Goal: Transaction & Acquisition: Purchase product/service

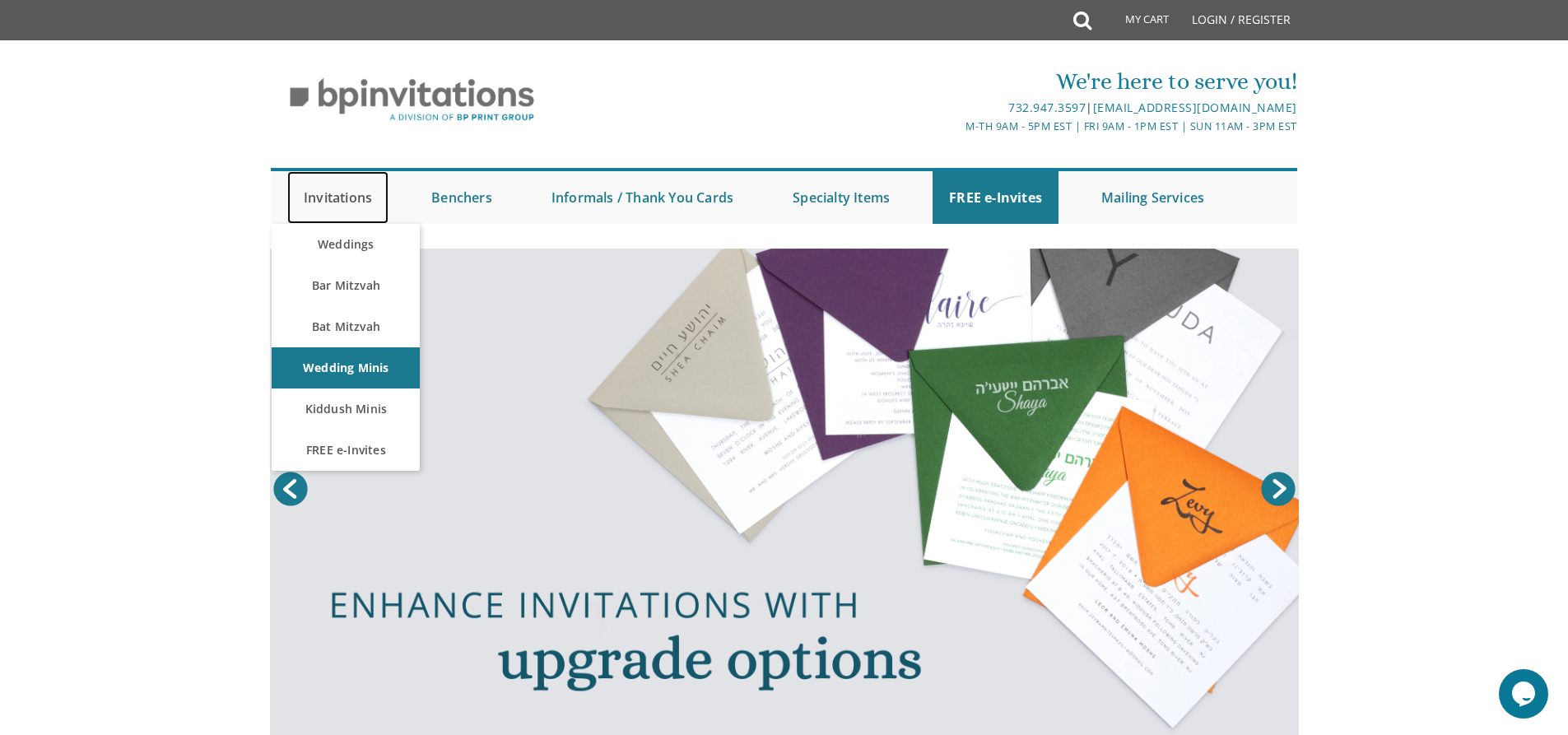
click at [363, 203] on link "Invitations" at bounding box center [338, 197] width 101 height 53
click at [365, 280] on link "Bar Mitzvah" at bounding box center [346, 285] width 148 height 41
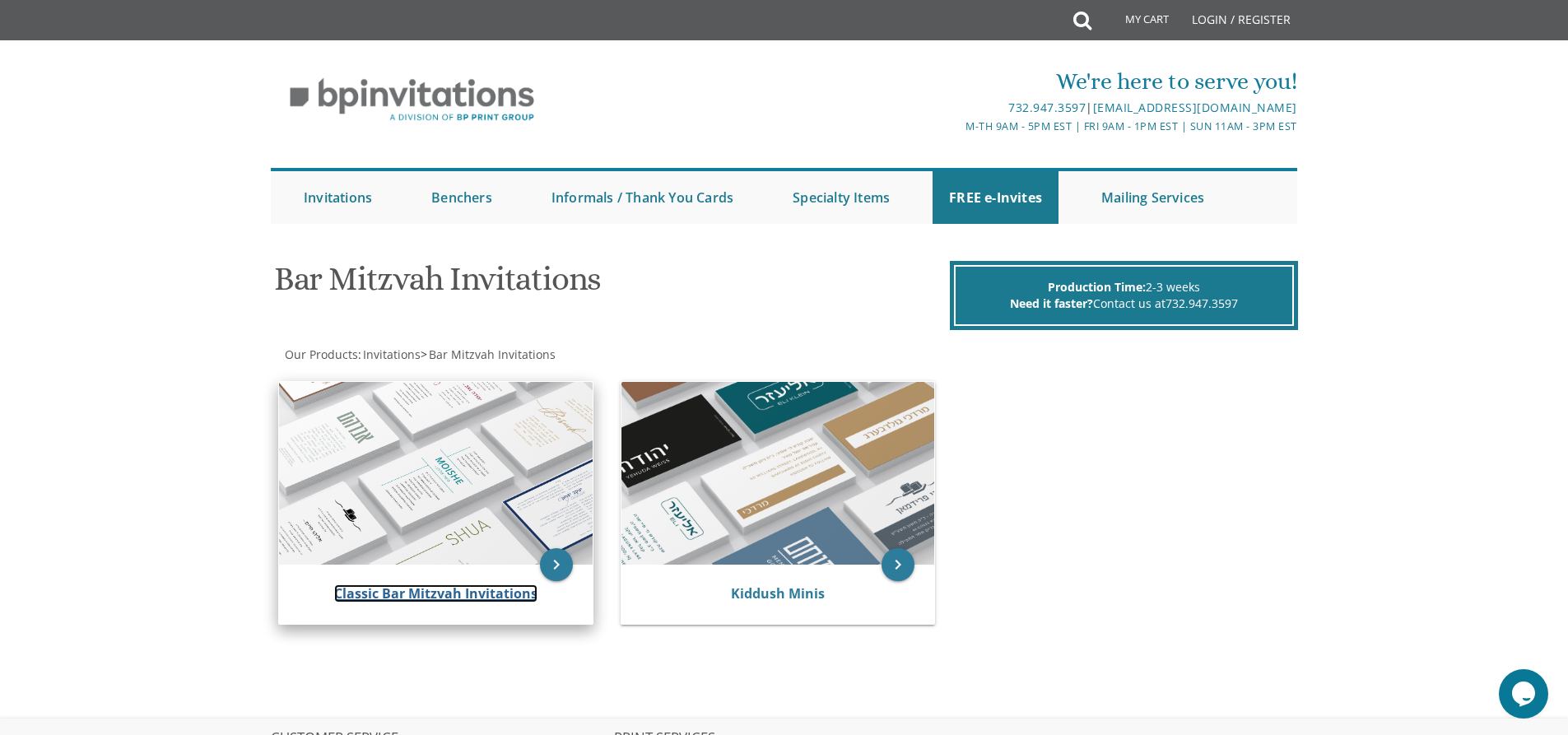
click at [398, 591] on link "Classic Bar Mitzvah Invitations" at bounding box center [435, 594] width 203 height 19
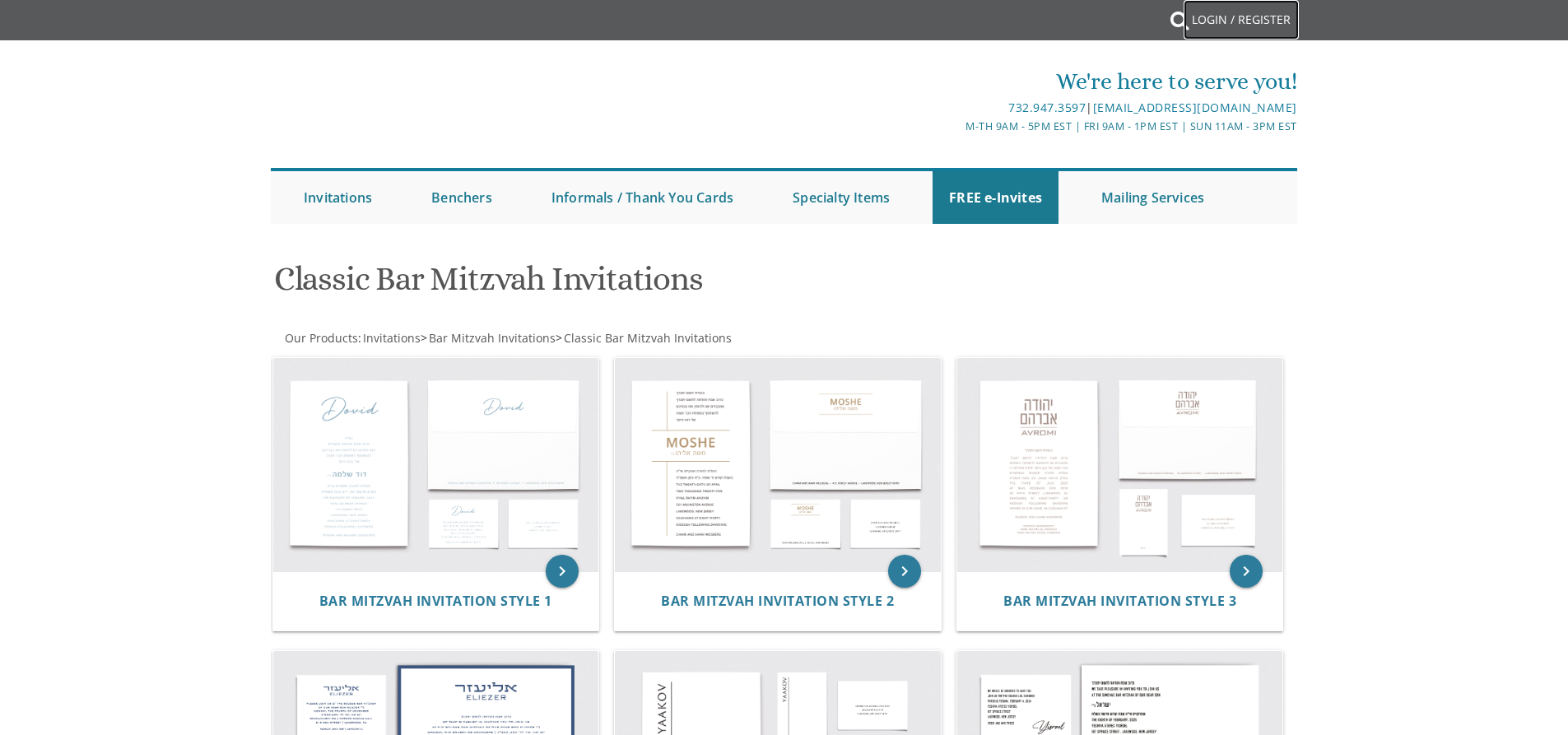
click at [1244, 17] on link "Login / Register" at bounding box center [1241, 19] width 115 height 40
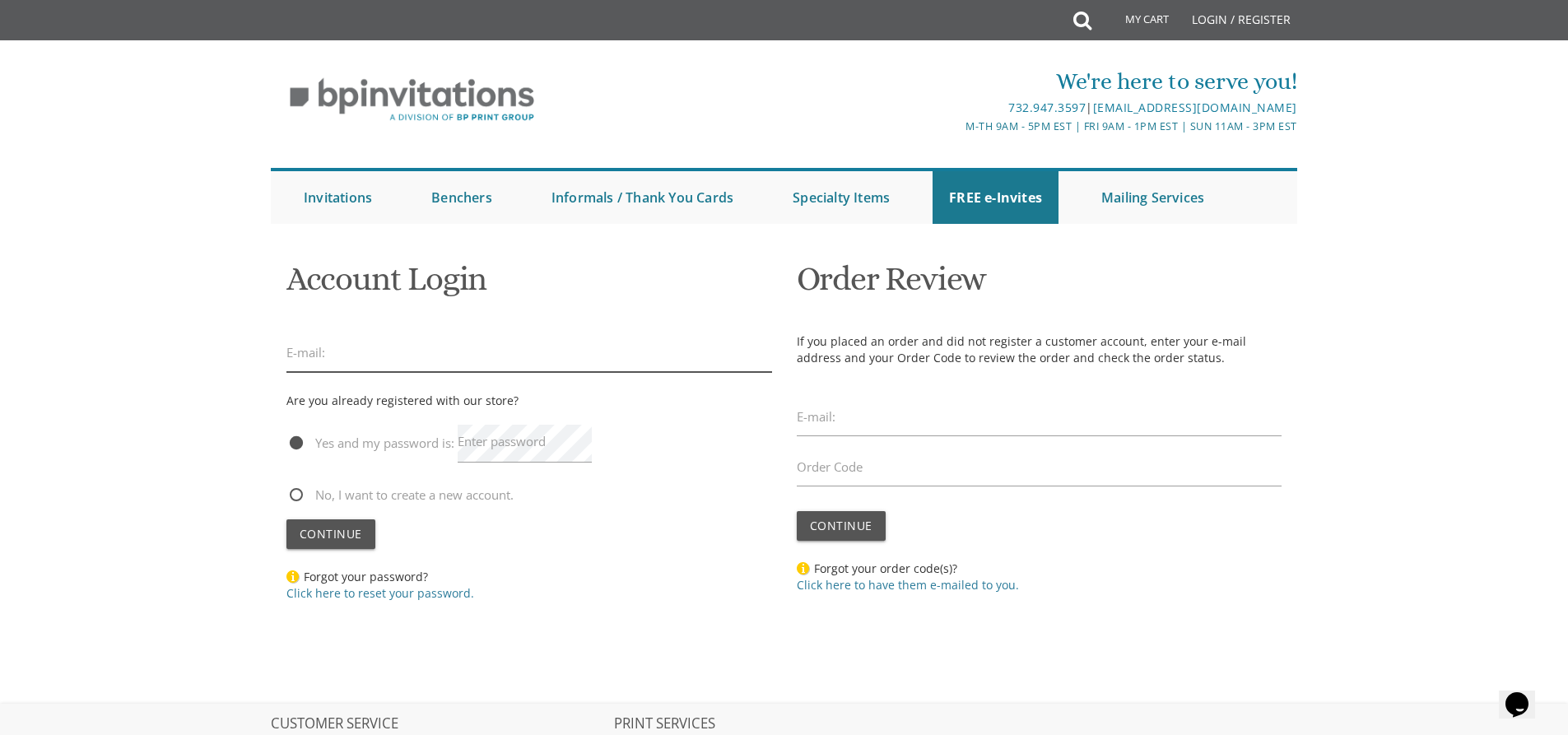
click at [440, 350] on input "email" at bounding box center [529, 353] width 486 height 38
type input "chanibachner@gmail.com"
click at [512, 449] on label "Enter password" at bounding box center [501, 441] width 88 height 18
click at [359, 534] on span "Continue" at bounding box center [331, 534] width 62 height 16
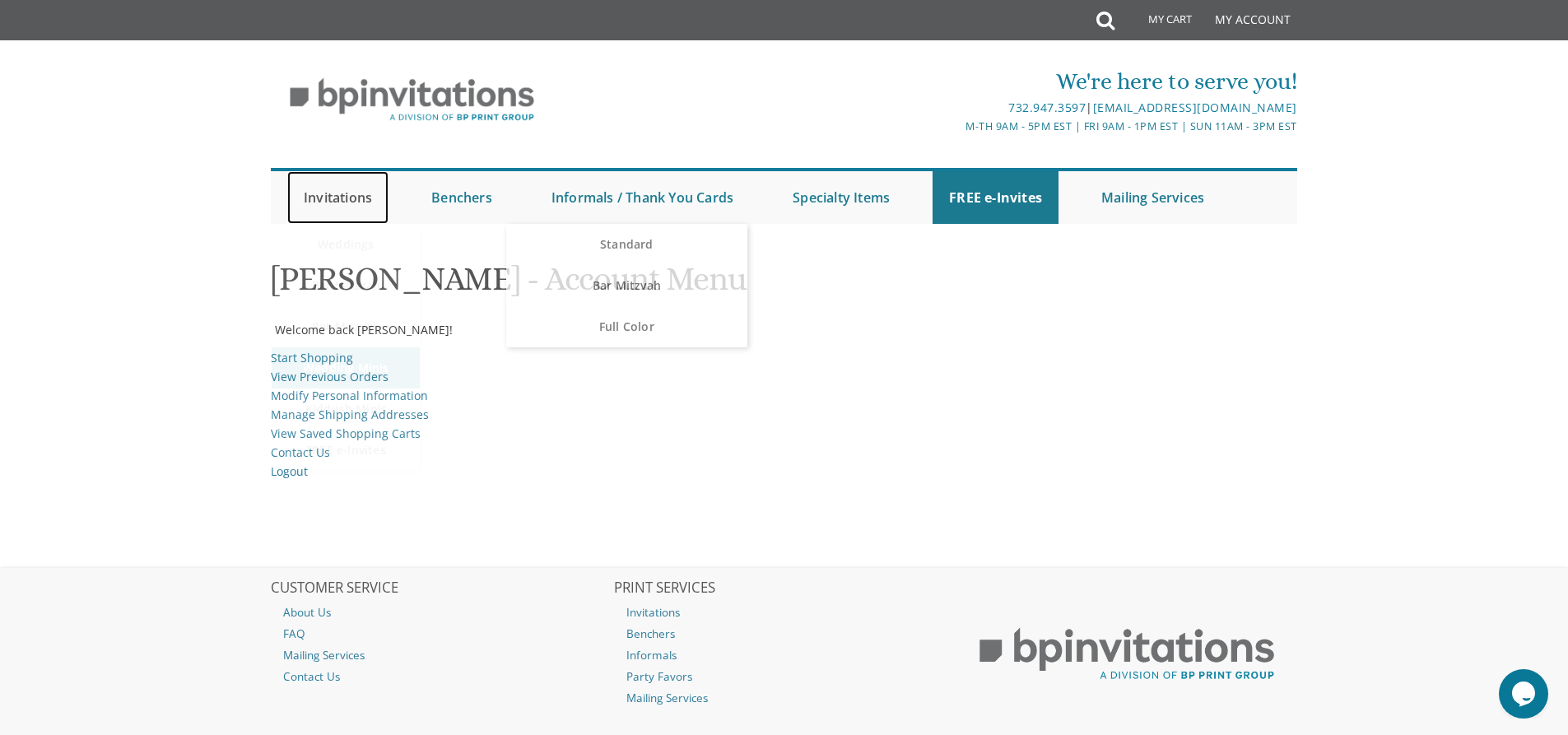
click at [356, 195] on link "Invitations" at bounding box center [338, 197] width 101 height 53
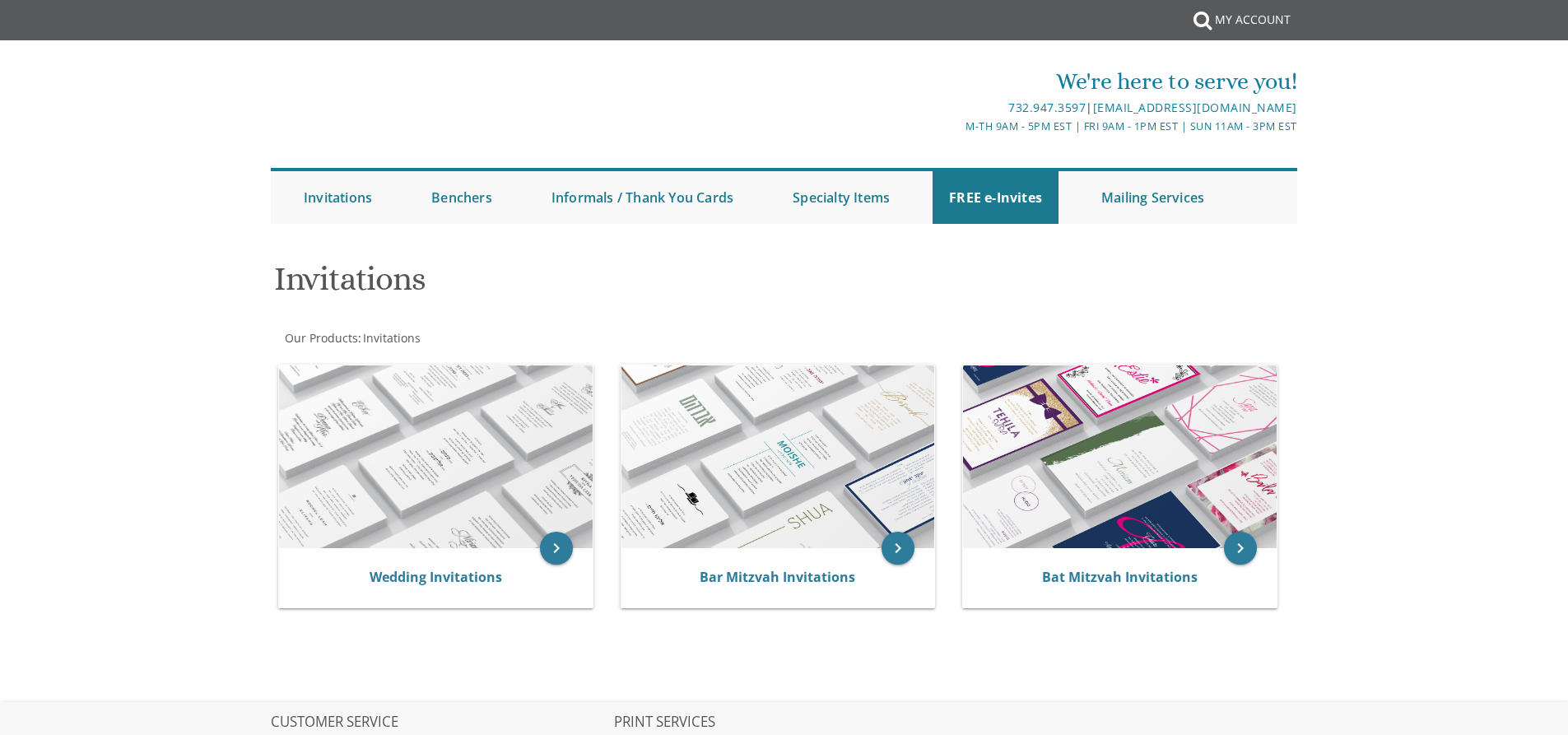
click at [343, 282] on h1 "Invitations" at bounding box center [610, 285] width 672 height 49
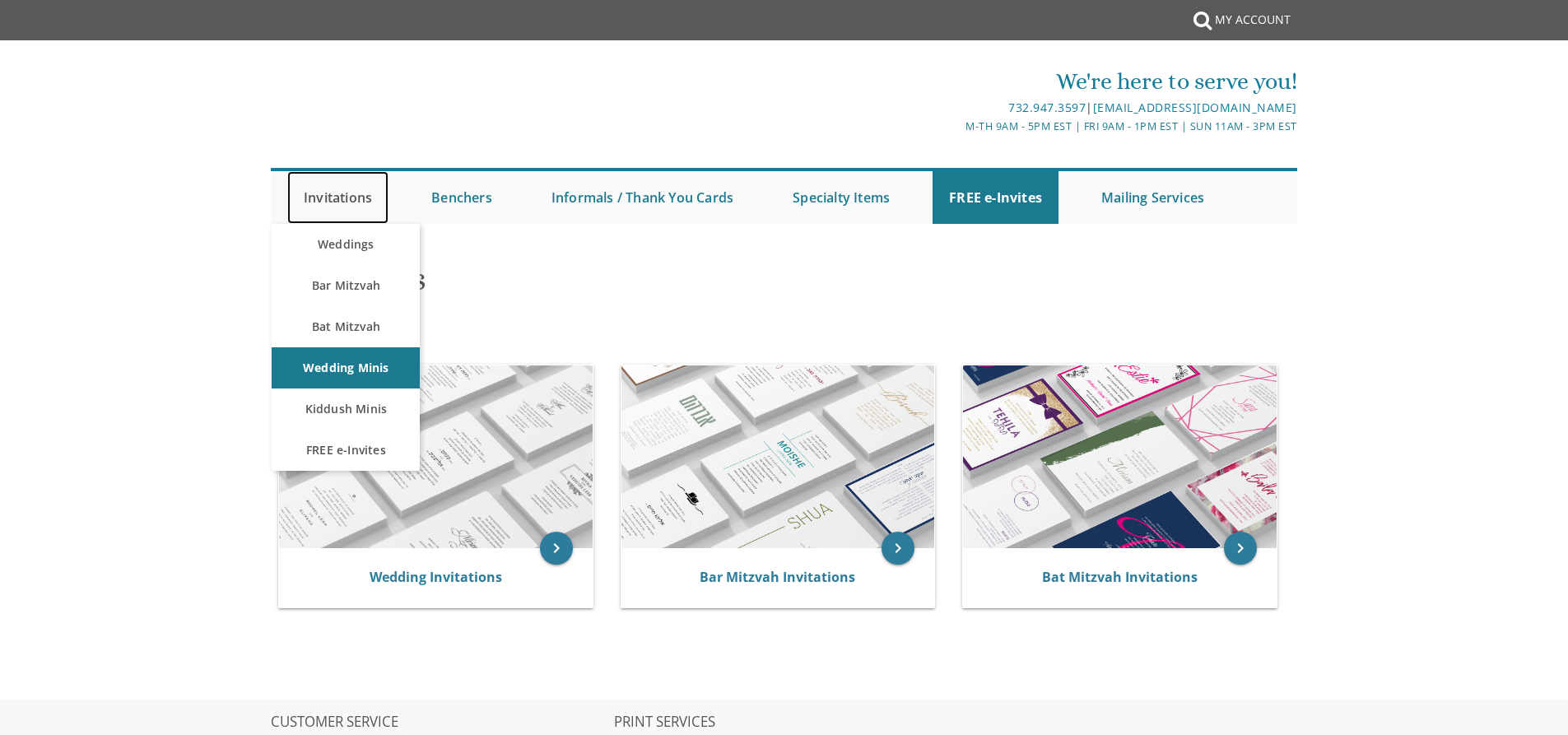
click at [352, 200] on link "Invitations" at bounding box center [338, 197] width 101 height 53
click at [349, 280] on link "Bar Mitzvah" at bounding box center [346, 285] width 148 height 41
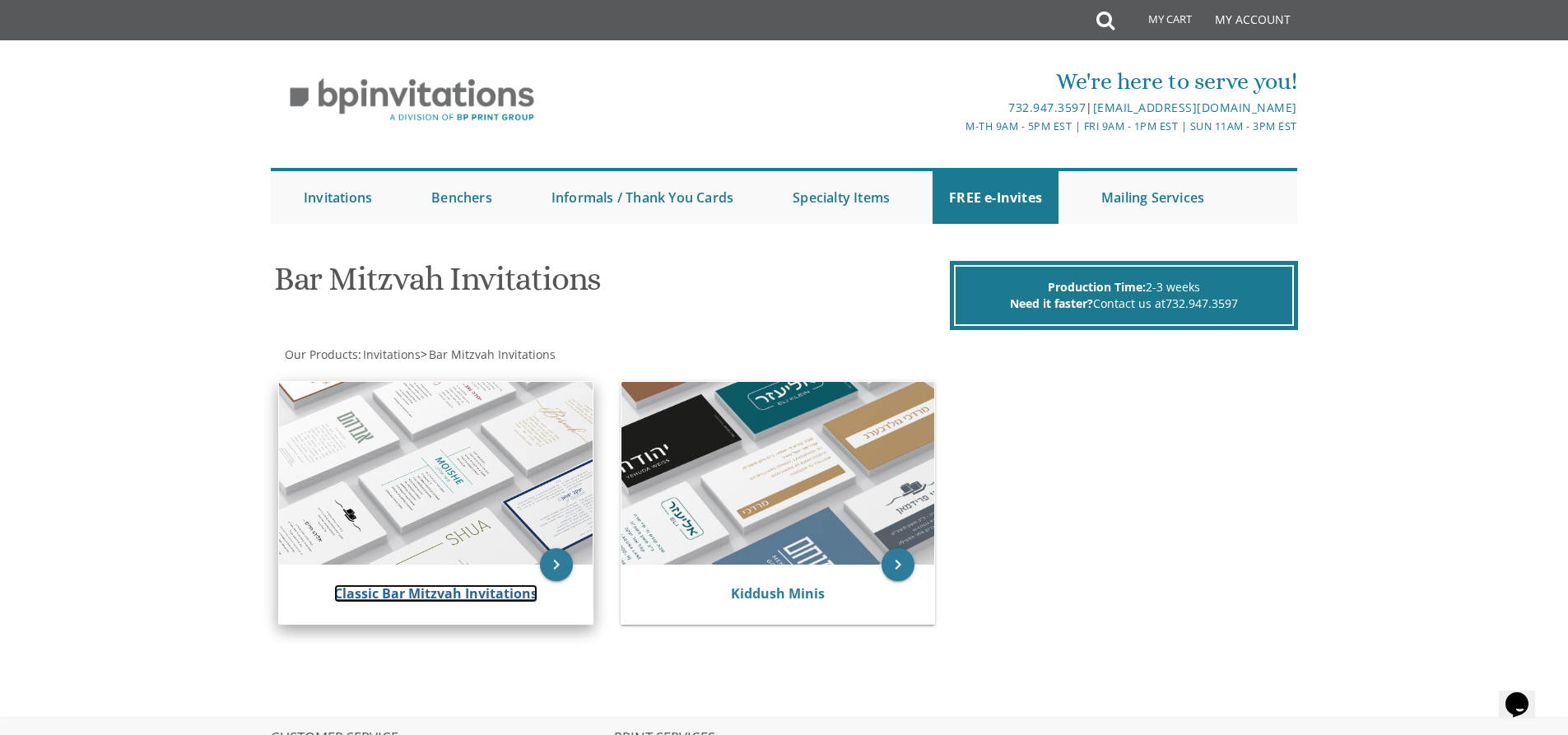
click at [416, 599] on link "Classic Bar Mitzvah Invitations" at bounding box center [435, 594] width 203 height 19
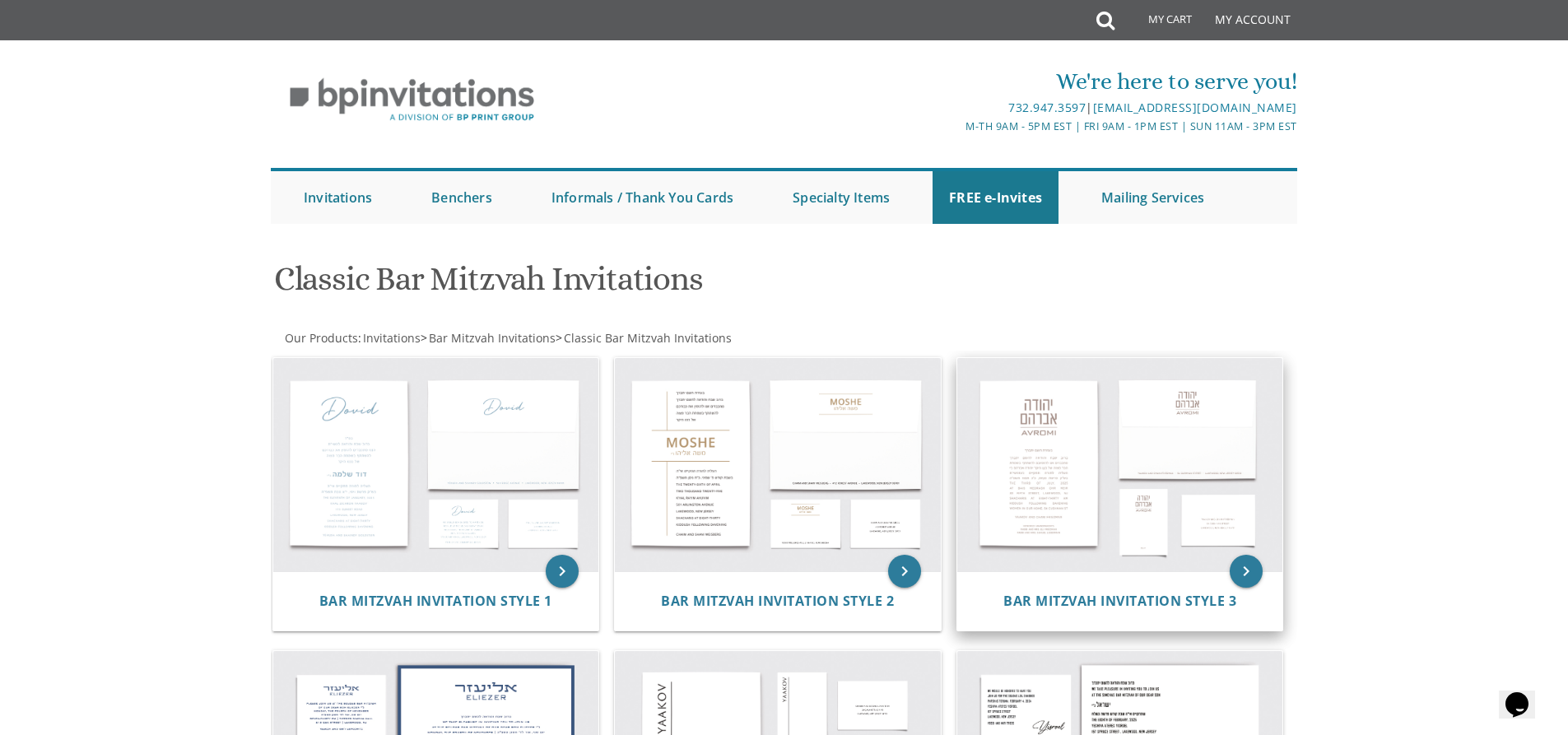
click at [1089, 447] on img at bounding box center [1120, 465] width 326 height 214
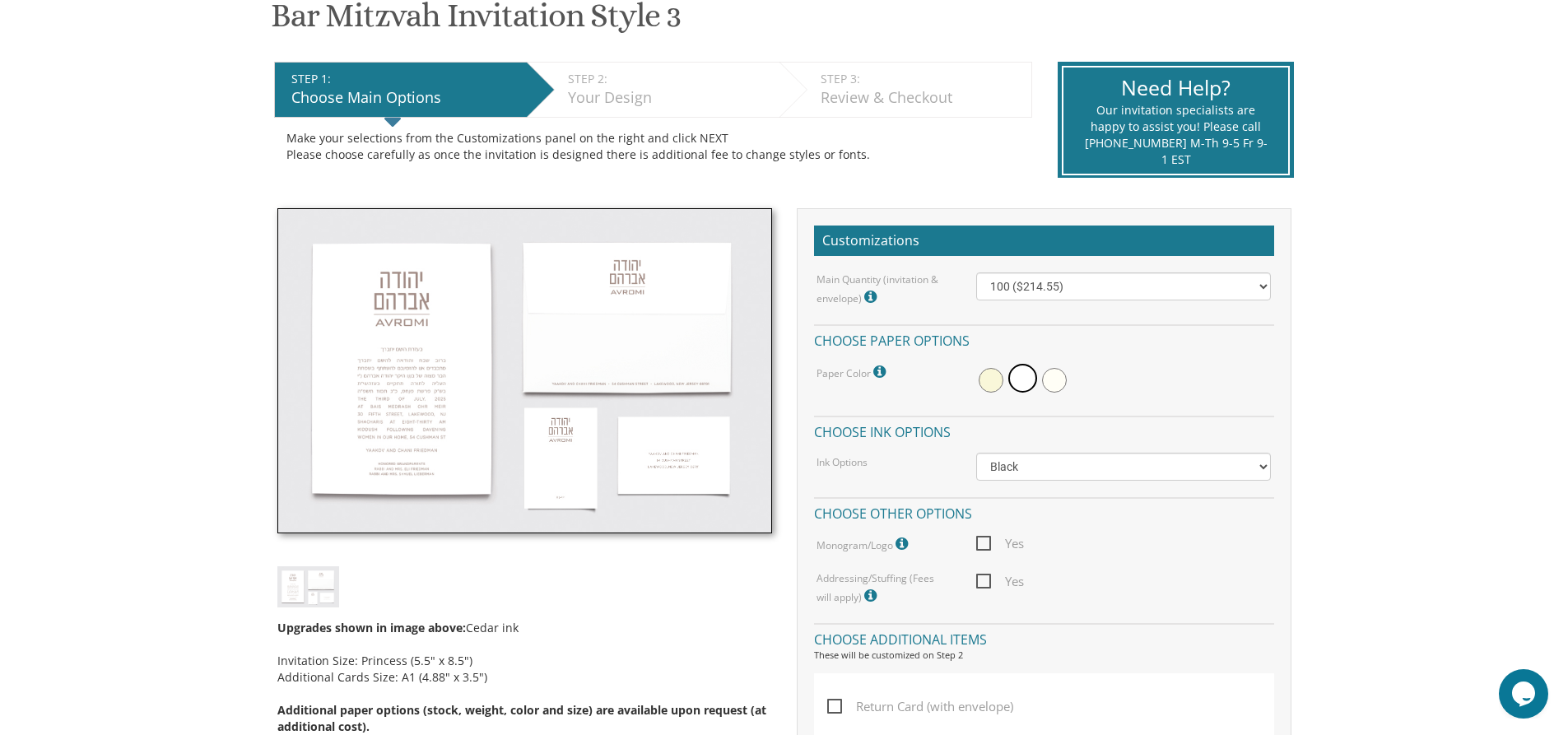
scroll to position [329, 0]
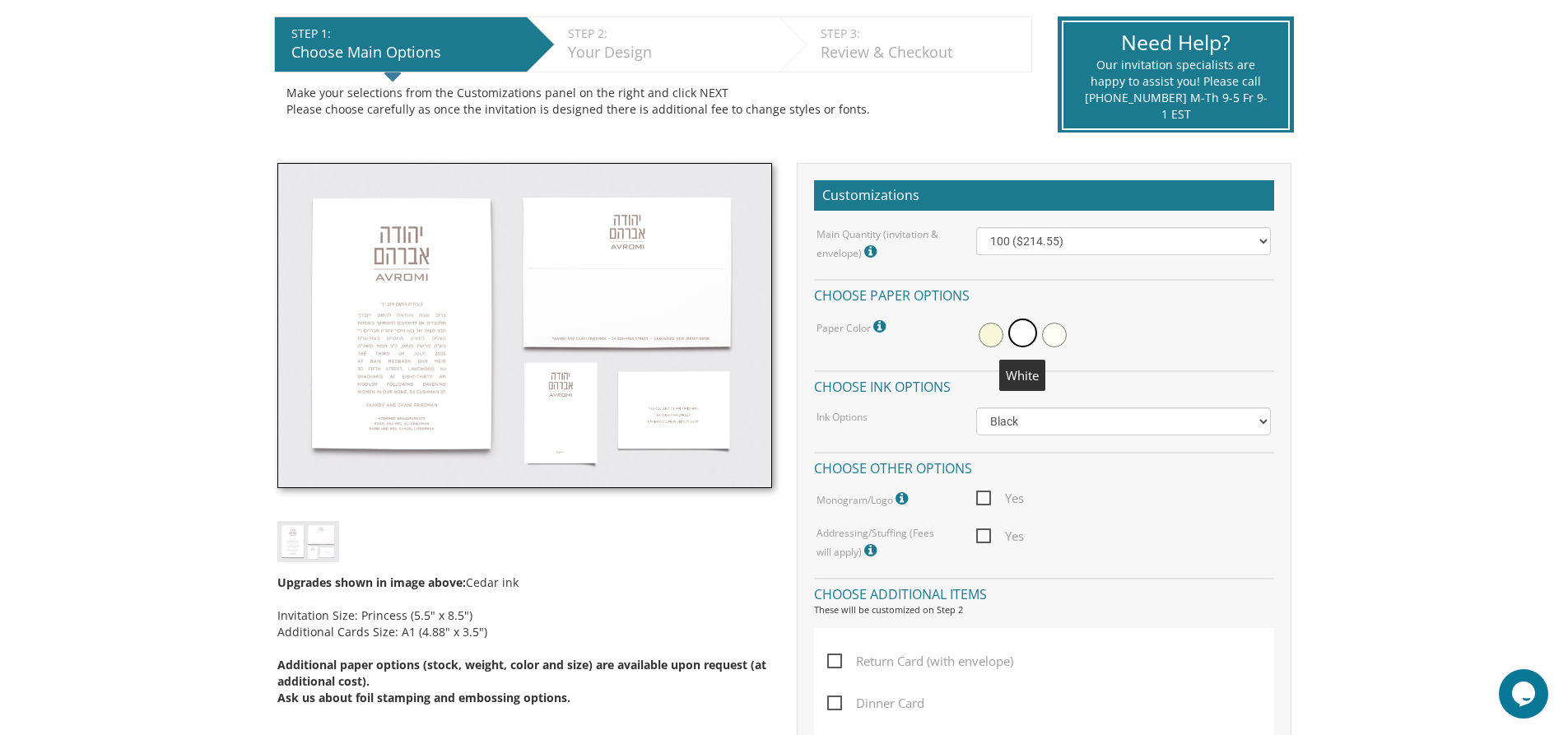
click at [1020, 330] on span at bounding box center [1022, 333] width 29 height 29
click at [1263, 237] on select "100 ($214.55) 200 ($254.60) 300 ($294.25) 400 ($333.55) 500 ($373.90) 600 ($413…" at bounding box center [1123, 241] width 295 height 28
select select "400"
click at [976, 227] on select "100 ($214.55) 200 ($254.60) 300 ($294.25) 400 ($333.55) 500 ($373.90) 600 ($413…" at bounding box center [1123, 241] width 295 height 28
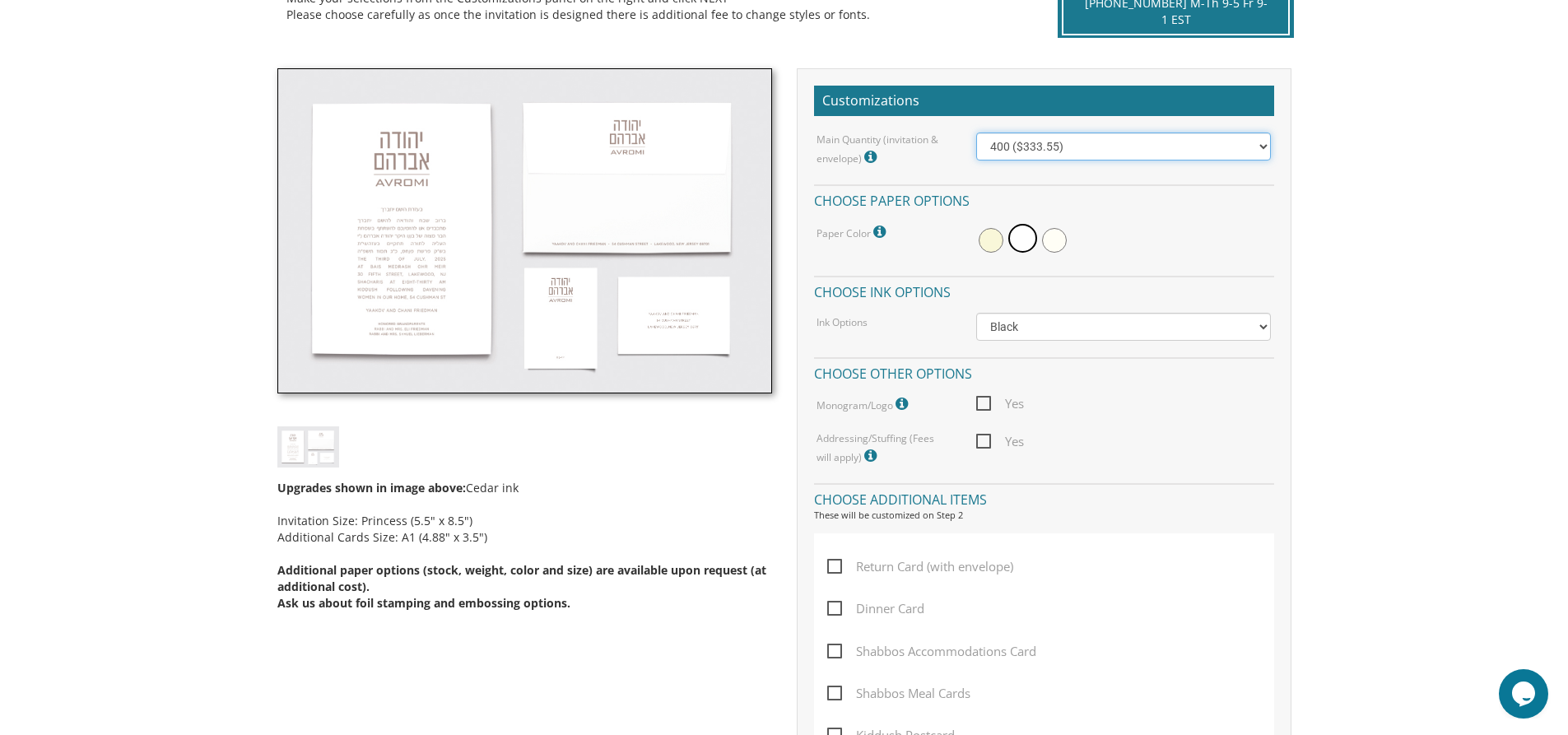
scroll to position [412, 0]
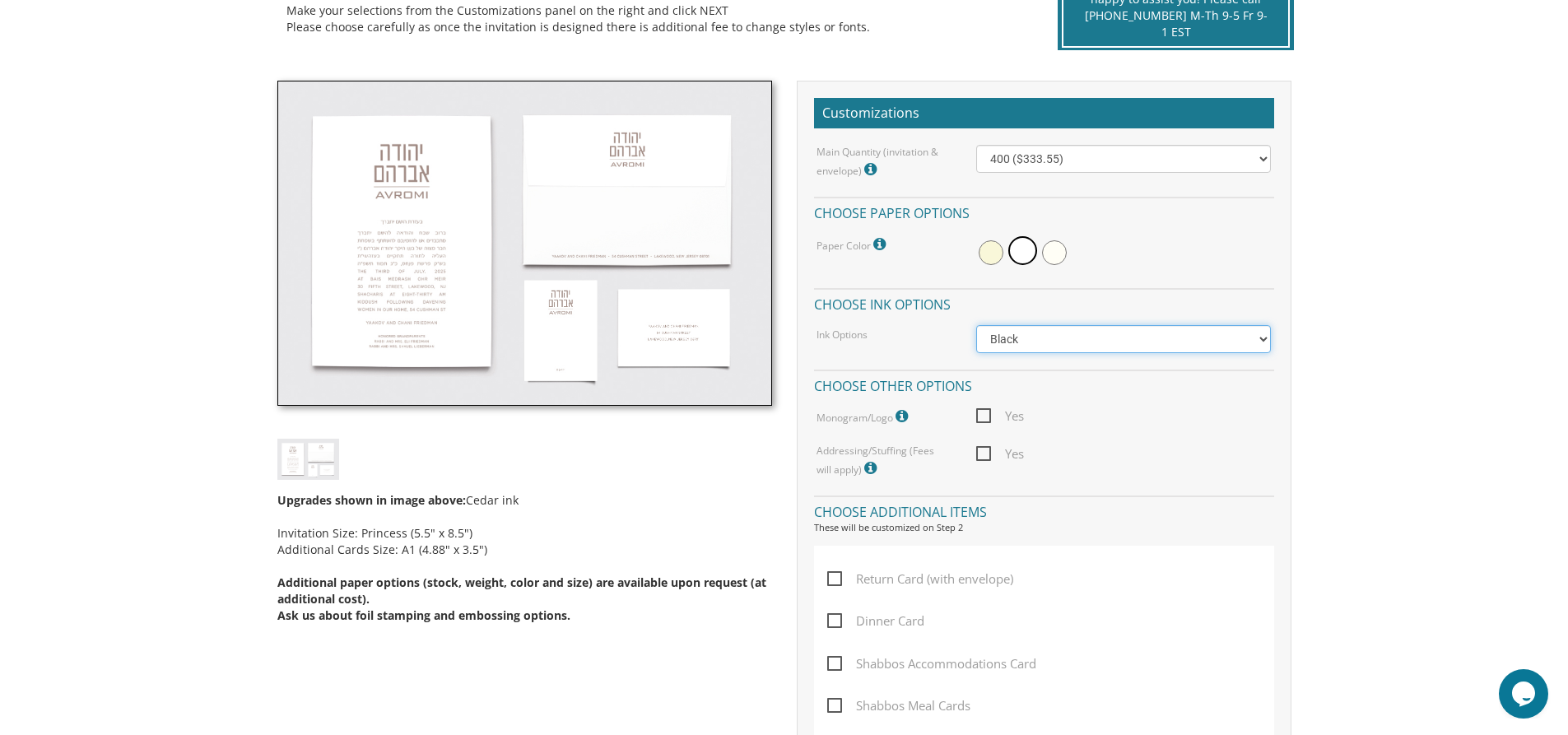
click at [1265, 347] on select "Black Colored Ink ($65.00) Black + One Color ($100.00) Two Colors ($165.00)" at bounding box center [1123, 338] width 295 height 28
click at [1441, 276] on body "My Cart {{shoppingcart.totalQuantityDisplay}} Total: {{shoppingcart.subtotal}} …" at bounding box center [784, 656] width 1568 height 2135
click at [991, 447] on span "Yes" at bounding box center [1000, 454] width 48 height 20
click at [987, 447] on input "Yes" at bounding box center [981, 452] width 11 height 11
checkbox input "true"
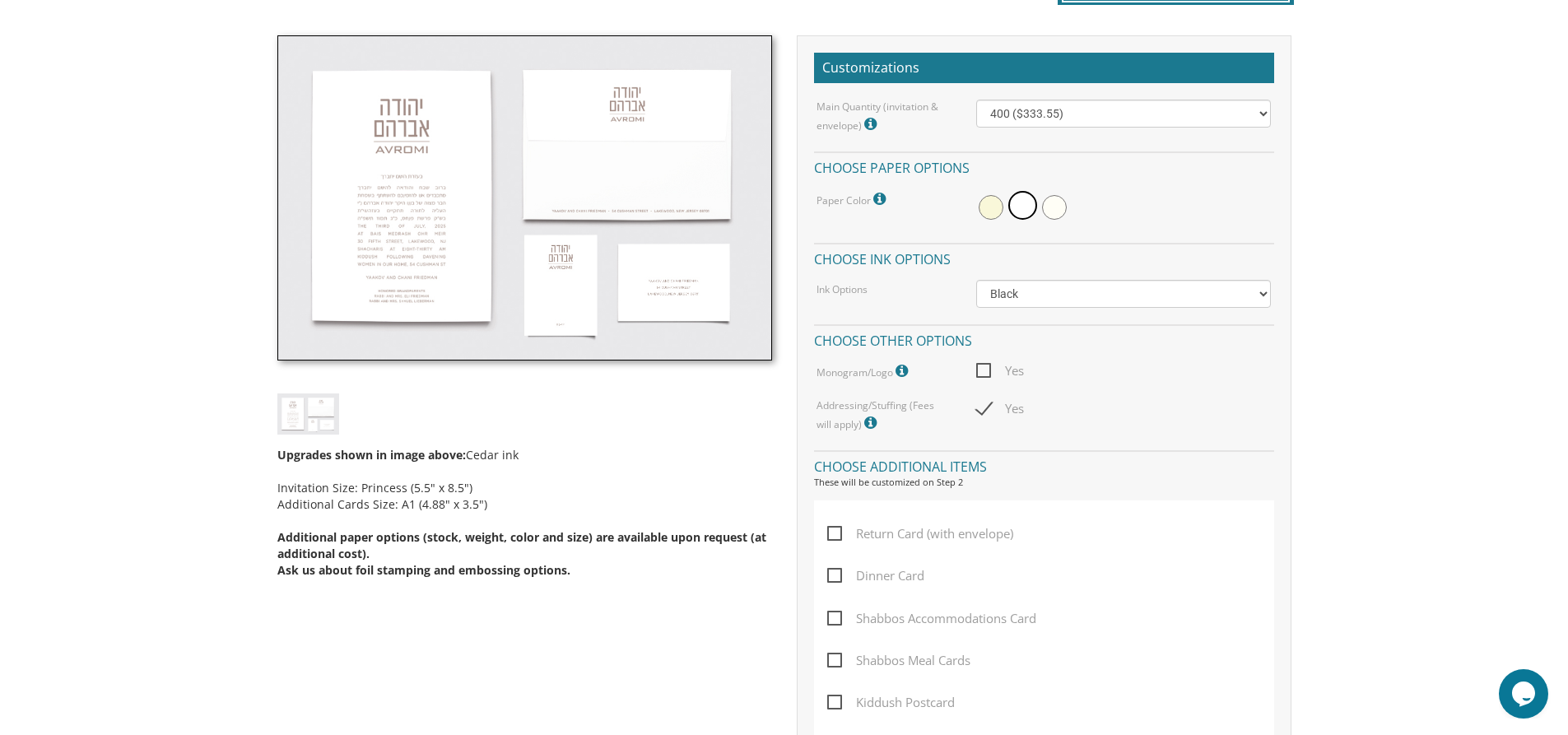
scroll to position [493, 0]
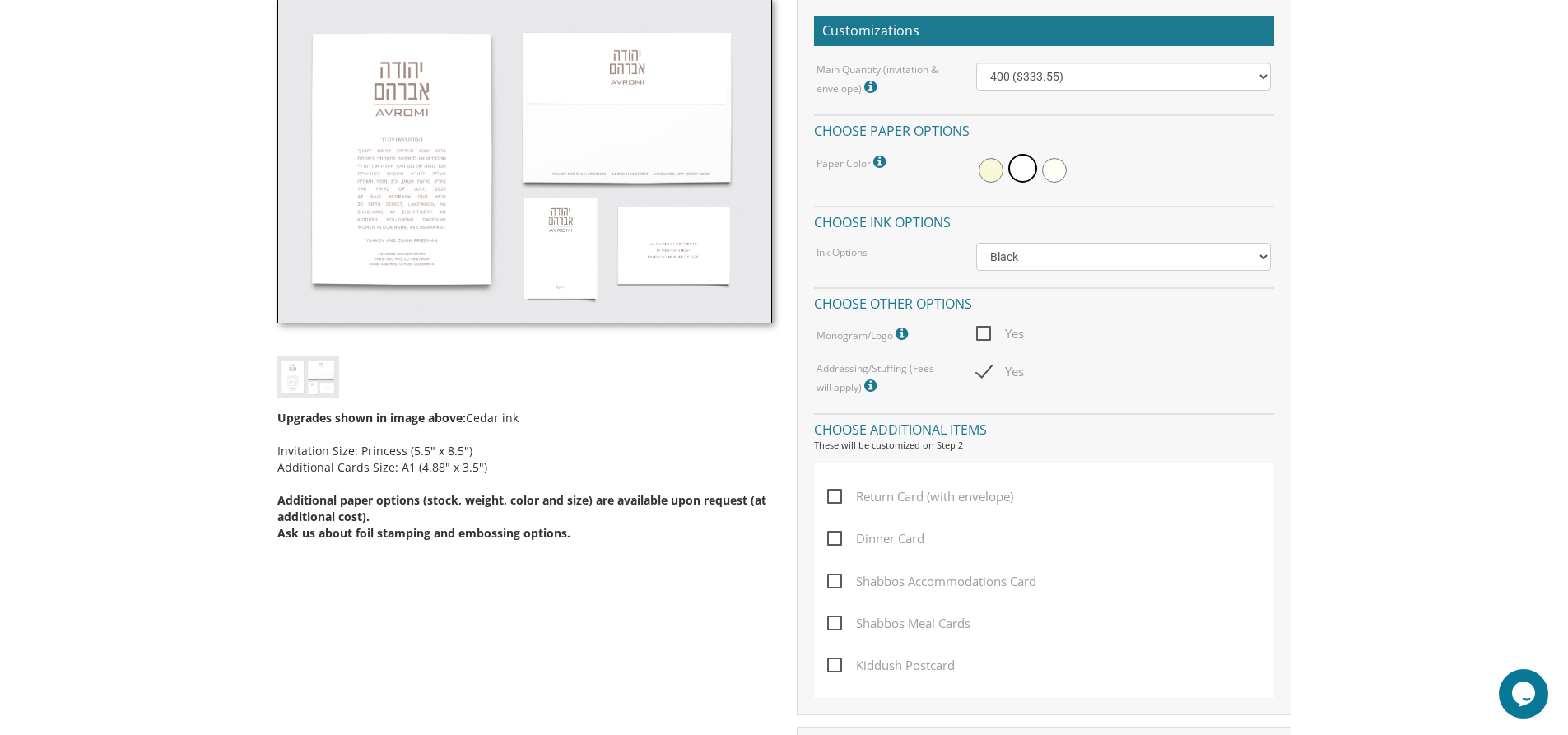
click at [841, 541] on span "Dinner Card" at bounding box center [875, 539] width 97 height 20
click at [838, 541] on input "Dinner Card" at bounding box center [832, 536] width 11 height 11
checkbox input "true"
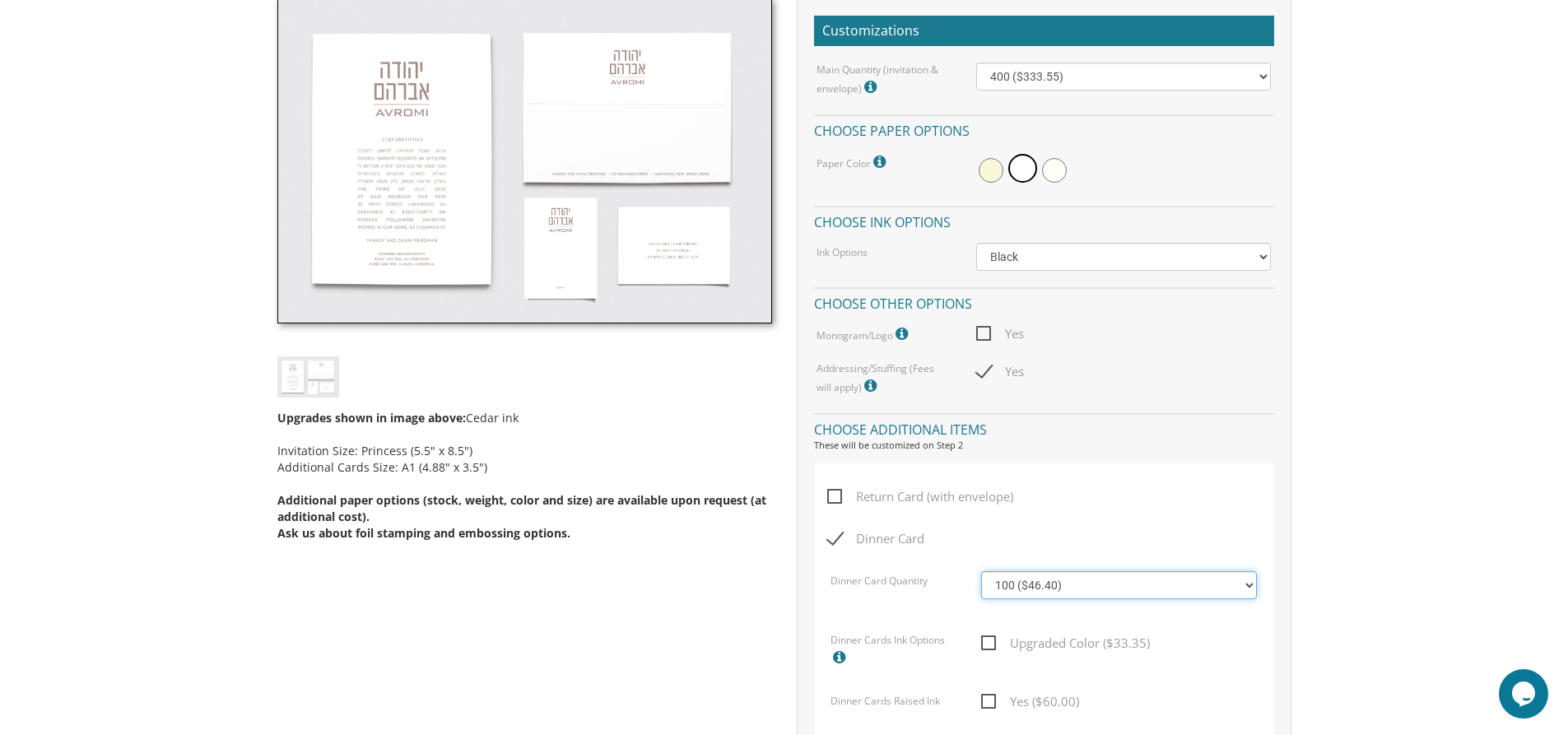
click at [1250, 583] on select "100 ($46.40) 200 ($55.20) 300 ($61.85) 400 ($70.60) 500 ($77.20) 600 ($85.95) 7…" at bounding box center [1118, 584] width 275 height 28
click at [1345, 566] on body "My Cart {{shoppingcart.totalQuantityDisplay}} Total: {{shoppingcart.subtotal}} …" at bounding box center [784, 668] width 1568 height 2323
click at [1249, 589] on select "100 ($46.40) 200 ($55.20) 300 ($61.85) 400 ($70.60) 500 ($77.20) 600 ($85.95) 7…" at bounding box center [1118, 584] width 275 height 28
select select "200"
click at [981, 571] on select "100 ($46.40) 200 ($55.20) 300 ($61.85) 400 ($70.60) 500 ($77.20) 600 ($85.95) 7…" at bounding box center [1118, 584] width 275 height 28
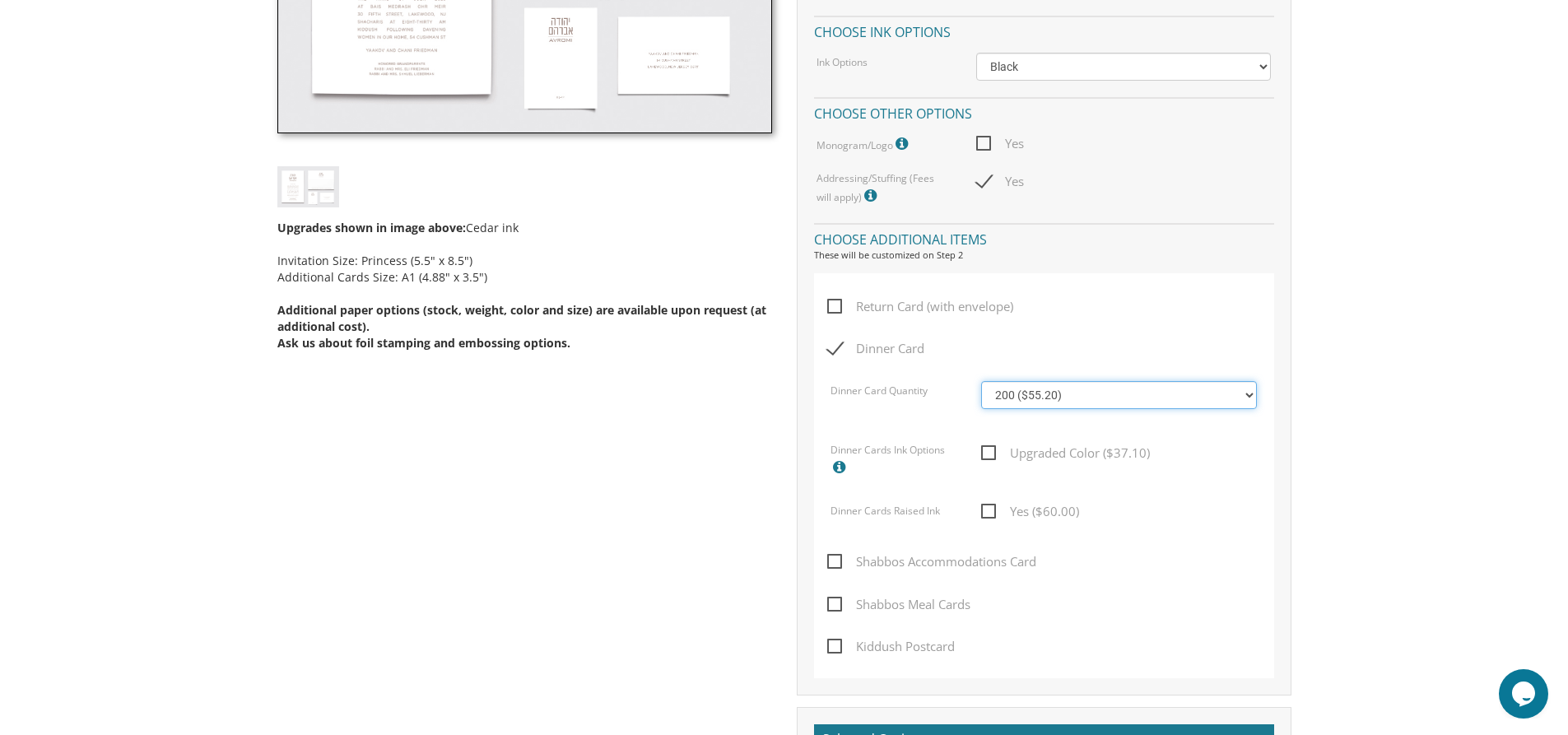
scroll to position [658, 0]
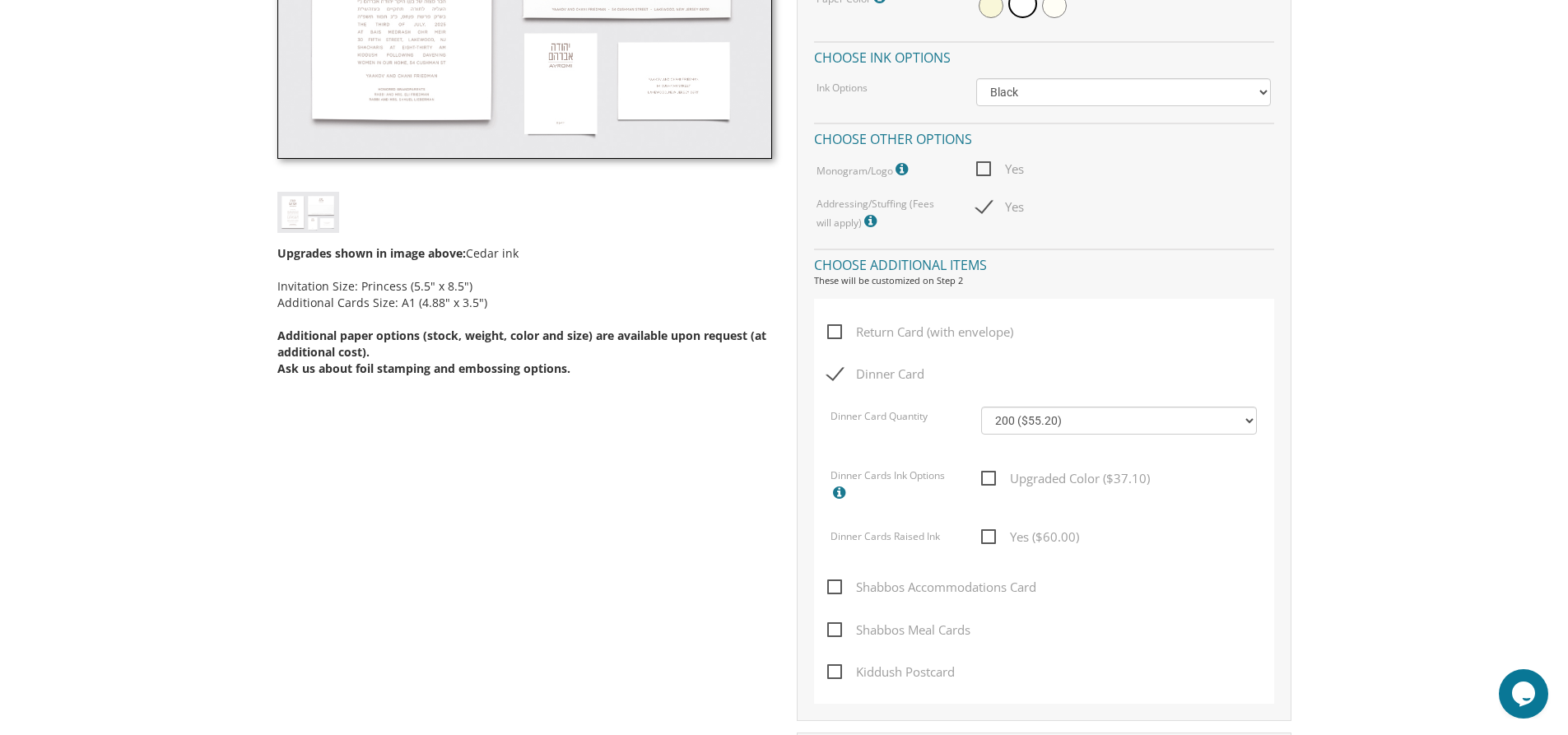
click at [833, 672] on span "Kiddush Postcard" at bounding box center [891, 672] width 128 height 20
click at [833, 672] on input "Kiddush Postcard" at bounding box center [832, 670] width 11 height 11
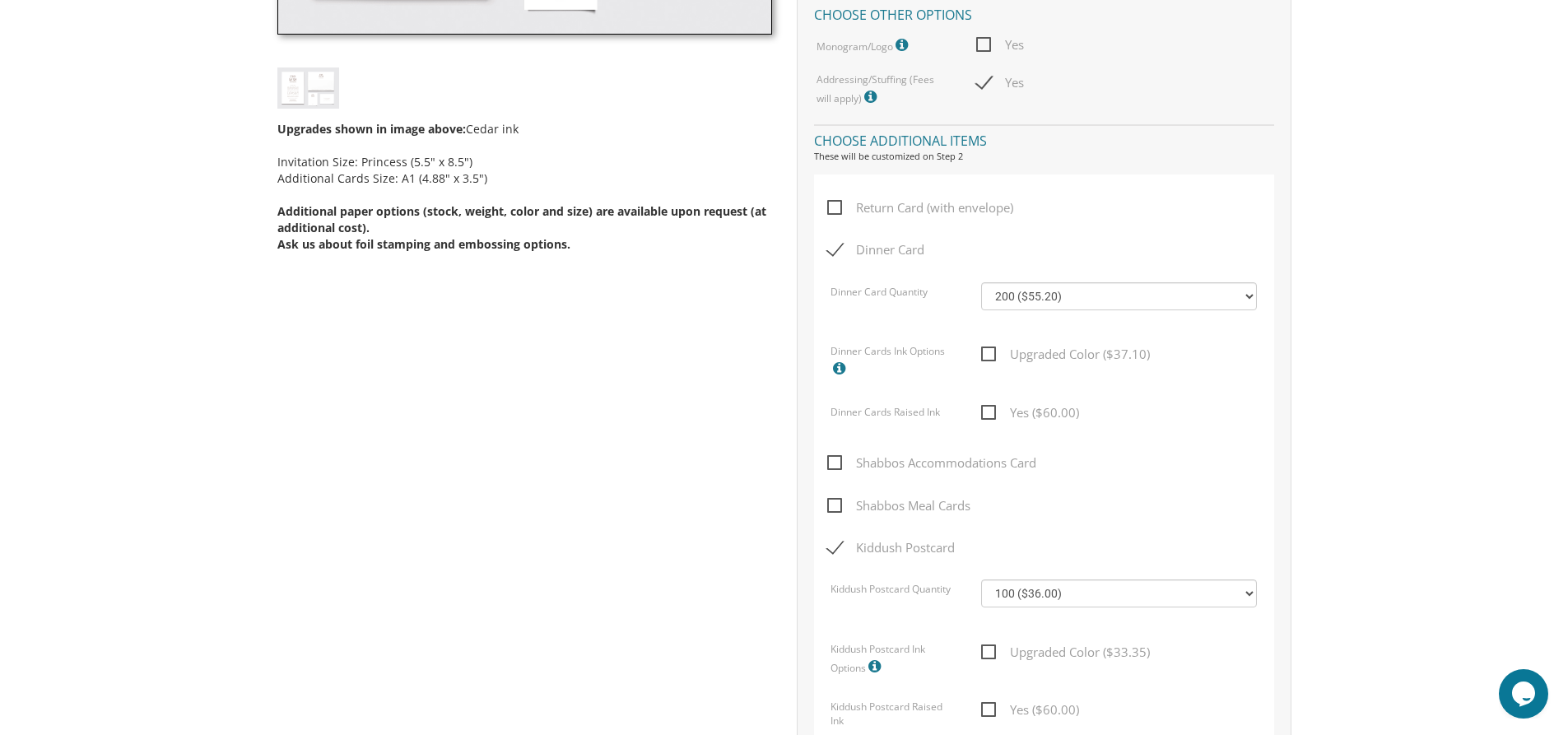
scroll to position [823, 0]
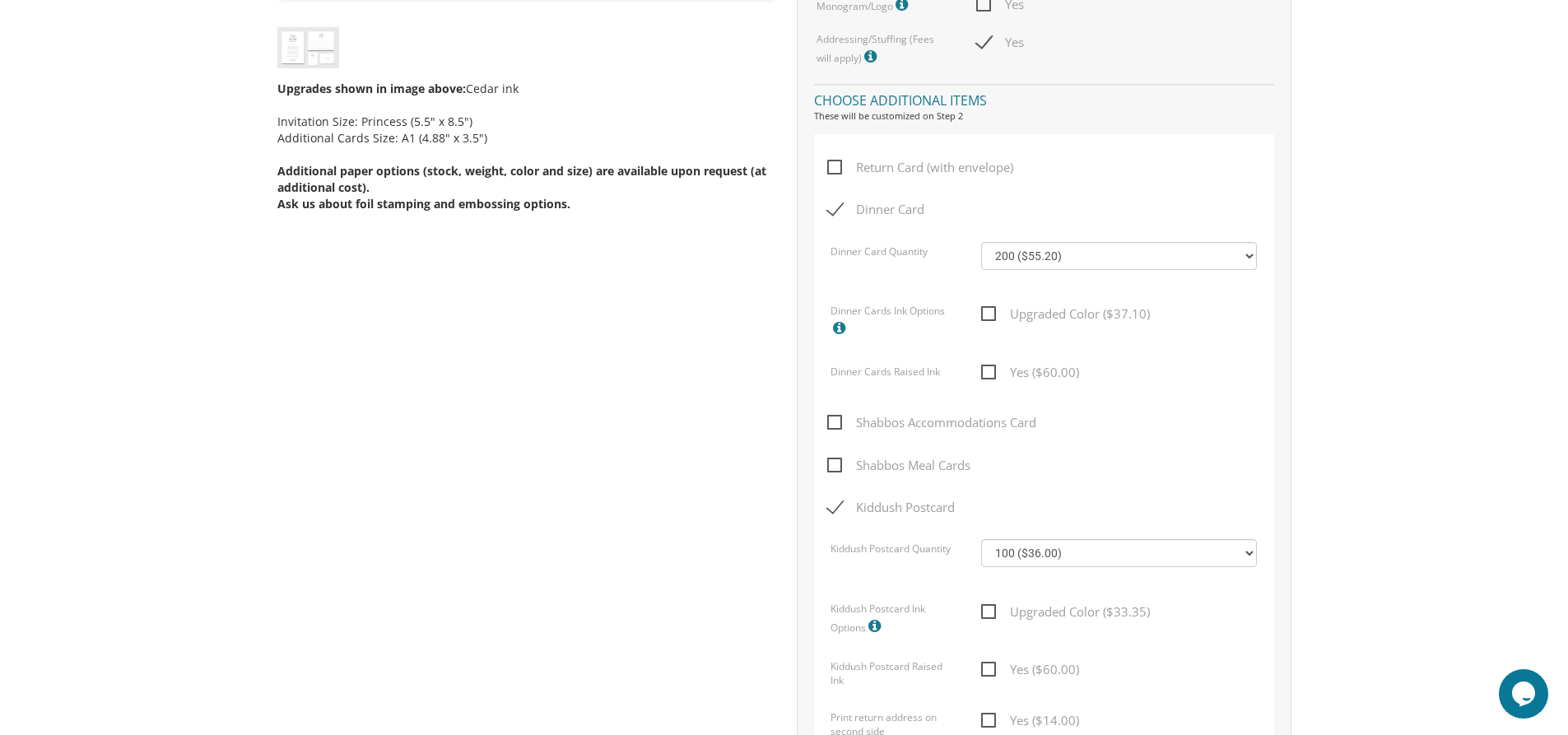
click at [831, 505] on span "Kiddush Postcard" at bounding box center [891, 507] width 128 height 20
click at [831, 505] on input "Kiddush Postcard" at bounding box center [832, 505] width 11 height 11
checkbox input "false"
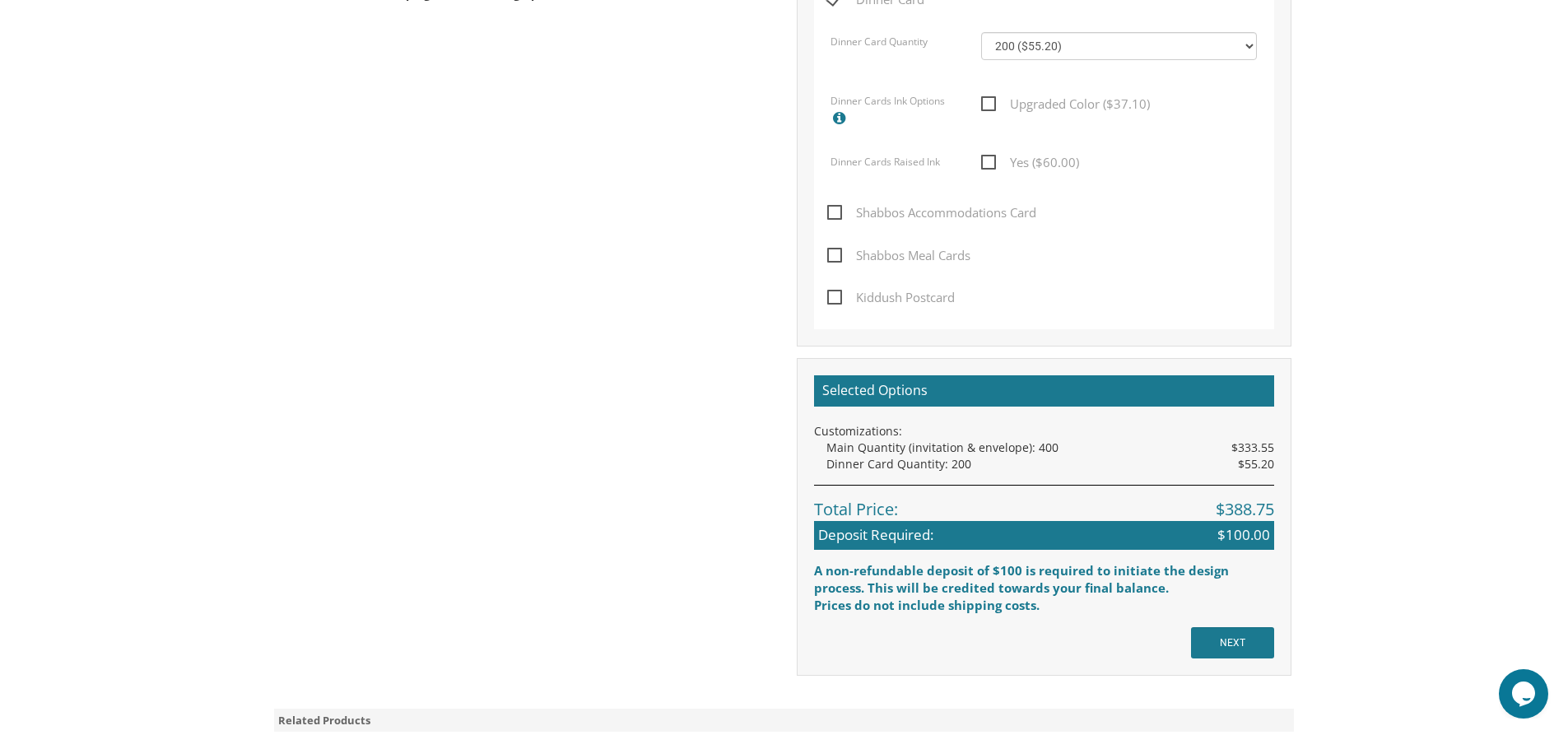
scroll to position [1070, 0]
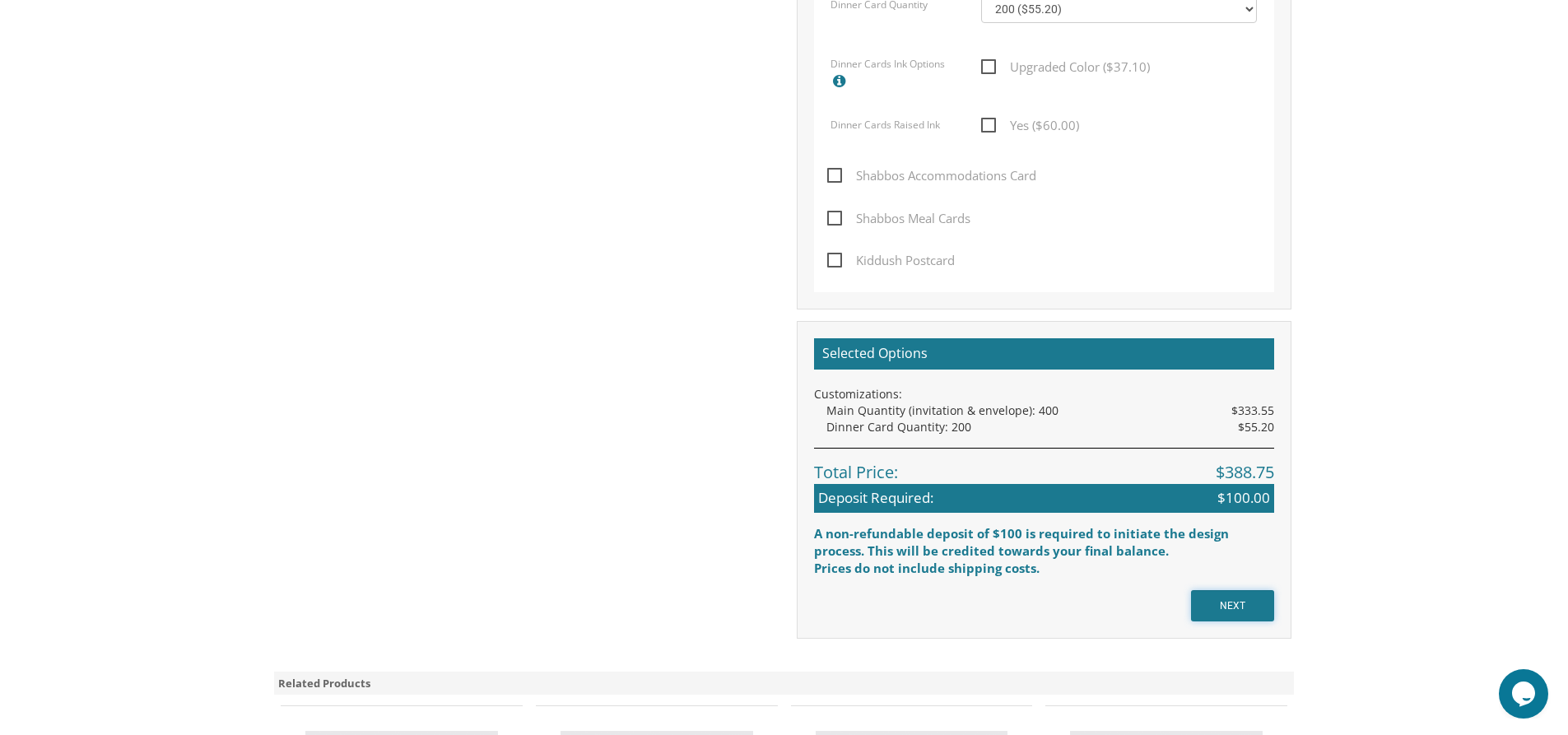
click at [1228, 603] on input "NEXT" at bounding box center [1232, 605] width 83 height 31
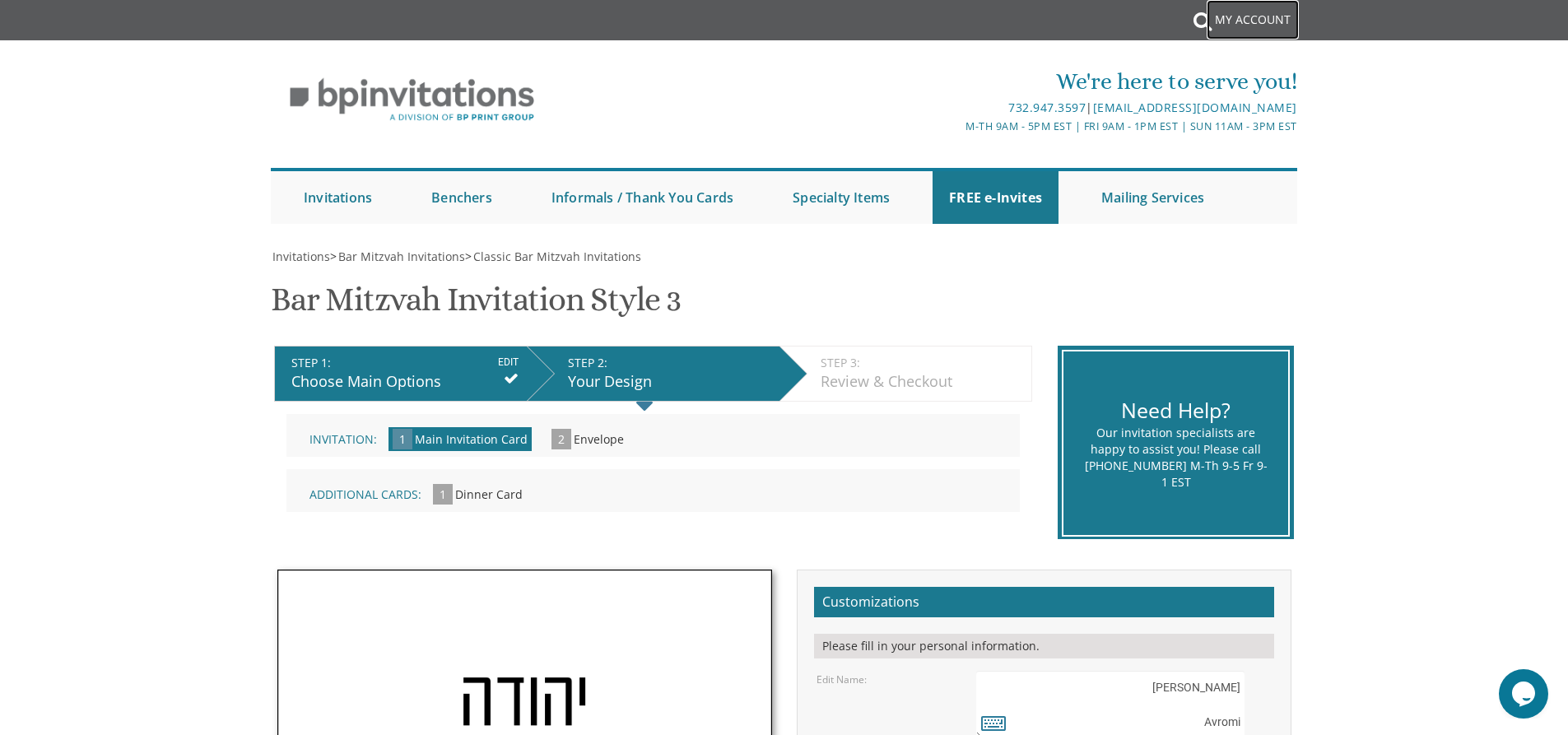
click at [1262, 20] on link "My Account" at bounding box center [1252, 19] width 92 height 40
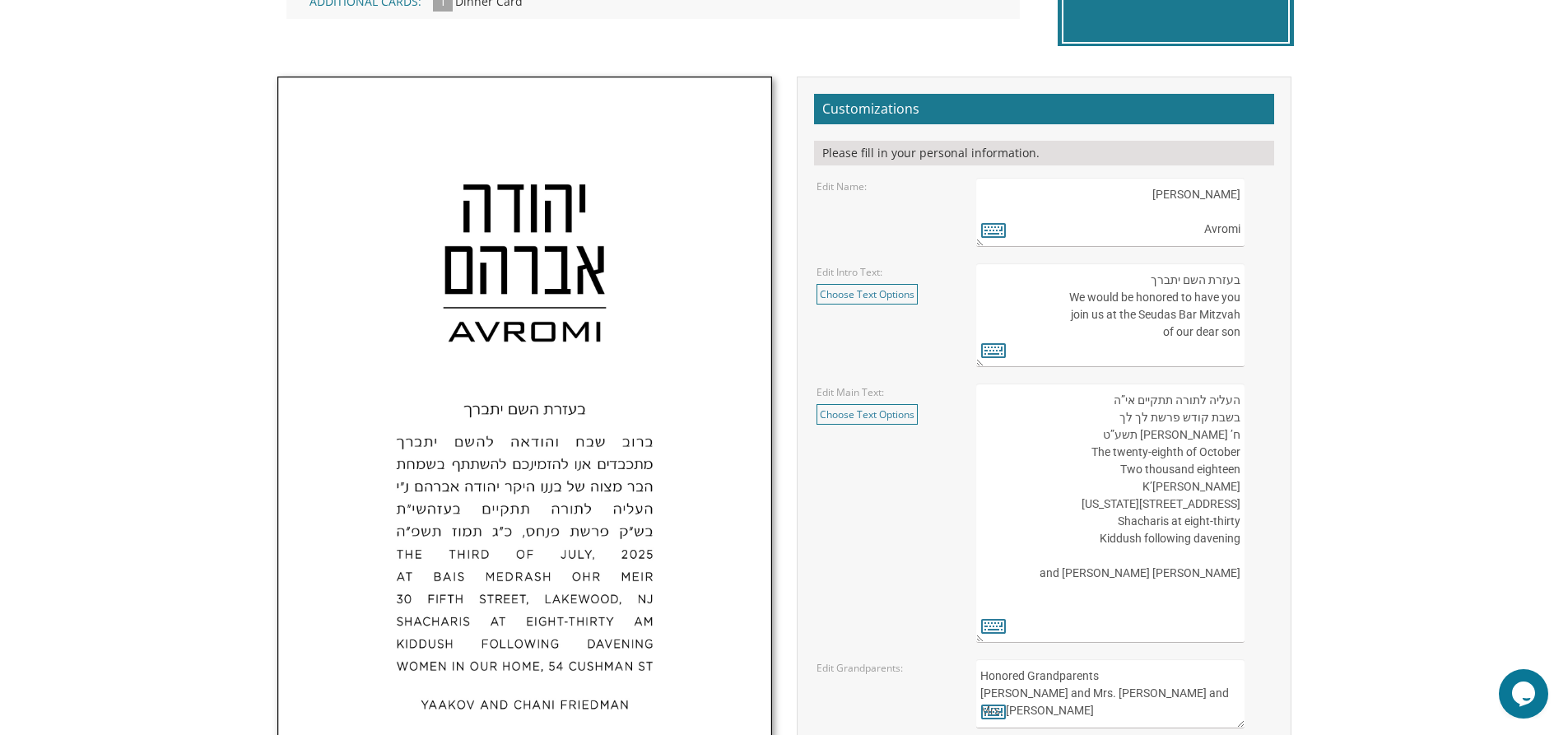
scroll to position [493, 0]
drag, startPoint x: 1170, startPoint y: 191, endPoint x: 1244, endPoint y: 184, distance: 74.3
click at [1244, 184] on textarea "יהודה אברהם Avromi" at bounding box center [1110, 211] width 268 height 69
drag, startPoint x: 1197, startPoint y: 227, endPoint x: 1250, endPoint y: 226, distance: 53.0
click at [1249, 227] on div "יהודה אברהם Avromi" at bounding box center [1123, 211] width 295 height 69
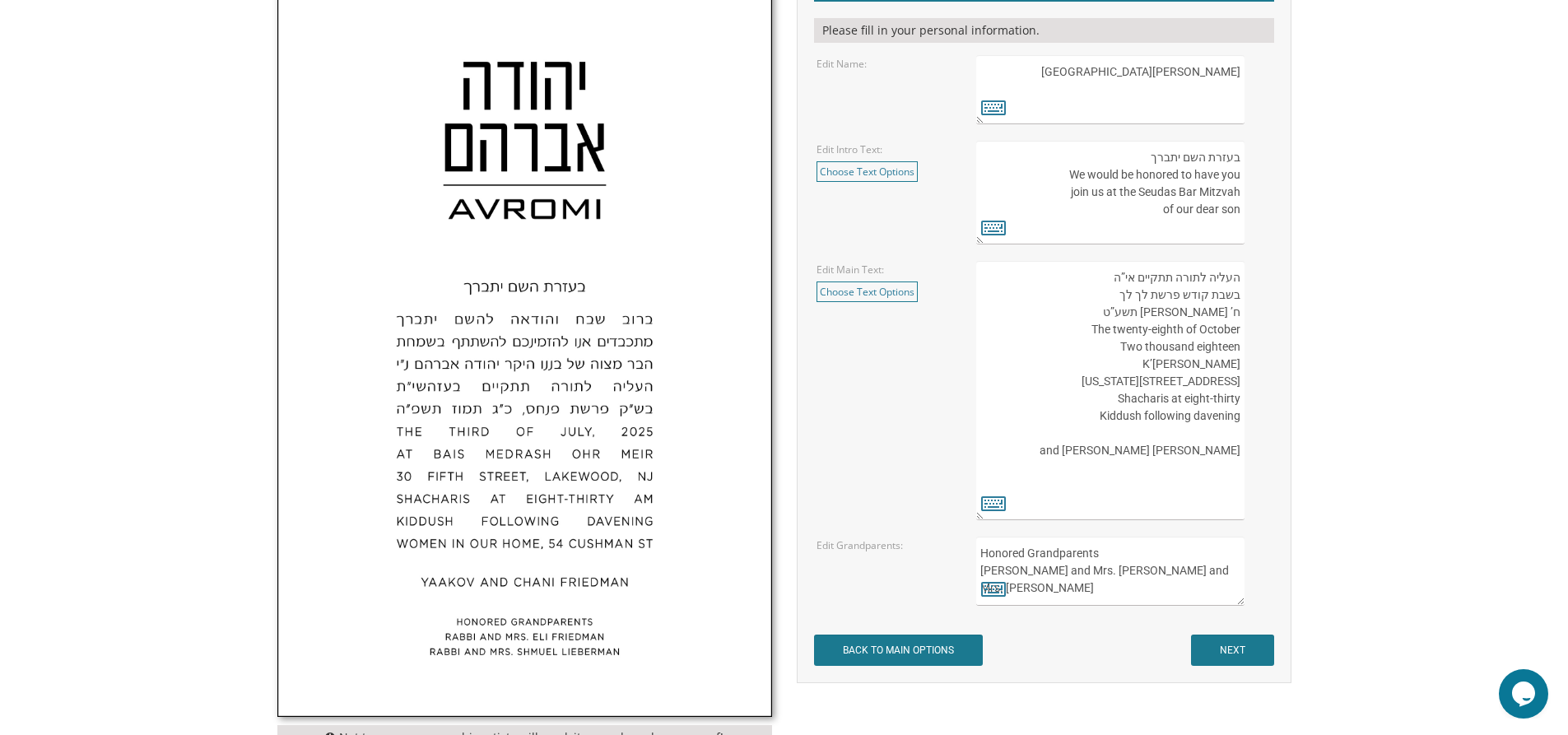
scroll to position [576, 0]
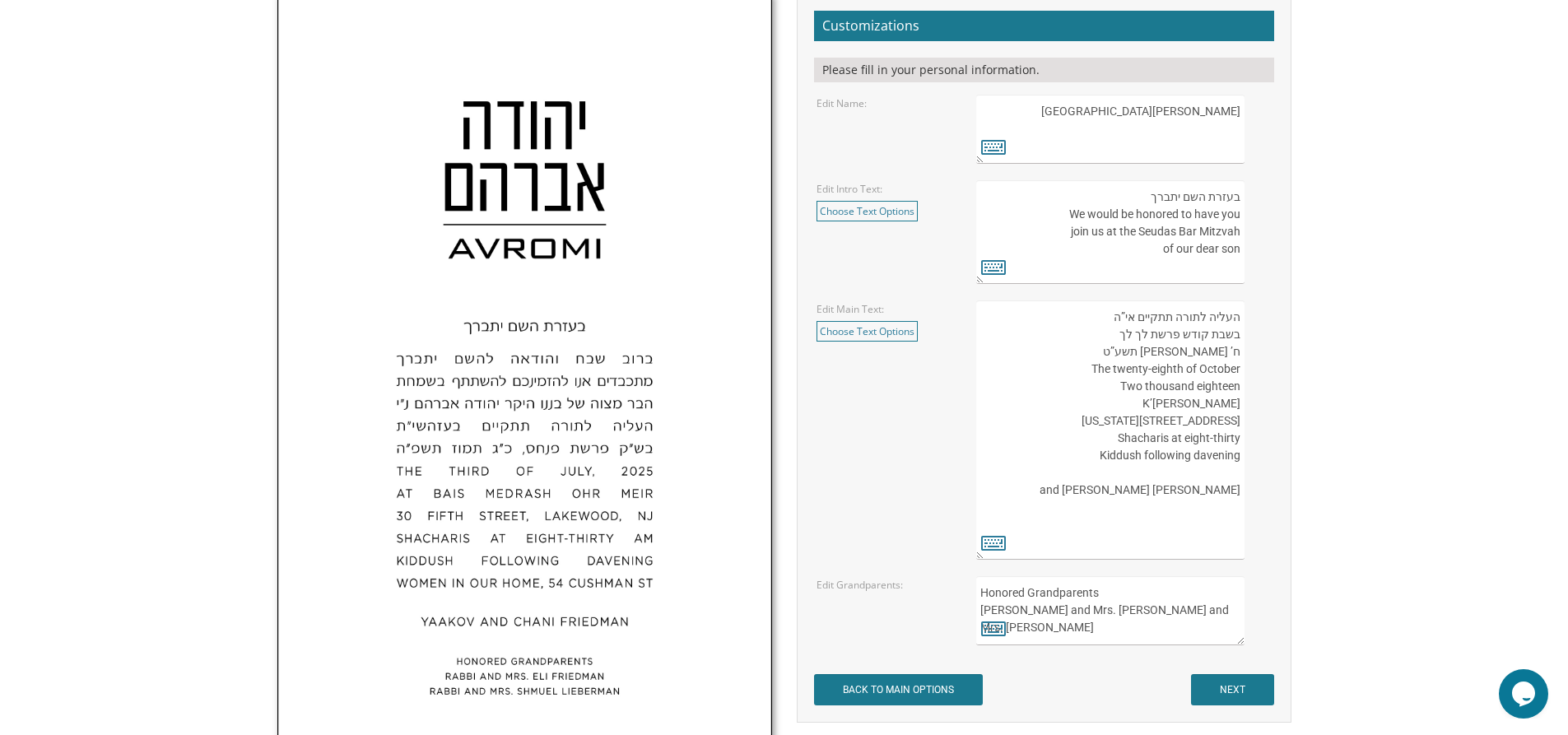
type textarea "אהרן Ahron"
drag, startPoint x: 1062, startPoint y: 215, endPoint x: 1245, endPoint y: 253, distance: 186.9
click at [1245, 253] on div "בעזרת השם יתברך We would be honored to have you join us at the Seudas Bar Mitzv…" at bounding box center [1123, 232] width 295 height 104
click at [1098, 258] on textarea "בעזרת השם יתברך We would be honored to have you join us at the Seudas Bar Mitzv…" at bounding box center [1110, 232] width 268 height 104
drag, startPoint x: 1059, startPoint y: 218, endPoint x: 1235, endPoint y: 241, distance: 177.5
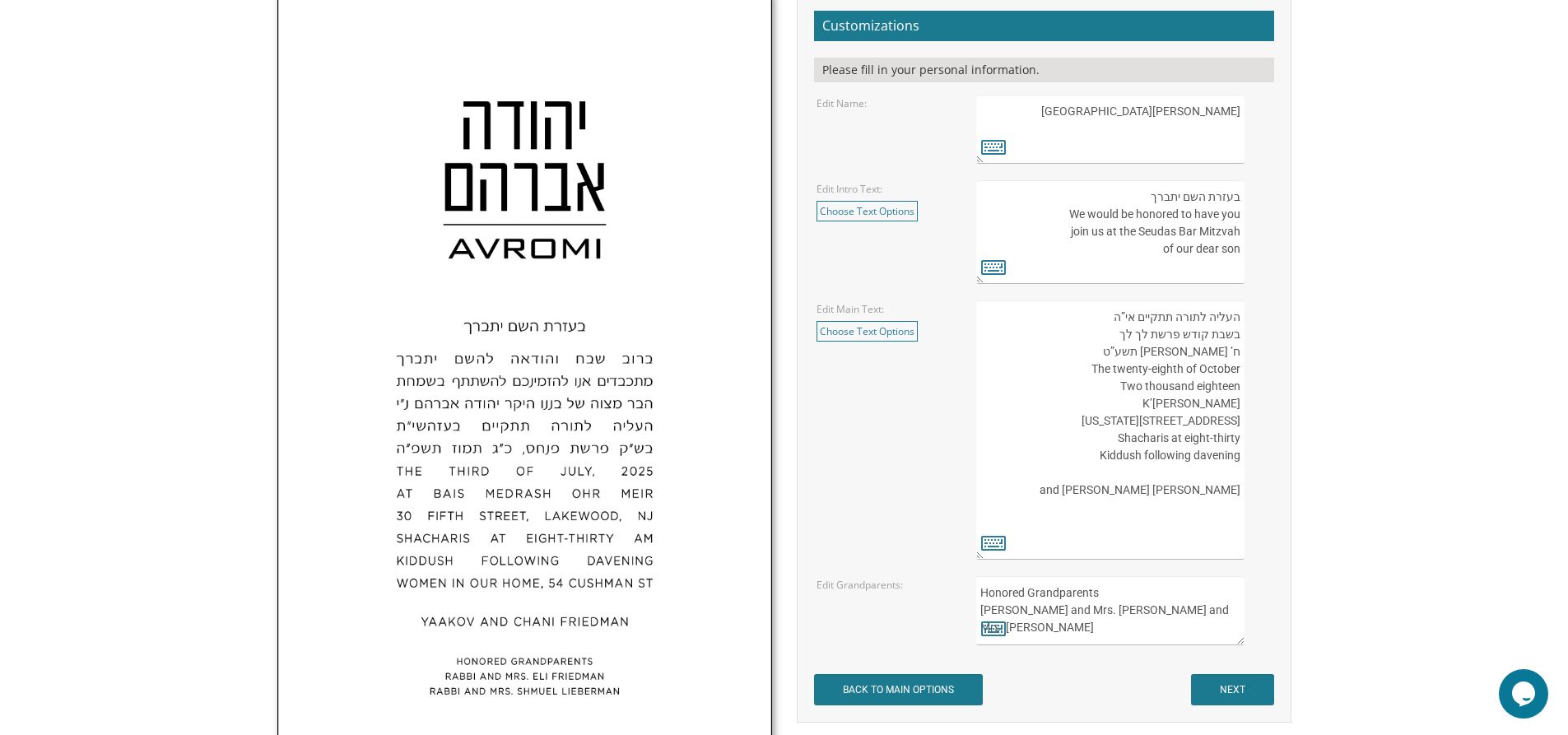
click at [1235, 241] on textarea "בעזרת השם יתברך We would be honored to have you join us at the Seudas Bar Mitzv…" at bounding box center [1110, 232] width 268 height 104
click at [1213, 276] on textarea "בעזרת השם יתברך We would be honored to have you join us at the Seudas Bar Mitzv…" at bounding box center [1110, 232] width 268 height 104
click at [1238, 250] on textarea "בעזרת השם יתברך We would be honored to have you join us at the Seudas Bar Mitzv…" at bounding box center [1110, 232] width 268 height 104
type textarea "בעזרת השם יתof our dear son"
click at [997, 269] on icon at bounding box center [993, 266] width 24 height 23
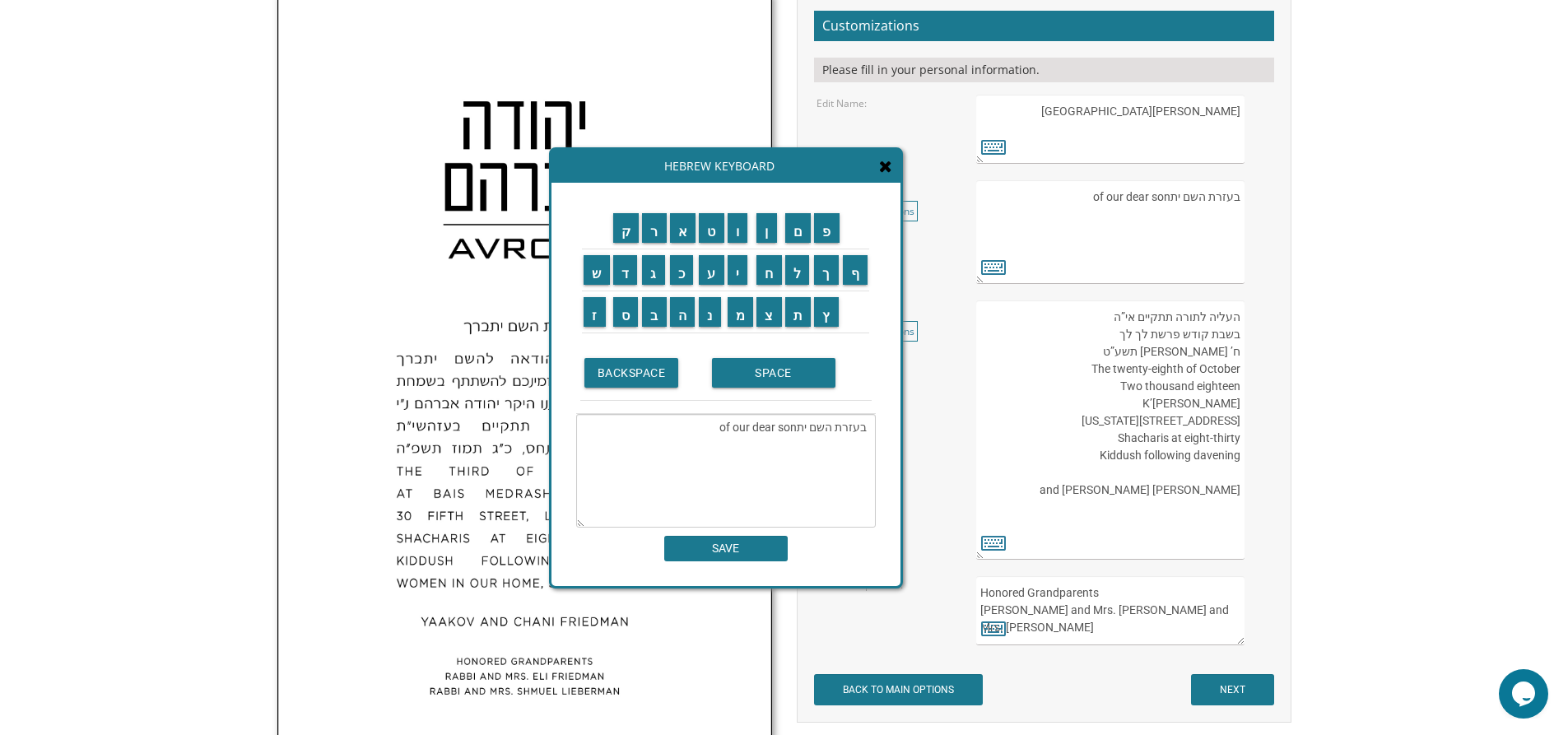
click at [1163, 200] on textarea "בעזרת השם יתברך We would be honored to have you join us at the Seudas Bar Mitzv…" at bounding box center [1110, 232] width 268 height 104
click at [653, 317] on input "ב" at bounding box center [653, 312] width 24 height 29
click at [658, 232] on input "ר" at bounding box center [653, 227] width 24 height 29
click at [828, 275] on input "ך" at bounding box center [826, 269] width 24 height 29
type textarea "בעזרת השם יתof our dear son ברך"
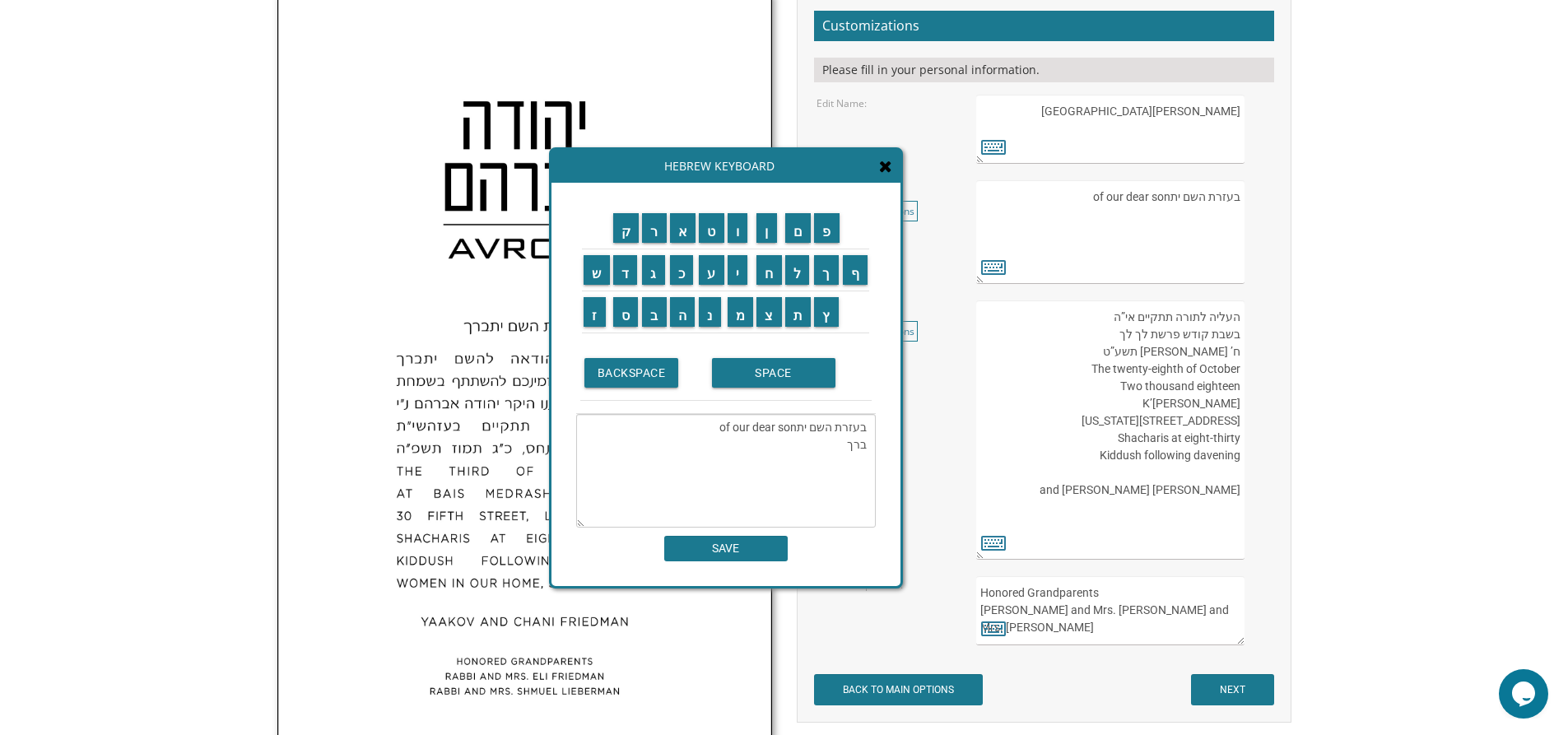
click at [1128, 221] on textarea "בעזרת השם יתברך We would be honored to have you join us at the Seudas Bar Mitzv…" at bounding box center [1110, 232] width 268 height 104
click at [1084, 198] on textarea "בעזרת השם יתברך We would be honored to have you join us at the Seudas Bar Mitzv…" at bounding box center [1110, 232] width 268 height 104
type textarea "בעזרת השם ית"
drag, startPoint x: 791, startPoint y: 429, endPoint x: 716, endPoint y: 419, distance: 75.7
click at [715, 419] on textarea "בעזרת השם יתof our dear son ברך" at bounding box center [726, 471] width 300 height 114
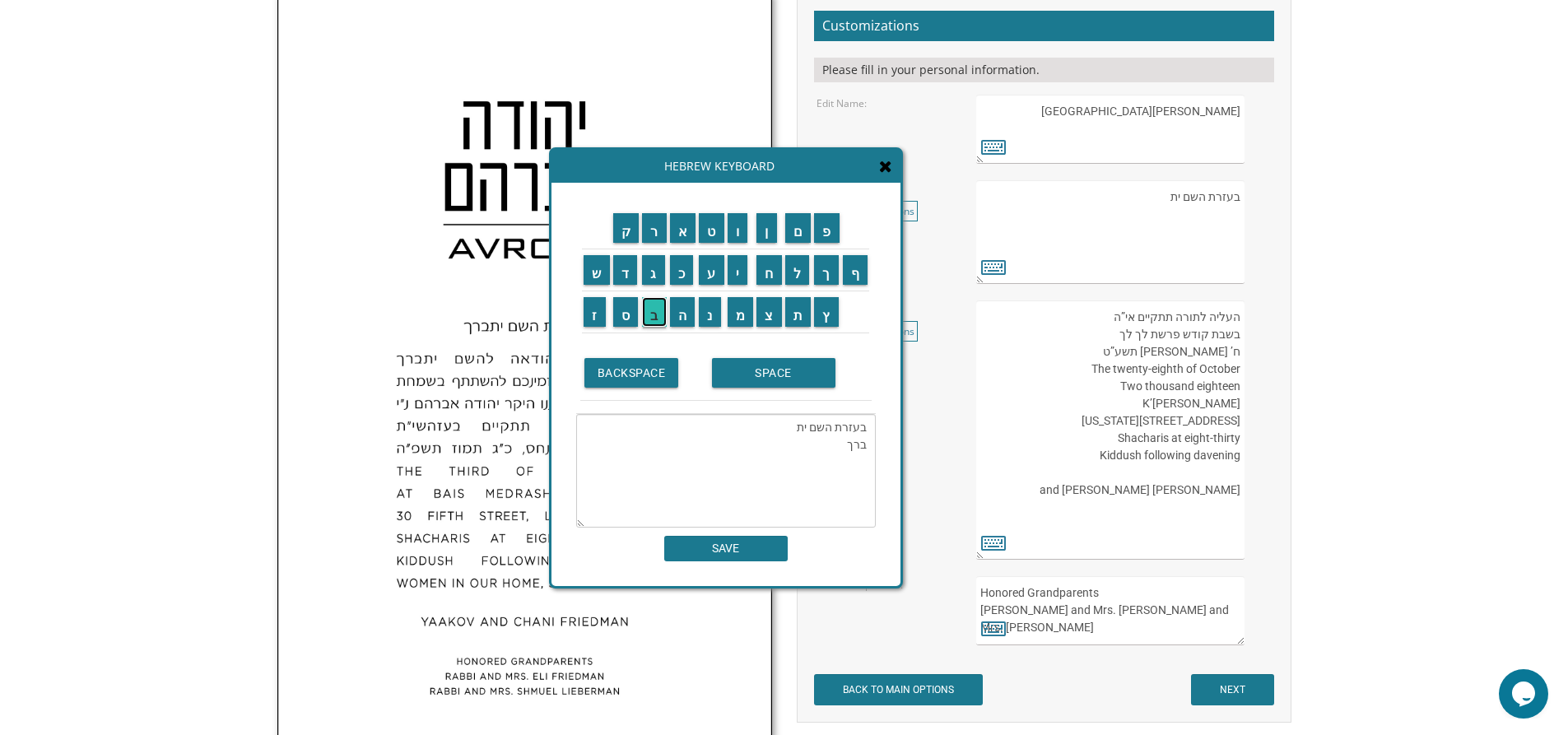
click at [655, 312] on input "ב" at bounding box center [653, 312] width 24 height 29
click at [647, 237] on input "ר" at bounding box center [653, 227] width 24 height 29
click at [831, 276] on input "ך" at bounding box center [826, 269] width 24 height 29
click at [865, 451] on textarea "בעזרת השם יתברך ברך" at bounding box center [726, 471] width 300 height 114
click at [652, 234] on input "ר" at bounding box center [653, 227] width 24 height 29
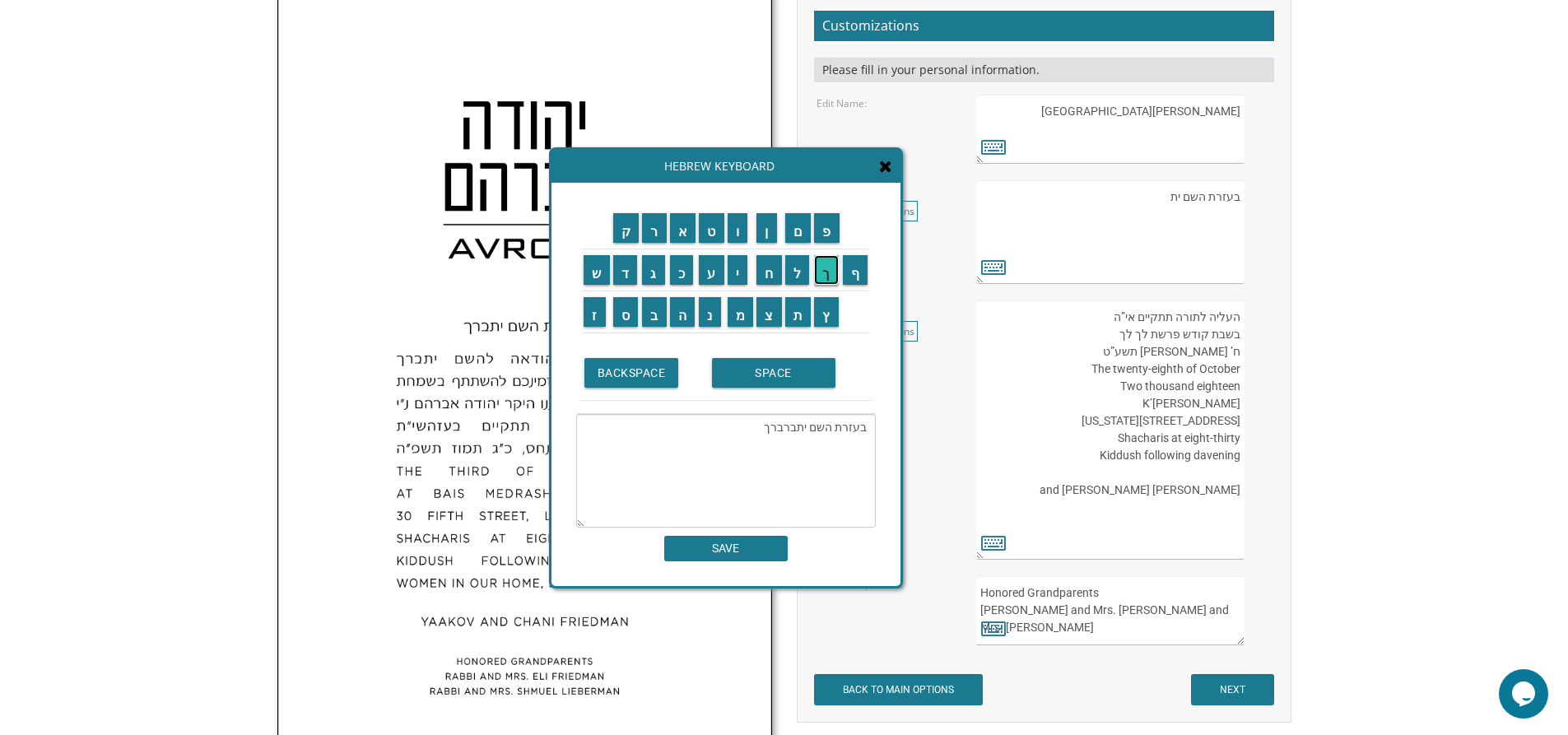
click at [827, 269] on input "ך" at bounding box center [826, 269] width 24 height 29
click at [760, 428] on textarea "בעזרת השם יתברךברך" at bounding box center [726, 471] width 300 height 114
click at [841, 443] on textarea "בעזרת השם יתברך" at bounding box center [726, 471] width 300 height 114
click at [867, 425] on textarea "בעזרת השם יתברך" at bounding box center [726, 471] width 300 height 114
click at [768, 423] on textarea "בעזרת השם יתברך" at bounding box center [726, 471] width 300 height 114
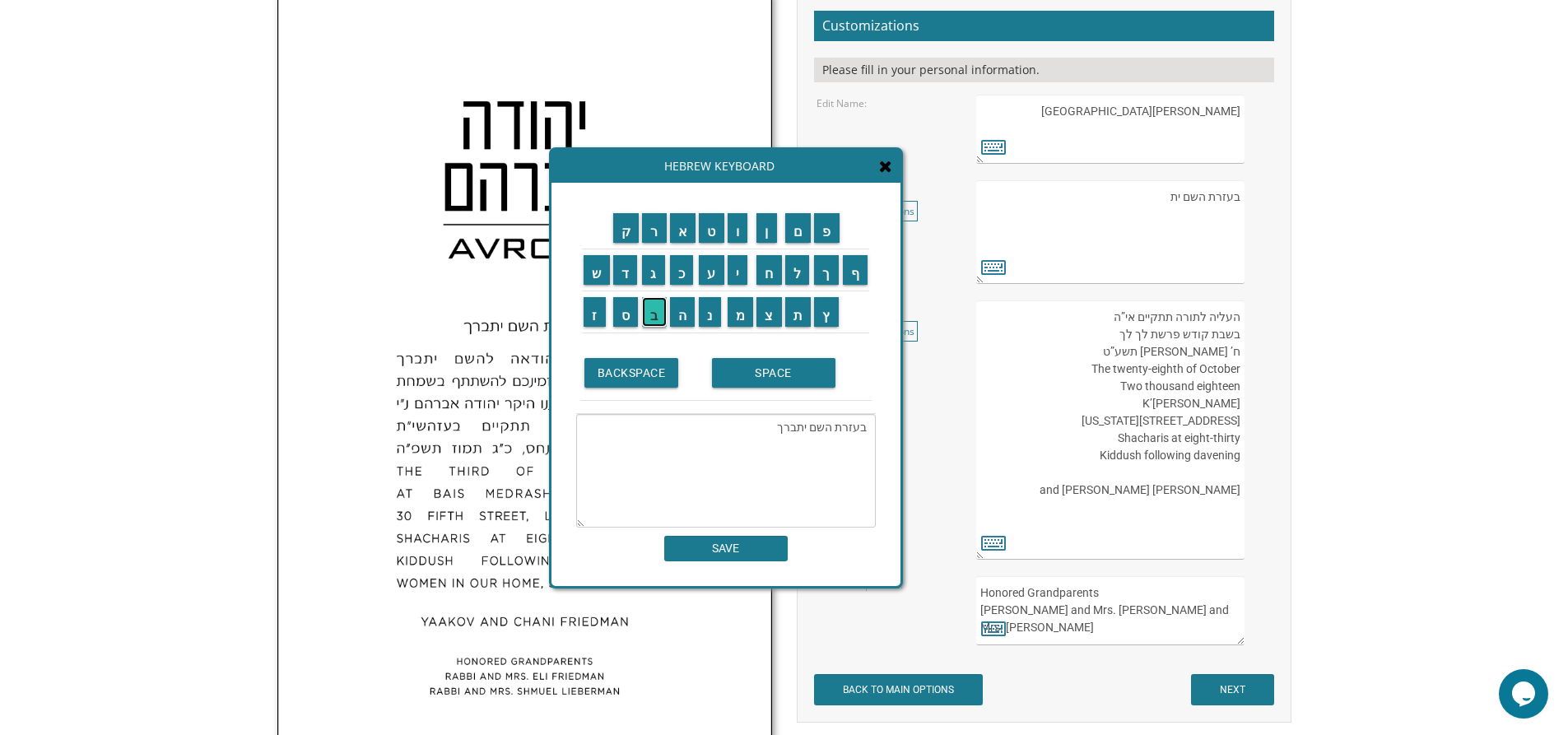
click at [649, 312] on input "ב" at bounding box center [653, 312] width 24 height 29
click at [649, 230] on input "ר" at bounding box center [653, 227] width 24 height 29
click at [736, 233] on input "ו" at bounding box center [738, 227] width 20 height 29
click at [648, 322] on input "ב" at bounding box center [653, 312] width 24 height 29
drag, startPoint x: 753, startPoint y: 376, endPoint x: 729, endPoint y: 354, distance: 32.6
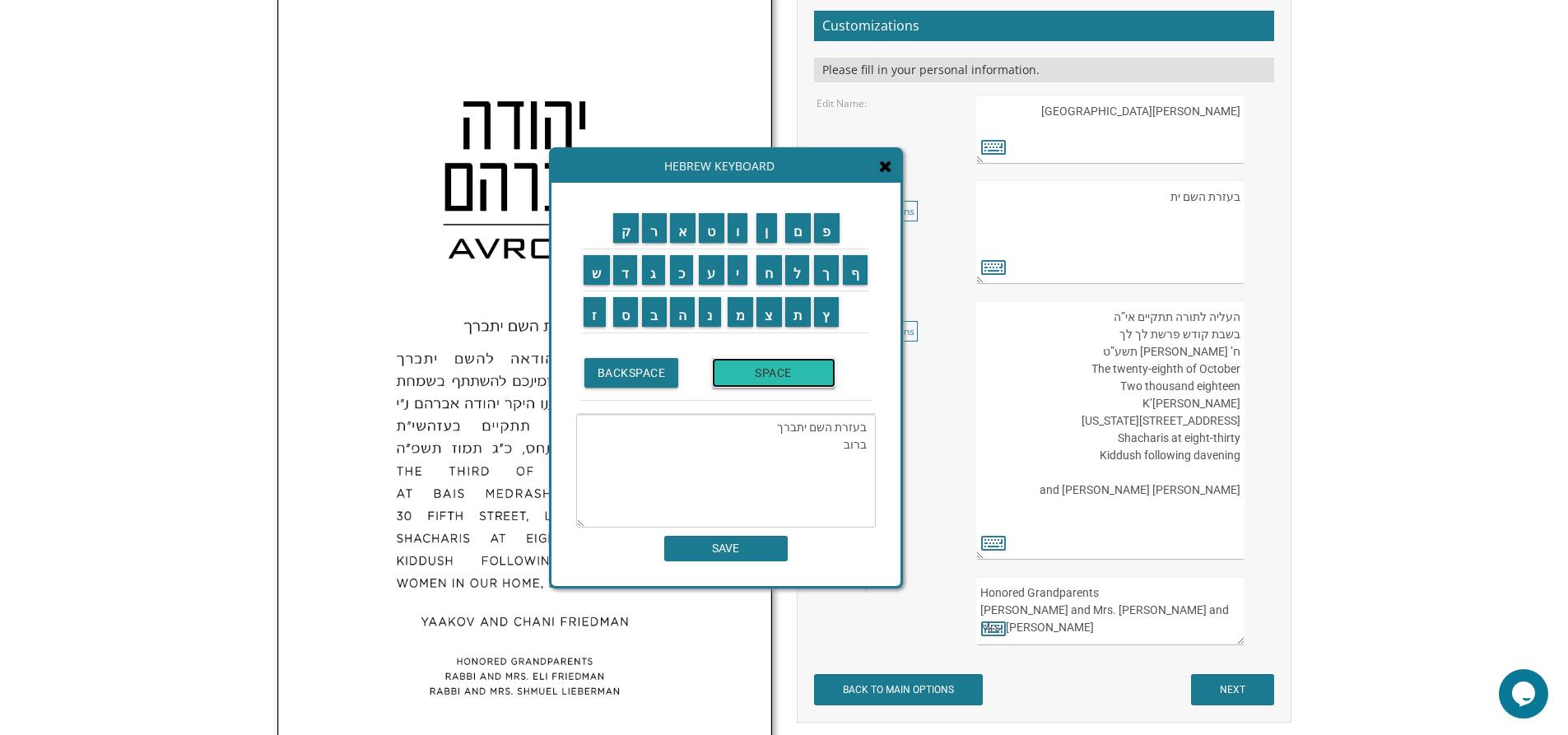
click at [752, 376] on input "SPACE" at bounding box center [773, 372] width 124 height 29
click at [594, 271] on input "ש" at bounding box center [596, 269] width 26 height 29
click at [649, 315] on input "ב" at bounding box center [653, 312] width 24 height 29
click at [770, 276] on input "ח" at bounding box center [769, 269] width 25 height 29
click at [748, 379] on input "SPACE" at bounding box center [773, 372] width 124 height 29
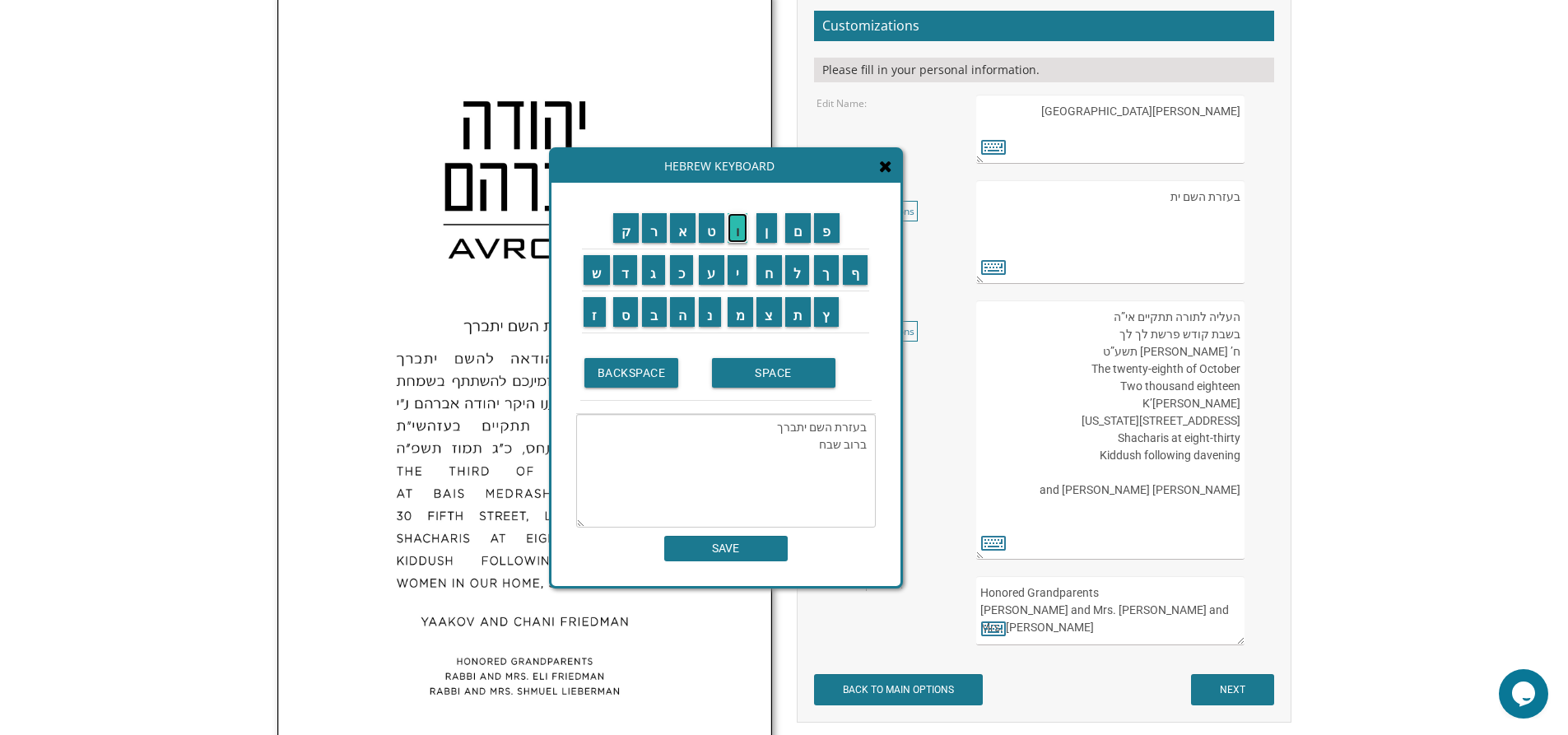
click at [742, 232] on input "ו" at bounding box center [738, 227] width 20 height 29
click at [681, 318] on input "ה" at bounding box center [683, 312] width 25 height 29
click at [743, 227] on input "ו" at bounding box center [738, 227] width 20 height 29
click at [632, 266] on input "ד" at bounding box center [625, 269] width 24 height 29
click at [681, 230] on input "א" at bounding box center [683, 227] width 26 height 29
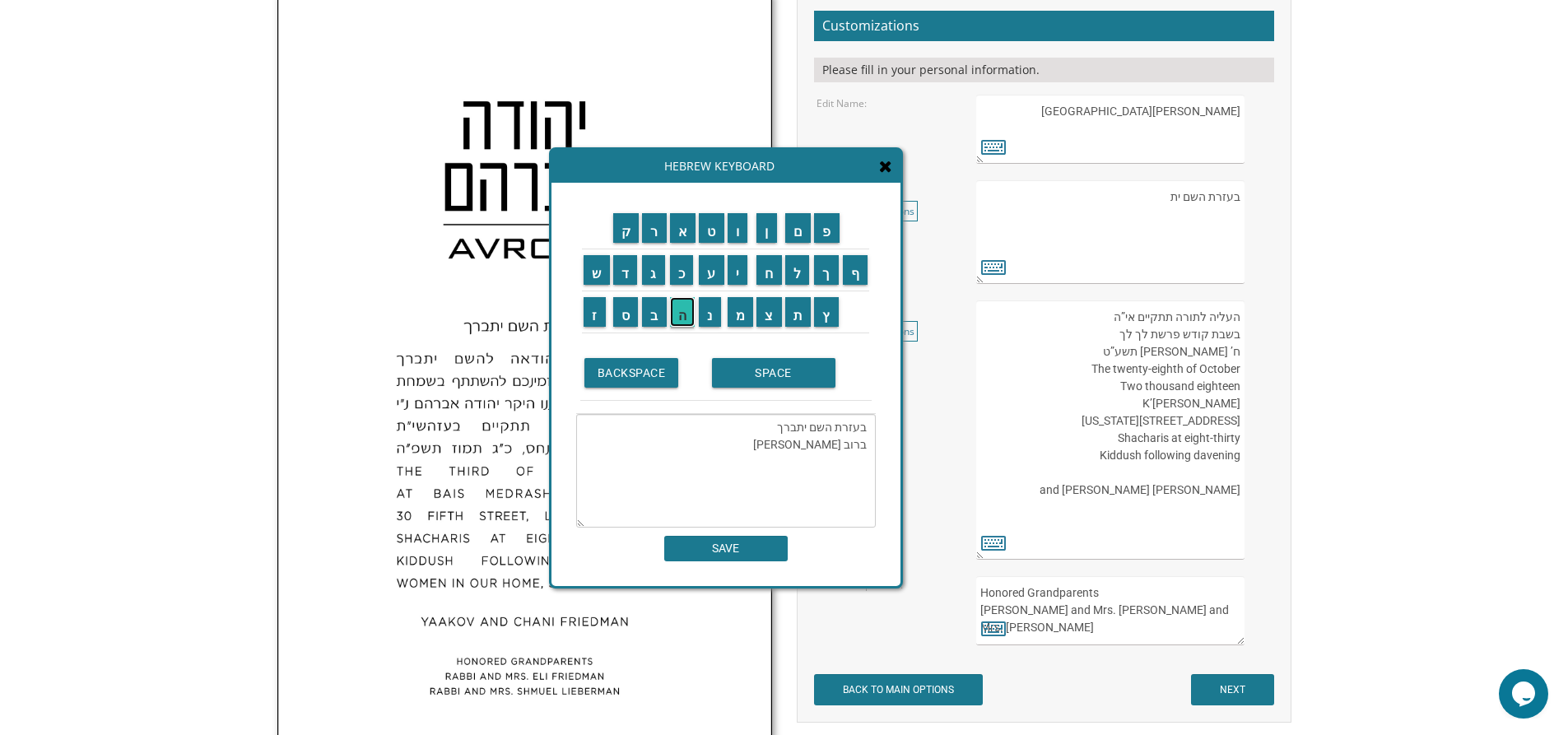
click at [687, 305] on input "ה" at bounding box center [683, 312] width 25 height 29
click at [759, 374] on input "SPACE" at bounding box center [773, 372] width 124 height 29
click at [803, 275] on input "ל" at bounding box center [797, 269] width 24 height 29
click at [676, 314] on input "ה" at bounding box center [683, 312] width 25 height 29
click at [600, 277] on input "ש" at bounding box center [596, 269] width 26 height 29
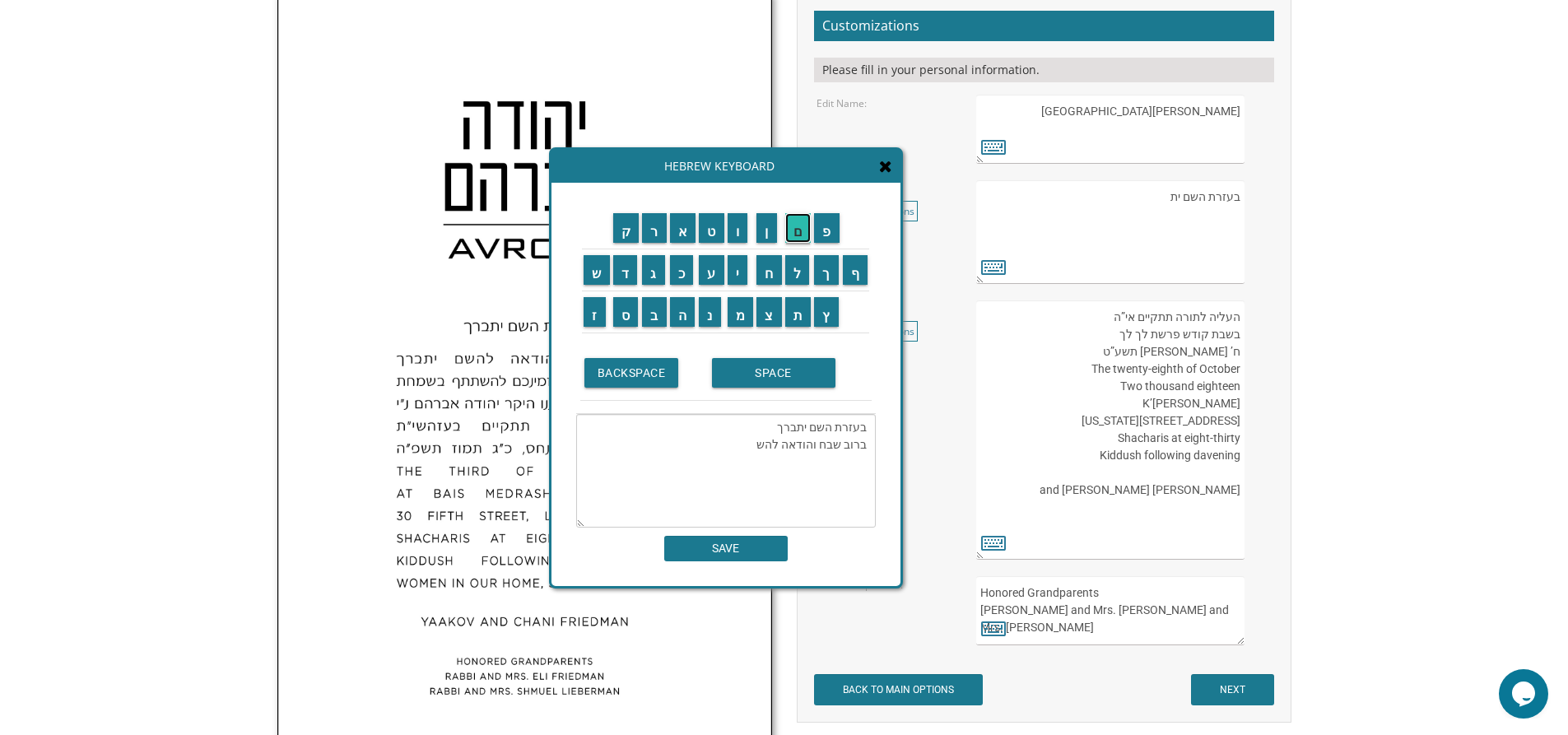
click at [800, 226] on input "ם" at bounding box center [797, 227] width 26 height 29
click at [771, 376] on input "SPACE" at bounding box center [773, 372] width 124 height 29
click at [745, 272] on input "י" at bounding box center [738, 269] width 20 height 29
click at [803, 314] on input "ת" at bounding box center [797, 312] width 26 height 29
click at [652, 309] on input "ב" at bounding box center [653, 312] width 24 height 29
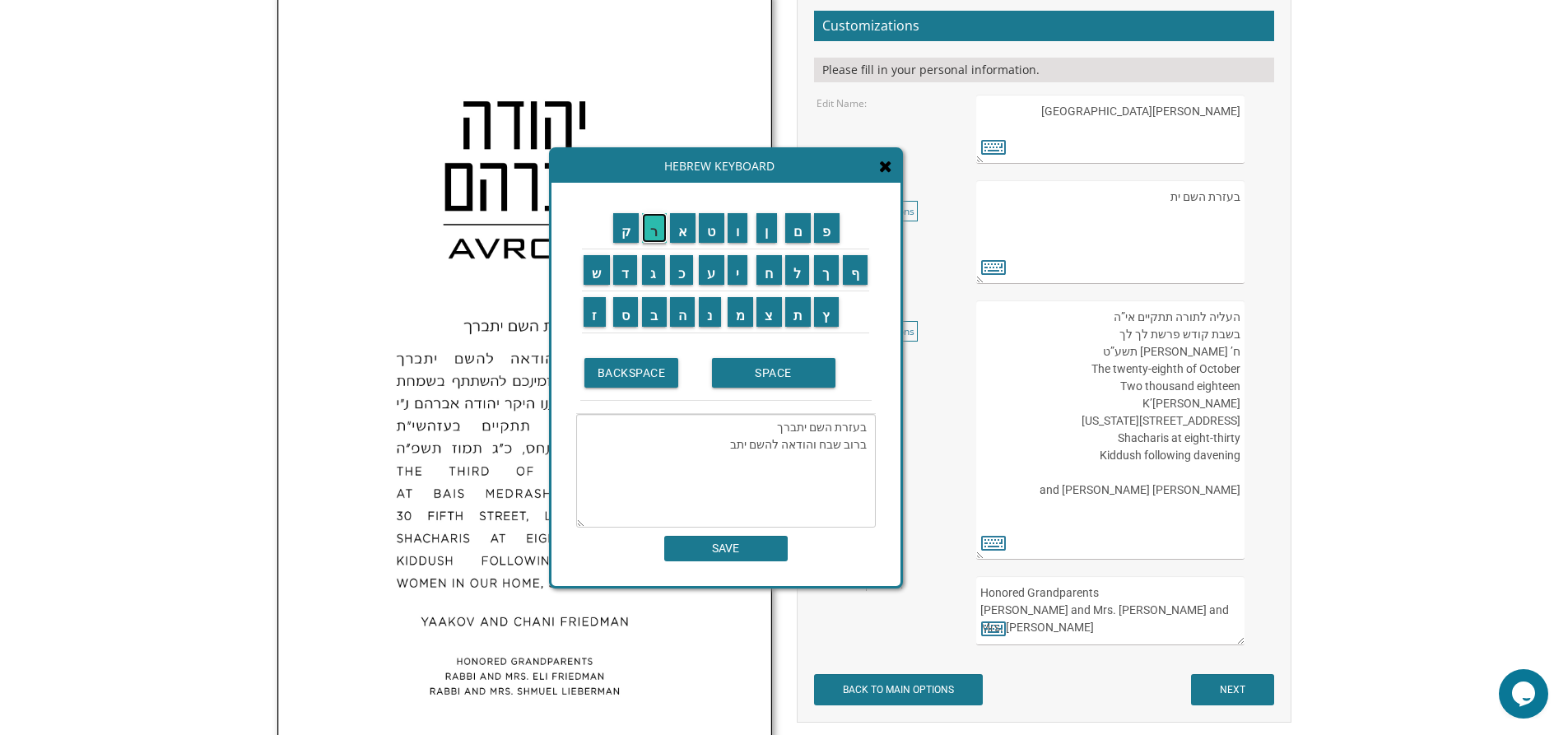
click at [654, 223] on input "ר" at bounding box center [653, 227] width 24 height 29
click at [828, 277] on input "ך" at bounding box center [826, 269] width 24 height 29
click at [778, 375] on input "SPACE" at bounding box center [773, 372] width 124 height 29
click at [680, 314] on input "ה" at bounding box center [683, 312] width 25 height 29
click at [705, 311] on input "נ" at bounding box center [710, 312] width 22 height 29
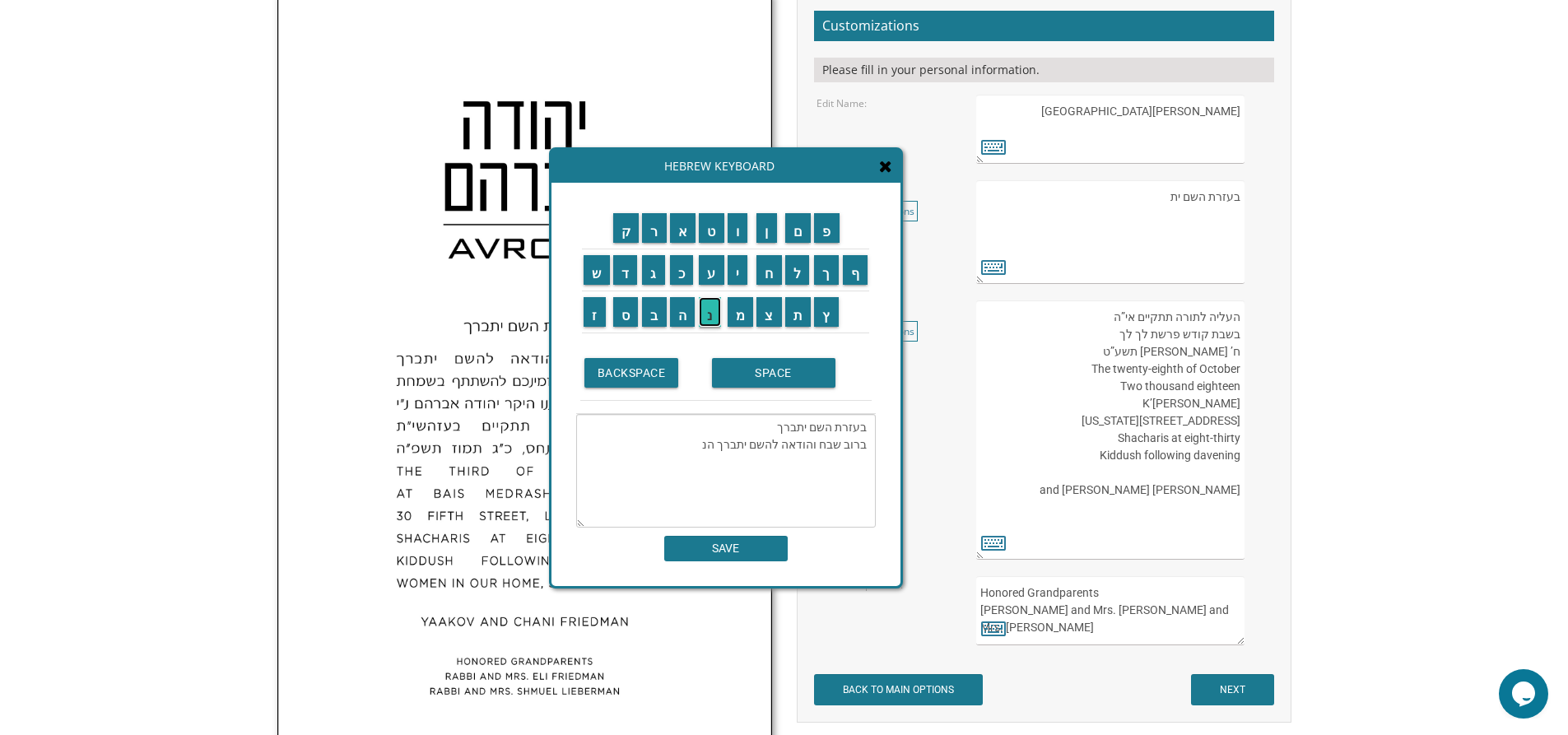
click at [705, 311] on input "נ" at bounding box center [710, 312] width 22 height 29
click at [743, 235] on input "ו" at bounding box center [738, 227] width 20 height 29
click at [784, 375] on input "SPACE" at bounding box center [773, 372] width 124 height 29
click at [740, 318] on input "מ" at bounding box center [740, 312] width 26 height 29
click at [799, 306] on input "ת" at bounding box center [797, 312] width 26 height 29
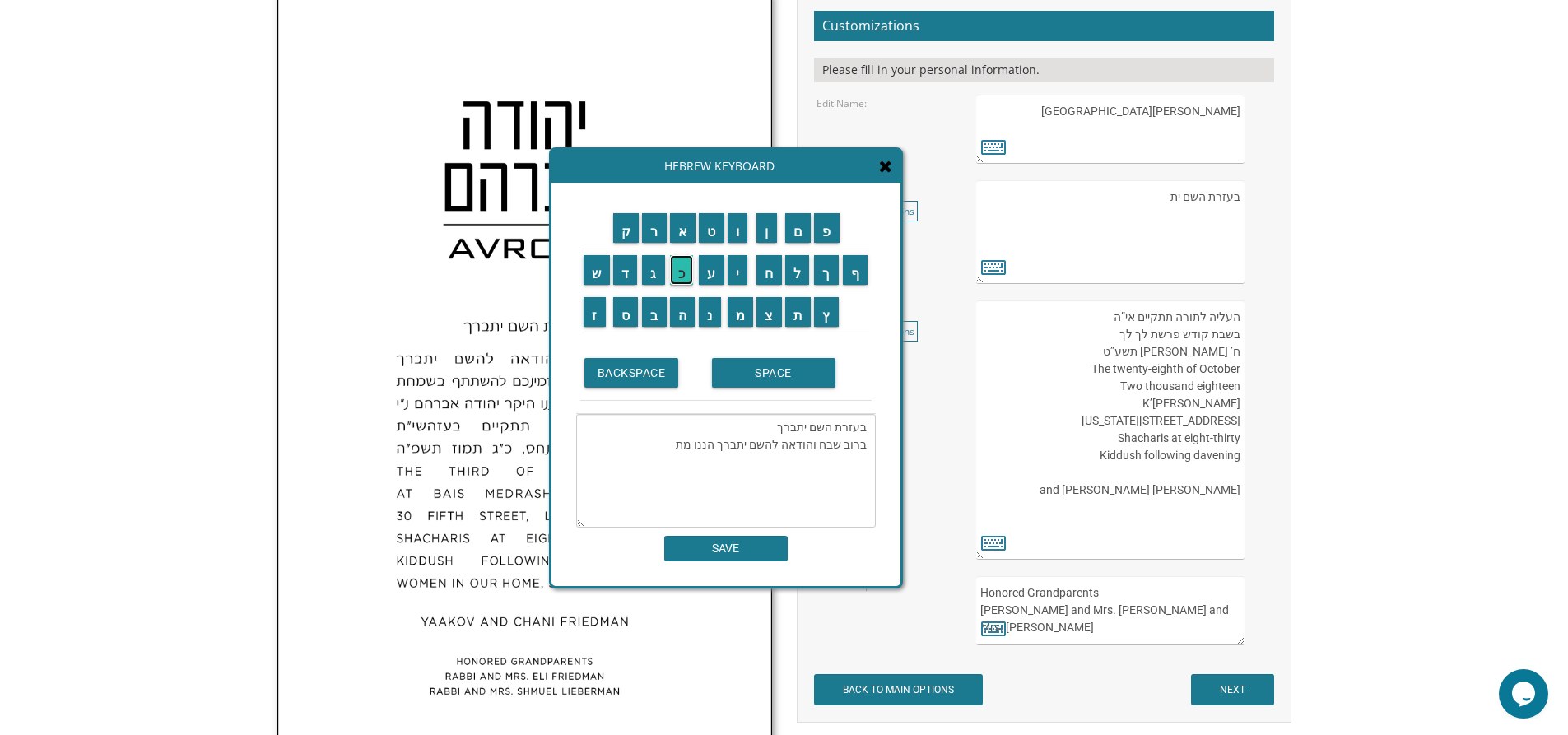
click at [688, 274] on input "כ" at bounding box center [682, 269] width 24 height 29
click at [656, 318] on input "ב" at bounding box center [653, 312] width 24 height 29
click at [624, 278] on input "ד" at bounding box center [625, 269] width 24 height 29
click at [738, 273] on input "י" at bounding box center [738, 269] width 20 height 29
click at [798, 232] on input "ם" at bounding box center [797, 227] width 26 height 29
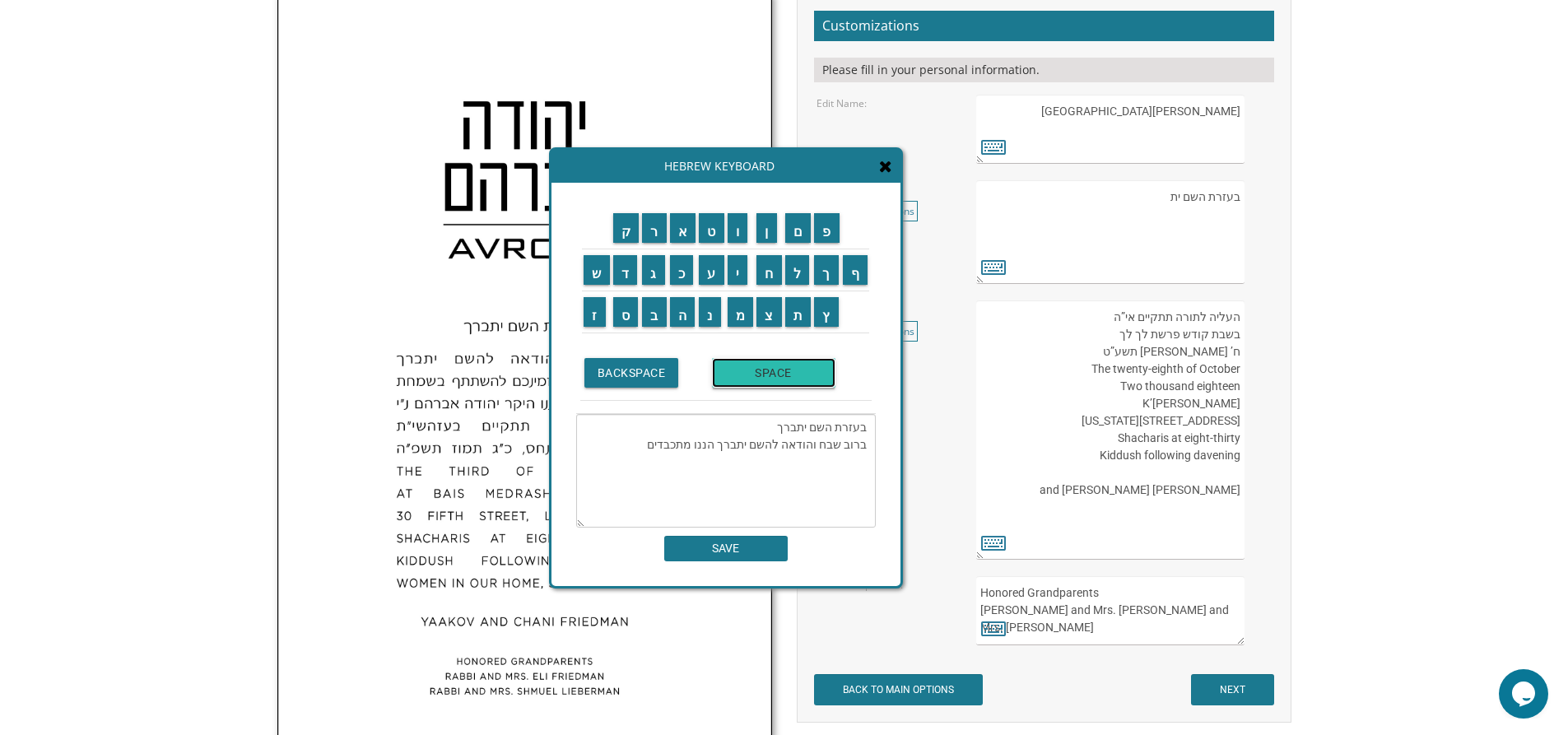
click at [765, 375] on input "SPACE" at bounding box center [773, 372] width 124 height 29
click at [799, 269] on input "ל" at bounding box center [797, 269] width 24 height 29
click at [683, 306] on input "ה" at bounding box center [683, 312] width 25 height 29
click at [593, 310] on input "ז" at bounding box center [595, 312] width 22 height 29
drag, startPoint x: 741, startPoint y: 313, endPoint x: 737, endPoint y: 287, distance: 26.3
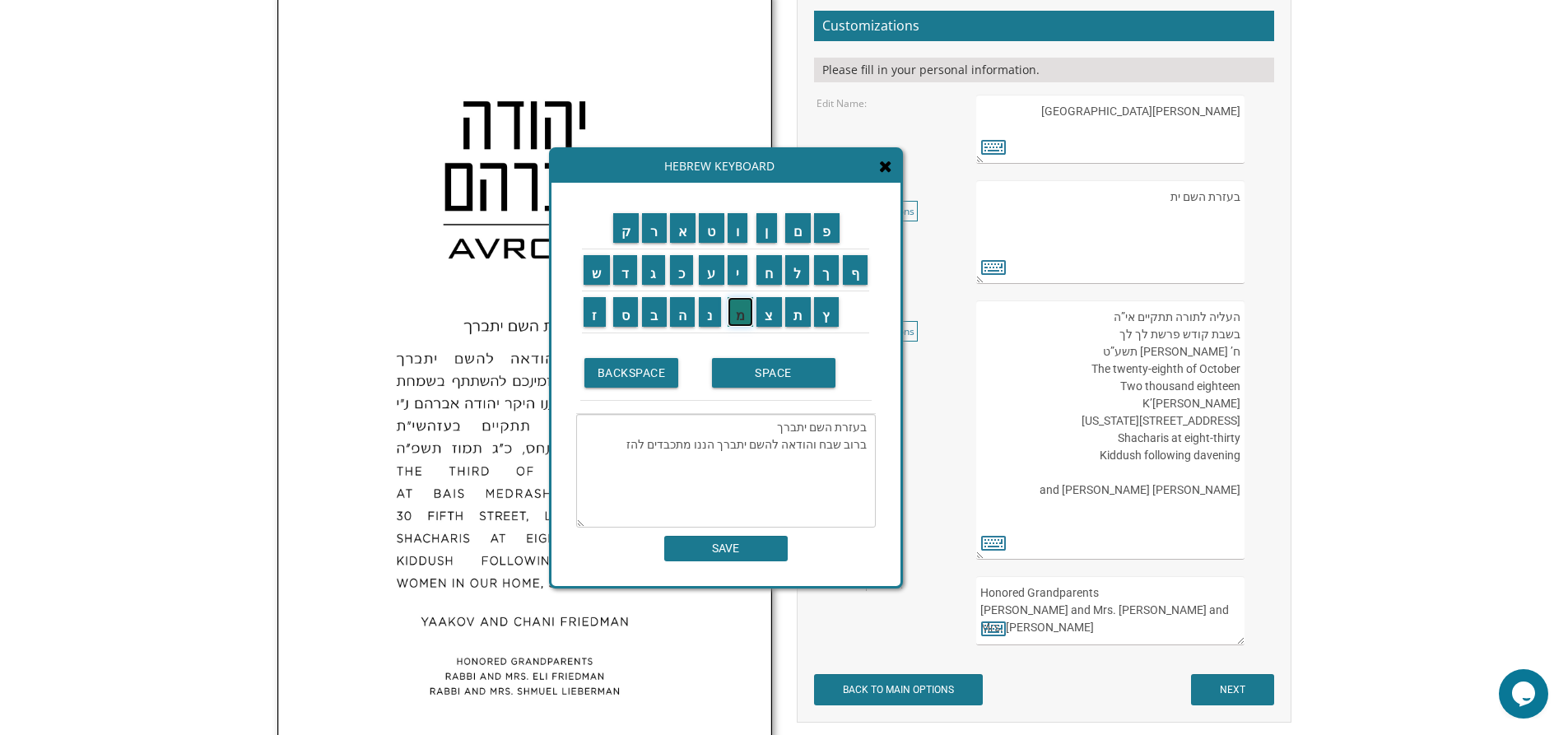
click at [740, 313] on input "מ" at bounding box center [740, 312] width 26 height 29
click at [740, 273] on input "י" at bounding box center [738, 269] width 20 height 29
click at [766, 233] on input "ן" at bounding box center [766, 227] width 20 height 29
click at [763, 364] on input "SPACE" at bounding box center [773, 372] width 124 height 29
click at [679, 232] on input "א" at bounding box center [683, 227] width 26 height 29
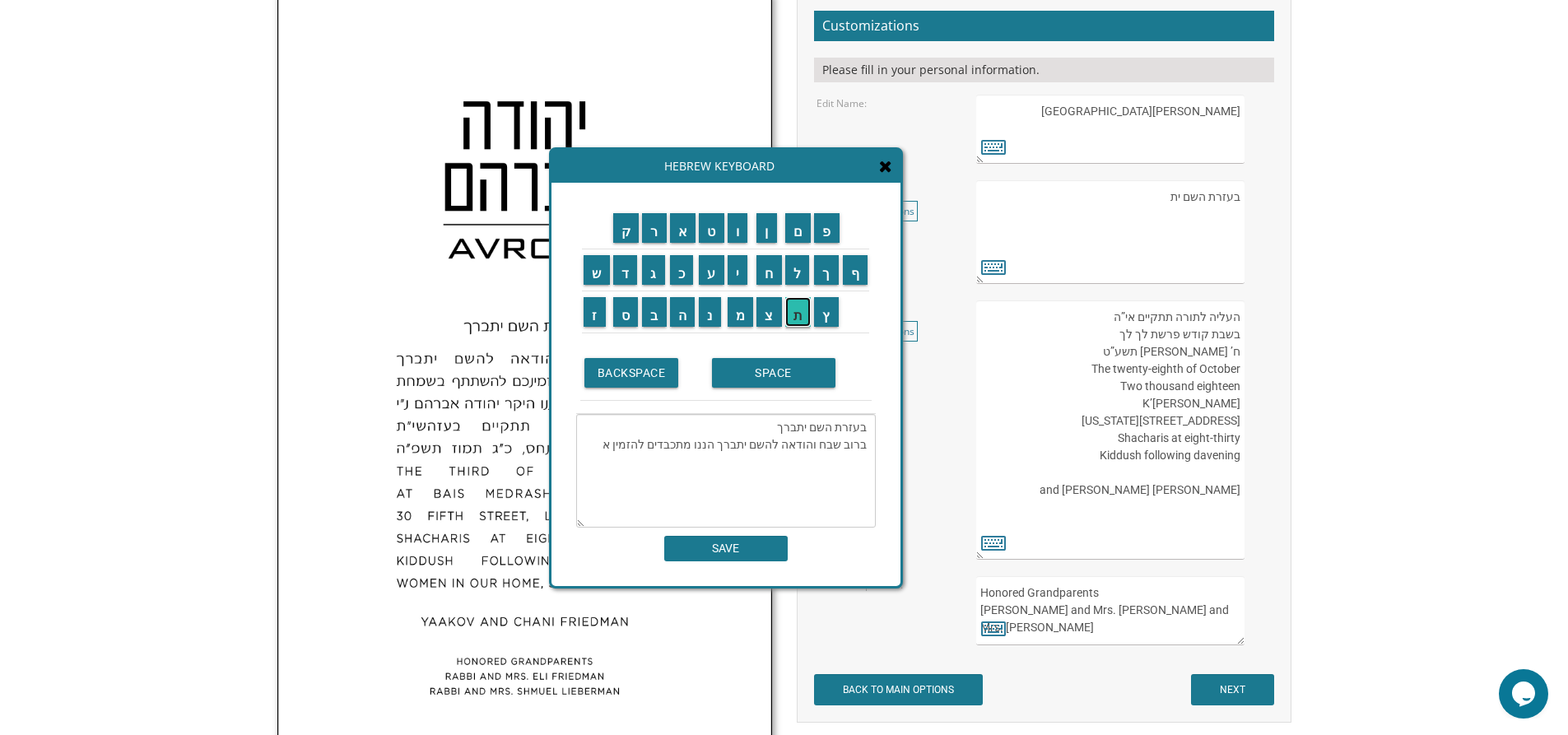
click at [800, 311] on input "ת" at bounding box center [797, 312] width 26 height 29
click at [785, 369] on input "SPACE" at bounding box center [773, 372] width 124 height 29
click at [682, 274] on input "כ" at bounding box center [682, 269] width 24 height 29
click at [654, 313] on input "ב" at bounding box center [653, 312] width 24 height 29
click at [738, 229] on input "ו" at bounding box center [738, 227] width 20 height 29
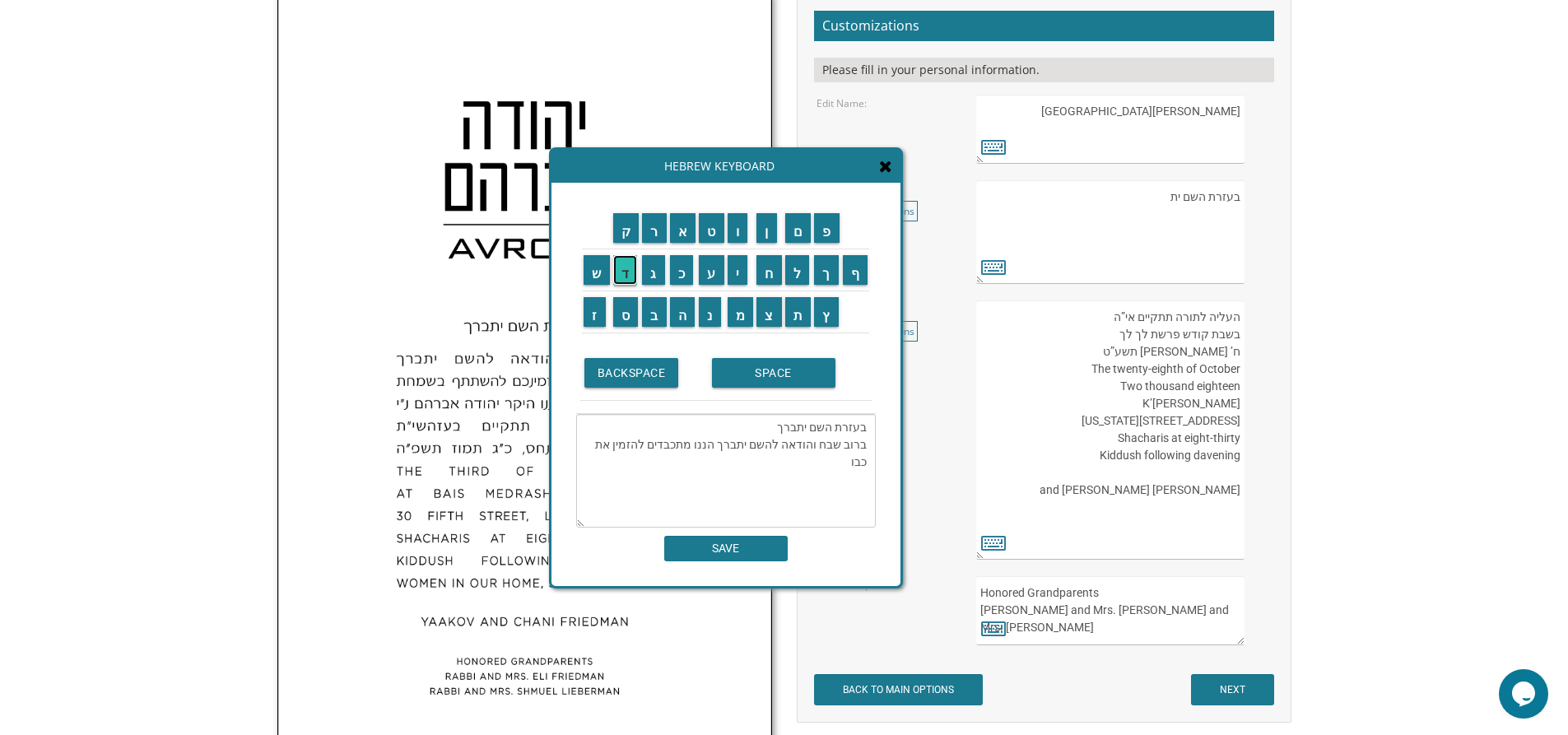
click at [618, 274] on input "ד" at bounding box center [625, 269] width 24 height 29
click at [680, 271] on input "כ" at bounding box center [682, 269] width 24 height 29
click at [804, 229] on input "ם" at bounding box center [797, 227] width 26 height 29
click at [777, 375] on input "SPACE" at bounding box center [773, 372] width 124 height 29
click at [803, 277] on input "ל" at bounding box center [797, 269] width 24 height 29
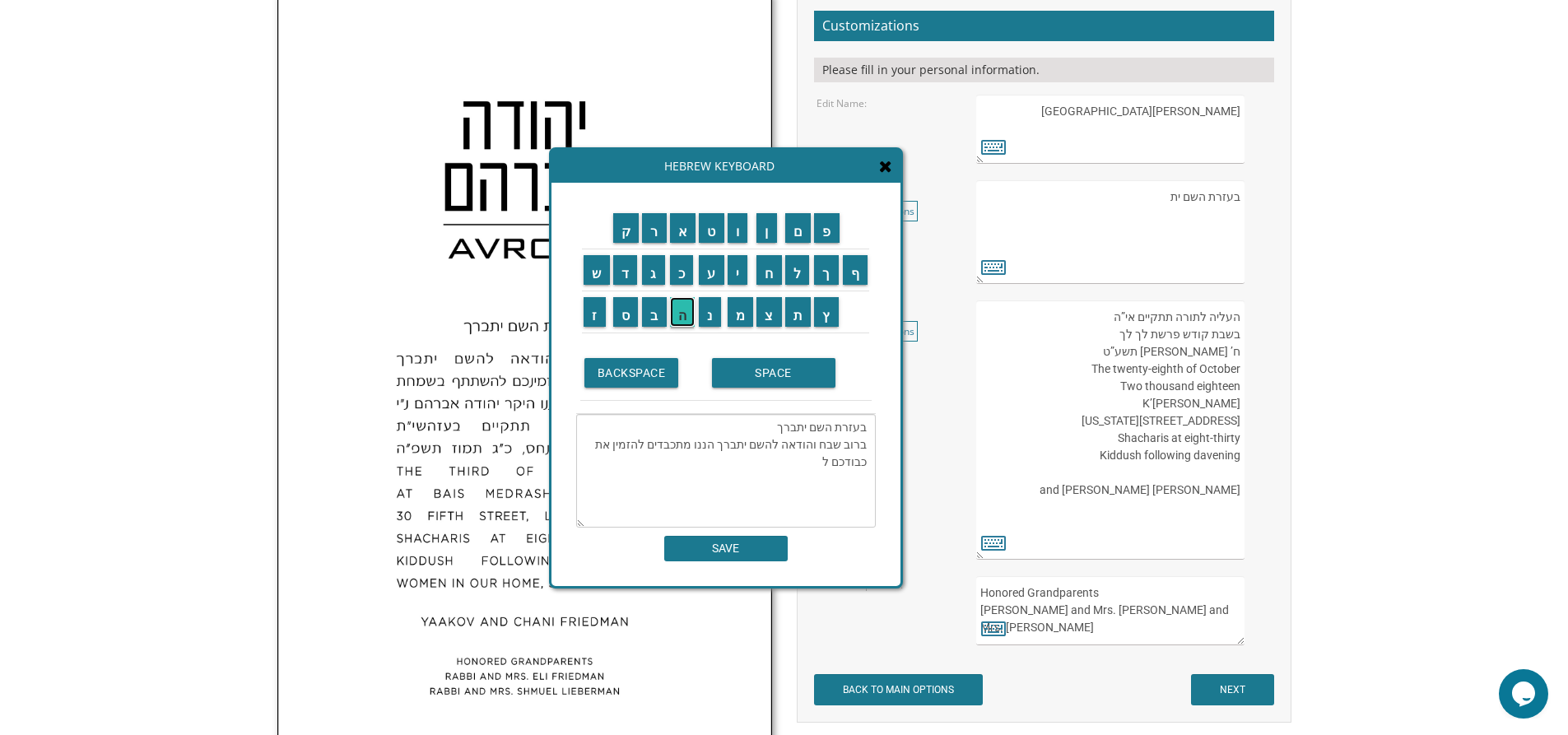
click at [683, 315] on input "ה" at bounding box center [683, 312] width 25 height 29
click at [599, 268] on input "ש" at bounding box center [596, 269] width 26 height 29
click at [800, 314] on input "ת" at bounding box center [797, 312] width 26 height 29
click at [799, 314] on input "ת" at bounding box center [797, 312] width 26 height 29
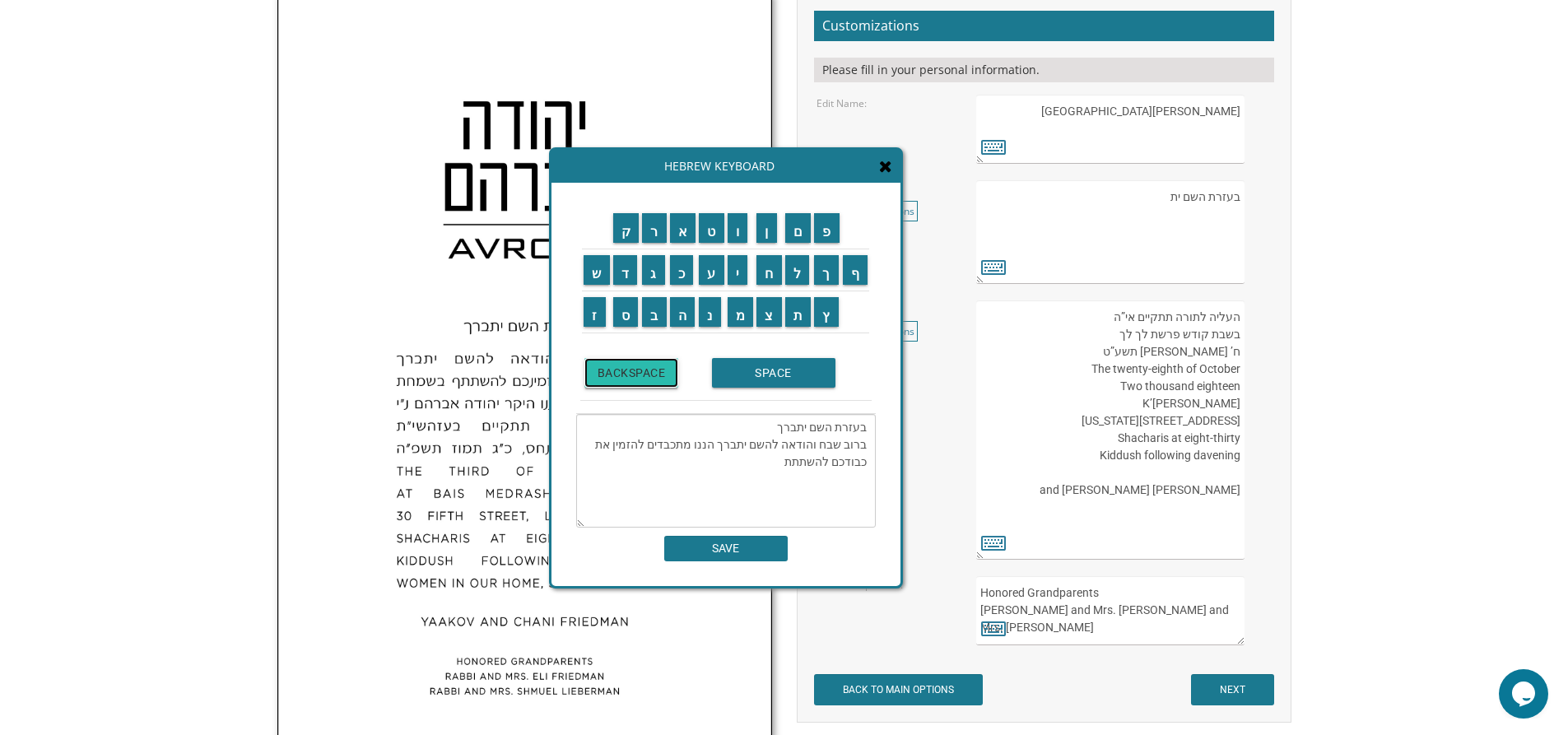
click at [660, 369] on input "BACKSPACE" at bounding box center [632, 372] width 94 height 29
click at [860, 274] on input "ף" at bounding box center [856, 269] width 25 height 29
click at [775, 375] on input "SPACE" at bounding box center [773, 372] width 124 height 29
click at [659, 310] on input "ב" at bounding box center [653, 312] width 24 height 29
click at [593, 274] on input "ש" at bounding box center [596, 269] width 26 height 29
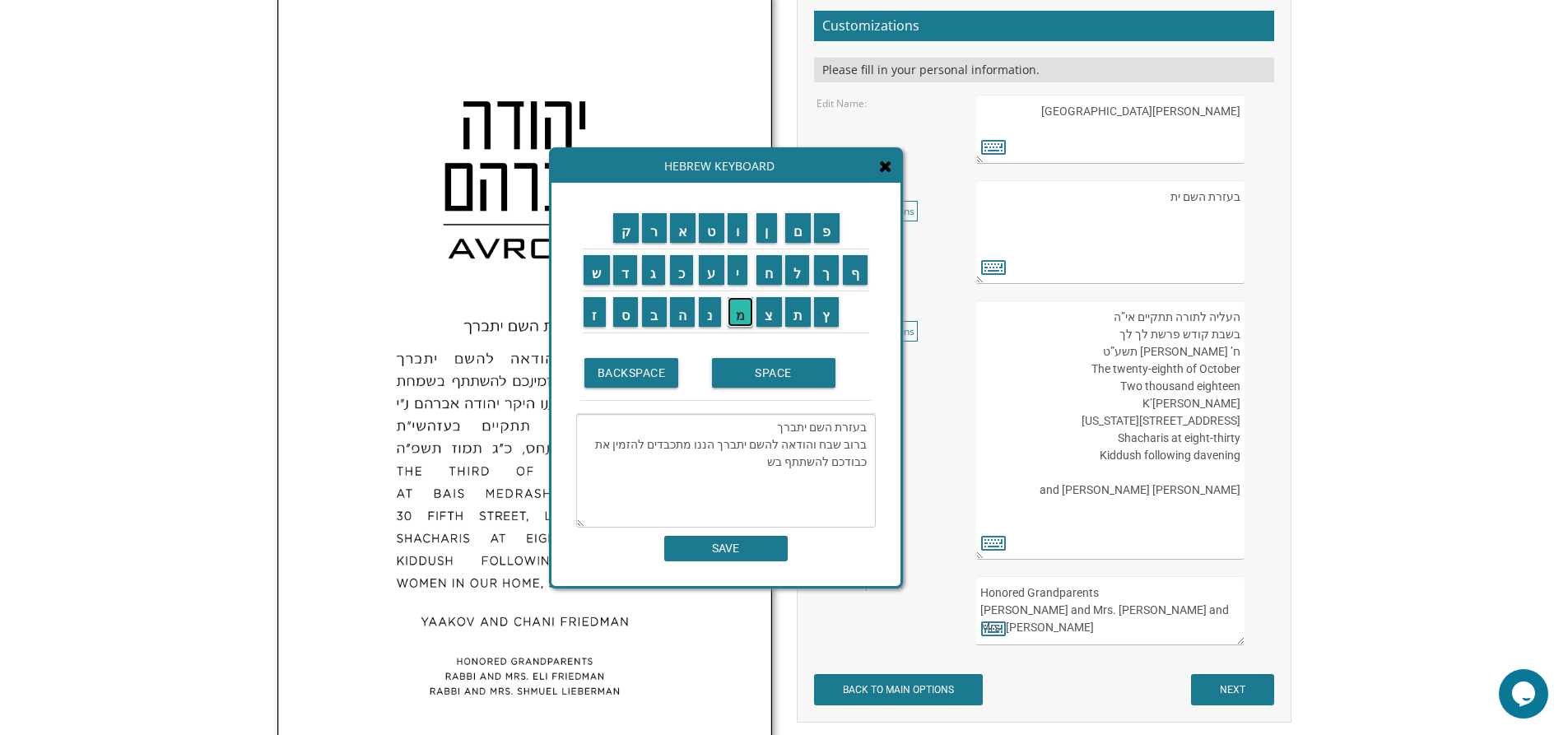
click at [742, 316] on input "מ" at bounding box center [740, 312] width 26 height 29
click at [770, 274] on input "ח" at bounding box center [769, 269] width 25 height 29
click at [808, 316] on input "ת" at bounding box center [797, 312] width 26 height 29
click at [789, 383] on input "SPACE" at bounding box center [773, 372] width 124 height 29
click at [687, 317] on input "ה" at bounding box center [683, 312] width 25 height 29
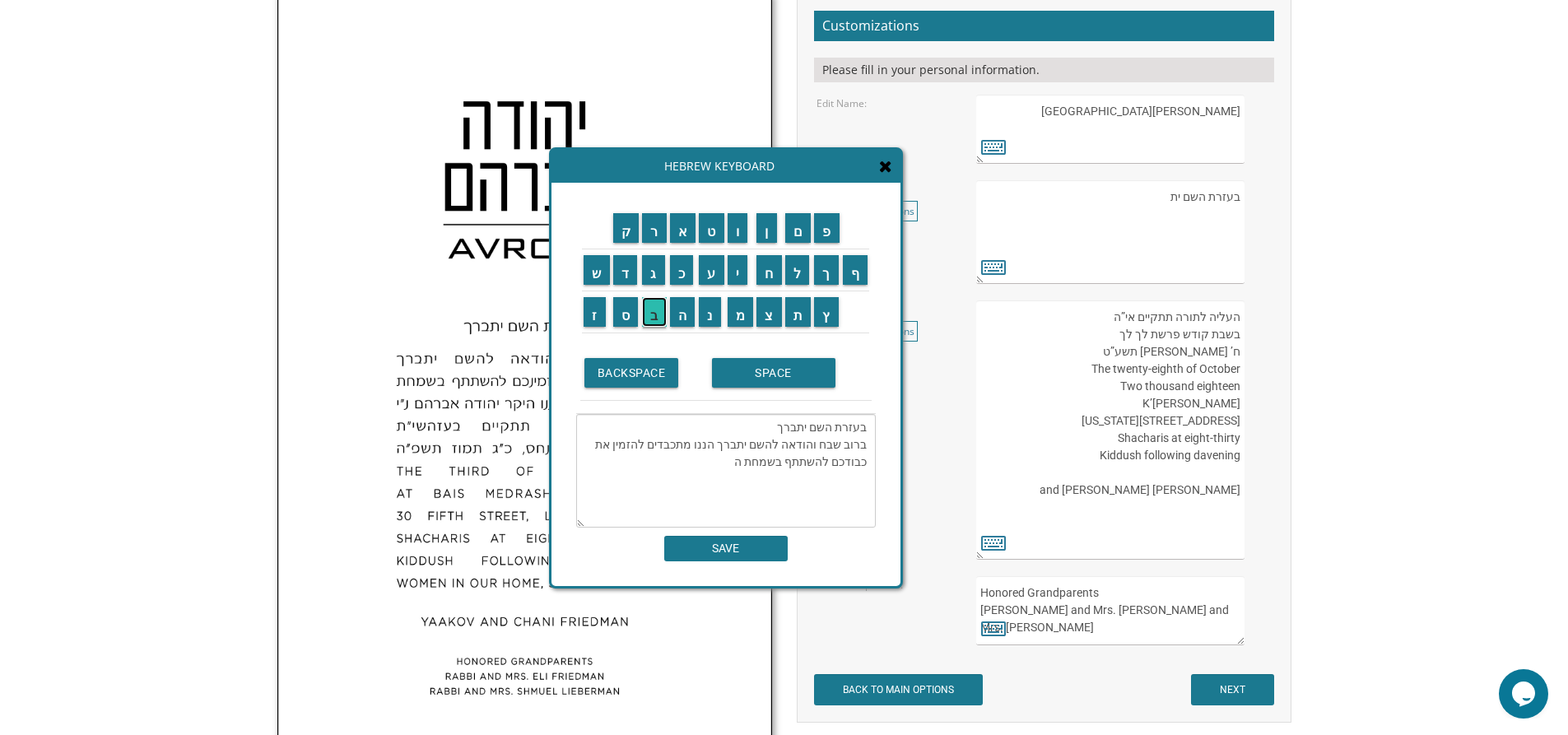
click at [647, 317] on input "ב" at bounding box center [653, 312] width 24 height 29
click at [649, 237] on input "ר" at bounding box center [653, 227] width 24 height 29
click at [765, 381] on input "SPACE" at bounding box center [773, 372] width 124 height 29
click at [739, 322] on input "מ" at bounding box center [740, 312] width 26 height 29
click at [769, 313] on input "צ" at bounding box center [769, 312] width 25 height 29
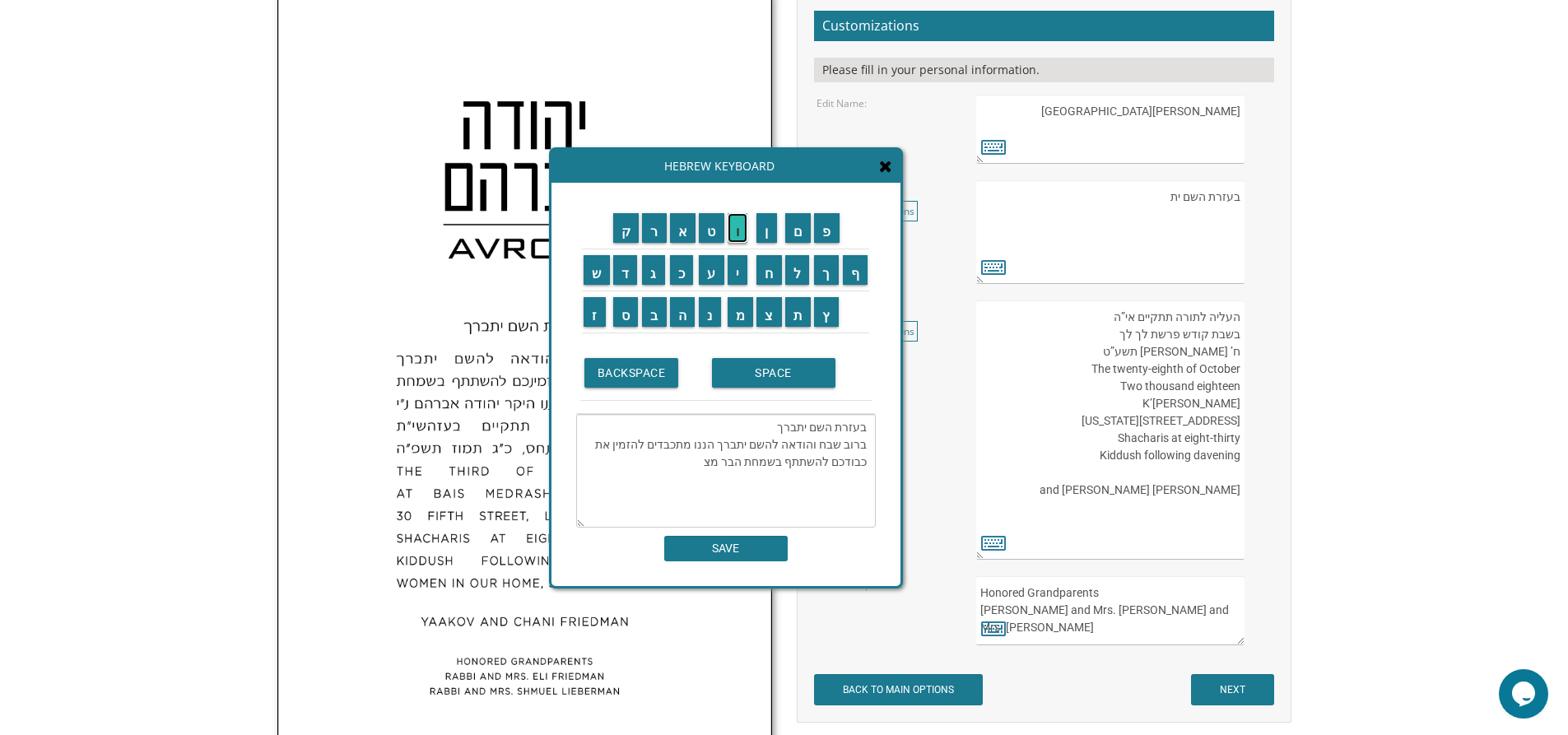
click at [741, 230] on input "ו" at bounding box center [738, 227] width 20 height 29
click at [675, 312] on input "ה" at bounding box center [683, 312] width 25 height 29
click at [782, 375] on input "SPACE" at bounding box center [773, 372] width 124 height 29
click at [601, 276] on input "ש" at bounding box center [596, 269] width 26 height 29
click at [795, 270] on input "ל" at bounding box center [797, 269] width 24 height 29
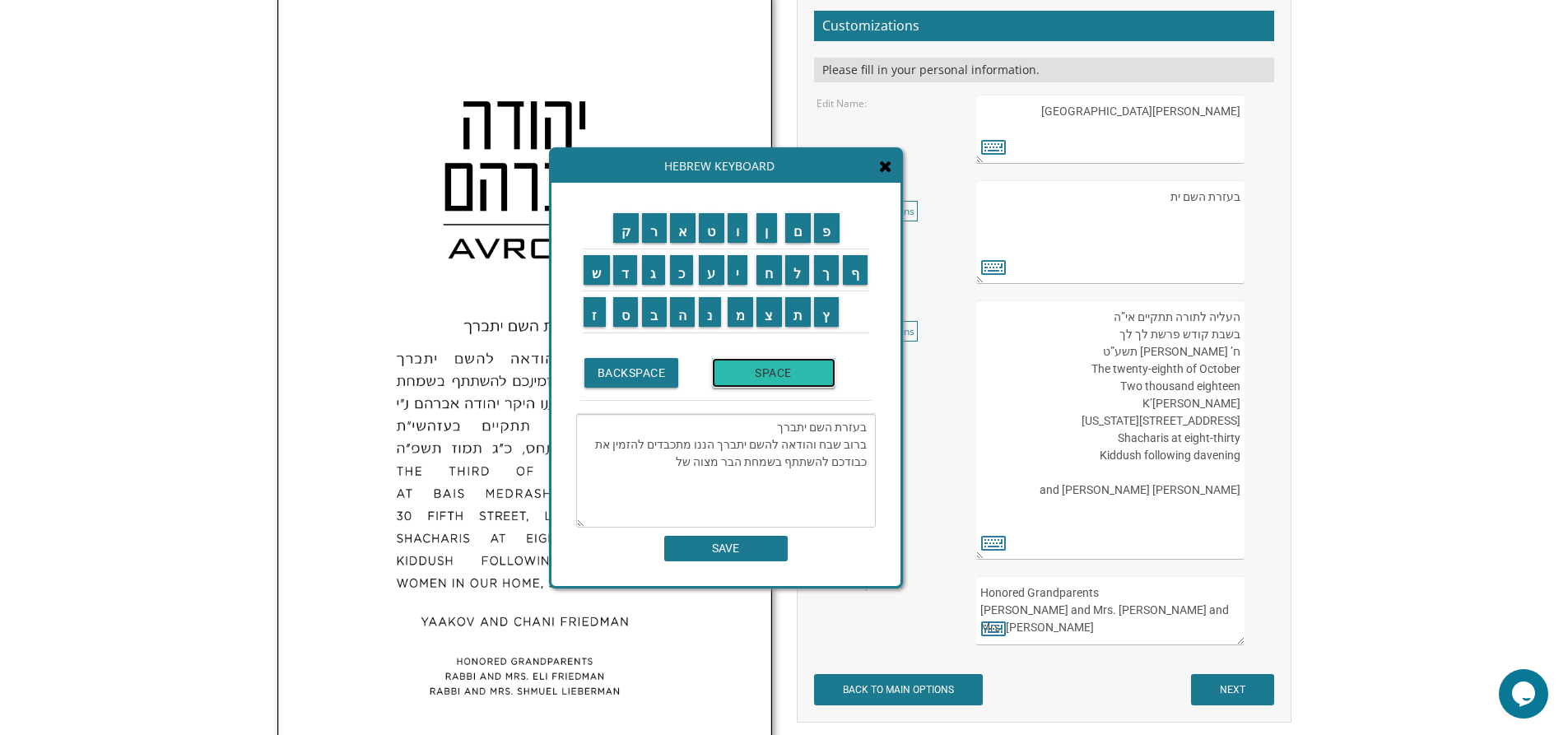
click at [783, 368] on input "SPACE" at bounding box center [773, 372] width 124 height 29
click at [648, 311] on input "ב" at bounding box center [653, 312] width 24 height 29
click at [718, 324] on input "נ" at bounding box center [710, 312] width 22 height 29
click at [739, 269] on input "י" at bounding box center [738, 269] width 20 height 29
click at [709, 305] on input "נ" at bounding box center [710, 312] width 22 height 29
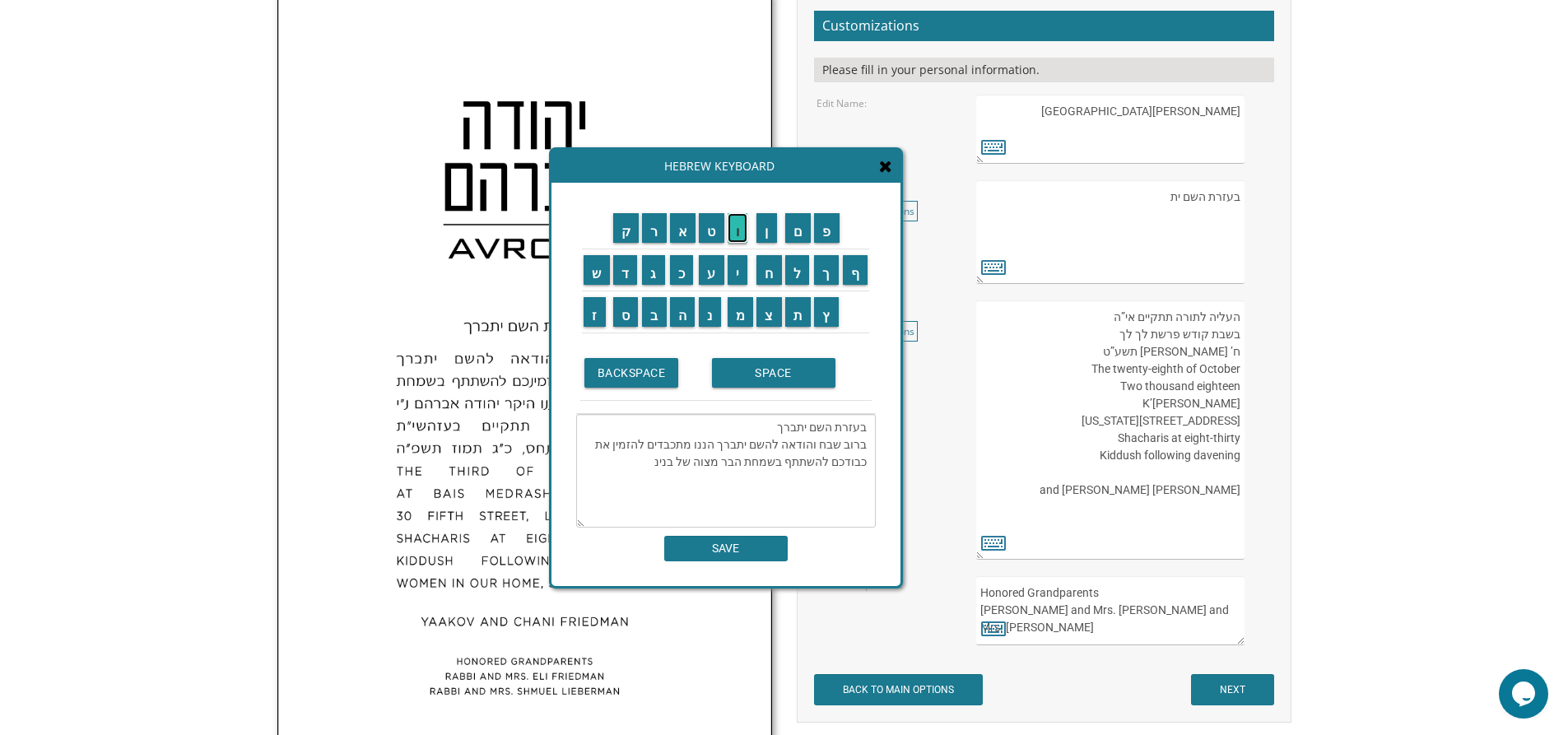
click at [744, 229] on input "ו" at bounding box center [738, 227] width 20 height 29
click at [659, 365] on input "BACKSPACE" at bounding box center [632, 372] width 94 height 29
click at [658, 365] on input "BACKSPACE" at bounding box center [632, 372] width 94 height 29
click at [712, 316] on input "נ" at bounding box center [710, 312] width 22 height 29
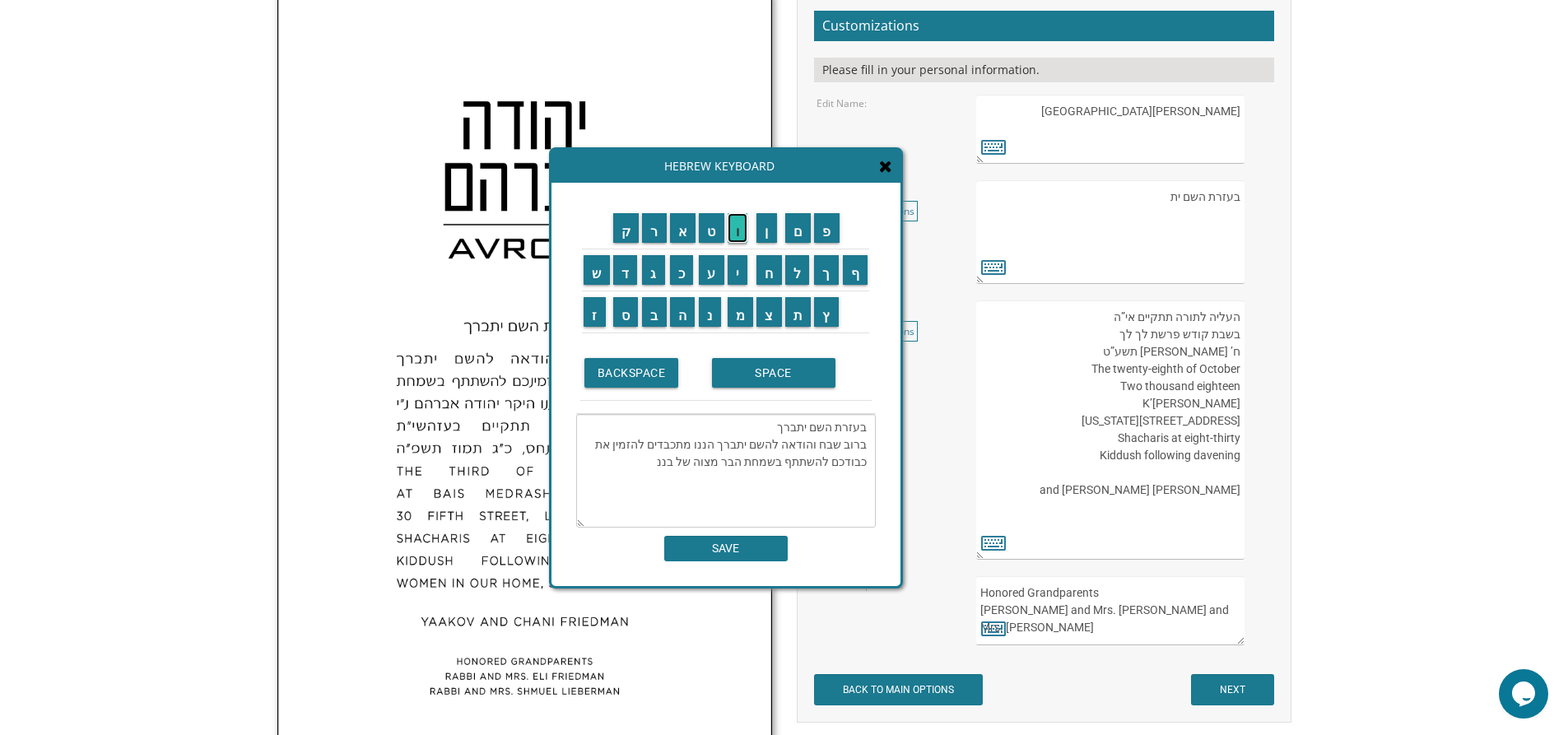
click at [737, 227] on input "ו" at bounding box center [738, 227] width 20 height 29
click at [749, 370] on input "SPACE" at bounding box center [773, 372] width 124 height 29
click at [682, 314] on input "ה" at bounding box center [683, 312] width 25 height 29
click at [738, 275] on input "י" at bounding box center [738, 269] width 20 height 29
click at [621, 237] on input "ק" at bounding box center [626, 227] width 26 height 29
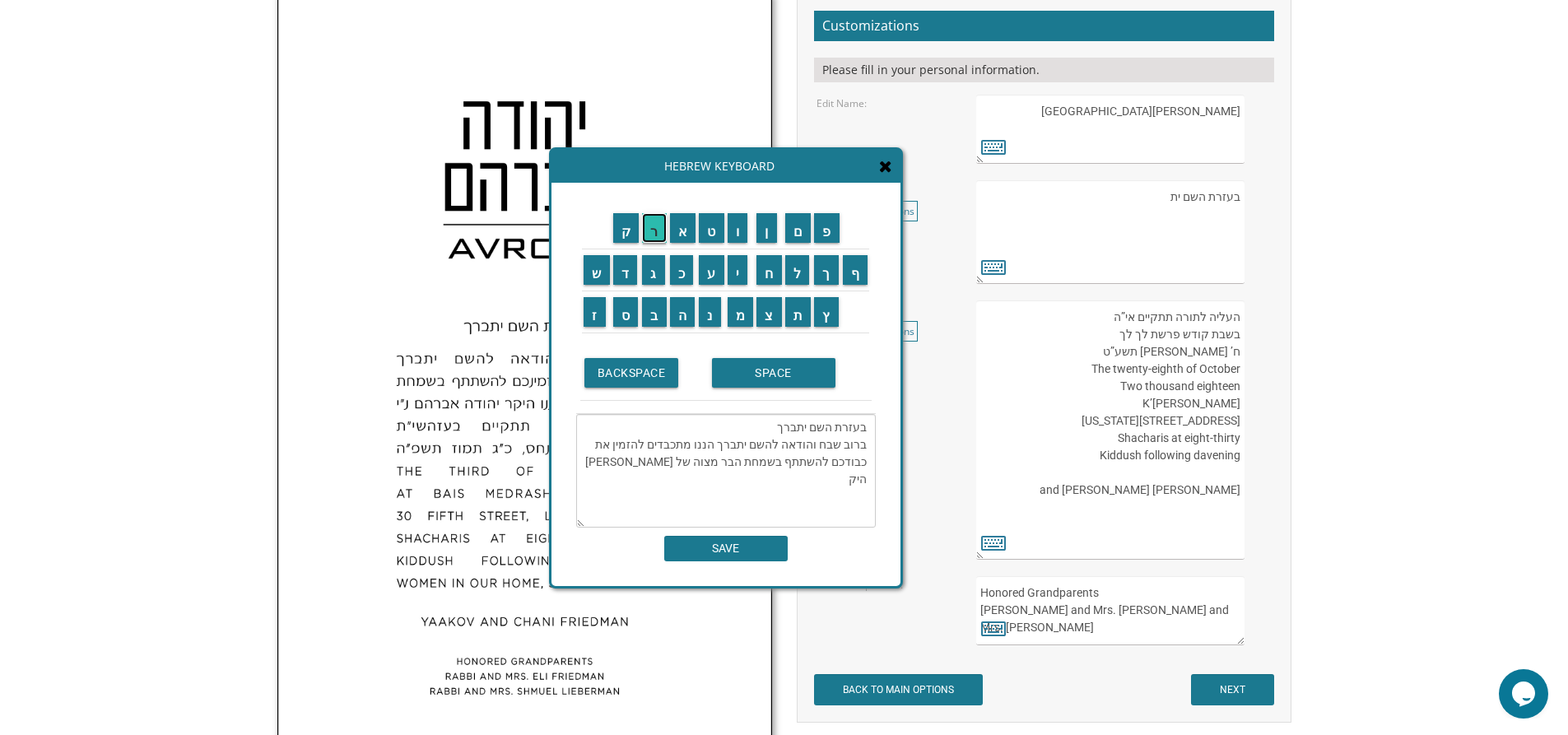
click at [654, 233] on input "ר" at bounding box center [653, 227] width 24 height 29
click at [805, 377] on input "SPACE" at bounding box center [773, 372] width 124 height 29
click at [683, 231] on input "א" at bounding box center [683, 227] width 26 height 29
click at [676, 314] on input "ה" at bounding box center [683, 312] width 25 height 29
click at [653, 237] on input "ר" at bounding box center [653, 227] width 24 height 29
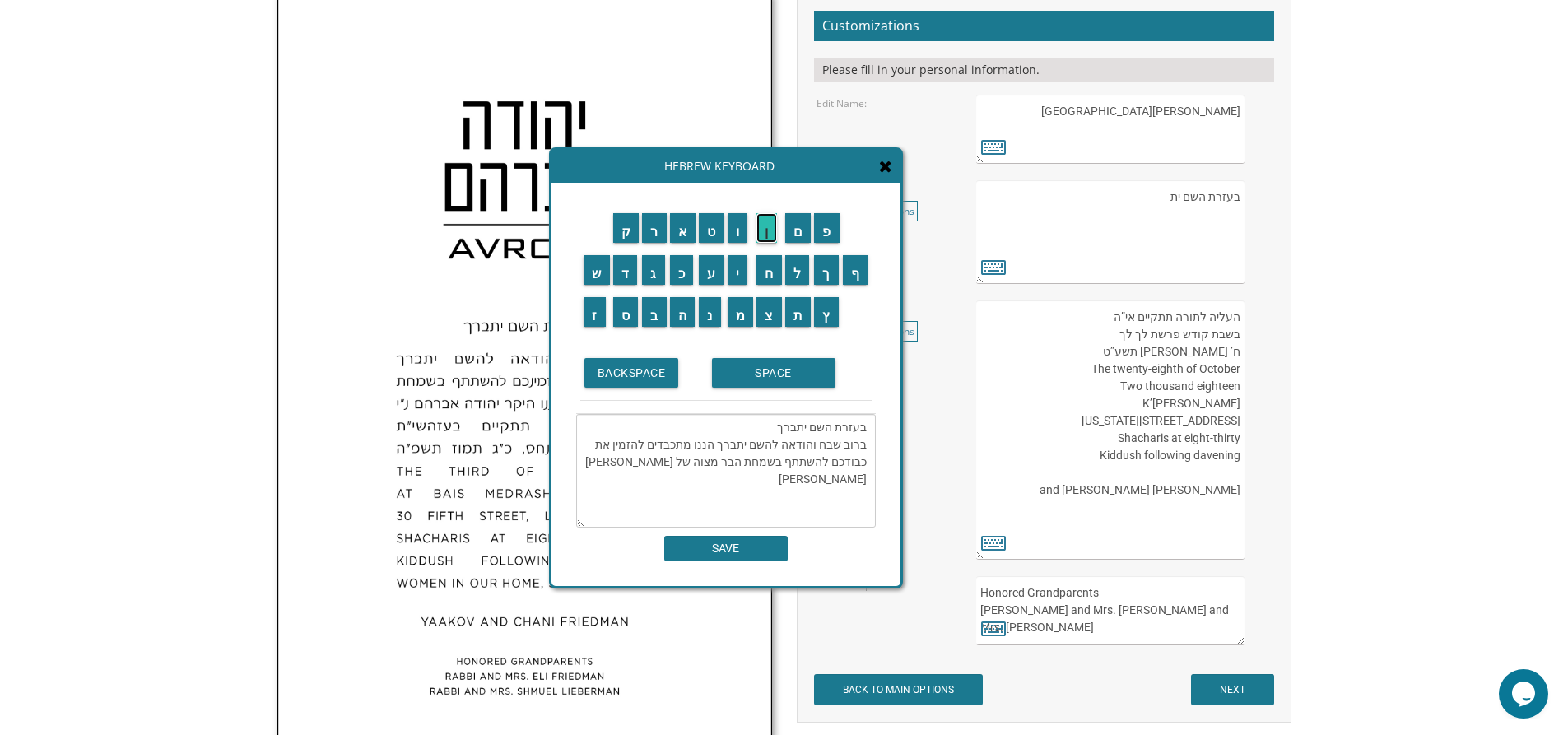
click at [771, 231] on input "ן" at bounding box center [766, 227] width 20 height 29
click at [770, 383] on input "SPACE" at bounding box center [773, 372] width 124 height 29
click at [716, 311] on input "נ" at bounding box center [710, 312] width 22 height 29
click at [742, 268] on input "י" at bounding box center [738, 269] width 20 height 29
type textarea "בעזרת השם יתברך ברוב שבח והודאה להשם יתברך הננו מתכבדים להזמין את כבודכם להשתתף…"
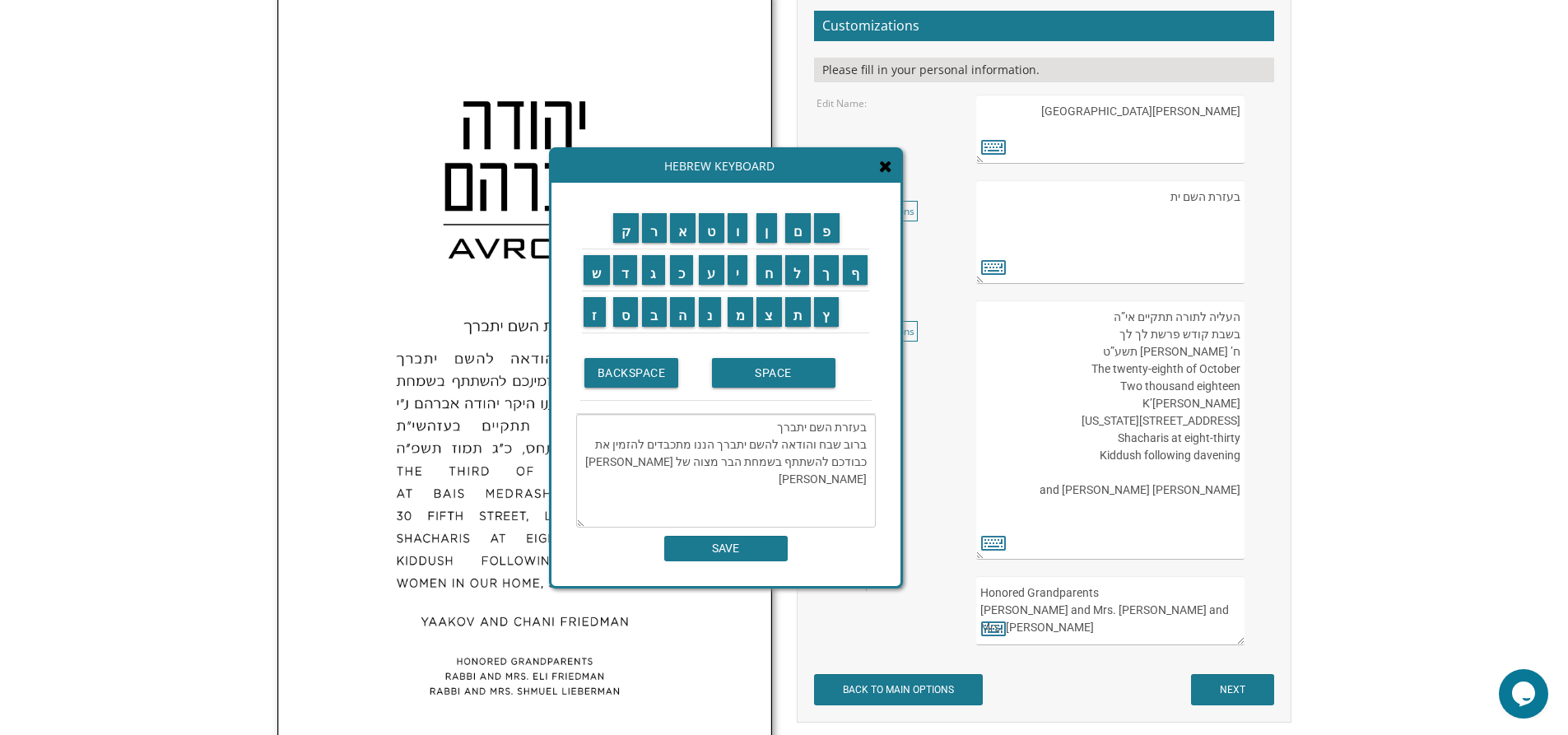
click at [1151, 229] on textarea "בעזרת השם יתברך We would be honored to have you join us at the Seudas Bar Mitzv…" at bounding box center [1110, 232] width 268 height 104
drag, startPoint x: 1157, startPoint y: 195, endPoint x: 1251, endPoint y: 191, distance: 94.1
click at [1251, 191] on div "בעזרת השם יתברך We would be honored to have you join us at the Seudas Bar Mitzv…" at bounding box center [1123, 232] width 295 height 104
click at [853, 477] on textarea "בעזרת השם יתברך ברוב שבח והודאה להשם יתברך הננו מתכבדים להזמין את כבודכם להשתתף…" at bounding box center [726, 471] width 300 height 114
click at [738, 373] on input "SPACE" at bounding box center [773, 372] width 124 height 29
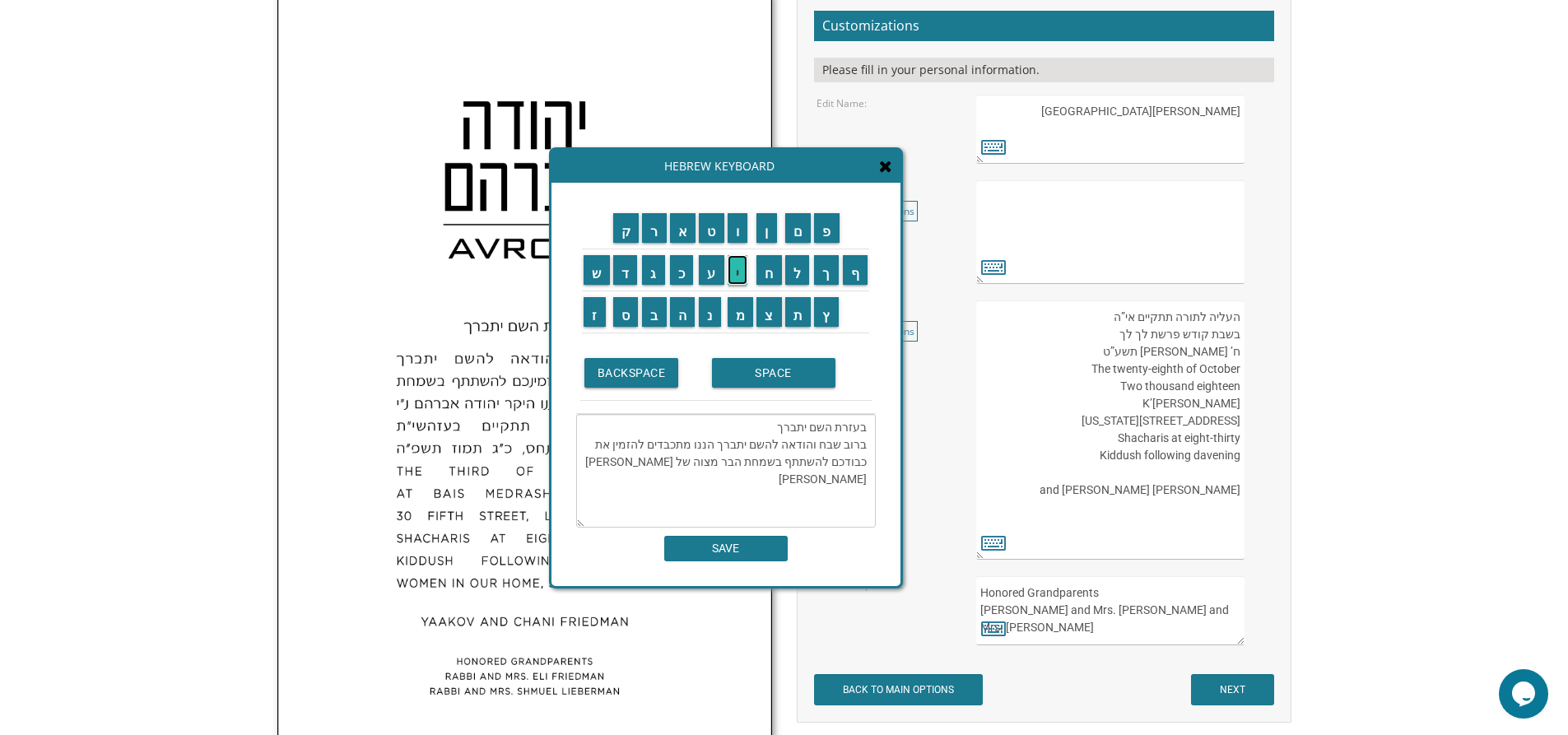
click at [738, 269] on input "י" at bounding box center [738, 269] width 20 height 29
click at [738, 234] on input "ו" at bounding box center [738, 227] width 20 height 29
click at [794, 235] on input "ם" at bounding box center [797, 227] width 26 height 29
click at [775, 377] on input "SPACE" at bounding box center [773, 372] width 124 height 29
click at [652, 237] on input "ר" at bounding box center [653, 227] width 24 height 29
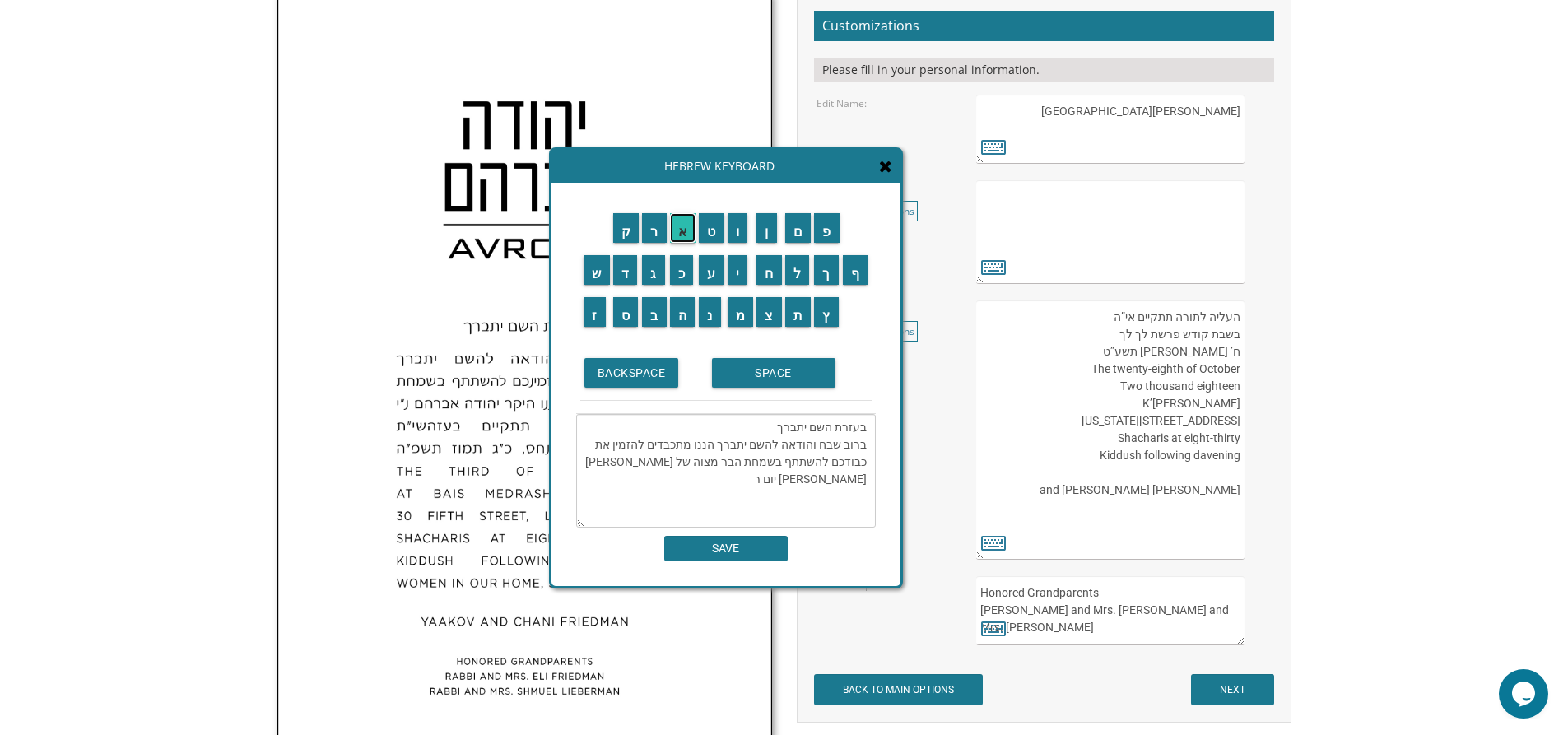
click at [679, 231] on input "א" at bounding box center [683, 227] width 26 height 29
click at [603, 272] on input "ש" at bounding box center [596, 269] width 26 height 29
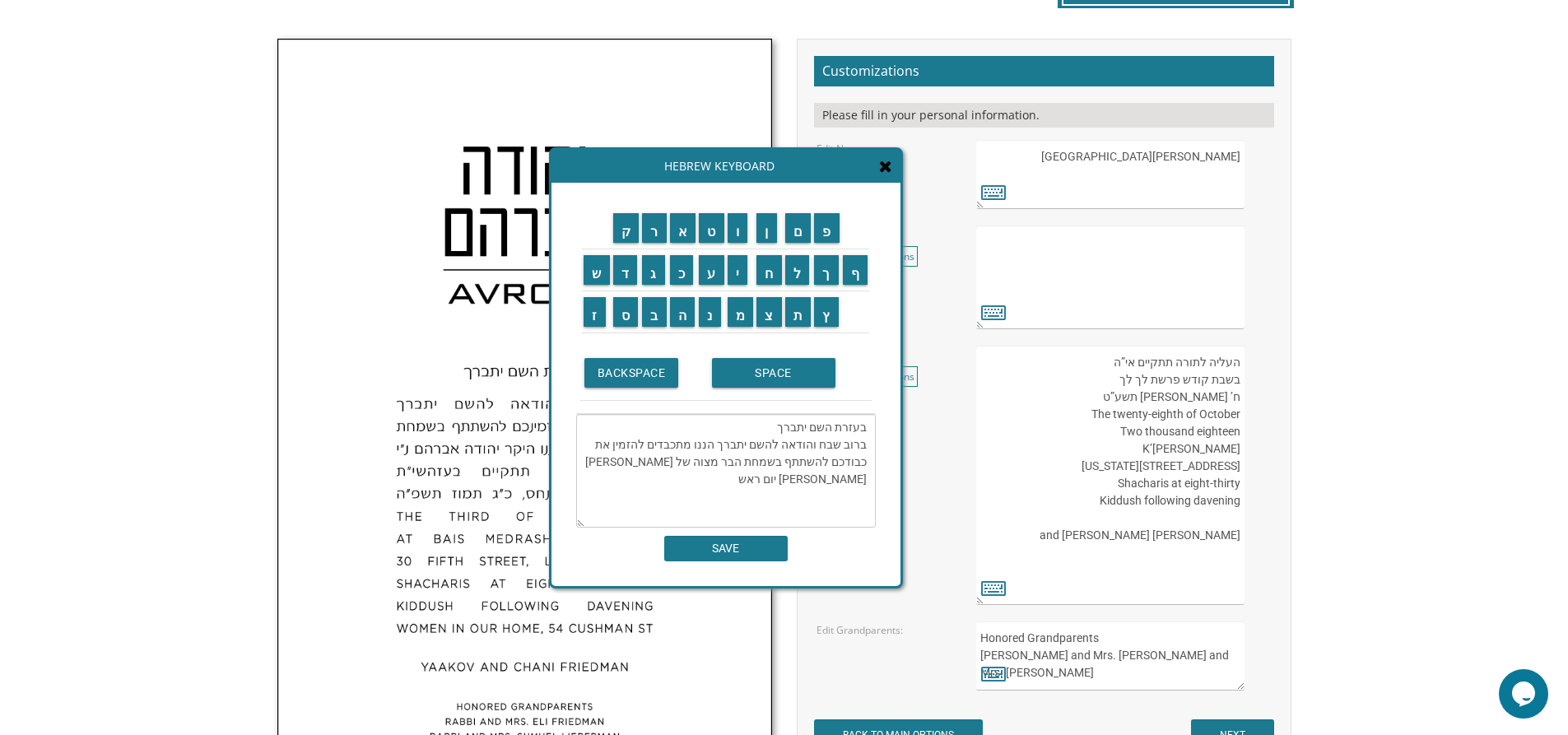
scroll to position [493, 0]
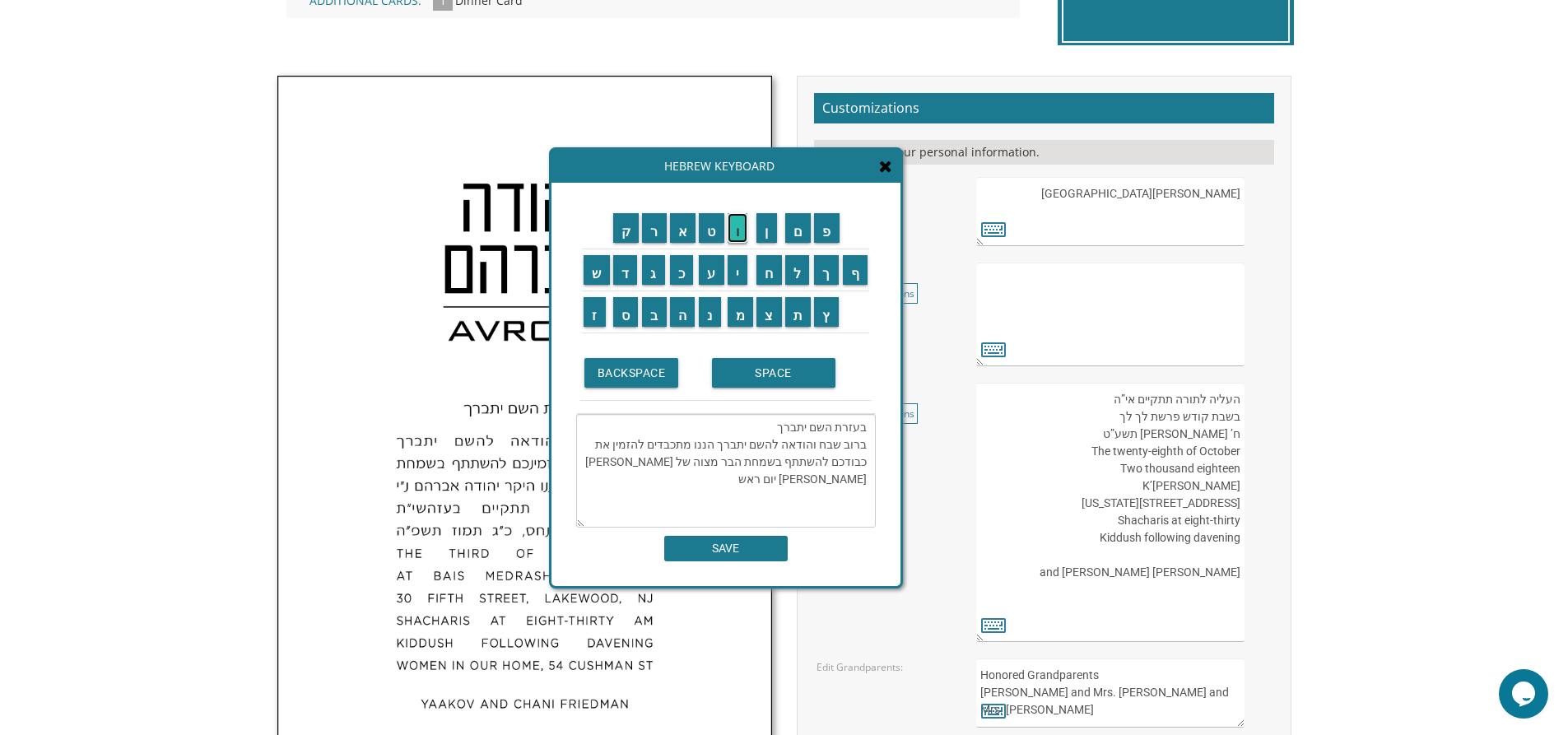
click at [747, 233] on input "ו" at bounding box center [738, 227] width 20 height 29
click at [767, 237] on input "ן" at bounding box center [766, 227] width 20 height 29
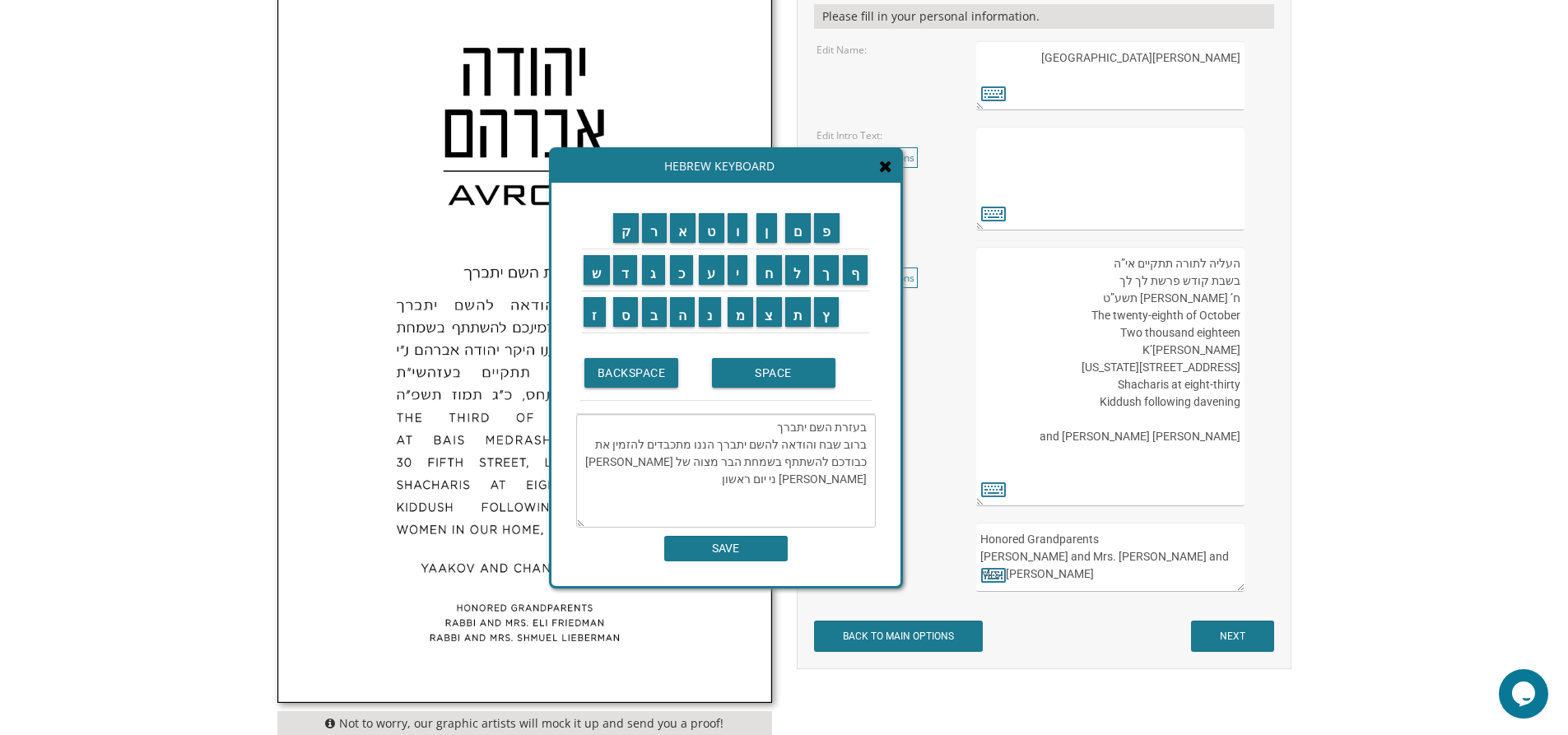
scroll to position [658, 0]
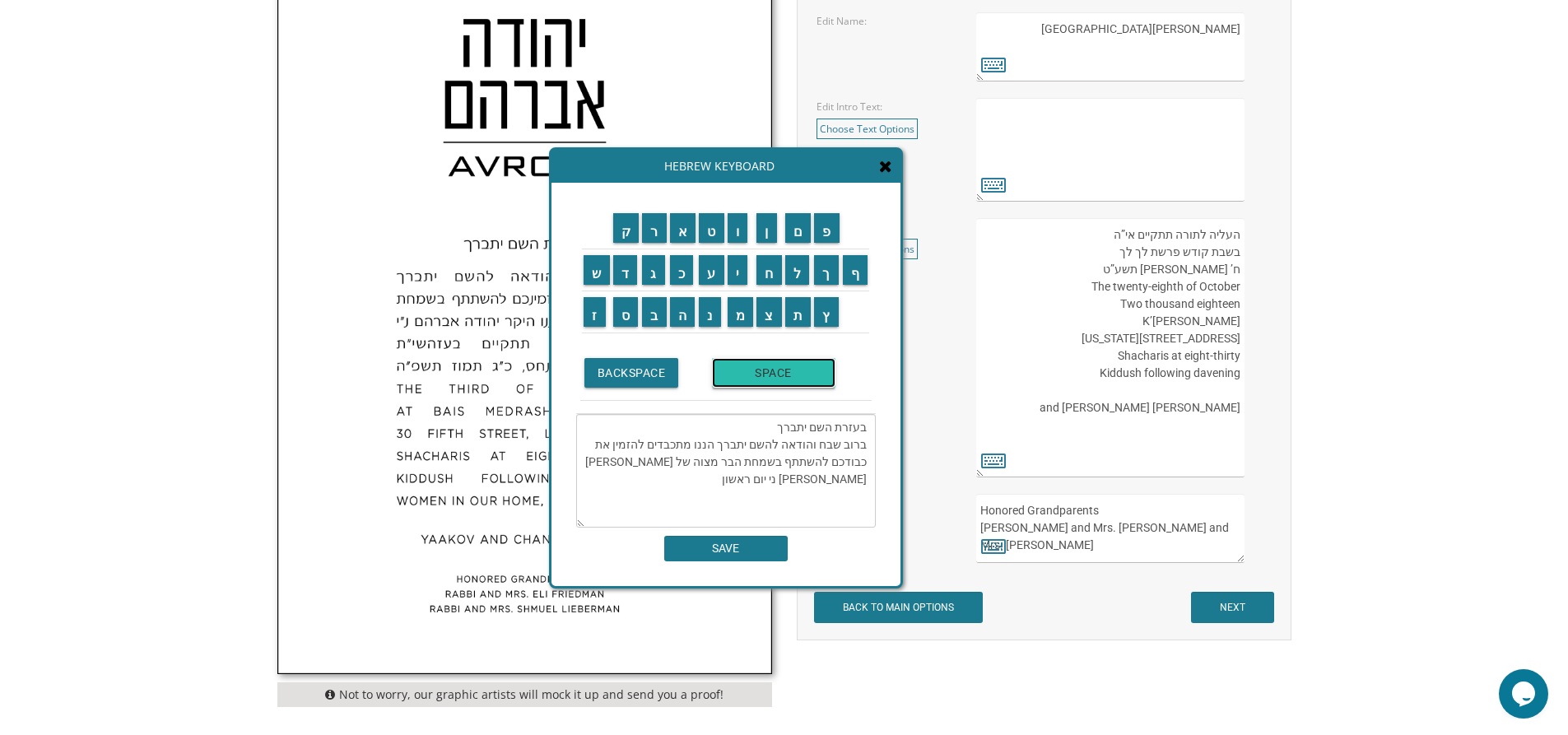
click at [748, 368] on input "SPACE" at bounding box center [773, 372] width 124 height 29
click at [802, 266] on input "ל" at bounding box center [797, 269] width 24 height 29
click at [829, 230] on input "פ" at bounding box center [827, 227] width 25 height 29
click at [763, 371] on input "SPACE" at bounding box center [773, 372] width 124 height 29
click at [801, 274] on input "ל" at bounding box center [797, 269] width 24 height 29
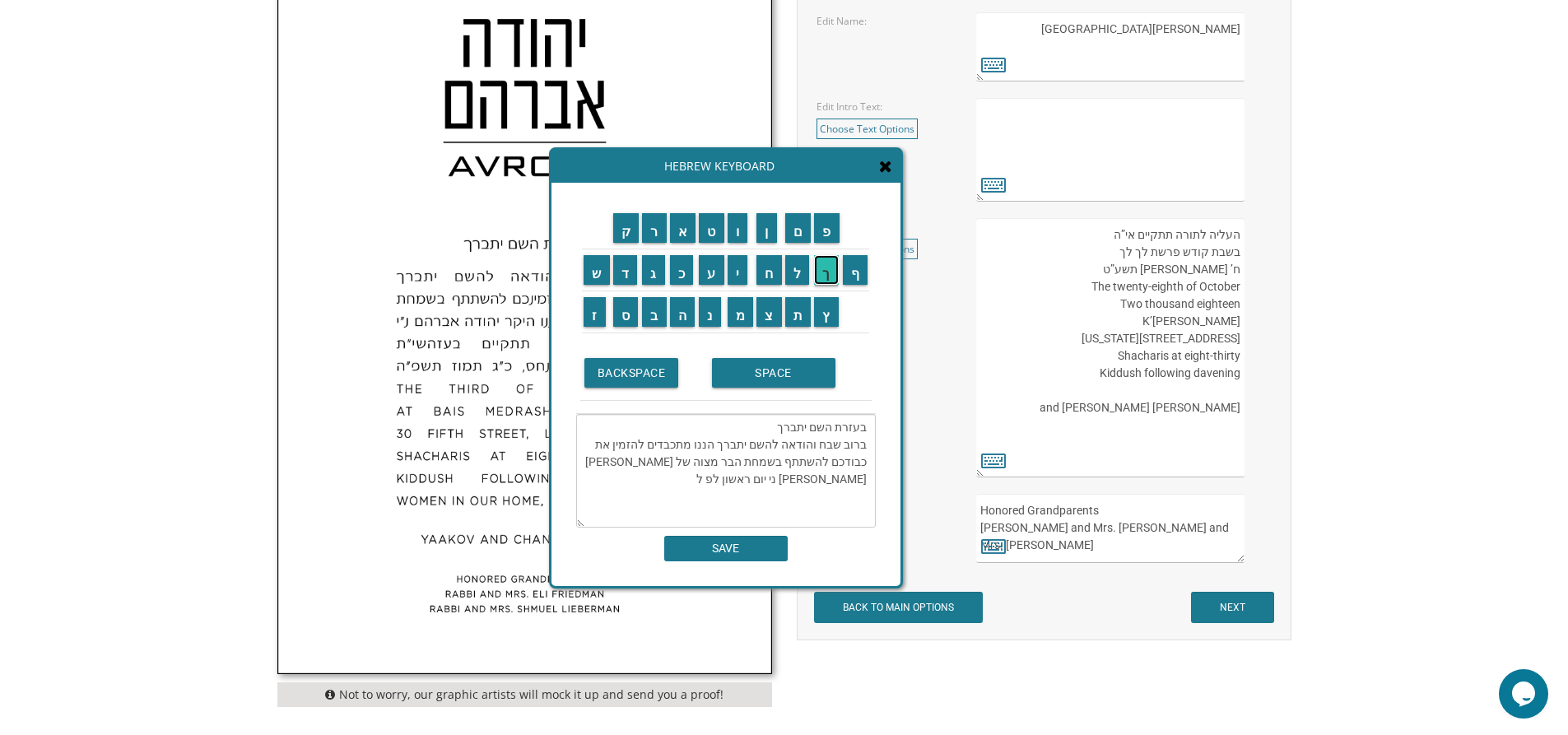
click at [823, 278] on input "ך" at bounding box center [826, 269] width 24 height 29
click at [785, 372] on input "SPACE" at bounding box center [773, 372] width 124 height 29
click at [803, 266] on input "ל" at bounding box center [797, 269] width 24 height 29
click at [829, 271] on input "ך" at bounding box center [826, 269] width 24 height 29
click at [800, 371] on input "SPACE" at bounding box center [773, 372] width 124 height 29
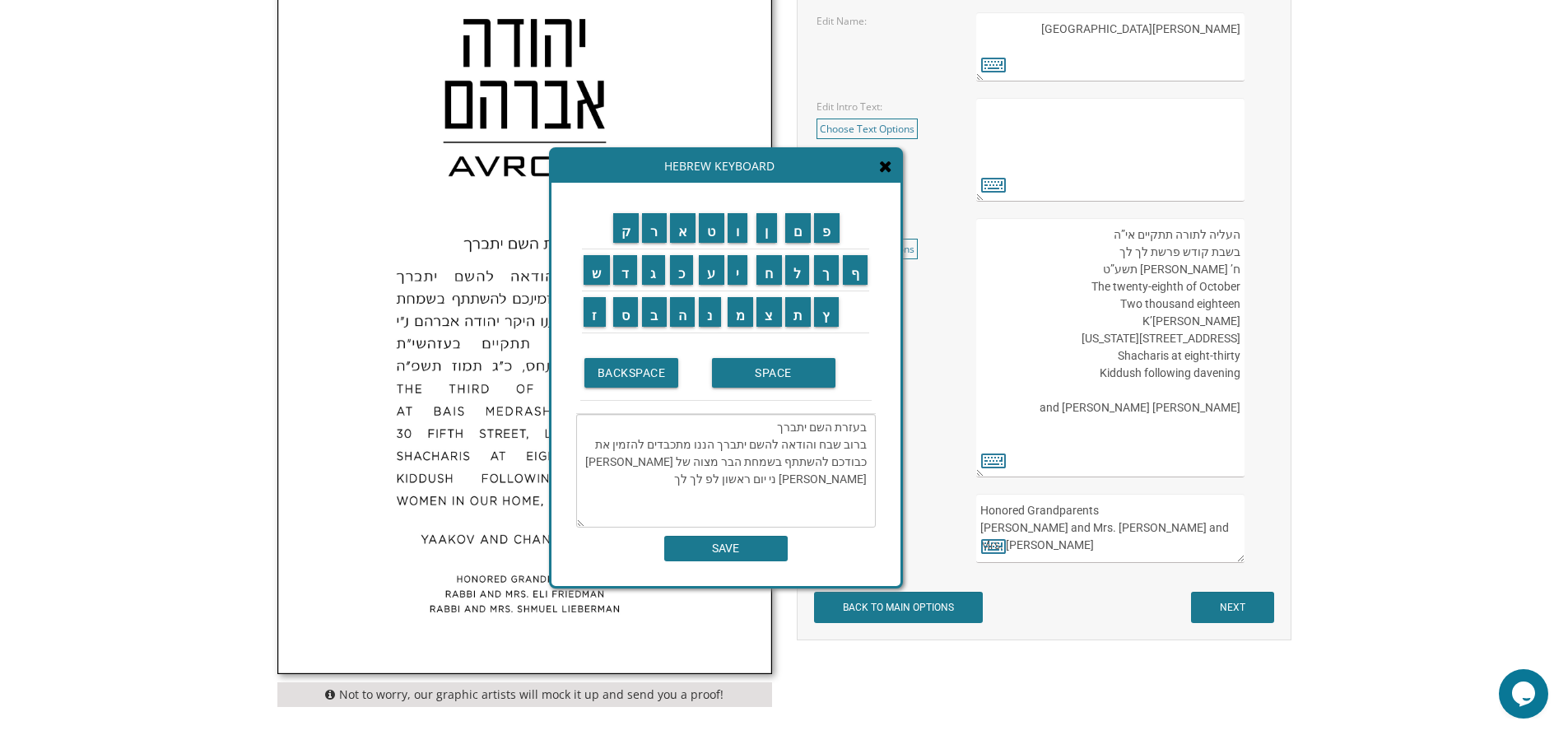
click at [587, 459] on textarea "בעזרת השם יתברך ברוב שבח והודאה להשם יתברך הננו מתכבדים להזמין את כבודכם להשתתף…" at bounding box center [726, 471] width 300 height 114
click at [675, 316] on input "ה" at bounding box center [683, 312] width 25 height 29
click at [772, 232] on input "ן" at bounding box center [766, 227] width 20 height 29
click at [739, 274] on input "י" at bounding box center [738, 269] width 20 height 29
click at [765, 369] on input "SPACE" at bounding box center [773, 372] width 124 height 29
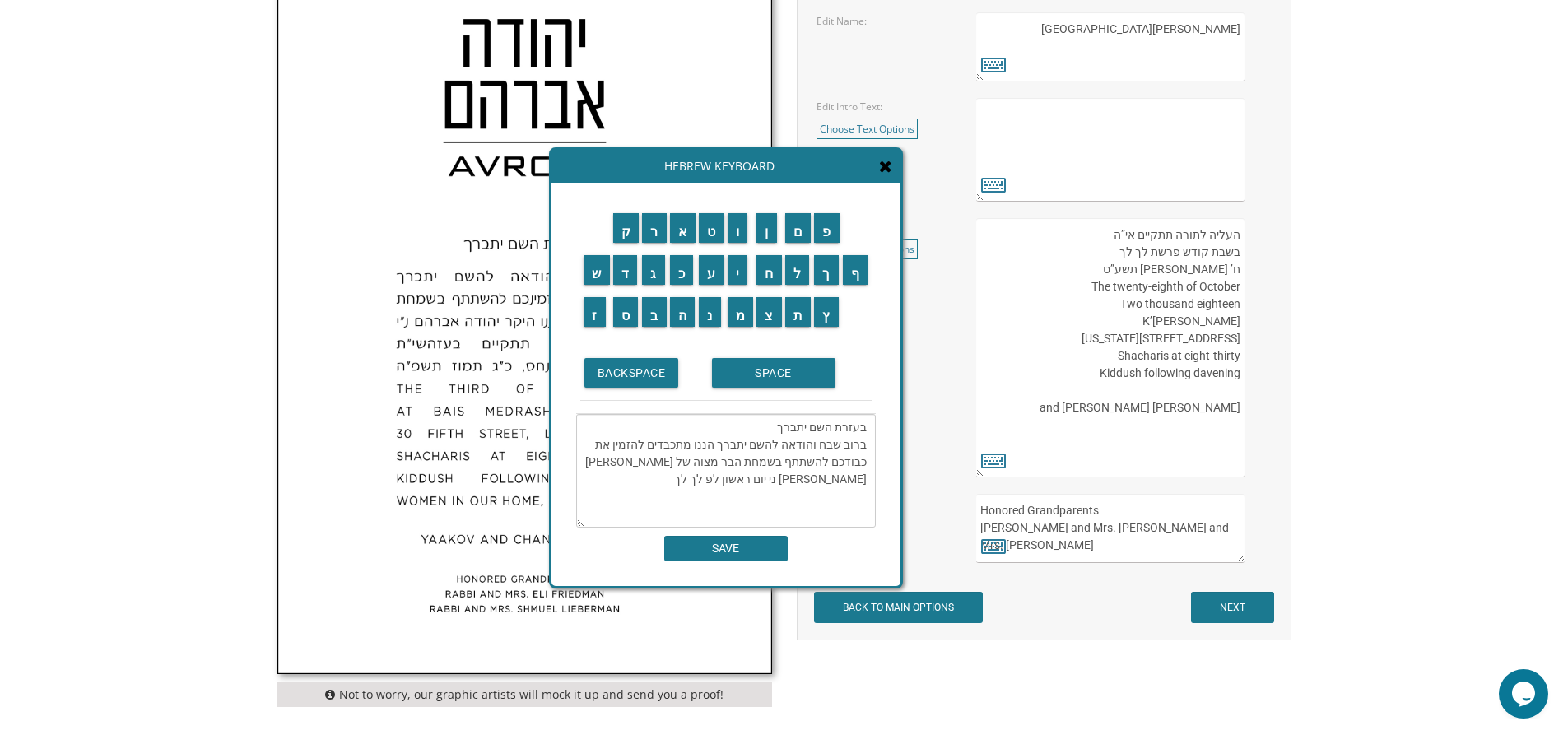
click at [740, 479] on textarea "בעזרת השם יתברך ברוב שבח והודאה להשם יתברך הננו מתכבדים להזמין את כבודכם להשתתף…" at bounding box center [726, 471] width 300 height 114
click at [851, 478] on textarea "בעזרת השם יתברך ברוב שבח והודאה להשם יתברך הננו מתכבדים להזמין את כבודכם להשתתף…" at bounding box center [726, 471] width 300 height 114
click at [794, 267] on input "ל" at bounding box center [797, 269] width 24 height 29
click at [743, 232] on input "ו" at bounding box center [738, 227] width 20 height 29
click at [733, 275] on input "י" at bounding box center [738, 269] width 20 height 29
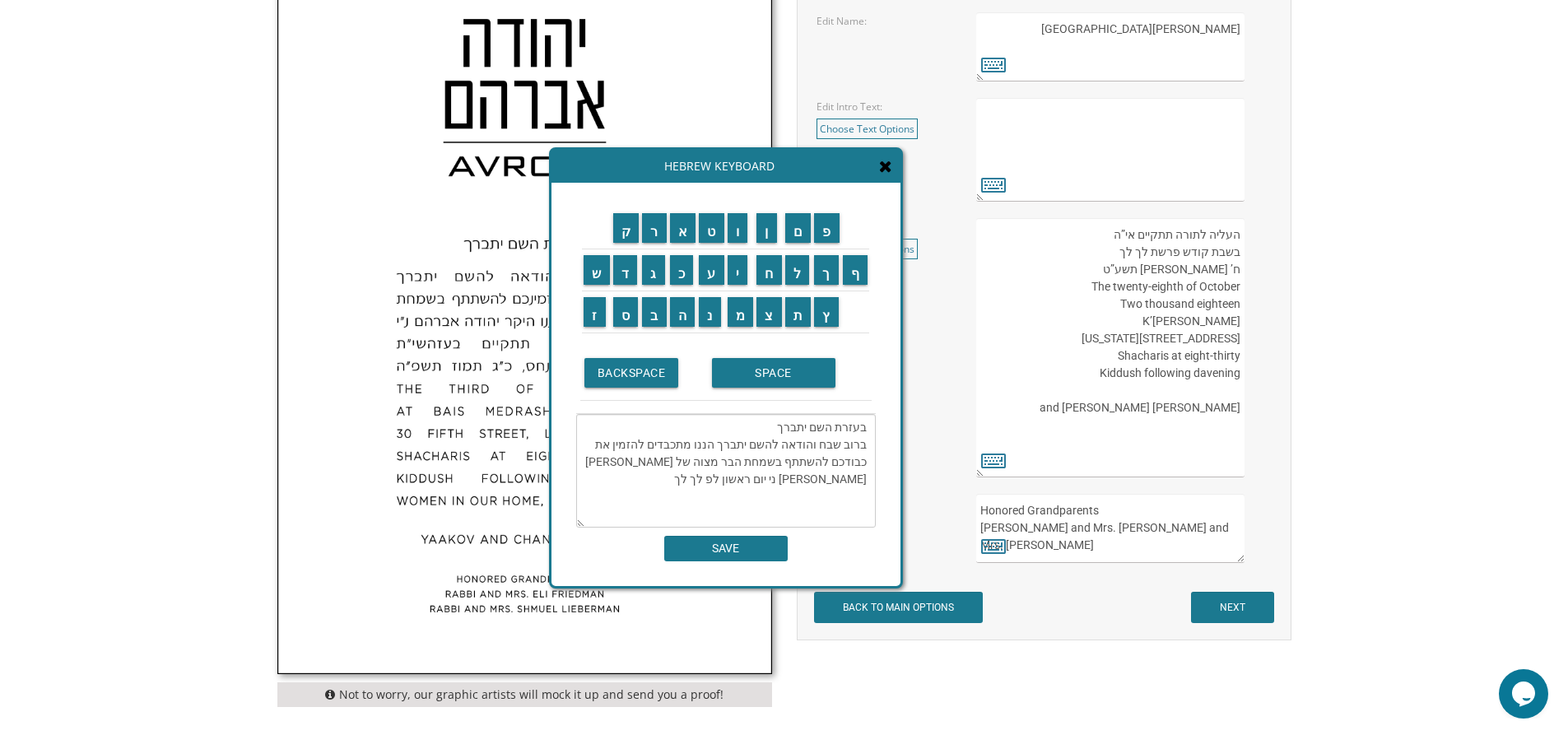
click at [723, 477] on textarea "בעזרת השם יתברך ברוב שבח והודאה להשם יתברך הננו מתכבדים להזמין את כבודכם להשתתף…" at bounding box center [726, 471] width 300 height 114
click at [689, 236] on input "א" at bounding box center [683, 227] width 26 height 29
click at [738, 232] on input "ו" at bounding box center [738, 227] width 20 height 29
click at [657, 225] on input "ר" at bounding box center [653, 227] width 24 height 29
click at [743, 370] on input "SPACE" at bounding box center [773, 372] width 124 height 29
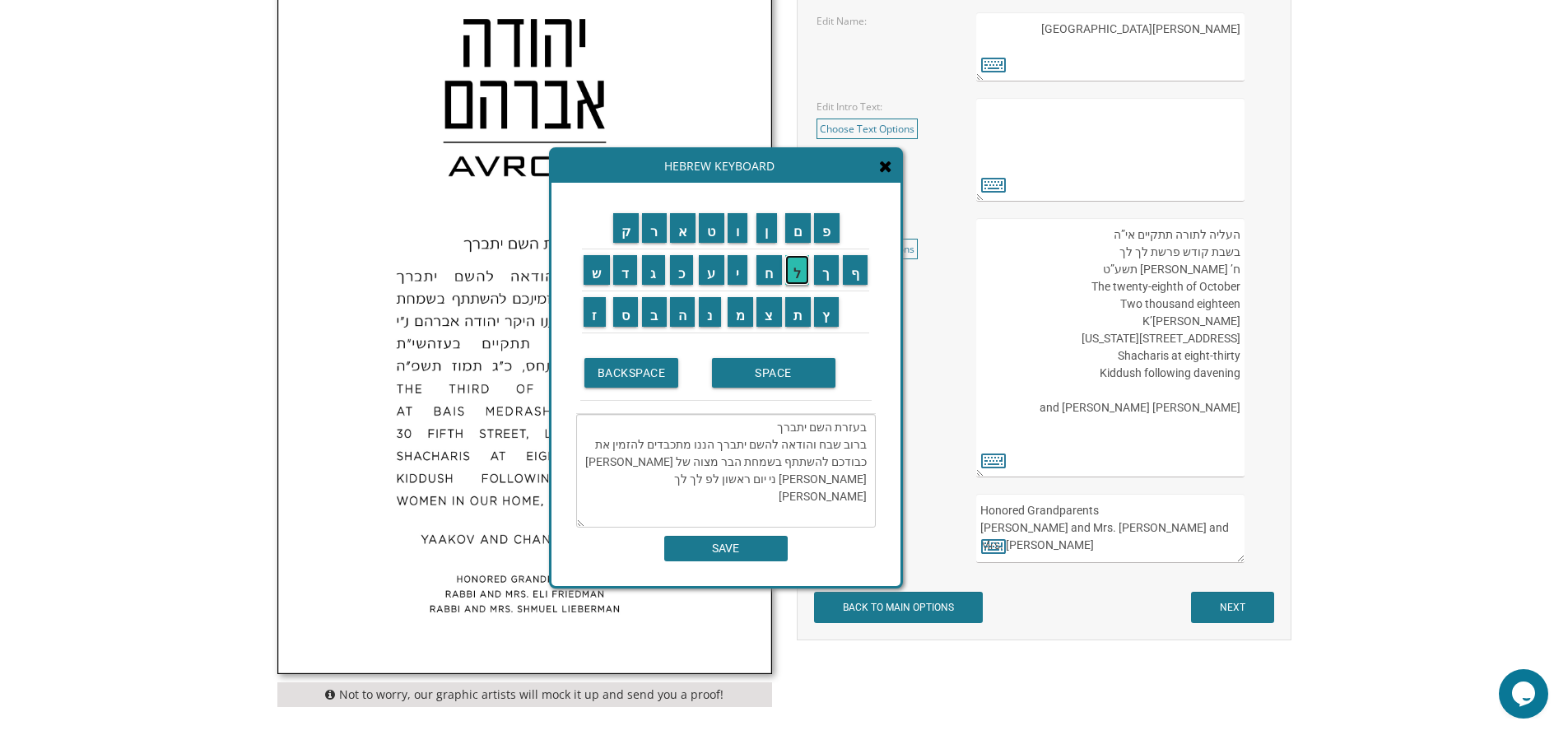
click at [800, 270] on input "ל" at bounding box center [797, 269] width 24 height 29
click at [744, 267] on input "י" at bounding box center [738, 269] width 20 height 29
click at [740, 228] on input "ו" at bounding box center [738, 227] width 20 height 29
click at [804, 231] on input "ם" at bounding box center [797, 227] width 26 height 29
click at [804, 373] on input "SPACE" at bounding box center [773, 372] width 124 height 29
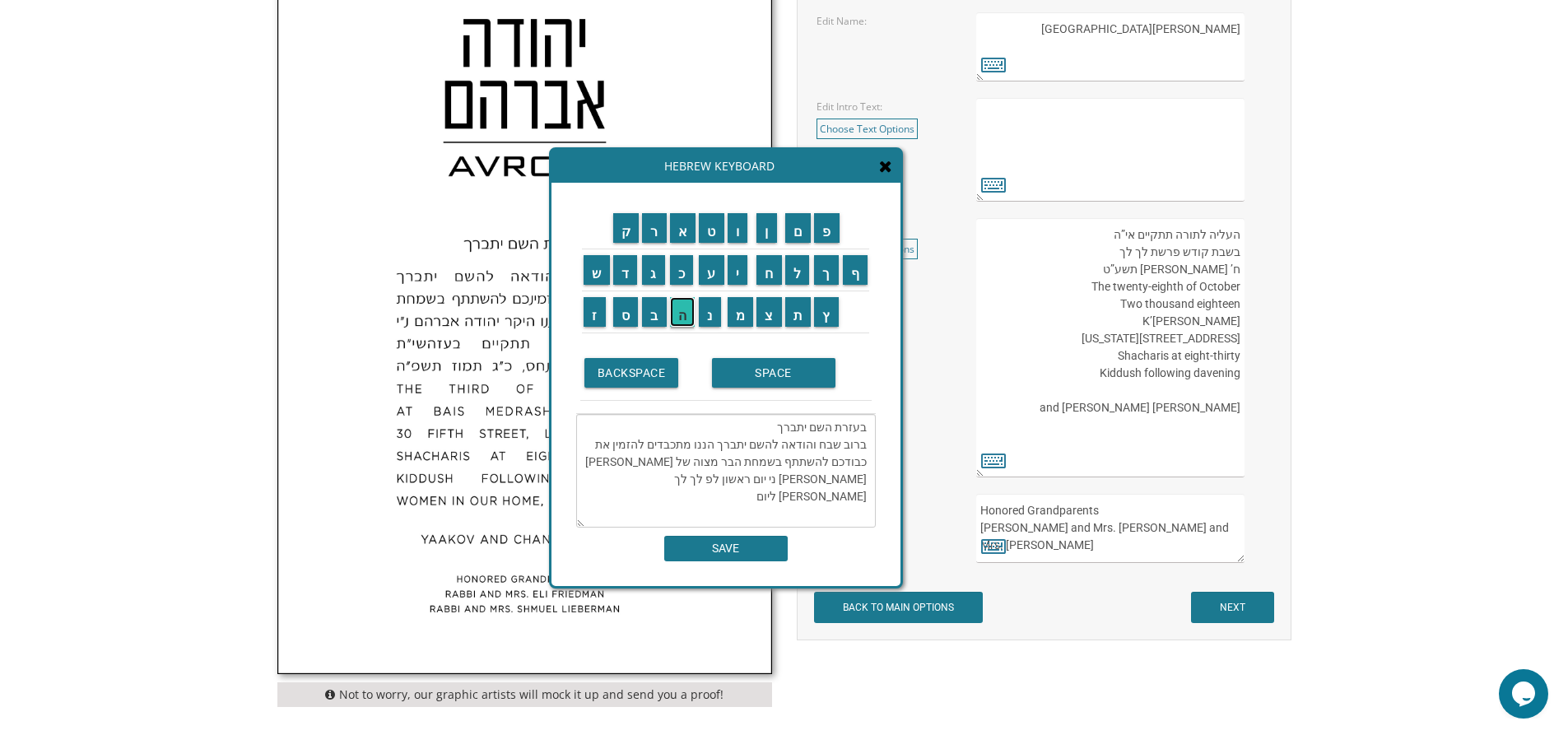
click at [687, 317] on input "ה" at bounding box center [683, 312] width 25 height 29
click at [781, 381] on input "SPACE" at bounding box center [773, 372] width 124 height 29
click at [779, 272] on input "ח" at bounding box center [769, 269] width 25 height 29
click at [599, 269] on input "ש" at bounding box center [596, 269] width 26 height 29
click at [735, 236] on input "ו" at bounding box center [738, 227] width 20 height 29
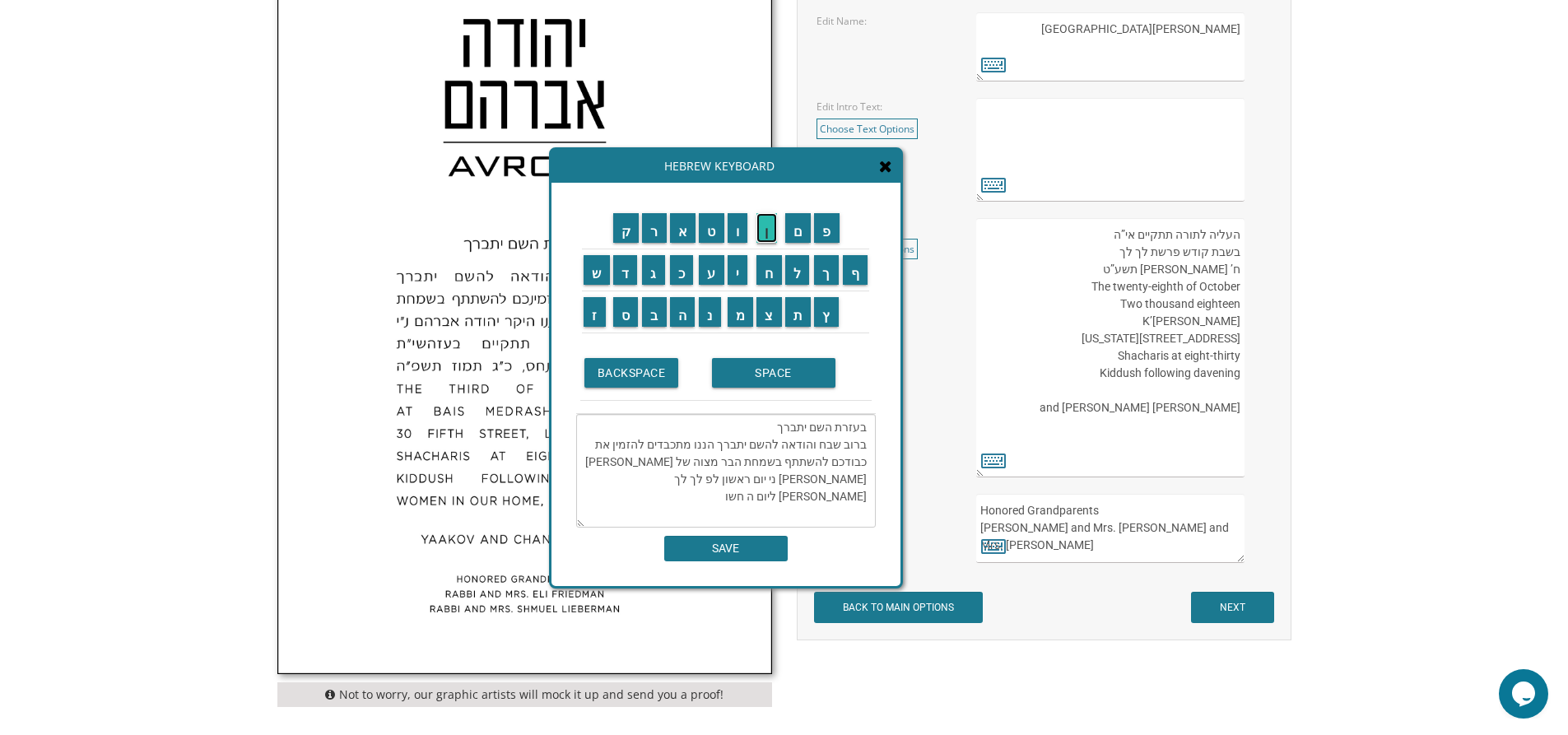
click at [770, 226] on input "ן" at bounding box center [766, 227] width 20 height 29
click at [797, 318] on input "ת" at bounding box center [797, 312] width 26 height 29
click at [595, 269] on input "ש" at bounding box center [596, 269] width 26 height 29
click at [829, 232] on input "פ" at bounding box center [827, 227] width 25 height 29
click at [744, 232] on input "ו" at bounding box center [738, 227] width 20 height 29
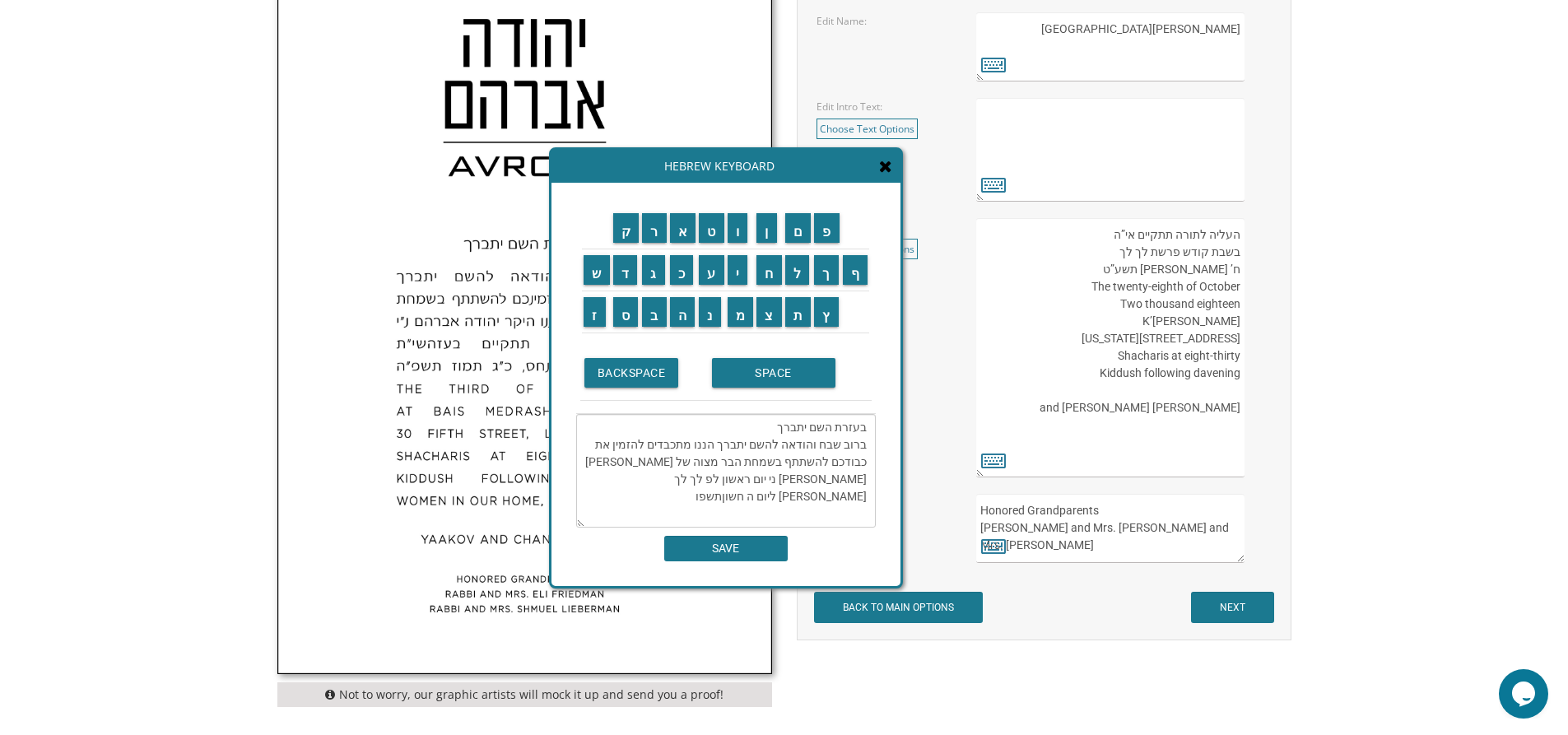
click at [654, 480] on textarea "בעזרת השם יתברך ברוב שבח והודאה להשם יתברך הננו מתכבדים להזמין את כבודכם להשתתף…" at bounding box center [726, 471] width 300 height 114
click at [760, 377] on input "SPACE" at bounding box center [773, 372] width 124 height 29
click at [620, 479] on textarea "בעזרת השם יתברך ברוב שבח והודאה להשם יתברך הננו מתכבדים להזמין את כבודכם להשתתף…" at bounding box center [726, 471] width 300 height 114
click at [621, 477] on textarea "בעזרת השם יתברך ברוב שבח והודאה להשם יתברך הננו מתכבדים להזמין את כבודכם להשתתף…" at bounding box center [726, 471] width 300 height 114
click at [705, 480] on textarea "בעזרת השם יתברך ברוב שבח והודאה להשם יתברך הננו מתכבדים להזמין את כבודכם להשתתף…" at bounding box center [726, 471] width 300 height 114
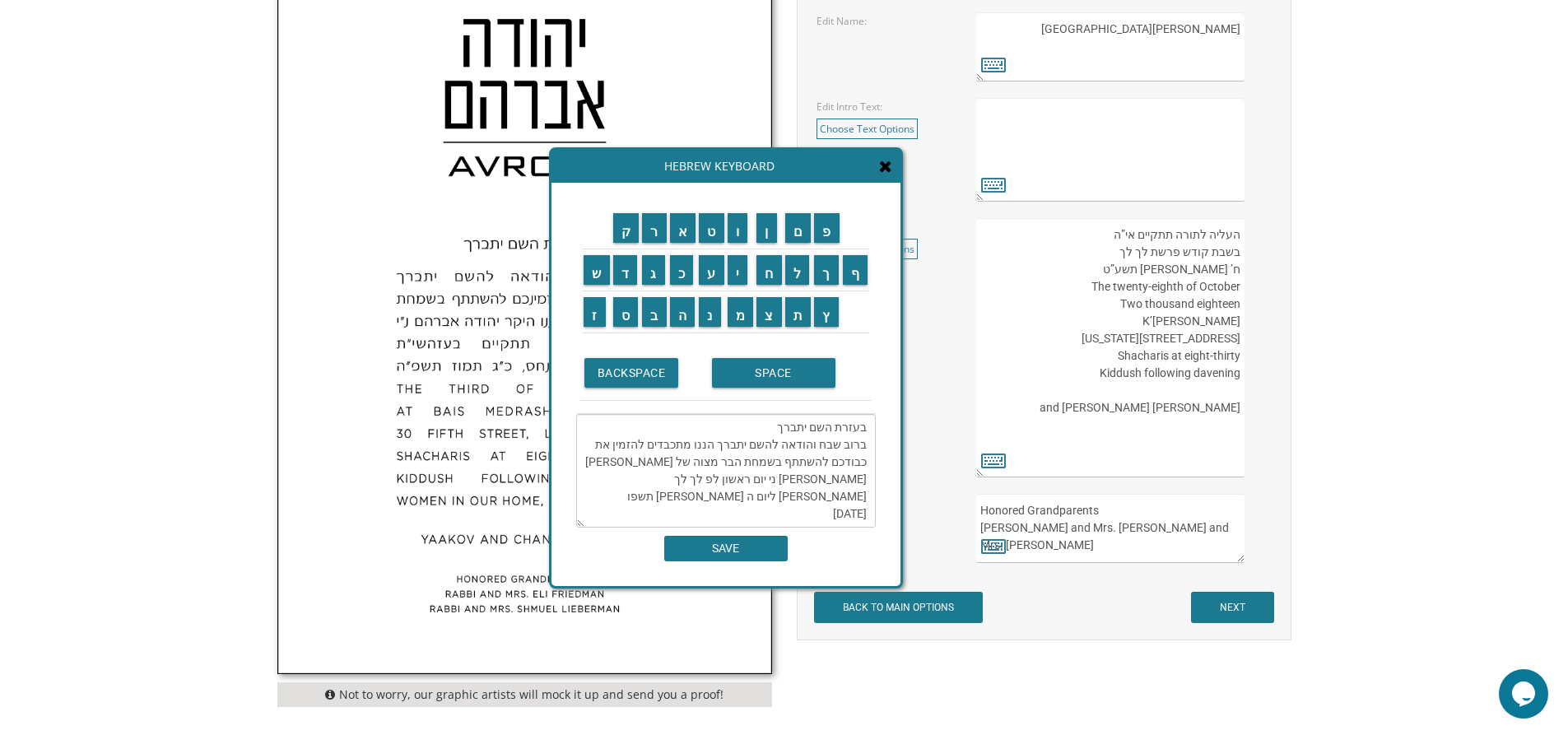
drag, startPoint x: 707, startPoint y: 478, endPoint x: 695, endPoint y: 475, distance: 12.4
click at [695, 475] on textarea "בעזרת השם יתברך ברוב שבח והודאה להשם יתברך הננו מתכבדים להזמין את כבודכם להשתתף…" at bounding box center [726, 471] width 300 height 114
click at [702, 479] on textarea "בעזרת השם יתברך ברוב שבח והודאה להשם יתברך הננו מתכבדים להזמין את כבודכם להשתתף…" at bounding box center [726, 471] width 300 height 114
click at [869, 496] on textarea "בעזרת השם יתברך ברוב שבח והודאה להשם יתברך הננו מתכבדים להזמין את כבודכם להשתתף…" at bounding box center [726, 471] width 300 height 114
click at [821, 498] on textarea "בעזרת השם יתברך ברוב שבח והודאה להשם יתברך הננו מתכבדים להזמין את כבודכם להשתתף…" at bounding box center [726, 471] width 300 height 114
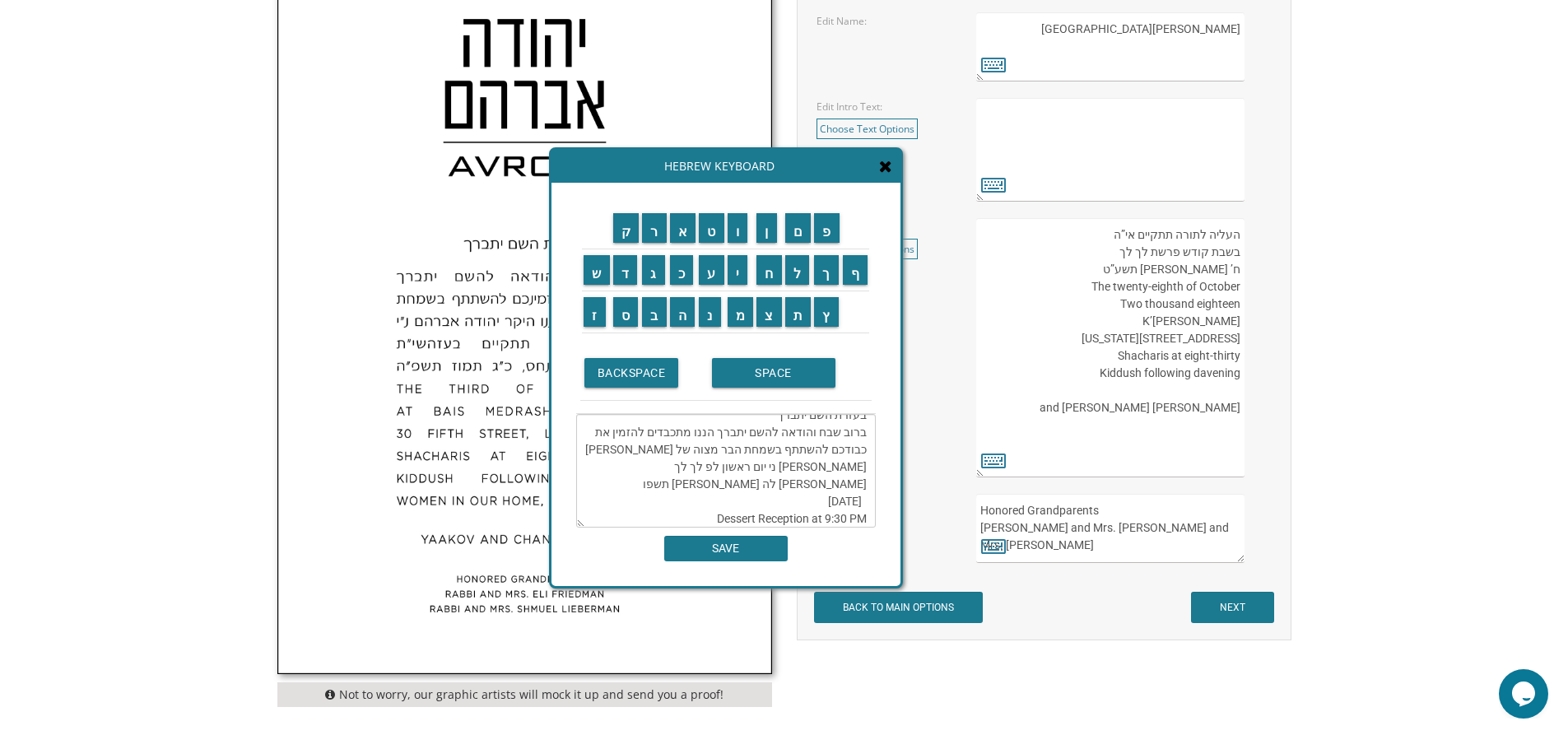
scroll to position [29, 0]
type textarea "בעזרת השם יתברך ברוב שבח והודאה להשם יתברך הננו מתכבדים להזמין את כבודכם להשתתף…"
click at [779, 548] on input "SAVE" at bounding box center [726, 548] width 124 height 25
type textarea "בעזרת השם יתברך ברוב שבח והודאה להשם יתברך הננו מתכבדים להזמין את כבודכם להשתתף…"
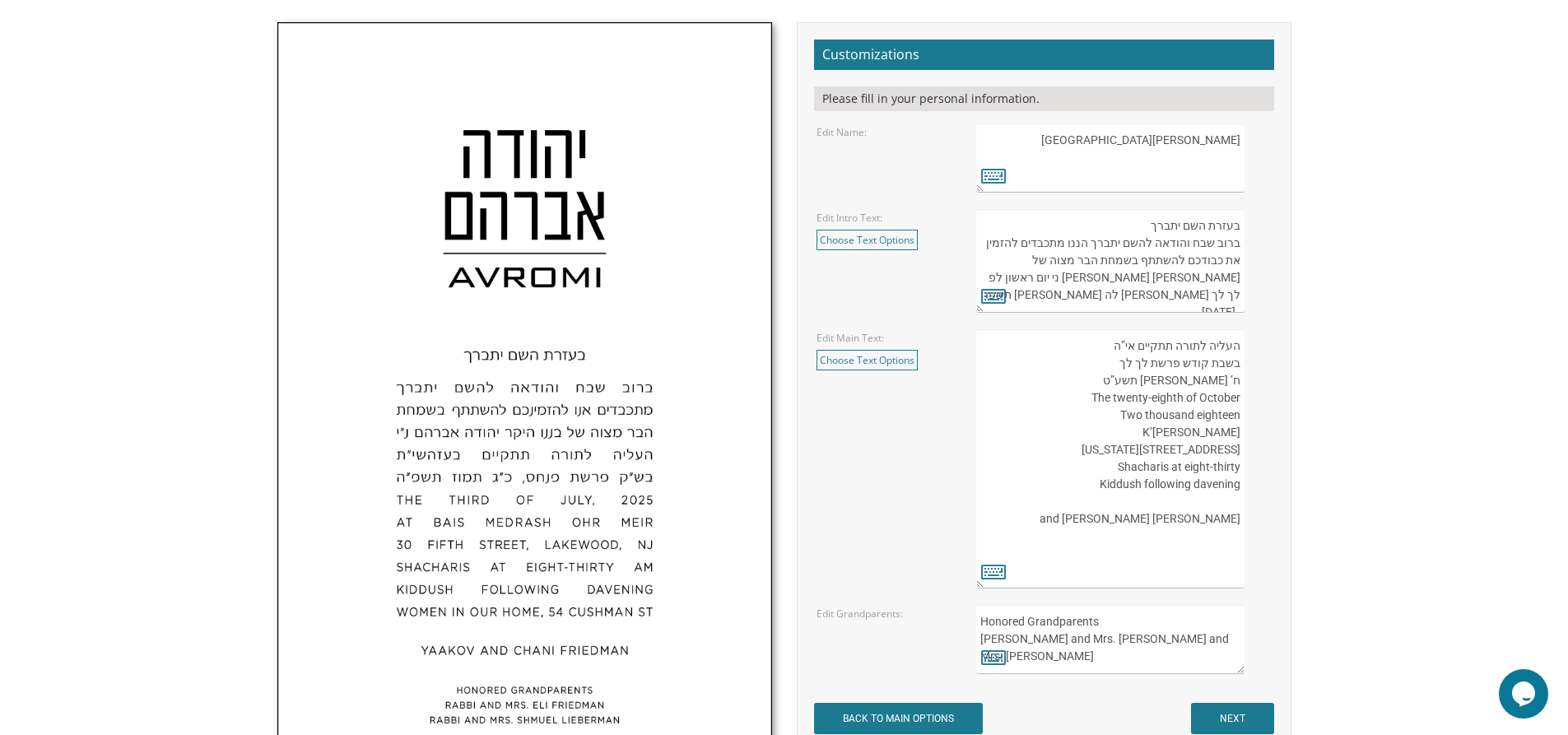
scroll to position [576, 0]
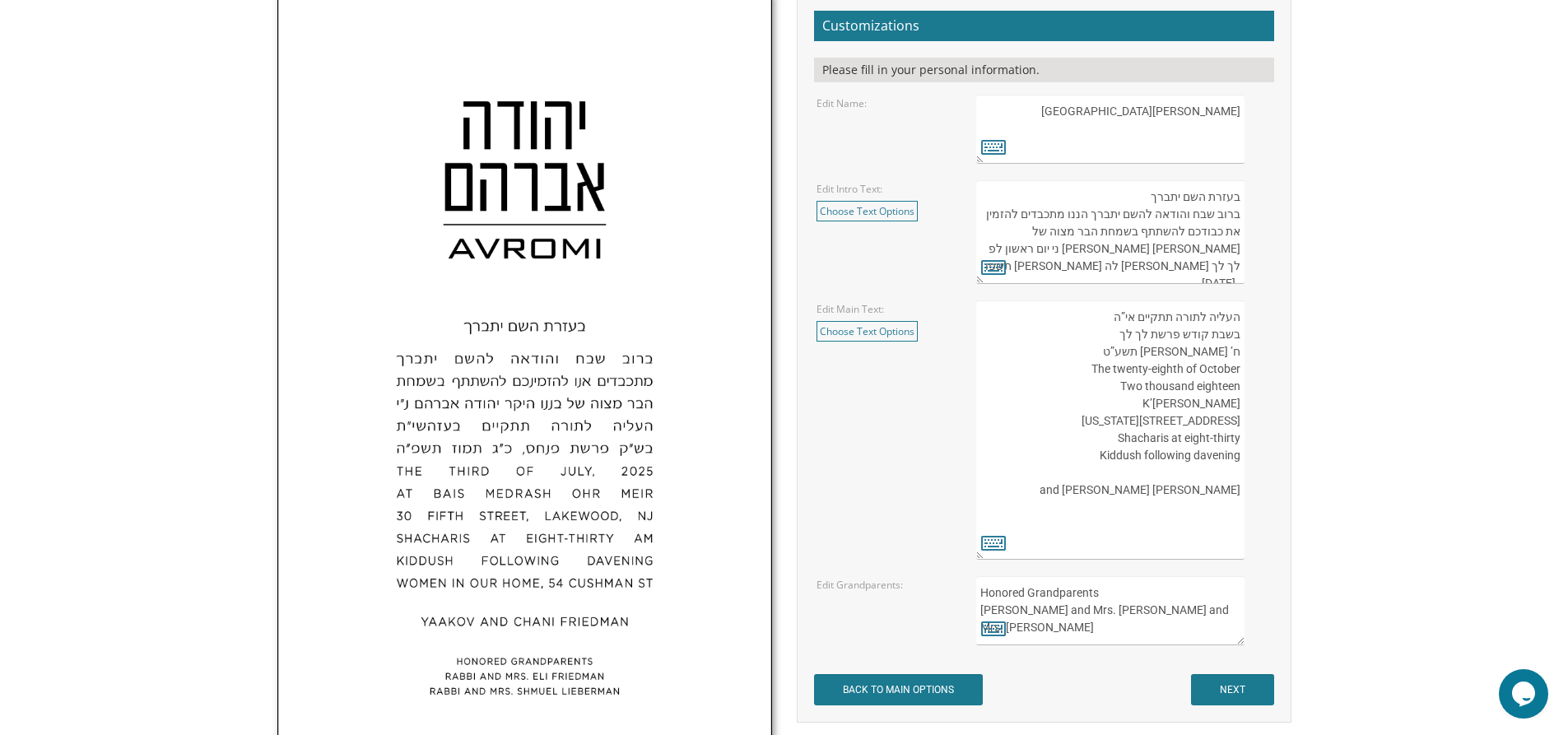
drag, startPoint x: 1096, startPoint y: 317, endPoint x: 1208, endPoint y: 338, distance: 114.0
click at [1208, 338] on textarea "העליה לתורה תתקיים אי”ה בשבת קודש פרשת לך לך ח’ חשון תשע”ט The twenty-eighth of…" at bounding box center [1110, 430] width 268 height 259
click at [1107, 515] on textarea "העליה לתורה תתקיים אי”ה בשבת קודש פרשת לך לך ח’ חשון תשע”ט The twenty-eighth of…" at bounding box center [1110, 430] width 268 height 259
drag, startPoint x: 1238, startPoint y: 506, endPoint x: 1116, endPoint y: 511, distance: 122.1
click at [1116, 511] on textarea "העליה לתורה תתקיים אי”ה בשבת קודש פרשת לך לך ח’ חשון תשע”ט The twenty-eighth of…" at bounding box center [1110, 430] width 268 height 259
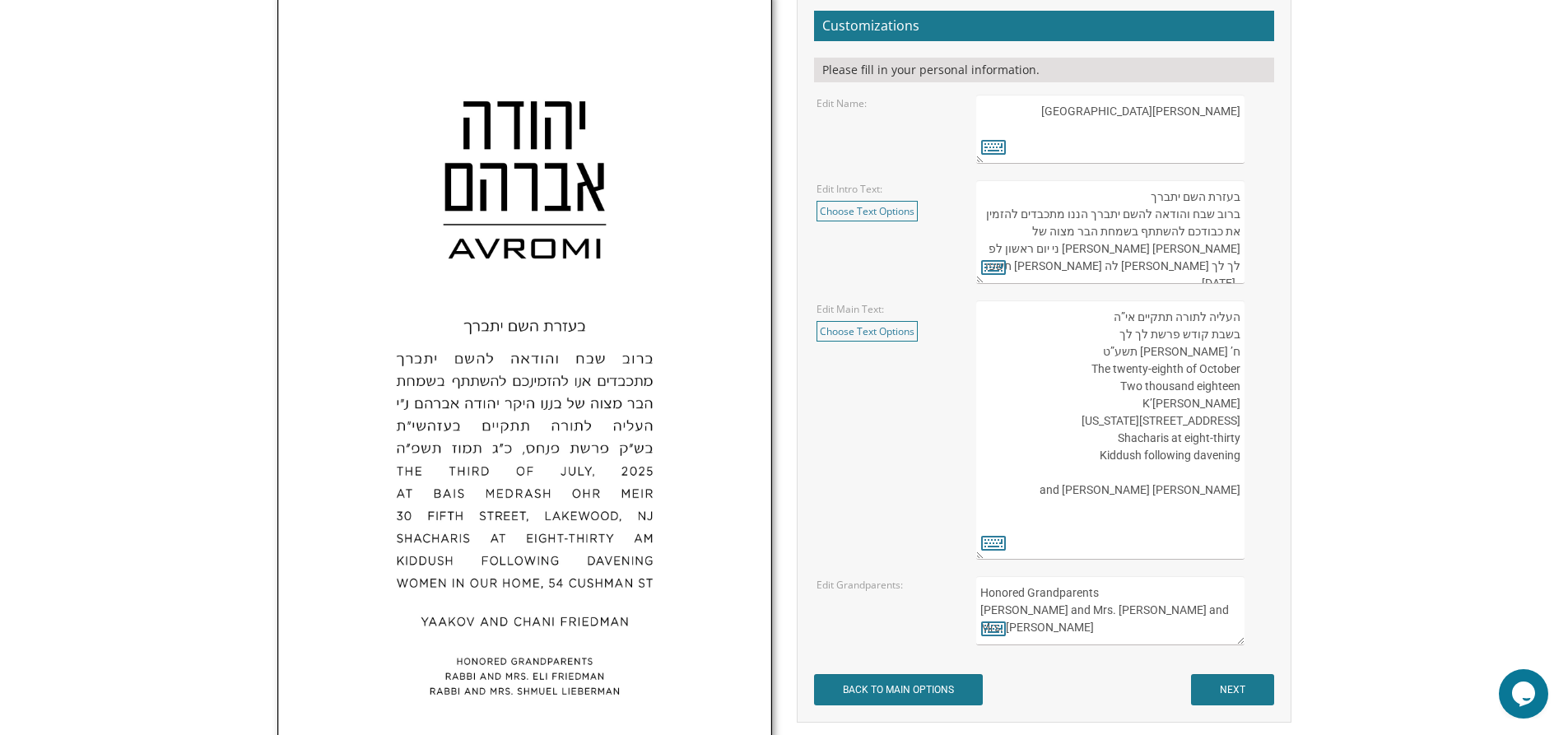
type textarea "העליה לתורה תתקיים אי”ה בשבת קודש פרשת לך לך ח’ חשון תשע”ט The twenty-eighth of…"
drag, startPoint x: 1093, startPoint y: 477, endPoint x: 1239, endPoint y: 319, distance: 215.1
click at [1239, 319] on textarea "העליה לתורה תתקיים אי”ה בשבת קודש פרשת לך לך ח’ חשון תשע”ט The twenty-eighth of…" at bounding box center [1110, 430] width 268 height 259
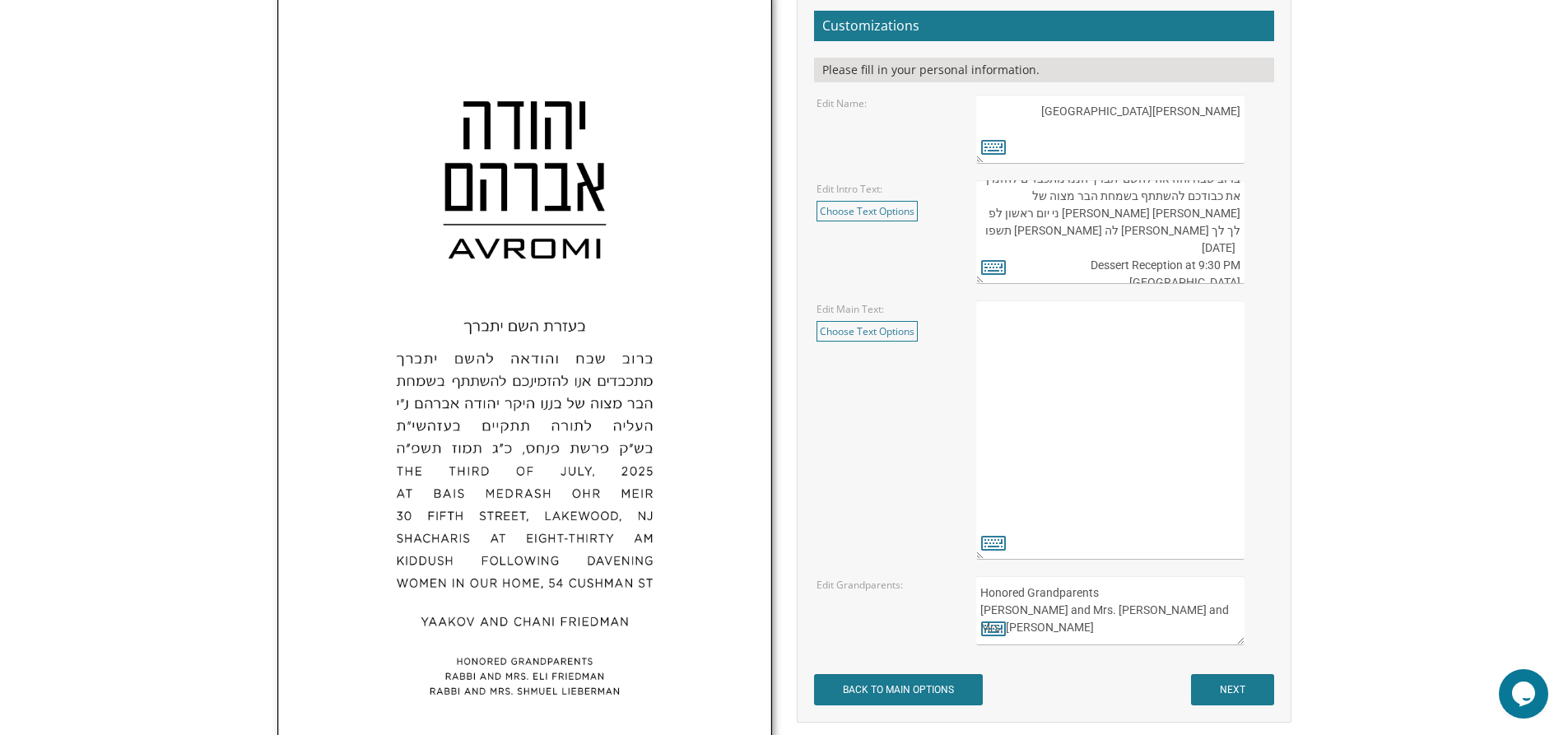
scroll to position [69, 0]
click at [1074, 260] on textarea "בעזרת השם יתברך We would be honored to have you join us at the Seudas Bar Mitzv…" at bounding box center [1110, 232] width 268 height 104
click at [1060, 258] on textarea "בעזרת השם יתברך We would be honored to have you join us at the Seudas Bar Mitzv…" at bounding box center [1110, 232] width 268 height 104
drag, startPoint x: 1238, startPoint y: 266, endPoint x: 1219, endPoint y: 268, distance: 19.1
click at [1219, 268] on textarea "בעזרת השם יתברך We would be honored to have you join us at the Seudas Bar Mitzv…" at bounding box center [1110, 232] width 268 height 104
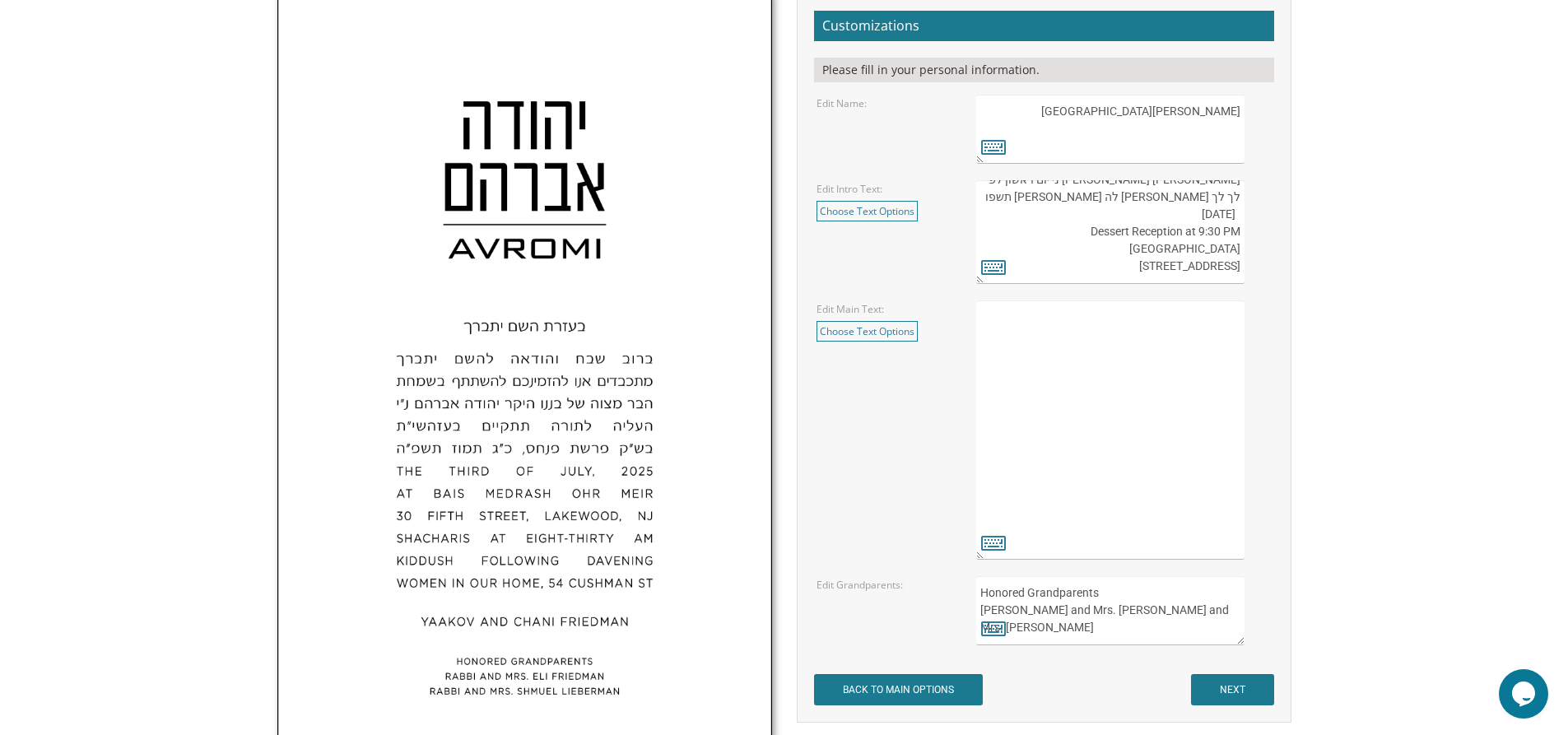
click at [1219, 274] on textarea "בעזרת השם יתברך We would be honored to have you join us at the Seudas Bar Mitzv…" at bounding box center [1110, 232] width 268 height 104
drag, startPoint x: 1219, startPoint y: 264, endPoint x: 1086, endPoint y: 200, distance: 147.6
click at [1086, 200] on textarea "בעזרת השם יתברך We would be honored to have you join us at the Seudas Bar Mitzv…" at bounding box center [1110, 232] width 268 height 104
click at [1121, 357] on textarea "העליה לתורה תתקיים אי”ה בשבת קודש פרשת לך לך ח’ חשון תשע”ט The twenty-eighth of…" at bounding box center [1110, 430] width 268 height 259
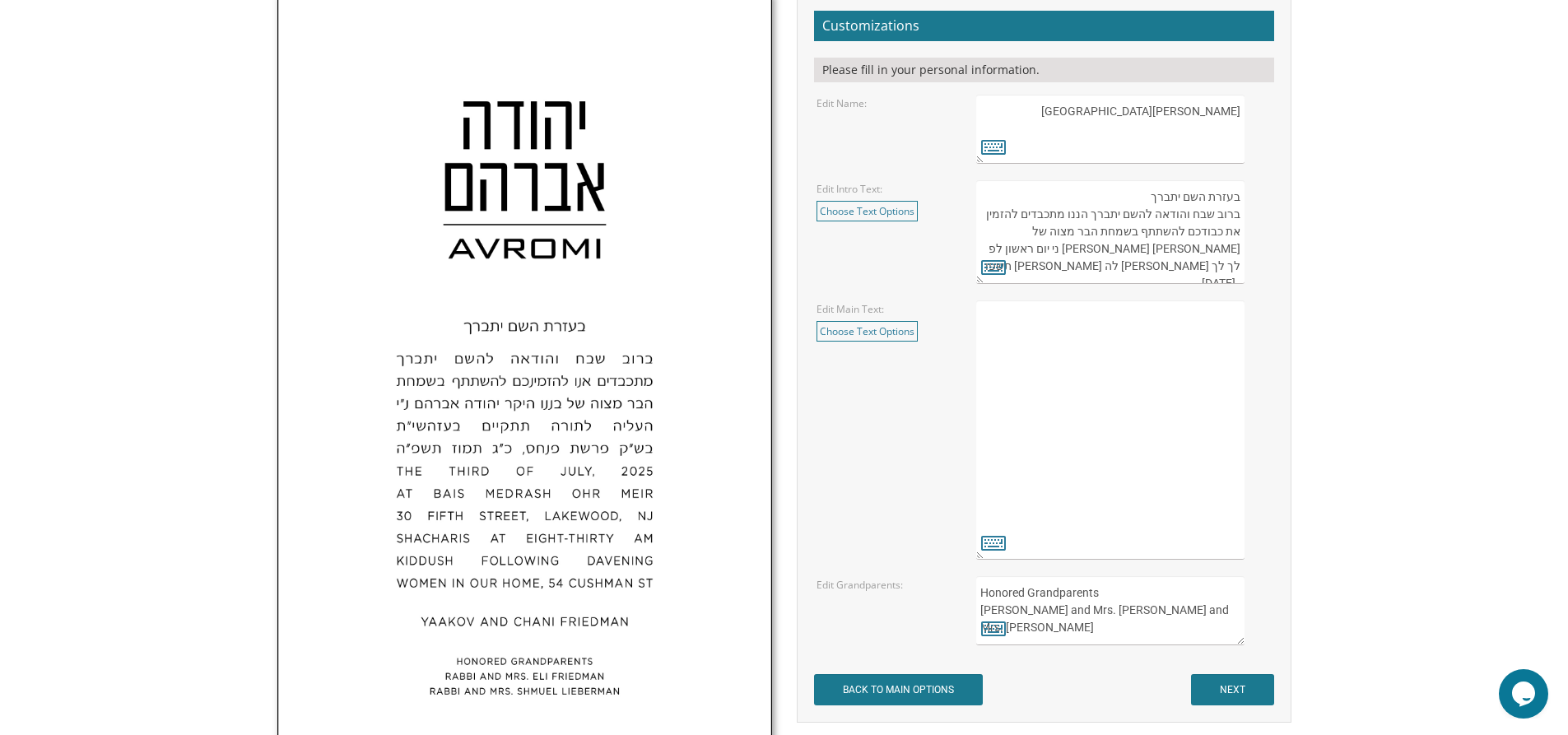
paste textarea "ברוב שבח והודאה להשם יתברך הננו מתכבדים להזמין את כבודכם להשתתף בשמחת הבר מצוה …"
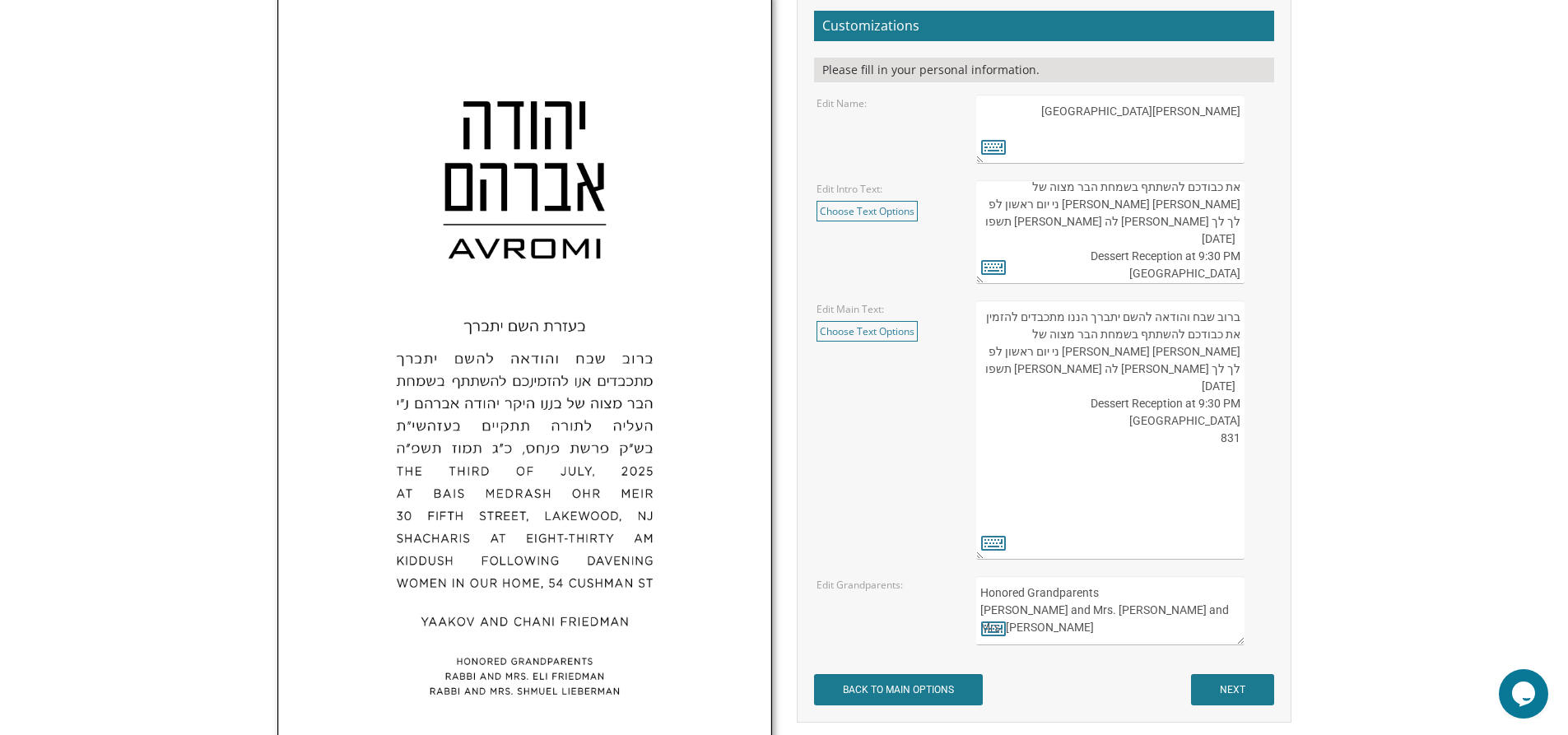
scroll to position [69, 0]
click at [1236, 491] on textarea "העליה לתורה תתקיים אי”ה בשבת קודש פרשת לך לך ח’ חשון תשע”ט The twenty-eighth of…" at bounding box center [1110, 430] width 268 height 259
click at [1225, 514] on textarea "העליה לתורה תתקיים אי”ה בשבת קודש פרשת לך לך ח’ חשון תשע”ט The twenty-eighth of…" at bounding box center [1110, 430] width 268 height 259
click at [1240, 489] on textarea "העליה לתורה תתקיים אי”ה בשבת קודש פרשת לך לך ח’ חשון תשע”ט The twenty-eighth of…" at bounding box center [1110, 430] width 268 height 259
click at [1075, 265] on textarea "בעזרת השם יתברך We would be honored to have you join us at the Seudas Bar Mitzv…" at bounding box center [1110, 232] width 268 height 104
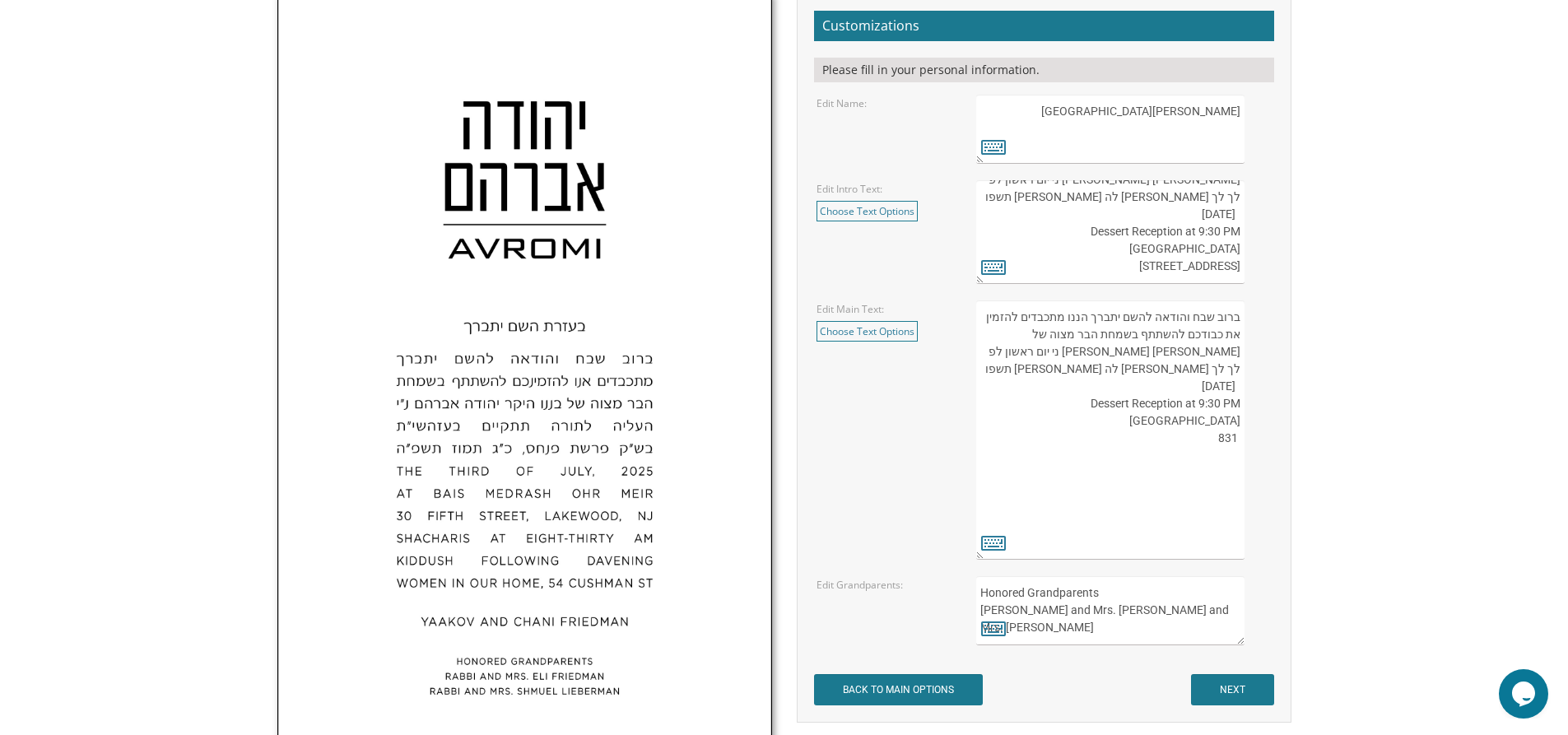
click at [1064, 269] on textarea "בעזרת השם יתברך We would be honored to have you join us at the Seudas Bar Mitzv…" at bounding box center [1110, 232] width 268 height 104
drag, startPoint x: 1219, startPoint y: 265, endPoint x: 1075, endPoint y: 263, distance: 144.0
click at [1075, 263] on textarea "בעזרת השם יתברך We would be honored to have you join us at the Seudas Bar Mitzv…" at bounding box center [1110, 232] width 268 height 104
click at [1238, 490] on textarea "העליה לתורה תתקיים אי”ה בשבת קודש פרשת לך לך ח’ חשון תשע”ט The twenty-eighth of…" at bounding box center [1110, 430] width 268 height 259
paste textarea "Ridge Avenue, Lakewood NJ"
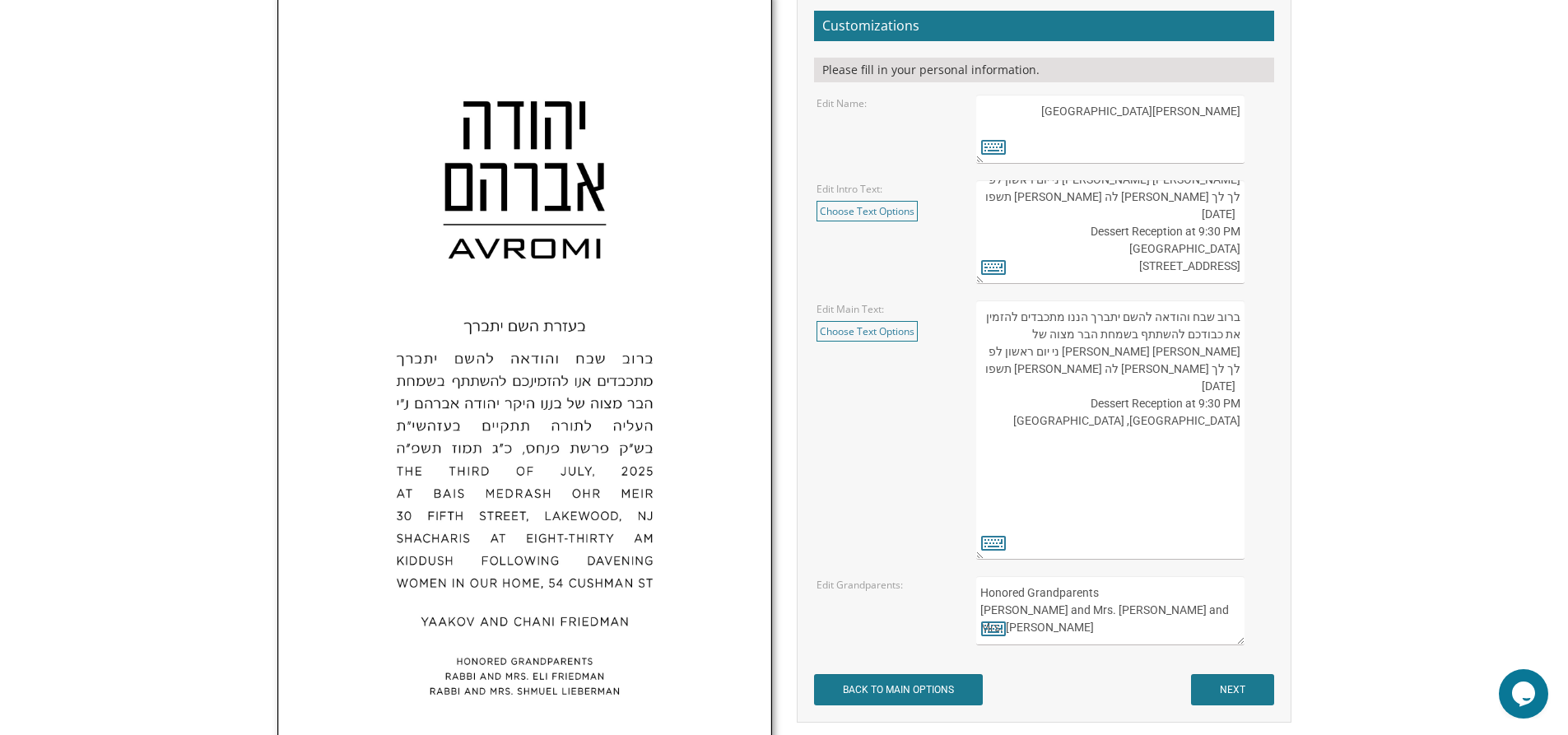
drag, startPoint x: 1235, startPoint y: 490, endPoint x: 1215, endPoint y: 488, distance: 20.1
click at [1215, 488] on textarea "העליה לתורה תתקיים אי”ה בשבת קודש פרשת לך לך ח’ חשון תשע”ט The twenty-eighth of…" at bounding box center [1110, 430] width 268 height 259
click at [1239, 488] on textarea "העליה לתורה תתקיים אי”ה בשבת קודש פרשת לך לך ח’ חשון תשע”ט The twenty-eighth of…" at bounding box center [1110, 430] width 268 height 259
click at [1068, 493] on textarea "העליה לתורה תתקיים אי”ה בשבת קודש פרשת לך לך ח’ חשון תשע”ט The twenty-eighth of…" at bounding box center [1110, 430] width 268 height 259
click at [1217, 488] on textarea "העליה לתורה תתקיים אי”ה בשבת קודש פרשת לך לך ח’ חשון תשע”ט The twenty-eighth of…" at bounding box center [1110, 430] width 268 height 259
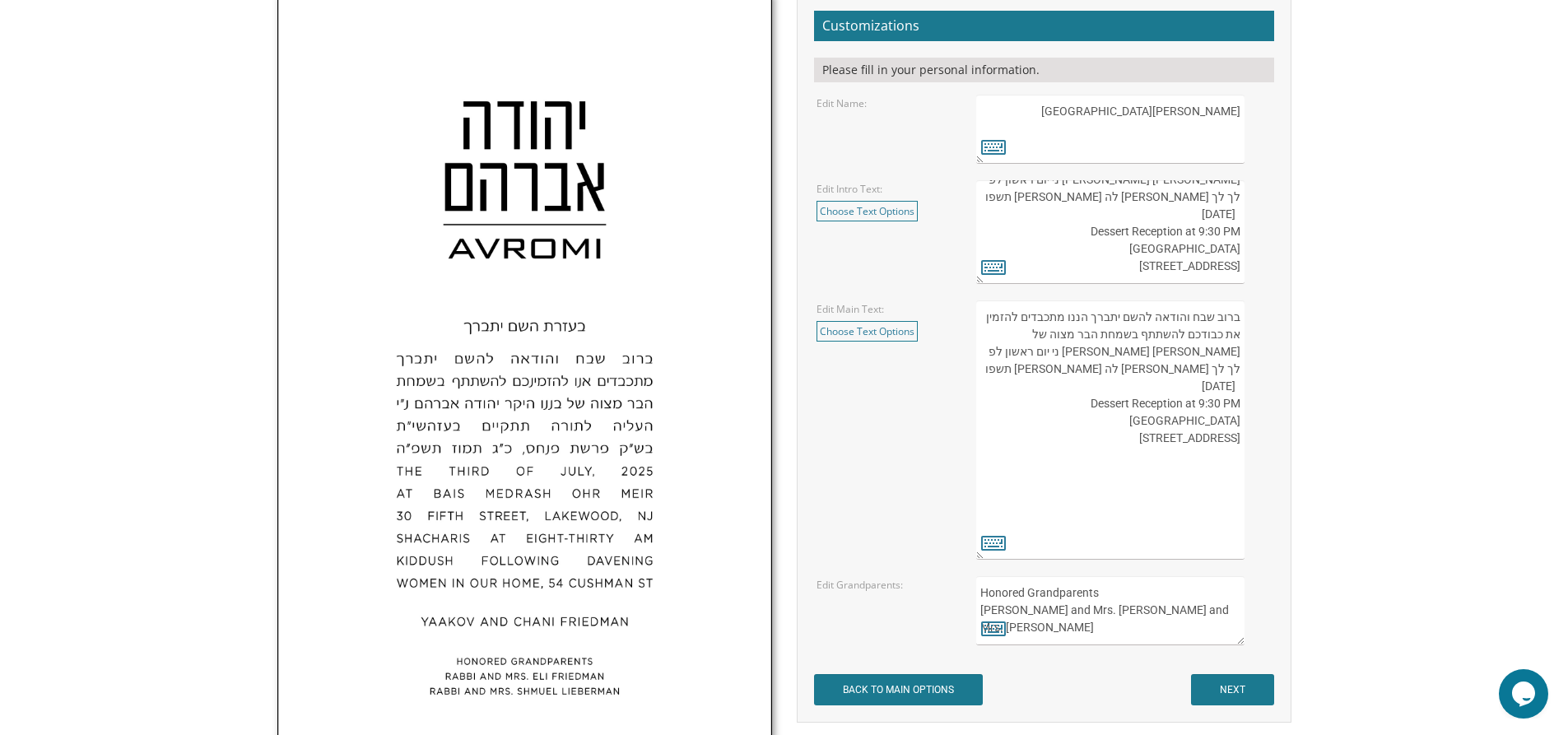
drag, startPoint x: 1222, startPoint y: 488, endPoint x: 1238, endPoint y: 490, distance: 16.1
click at [1238, 490] on textarea "העליה לתורה תתקיים אי”ה בשבת קודש פרשת לך לך ח’ חשון תשע”ט The twenty-eighth of…" at bounding box center [1110, 430] width 268 height 259
click at [1194, 529] on textarea "העליה לתורה תתקיים אי”ה בשבת קודש פרשת לך לך ח’ חשון תשע”ט The twenty-eighth of…" at bounding box center [1110, 430] width 268 height 259
click at [1085, 366] on textarea "העליה לתורה תתקיים אי”ה בשבת קודש פרשת לך לך ח’ חשון תשע”ט The twenty-eighth of…" at bounding box center [1110, 430] width 268 height 259
click at [1059, 405] on textarea "העליה לתורה תתקיים אי”ה בשבת קודש פרשת לך לך ח’ חשון תשע”ט The twenty-eighth of…" at bounding box center [1110, 430] width 268 height 259
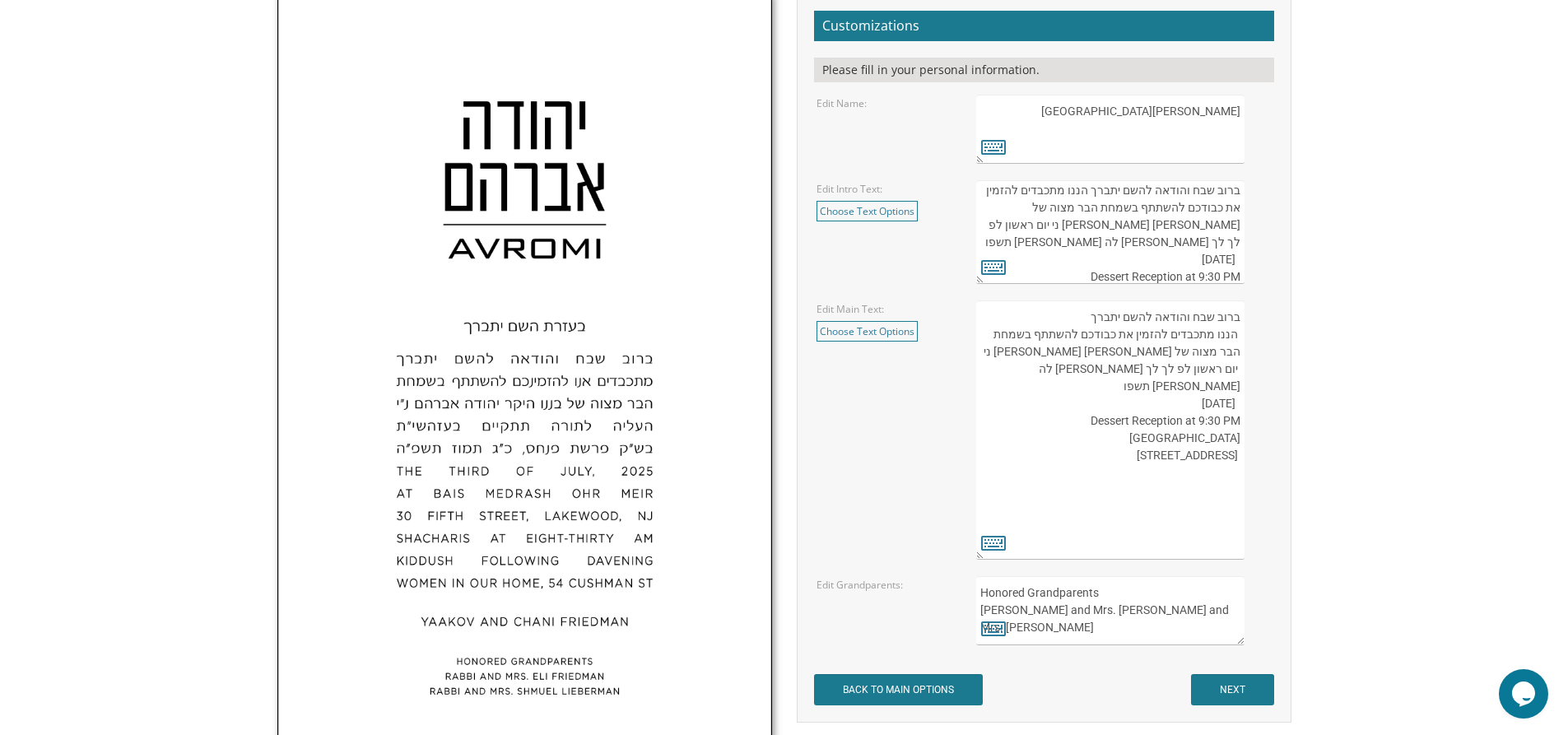
scroll to position [0, 0]
type textarea "ברוב שבח והודאה להשם יתברך הננו מתכבדים להזמין את כבודכם להשתתף בשמחת הבר מצוה …"
drag, startPoint x: 1008, startPoint y: 216, endPoint x: 1212, endPoint y: 216, distance: 204.0
click at [1212, 216] on textarea "בעזרת השם יתברך We would be honored to have you join us at the Seudas Bar Mitzv…" at bounding box center [1110, 232] width 268 height 104
drag, startPoint x: 1065, startPoint y: 267, endPoint x: 1240, endPoint y: 212, distance: 183.4
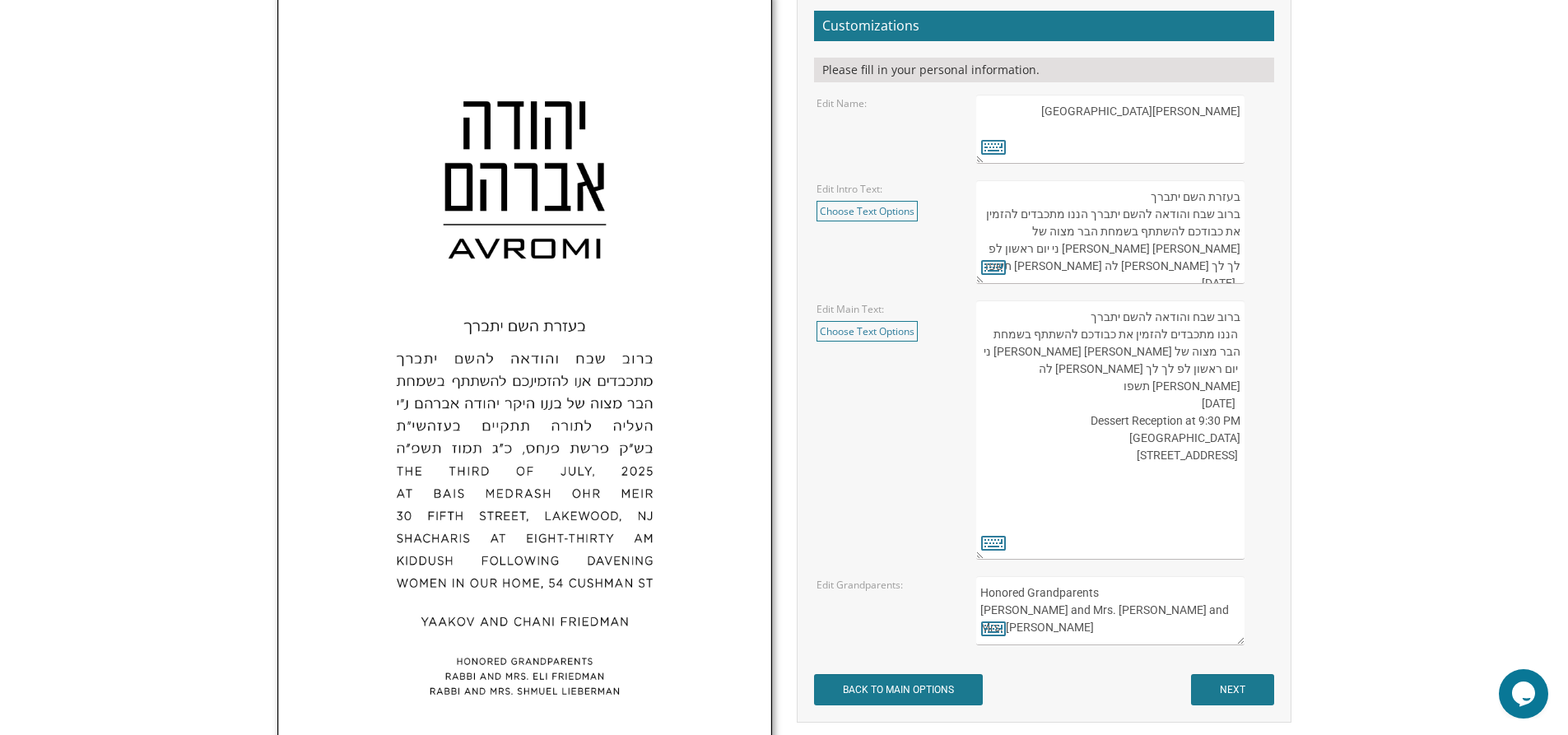
click at [1240, 212] on textarea "בעזרת השם יתברך We would be honored to have you join us at the Seudas Bar Mitzv…" at bounding box center [1110, 232] width 268 height 104
click at [1203, 241] on textarea "בעזרת השם יתברך We would be honored to have you join us at the Seudas Bar Mitzv…" at bounding box center [1110, 232] width 268 height 104
type textarea "בעזרת השם יתברך"
click at [1202, 115] on textarea "יהודה אברהם Avromi" at bounding box center [1110, 129] width 268 height 69
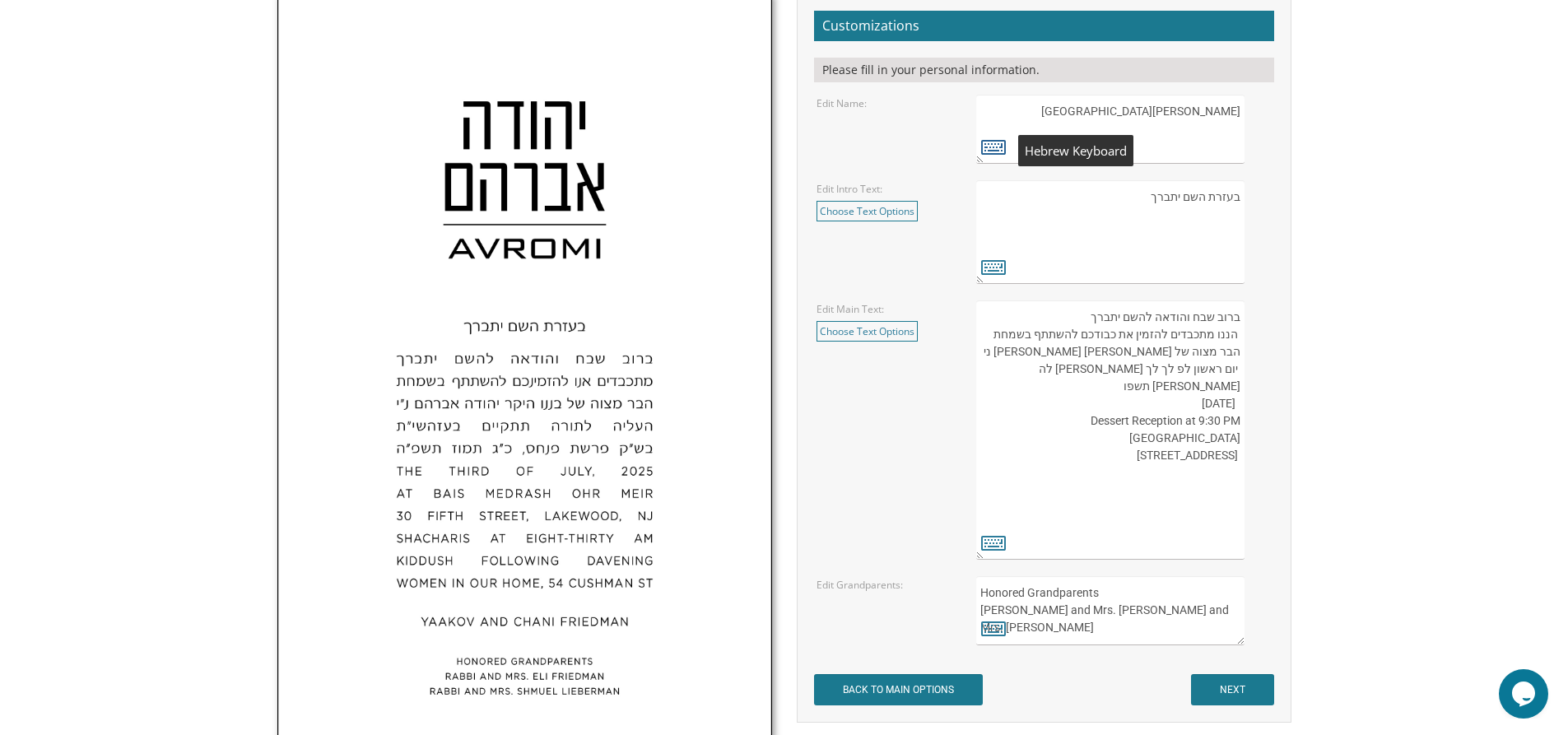
type textarea "אהרן Ahron"
click at [986, 152] on icon at bounding box center [993, 146] width 24 height 23
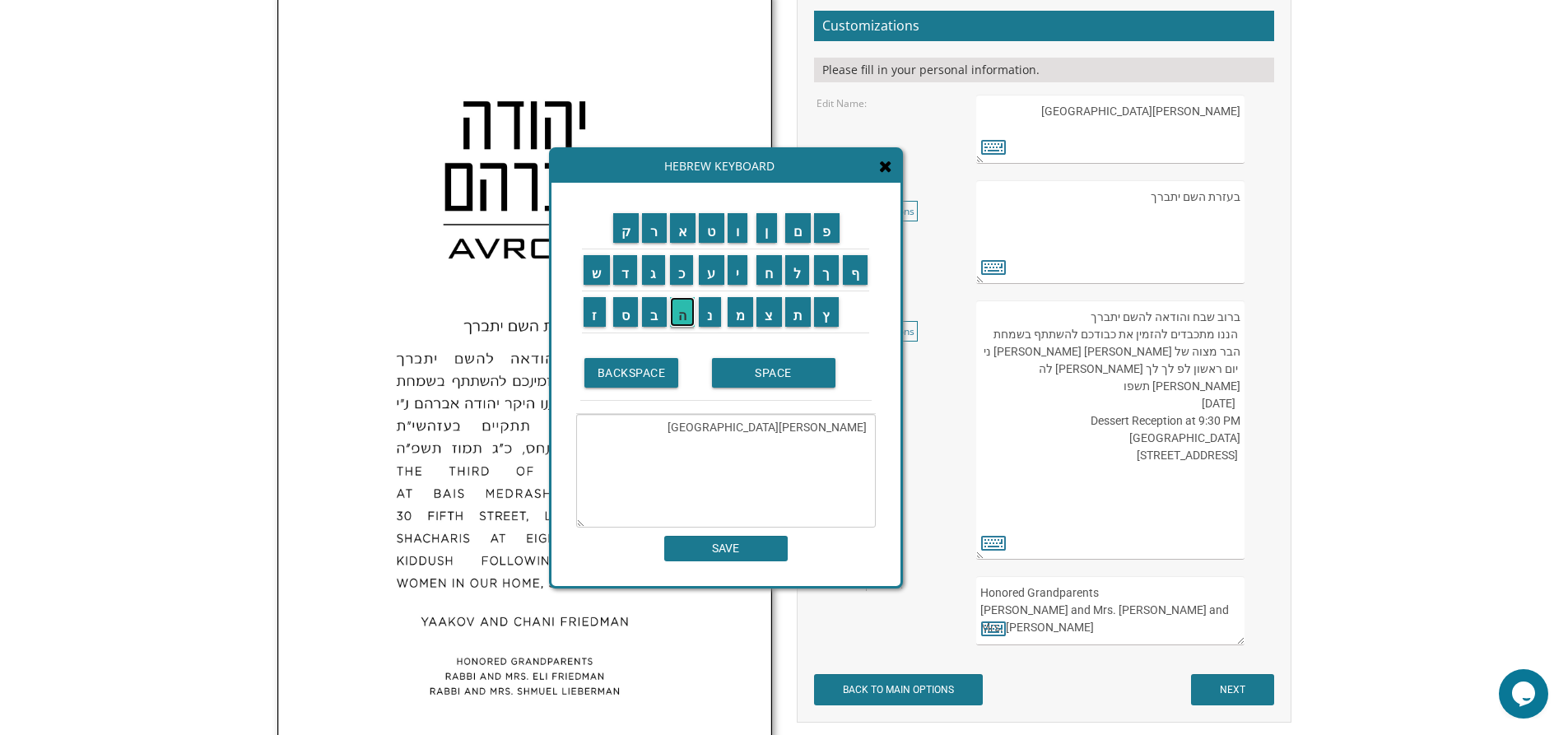
click at [682, 322] on input "ה" at bounding box center [683, 312] width 25 height 29
click at [800, 274] on input "ל" at bounding box center [797, 269] width 24 height 29
click at [739, 229] on input "ו" at bounding box center [738, 227] width 20 height 29
click at [719, 264] on input "ע" at bounding box center [712, 269] width 25 height 29
click at [836, 425] on textarea "אהרן Ahron" at bounding box center [726, 471] width 300 height 114
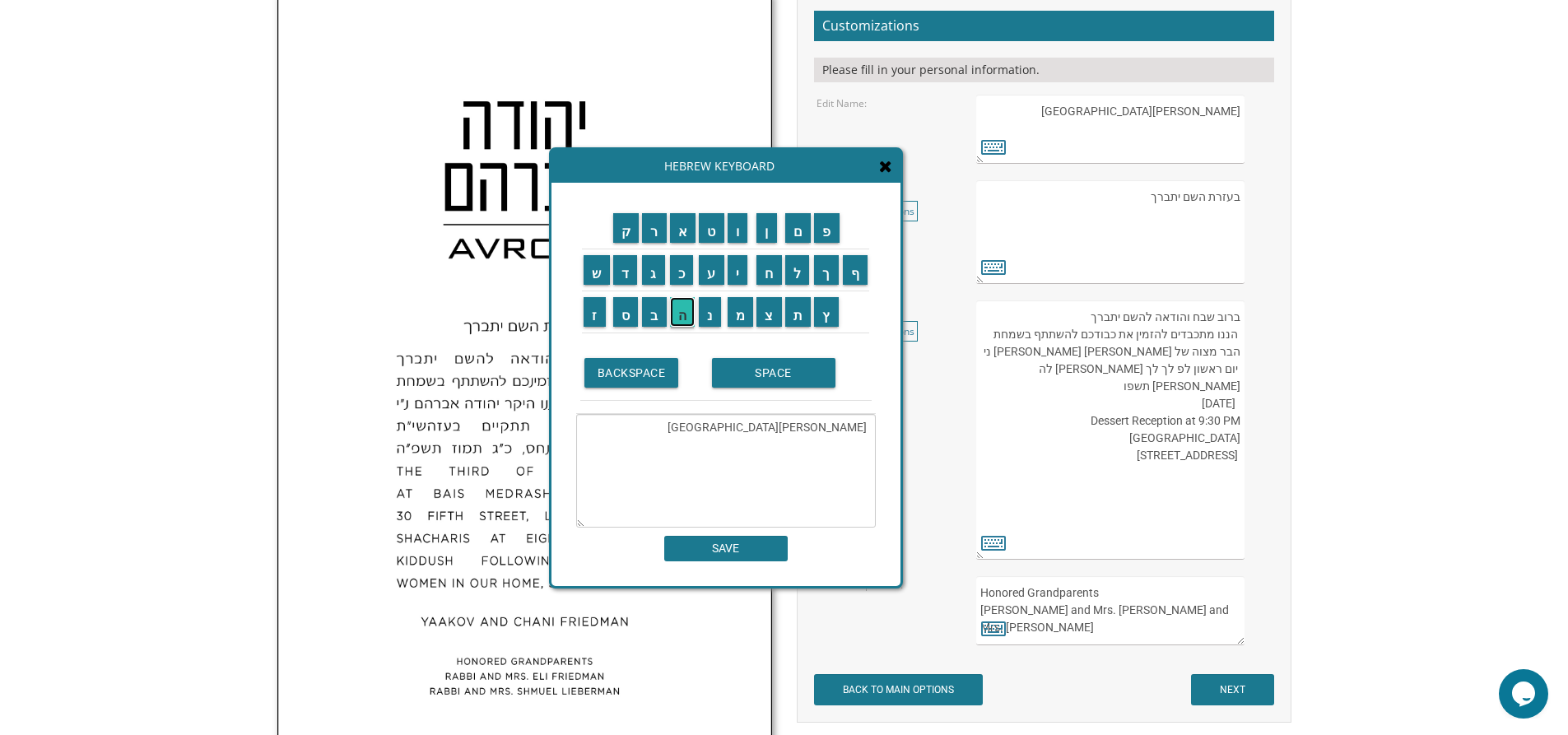
click at [687, 322] on input "ה" at bounding box center [683, 312] width 25 height 29
click at [797, 266] on input "ל" at bounding box center [797, 269] width 24 height 29
click at [747, 234] on input "ו" at bounding box center [738, 227] width 20 height 29
click at [735, 263] on input "י" at bounding box center [738, 269] width 20 height 29
type textarea "אהרן הלוי Ahron"
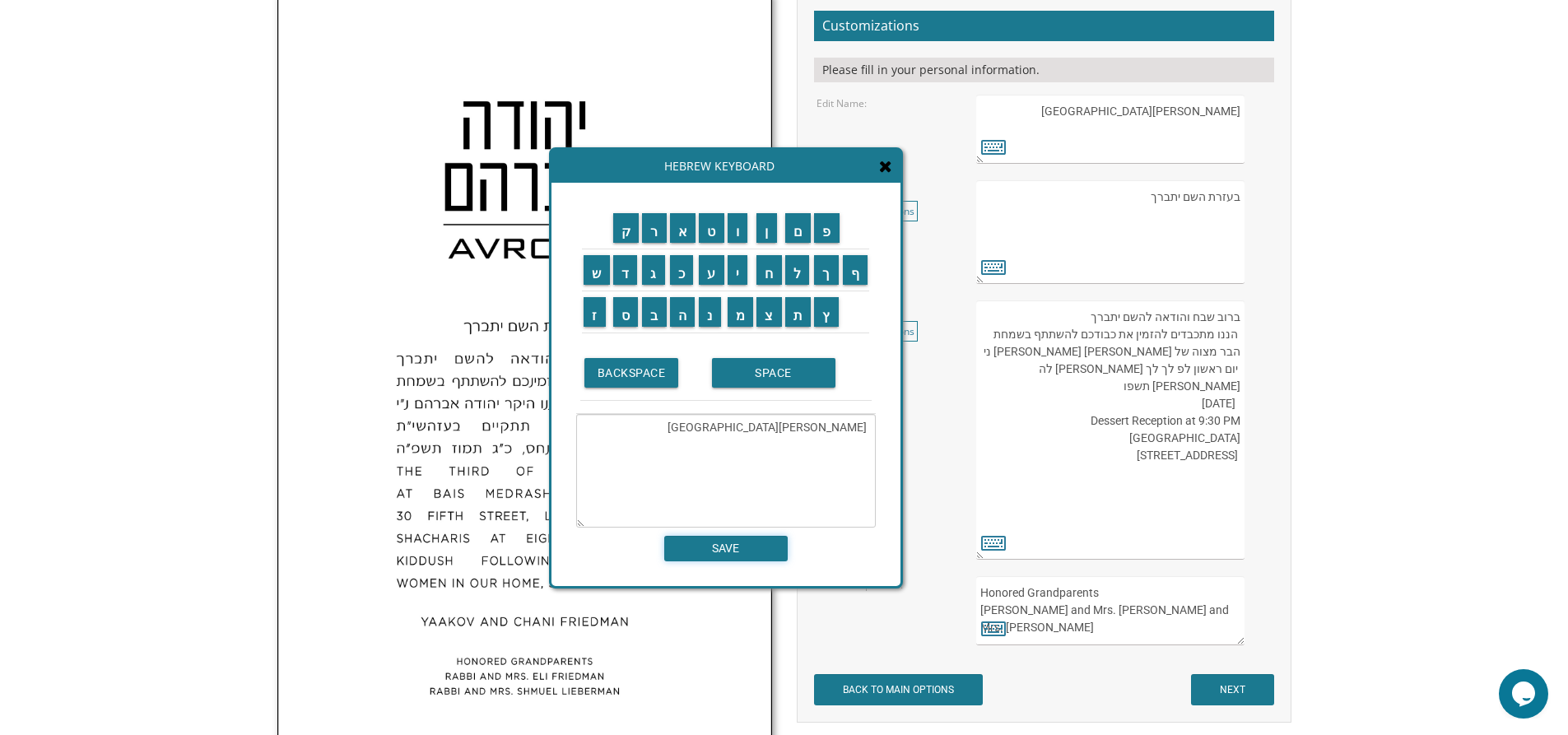
click at [757, 541] on input "SAVE" at bounding box center [726, 548] width 124 height 25
type textarea "אהרן הלוי Ahron"
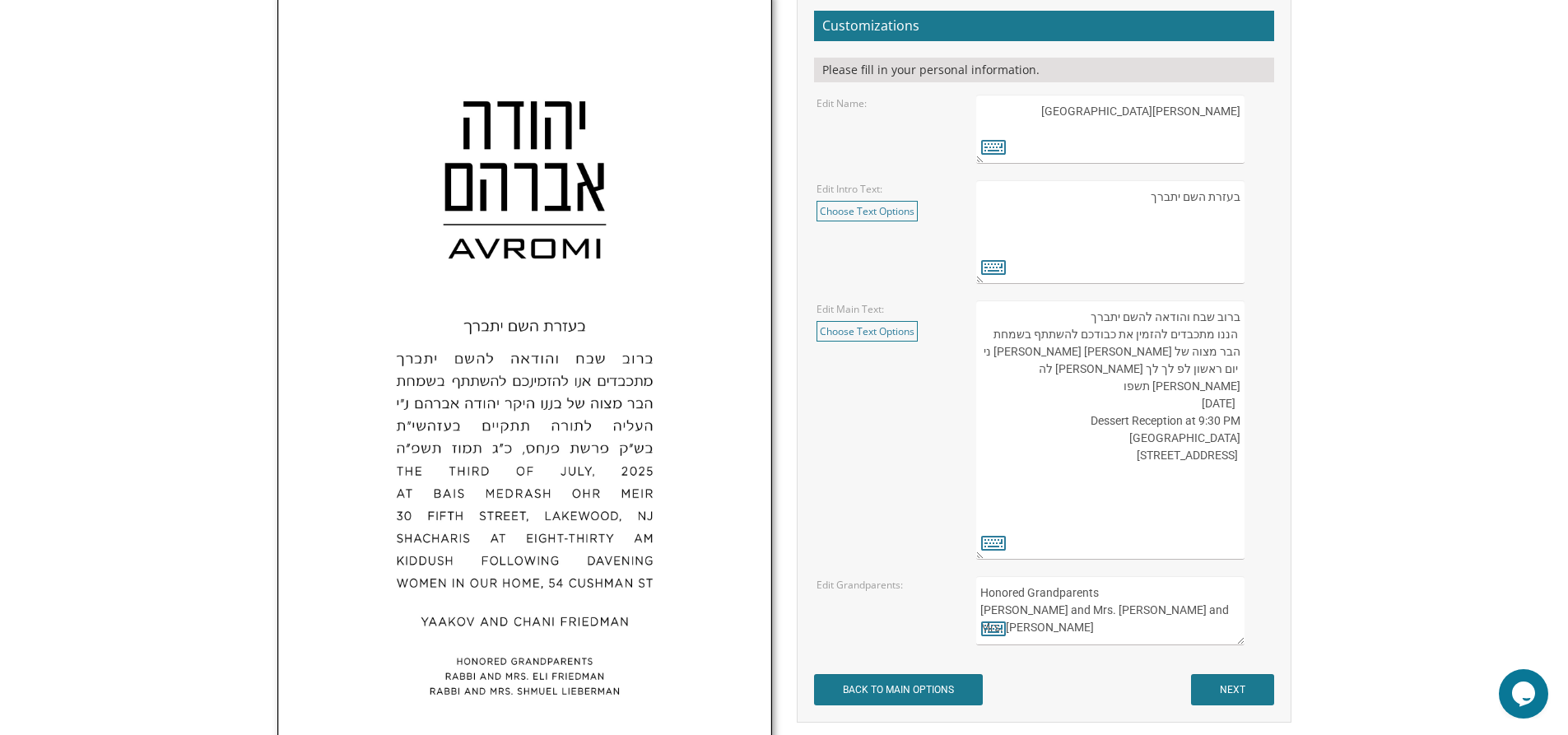
click at [1192, 508] on textarea "העליה לתורה תתקיים אי”ה בשבת קודש פרשת לך לך ח’ חשון תשע”ט The twenty-eighth of…" at bounding box center [1110, 430] width 268 height 259
click at [1000, 544] on icon at bounding box center [993, 541] width 24 height 23
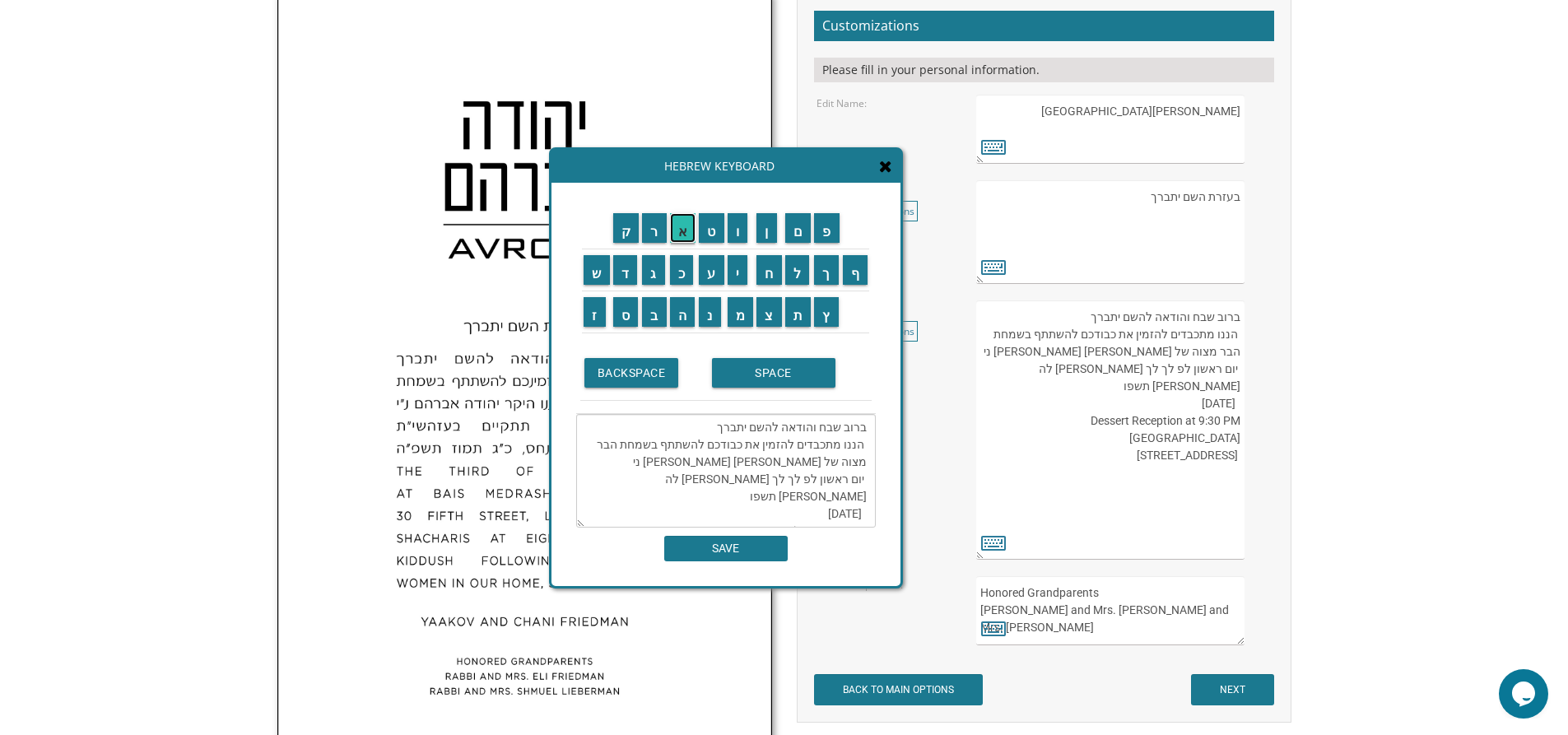
click at [685, 225] on input "א" at bounding box center [683, 227] width 26 height 29
click at [659, 307] on input "ב" at bounding box center [653, 312] width 24 height 29
click at [654, 231] on input "ר" at bounding box center [653, 227] width 24 height 29
click at [685, 317] on input "ה" at bounding box center [683, 312] width 25 height 29
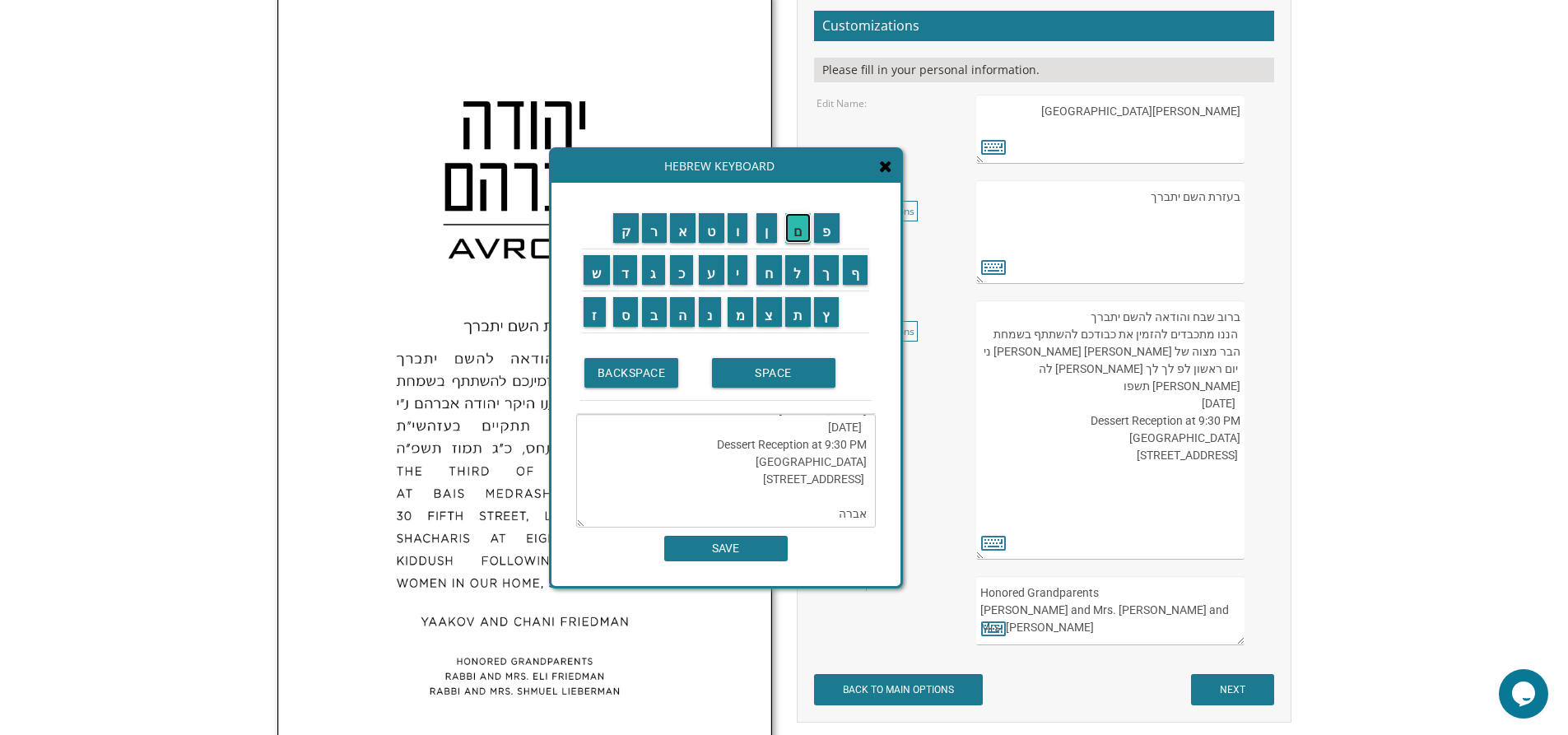
click at [799, 237] on input "ם" at bounding box center [797, 227] width 26 height 29
click at [775, 372] on input "SPACE" at bounding box center [773, 372] width 124 height 29
click at [741, 272] on input "י" at bounding box center [738, 269] width 20 height 29
click at [716, 276] on input "ע" at bounding box center [712, 269] width 25 height 29
click at [632, 238] on input "ק" at bounding box center [626, 227] width 26 height 29
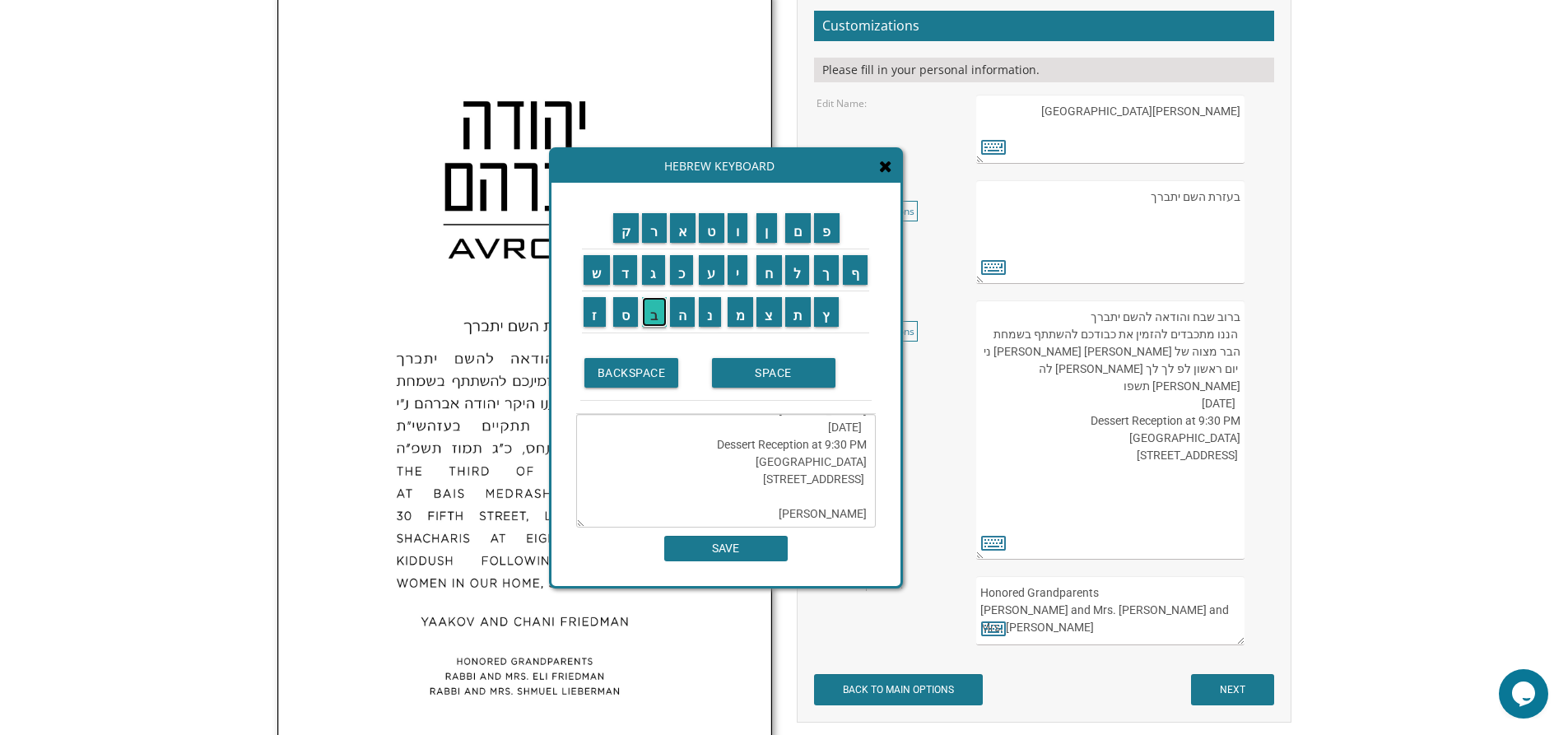
click at [653, 310] on input "ב" at bounding box center [653, 312] width 24 height 29
click at [744, 372] on input "SPACE" at bounding box center [773, 372] width 124 height 29
click at [658, 313] on input "ב" at bounding box center [653, 312] width 24 height 29
click at [687, 229] on input "א" at bounding box center [683, 227] width 26 height 29
click at [683, 269] on input "כ" at bounding box center [682, 269] width 24 height 29
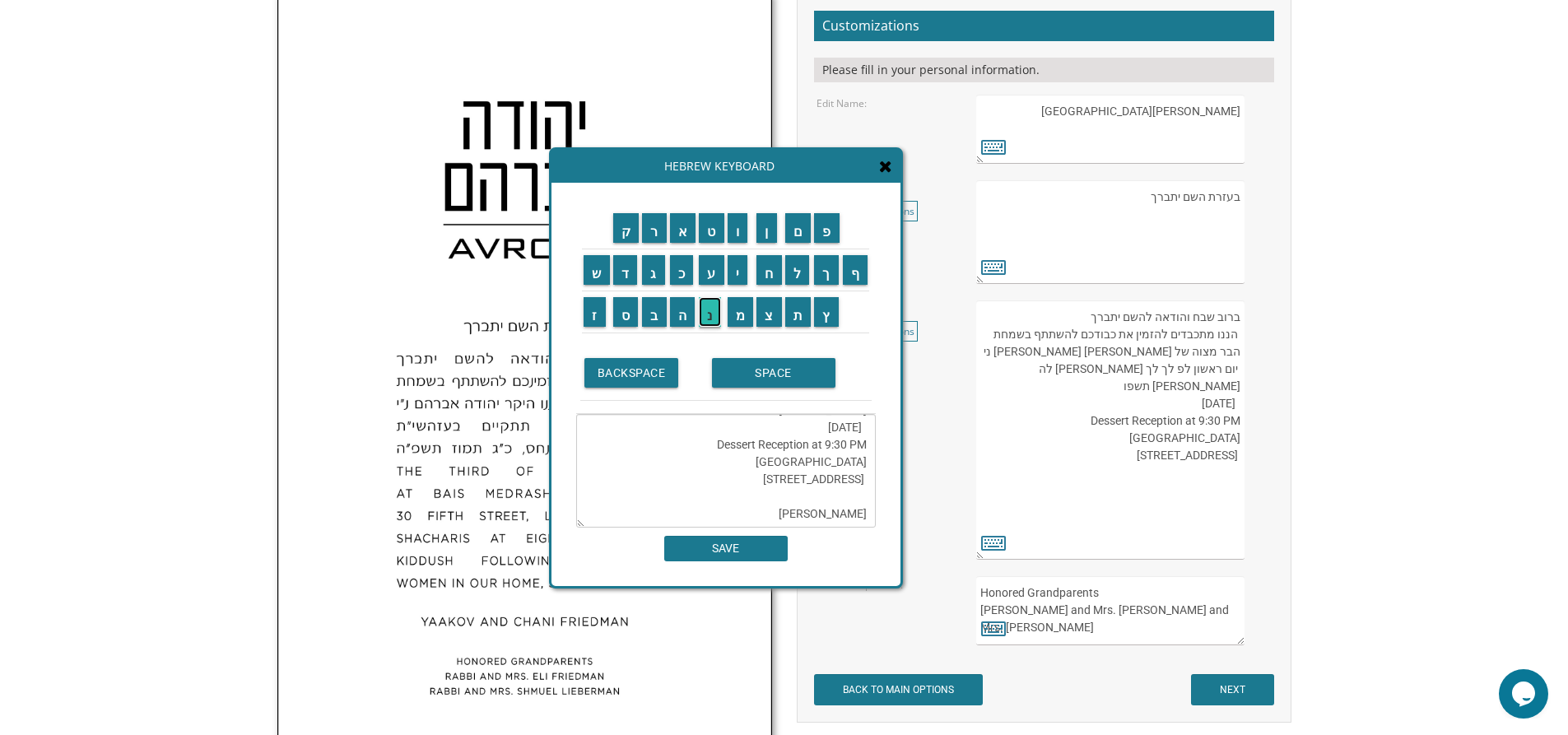
click at [713, 324] on input "נ" at bounding box center [710, 312] width 22 height 29
click at [713, 269] on input "ע" at bounding box center [712, 269] width 25 height 29
click at [659, 230] on input "ר" at bounding box center [653, 227] width 24 height 29
click at [819, 370] on input "SPACE" at bounding box center [773, 372] width 124 height 29
click at [748, 236] on input "ו" at bounding box center [738, 227] width 20 height 29
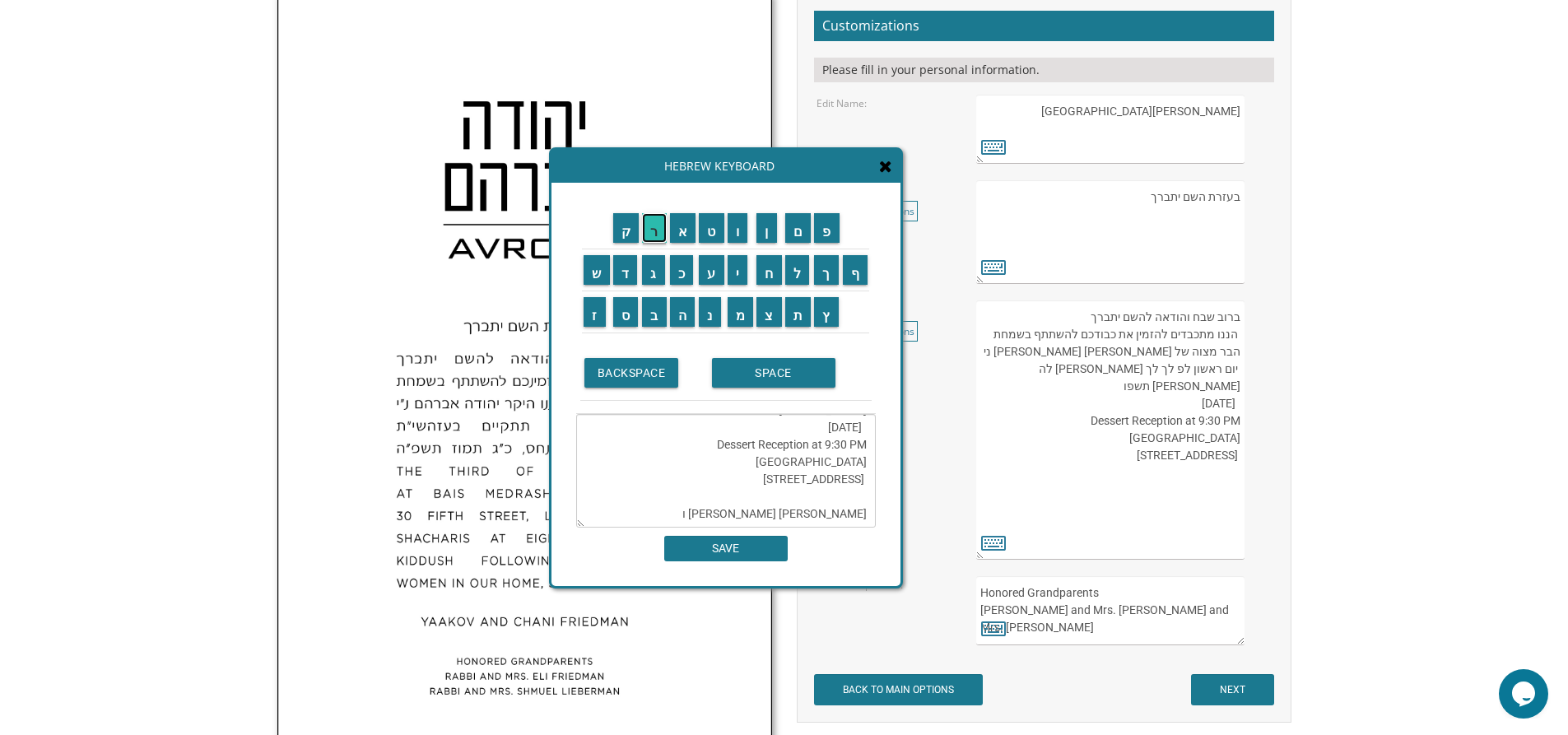
click at [664, 235] on input "ר" at bounding box center [653, 227] width 24 height 29
click at [711, 275] on input "ע" at bounding box center [712, 269] width 25 height 29
click at [736, 270] on input "י" at bounding box center [738, 269] width 20 height 29
click at [802, 306] on input "ת" at bounding box center [797, 312] width 26 height 29
click at [744, 226] on input "ו" at bounding box center [738, 227] width 20 height 29
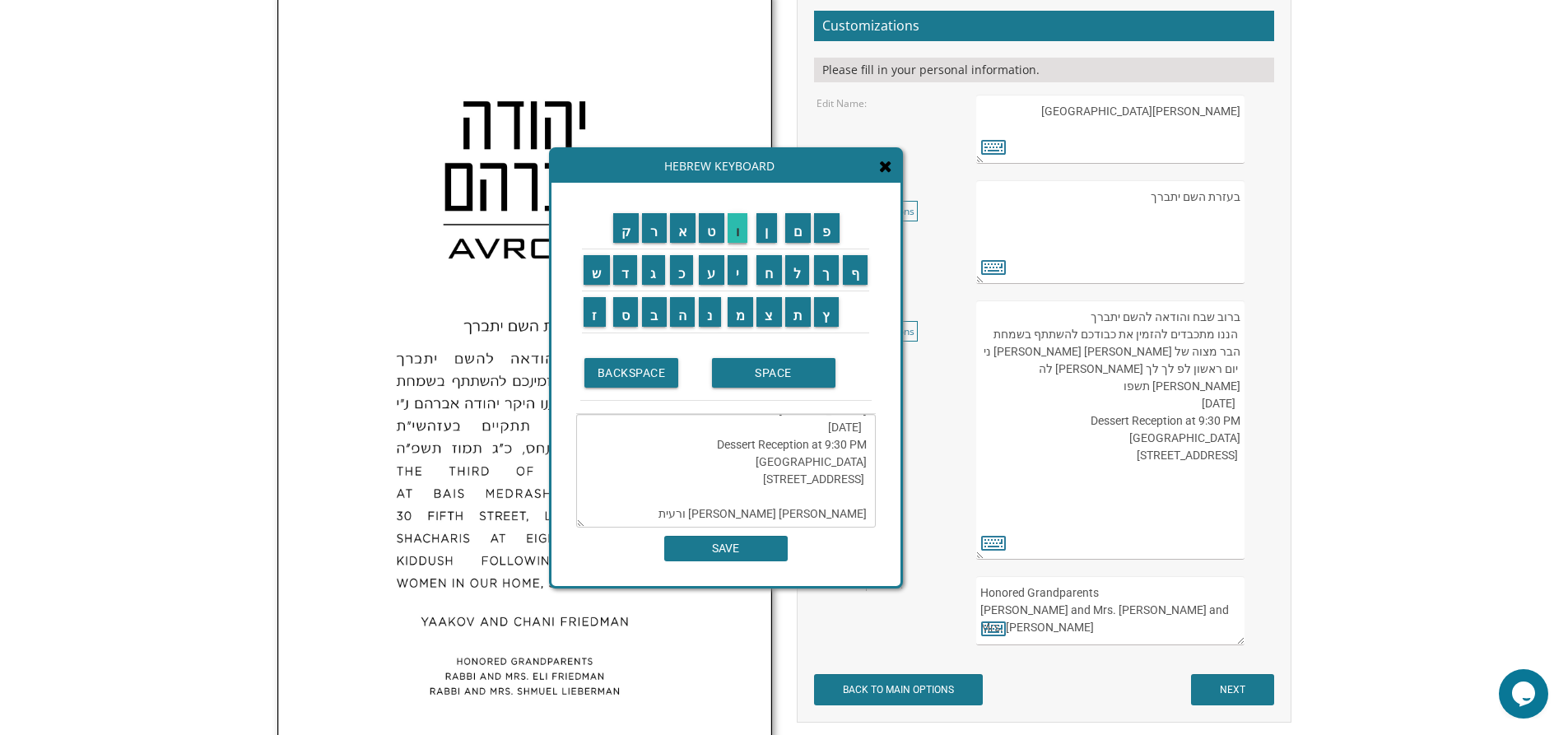
type textarea "ברוב שבח והודאה להשם יתברך הננו מתכבדים להזמין את כבודכם להשתתף בשמחת הבר מצוה …"
click at [733, 544] on input "SAVE" at bounding box center [726, 548] width 124 height 25
type textarea "ברוב שבח והודאה להשם יתברך הננו מתכבדים להזמין את כבודכם להשתתף בשמחת הבר מצוה …"
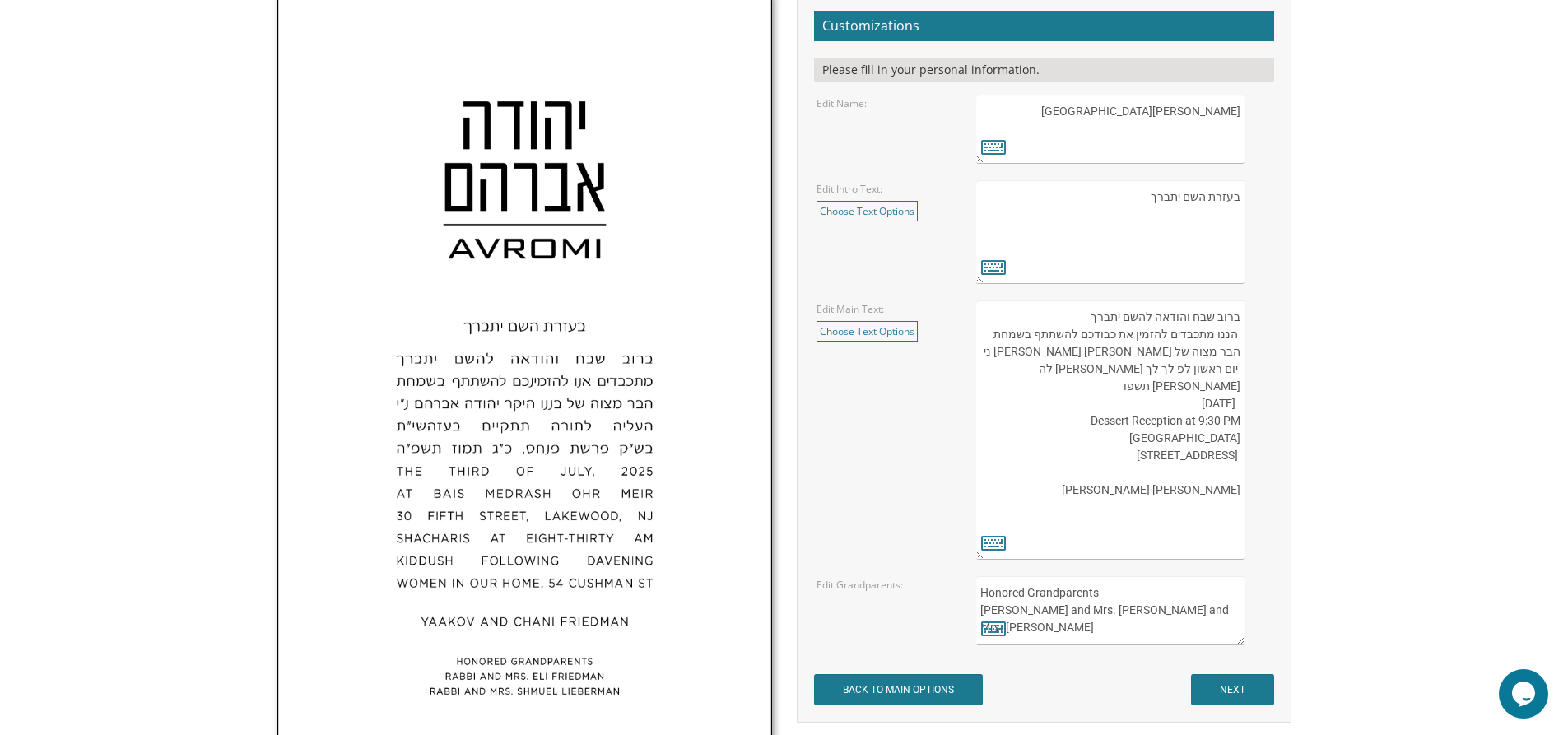
drag, startPoint x: 1160, startPoint y: 627, endPoint x: 976, endPoint y: 590, distance: 187.7
click at [976, 590] on textarea "Honored Grandparents Rabbi and Mrs. Eli Friedman Rabbi and Mrs. Shmuel Lieberman" at bounding box center [1110, 610] width 268 height 69
click at [1000, 625] on icon at bounding box center [993, 627] width 24 height 23
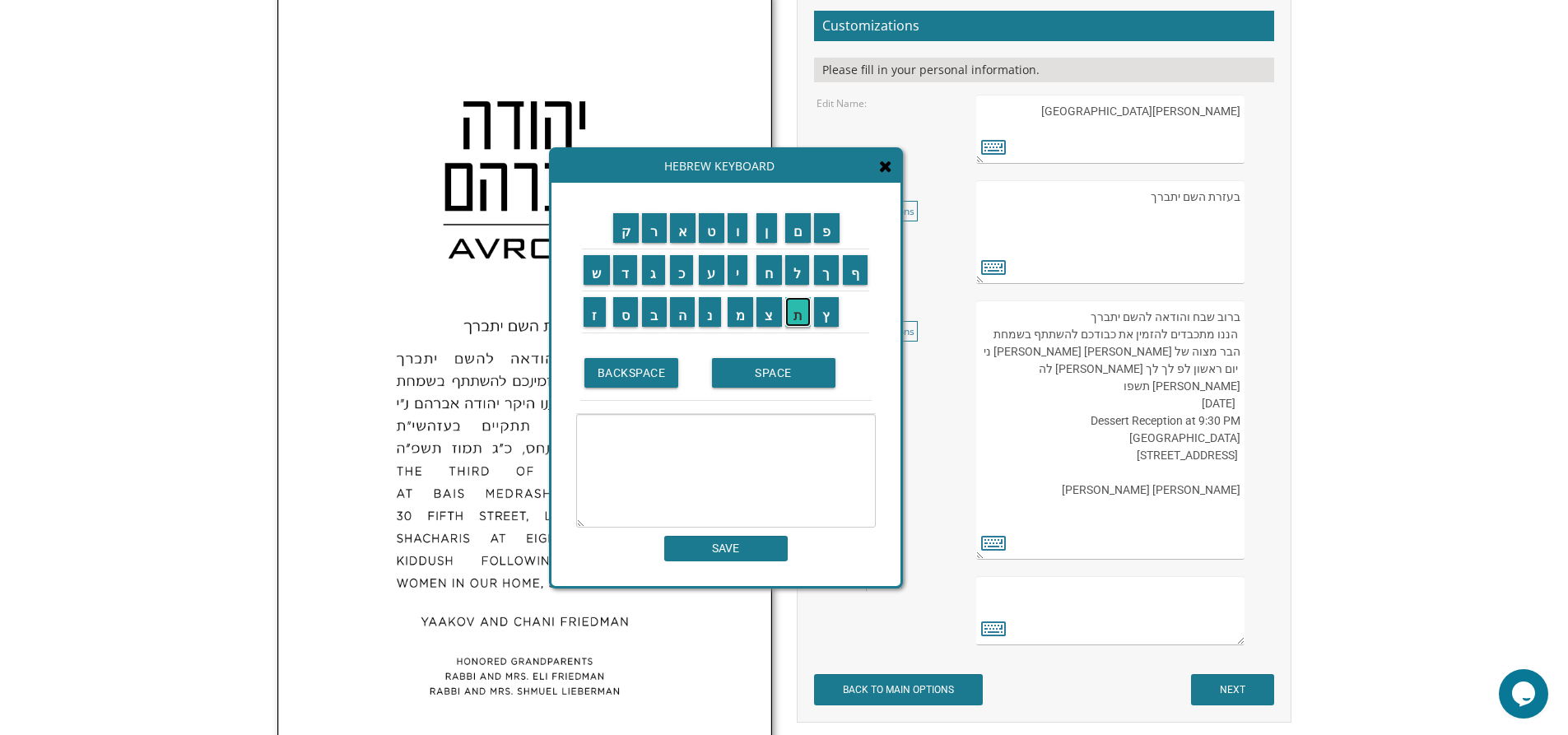
click at [799, 308] on input "ת" at bounding box center [797, 312] width 26 height 29
click at [835, 228] on input "פ" at bounding box center [827, 227] width 25 height 29
click at [691, 231] on input "א" at bounding box center [683, 227] width 26 height 29
click at [649, 236] on input "ר" at bounding box center [653, 227] width 24 height 29
click at [804, 324] on input "ת" at bounding box center [797, 312] width 26 height 29
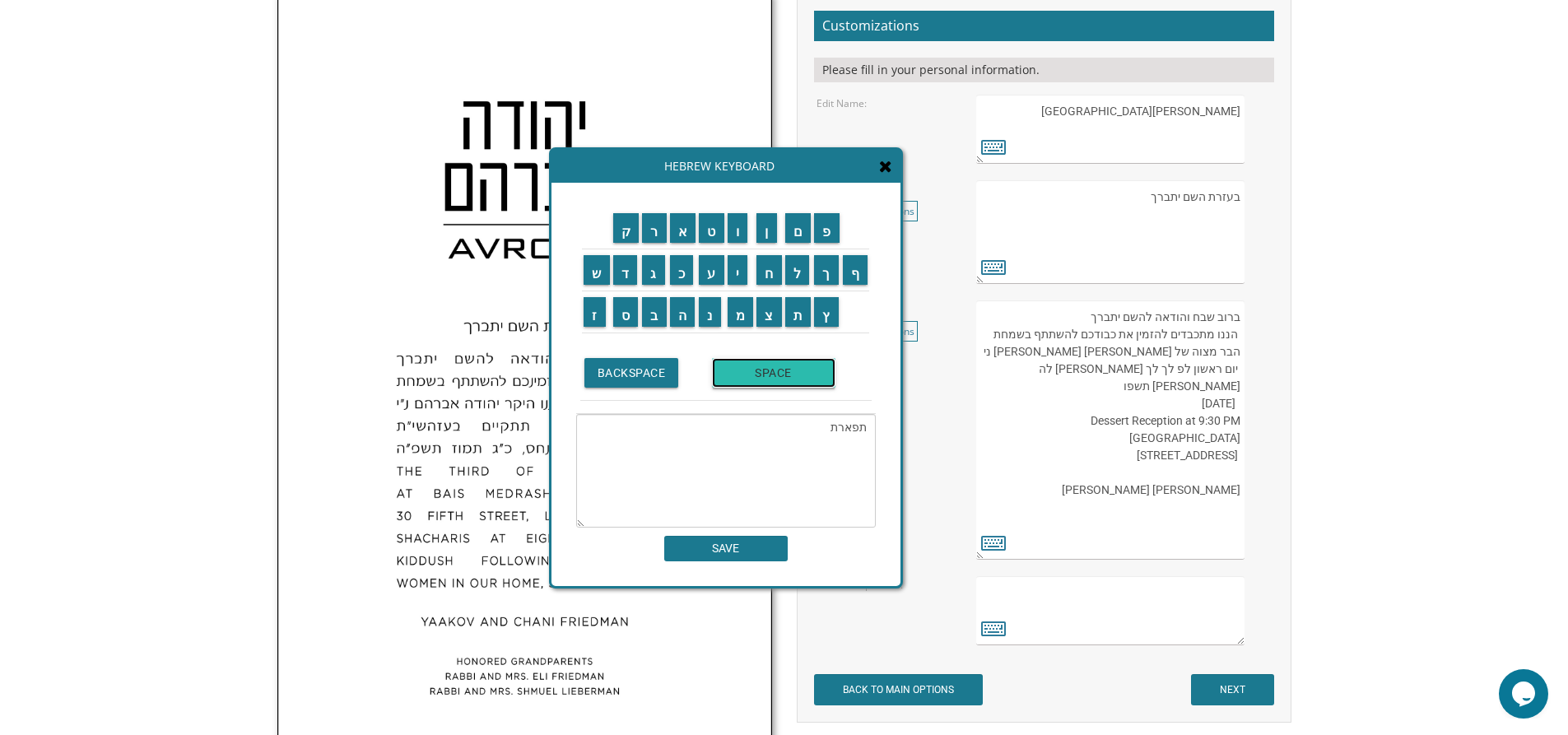
click at [781, 370] on input "SPACE" at bounding box center [773, 372] width 124 height 29
click at [648, 307] on input "ב" at bounding box center [653, 312] width 24 height 29
click at [712, 323] on input "נ" at bounding box center [710, 312] width 22 height 29
click at [745, 275] on input "י" at bounding box center [738, 269] width 20 height 29
click at [798, 226] on input "ם" at bounding box center [797, 227] width 26 height 29
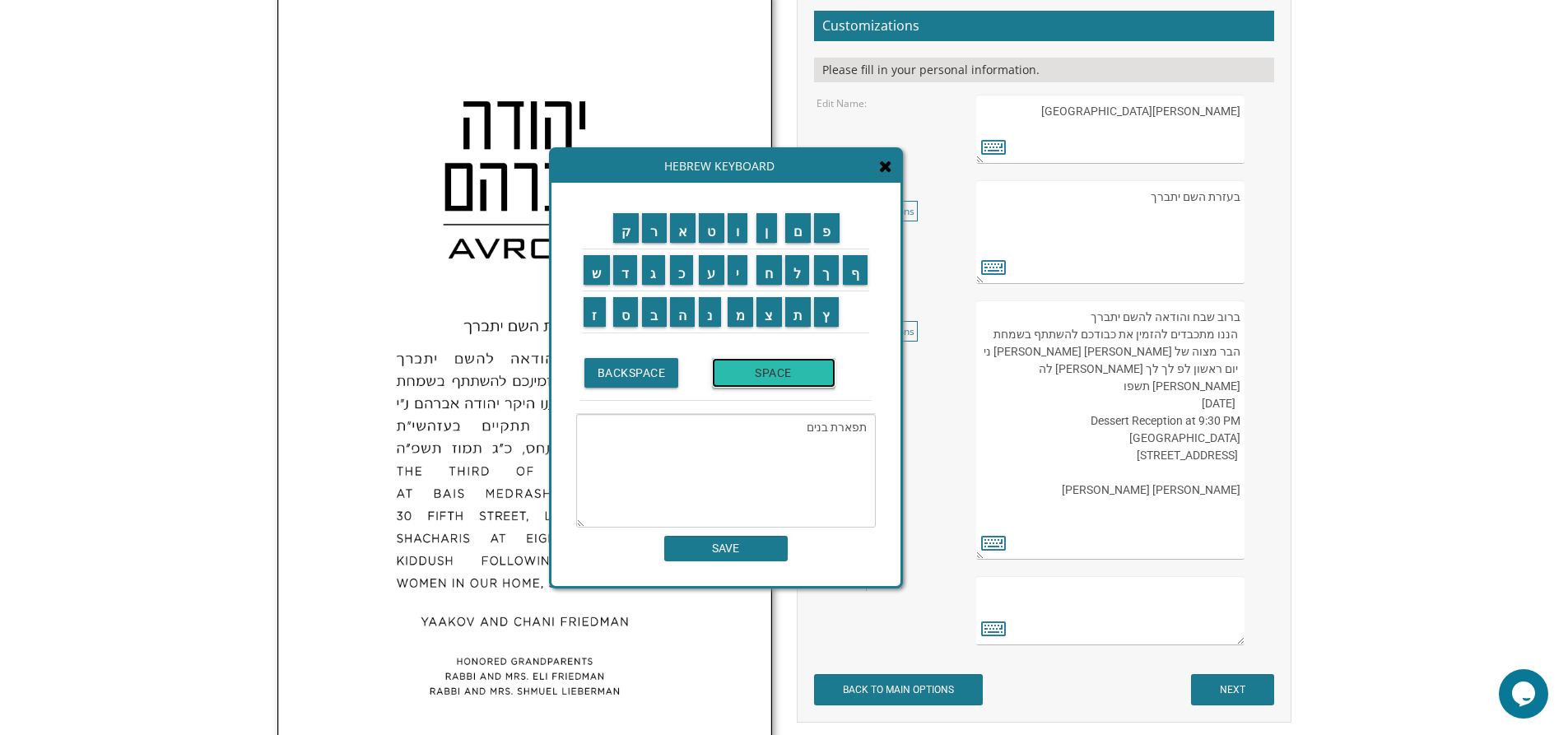
click at [773, 381] on input "SPACE" at bounding box center [773, 372] width 124 height 29
click at [685, 231] on input "א" at bounding box center [683, 227] width 26 height 29
click at [653, 310] on input "ב" at bounding box center [653, 312] width 24 height 29
click at [745, 228] on input "ו" at bounding box center [738, 227] width 20 height 29
click at [800, 310] on input "ת" at bounding box center [797, 312] width 26 height 29
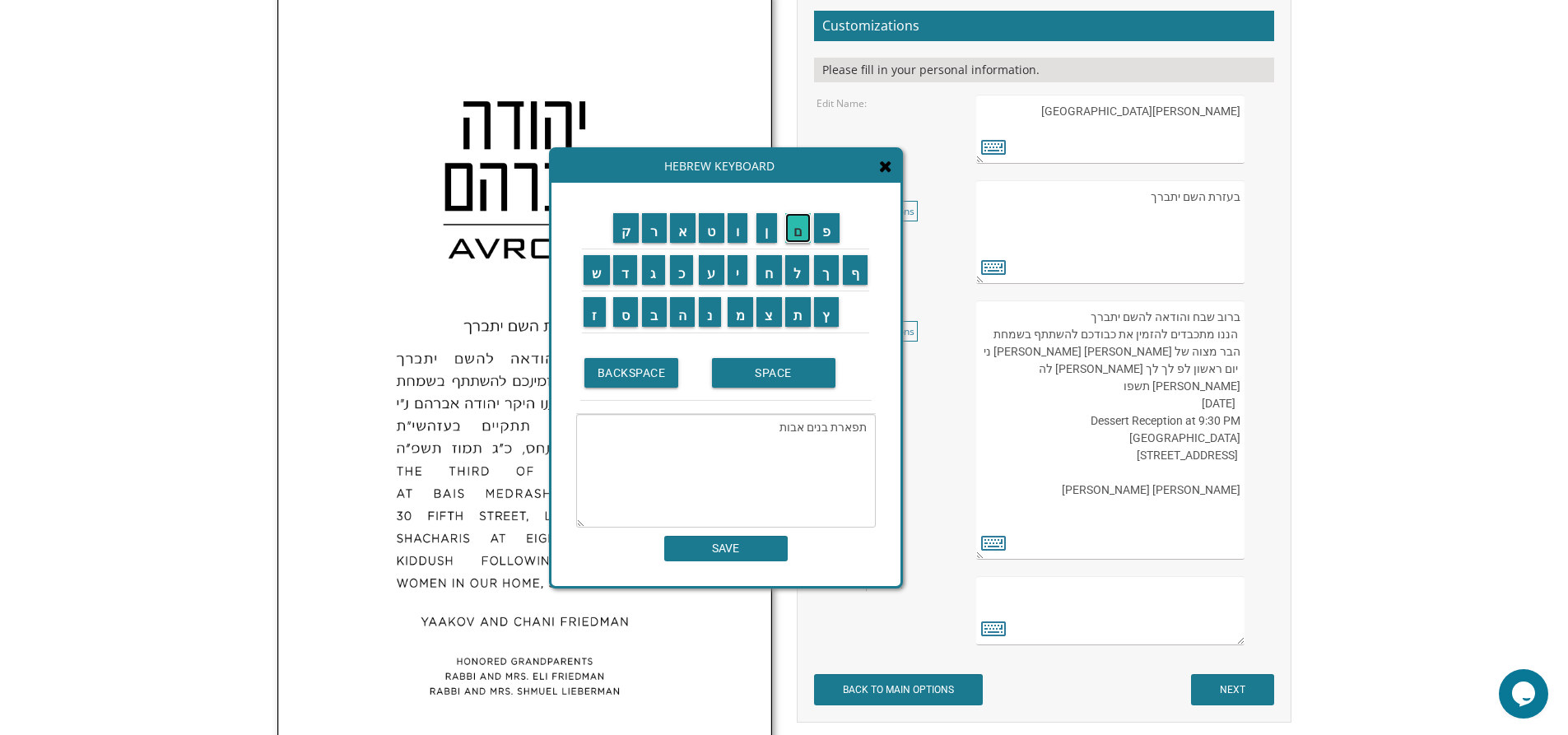
click at [797, 227] on input "ם" at bounding box center [797, 227] width 26 height 29
click at [744, 272] on input "י" at bounding box center [738, 269] width 20 height 29
click at [589, 269] on input "ש" at bounding box center [596, 269] width 26 height 29
click at [650, 233] on input "ר" at bounding box center [653, 227] width 24 height 29
click at [686, 226] on input "א" at bounding box center [683, 227] width 26 height 29
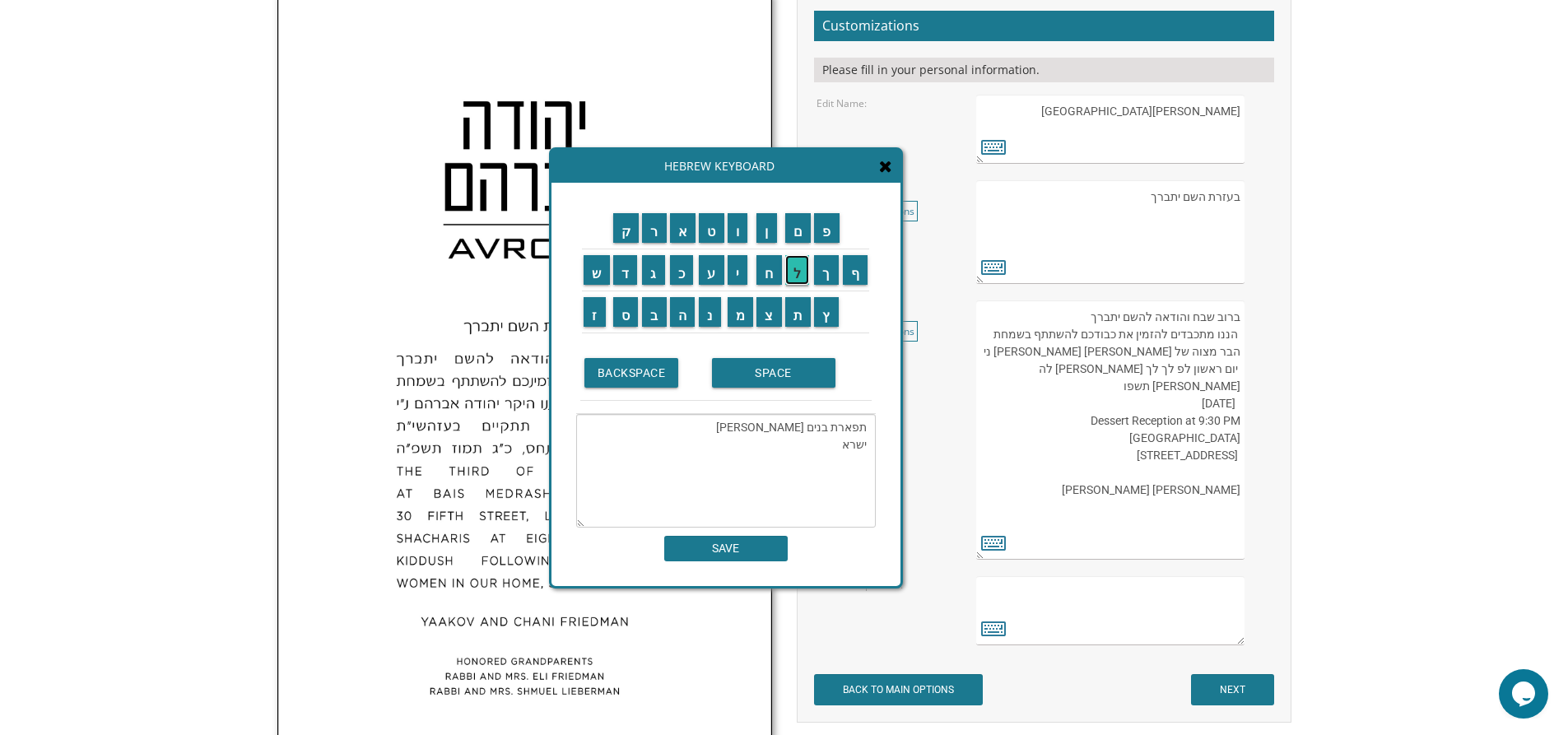
click at [799, 269] on input "ל" at bounding box center [797, 269] width 24 height 29
click at [788, 380] on input "SPACE" at bounding box center [773, 372] width 124 height 29
click at [746, 317] on input "מ" at bounding box center [740, 312] width 26 height 29
click at [685, 221] on input "א" at bounding box center [683, 227] width 26 height 29
click at [735, 265] on input "י" at bounding box center [738, 269] width 20 height 29
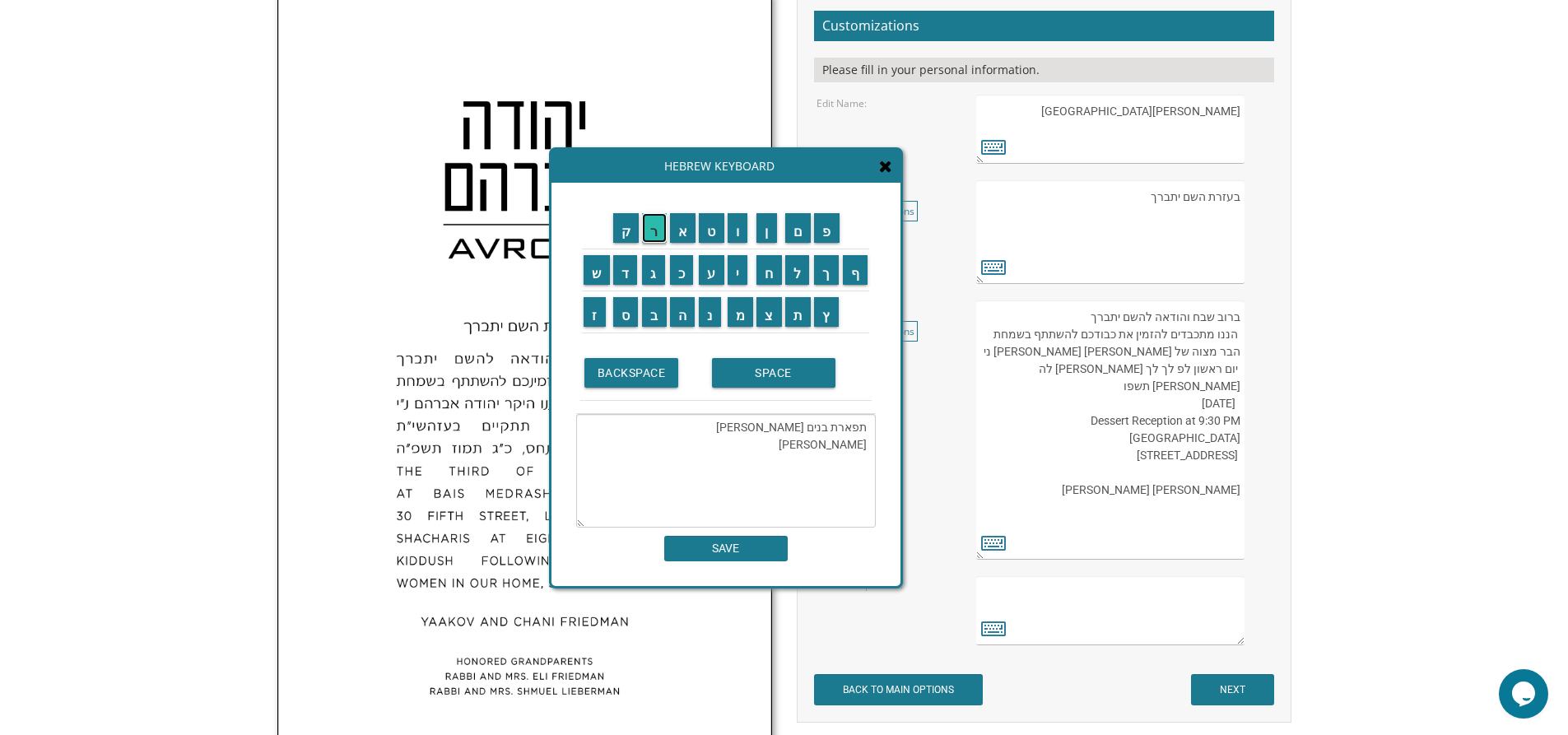
click at [660, 220] on input "ר" at bounding box center [653, 227] width 24 height 29
click at [782, 370] on input "SPACE" at bounding box center [773, 372] width 124 height 29
click at [651, 269] on input "ג" at bounding box center [653, 269] width 23 height 29
click at [714, 263] on input "ע" at bounding box center [712, 269] width 25 height 29
click at [801, 274] on input "ל" at bounding box center [797, 269] width 24 height 29
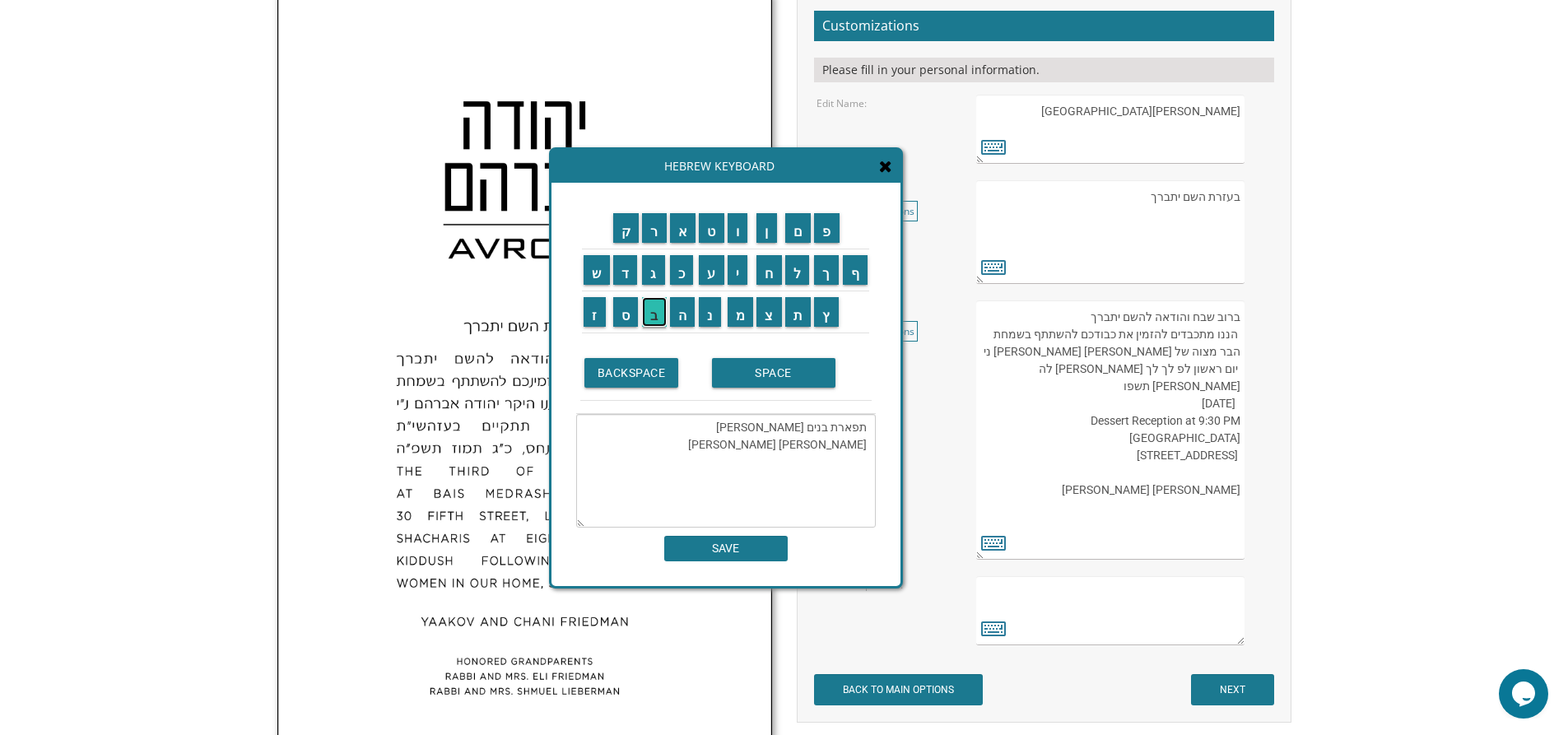
click at [661, 315] on input "ב" at bounding box center [653, 312] width 24 height 29
click at [778, 381] on input "SPACE" at bounding box center [773, 372] width 124 height 29
click at [735, 228] on input "ו" at bounding box center [738, 227] width 20 height 29
click at [654, 237] on input "ר" at bounding box center [653, 227] width 24 height 29
drag, startPoint x: 713, startPoint y: 268, endPoint x: 731, endPoint y: 269, distance: 18.0
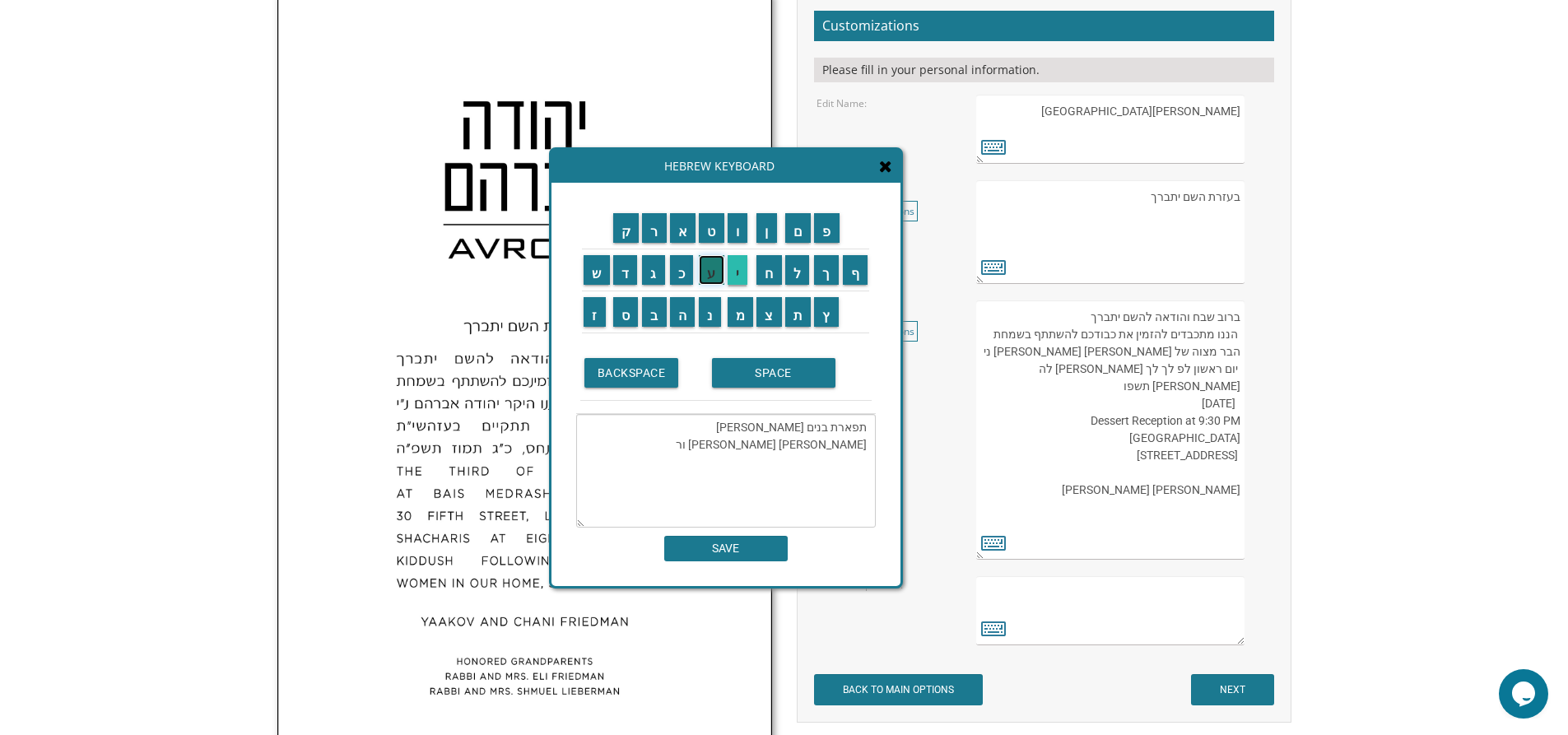
click at [716, 269] on input "ע" at bounding box center [712, 269] width 25 height 29
click at [735, 269] on input "י" at bounding box center [738, 269] width 20 height 29
drag, startPoint x: 799, startPoint y: 310, endPoint x: 755, endPoint y: 244, distance: 79.3
click at [798, 310] on input "ת" at bounding box center [797, 312] width 26 height 29
click at [740, 229] on input "ו" at bounding box center [738, 227] width 20 height 29
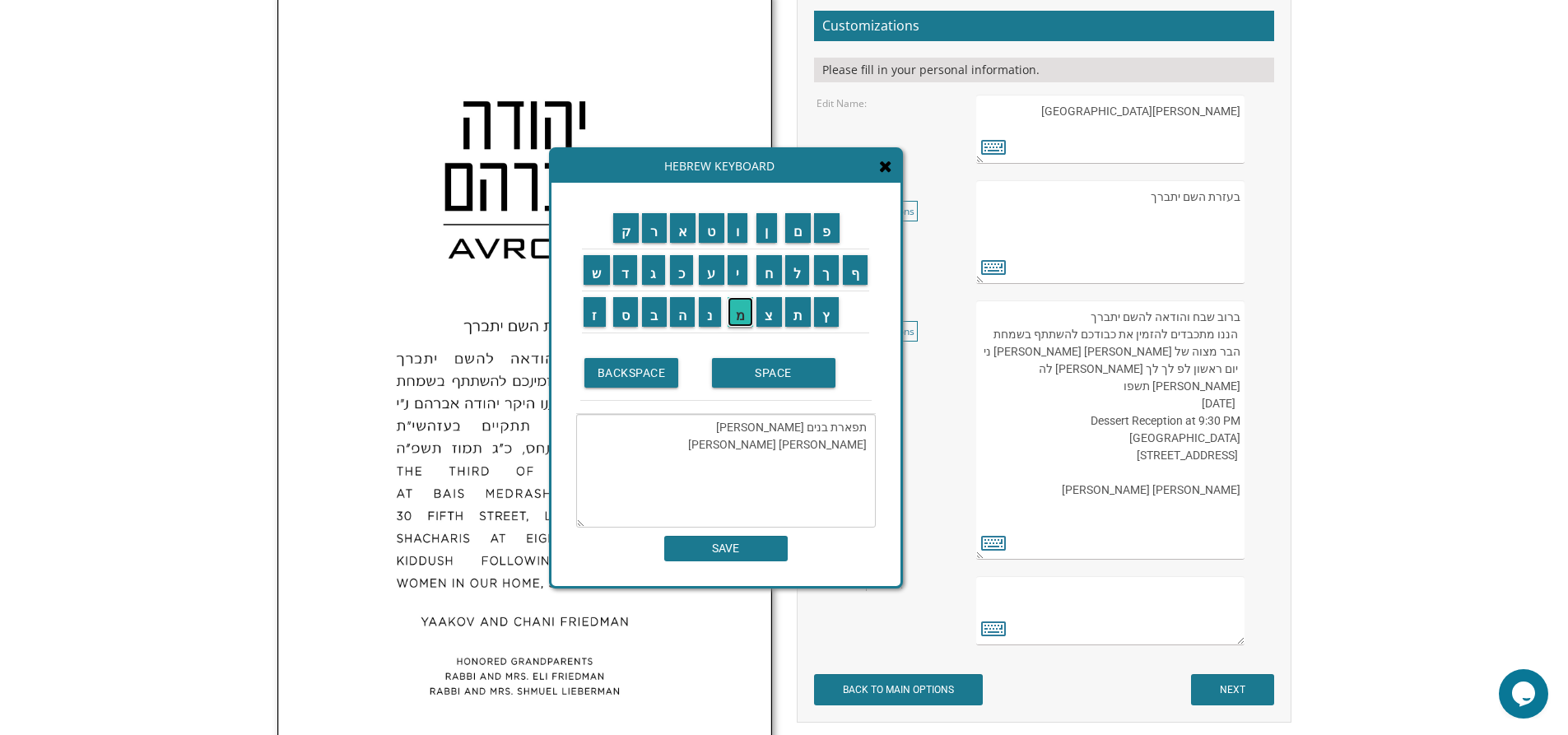
click at [744, 315] on input "מ" at bounding box center [740, 312] width 26 height 29
click at [651, 225] on input "ר" at bounding box center [653, 227] width 24 height 29
click at [800, 313] on input "ת" at bounding box center [797, 312] width 26 height 29
click at [764, 377] on input "SPACE" at bounding box center [773, 372] width 124 height 29
click at [682, 226] on input "א" at bounding box center [683, 227] width 26 height 29
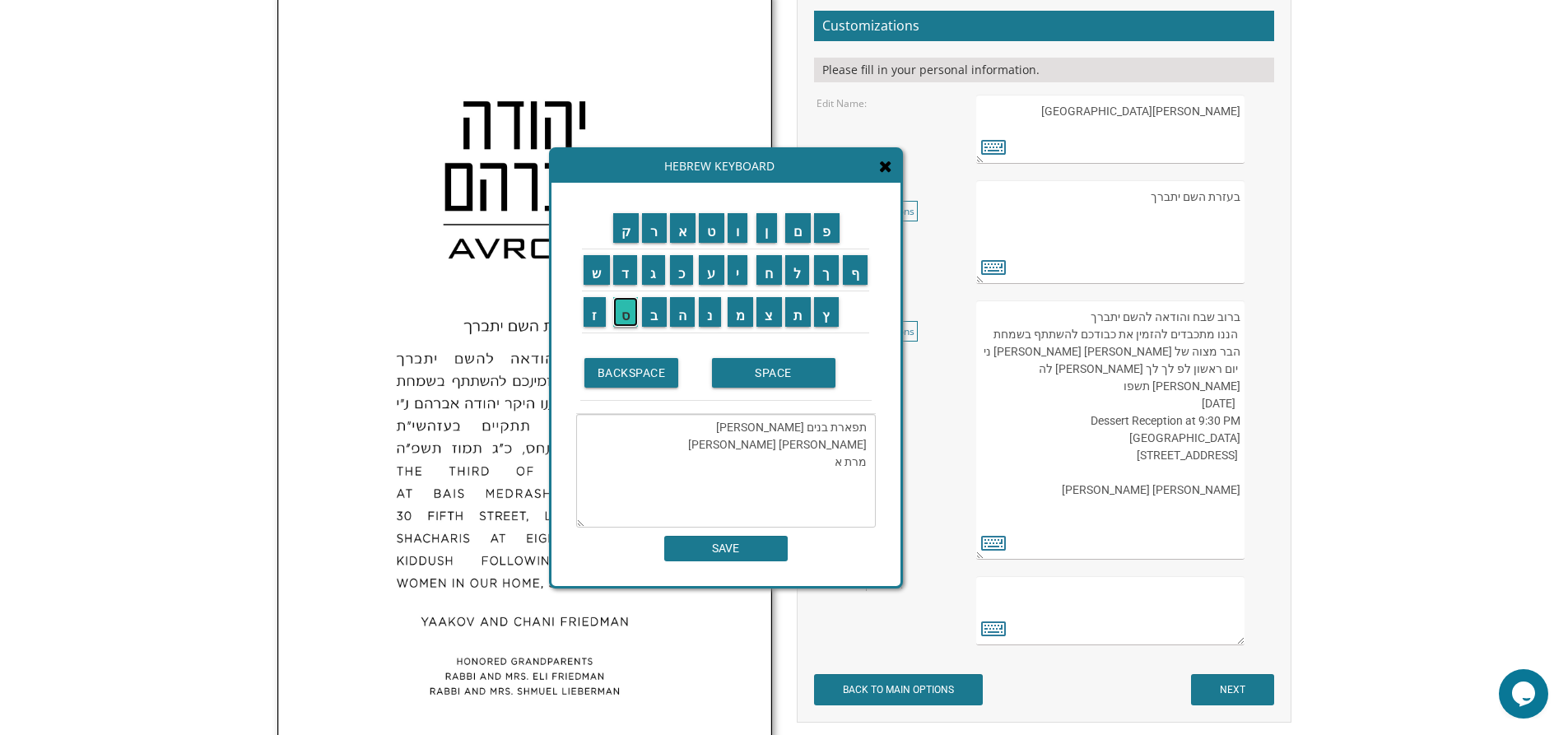
click at [625, 312] on input "ס" at bounding box center [626, 312] width 25 height 29
click at [794, 306] on input "ת" at bounding box center [797, 312] width 26 height 29
click at [648, 233] on input "ר" at bounding box center [653, 227] width 24 height 29
click at [799, 374] on input "SPACE" at bounding box center [773, 372] width 124 height 29
click at [653, 311] on input "ב" at bounding box center [653, 312] width 24 height 29
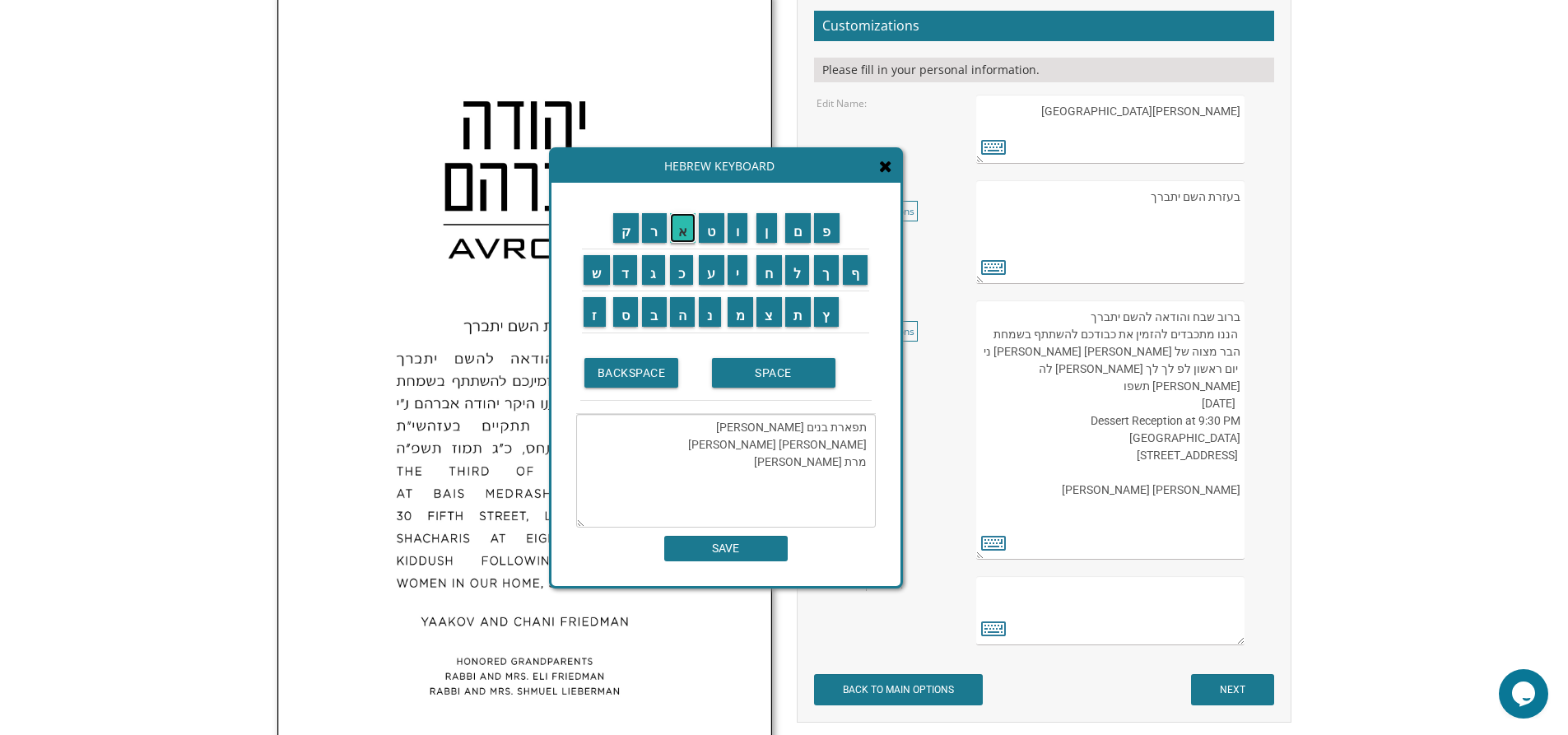
click at [690, 227] on input "א" at bounding box center [683, 227] width 26 height 29
click at [680, 274] on input "כ" at bounding box center [682, 269] width 24 height 29
click at [712, 314] on input "נ" at bounding box center [710, 312] width 22 height 29
click at [707, 270] on input "ע" at bounding box center [712, 269] width 25 height 29
click at [651, 226] on input "ר" at bounding box center [653, 227] width 24 height 29
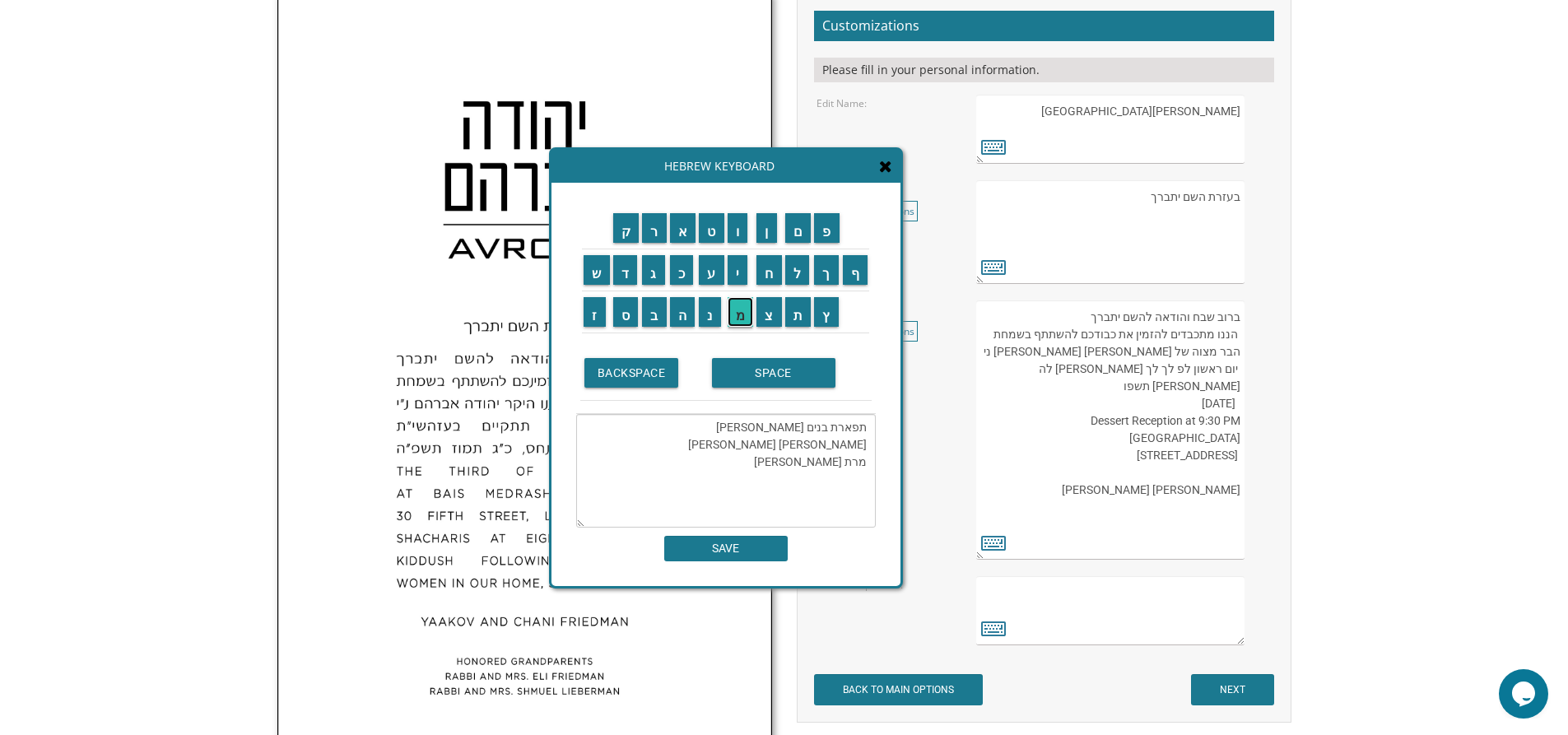
click at [739, 312] on input "מ" at bounding box center [740, 312] width 26 height 29
click at [655, 233] on input "ר" at bounding box center [653, 227] width 24 height 29
click at [797, 312] on input "ת" at bounding box center [797, 312] width 26 height 29
click at [784, 376] on input "SPACE" at bounding box center [773, 372] width 124 height 29
click at [739, 314] on input "מ" at bounding box center [740, 312] width 26 height 29
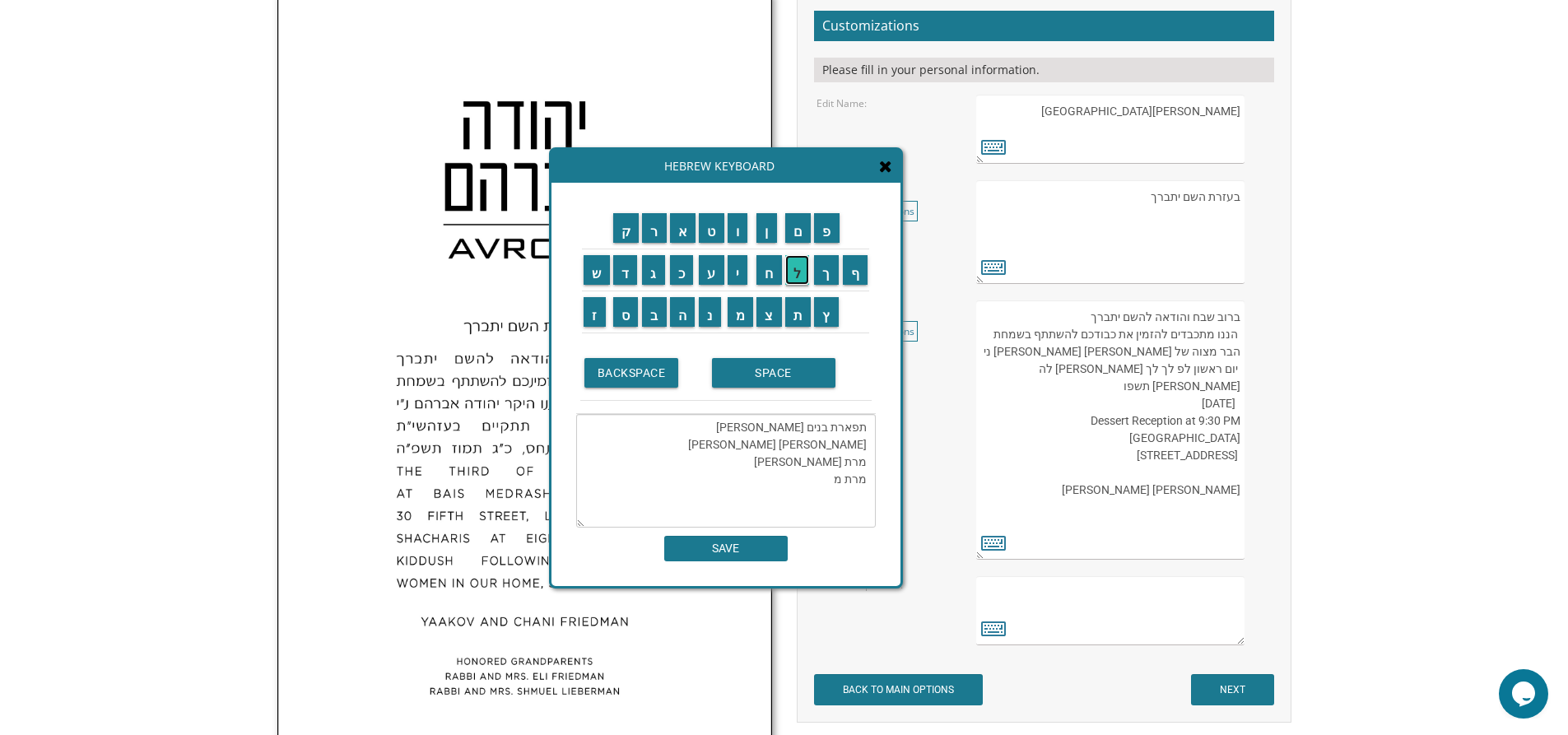
click at [794, 274] on input "ל" at bounding box center [797, 269] width 24 height 29
click at [680, 273] on input "כ" at bounding box center [682, 269] width 24 height 29
click at [684, 313] on input "ה" at bounding box center [683, 312] width 25 height 29
type textarea "תפארת בנים אבותם ישראל מאיר געלב ורעיתו מרת אסתר באכנער מרת מלכה"
click at [734, 554] on input "SAVE" at bounding box center [726, 548] width 124 height 25
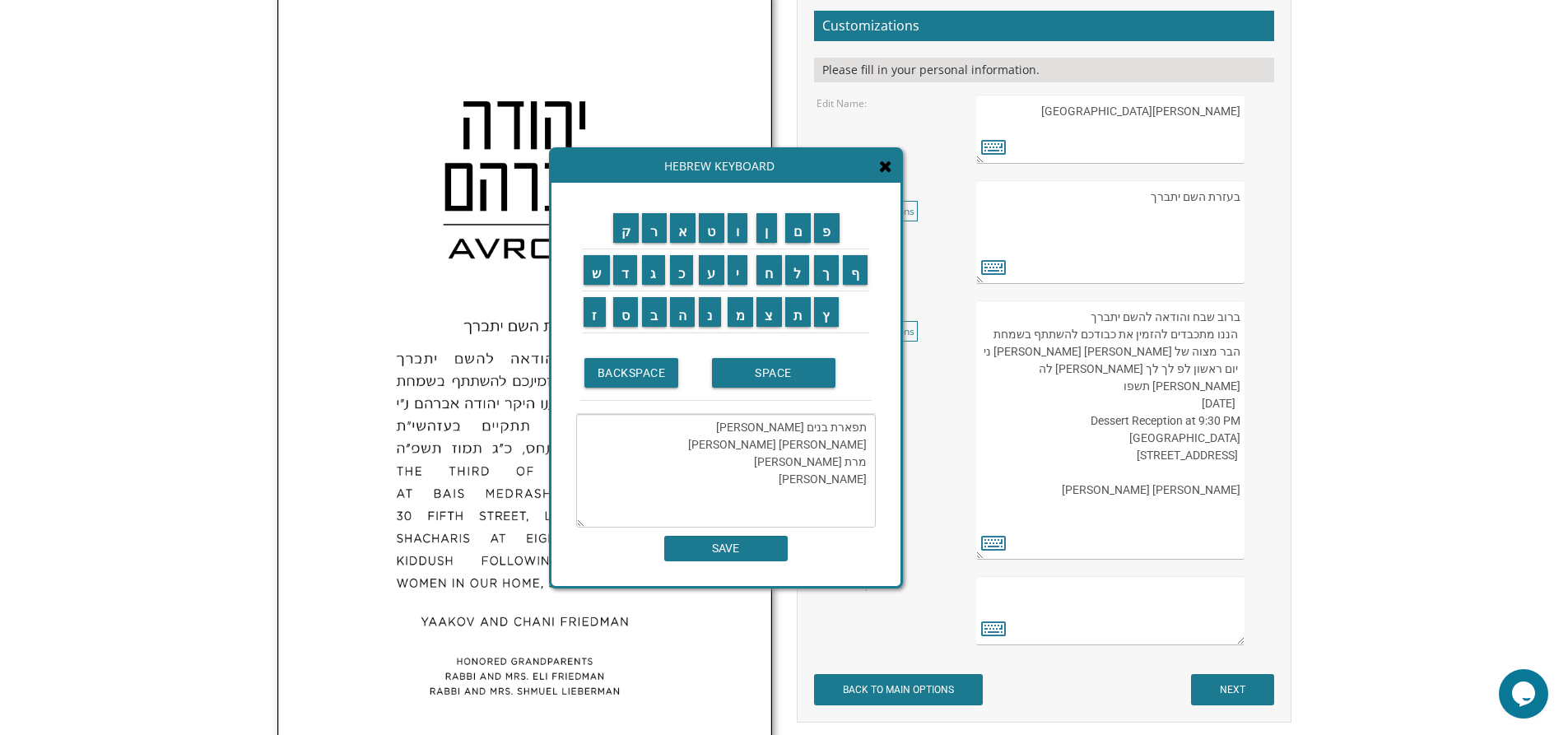
type textarea "תפארת בנים אבותם ישראל מאיר געלב ורעיתו מרת אסתר באכנער מרת מלכה"
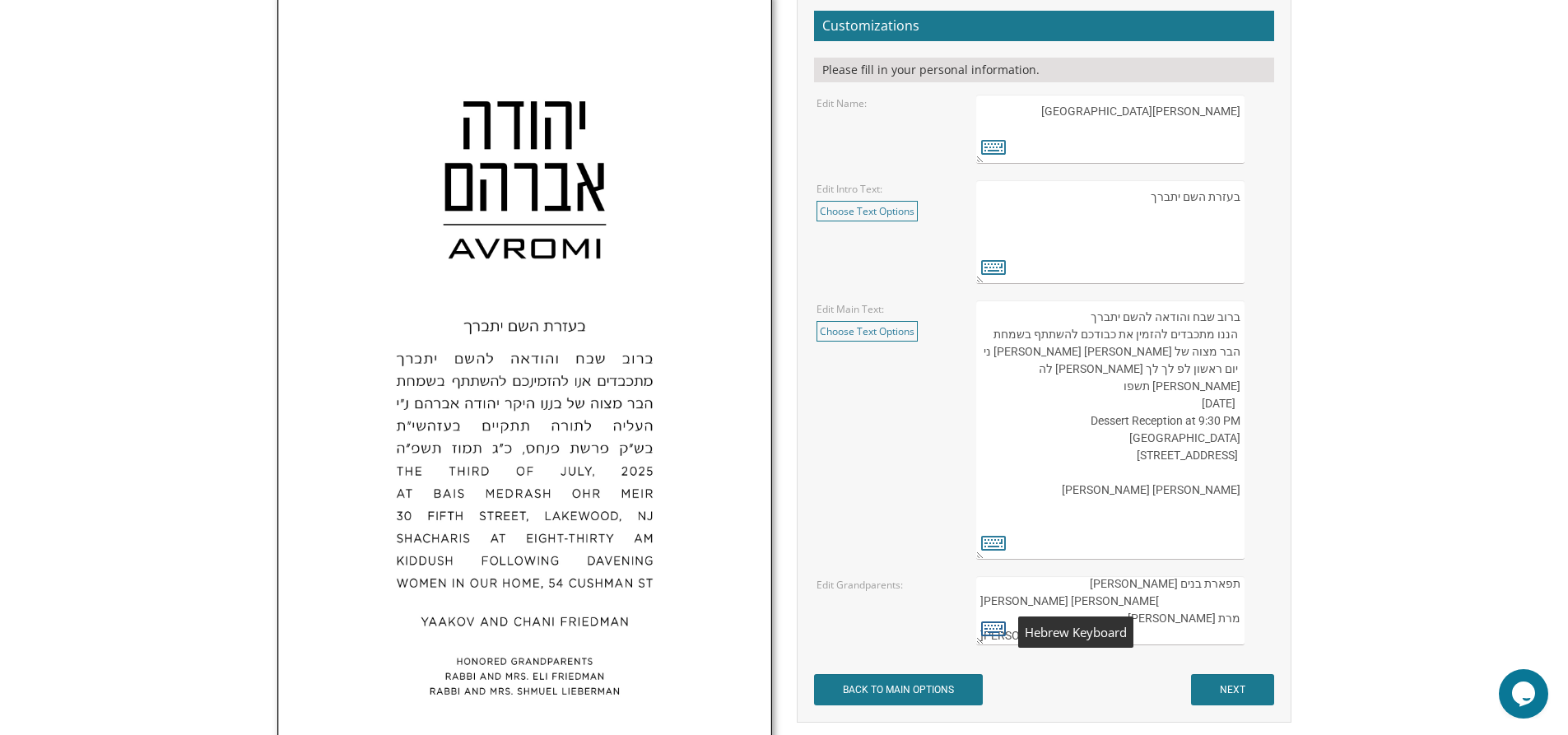
click at [995, 624] on icon at bounding box center [993, 627] width 24 height 23
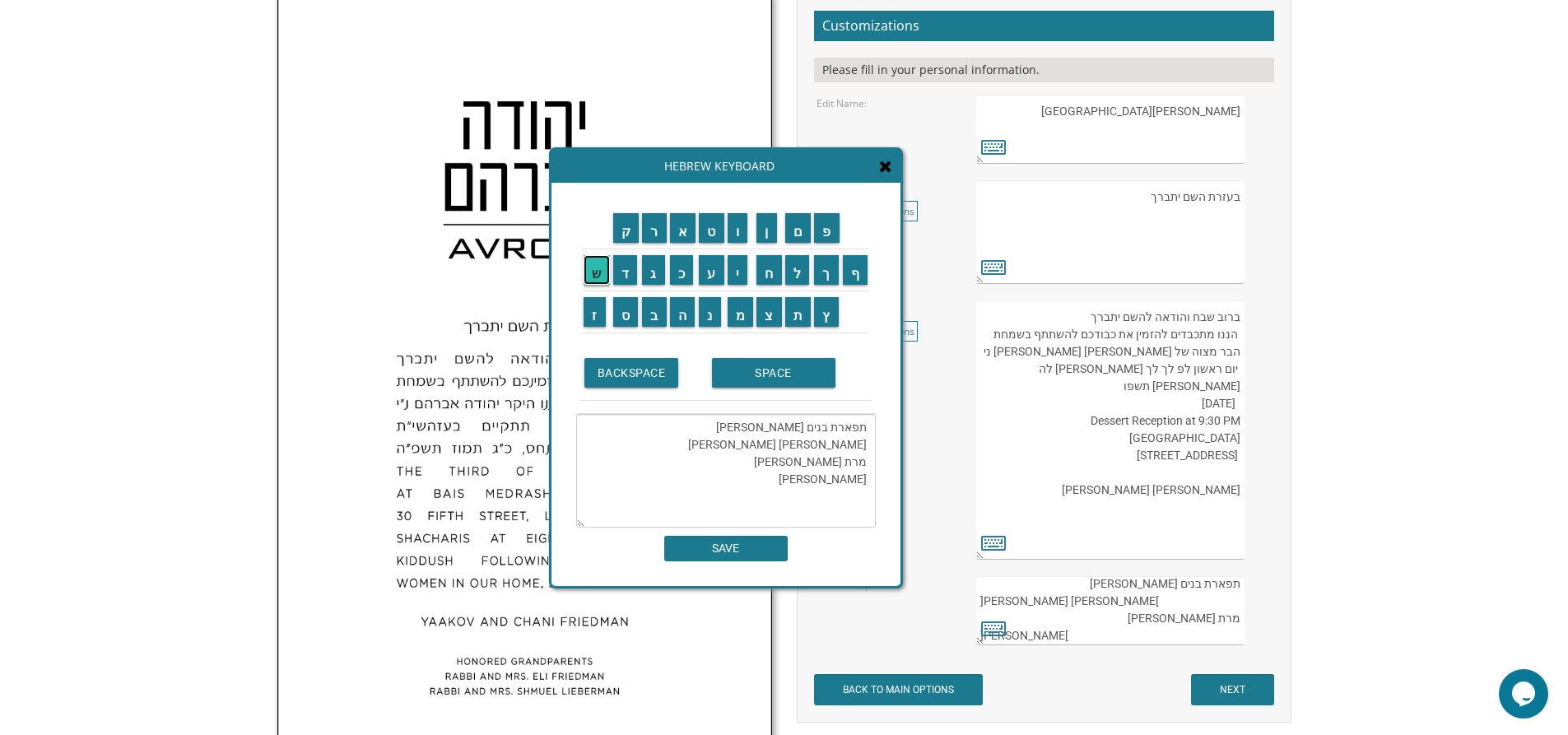
click at [596, 275] on input "ש" at bounding box center [596, 269] width 26 height 29
click at [833, 233] on input "פ" at bounding box center [827, 227] width 25 height 29
click at [811, 479] on textarea "תפארת בנים אבותם ישראל מאיר געלב ורעיתו מרת אסתר באכנער מרת מלכהשפ" at bounding box center [726, 471] width 300 height 114
click at [789, 352] on td "SPACE" at bounding box center [790, 373] width 164 height 55
click at [787, 371] on input "SPACE" at bounding box center [773, 372] width 124 height 29
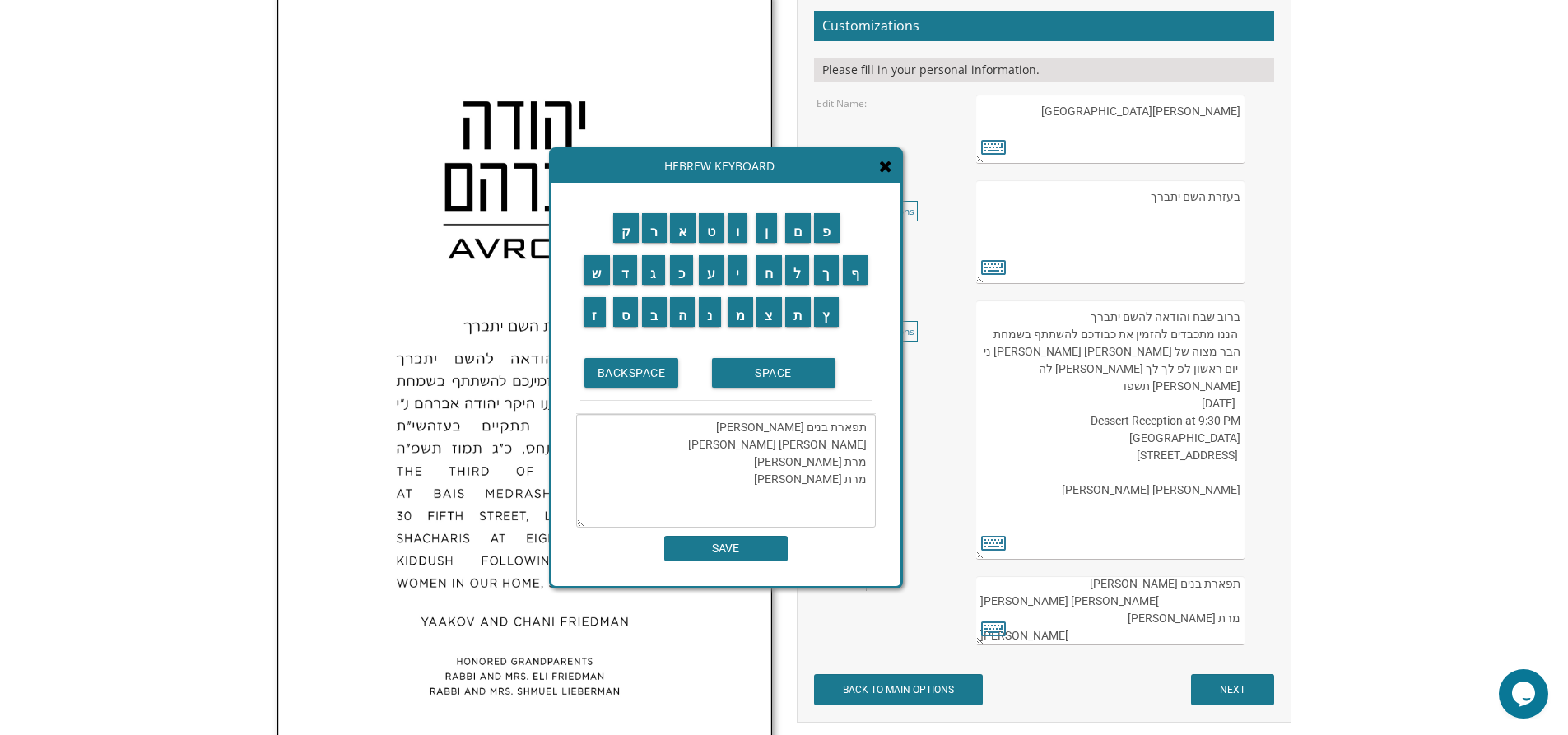
click at [791, 480] on textarea "תפארת בנים אבותם ישראל מאיר געלב ורעיתו מרת אסתר באכנער מרת מלכה שפ" at bounding box center [726, 471] width 300 height 114
click at [742, 273] on input "י" at bounding box center [738, 269] width 20 height 29
click at [654, 228] on input "ר" at bounding box center [653, 227] width 24 height 29
click at [683, 238] on input "א" at bounding box center [683, 227] width 26 height 29
type textarea "תפארת בנים אבותם ישראל מאיר געלב ורעיתו מרת אסתר באכנער מרת מלכה שפירא"
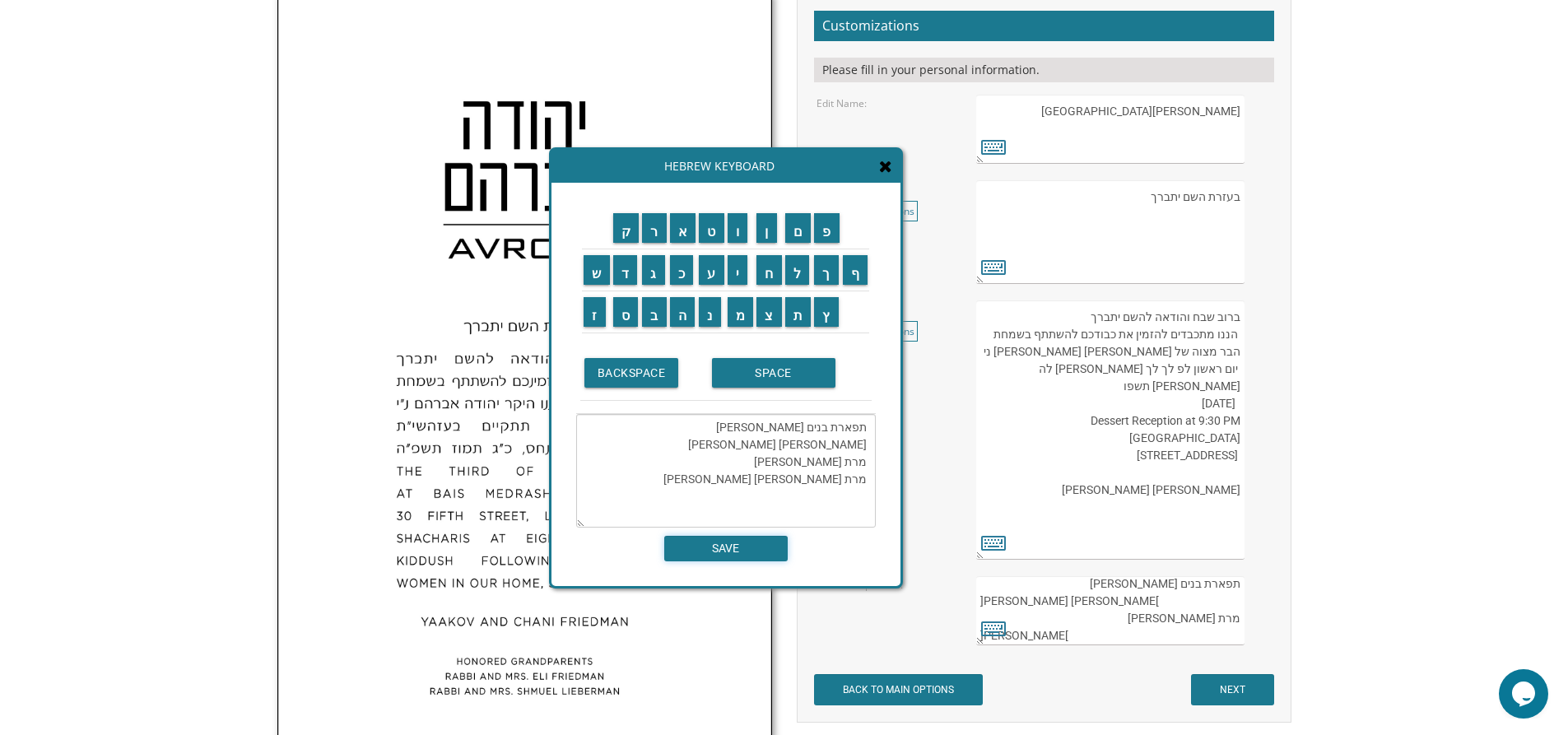
click at [725, 541] on input "SAVE" at bounding box center [726, 548] width 124 height 25
type textarea "תפארת בנים אבותם ישראל מאיר געלב ורעיתו מרת אסתר באכנער מרת מלכה שפירא"
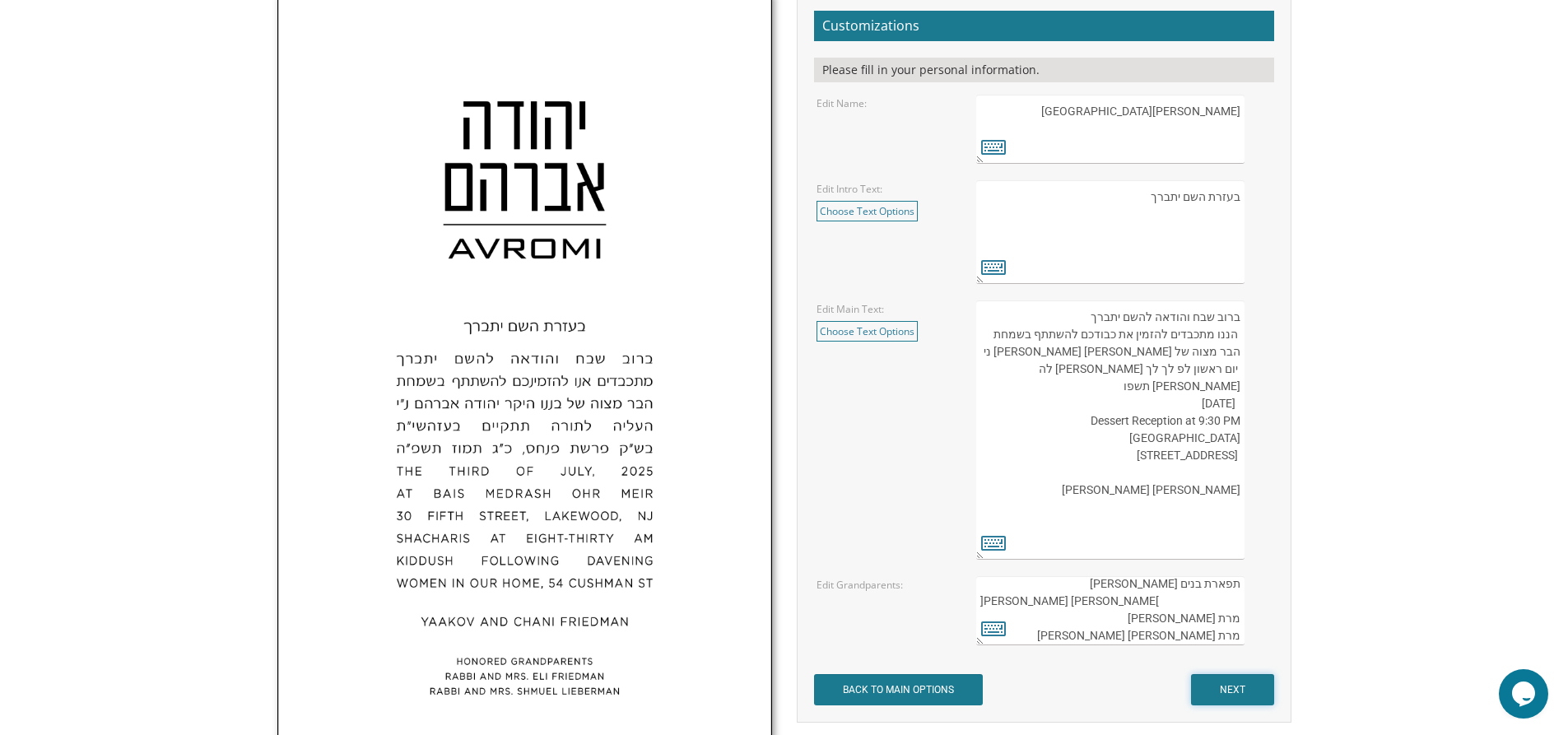
click at [1226, 686] on input "NEXT" at bounding box center [1232, 690] width 83 height 31
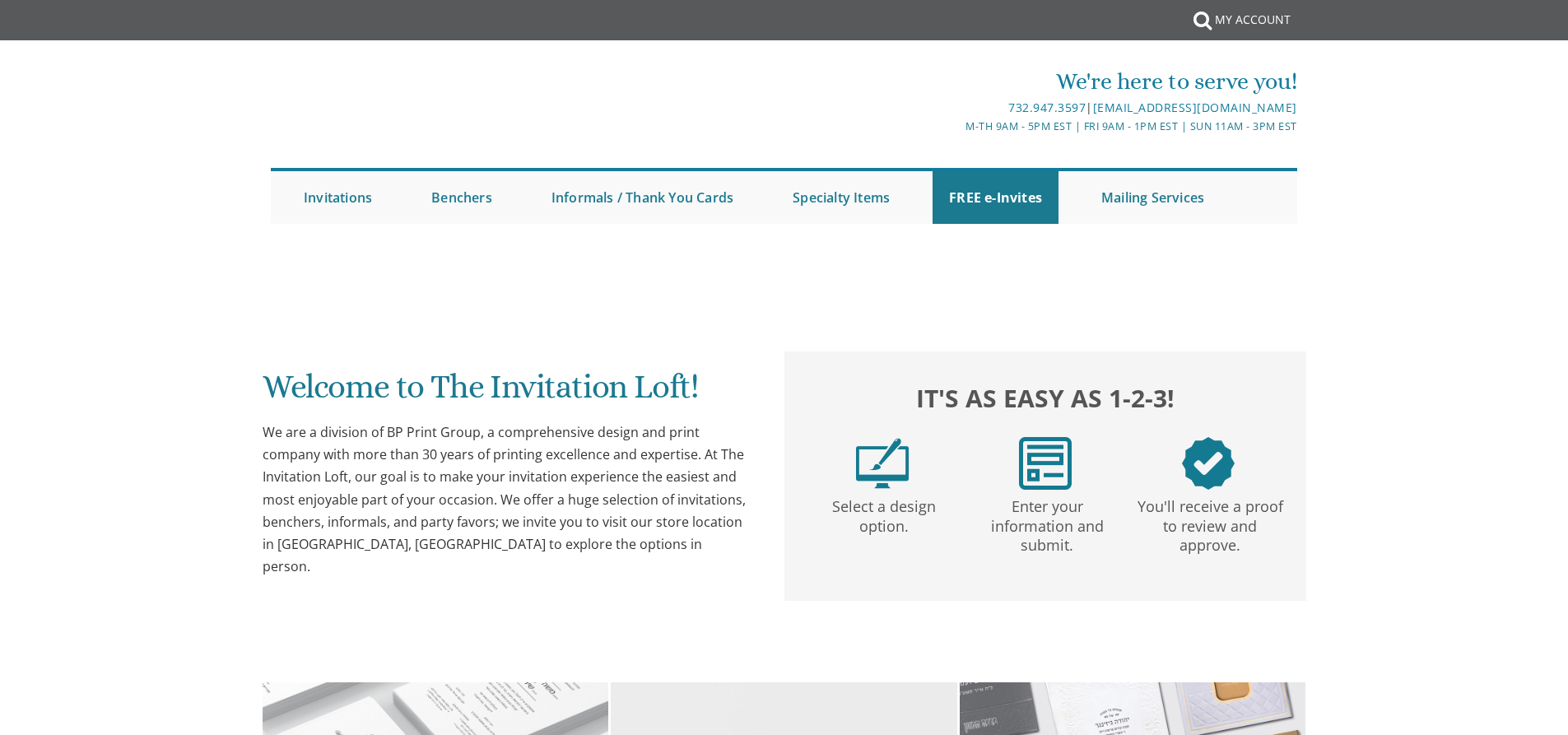
drag, startPoint x: 0, startPoint y: 0, endPoint x: 1209, endPoint y: 21, distance: 1209.2
click at [1209, 21] on link "My Account" at bounding box center [1252, 19] width 92 height 40
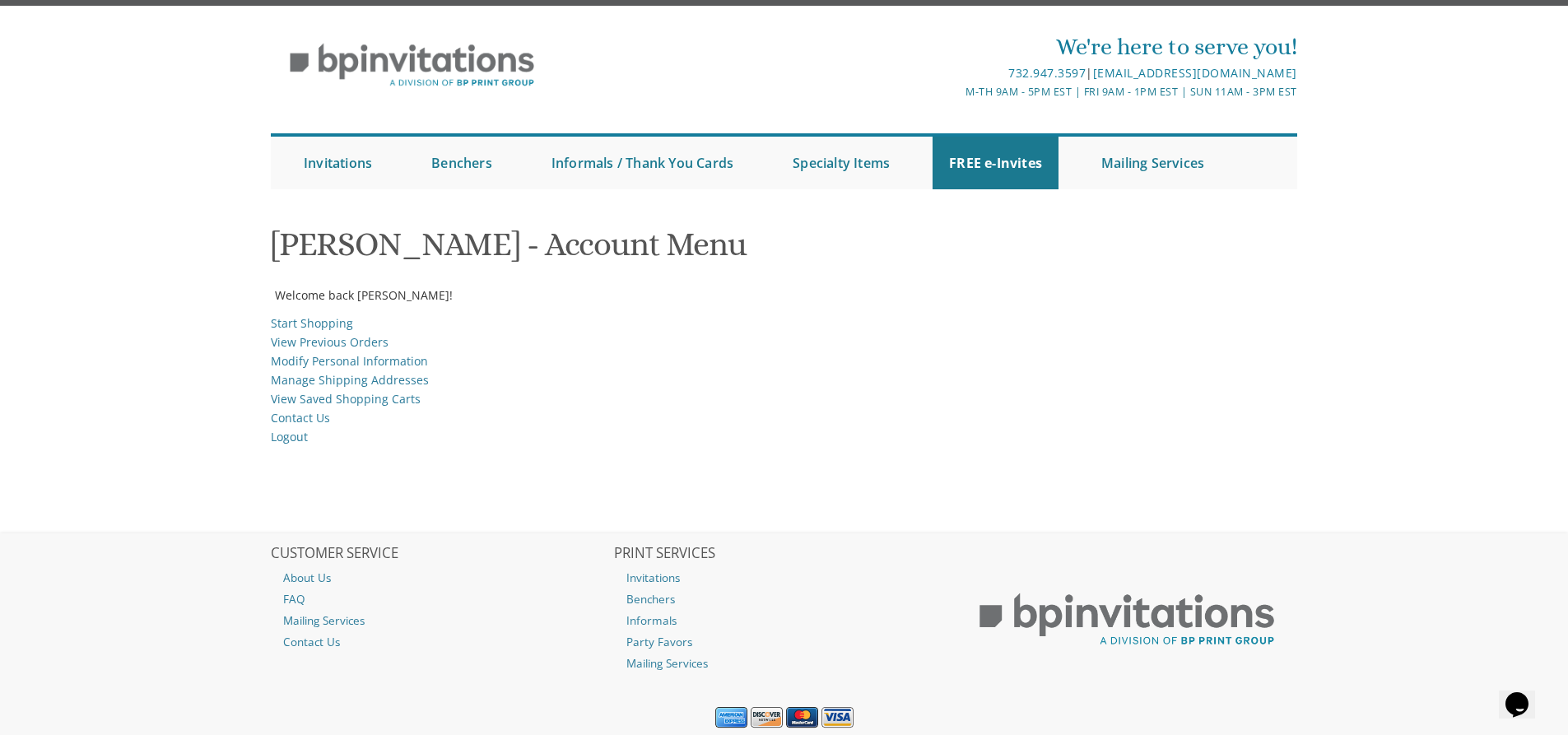
scroll to position [6, 0]
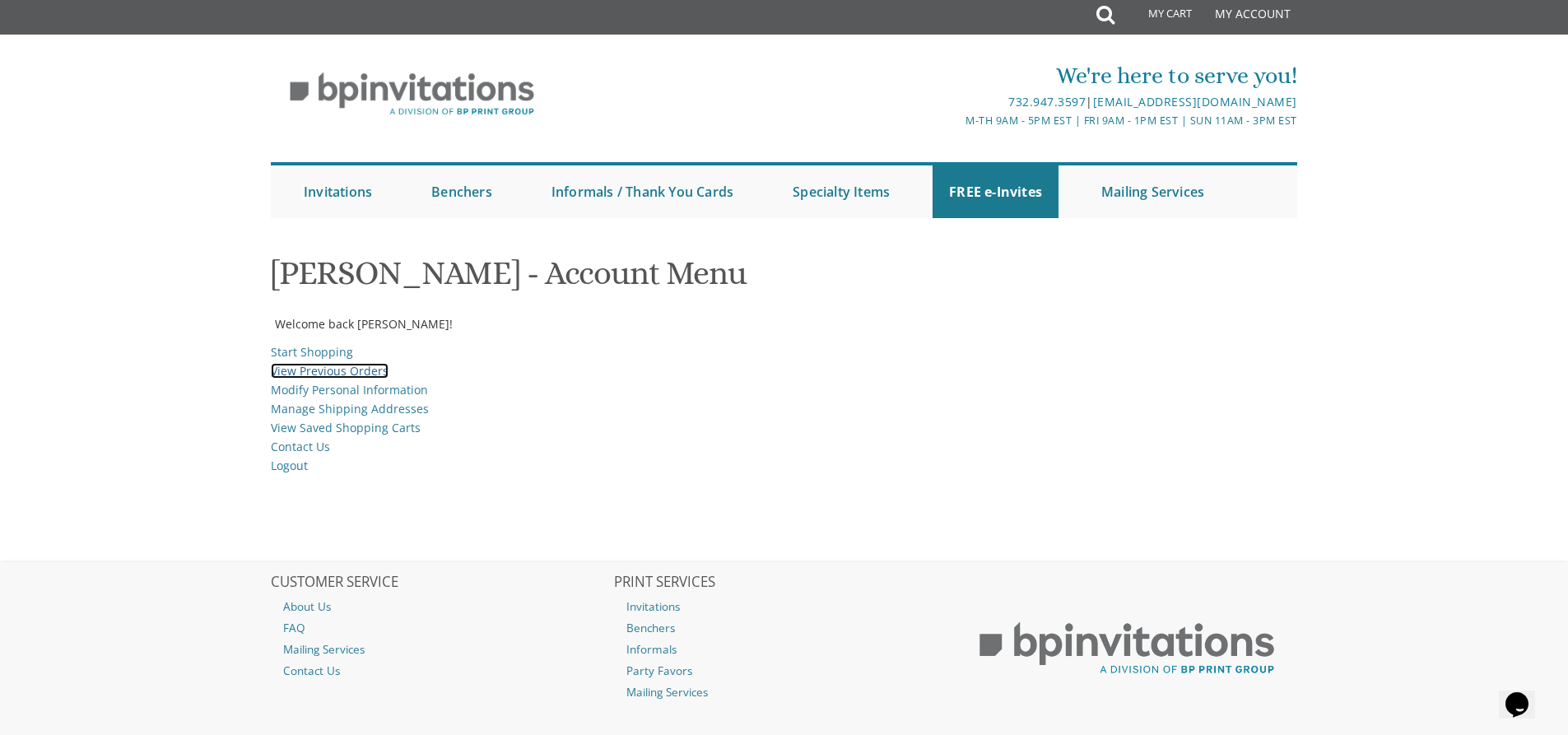
click at [325, 367] on link "View Previous Orders" at bounding box center [330, 370] width 118 height 16
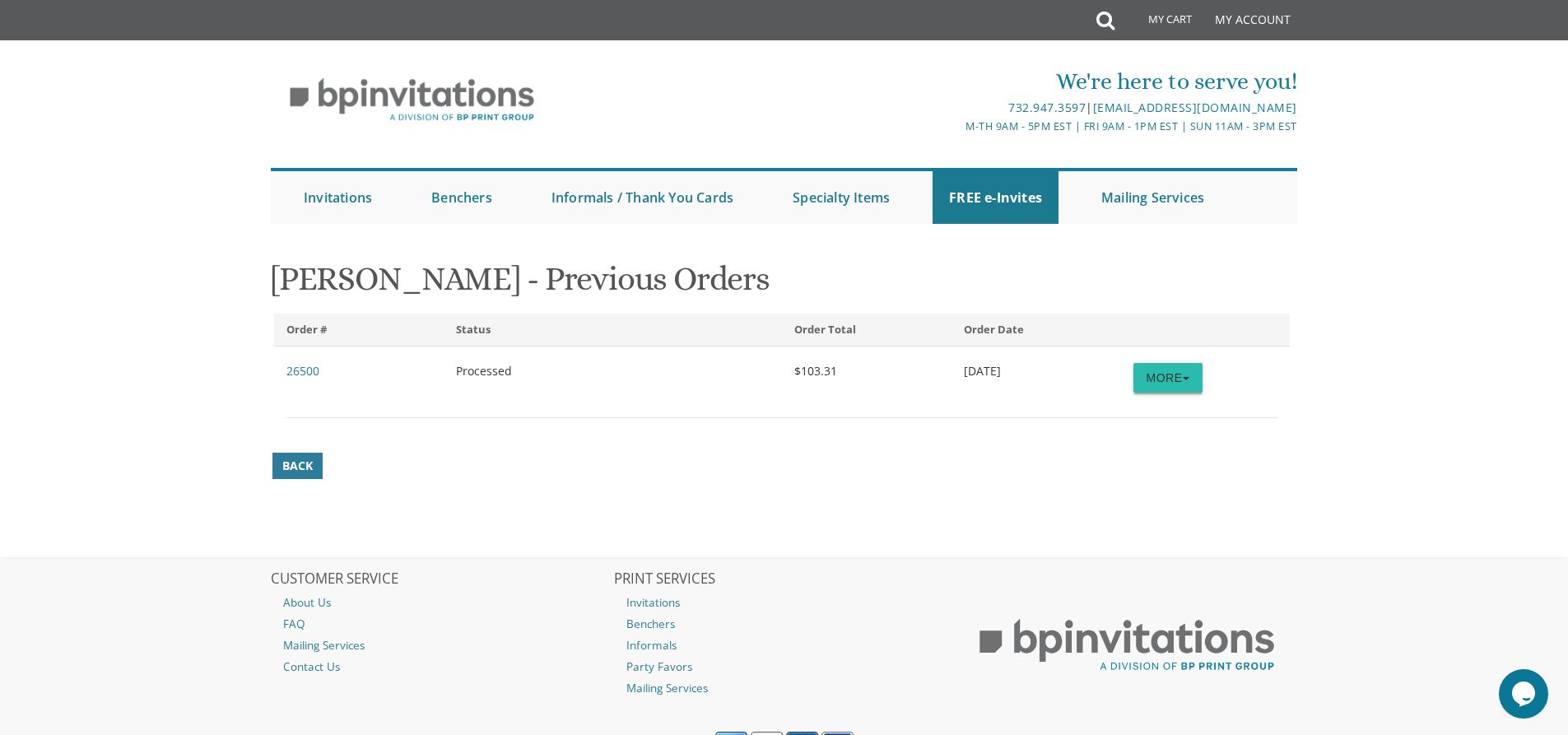
click at [1185, 370] on button "More" at bounding box center [1168, 377] width 69 height 29
click at [1161, 407] on link "Order Details" at bounding box center [1137, 409] width 130 height 21
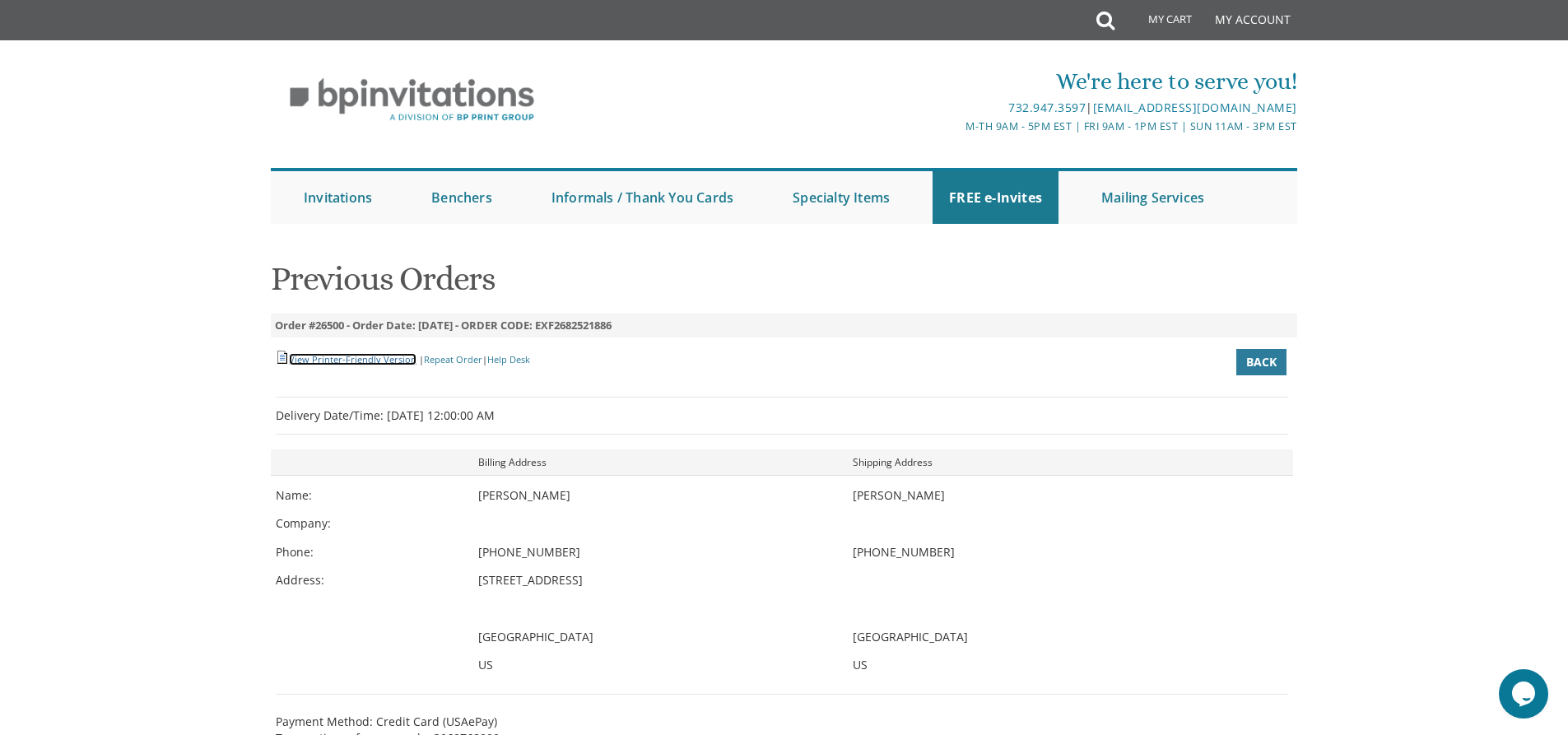
click at [351, 356] on link "View Printer-Friendly Version" at bounding box center [353, 359] width 128 height 13
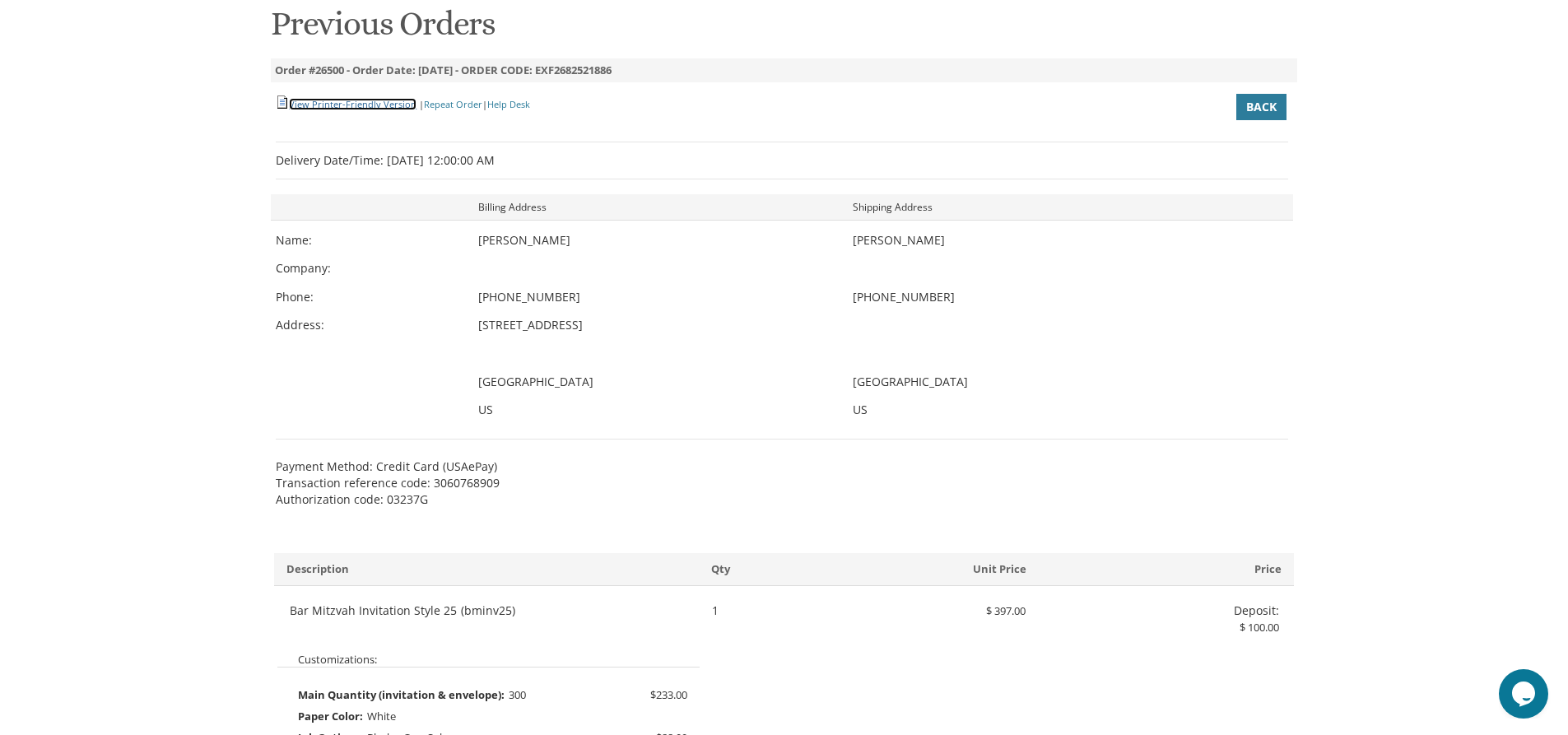
scroll to position [227, 0]
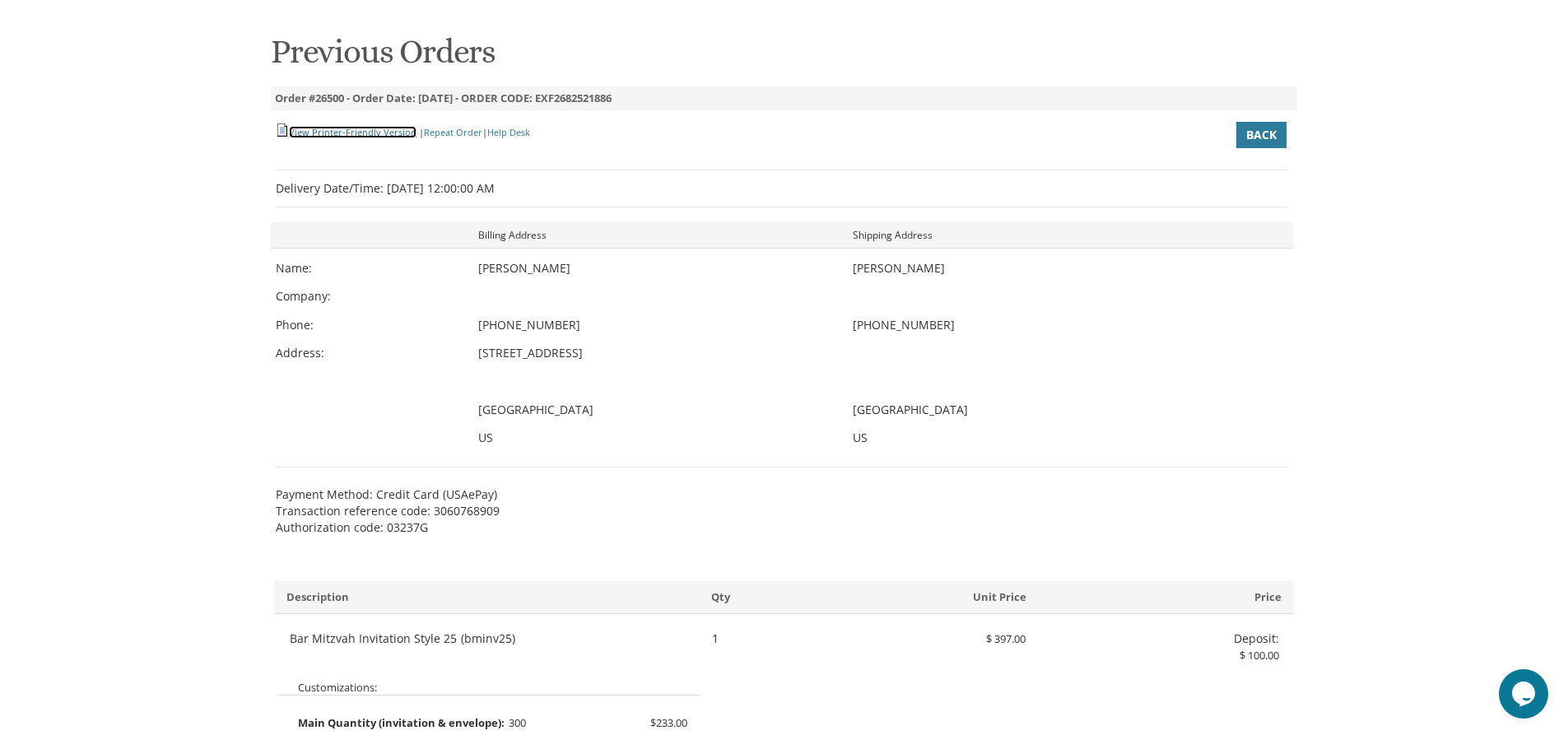
click at [349, 134] on link "View Printer-Friendly Version" at bounding box center [353, 132] width 128 height 13
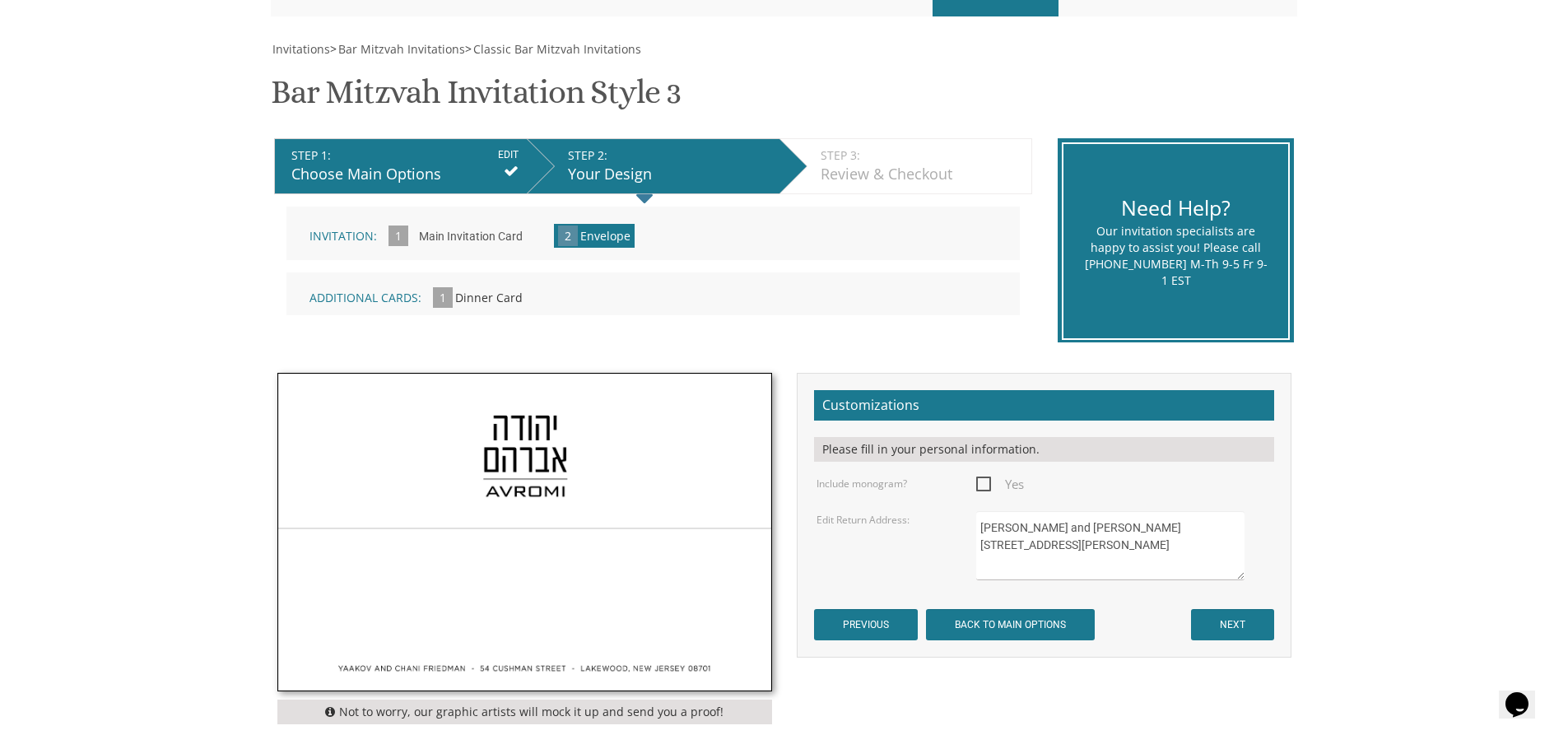
scroll to position [329, 0]
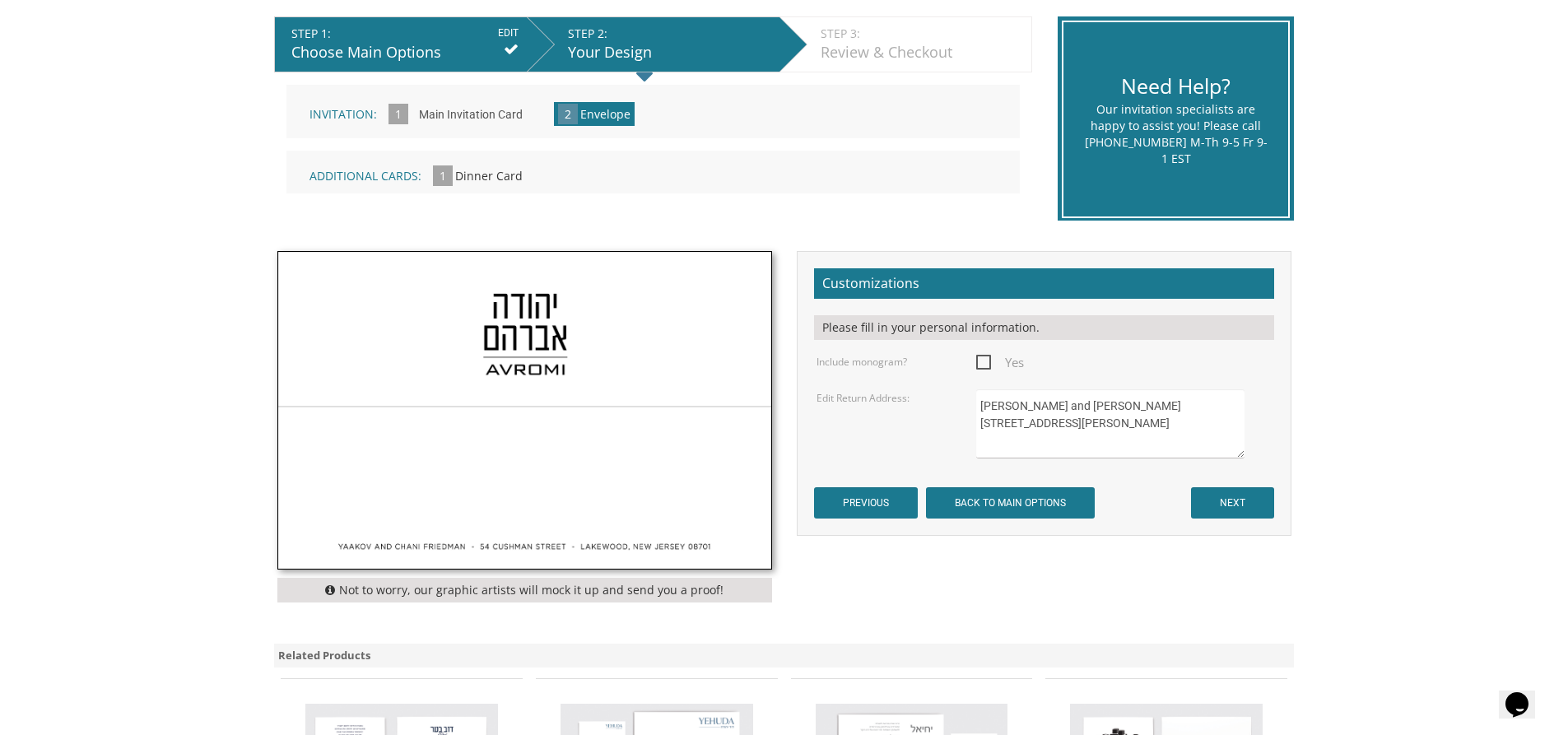
drag, startPoint x: 1128, startPoint y: 407, endPoint x: 968, endPoint y: 394, distance: 160.5
click at [968, 394] on div "[PERSON_NAME] and [PERSON_NAME] [STREET_ADDRESS][PERSON_NAME]" at bounding box center [1123, 423] width 319 height 69
drag, startPoint x: 1083, startPoint y: 423, endPoint x: 978, endPoint y: 420, distance: 105.0
click at [978, 420] on textarea "Yaakov and Chani Friedman 54 Cushman Street Lakewood, NJ 08701" at bounding box center [1110, 423] width 268 height 69
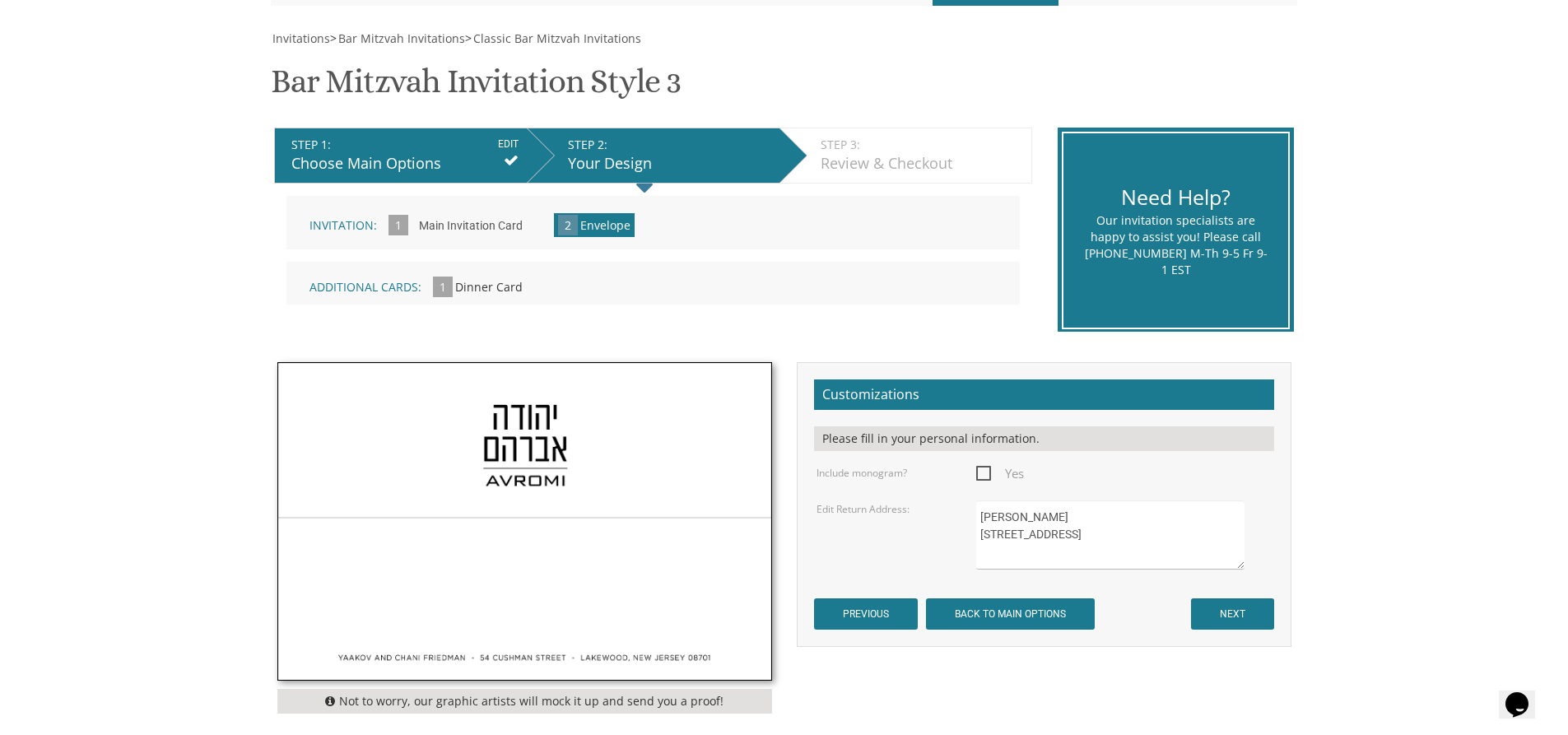
scroll to position [247, 0]
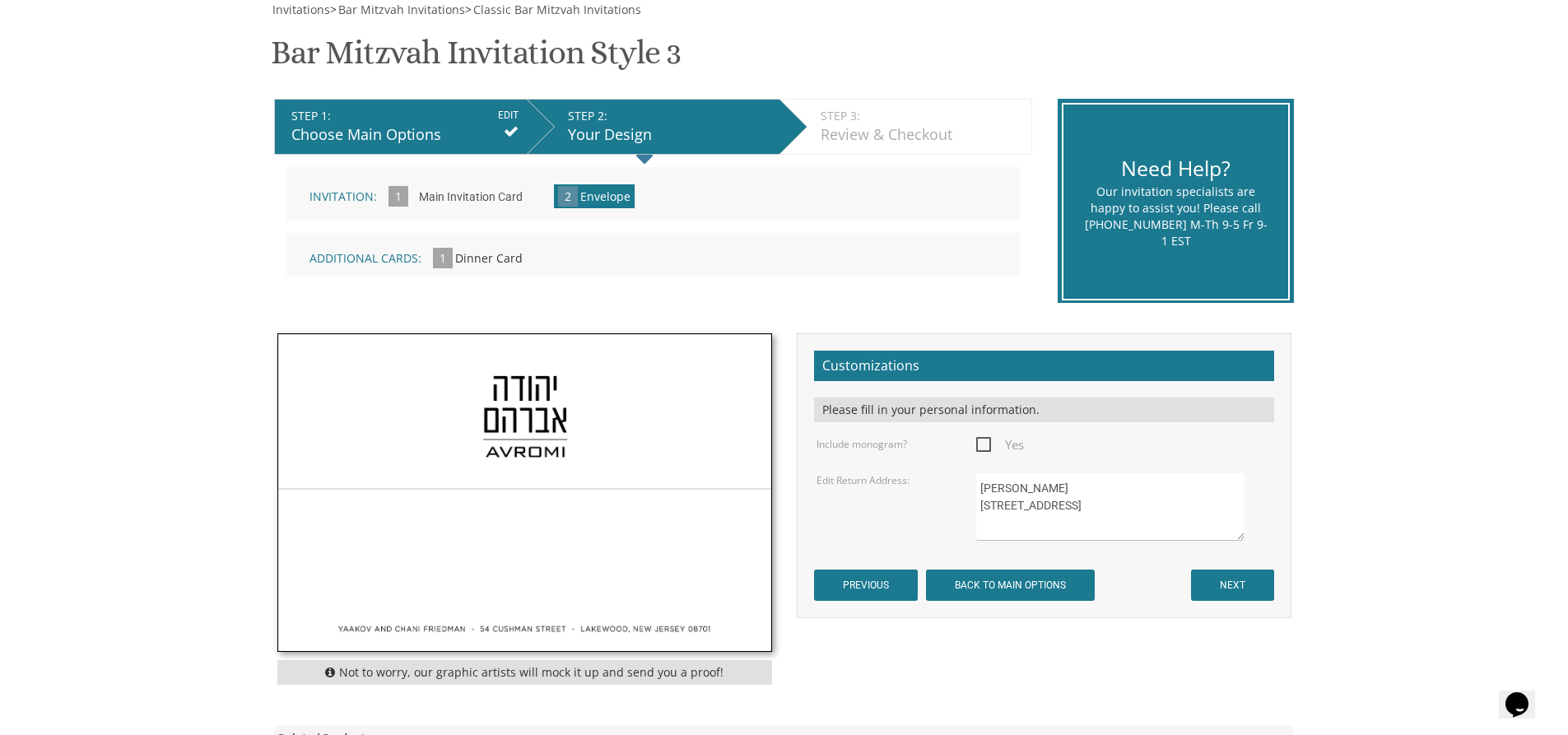
type textarea "Bachner 259 E 5th St. Lakewood, NJ 08701"
click at [1235, 587] on input "NEXT" at bounding box center [1232, 584] width 83 height 31
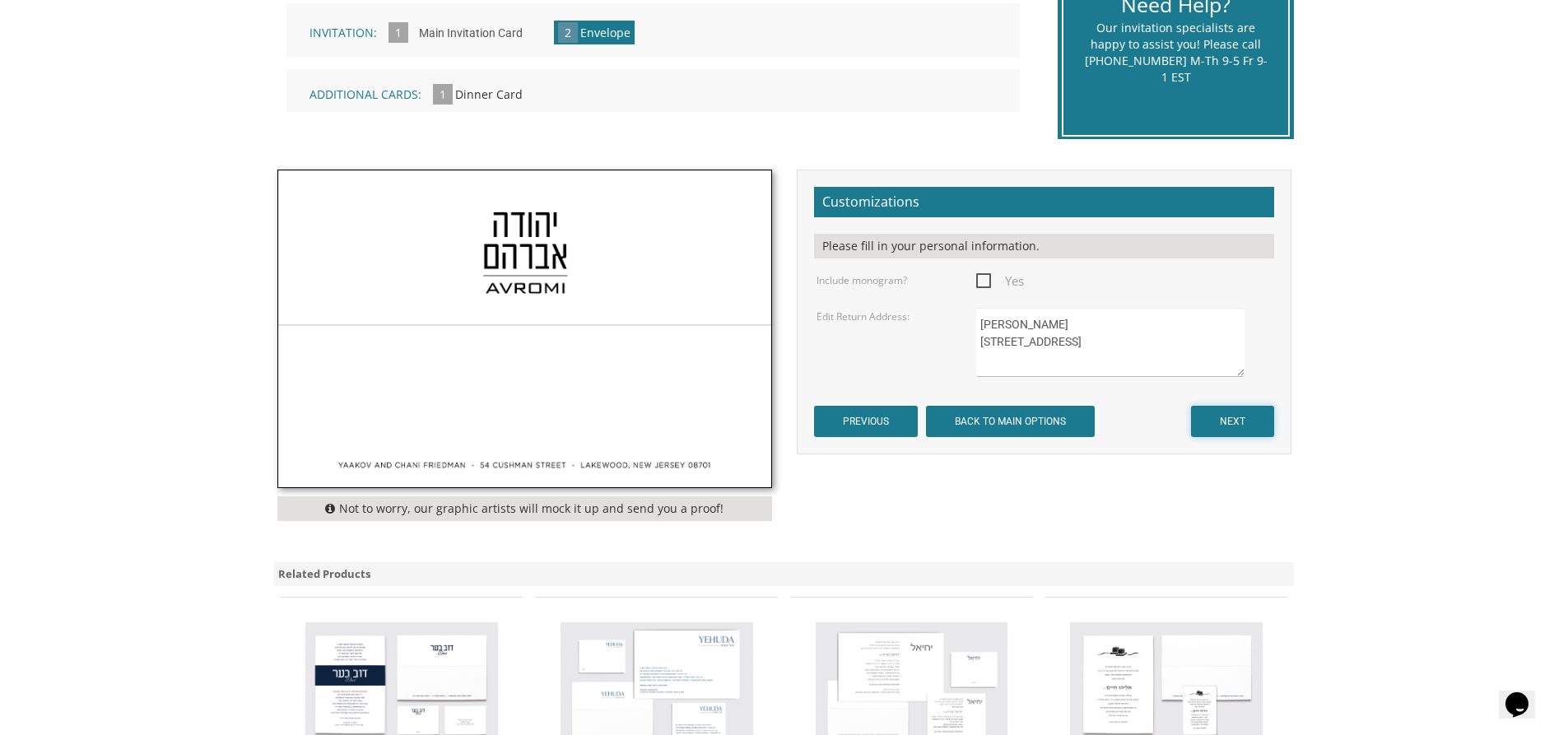
scroll to position [412, 0]
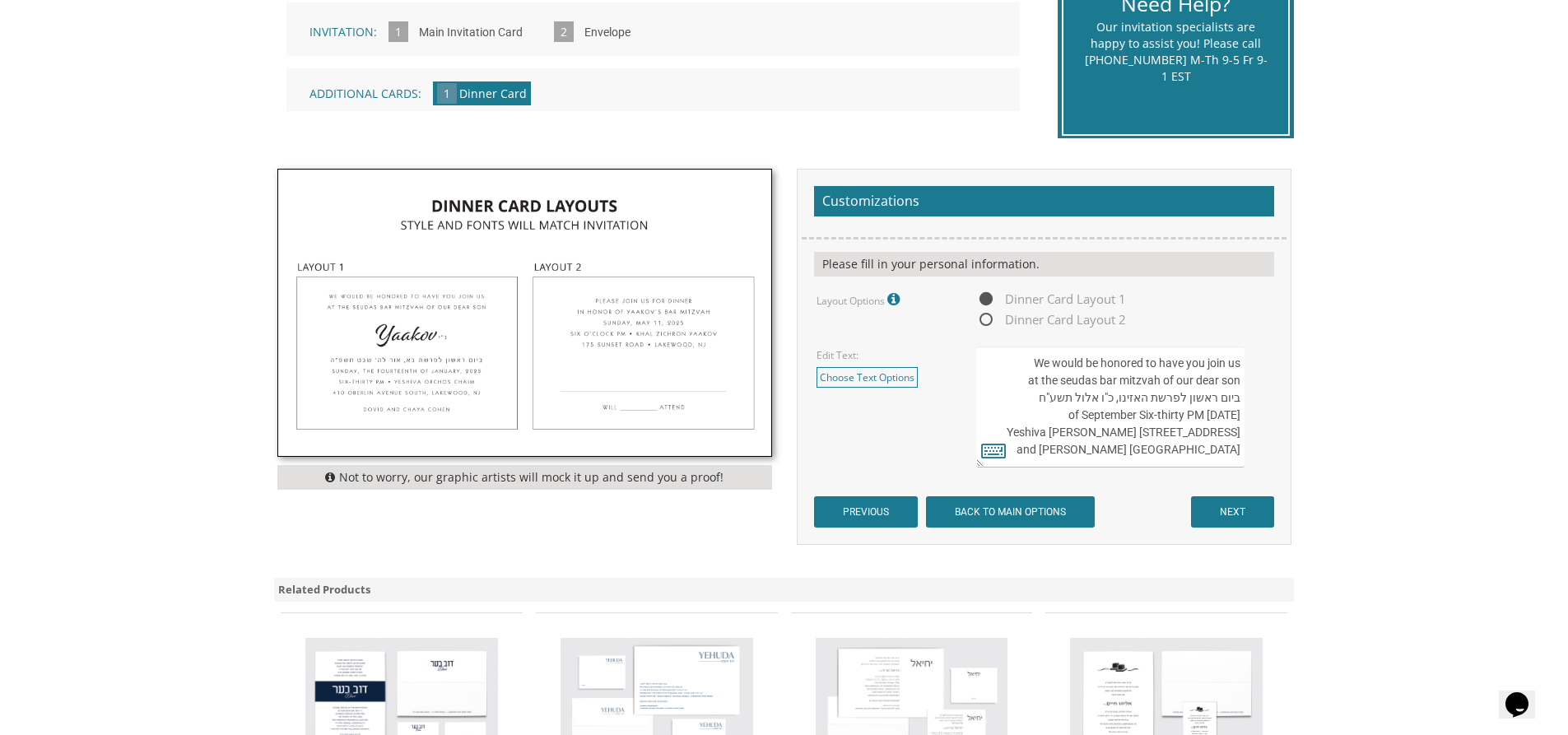
drag, startPoint x: 1143, startPoint y: 397, endPoint x: 1113, endPoint y: 394, distance: 30.1
click at [1113, 394] on textarea "We would be honored to have you join us at the seudas bar mitzvah of our dear s…" at bounding box center [1110, 407] width 268 height 121
click at [1003, 449] on icon at bounding box center [993, 450] width 24 height 23
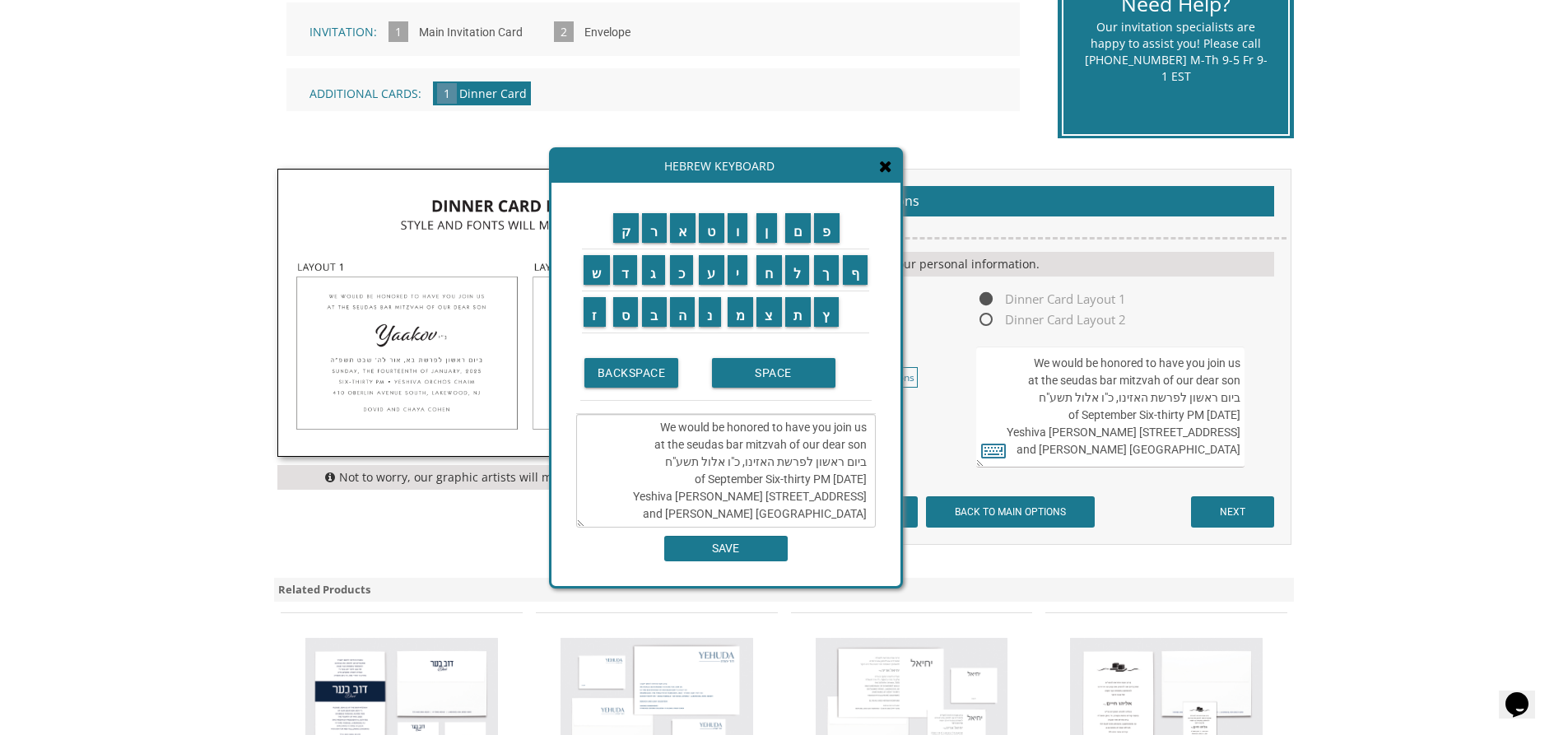
drag, startPoint x: 1112, startPoint y: 397, endPoint x: 1144, endPoint y: 397, distance: 32.0
click at [1144, 397] on textarea "We would be honored to have you join us at the seudas bar mitzvah of our dear s…" at bounding box center [1110, 407] width 268 height 121
drag, startPoint x: 738, startPoint y: 461, endPoint x: 771, endPoint y: 461, distance: 33.0
click at [771, 461] on textarea "We would be honored to have you join us at the seudas bar mitzvah of our dear s…" at bounding box center [726, 471] width 300 height 114
click at [794, 277] on input "ל" at bounding box center [797, 269] width 24 height 29
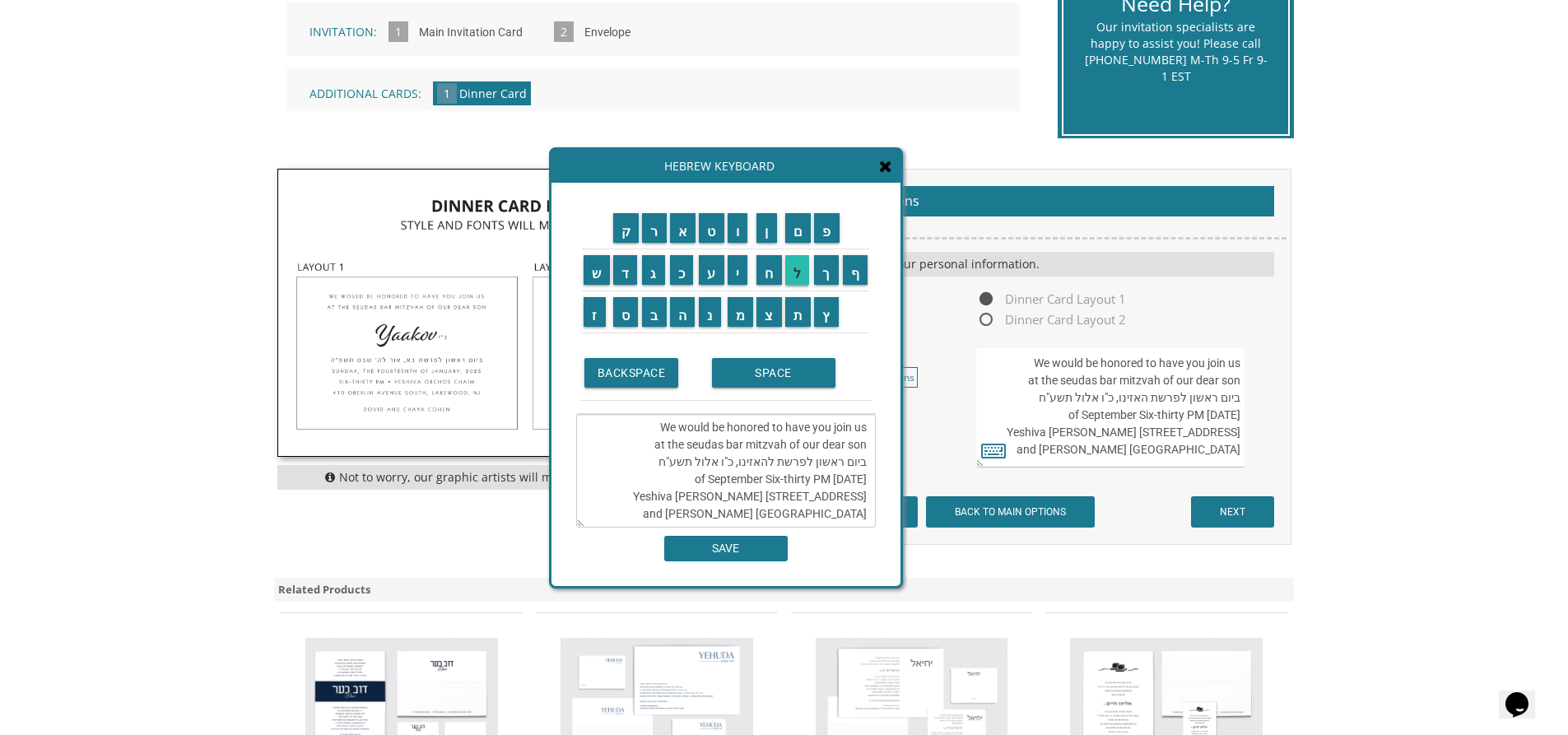
scroll to position [13, 0]
click at [825, 272] on input "ך" at bounding box center [826, 269] width 24 height 29
click at [805, 265] on input "ל" at bounding box center [797, 269] width 24 height 29
click at [826, 269] on input "ך" at bounding box center [826, 269] width 24 height 29
drag, startPoint x: 741, startPoint y: 449, endPoint x: 717, endPoint y: 442, distance: 25.0
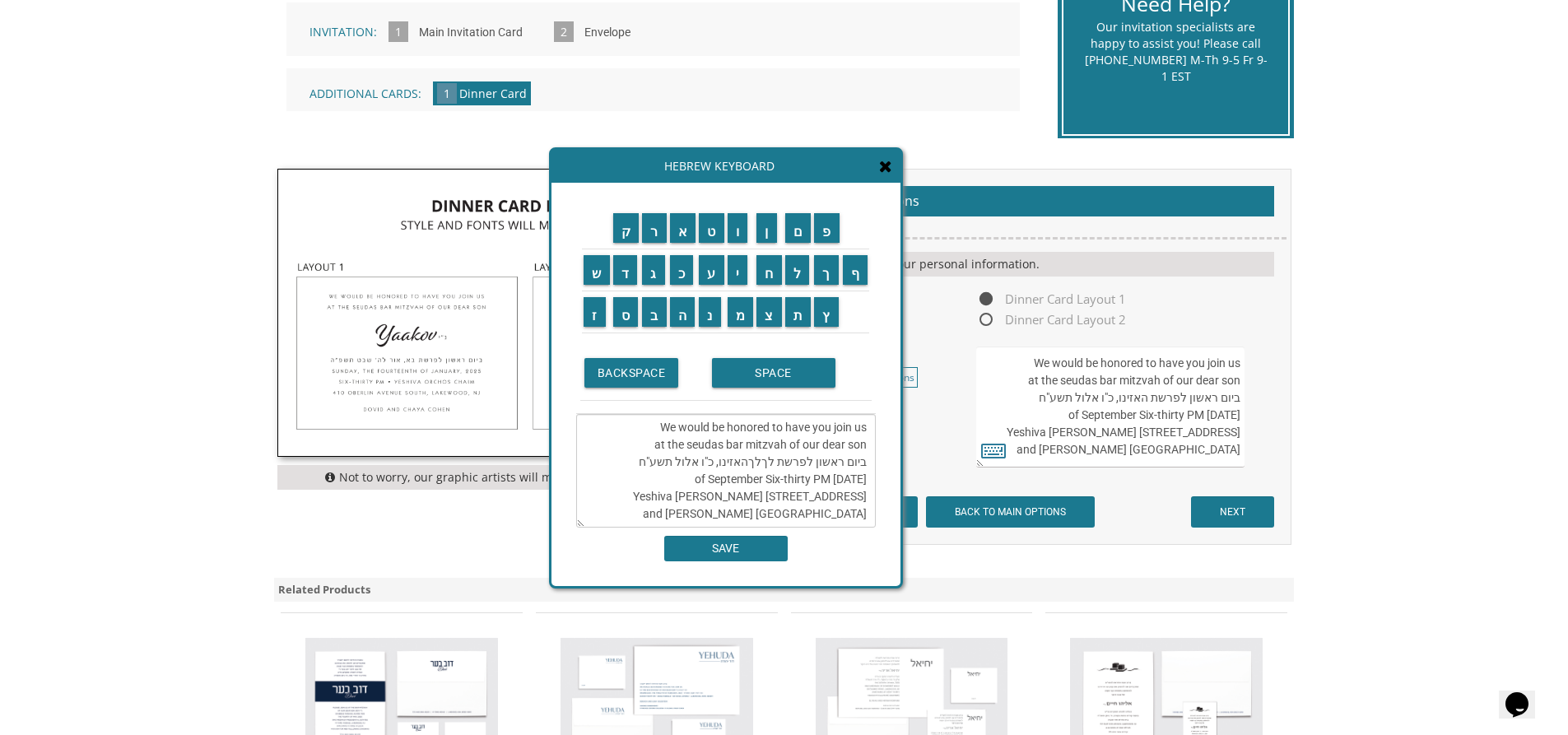
click at [717, 442] on textarea "We would be honored to have you join us at the seudas bar mitzvah of our dear s…" at bounding box center [726, 471] width 300 height 114
drag, startPoint x: 744, startPoint y: 449, endPoint x: 720, endPoint y: 445, distance: 24.3
click at [716, 444] on textarea "We would be honored to have you join us at the seudas bar mitzvah of our dear s…" at bounding box center [726, 471] width 300 height 114
drag, startPoint x: 738, startPoint y: 449, endPoint x: 704, endPoint y: 449, distance: 34.0
click at [702, 451] on textarea "We would be honored to have you join us at the seudas bar mitzvah of our dear s…" at bounding box center [726, 471] width 300 height 114
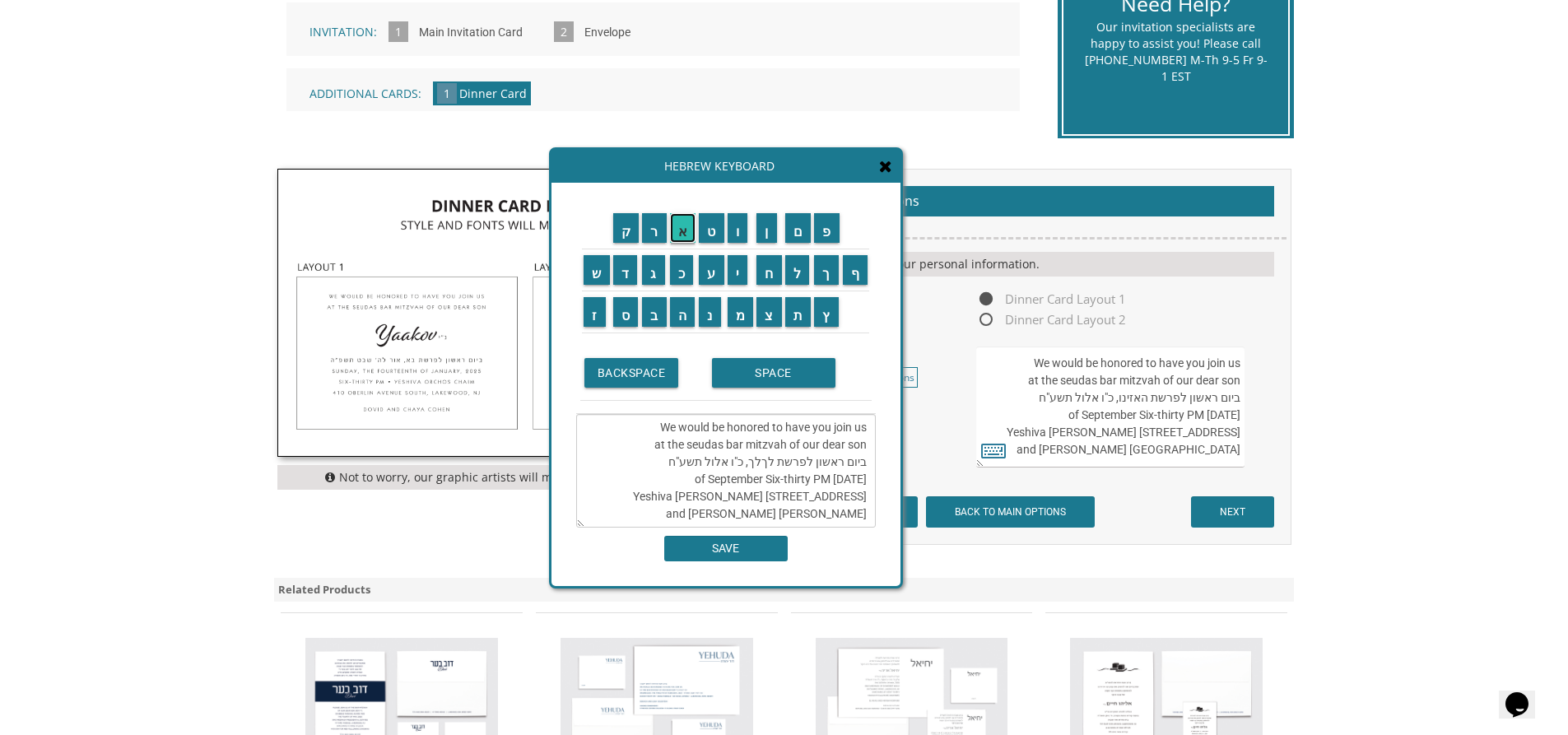
click at [685, 229] on input "א" at bounding box center [683, 227] width 26 height 29
click at [739, 226] on input "ו" at bounding box center [738, 227] width 20 height 29
click at [653, 234] on input "ר" at bounding box center [653, 227] width 24 height 29
click at [774, 368] on input "SPACE" at bounding box center [773, 372] width 124 height 29
click at [803, 272] on input "ל" at bounding box center [797, 269] width 24 height 29
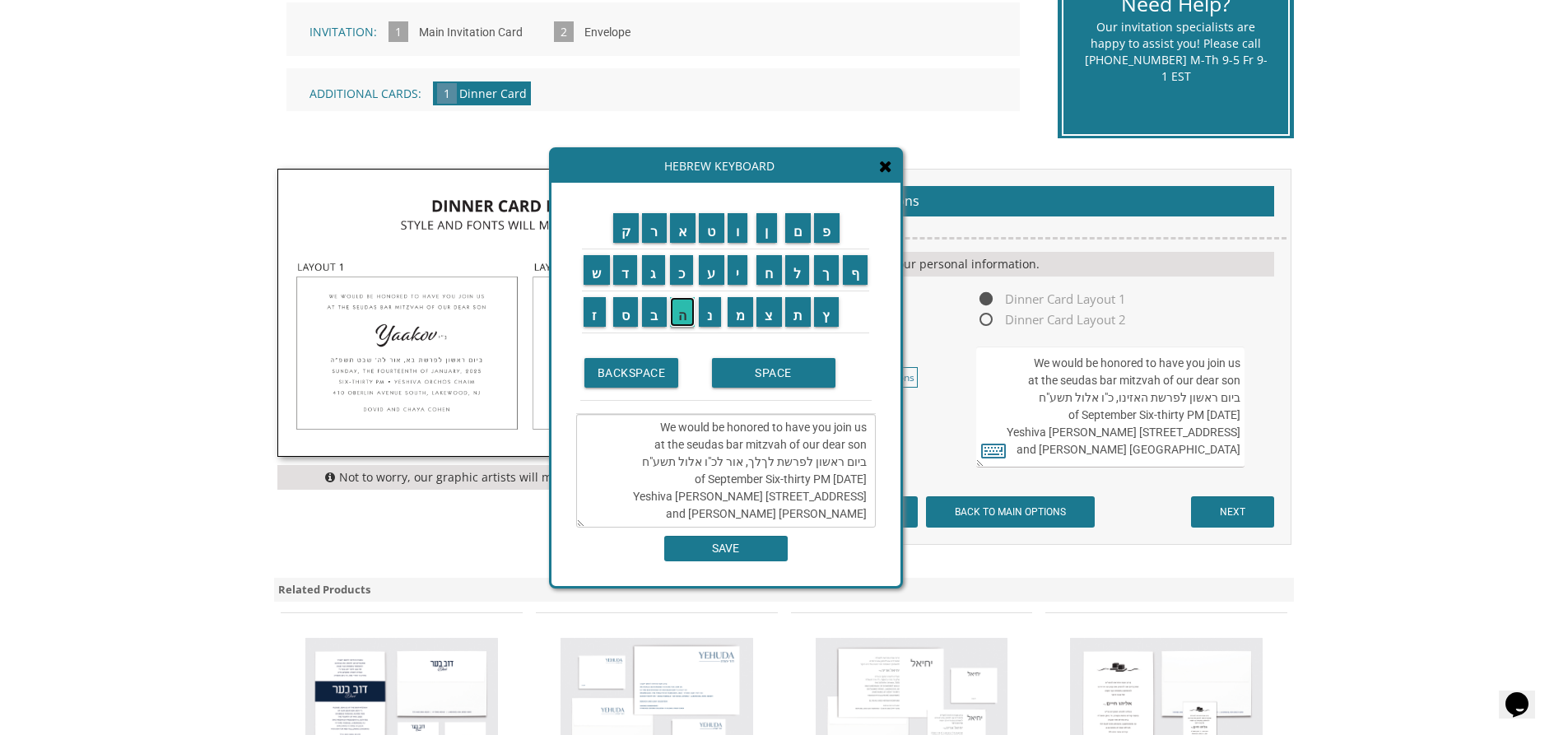
click at [678, 313] on input "ה" at bounding box center [683, 312] width 25 height 29
click at [760, 376] on input "SPACE" at bounding box center [773, 372] width 124 height 29
click at [774, 280] on input "ח" at bounding box center [769, 269] width 25 height 29
click at [600, 274] on input "ש" at bounding box center [596, 269] width 26 height 29
click at [741, 233] on input "ו" at bounding box center [738, 227] width 20 height 29
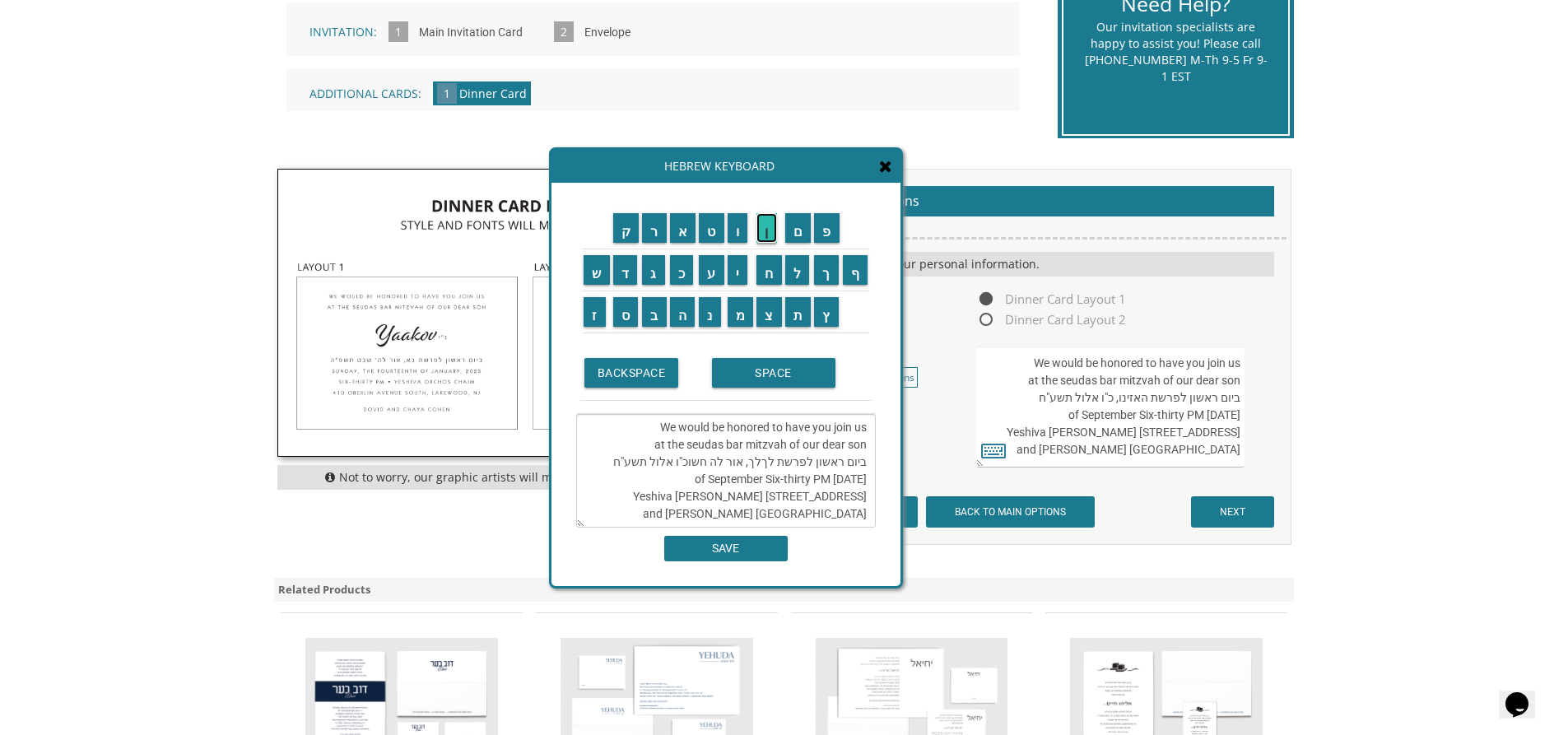
click at [770, 236] on input "ן" at bounding box center [766, 227] width 20 height 29
drag, startPoint x: 676, startPoint y: 446, endPoint x: 638, endPoint y: 442, distance: 38.2
click at [638, 442] on textarea "We would be honored to have you join us at the seudas bar mitzvah of our dear s…" at bounding box center [726, 471] width 300 height 114
click at [651, 450] on textarea "We would be honored to have you join us at the seudas bar mitzvah of our dear s…" at bounding box center [726, 471] width 300 height 114
click at [829, 237] on input "פ" at bounding box center [827, 227] width 25 height 29
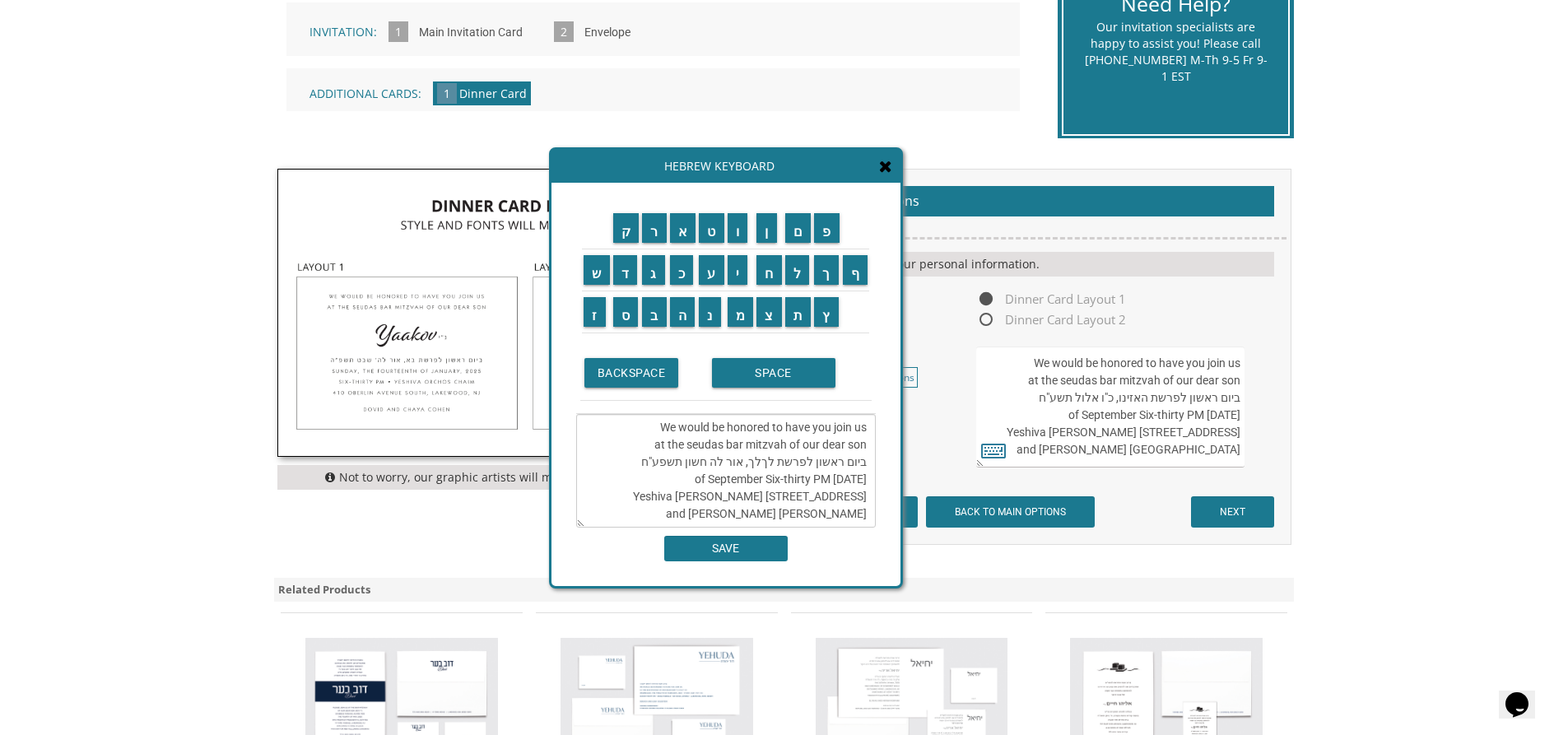
click at [631, 450] on textarea "We would be honored to have you join us at the seudas bar mitzvah of our dear s…" at bounding box center [726, 471] width 300 height 114
click at [736, 226] on input "ו" at bounding box center [738, 227] width 20 height 29
drag, startPoint x: 666, startPoint y: 466, endPoint x: 725, endPoint y: 466, distance: 59.0
click at [725, 466] on textarea "We would be honored to have you join us at the seudas bar mitzvah of our dear s…" at bounding box center [726, 471] width 300 height 114
click at [709, 468] on textarea "We would be honored to have you join us at the seudas bar mitzvah of our dear s…" at bounding box center [726, 471] width 300 height 114
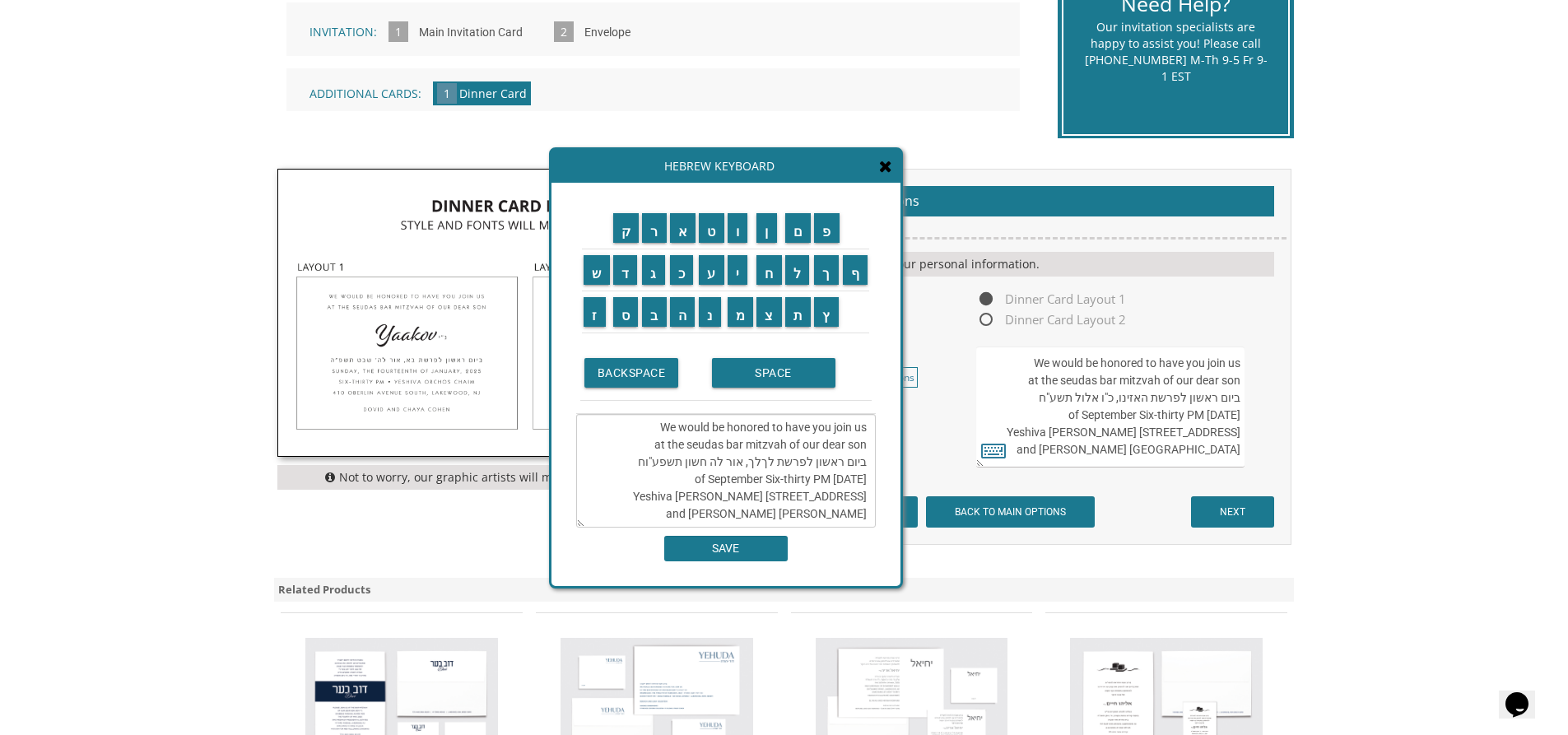
drag, startPoint x: 706, startPoint y: 466, endPoint x: 725, endPoint y: 466, distance: 19.0
click at [725, 466] on textarea "We would be honored to have you join us at the seudas bar mitzvah of our dear s…" at bounding box center [726, 471] width 300 height 114
drag, startPoint x: 741, startPoint y: 469, endPoint x: 799, endPoint y: 460, distance: 58.7
click at [799, 460] on textarea "We would be honored to have you join us at the seudas bar mitzvah of our dear s…" at bounding box center [726, 471] width 300 height 114
drag, startPoint x: 800, startPoint y: 466, endPoint x: 816, endPoint y: 468, distance: 16.1
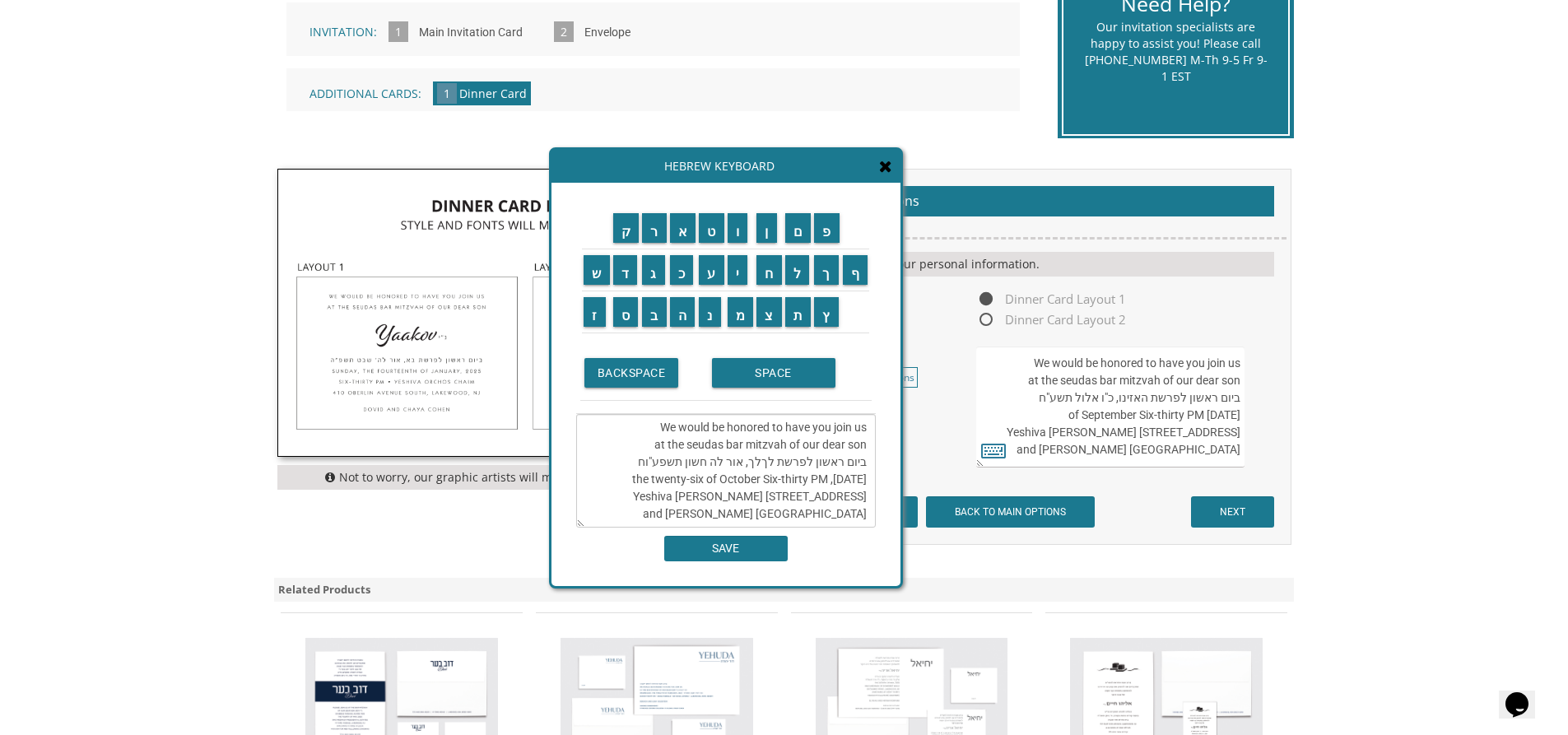
click at [816, 468] on textarea "We would be honored to have you join us at the seudas bar mitzvah of our dear s…" at bounding box center [726, 471] width 300 height 114
click at [617, 484] on textarea "We would be honored to have you join us at the seudas bar mitzvah of our dear s…" at bounding box center [726, 471] width 300 height 114
drag, startPoint x: 751, startPoint y: 514, endPoint x: 872, endPoint y: 515, distance: 121.0
click at [872, 515] on textarea "We would be honored to have you join us at the seudas bar mitzvah of our dear s…" at bounding box center [726, 471] width 300 height 114
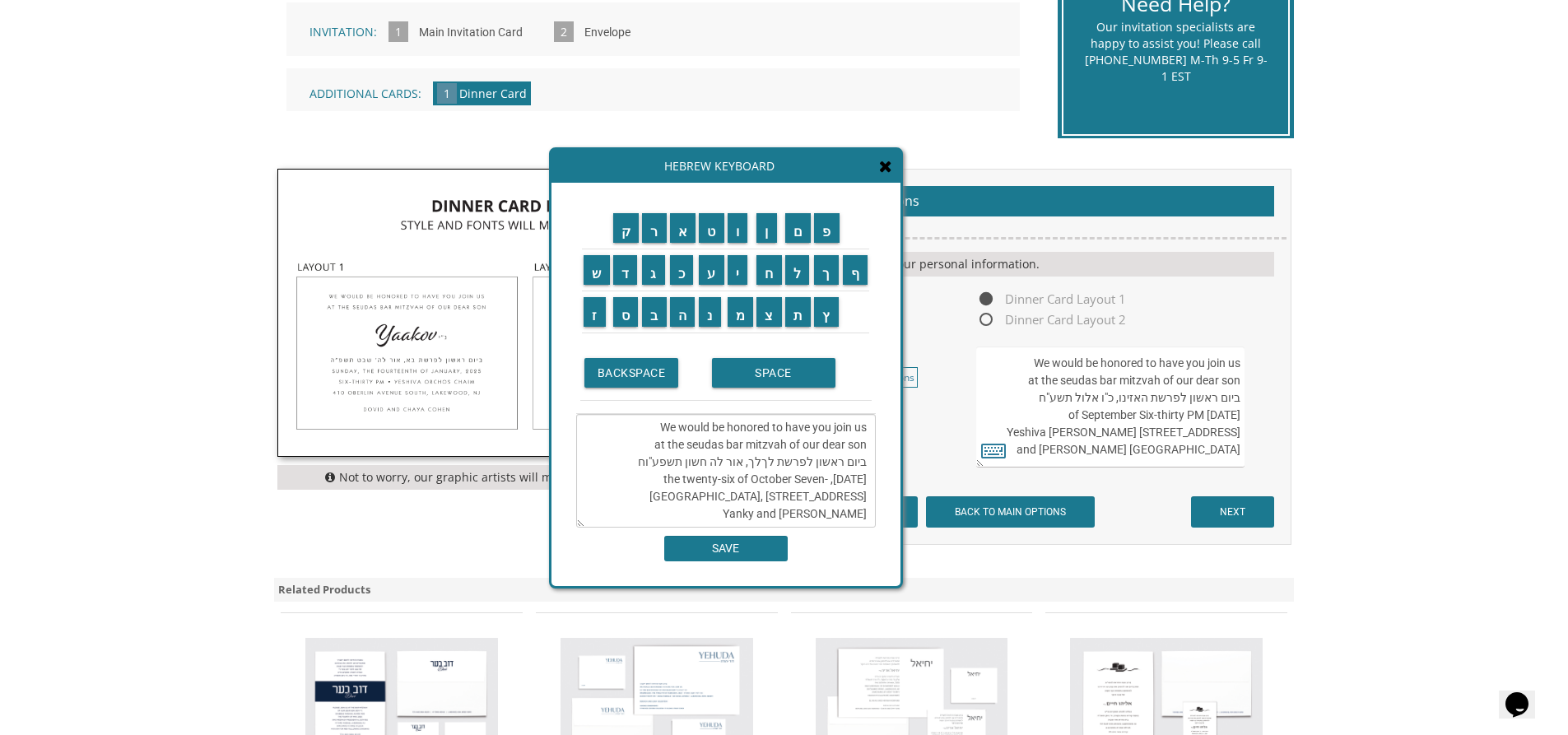
type textarea "We would be honored to have you join us at the seudas bar mitzvah of our dear s…"
click at [672, 548] on input "SAVE" at bounding box center [726, 548] width 124 height 25
type textarea "We would be honored to have you join us at the seudas bar mitzvah of our dear s…"
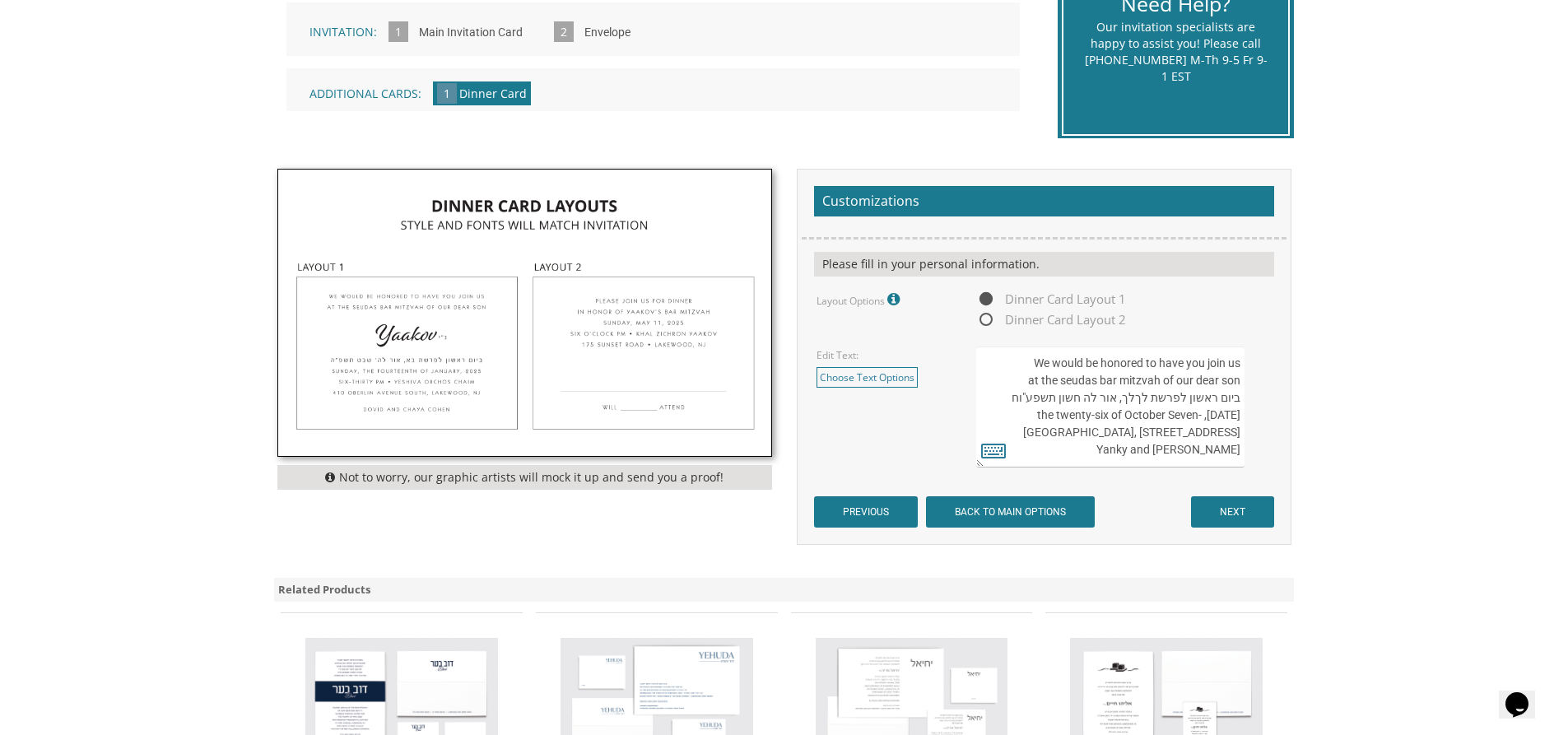
click at [1240, 371] on textarea "We would be honored to have you join us at the seudas bar mitzvah of our dear s…" at bounding box center [1110, 407] width 268 height 121
click at [1234, 506] on input "NEXT" at bounding box center [1232, 511] width 83 height 31
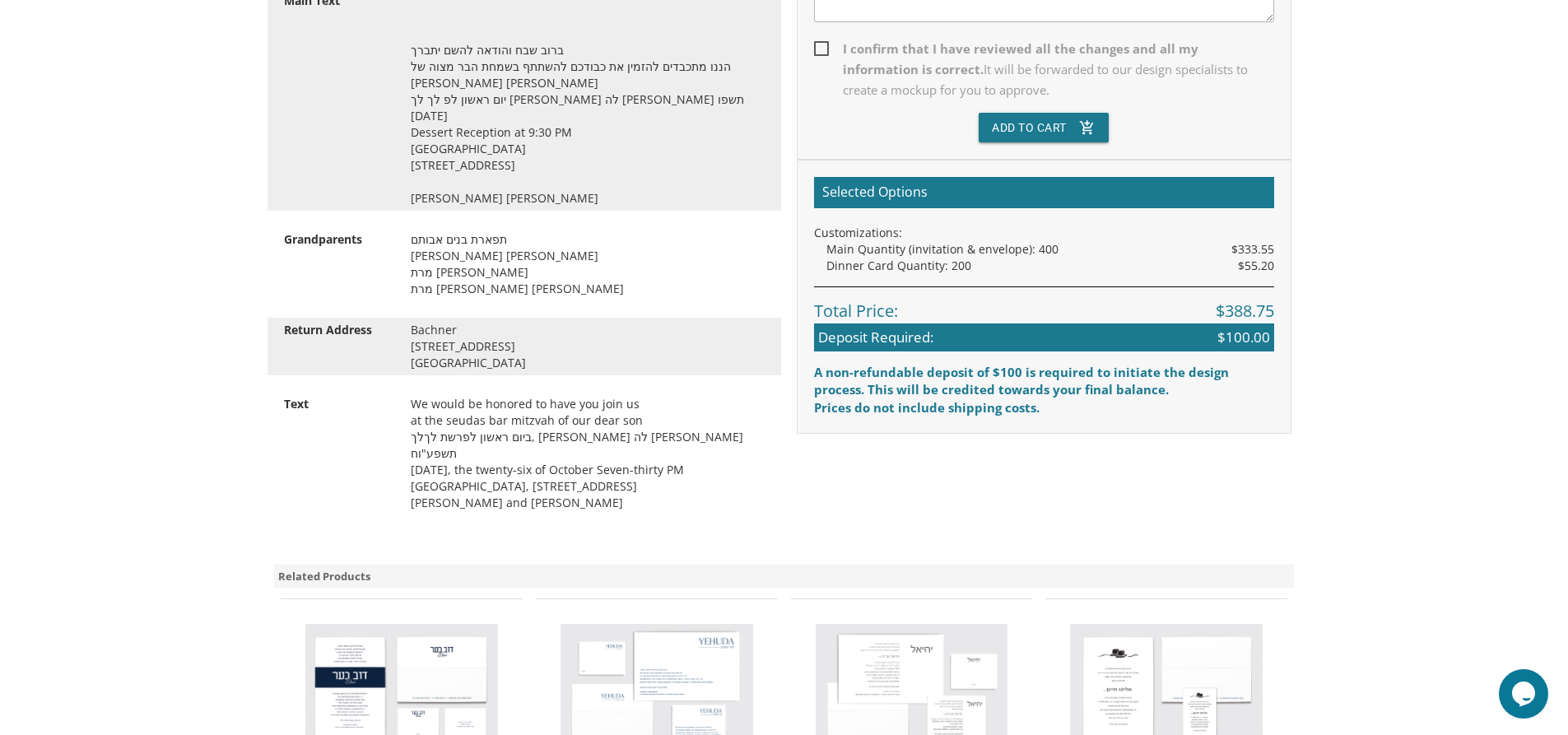
scroll to position [543, 0]
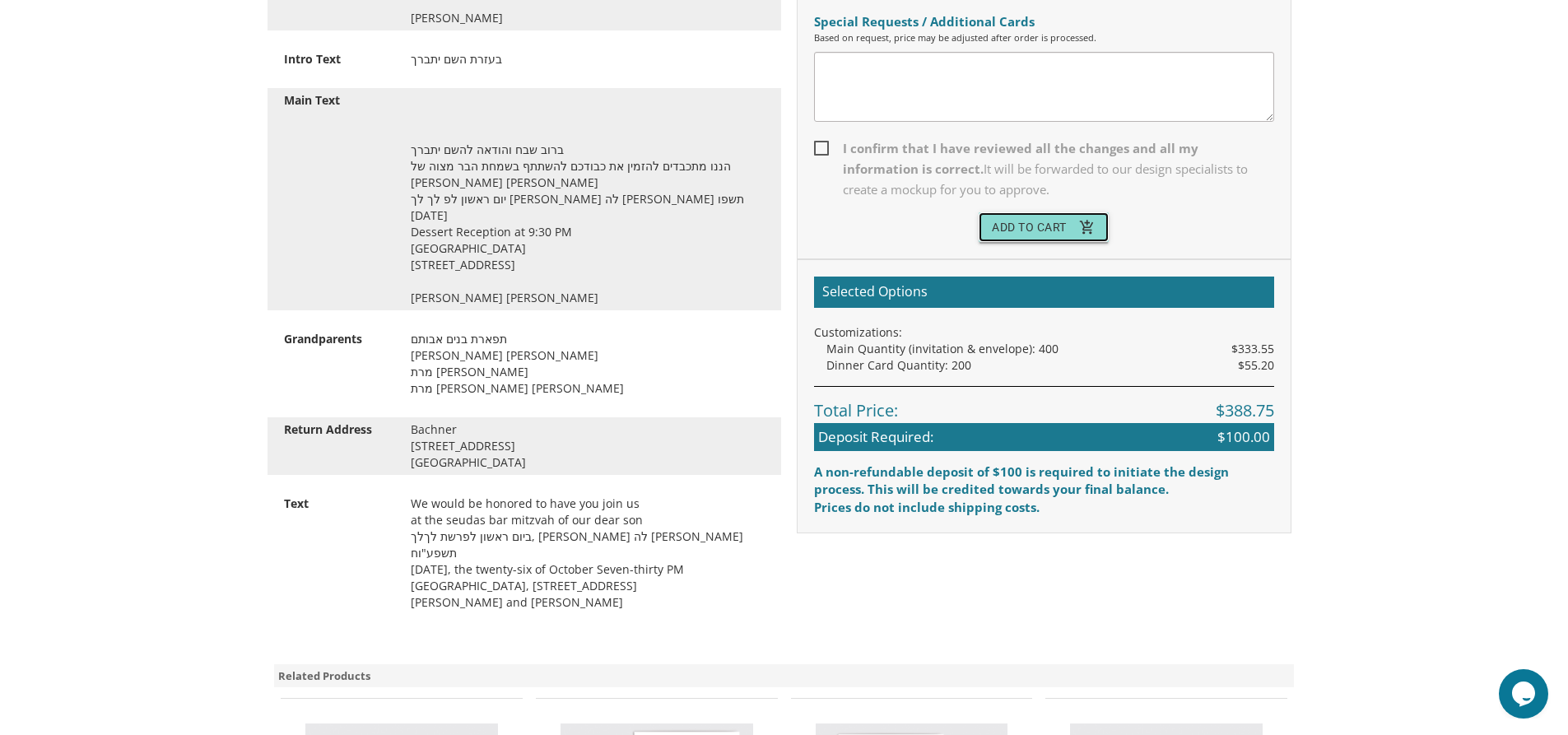
click at [1039, 223] on button "Add To Cart add_shopping_cart" at bounding box center [1043, 226] width 130 height 29
click at [820, 144] on span "I confirm that I have reviewed all the changes and all my information is correc…" at bounding box center [1044, 168] width 460 height 61
click at [820, 144] on input "I confirm that I have reviewed all the changes and all my information is correc…" at bounding box center [819, 146] width 11 height 11
checkbox input "true"
click at [1069, 221] on button "Add To Cart add_shopping_cart" at bounding box center [1043, 226] width 130 height 29
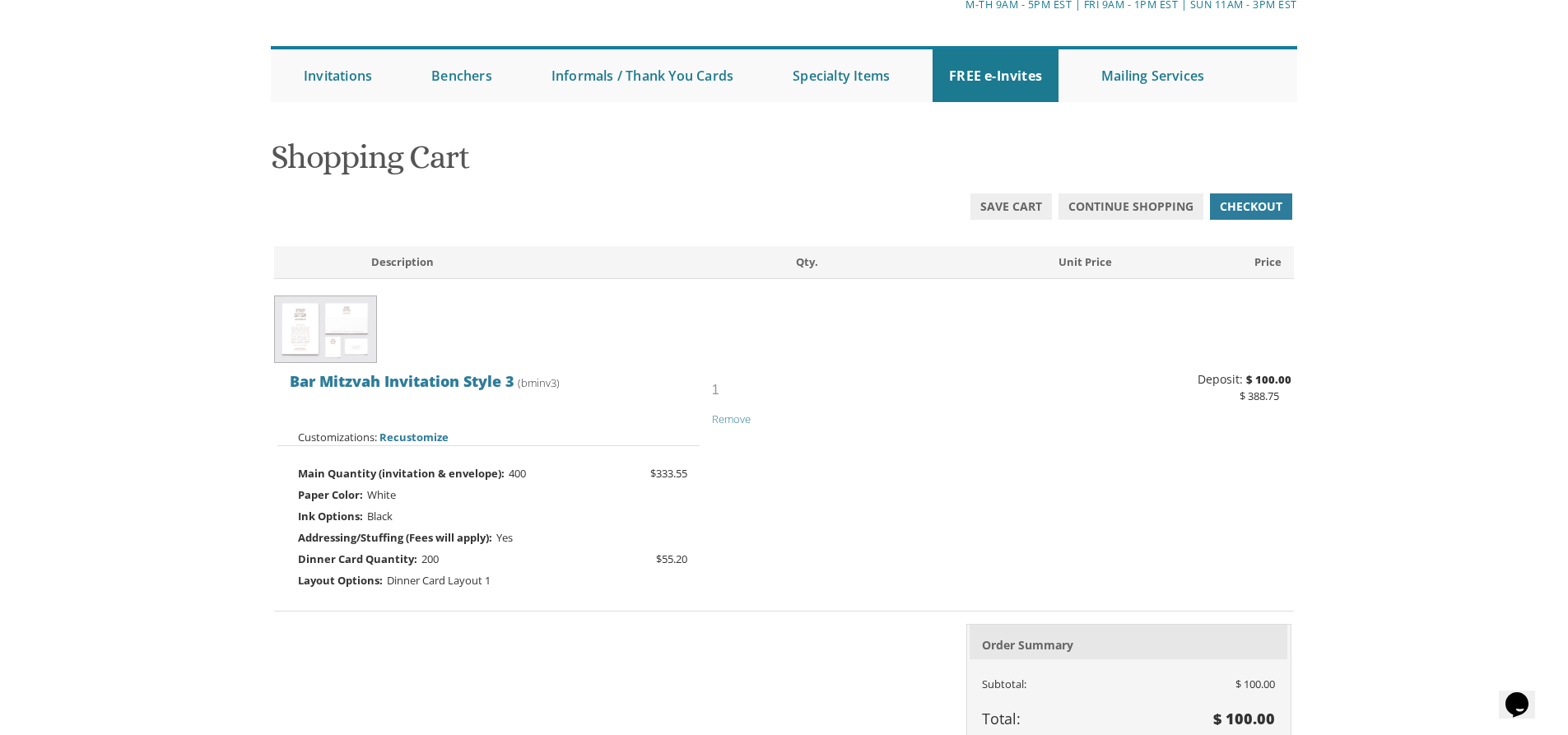
scroll to position [120, 0]
click at [1004, 202] on span "Save Cart" at bounding box center [1011, 209] width 61 height 17
click at [1003, 202] on span "Save Cart" at bounding box center [1011, 209] width 61 height 17
click at [1136, 205] on span "Continue Shopping" at bounding box center [1131, 209] width 125 height 17
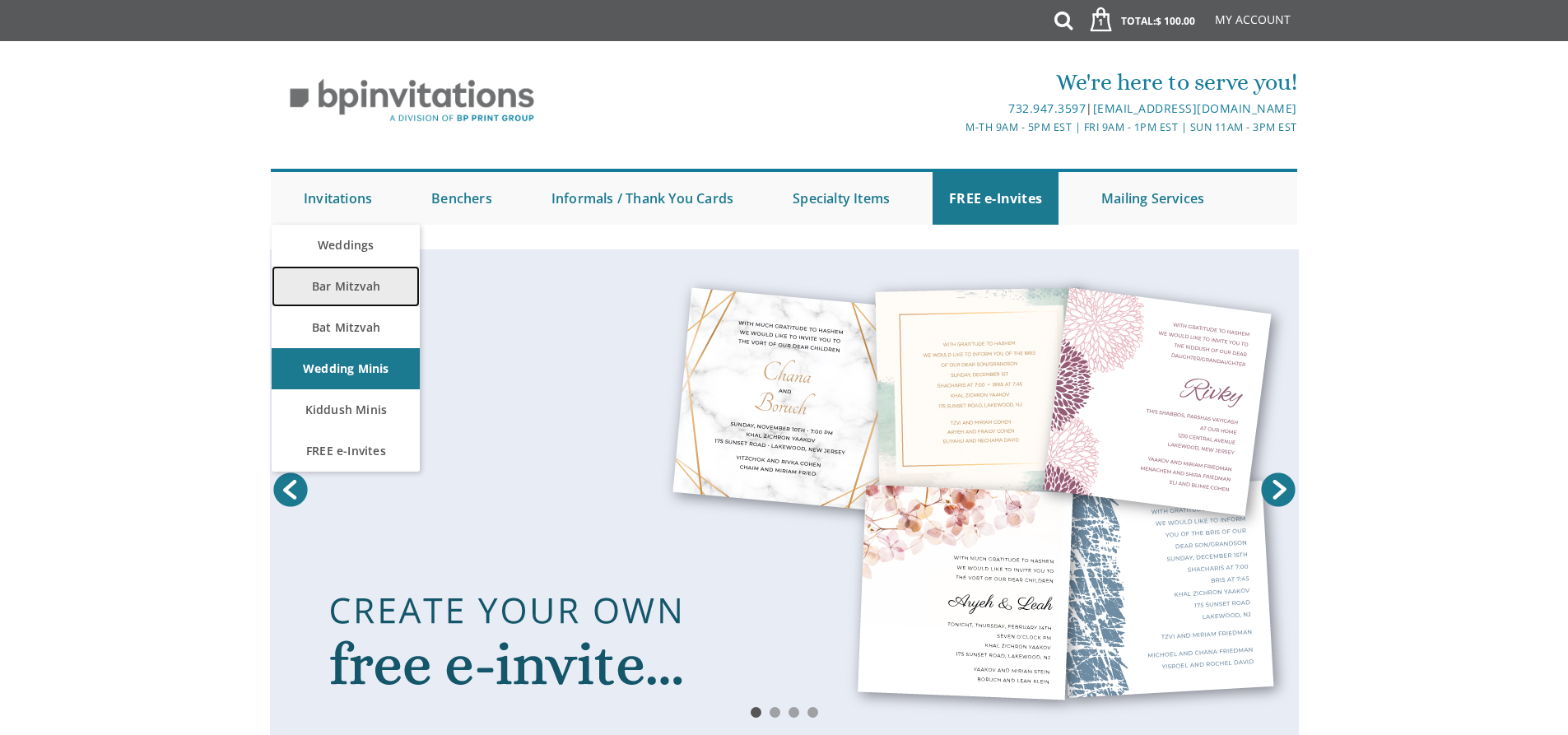
click at [344, 290] on link "Bar Mitzvah" at bounding box center [346, 286] width 148 height 41
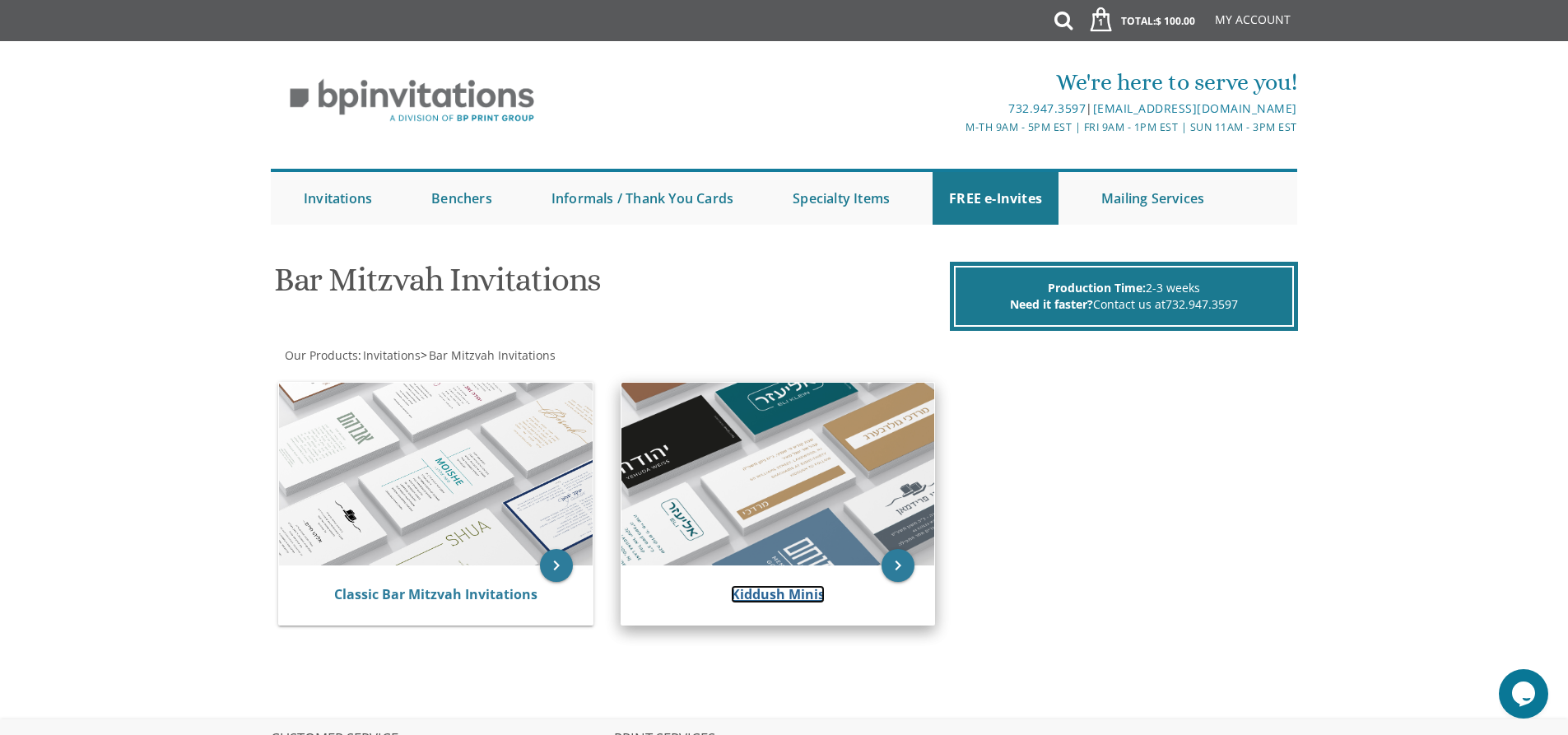
click at [797, 597] on link "Kiddush Minis" at bounding box center [777, 594] width 93 height 19
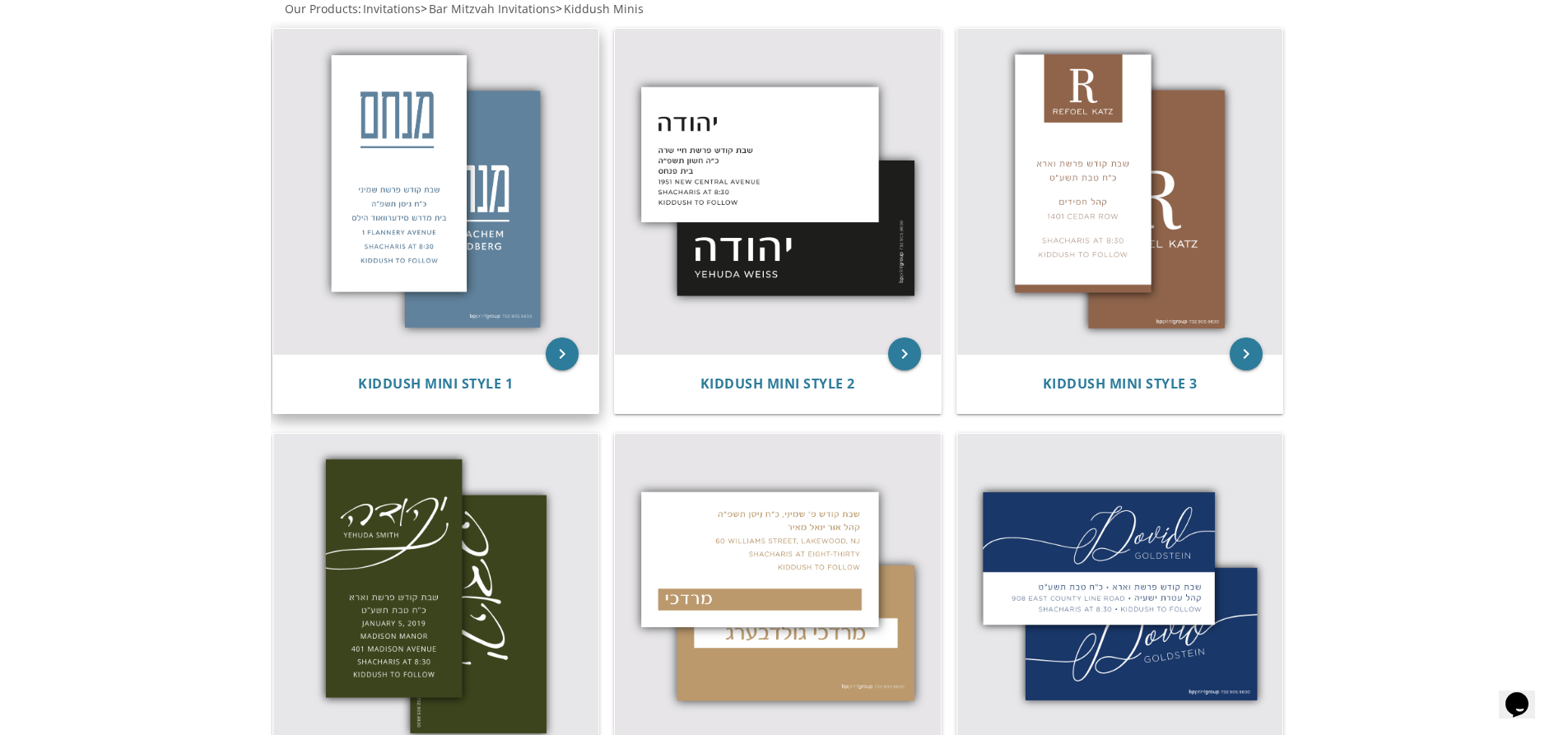
scroll to position [330, 0]
click at [551, 352] on icon "keyboard_arrow_right" at bounding box center [562, 354] width 33 height 33
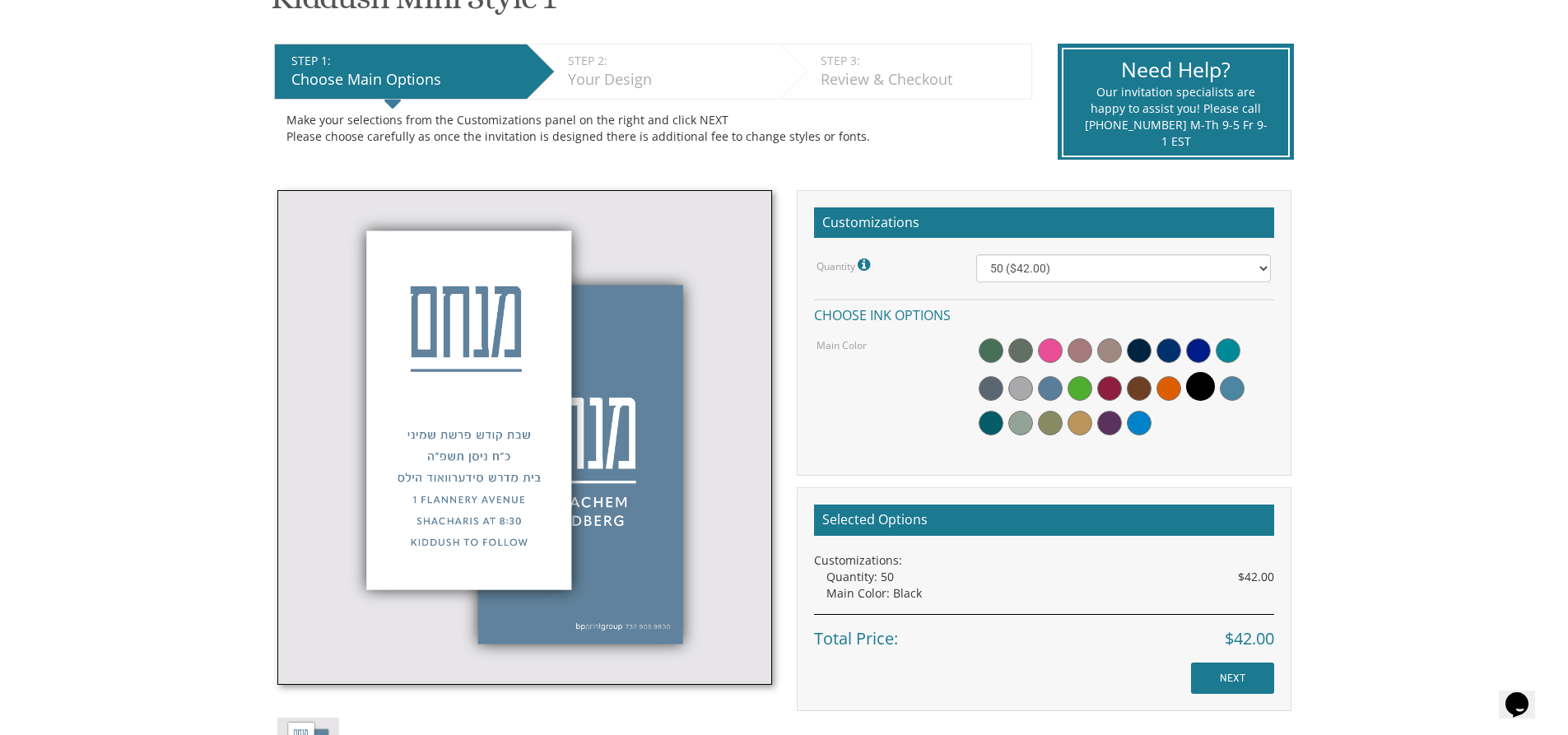
scroll to position [329, 0]
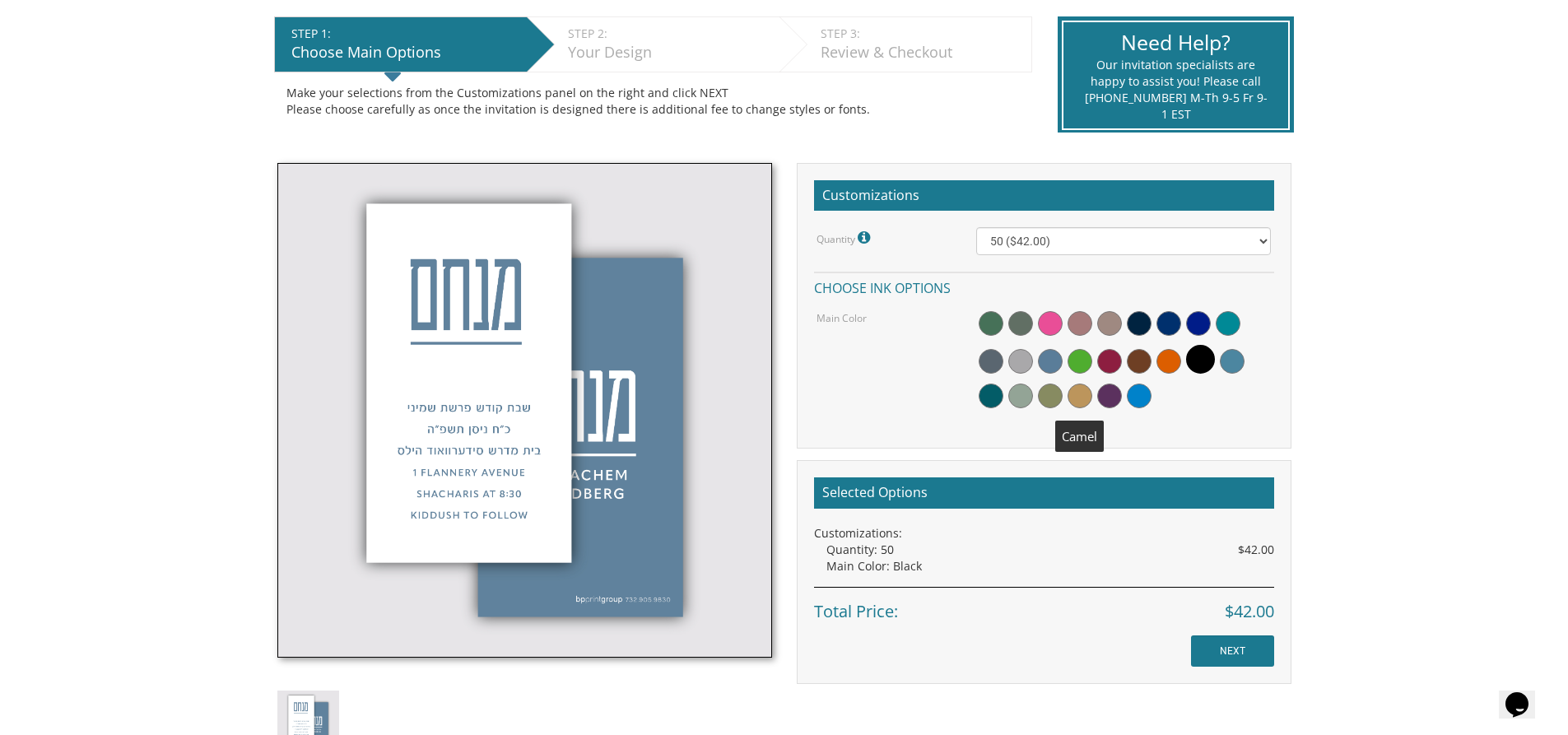
click at [1083, 386] on span at bounding box center [1080, 395] width 24 height 24
click at [1200, 323] on span at bounding box center [1197, 322] width 24 height 24
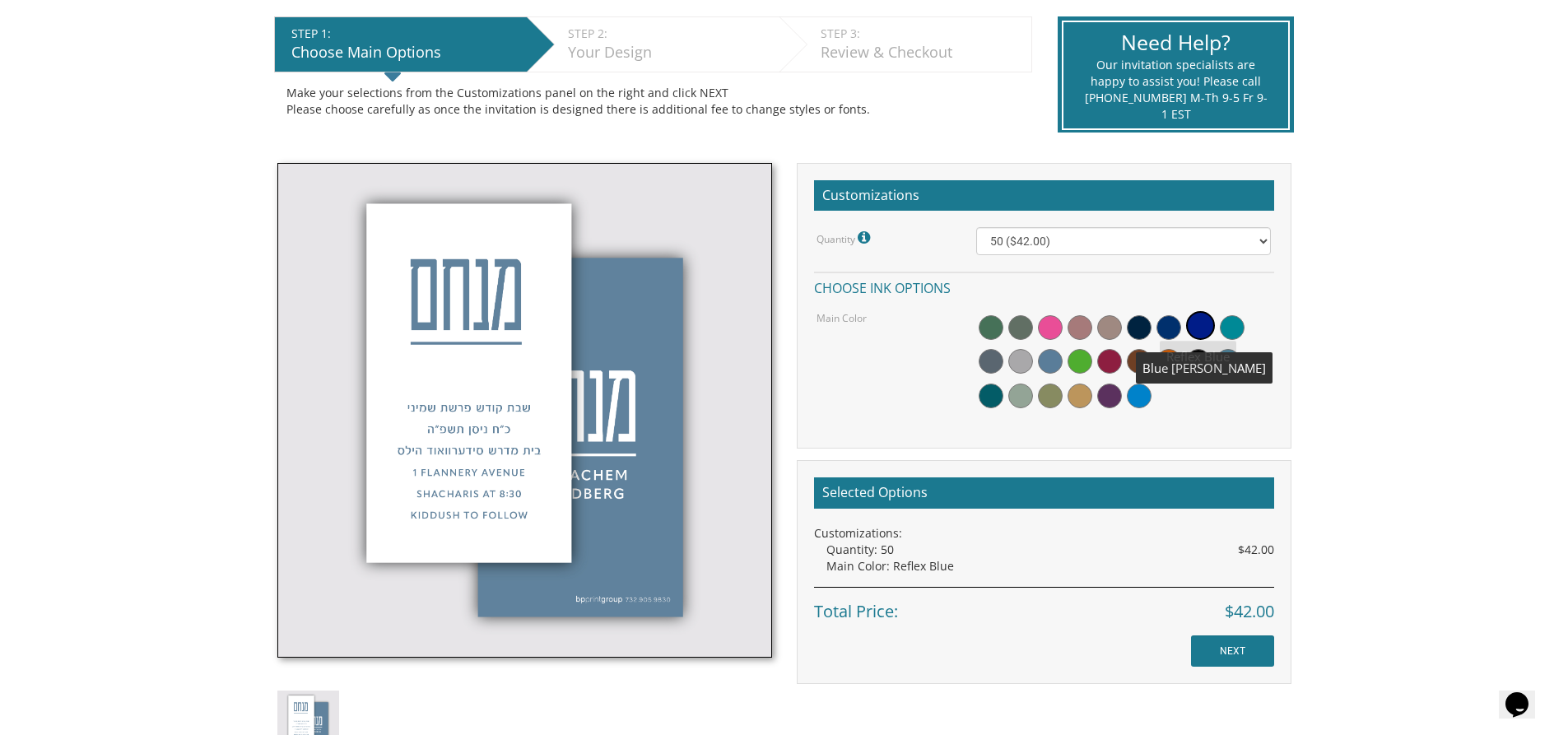
click at [1171, 330] on span at bounding box center [1168, 327] width 24 height 24
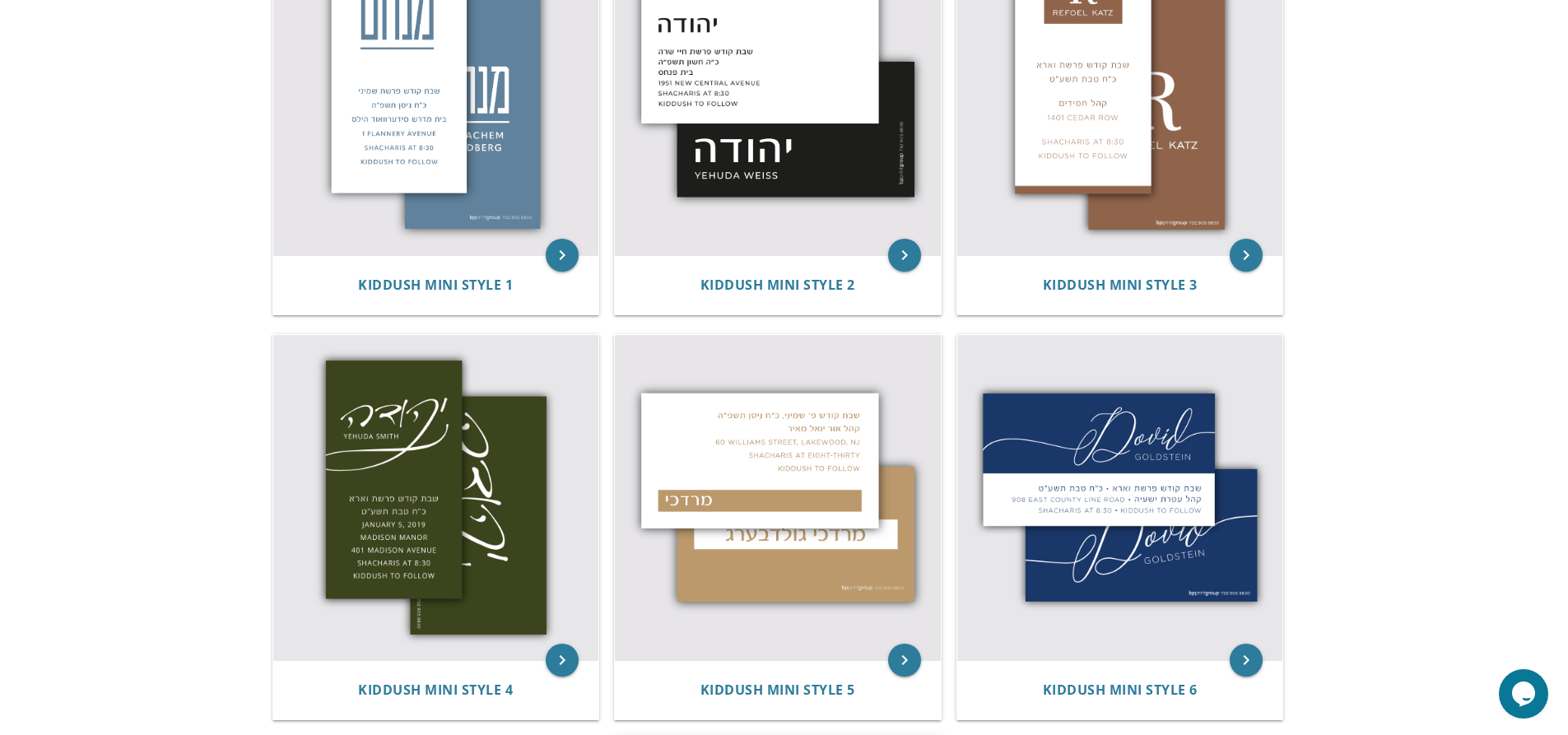
scroll to position [413, 0]
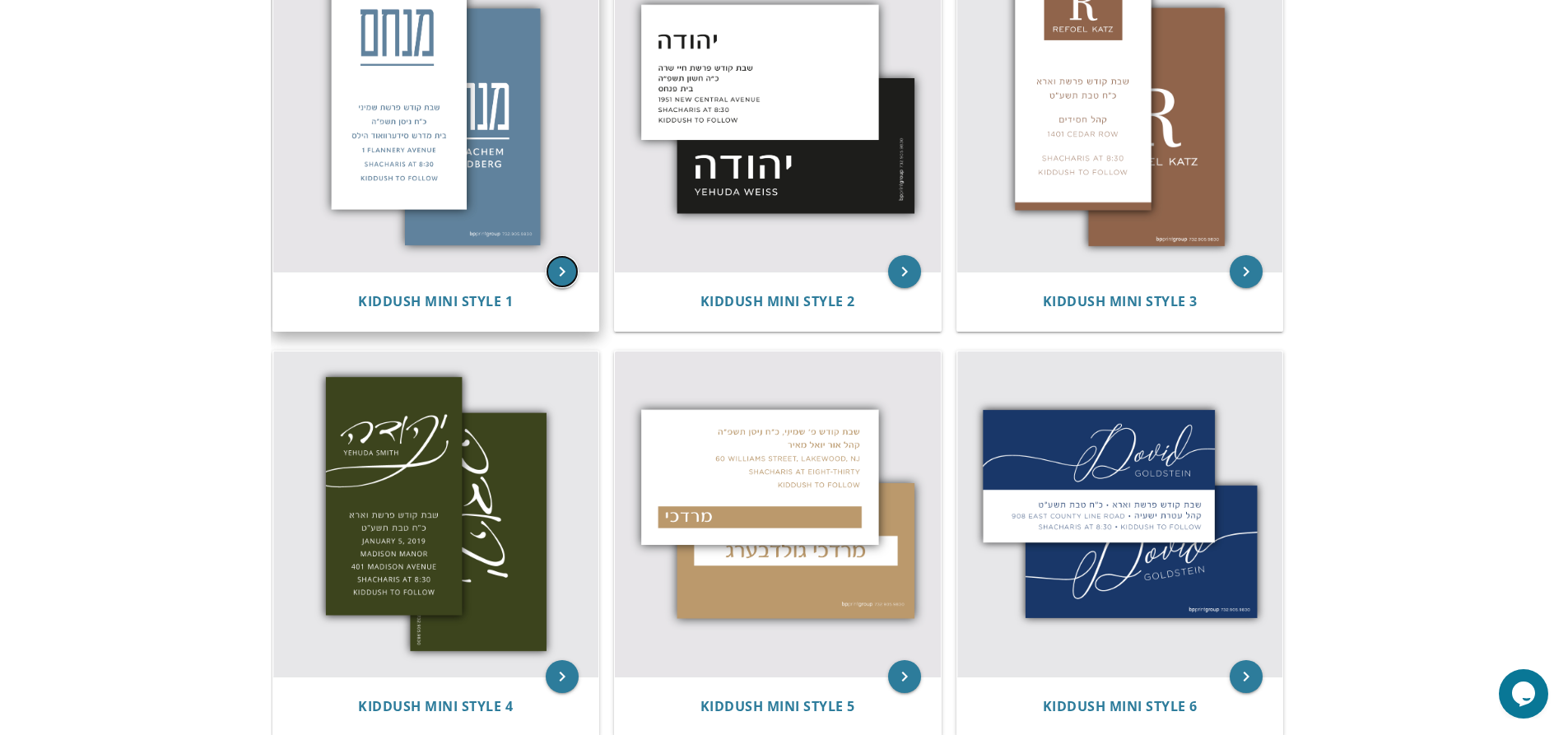
click at [557, 266] on icon "keyboard_arrow_right" at bounding box center [562, 271] width 33 height 33
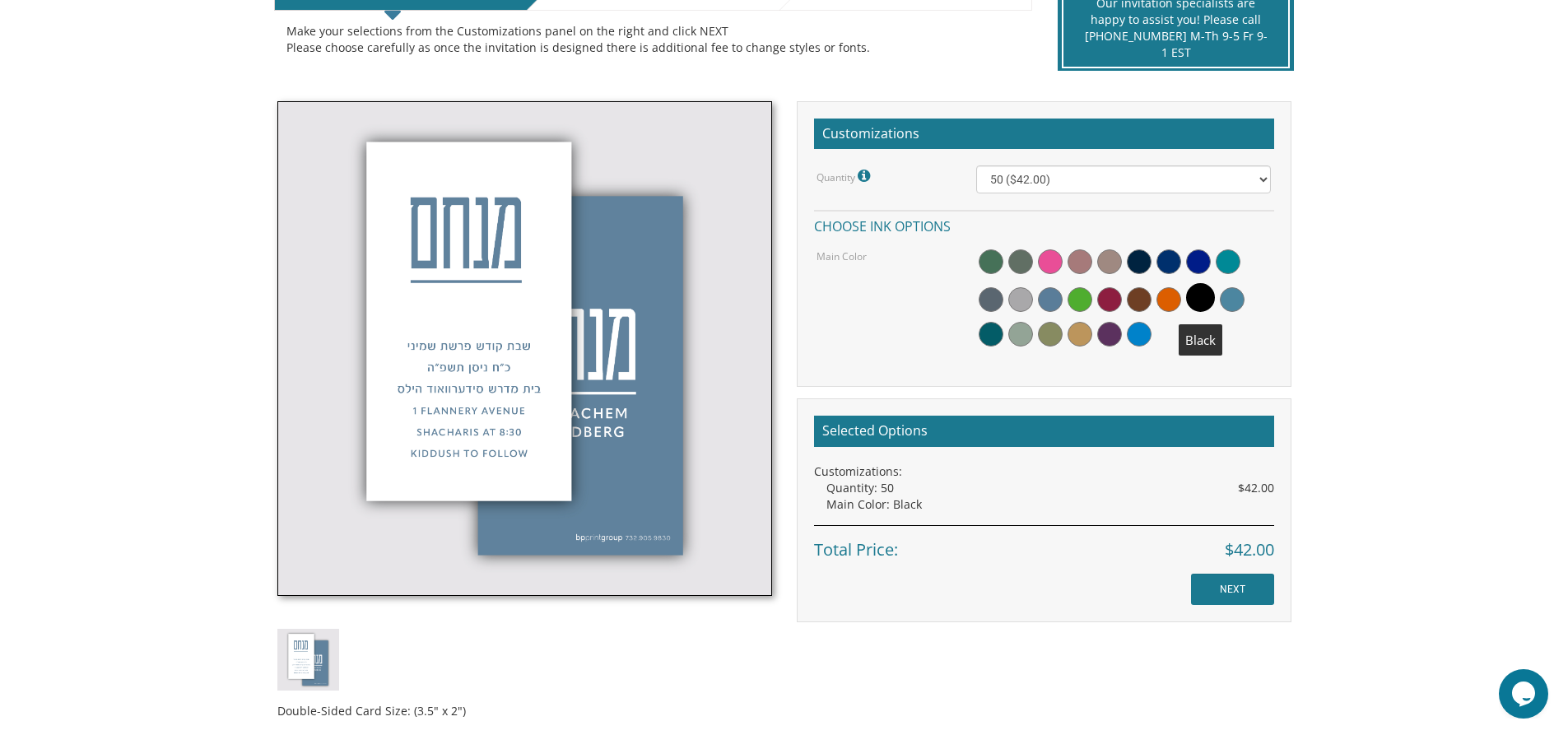
scroll to position [412, 0]
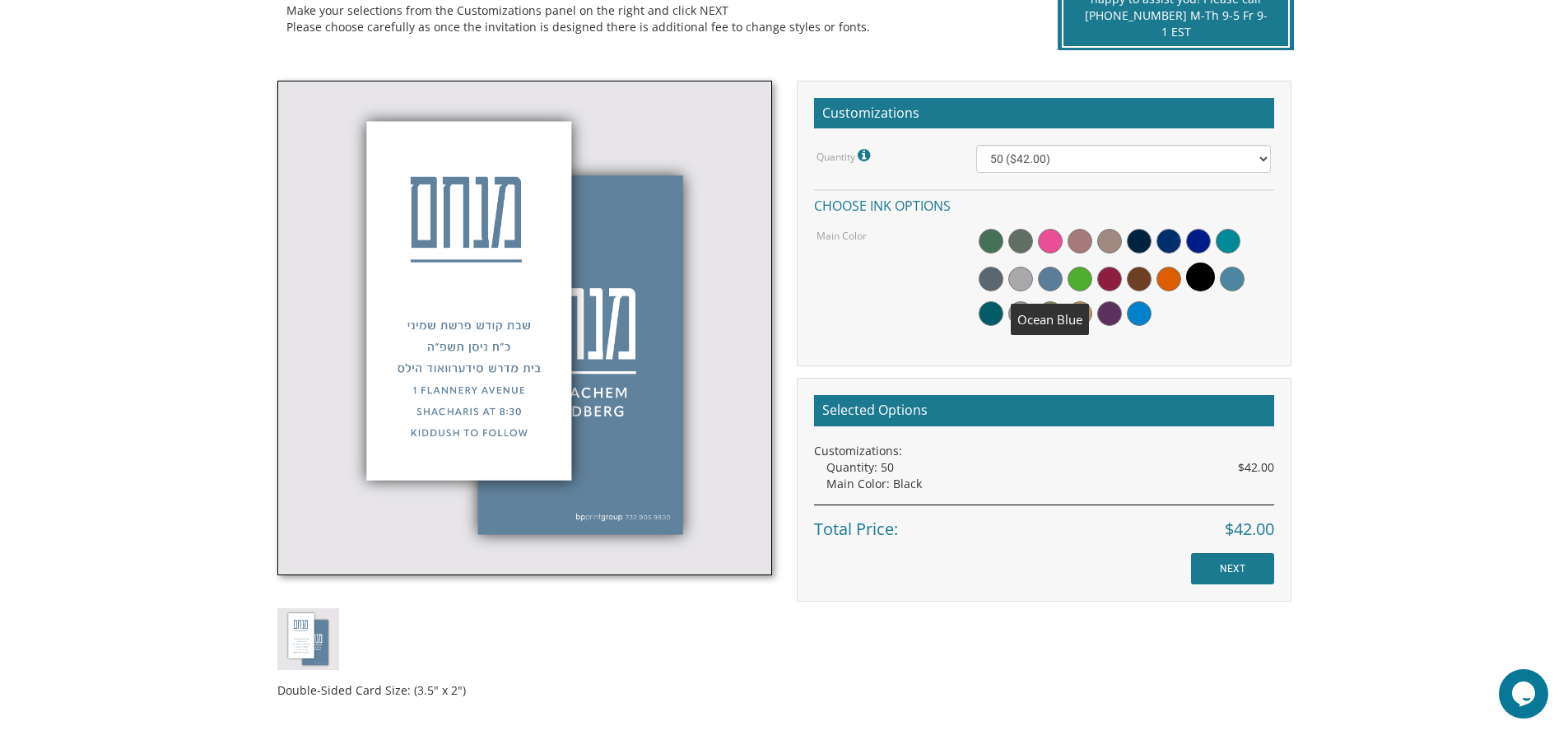
click at [1052, 275] on span at bounding box center [1050, 279] width 24 height 24
click at [1217, 565] on input "NEXT" at bounding box center [1232, 568] width 83 height 31
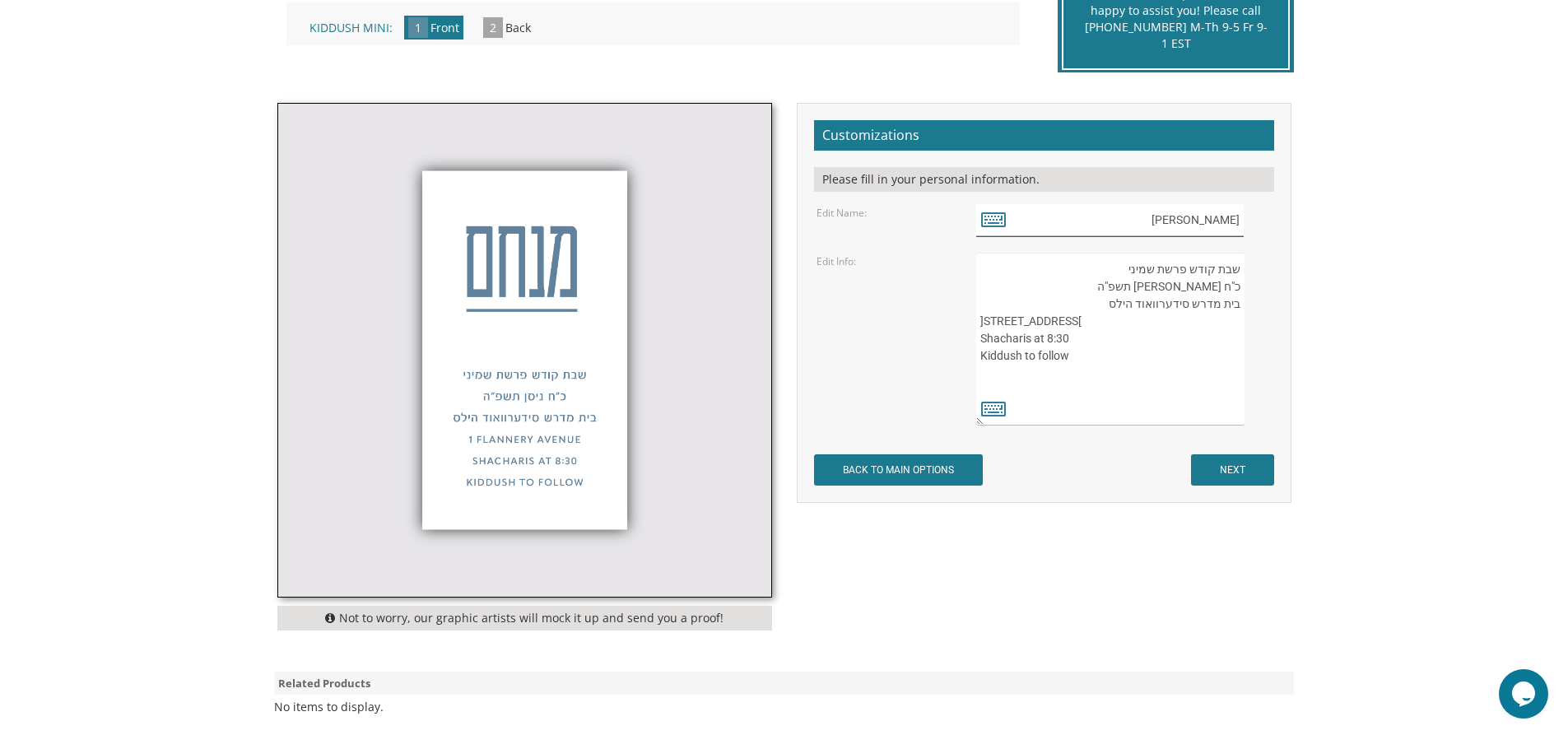
drag, startPoint x: 1206, startPoint y: 219, endPoint x: 1245, endPoint y: 219, distance: 39.0
click at [1245, 219] on div "[PERSON_NAME]" at bounding box center [1123, 220] width 295 height 32
click at [1000, 218] on icon at bounding box center [993, 218] width 24 height 23
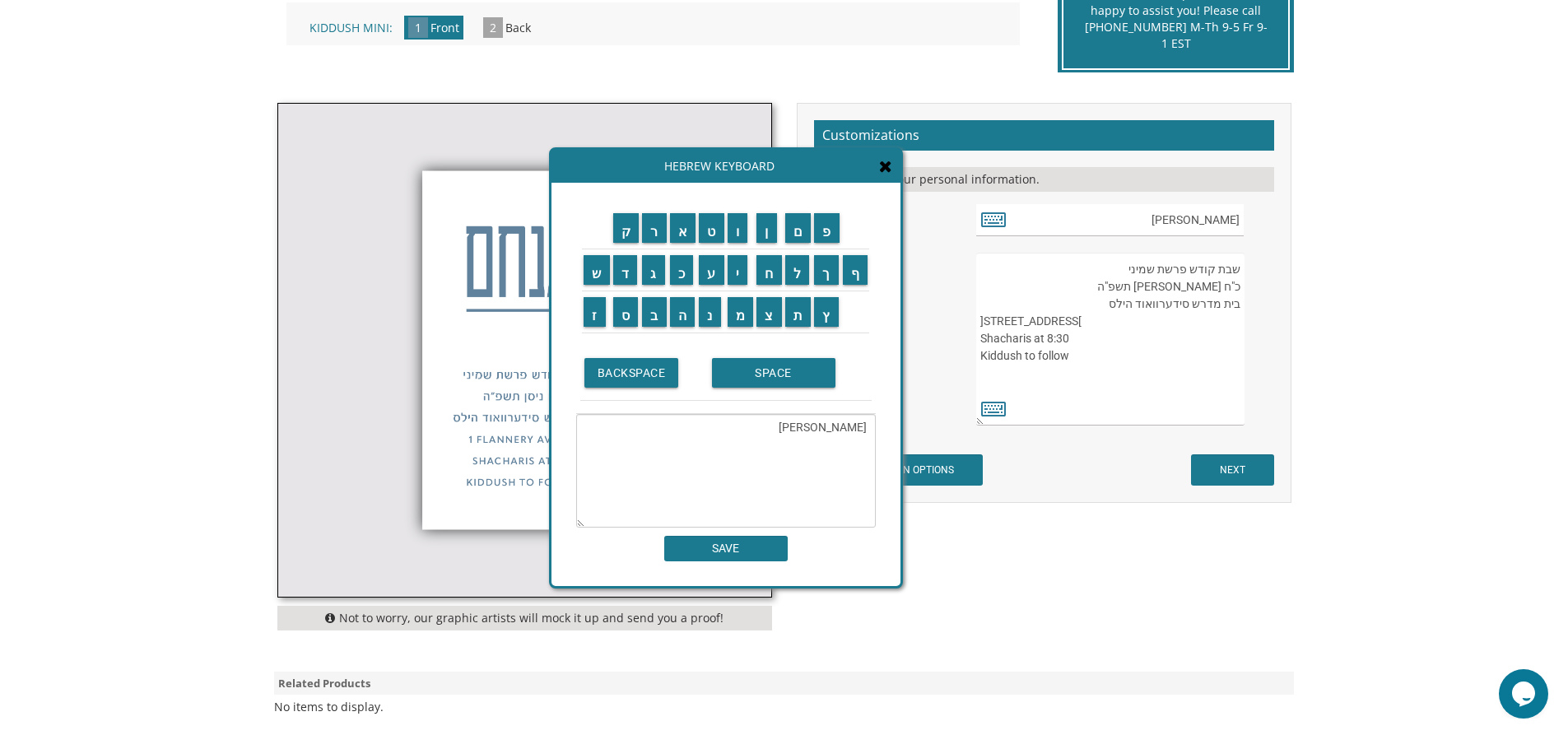
drag, startPoint x: 840, startPoint y: 424, endPoint x: 875, endPoint y: 428, distance: 35.2
click at [875, 428] on textarea "[PERSON_NAME]" at bounding box center [726, 471] width 300 height 114
click at [689, 226] on input "א" at bounding box center [683, 227] width 26 height 29
click at [685, 319] on input "ה" at bounding box center [683, 312] width 25 height 29
click at [648, 239] on input "ר" at bounding box center [653, 227] width 24 height 29
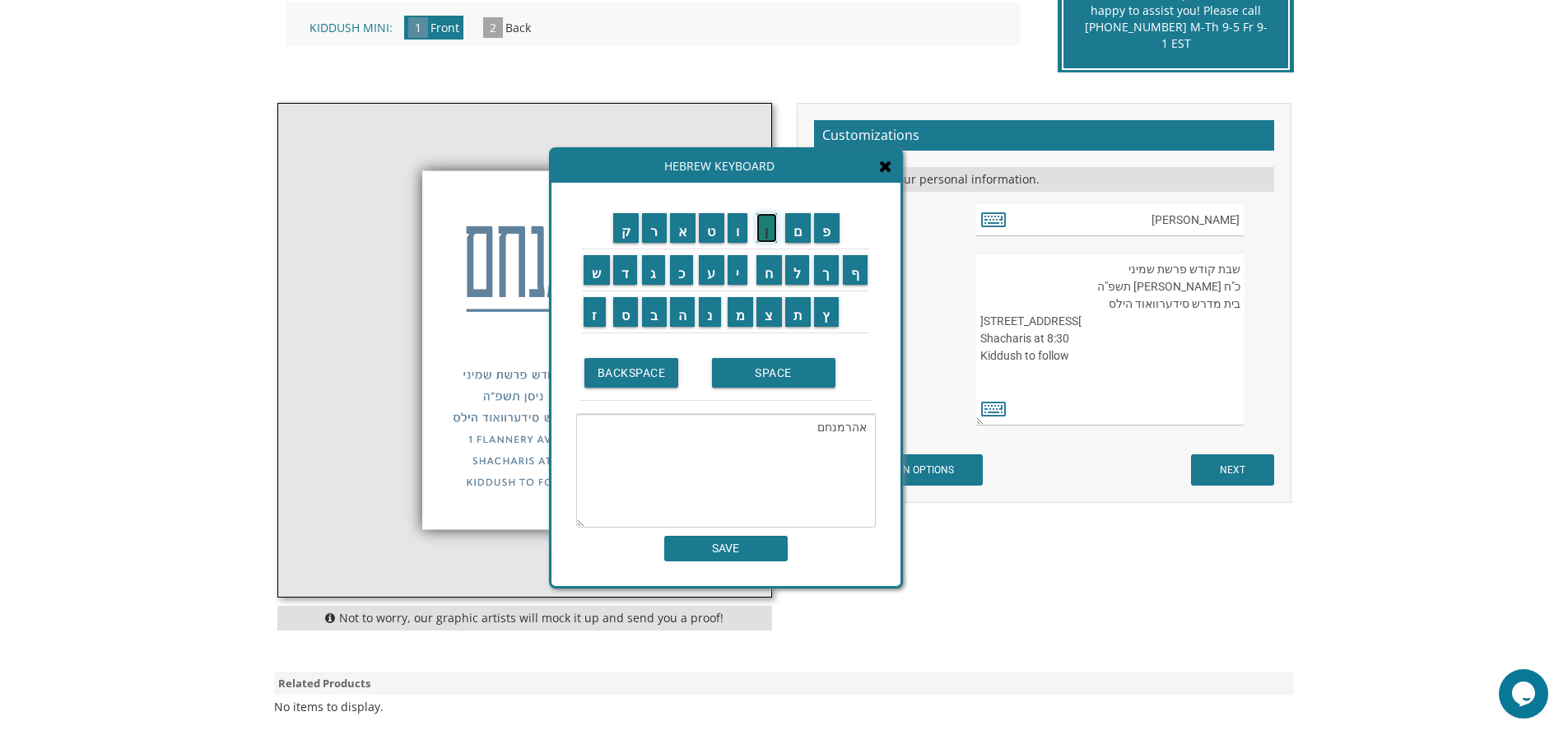
click at [772, 239] on input "ן" at bounding box center [766, 227] width 20 height 29
click at [813, 433] on textarea "אהרןמנחם" at bounding box center [726, 471] width 300 height 114
click at [814, 433] on textarea "אהרןמנחם" at bounding box center [726, 471] width 300 height 114
click at [815, 432] on textarea "אהרןמנחם" at bounding box center [726, 471] width 300 height 114
click at [810, 423] on textarea "אהרןמנחם" at bounding box center [726, 471] width 300 height 114
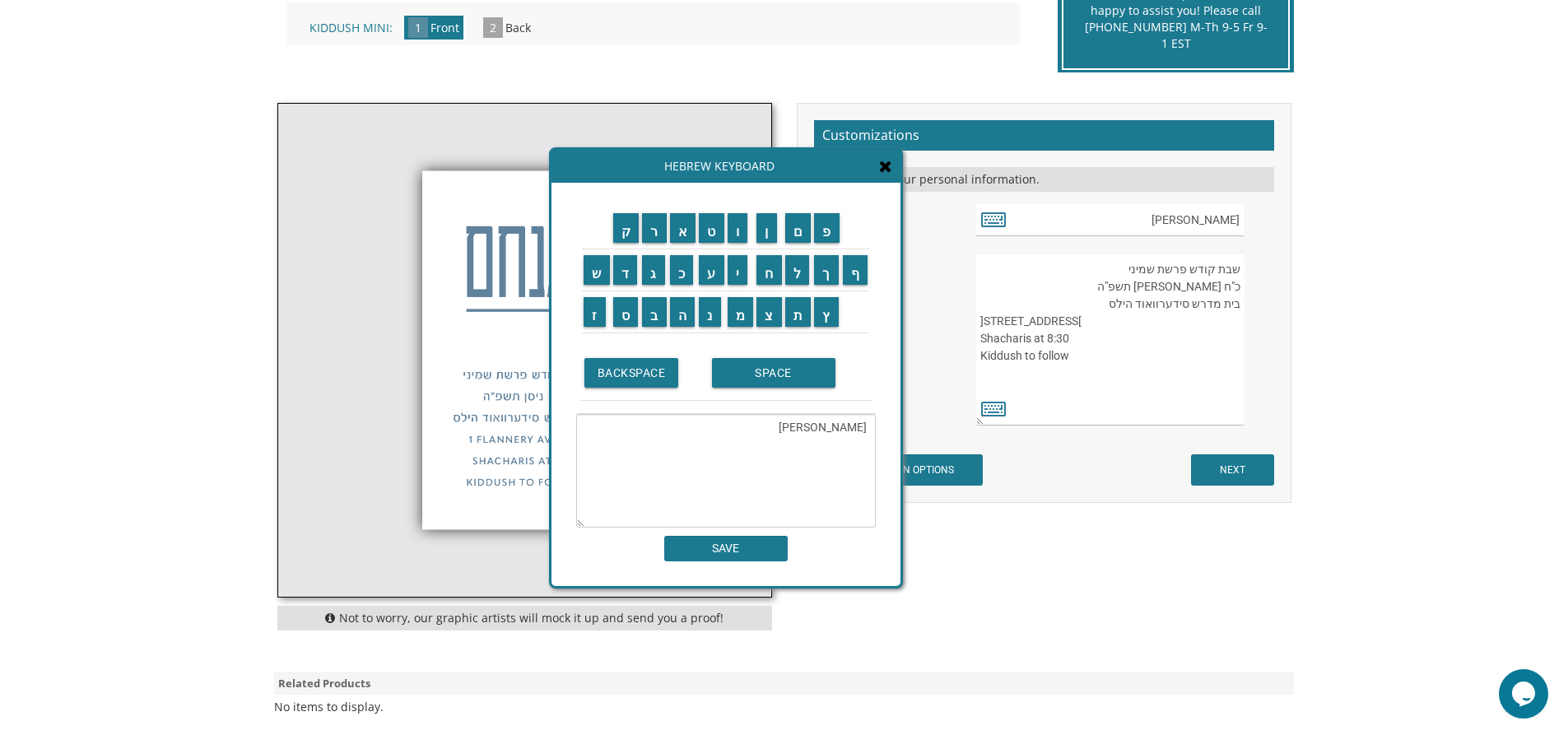
type textarea "אהרן"
click at [775, 546] on input "SAVE" at bounding box center [726, 548] width 124 height 25
type input "[PERSON_NAME]"
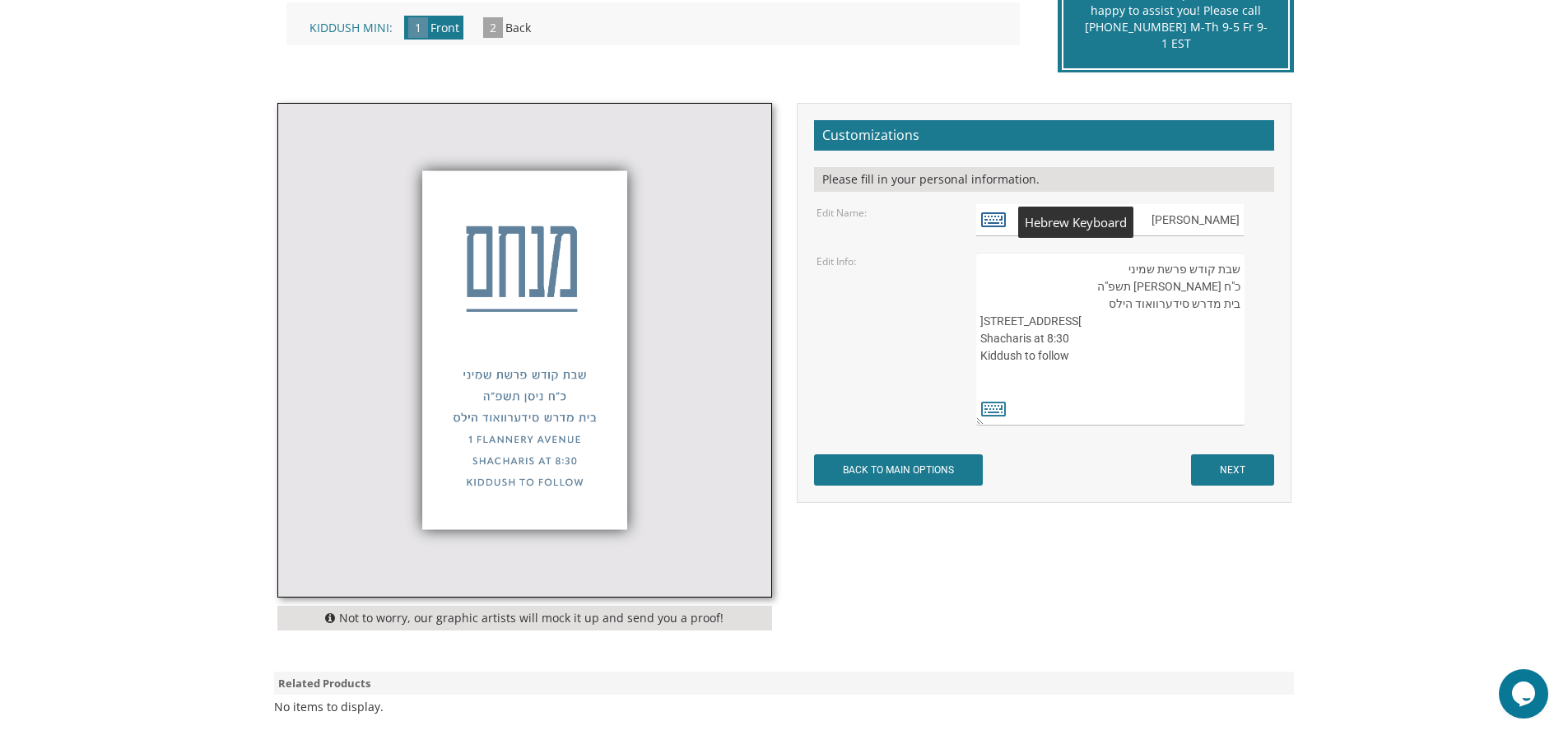
click at [1002, 221] on icon at bounding box center [993, 218] width 24 height 23
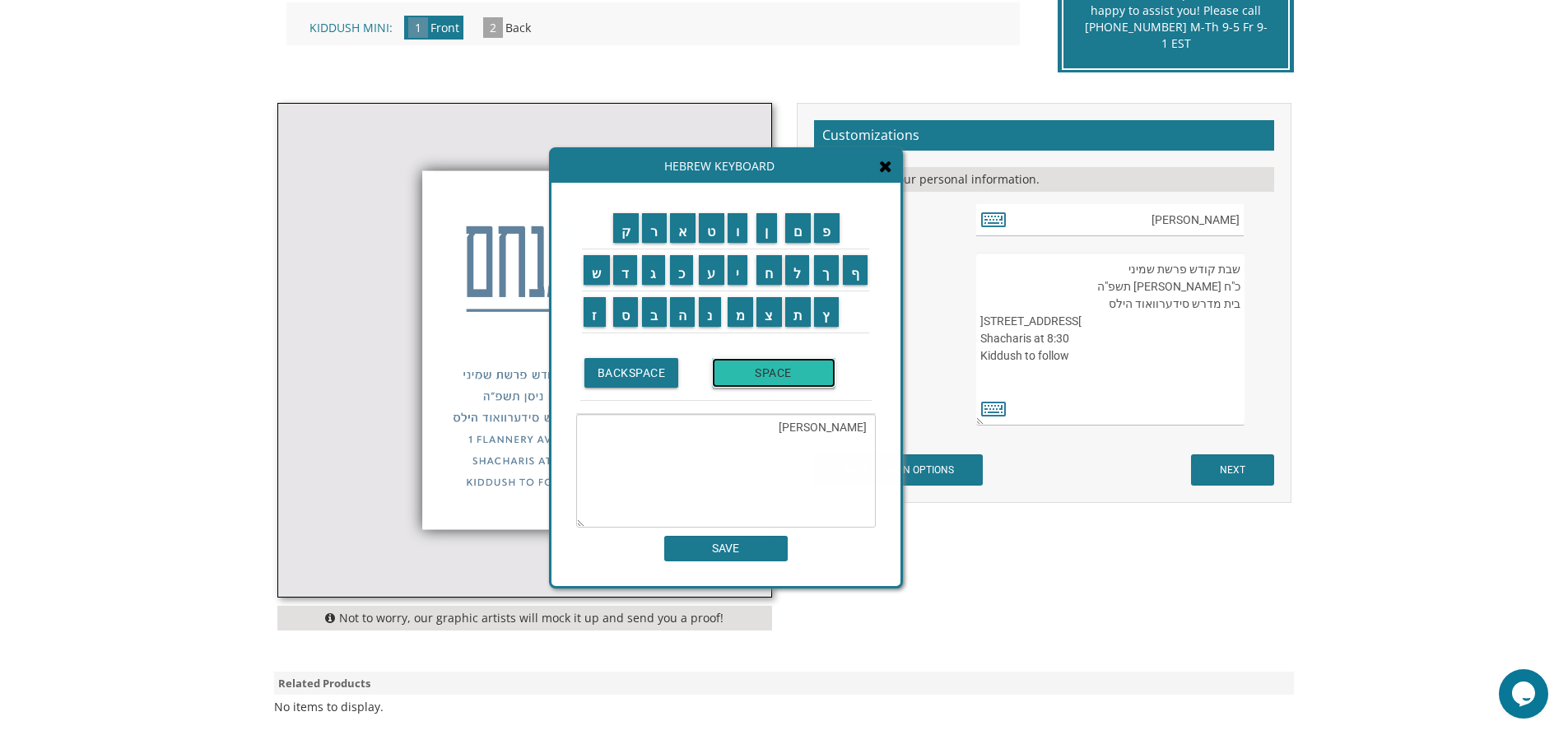
drag, startPoint x: 724, startPoint y: 381, endPoint x: 727, endPoint y: 359, distance: 22.2
click at [725, 381] on input "SPACE" at bounding box center [773, 372] width 124 height 29
click at [675, 311] on input "ה" at bounding box center [683, 312] width 25 height 29
click at [804, 271] on input "ל" at bounding box center [797, 269] width 24 height 29
click at [743, 234] on input "ו" at bounding box center [738, 227] width 20 height 29
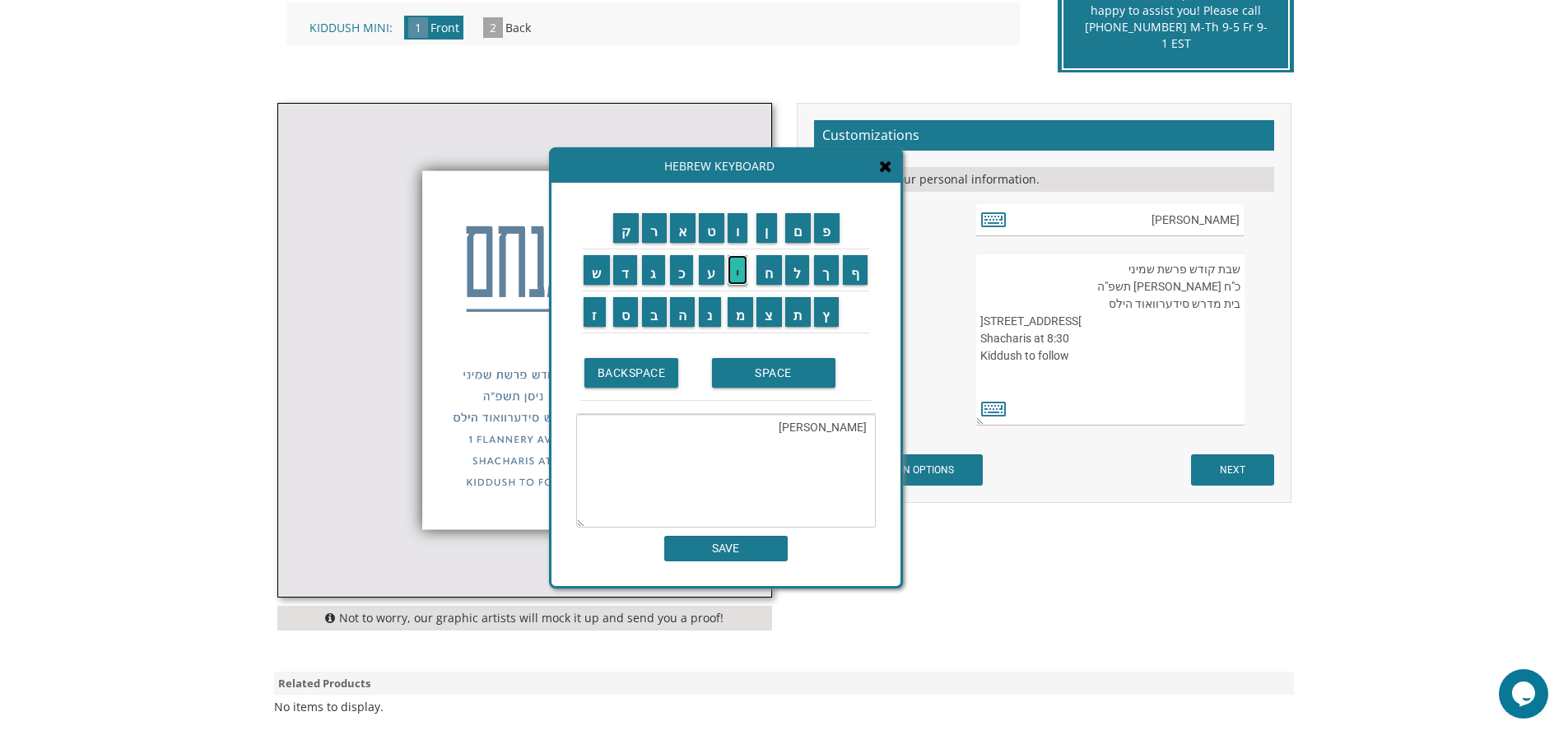
click at [748, 271] on input "י" at bounding box center [738, 269] width 20 height 29
type textarea "אהרן הלוי"
click at [735, 544] on input "SAVE" at bounding box center [726, 548] width 124 height 25
type input "אהרן הלוי"
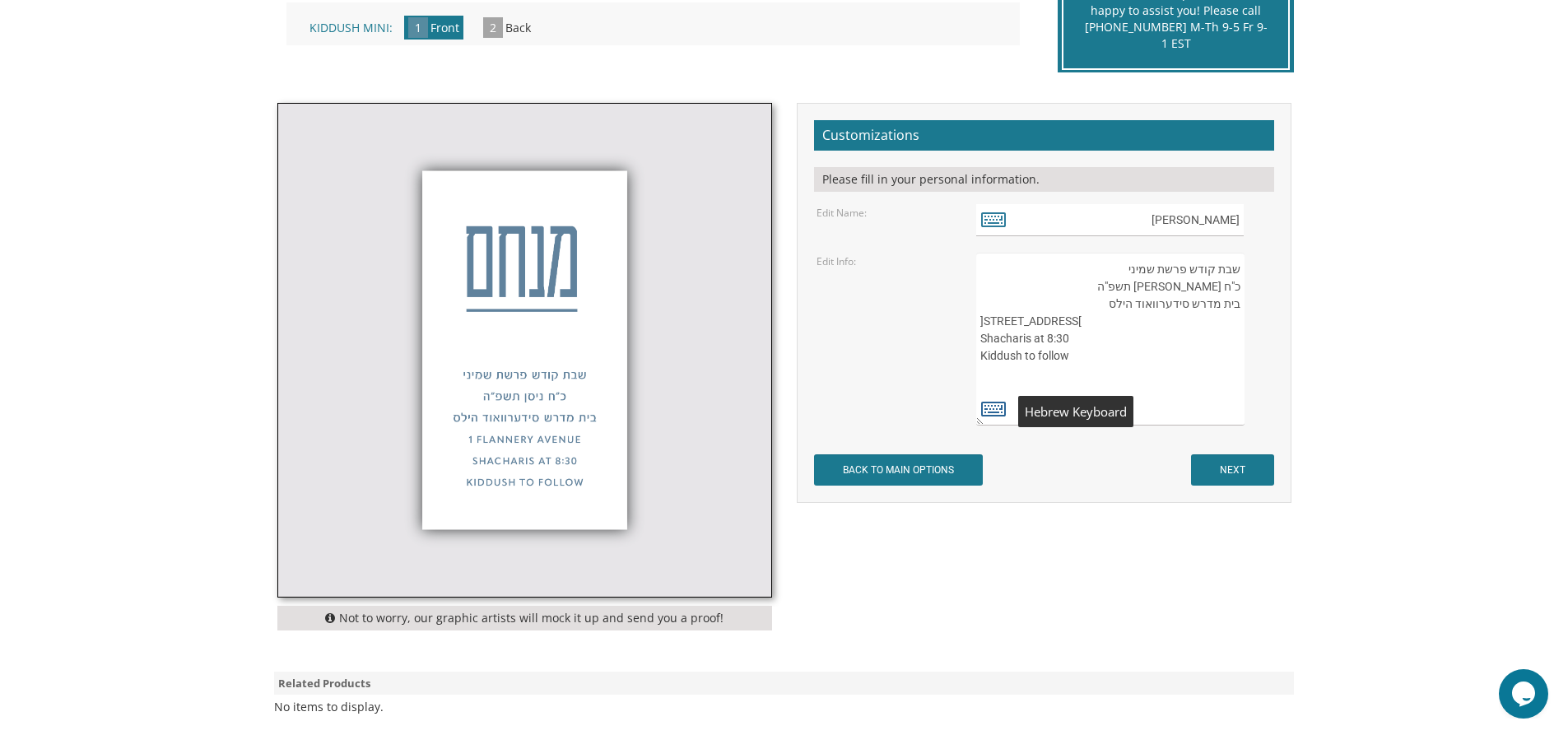
click at [994, 407] on icon at bounding box center [993, 407] width 24 height 23
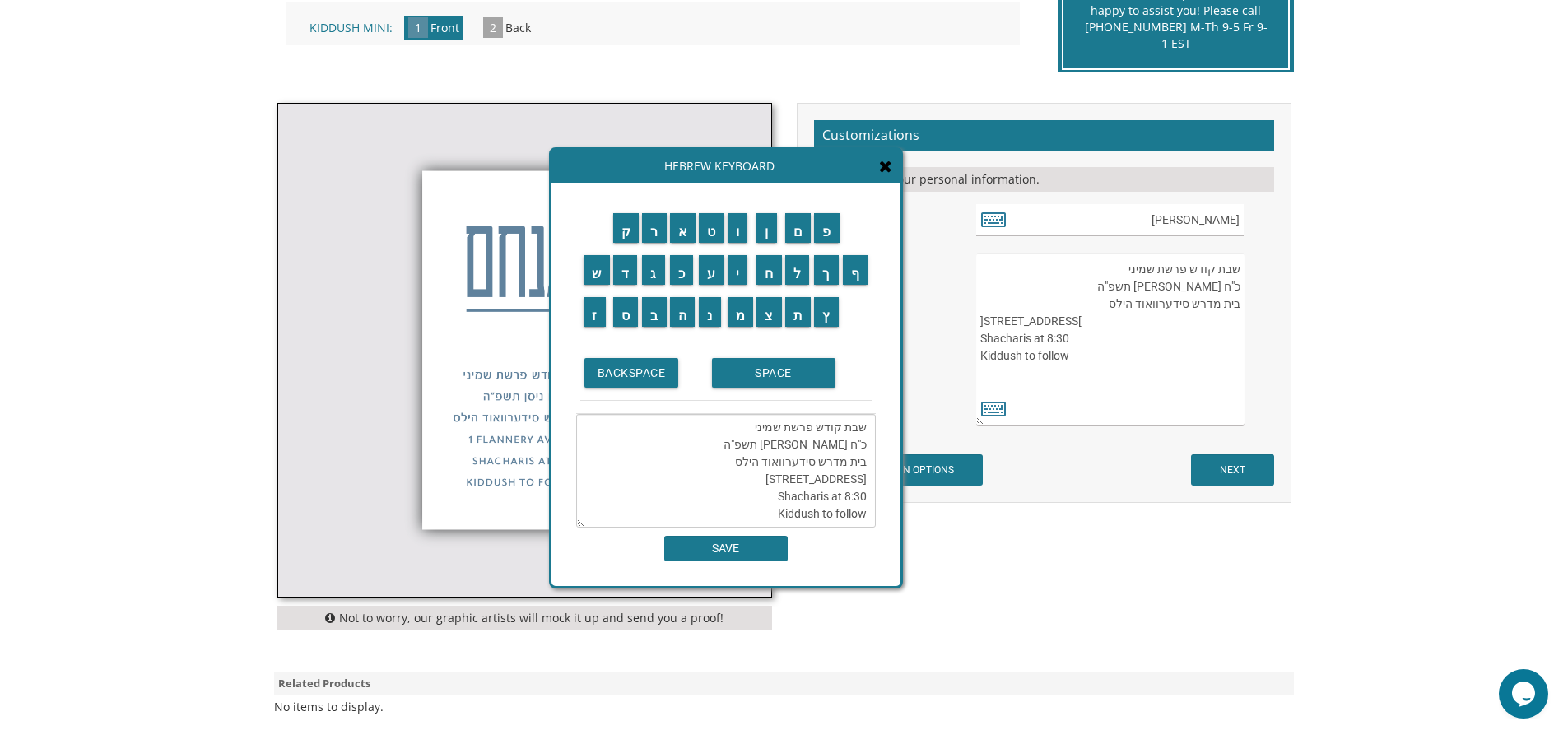
drag, startPoint x: 776, startPoint y: 431, endPoint x: 745, endPoint y: 428, distance: 31.1
click at [745, 428] on textarea "שבת קודש פרשת שמיני כ"ח ניסן תשפ"ה בית מדרש סידערוואוד הילס 1 Flannery Avenue S…" at bounding box center [726, 471] width 300 height 114
click at [797, 267] on input "ל" at bounding box center [797, 269] width 24 height 29
drag, startPoint x: 827, startPoint y: 268, endPoint x: 803, endPoint y: 300, distance: 40.0
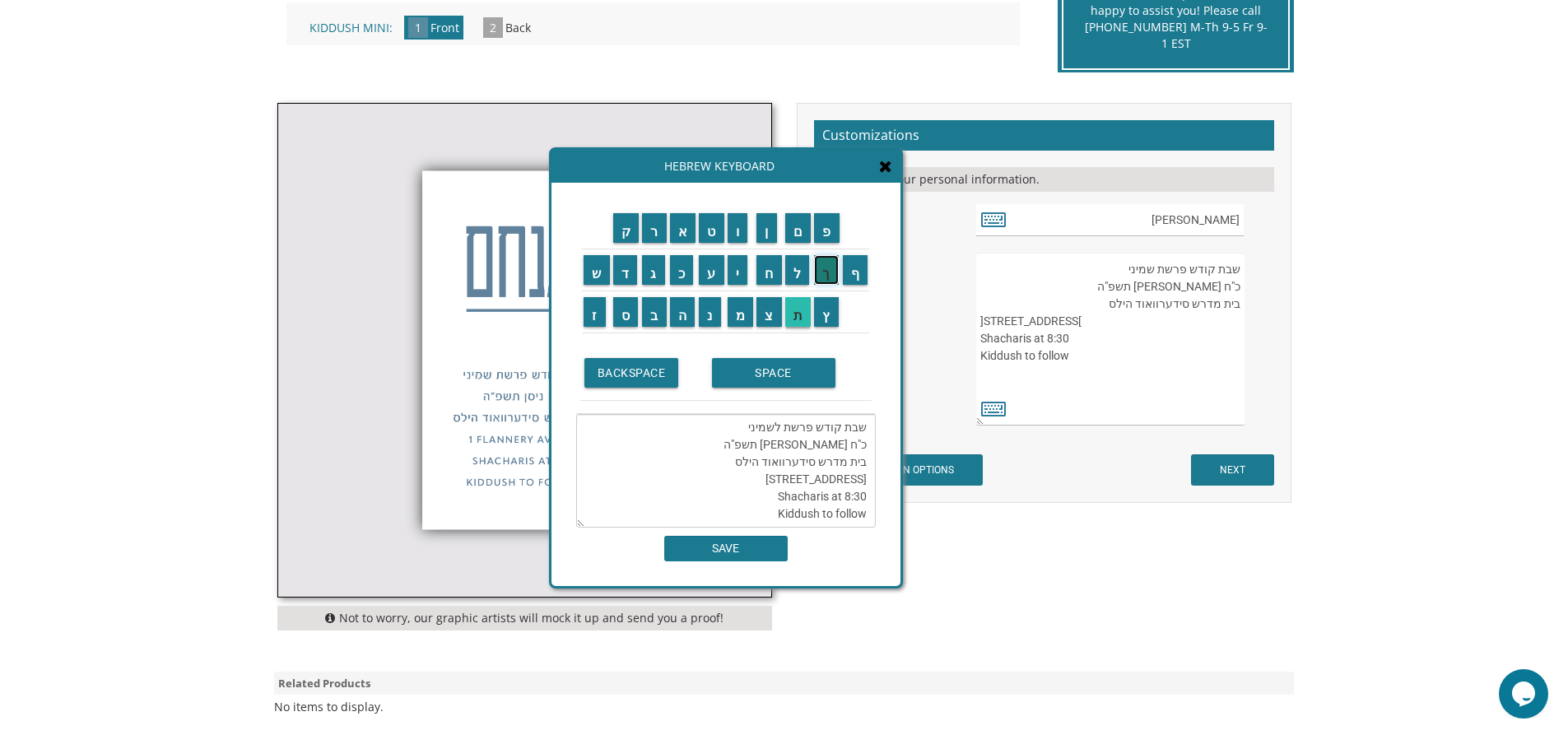
click at [826, 268] on input "ך" at bounding box center [826, 269] width 24 height 29
drag, startPoint x: 785, startPoint y: 370, endPoint x: 794, endPoint y: 348, distance: 23.8
click at [786, 370] on input "SPACE" at bounding box center [773, 372] width 124 height 29
click at [806, 272] on input "ל" at bounding box center [797, 269] width 24 height 29
click at [829, 278] on input "ך" at bounding box center [826, 269] width 24 height 29
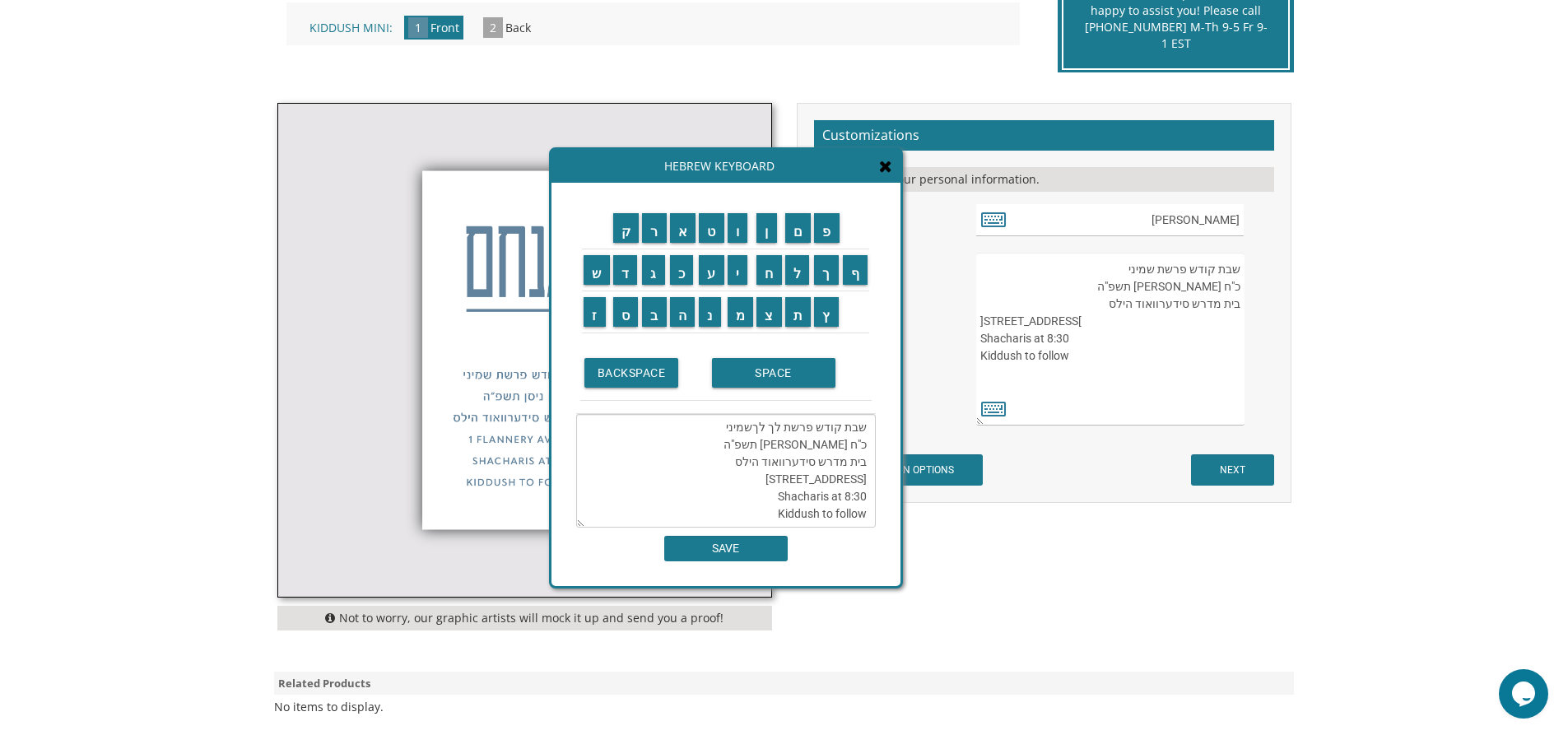
scroll to position [0, 0]
click at [716, 429] on textarea "שבת קודש פרשת לך לךשמיני כ"ח ניסן תשפ"ה בית מדרש סידערוואוד הילס 1 Flannery Ave…" at bounding box center [726, 471] width 300 height 114
click at [785, 441] on textarea "שבת קודש פרשת לך לך כ"ח ניסן תשפ"ה בית מדרש סידערוואוד הילס 1 Flannery Avenue S…" at bounding box center [726, 471] width 300 height 114
click at [740, 226] on input "ו" at bounding box center [738, 227] width 20 height 29
drag, startPoint x: 825, startPoint y: 445, endPoint x: 845, endPoint y: 446, distance: 20.0
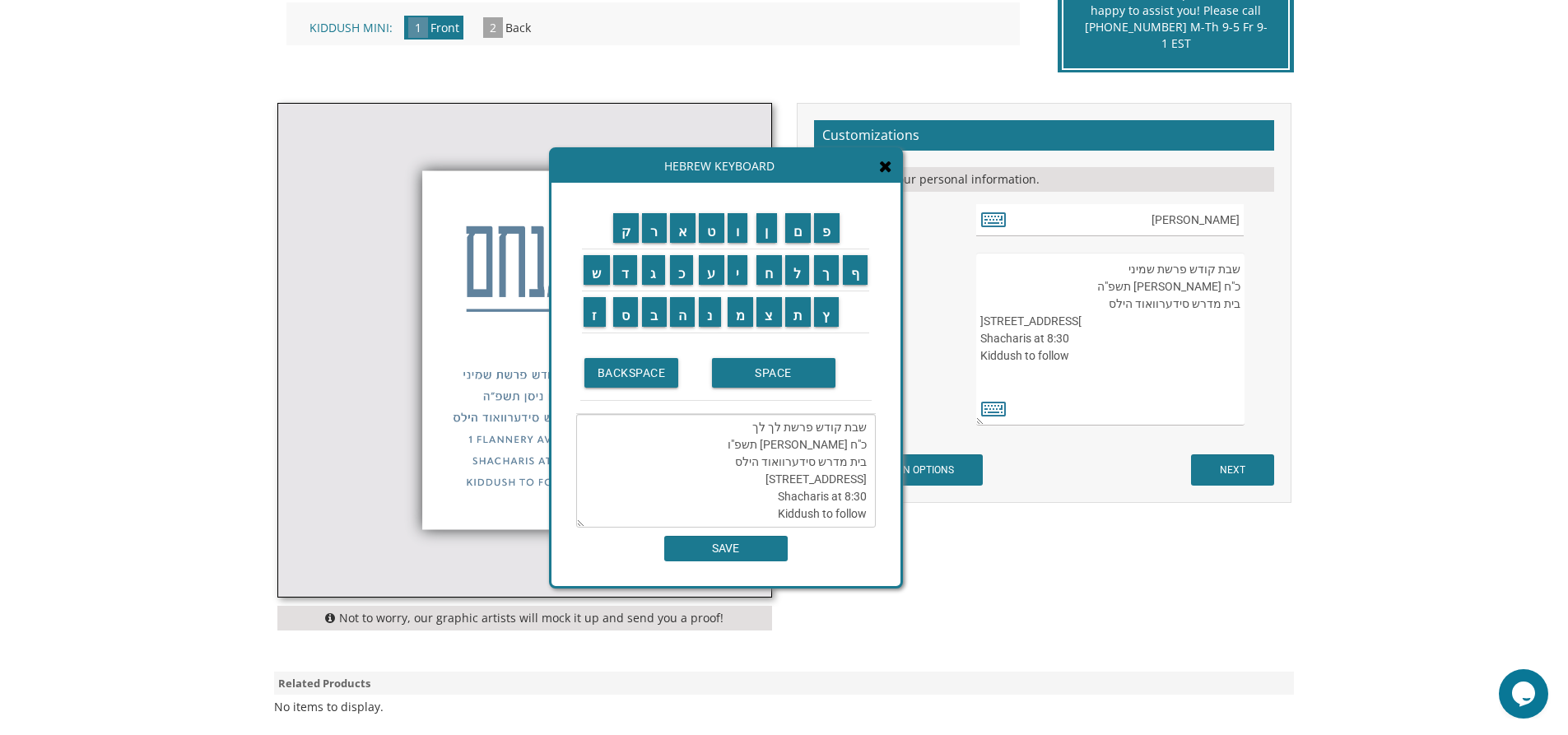
click at [845, 446] on textarea "שבת קודש פרשת לך לך כ"ח ניסן תשפ"ו בית מדרש סידערוואוד הילס 1 Flannery Avenue S…" at bounding box center [726, 471] width 300 height 114
click at [774, 269] on input "ח" at bounding box center [769, 269] width 25 height 29
click at [594, 277] on input "ש" at bounding box center [596, 269] width 26 height 29
click at [733, 231] on input "ו" at bounding box center [738, 227] width 20 height 29
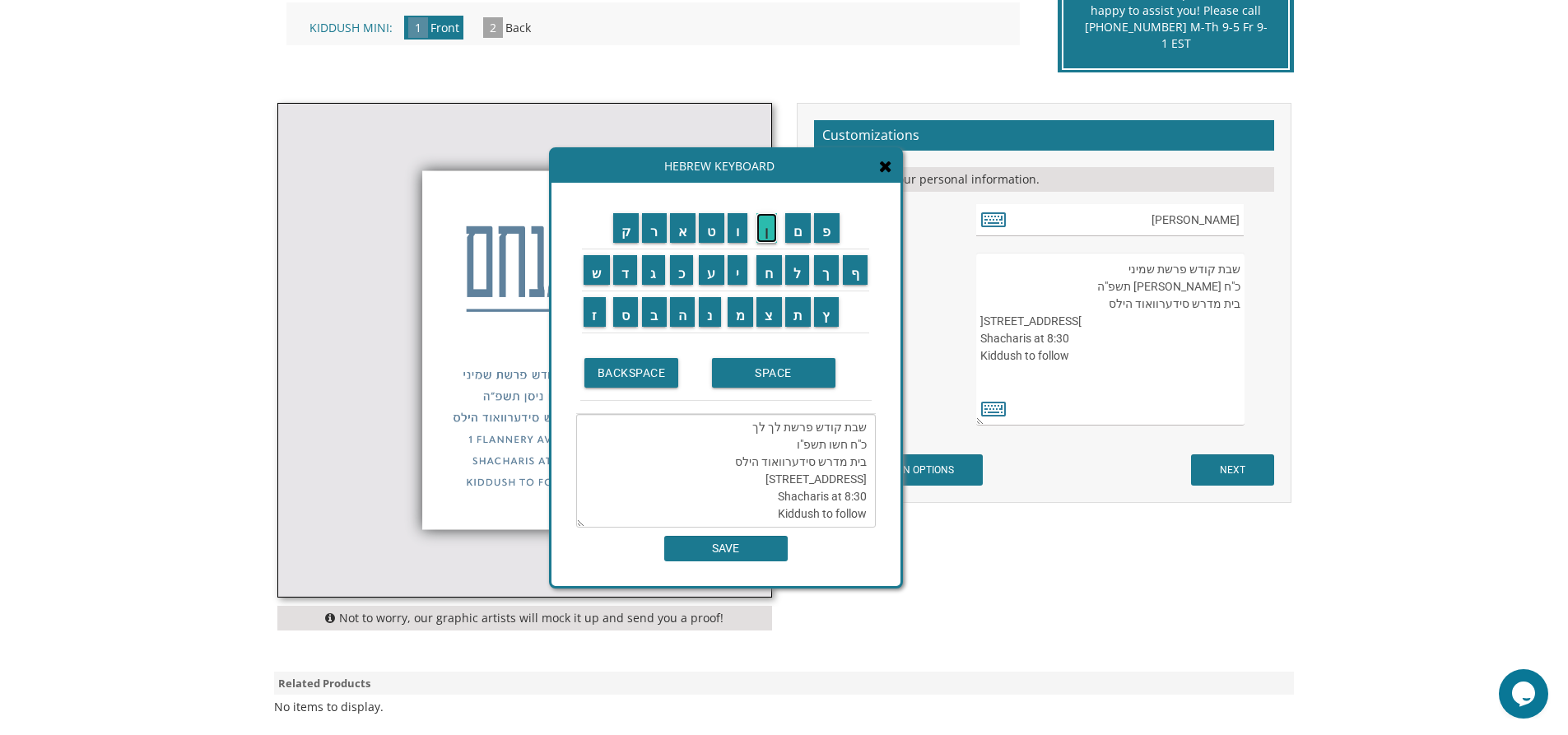
click at [764, 227] on input "ן" at bounding box center [766, 227] width 20 height 29
click at [728, 463] on textarea "שבת קודש פרשת לך לך כ"ח חשון תשפ"ו בית מדרש סידערוואוד הילס 1 Flannery Avenue S…" at bounding box center [726, 471] width 300 height 114
click at [631, 303] on input "ס" at bounding box center [626, 312] width 25 height 29
click at [719, 224] on input "ט" at bounding box center [712, 227] width 25 height 29
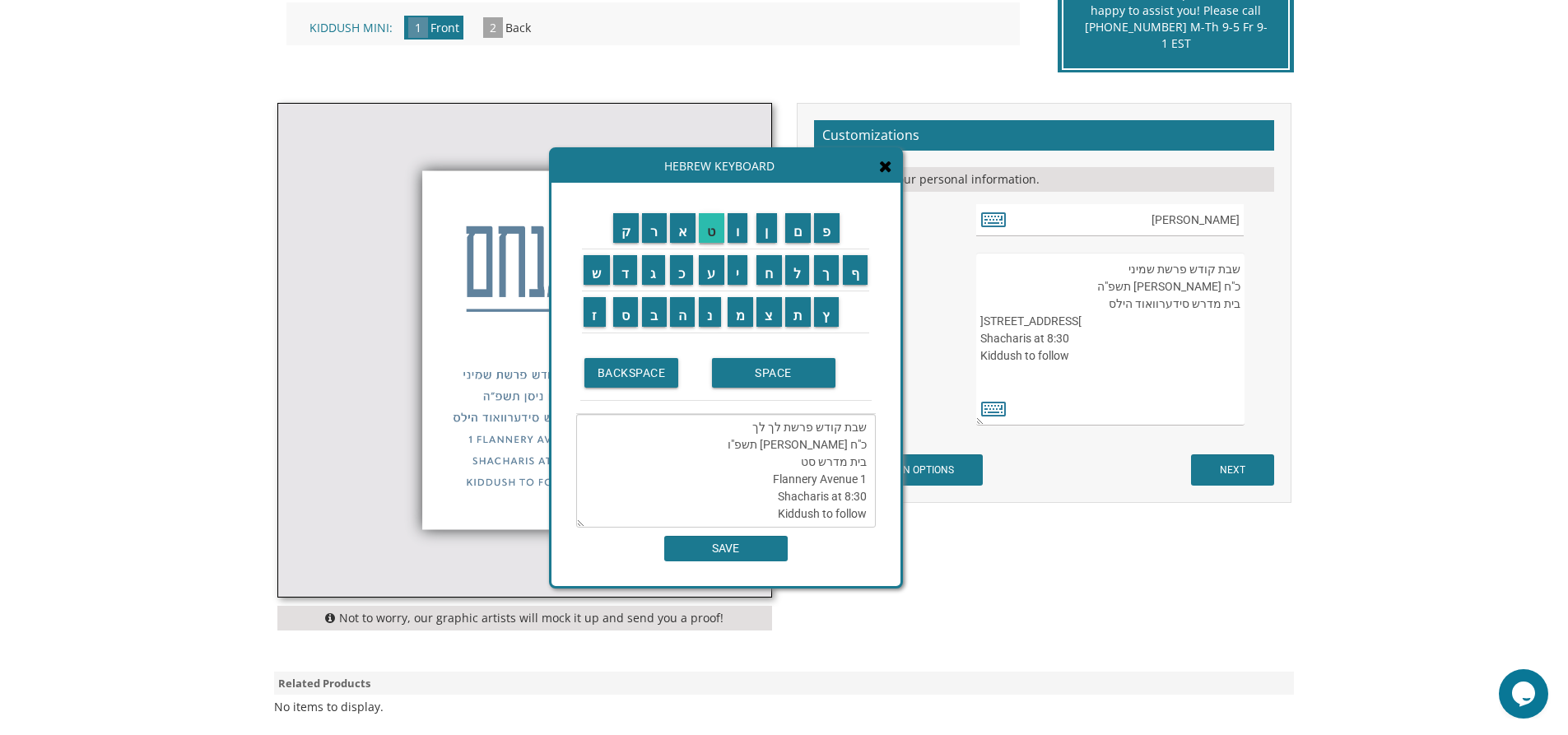
scroll to position [52, 0]
click at [688, 229] on input "א" at bounding box center [683, 227] width 26 height 29
click at [802, 269] on input "ל" at bounding box center [797, 269] width 24 height 29
click at [735, 266] on input "י" at bounding box center [738, 269] width 20 height 29
click at [773, 237] on input "ן" at bounding box center [766, 227] width 20 height 29
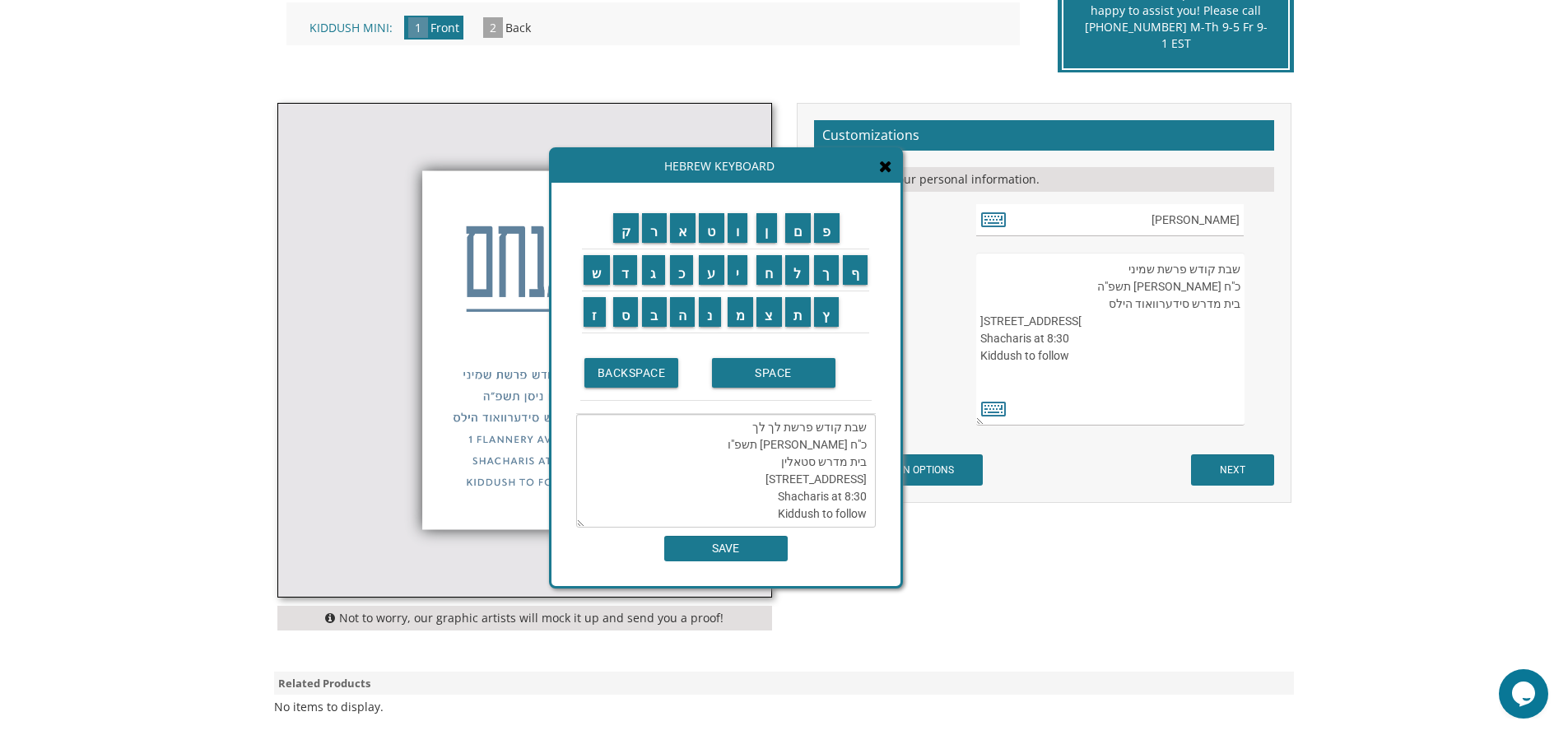
scroll to position [0, 0]
click at [771, 383] on input "SPACE" at bounding box center [773, 372] width 124 height 29
click at [630, 232] on input "ק" at bounding box center [626, 227] width 26 height 29
click at [676, 236] on input "א" at bounding box center [683, 227] width 26 height 29
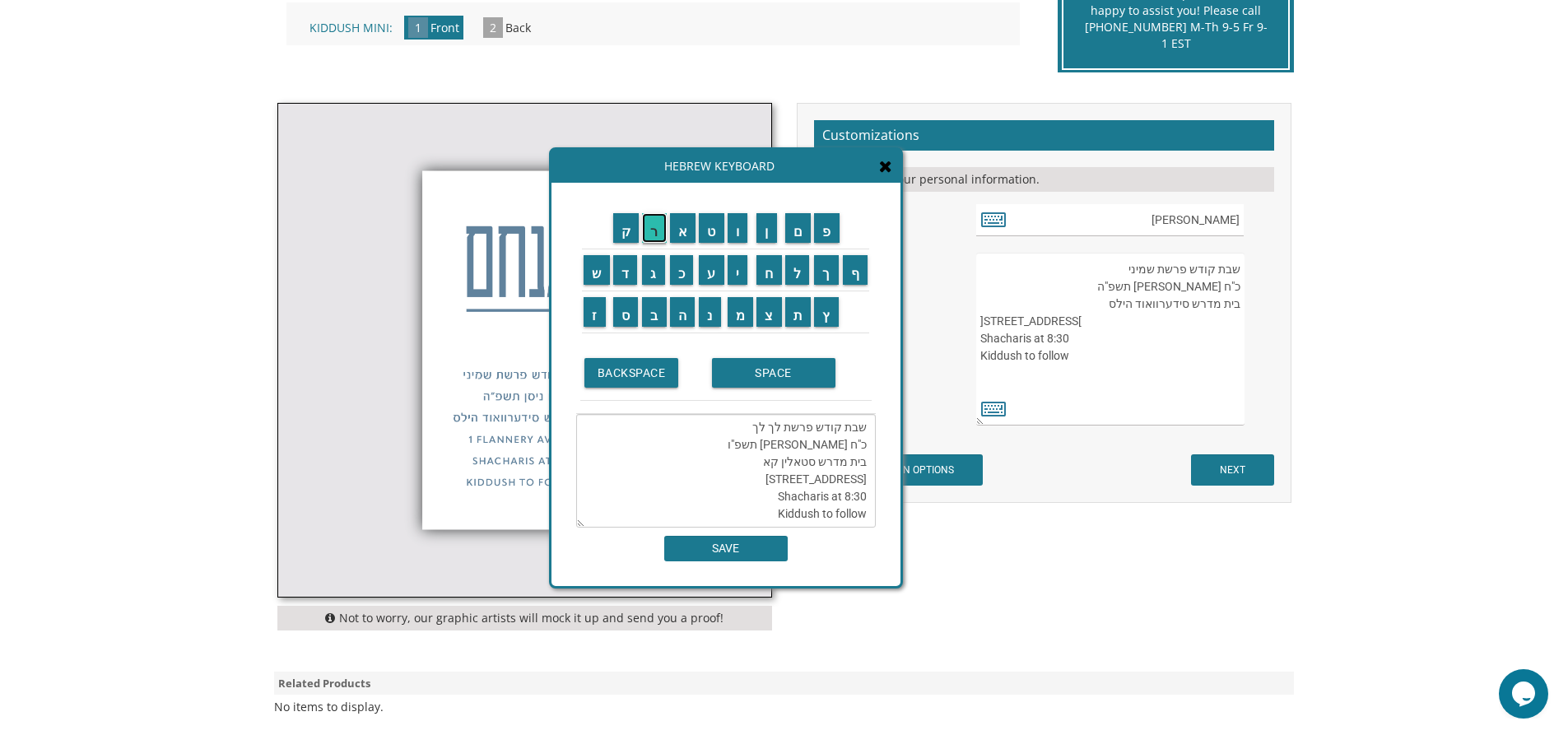
click at [657, 227] on input "ר" at bounding box center [653, 227] width 24 height 29
click at [799, 277] on input "ל" at bounding box center [797, 269] width 24 height 29
drag, startPoint x: 737, startPoint y: 261, endPoint x: 757, endPoint y: 242, distance: 27.6
click at [738, 260] on input "י" at bounding box center [738, 269] width 20 height 29
click at [772, 233] on input "ן" at bounding box center [766, 227] width 20 height 29
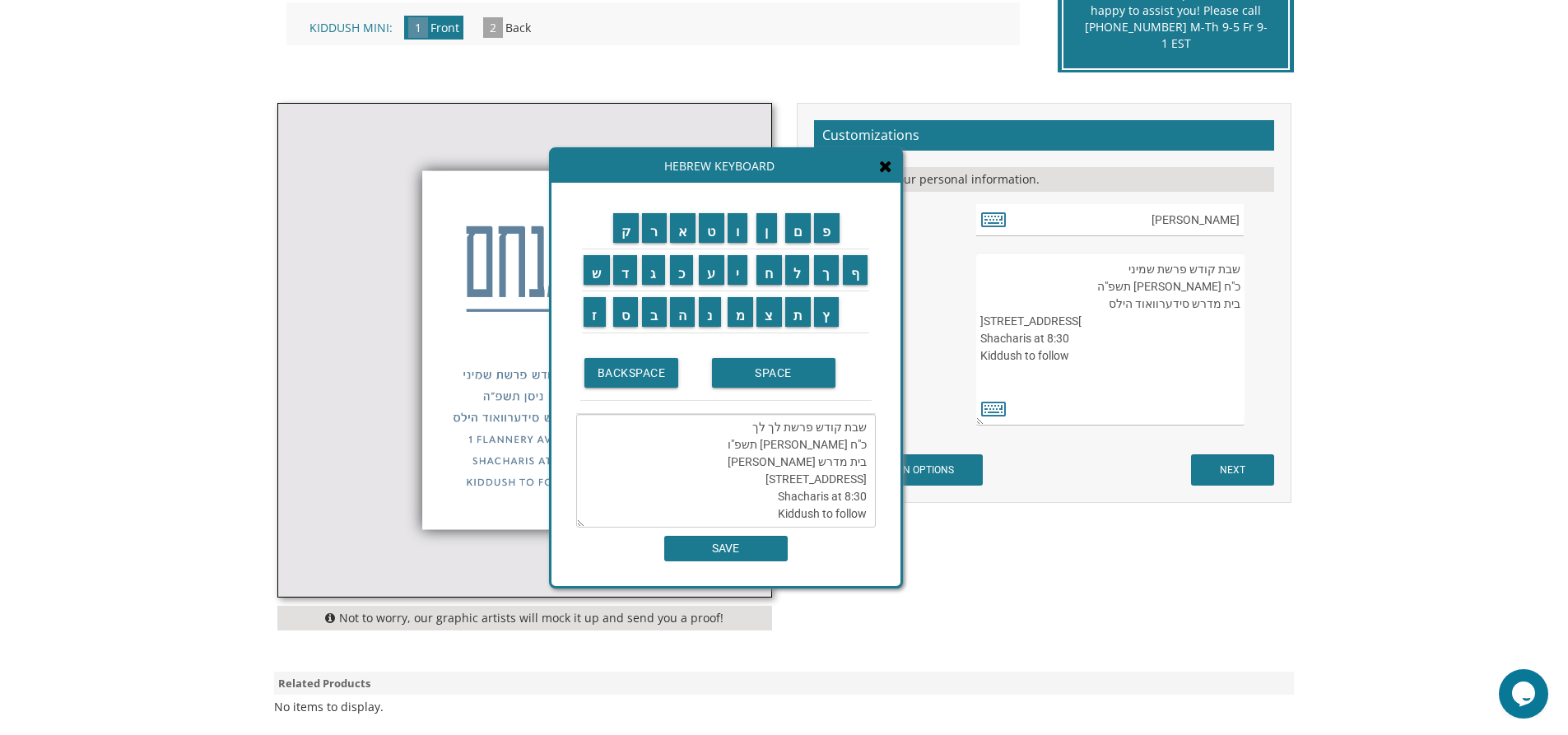
scroll to position [0, 0]
click at [772, 477] on textarea "שבת קודש פרשת לך לך כ"ח חשון תשפ"ו בית מדרש סטאלין קארלין 1 Flannery Avenue Sha…" at bounding box center [726, 471] width 300 height 114
click at [864, 480] on textarea "שבת קודש פרשת לך לך כ"ח חשון תשפ"ו בית מדרש סטאלין קארלין 1 Flannery Avenue Sha…" at bounding box center [726, 471] width 300 height 114
click at [764, 461] on textarea "שבת קודש פרשת לך לך כ"ח חשון תשפ"ו בית מדרש סטאלין ק 1 Flannery Avenue Shachari…" at bounding box center [726, 471] width 300 height 114
click at [676, 225] on input "א" at bounding box center [683, 227] width 26 height 29
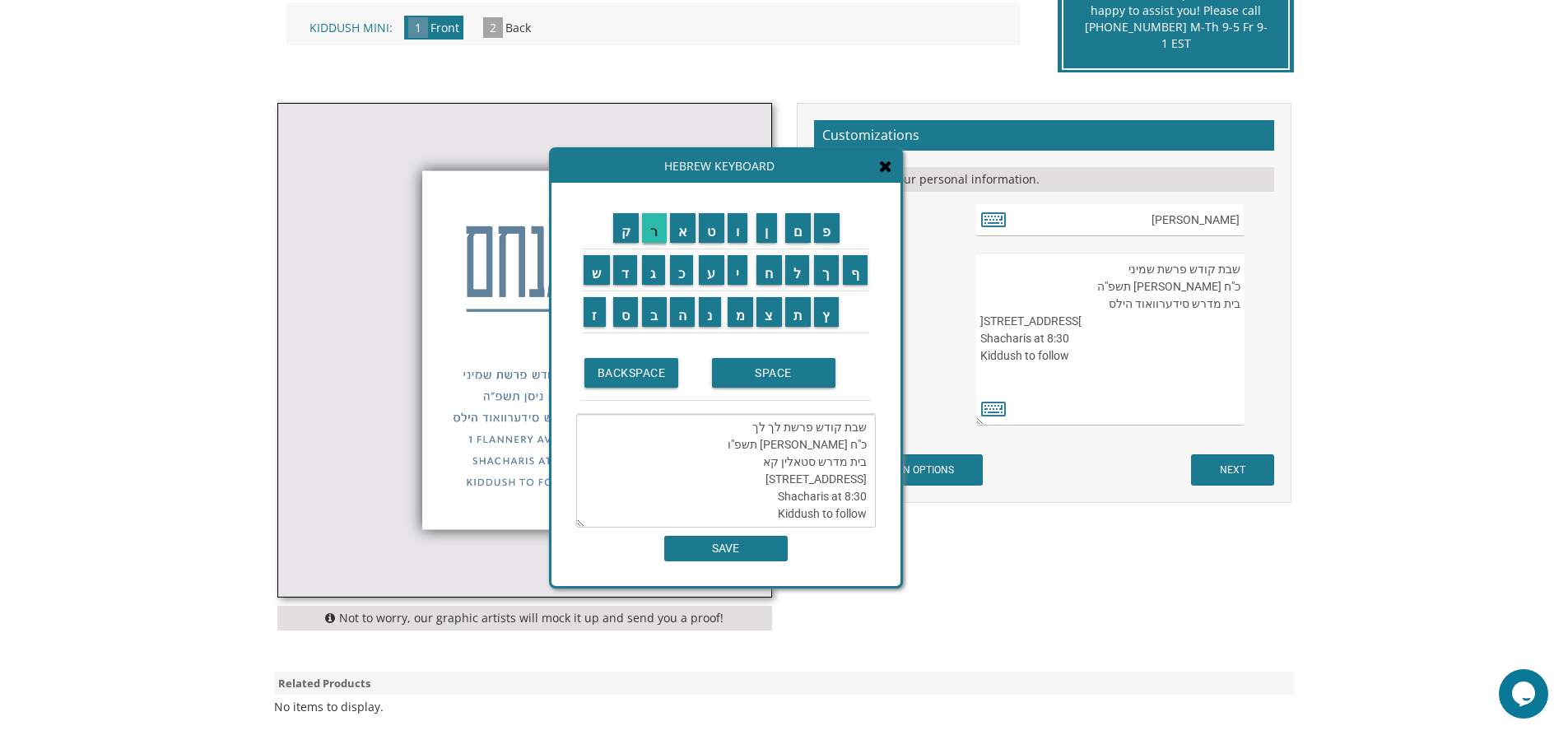
scroll to position [52, 0]
click at [655, 225] on input "ר" at bounding box center [653, 227] width 24 height 29
click at [798, 274] on input "ל" at bounding box center [797, 269] width 24 height 29
click at [739, 272] on input "י" at bounding box center [738, 269] width 20 height 29
click at [774, 230] on input "ן" at bounding box center [766, 227] width 20 height 29
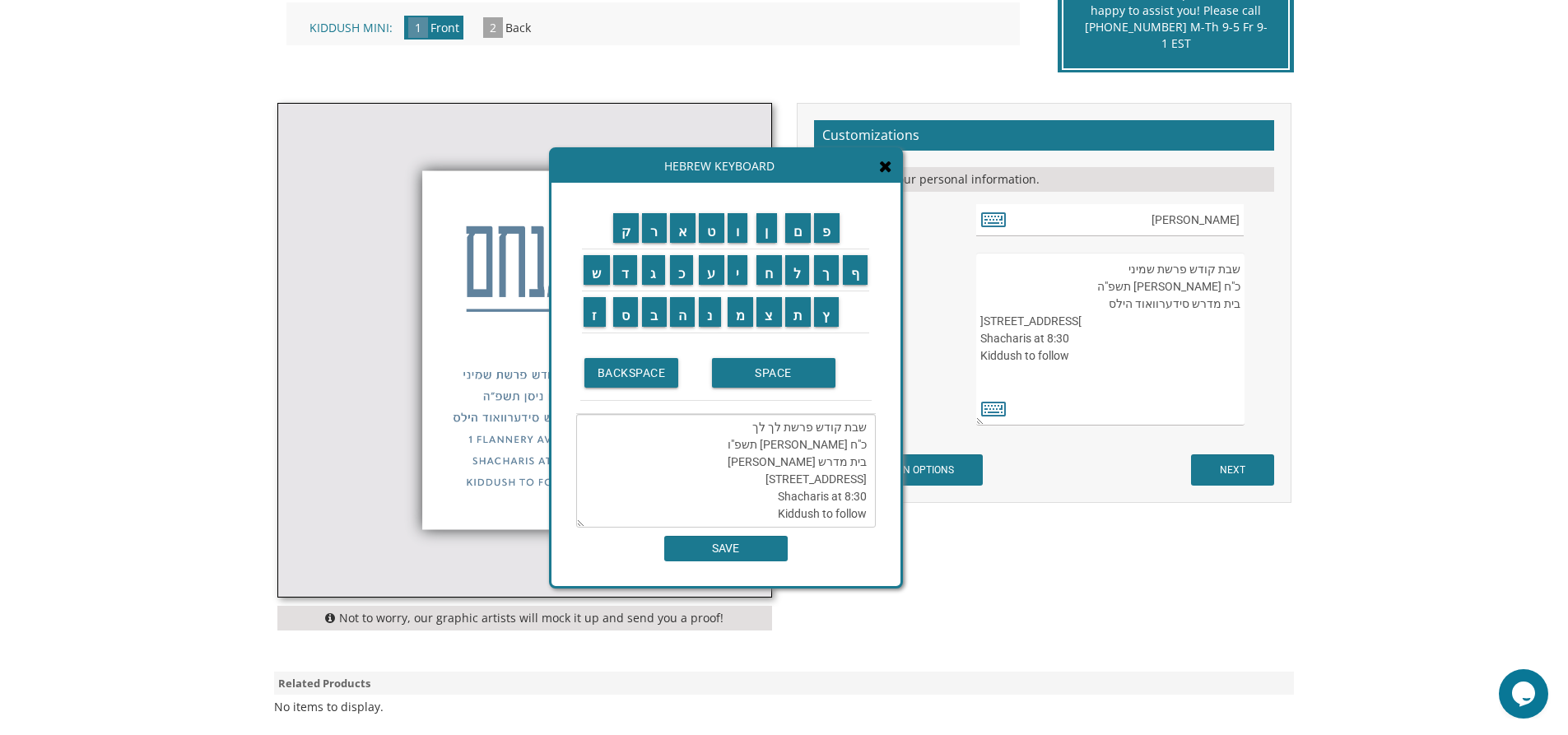
scroll to position [0, 0]
click at [773, 477] on textarea "שבת קודש פרשת לך לך כ"ח חשון תשפ"ו בית מדרש סטאלין קארלין 1 Flannery Avenue Sha…" at bounding box center [726, 471] width 300 height 114
click at [850, 477] on textarea "שבת קודש פרשת לך לך כ"ח חשון תשפ"ו בית מדרש סטאלין קארלין 1153 E Shacharis at 8…" at bounding box center [726, 471] width 300 height 114
click at [846, 477] on textarea "שבת קודש פרשת לך לך כ"ח חשון תשפ"ו בית מדרש סטאלין קארלין 153 E Shacharis at 8:…" at bounding box center [726, 471] width 300 height 114
click at [845, 478] on textarea "שבת קודש פרשת לך לך כ"ח חשון תשפ"ו בית מדרש סטאלין קארלין 153 7th St.E Shachari…" at bounding box center [726, 471] width 300 height 114
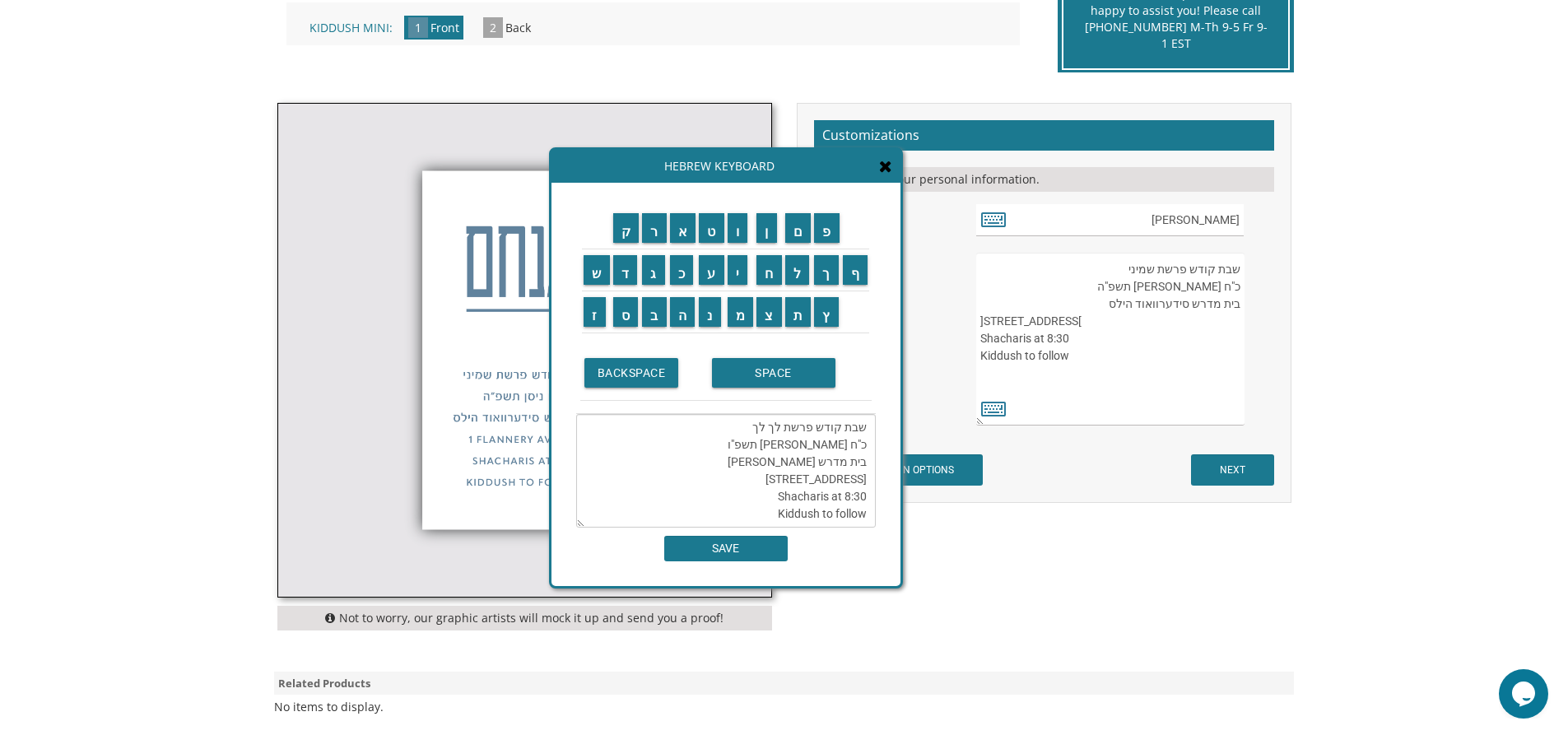
click at [866, 480] on textarea "שבת קודש פרשת לך לך כ"ח חשון תשפ"ו בית מדרש סטאלין קארלין 153 7th St.E Shachari…" at bounding box center [726, 471] width 300 height 114
click at [838, 479] on textarea "שבת קודש פרשת לך לך כ"ח חשון תשפ"ו בית מדרש סטאלין קארלין 153 7th St.E Shachari…" at bounding box center [726, 471] width 300 height 114
click at [845, 480] on textarea "שבת קודש פרשת לך לך כ"ח חשון תשפ"ו בית מדרש סטאלין קארלין 153 7th St.E Shachari…" at bounding box center [726, 471] width 300 height 114
click at [829, 480] on textarea "שבת קודש פרשת לך לך כ"ח חשון תשפ"ו בית מדרש סטאלין קארלין 1537th St.E Shacharis…" at bounding box center [726, 471] width 300 height 114
click at [846, 481] on textarea "שבת קודש פרשת לך לך כ"ח חשון תשפ"ו בית מדרש סטאלין קארלין 1537th St.E Shacharis…" at bounding box center [726, 471] width 300 height 114
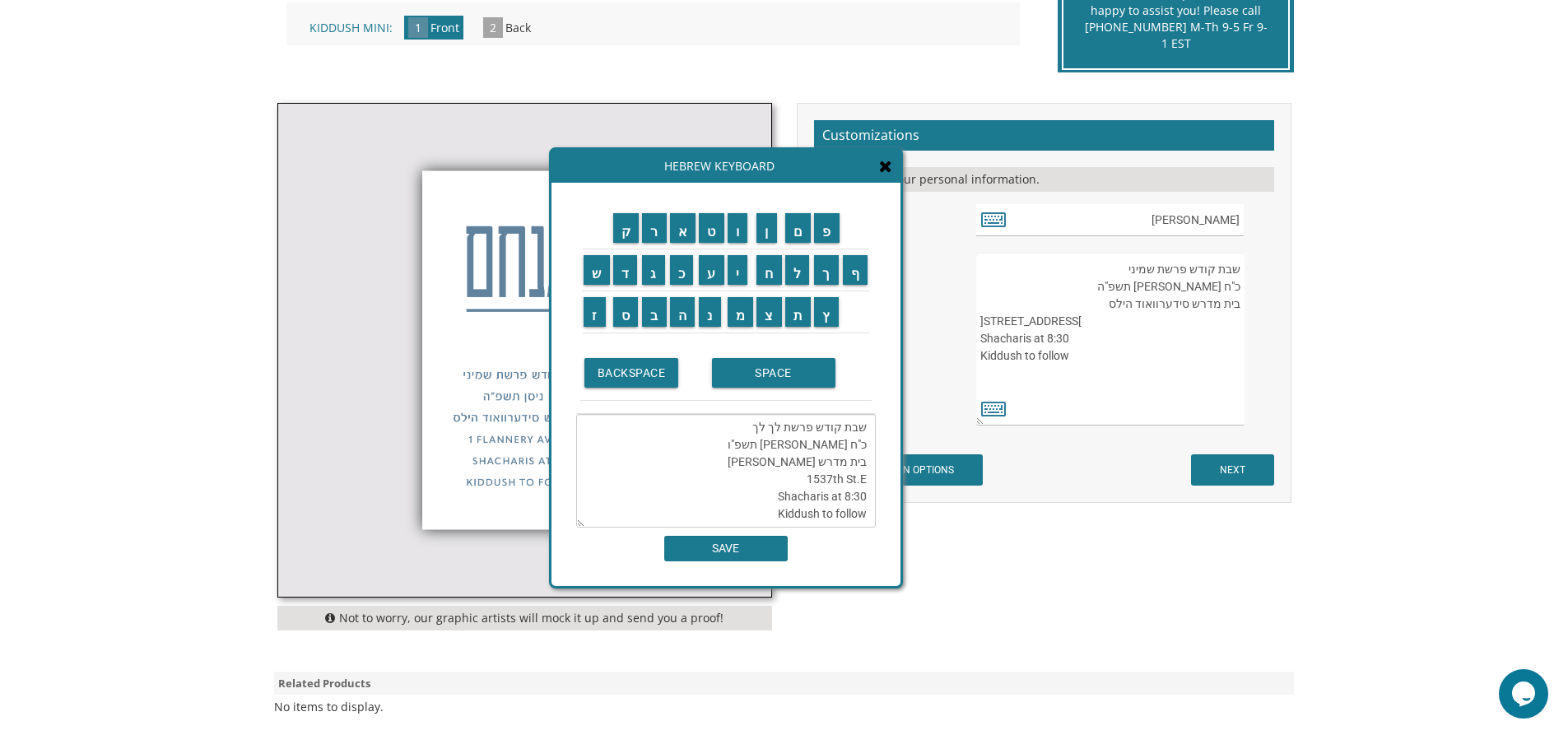
click at [829, 482] on textarea "שבת קודש פרשת לך לך כ"ח חשון תשפ"ו בית מדרש סטאלין קארלין 1537th St.E Shacharis…" at bounding box center [726, 471] width 300 height 114
drag, startPoint x: 854, startPoint y: 498, endPoint x: 866, endPoint y: 498, distance: 12.0
click at [866, 498] on textarea "שבת קודש פרשת לך לך כ"ח חשון תשפ"ו בית מדרש סטאלין קארלין 1537th St.E Shacharis…" at bounding box center [726, 471] width 300 height 114
type textarea "שבת קודש פרשת לך לך כ"ח חשון תשפ"ו בית מדרש סטאלין קארלין 1537th St.E Shacharis…"
click at [781, 552] on input "SAVE" at bounding box center [726, 548] width 124 height 25
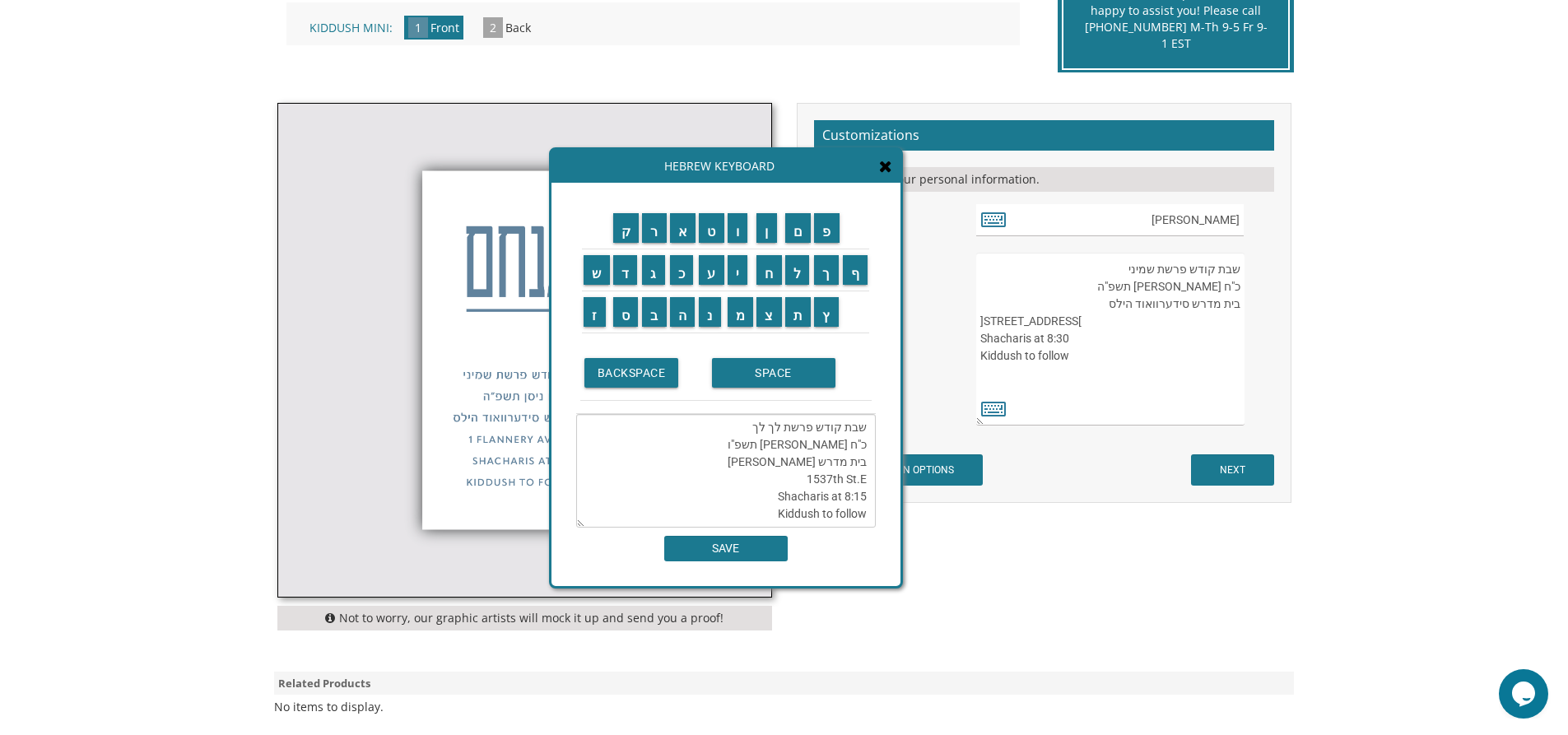
type textarea "שבת קודש פרשת לך לך כ"ח חשון תשפ"ו בית מדרש סטאלין קארלין 1537th St.E Shacharis…"
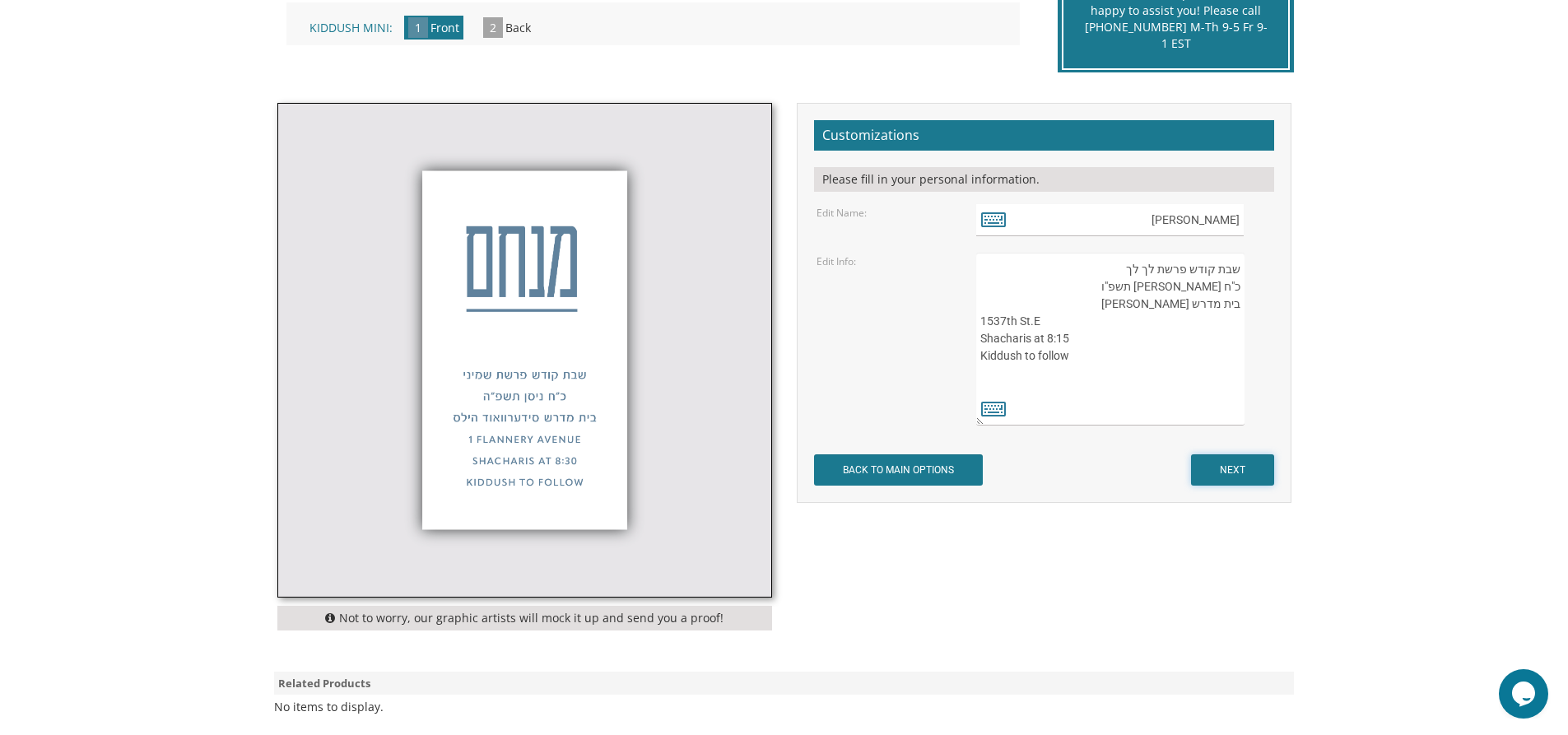
click at [1230, 469] on input "NEXT" at bounding box center [1232, 470] width 83 height 31
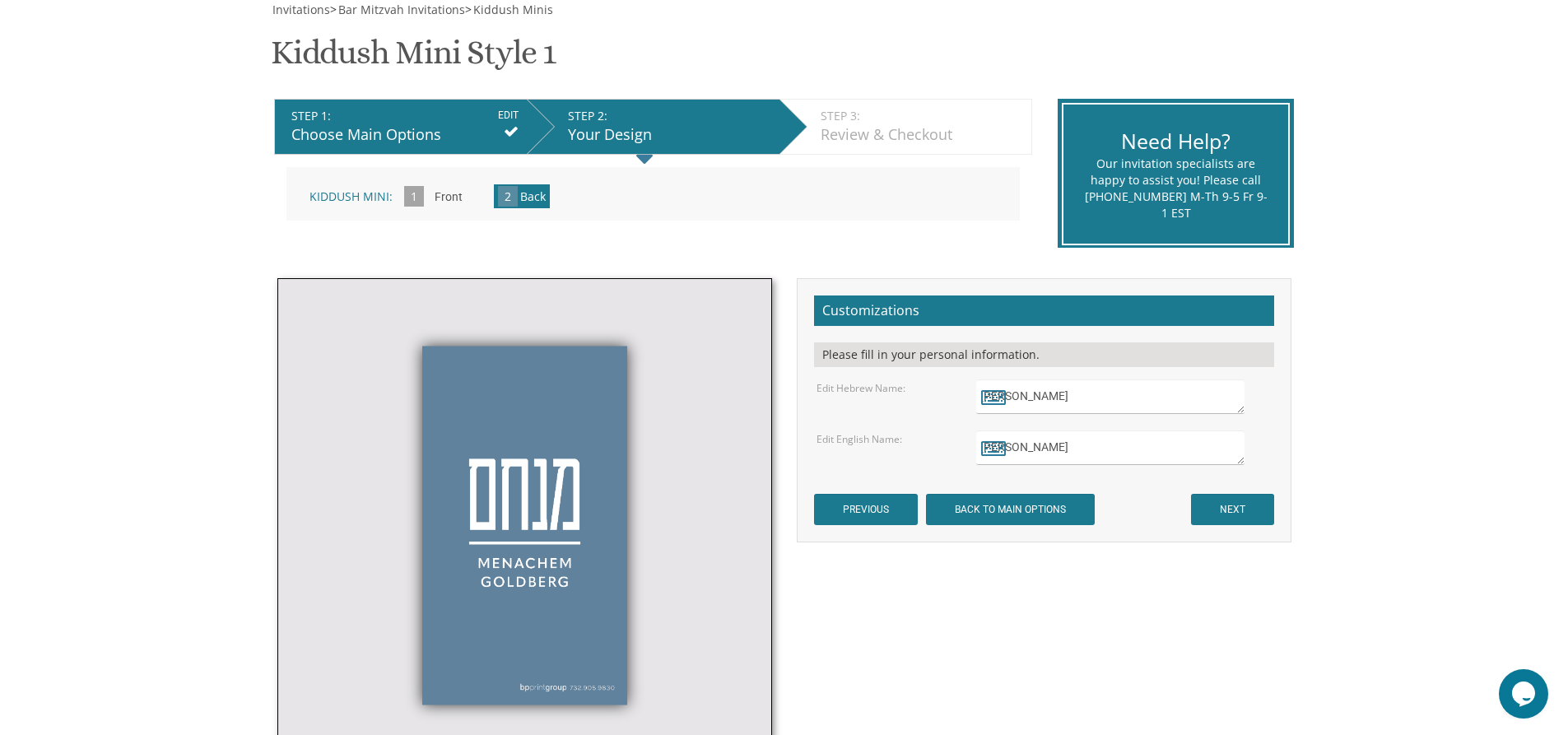
drag, startPoint x: 1190, startPoint y: 394, endPoint x: 1248, endPoint y: 406, distance: 59.2
click at [1247, 405] on div "[PERSON_NAME]" at bounding box center [1123, 397] width 295 height 35
click at [1002, 394] on icon at bounding box center [993, 396] width 24 height 23
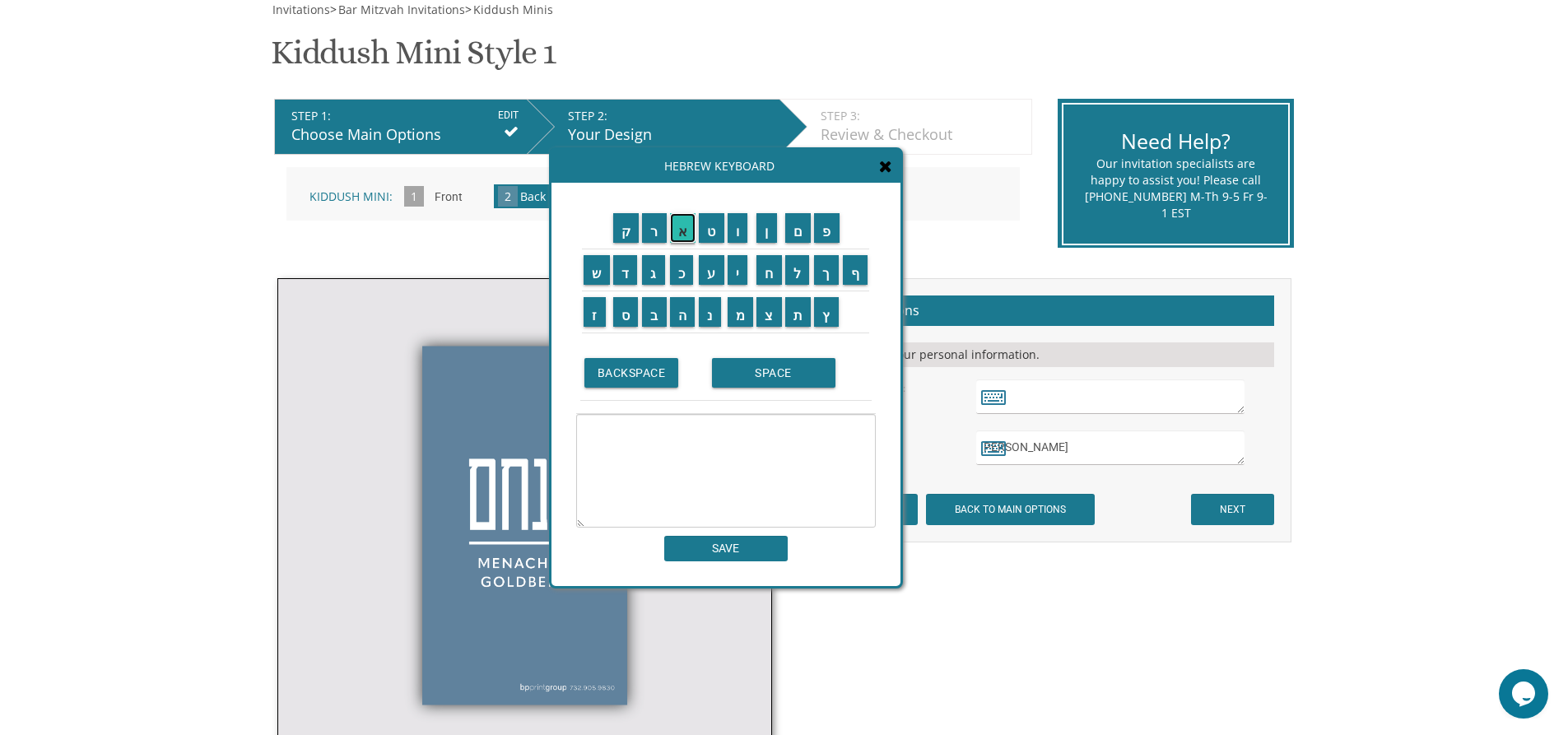
click at [685, 227] on input "א" at bounding box center [683, 227] width 26 height 29
click at [680, 308] on input "ה" at bounding box center [683, 312] width 25 height 29
click at [657, 231] on input "ר" at bounding box center [653, 227] width 24 height 29
click at [774, 233] on input "ן" at bounding box center [766, 227] width 20 height 29
type textarea "[PERSON_NAME]"
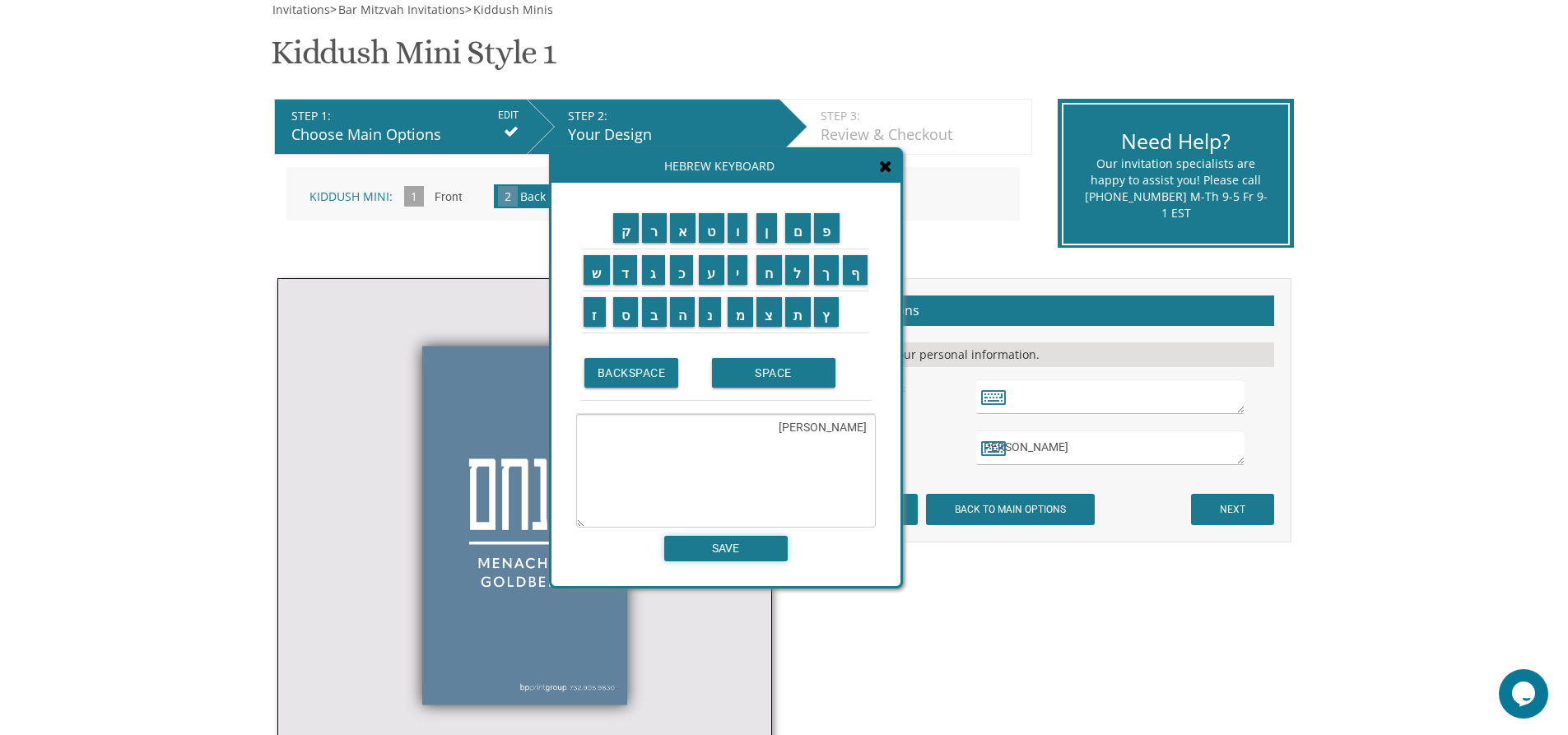
click at [744, 547] on input "SAVE" at bounding box center [726, 548] width 124 height 25
type textarea "[PERSON_NAME]"
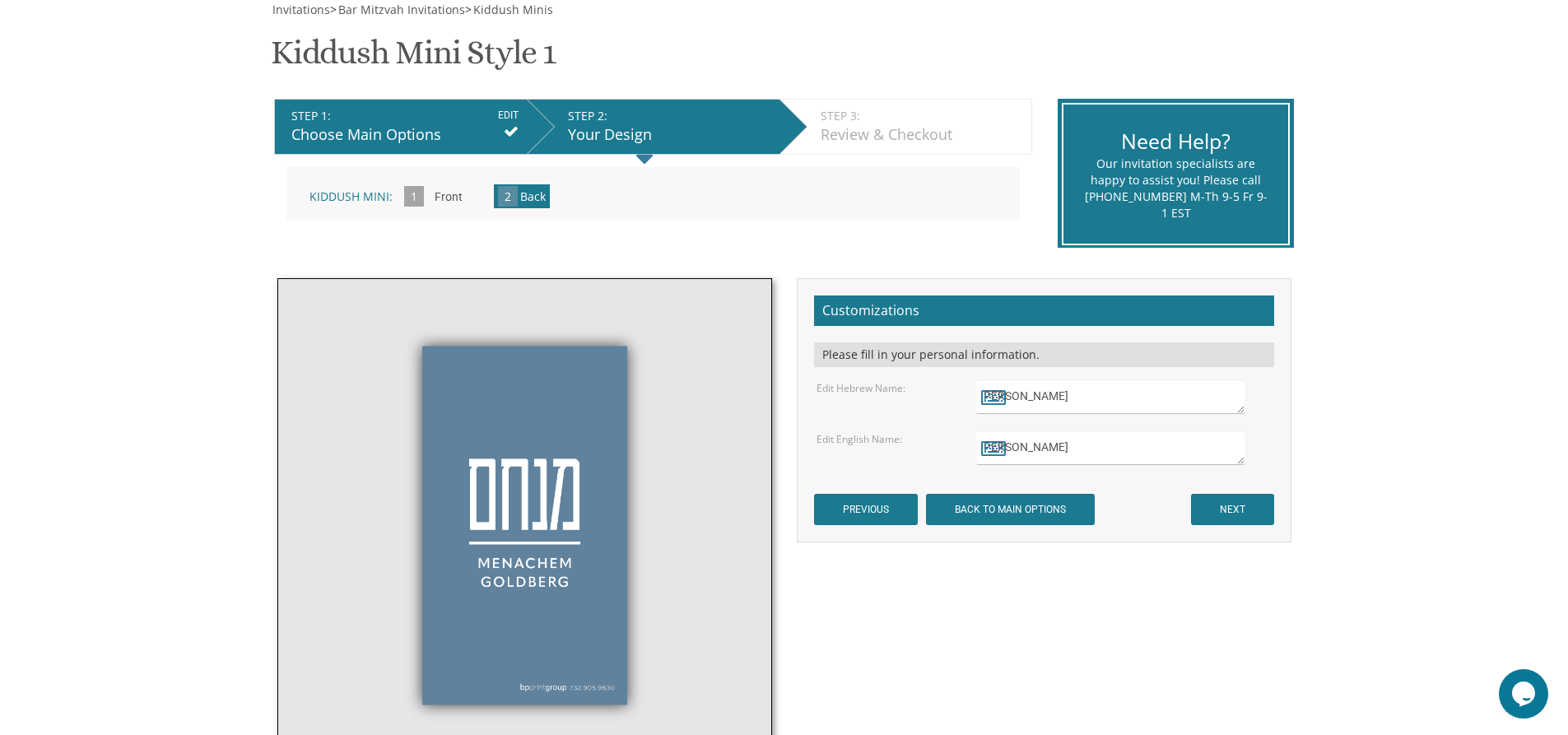
drag, startPoint x: 1097, startPoint y: 442, endPoint x: 962, endPoint y: 450, distance: 135.2
click at [962, 450] on div "Edit English Name: [PERSON_NAME]" at bounding box center [1043, 447] width 479 height 35
type textarea "[PERSON_NAME]"
click at [1254, 514] on input "NEXT" at bounding box center [1232, 509] width 83 height 31
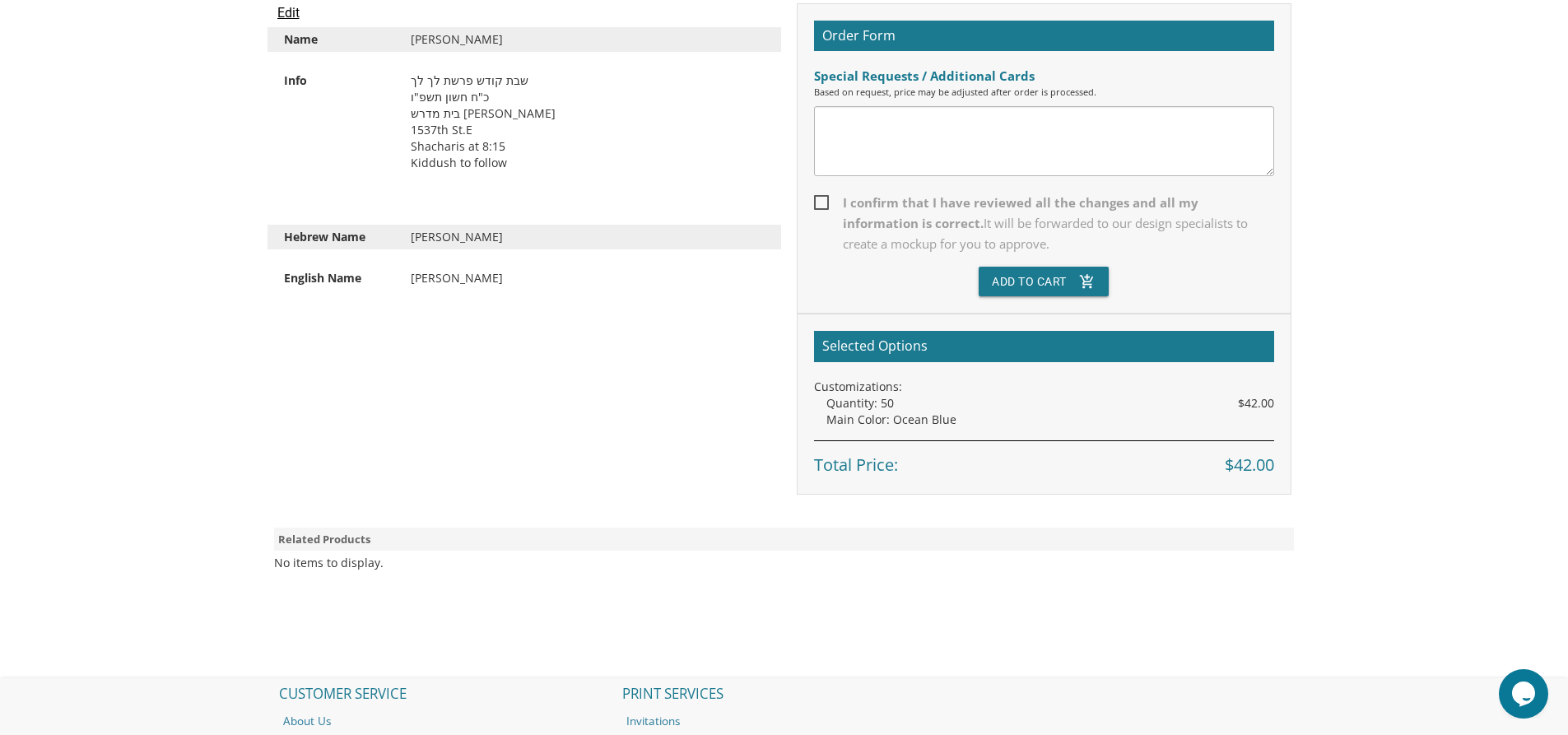
scroll to position [164, 0]
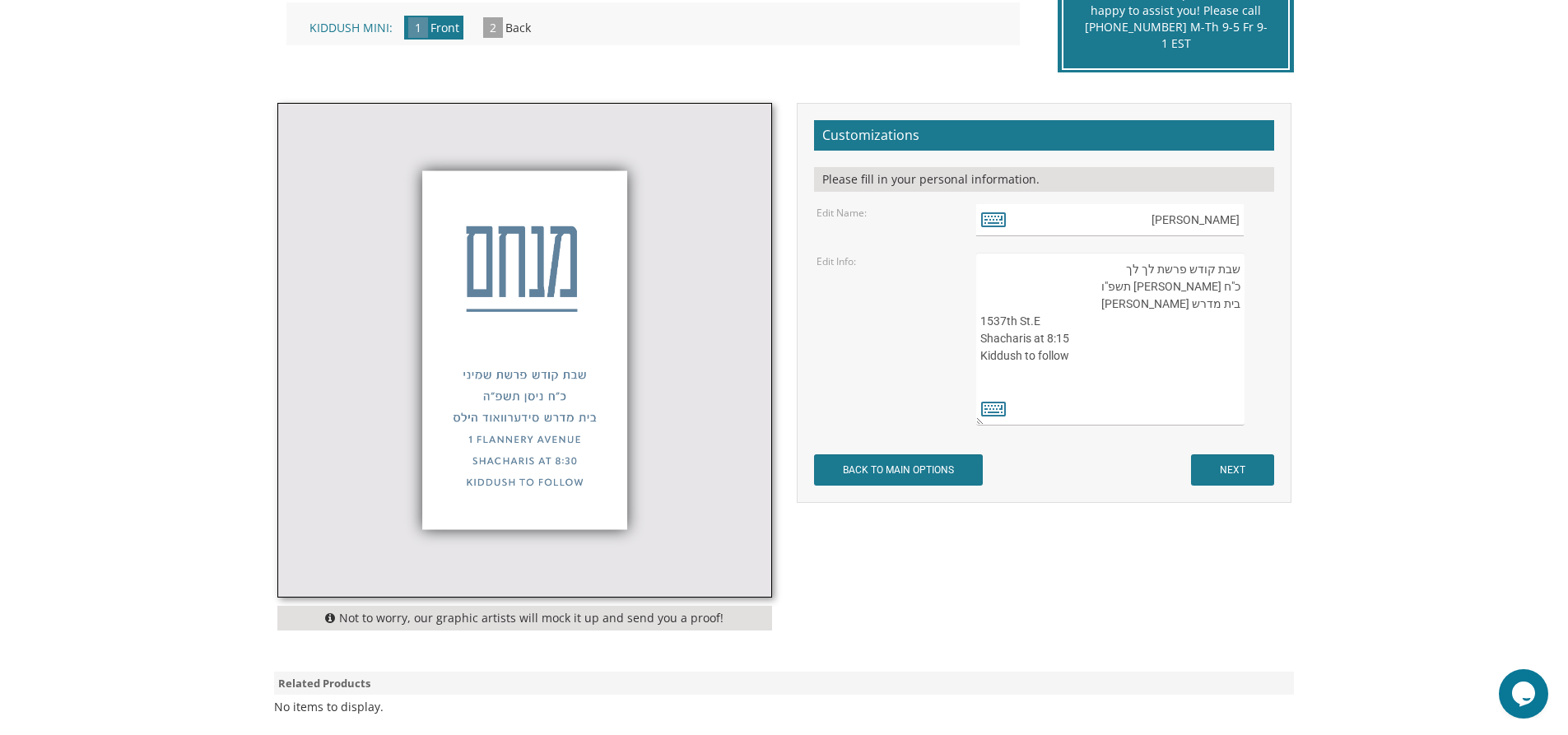
drag, startPoint x: 1069, startPoint y: 339, endPoint x: 980, endPoint y: 341, distance: 89.0
click at [980, 341] on textarea "שבת קודש פרשת שמיני כ"ח [PERSON_NAME] תשפ"ה בית מדרש סידערוואוד הילס [STREET_AD…" at bounding box center [1110, 338] width 268 height 173
type textarea "שבת קודש פרשת לך לך כ"ח [PERSON_NAME] תשפ"ו בית מדרש [PERSON_NAME] 1537th St.E …"
click at [990, 413] on icon at bounding box center [993, 407] width 24 height 23
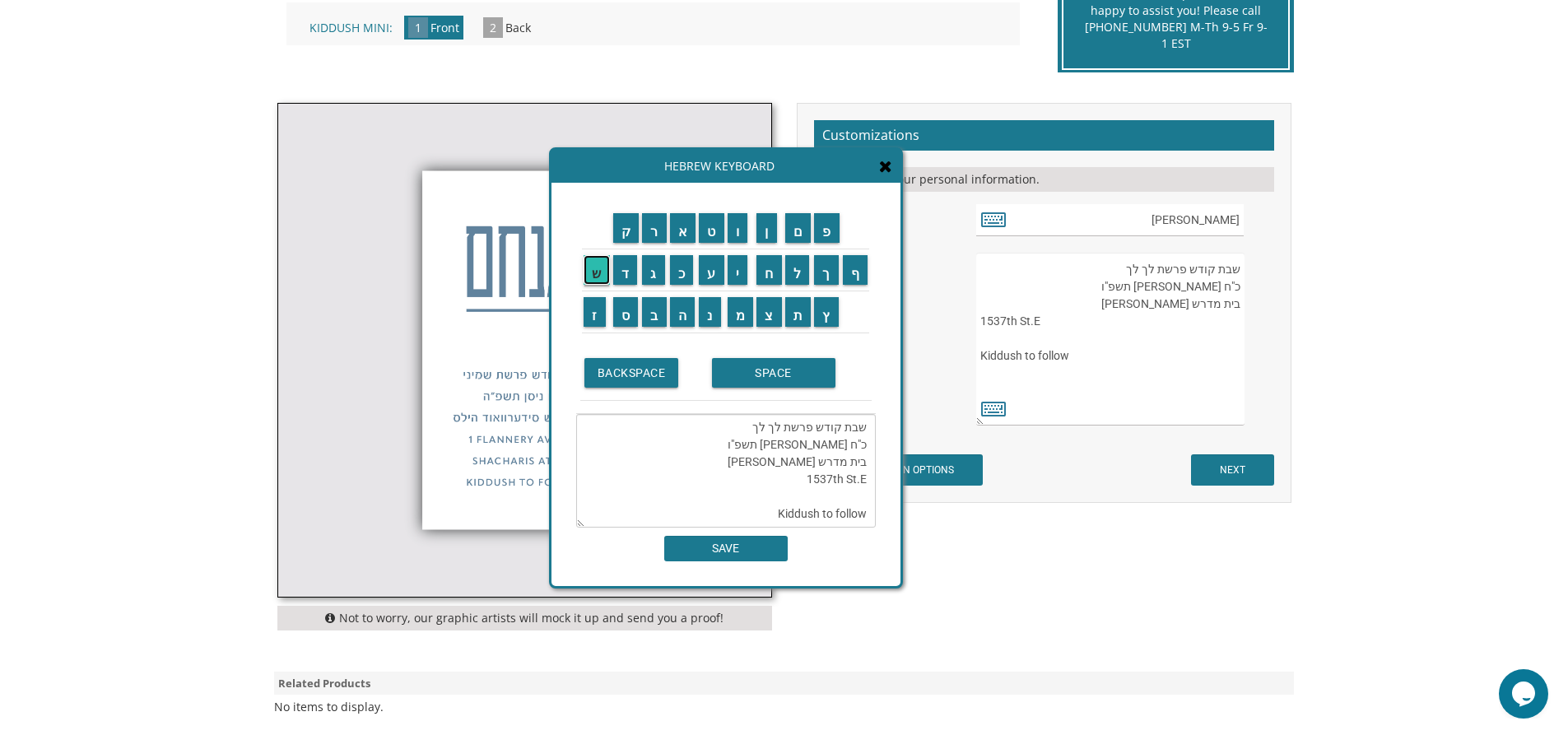
click at [603, 278] on input "ש" at bounding box center [596, 269] width 26 height 29
click at [772, 278] on input "ח" at bounding box center [769, 269] width 25 height 29
click at [664, 234] on input "ר" at bounding box center [653, 227] width 24 height 29
click at [740, 265] on input "י" at bounding box center [738, 269] width 20 height 29
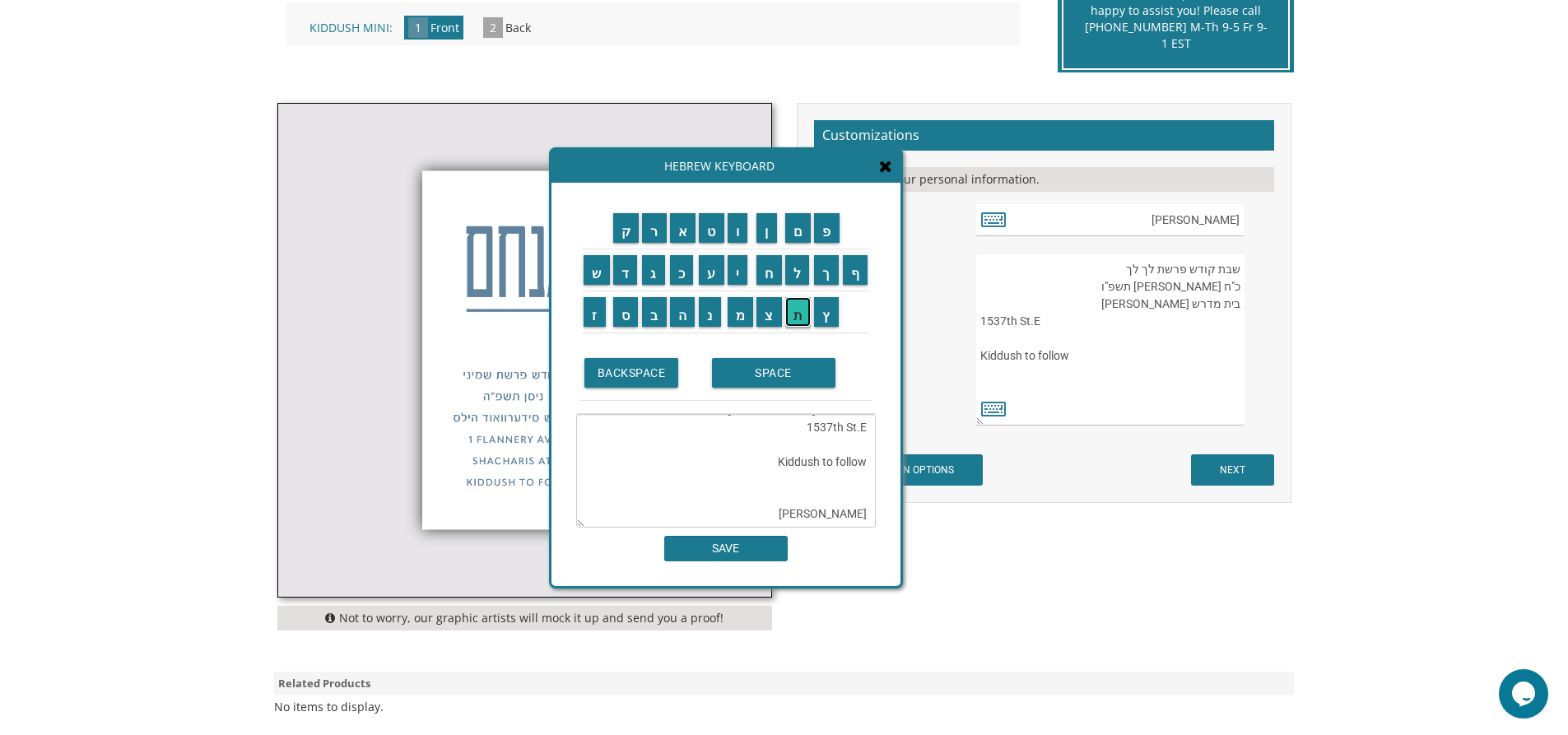
click at [797, 310] on input "ת" at bounding box center [797, 312] width 26 height 29
click at [797, 365] on input "SPACE" at bounding box center [773, 372] width 124 height 29
click at [653, 315] on input "ב" at bounding box center [653, 312] width 24 height 29
click at [600, 274] on input "ש" at bounding box center [596, 269] width 26 height 29
click at [719, 274] on input "ע" at bounding box center [712, 269] width 25 height 29
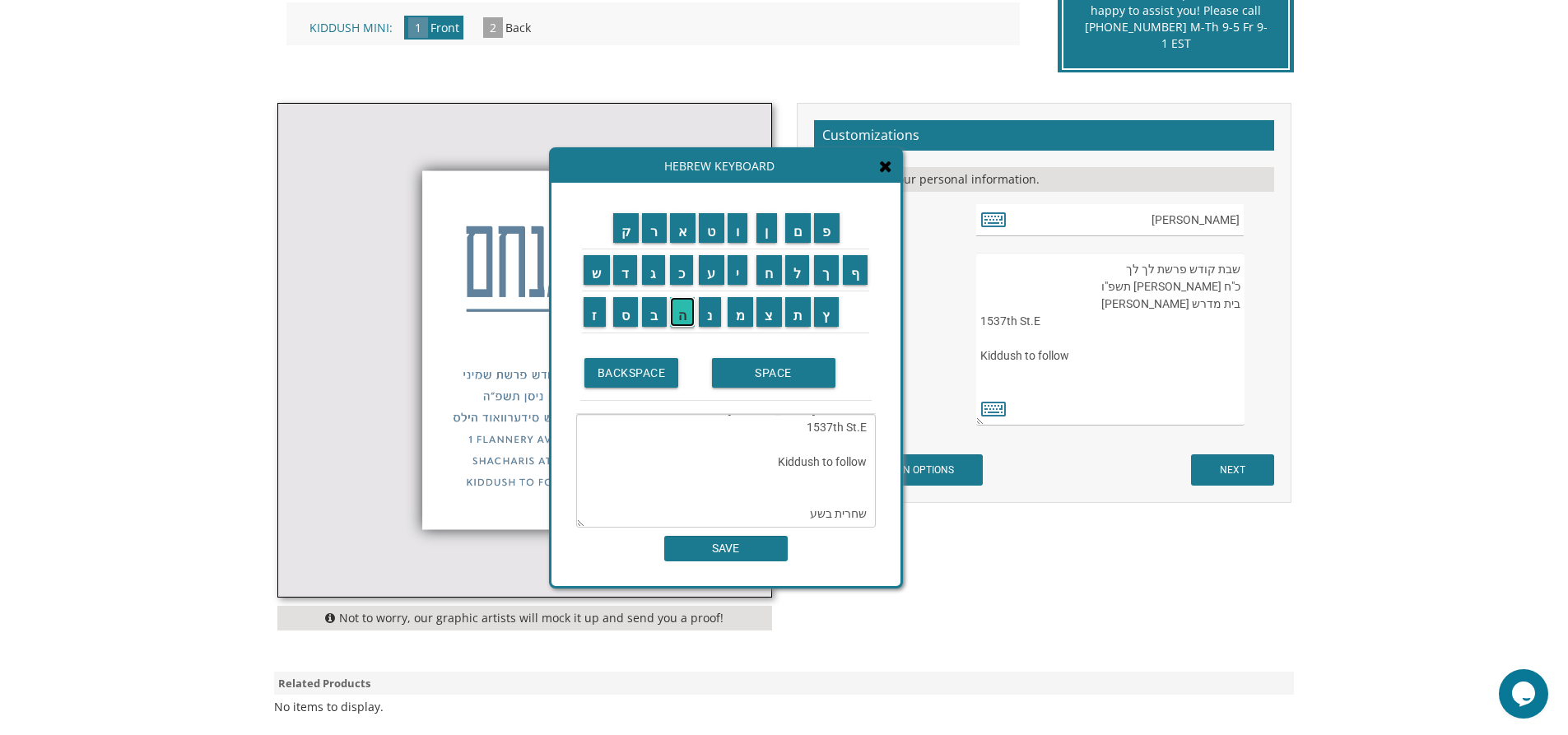
click at [679, 313] on input "ה" at bounding box center [683, 312] width 25 height 29
click at [773, 376] on input "SPACE" at bounding box center [773, 372] width 124 height 29
click at [621, 238] on input "ק" at bounding box center [626, 227] width 26 height 29
click at [740, 267] on input "י" at bounding box center [738, 269] width 20 height 29
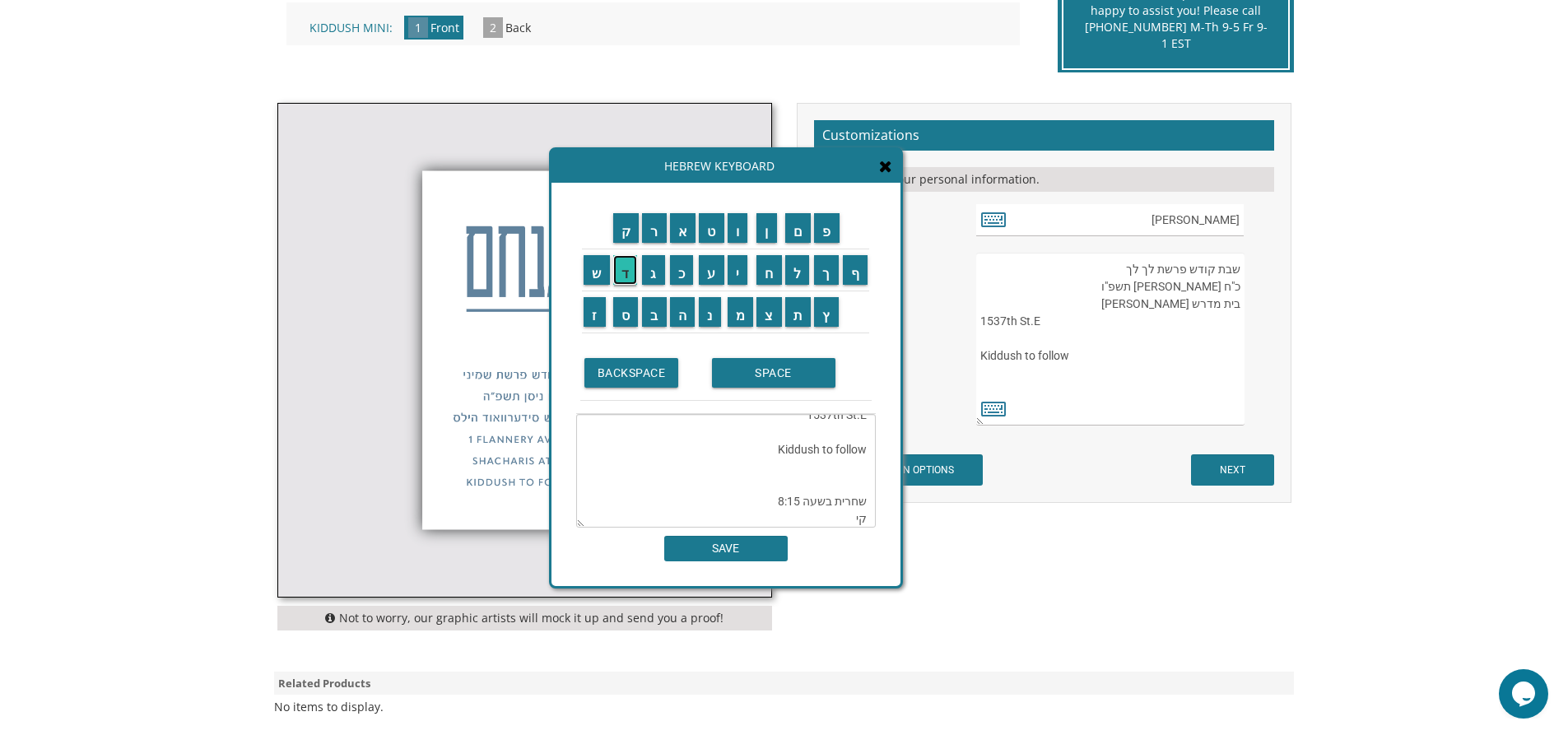
click at [630, 268] on input "ד" at bounding box center [625, 269] width 24 height 29
click at [743, 237] on input "ו" at bounding box center [738, 227] width 20 height 29
click at [600, 280] on input "ש" at bounding box center [596, 269] width 26 height 29
click at [758, 371] on input "SPACE" at bounding box center [773, 372] width 124 height 29
click at [677, 232] on input "א" at bounding box center [683, 227] width 26 height 29
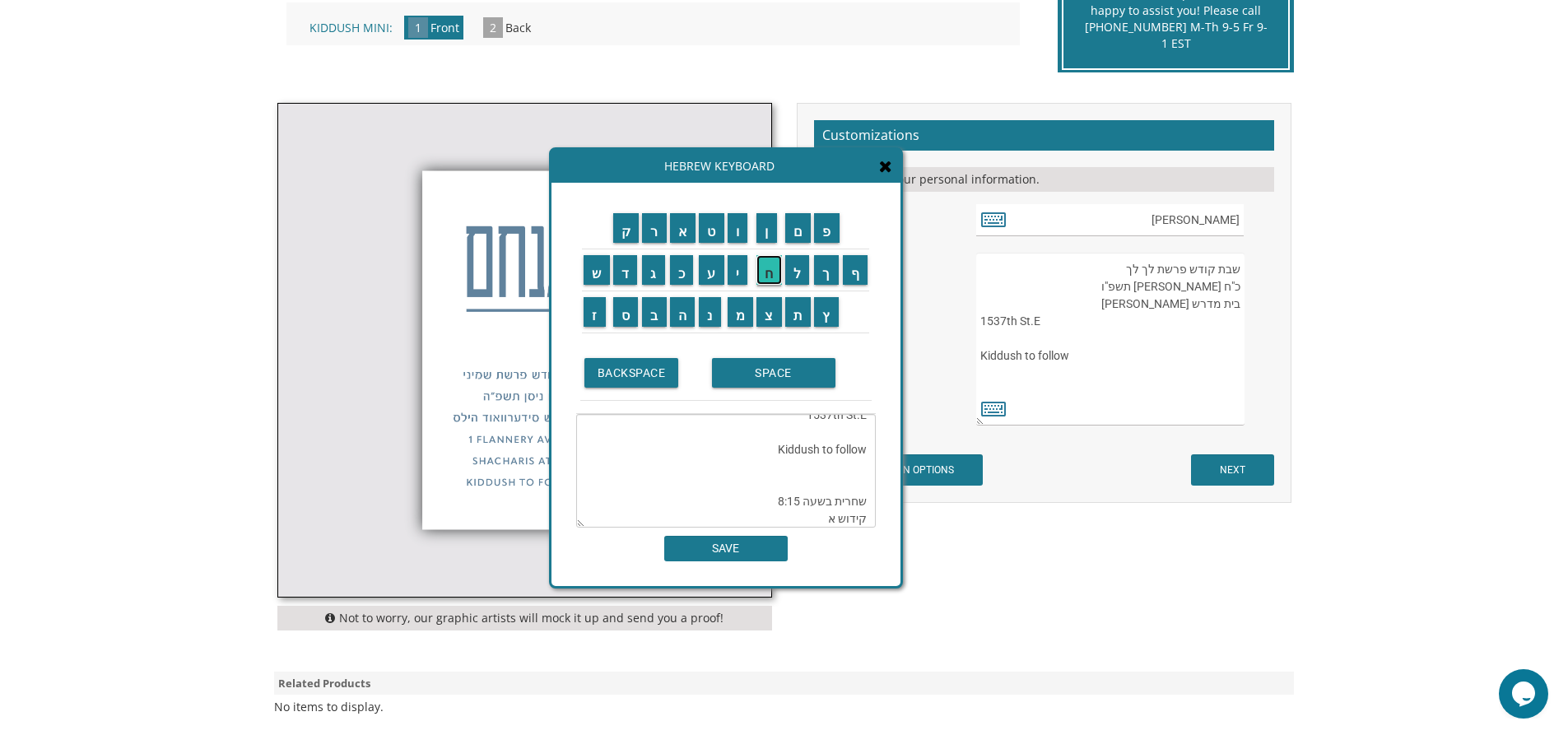
click at [767, 274] on input "ח" at bounding box center [769, 269] width 25 height 29
click at [654, 227] on input "ר" at bounding box center [653, 227] width 24 height 29
click at [762, 370] on input "SPACE" at bounding box center [773, 372] width 124 height 29
click at [678, 306] on input "ה" at bounding box center [683, 312] width 25 height 29
click at [806, 315] on input "ת" at bounding box center [797, 312] width 26 height 29
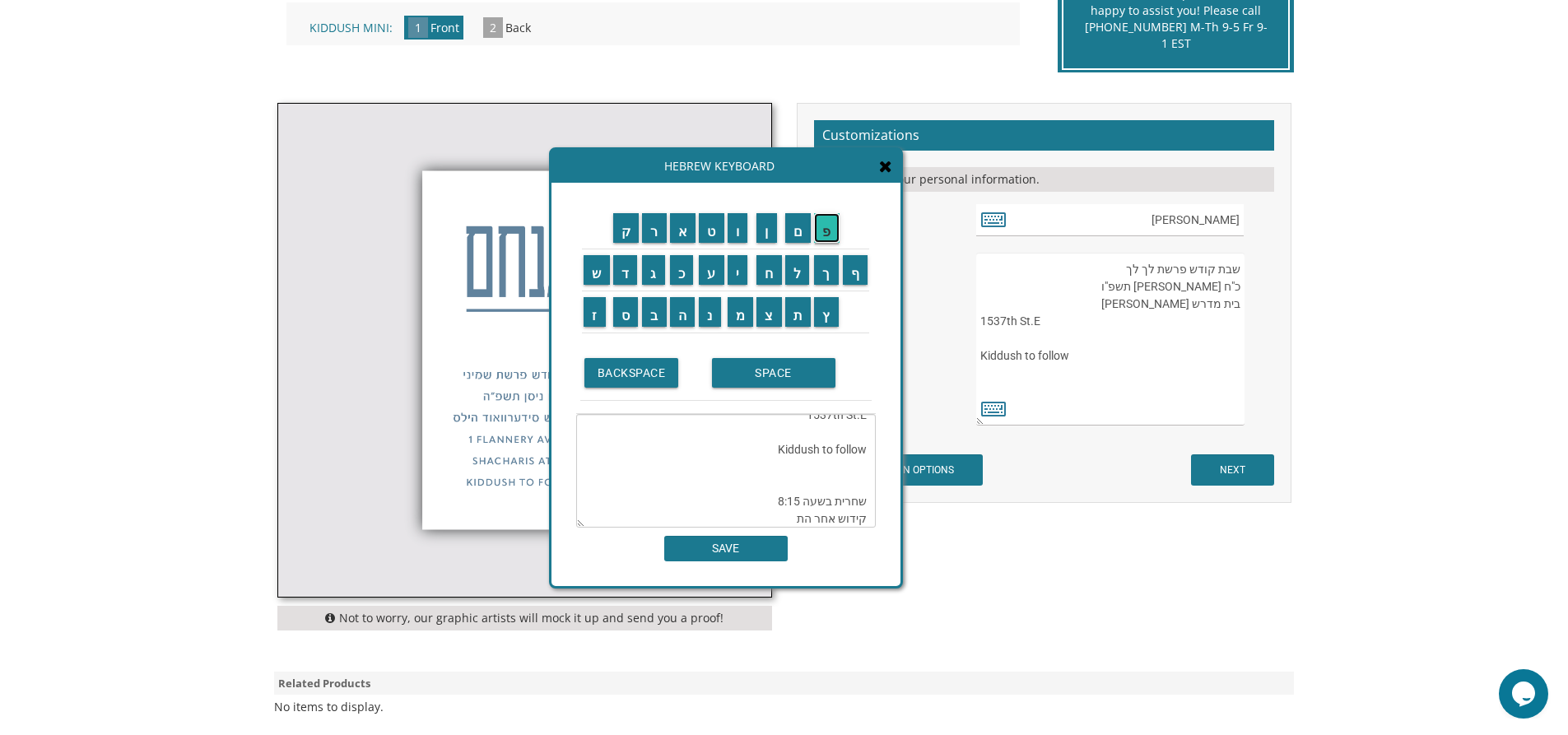
click at [824, 236] on input "פ" at bounding box center [827, 227] width 25 height 29
click at [748, 274] on input "י" at bounding box center [738, 269] width 20 height 29
click at [804, 275] on input "ל" at bounding box center [797, 269] width 24 height 29
click at [688, 315] on input "ה" at bounding box center [683, 312] width 25 height 29
click at [766, 451] on textarea "שבת קודש פרשת לך לך כ"ח [PERSON_NAME] תשפ"ו בית מדרש [PERSON_NAME] 1537th St.E …" at bounding box center [726, 471] width 300 height 114
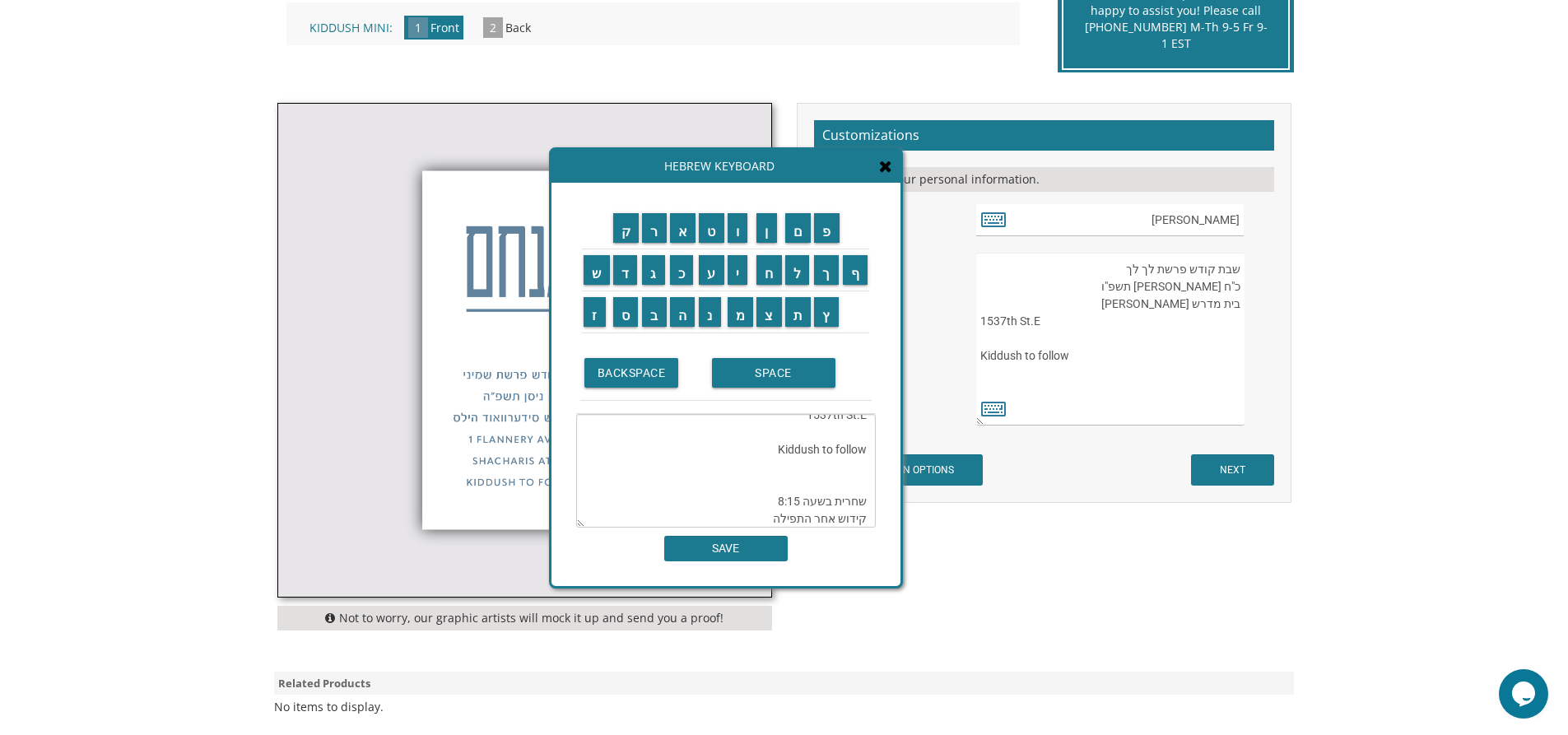
drag, startPoint x: 779, startPoint y: 446, endPoint x: 871, endPoint y: 459, distance: 92.9
click at [871, 459] on textarea "שבת קודש פרשת לך לך כ"ח [PERSON_NAME] תשפ"ו בית מדרש [PERSON_NAME] 1537th St.E …" at bounding box center [726, 471] width 300 height 114
drag, startPoint x: 866, startPoint y: 451, endPoint x: 856, endPoint y: 452, distance: 10.0
click at [859, 452] on textarea "שבת קודש פרשת לך לך כ"ח [PERSON_NAME] תשפ"ו בית מדרש [PERSON_NAME] 1537th St.E …" at bounding box center [726, 471] width 300 height 114
click at [767, 499] on textarea "שבת קודש פרשת לך לך כ"ח [PERSON_NAME] תשפ"ו בית מדרש [PERSON_NAME] 1537th St.E …" at bounding box center [726, 471] width 300 height 114
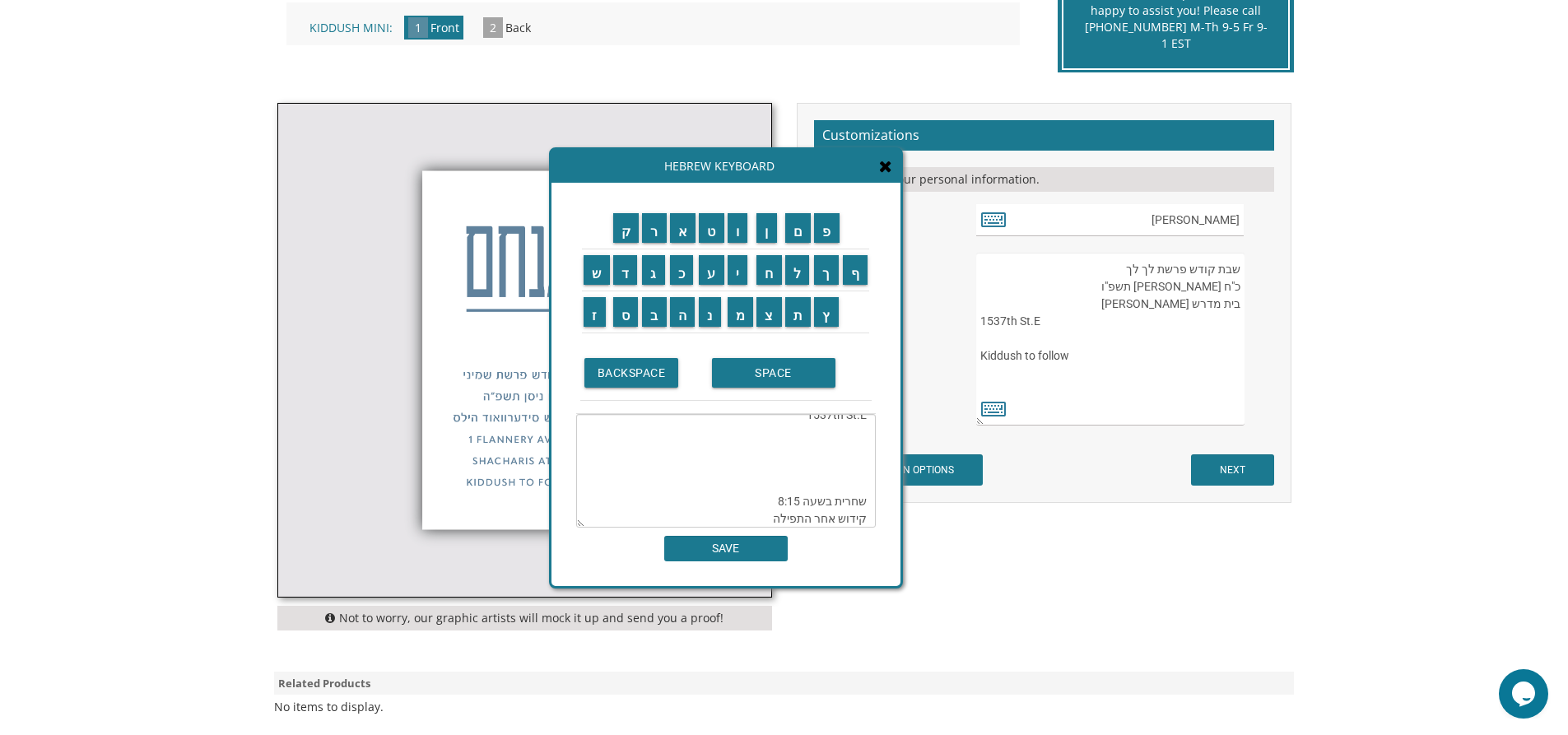
click at [867, 503] on textarea "שבת קודש פרשת לך לך כ"ח [PERSON_NAME] תשפ"ו בית מדרש [PERSON_NAME] 1537th St.E …" at bounding box center [726, 471] width 300 height 114
type textarea "שבת קודש פרשת לך לך כ"ח [PERSON_NAME] תשפ"ו בית מדרש [PERSON_NAME] 1537th St.E …"
click at [770, 555] on input "SAVE" at bounding box center [726, 548] width 124 height 25
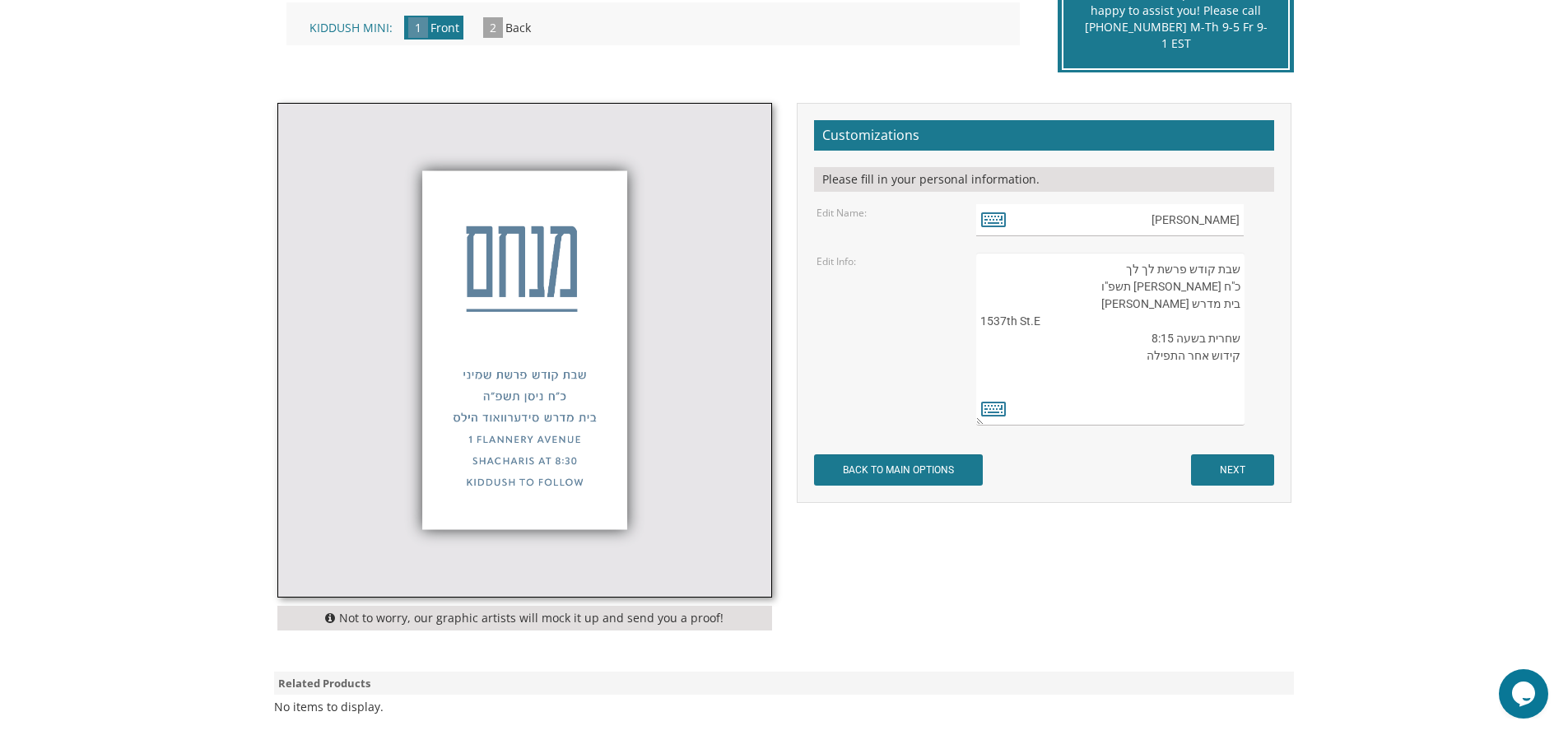
drag, startPoint x: 980, startPoint y: 317, endPoint x: 1043, endPoint y: 322, distance: 63.2
click at [1043, 322] on textarea "שבת קודש פרשת שמיני כ"ח [PERSON_NAME] תשפ"ה בית מדרש סידערוואוד הילס [STREET_AD…" at bounding box center [1110, 338] width 268 height 173
click at [1170, 317] on textarea "שבת קודש פרשת שמיני כ"ח [PERSON_NAME] תשפ"ה בית מדרש סידערוואוד הילס [STREET_AD…" at bounding box center [1110, 338] width 268 height 173
click at [1229, 320] on textarea "שבת קודש פרשת שמיני כ"ח [PERSON_NAME] תשפ"ה בית מדרש סידערוואוד הילס [STREET_AD…" at bounding box center [1110, 338] width 268 height 173
click at [1112, 303] on textarea "שבת קודש פרשת שמיני כ"ח [PERSON_NAME] תשפ"ה בית מדרש סידערוואוד הילס [STREET_AD…" at bounding box center [1110, 338] width 268 height 173
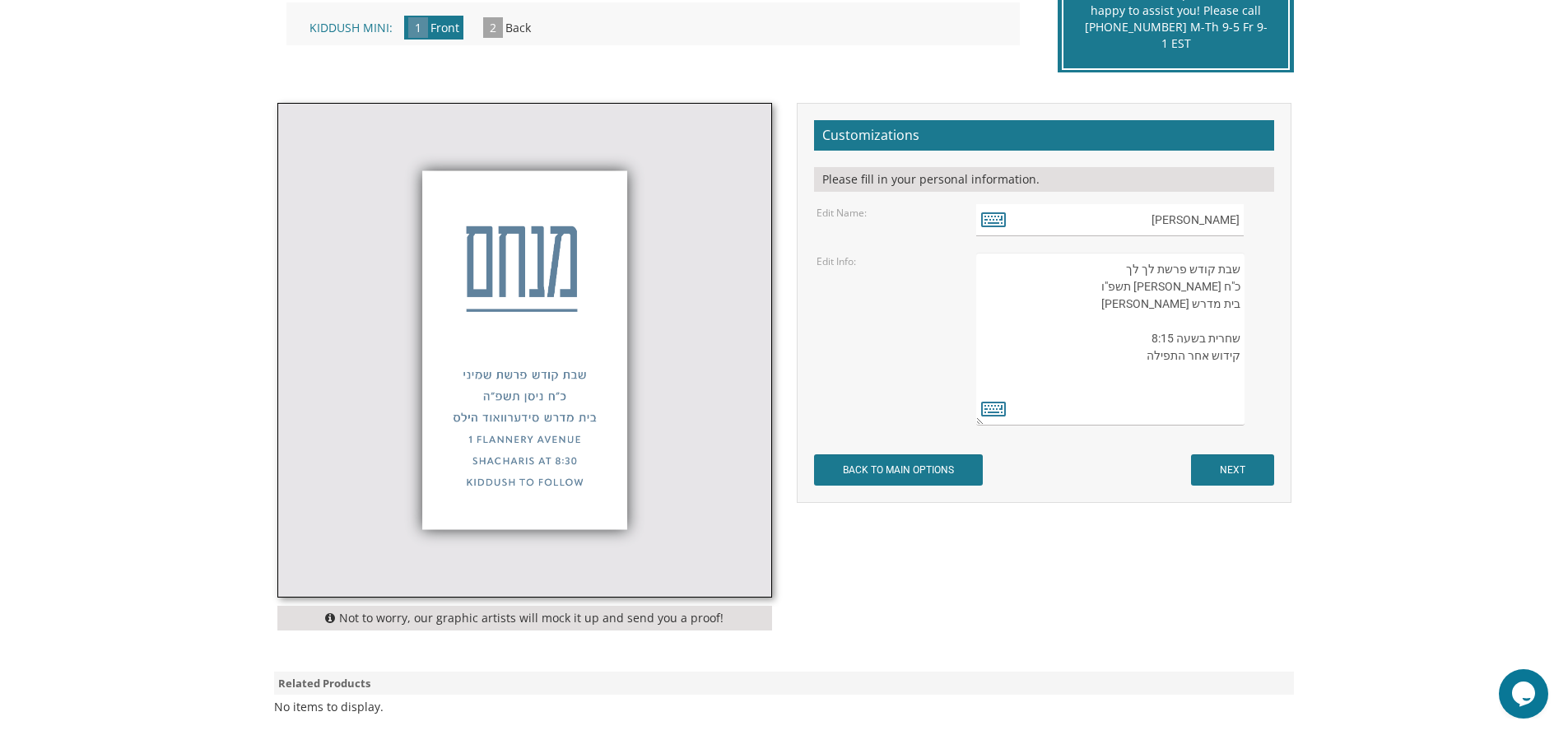
paste textarea "1537th St.E"
click at [1113, 303] on textarea "שבת קודש פרשת שמיני כ"ח [PERSON_NAME] תשפ"ה בית מדרש סידערוואוד הילס [STREET_AD…" at bounding box center [1110, 338] width 268 height 173
type textarea "שבת קודש פרשת לך לך כ"ח [PERSON_NAME] תשפ"ו בית מדרש [PERSON_NAME] 1537th St.E …"
click at [1234, 466] on input "NEXT" at bounding box center [1232, 470] width 83 height 31
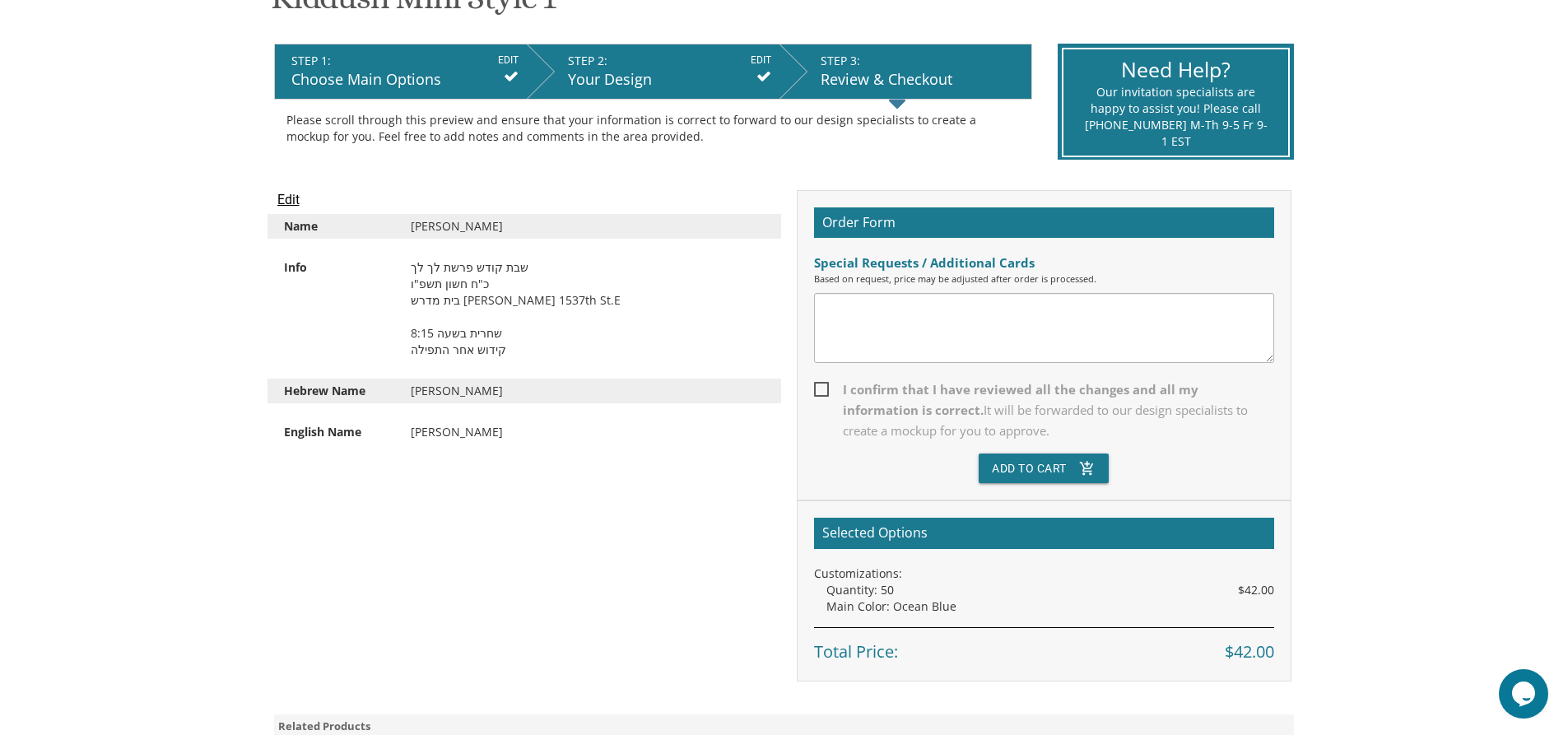
scroll to position [247, 0]
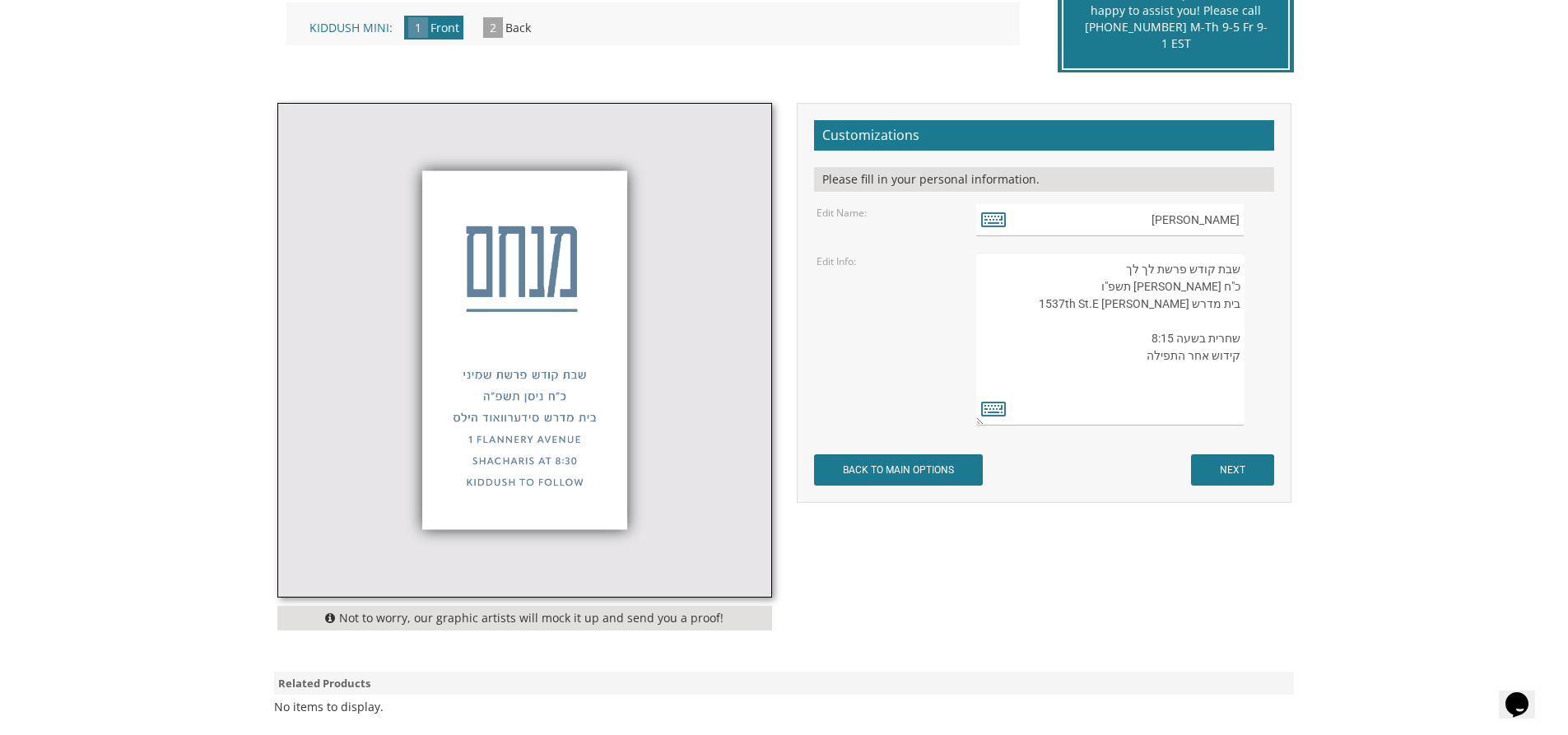
click at [1239, 265] on textarea "שבת קודש פרשת שמיני כ"ח [PERSON_NAME] תשפ"ה בית מדרש סידערוואוד הילס [STREET_AD…" at bounding box center [1110, 338] width 268 height 173
click at [998, 410] on icon at bounding box center [993, 407] width 24 height 23
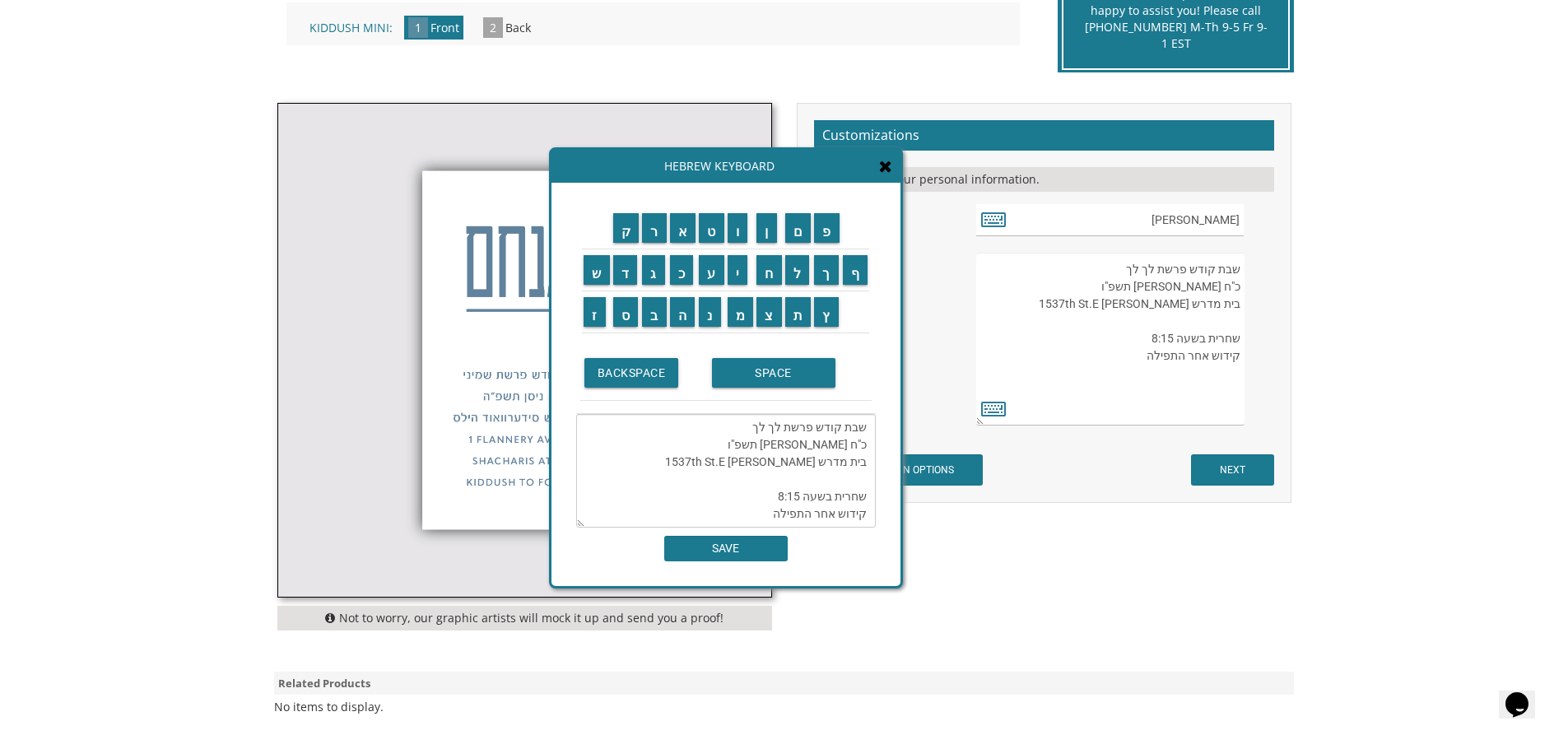
click at [869, 428] on textarea "שבת קודש פרשת לך לך כ"ח [PERSON_NAME] תשפ"ו בית מדרש [PERSON_NAME] 1537th St.E …" at bounding box center [726, 471] width 300 height 114
click at [868, 430] on textarea "שבת קודש פרשת לך לך כ"ח [PERSON_NAME] תשפ"ו בית מדרש [PERSON_NAME] 1537th St.E …" at bounding box center [726, 471] width 300 height 114
click at [683, 310] on input "ה" at bounding box center [683, 312] width 25 height 29
click at [704, 280] on input "ע" at bounding box center [712, 269] width 25 height 29
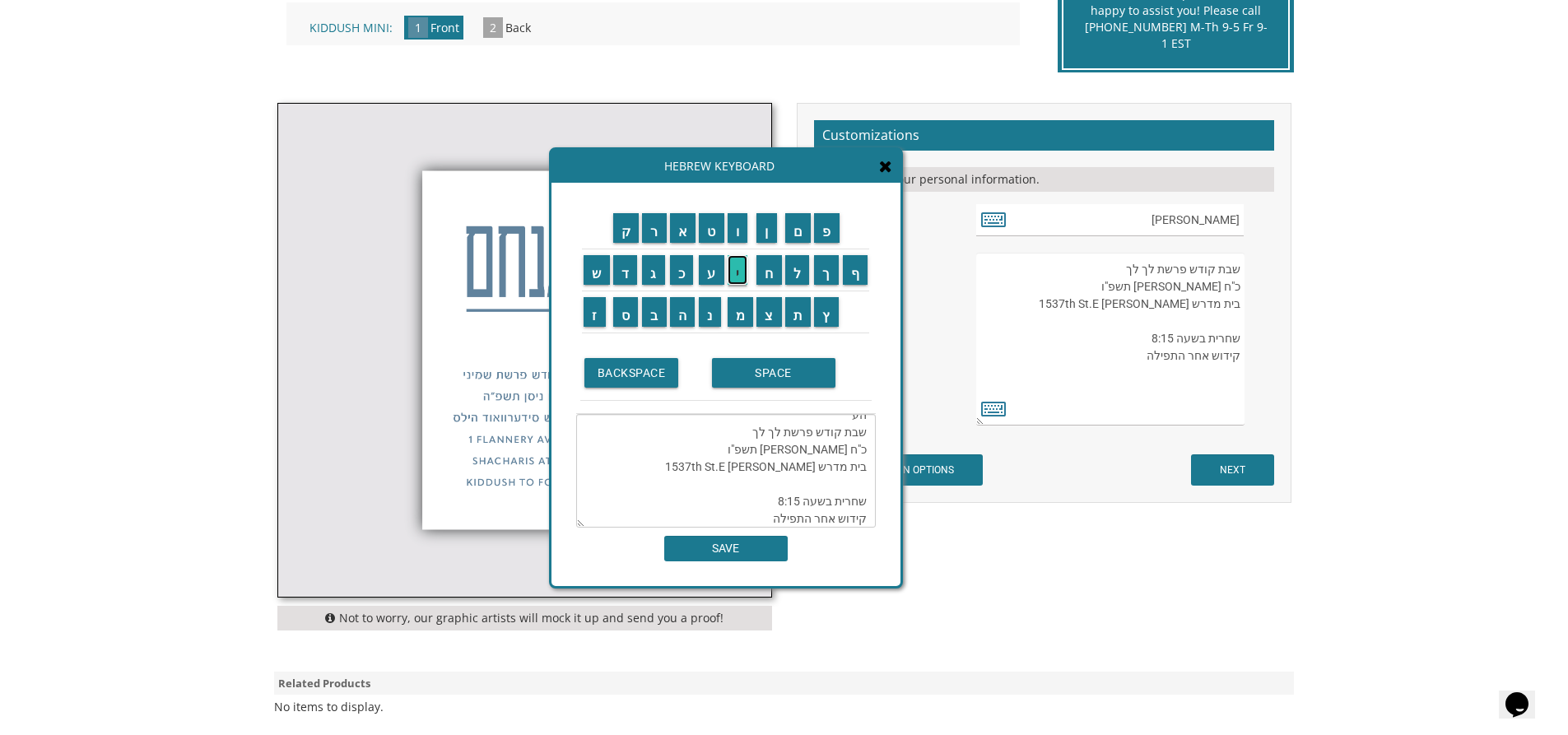
click at [744, 273] on input "י" at bounding box center [738, 269] width 20 height 29
click at [707, 279] on input "ע" at bounding box center [712, 269] width 25 height 29
click at [690, 315] on input "ה" at bounding box center [683, 312] width 25 height 29
click at [776, 375] on input "SPACE" at bounding box center [773, 372] width 124 height 29
click at [801, 272] on input "ל" at bounding box center [797, 269] width 24 height 29
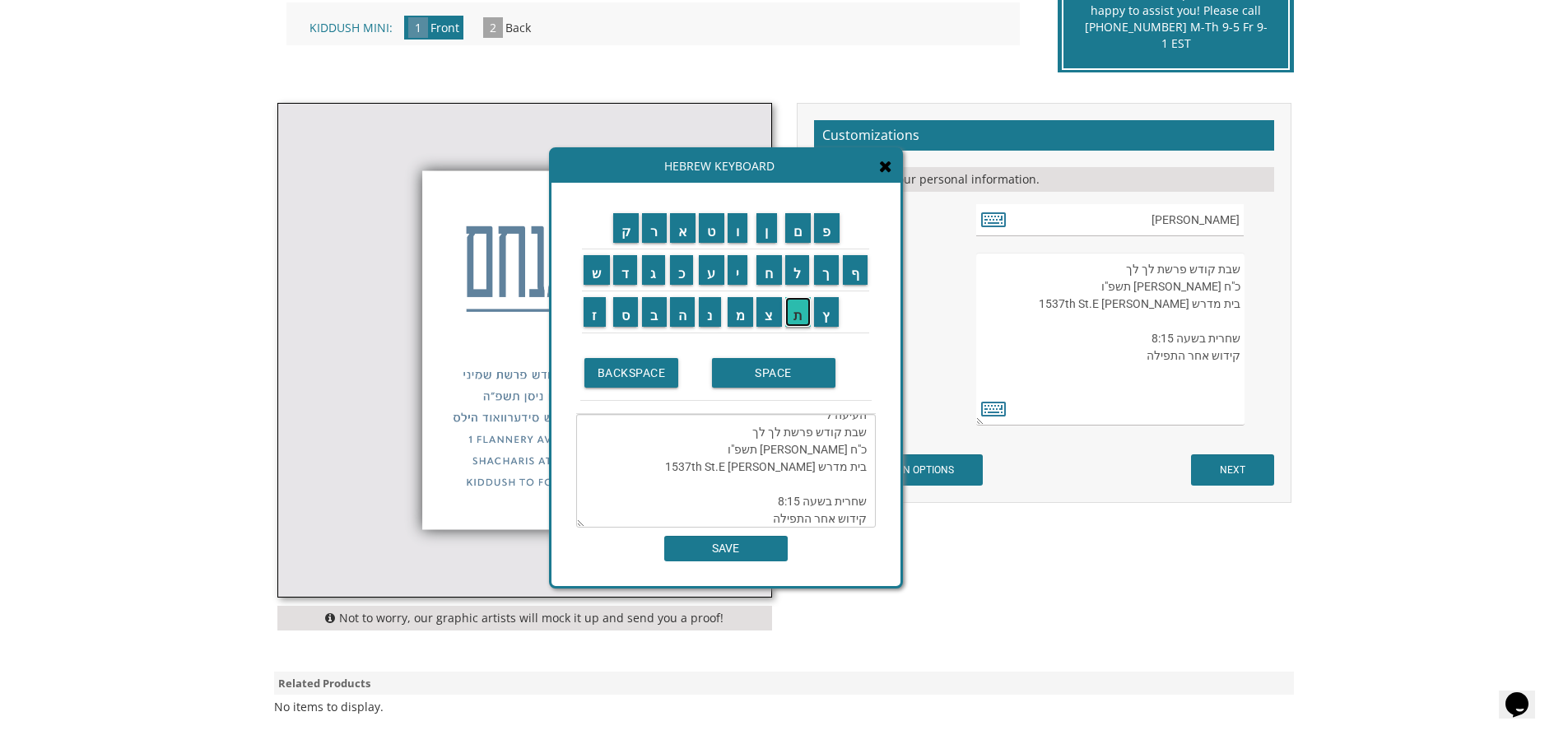
click at [796, 311] on input "ת" at bounding box center [797, 312] width 26 height 29
click at [739, 230] on input "ו" at bounding box center [738, 227] width 20 height 29
click at [658, 229] on input "ר" at bounding box center [653, 227] width 24 height 29
click at [687, 312] on input "ה" at bounding box center [683, 312] width 25 height 29
click at [783, 381] on input "SPACE" at bounding box center [773, 372] width 124 height 29
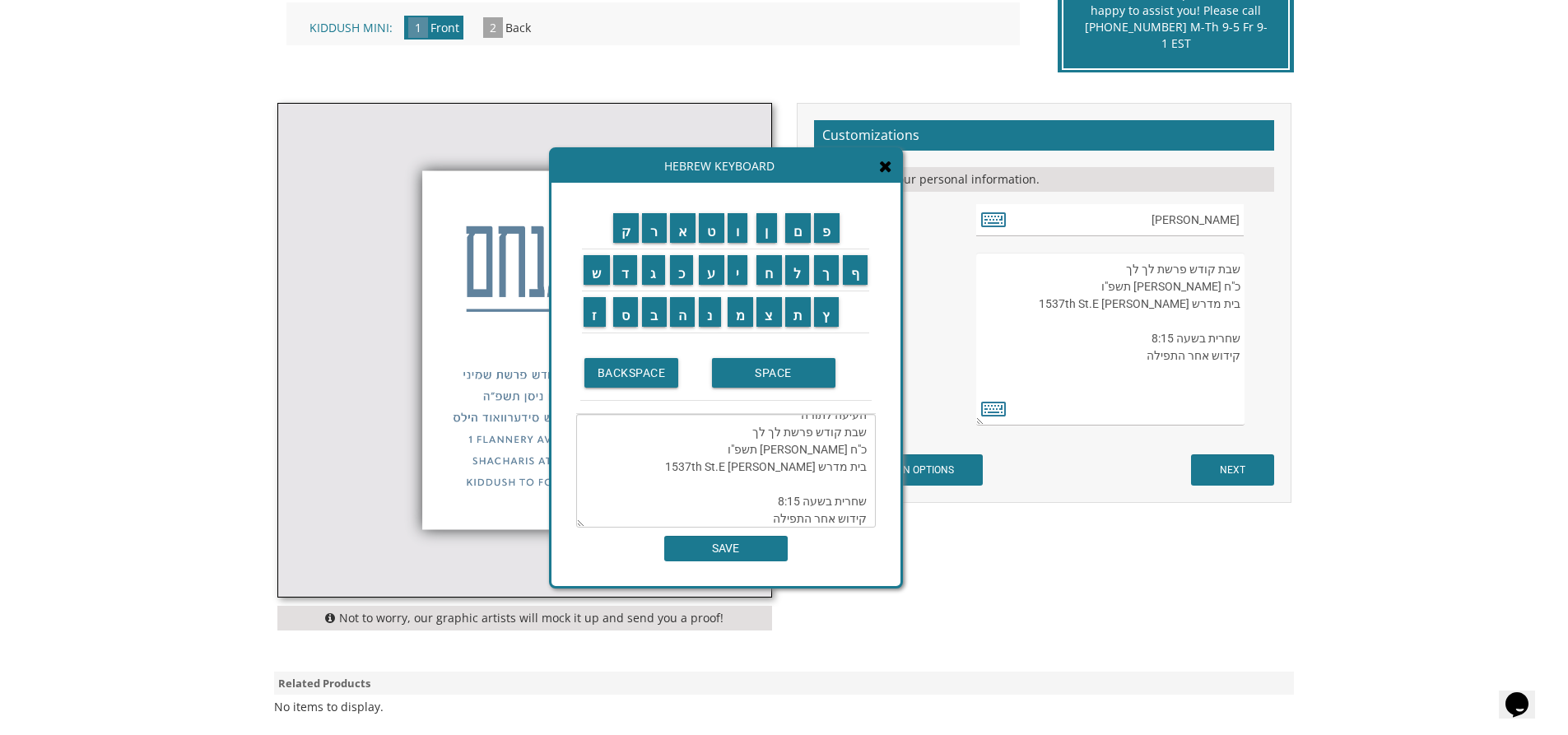
click at [801, 327] on td "ת" at bounding box center [798, 312] width 29 height 42
click at [631, 226] on input "ק" at bounding box center [626, 227] width 26 height 29
click at [745, 277] on input "י" at bounding box center [738, 269] width 20 height 29
click at [799, 237] on input "ם" at bounding box center [797, 227] width 26 height 29
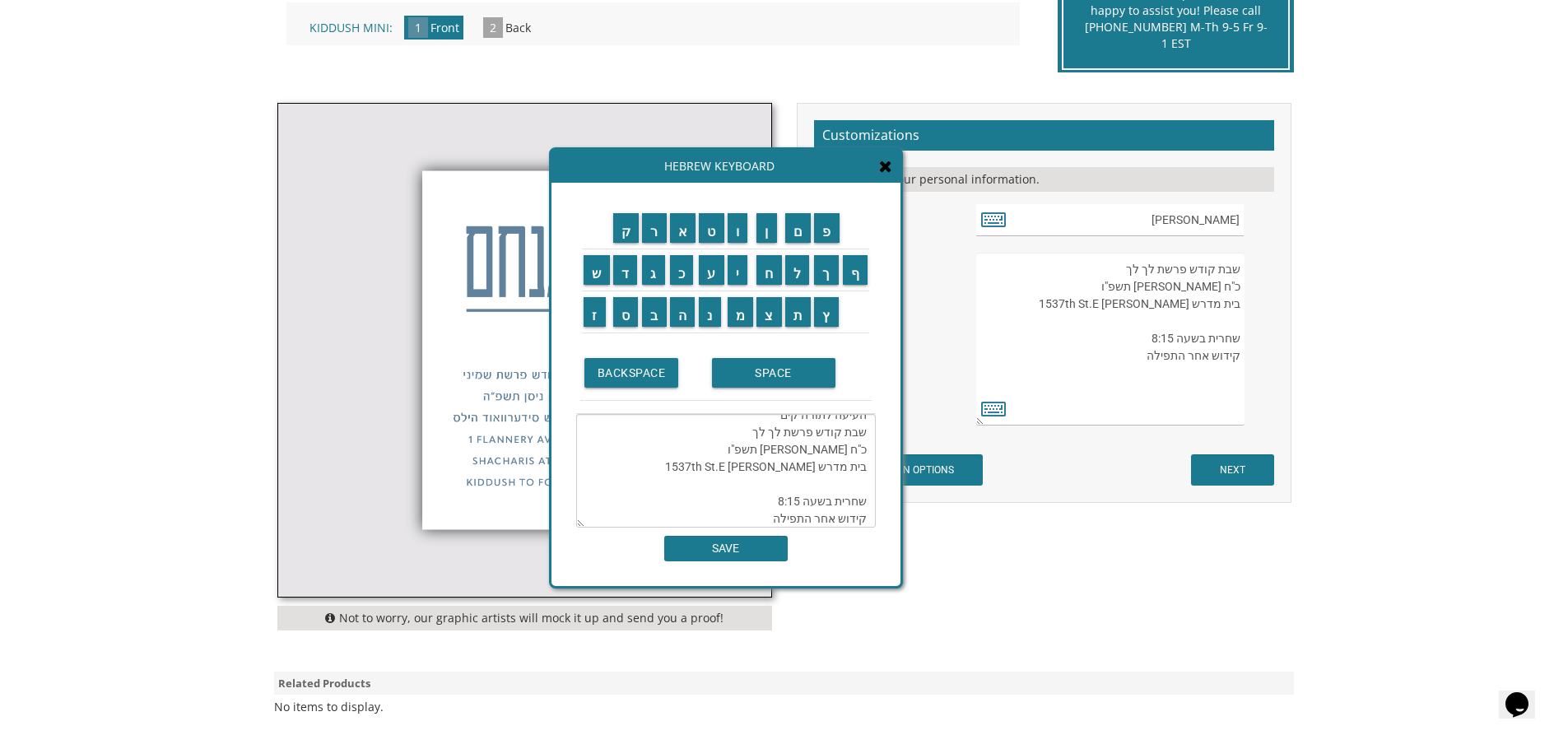
scroll to position [0, 0]
click at [794, 427] on textarea "העיעה לתורה קים שבת קודש פרשת לך לך כ"ח [PERSON_NAME] תשפ"ו בית מדרש [PERSON_NA…" at bounding box center [726, 471] width 300 height 114
click at [797, 324] on input "ת" at bounding box center [797, 312] width 26 height 29
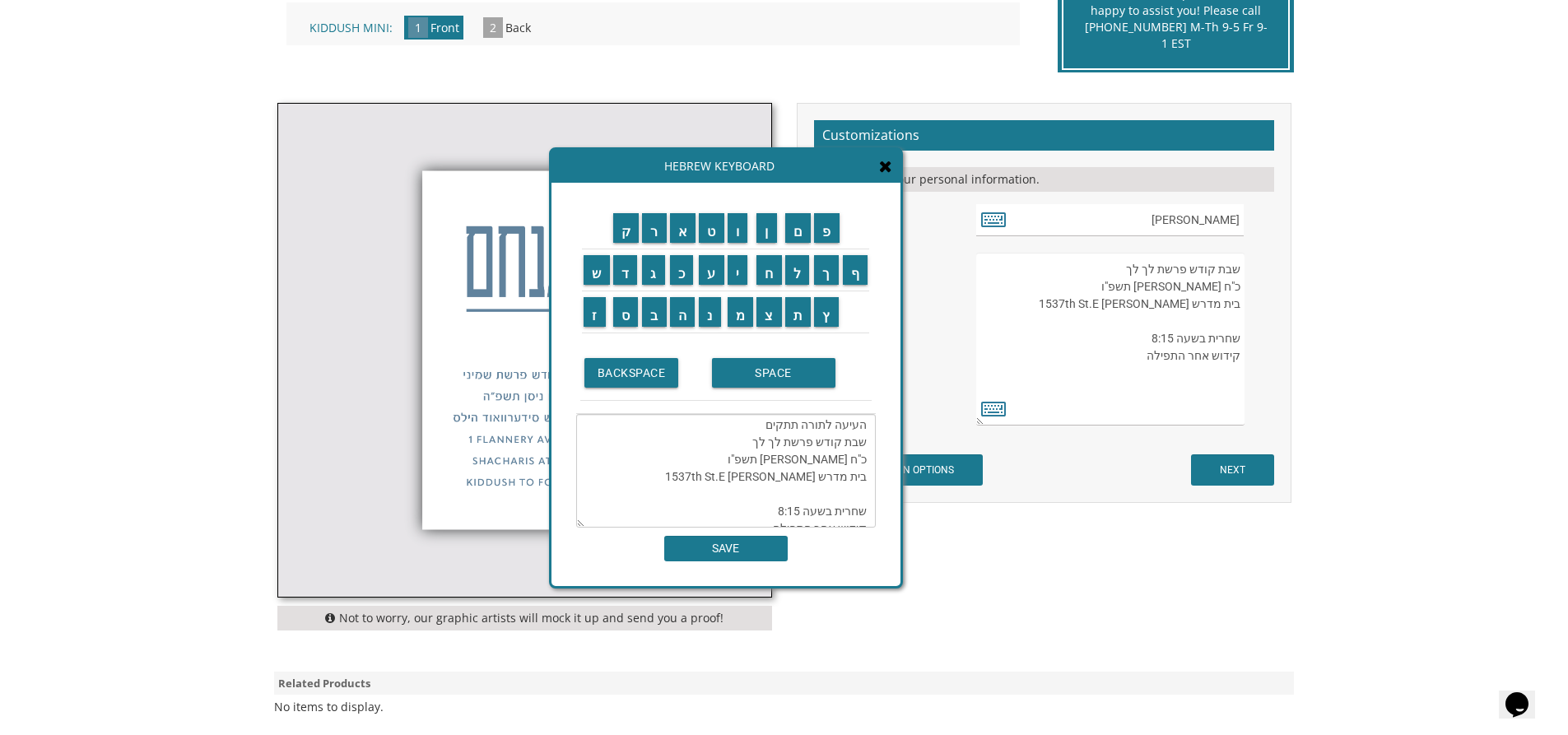
scroll to position [0, 0]
click at [769, 430] on textarea "העיעה לתורה תתקים שבת קודש פרשת לך לך כ"ח [PERSON_NAME] תשפ"ו בית מדרש [PERSON_…" at bounding box center [726, 471] width 300 height 114
click at [736, 274] on input "י" at bounding box center [738, 269] width 20 height 29
click at [750, 427] on textarea "העיעה לתורה תתקיים שבת קודש פרשת לך לך כ"ח [PERSON_NAME] תשפ"ו בית מדרש [PERSON…" at bounding box center [726, 471] width 300 height 114
click at [779, 372] on input "SPACE" at bounding box center [773, 372] width 124 height 29
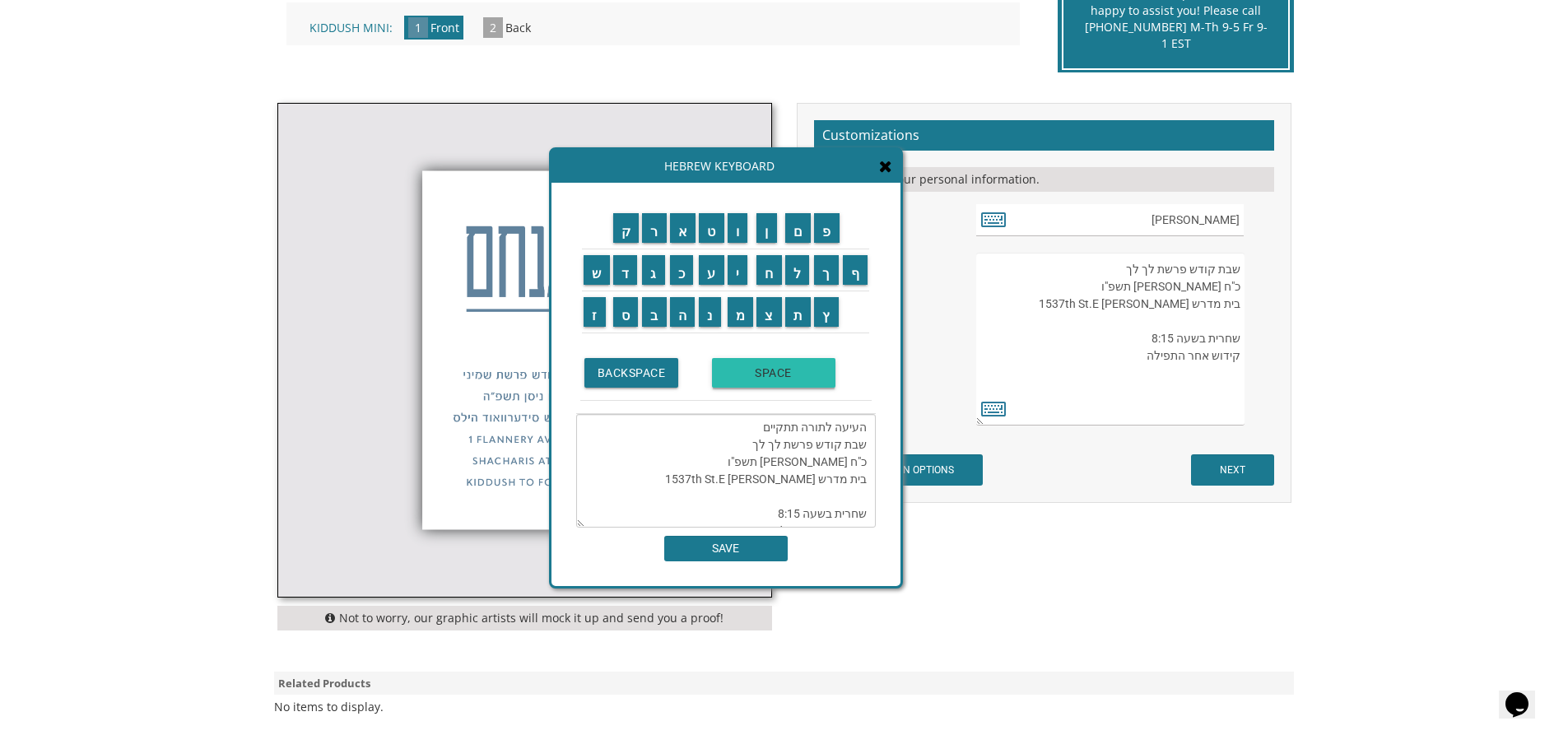
scroll to position [13, 0]
click at [621, 313] on input "ס" at bounding box center [626, 312] width 25 height 29
click at [628, 274] on input "ד" at bounding box center [625, 269] width 24 height 29
click at [754, 429] on textarea "העיעה לתורה תתקיים סד שבת קודש פרשת לך לך כ"ח [PERSON_NAME] תשפ"ו בית מדרש [PER…" at bounding box center [726, 471] width 300 height 114
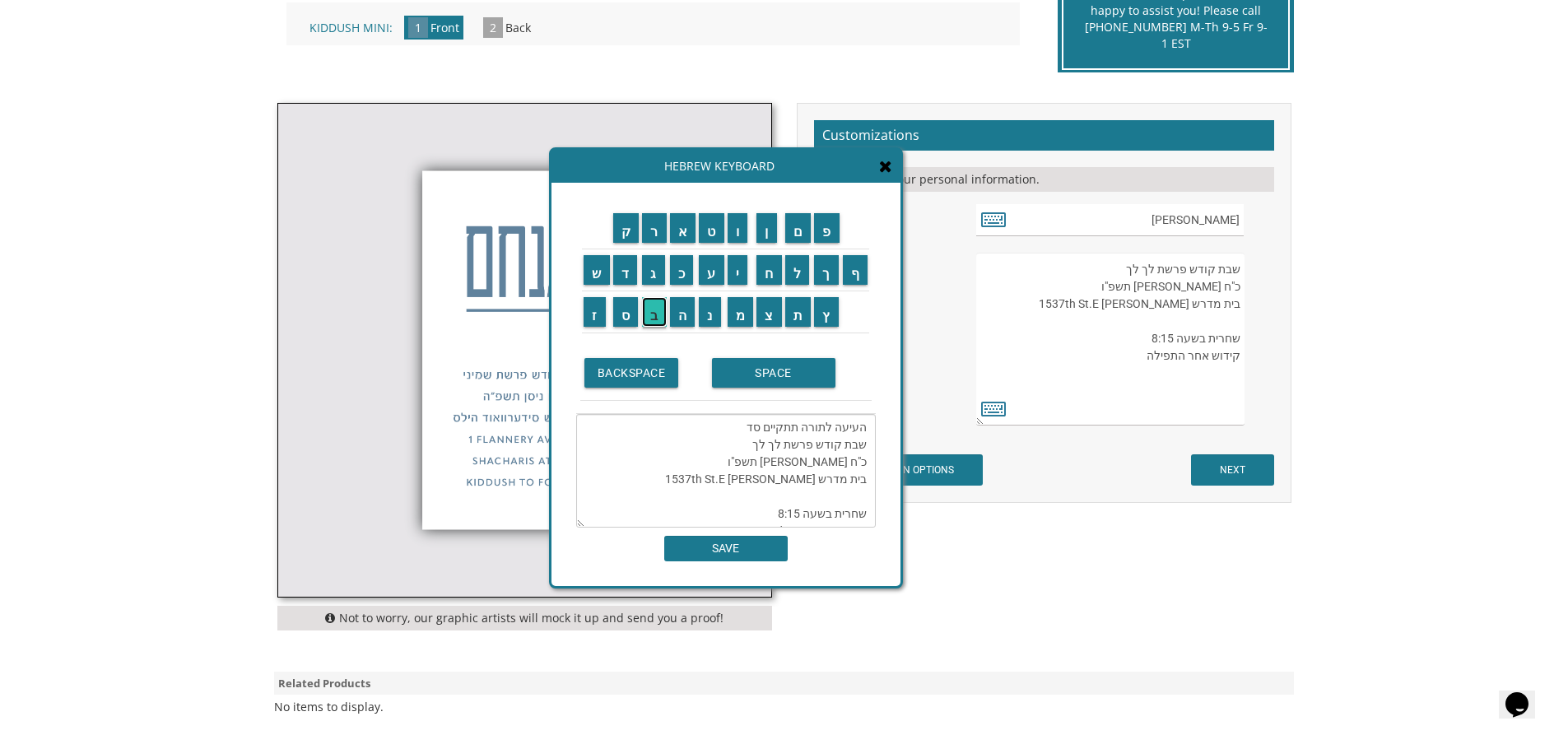
click at [651, 306] on input "ב" at bounding box center [653, 312] width 24 height 29
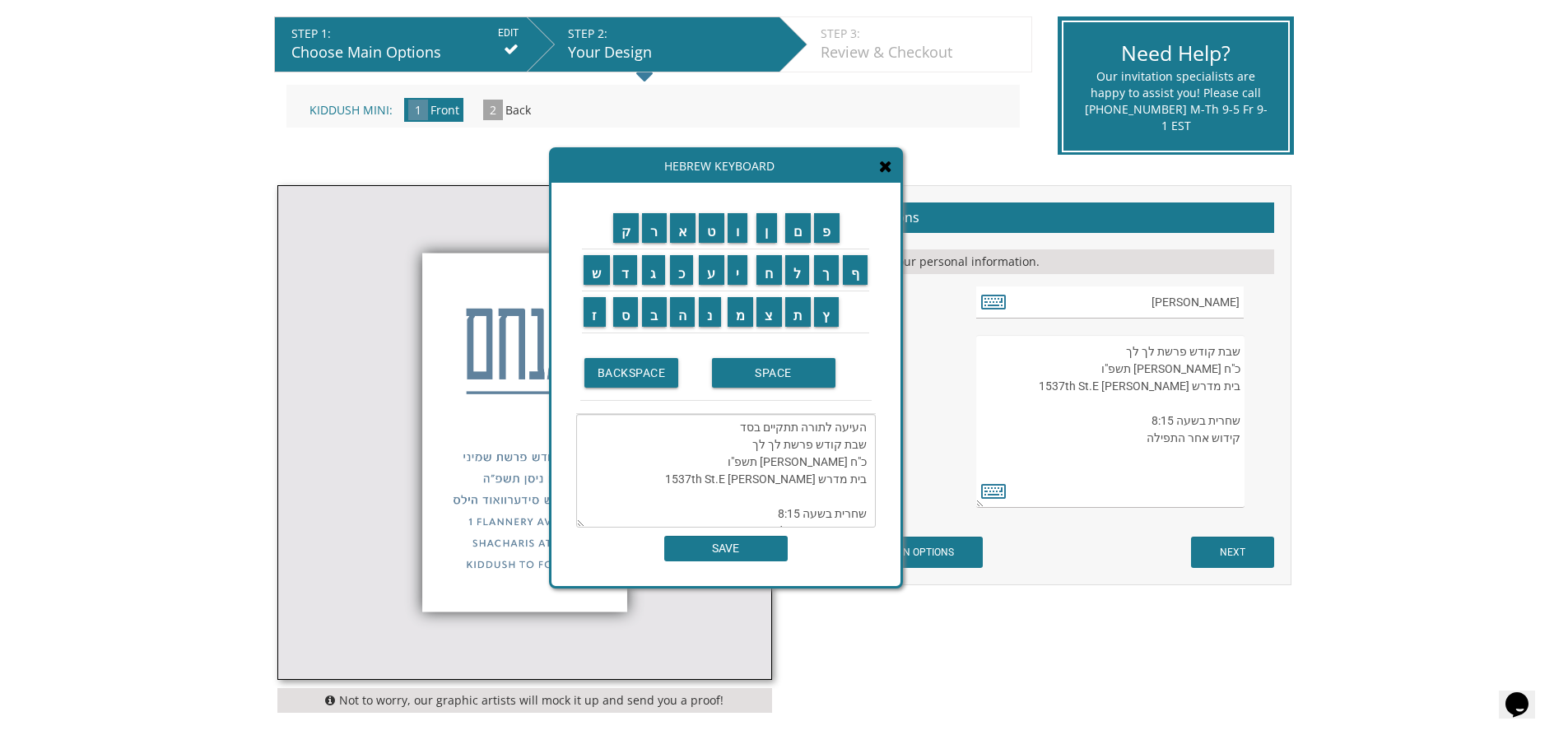
click at [851, 427] on textarea "העיעה לתורה תתקיים בסד שבת קודש פרשת לך לך כ"ח [PERSON_NAME] תשפ"ו בית מדרש [PE…" at bounding box center [726, 471] width 300 height 114
click at [808, 277] on input "ל" at bounding box center [797, 269] width 24 height 29
click at [840, 432] on textarea "העליעה לתורה תתקיים בסד שבת קודש פרשת לך לך כ"ח [PERSON_NAME] תשפ"ו בית מדרש [P…" at bounding box center [726, 471] width 300 height 114
click at [833, 427] on textarea "העליעה לתורה תתקיים בסד שבת קודש פרשת לך לך כ"ח [PERSON_NAME] תשפ"ו בית מדרש [P…" at bounding box center [726, 471] width 300 height 114
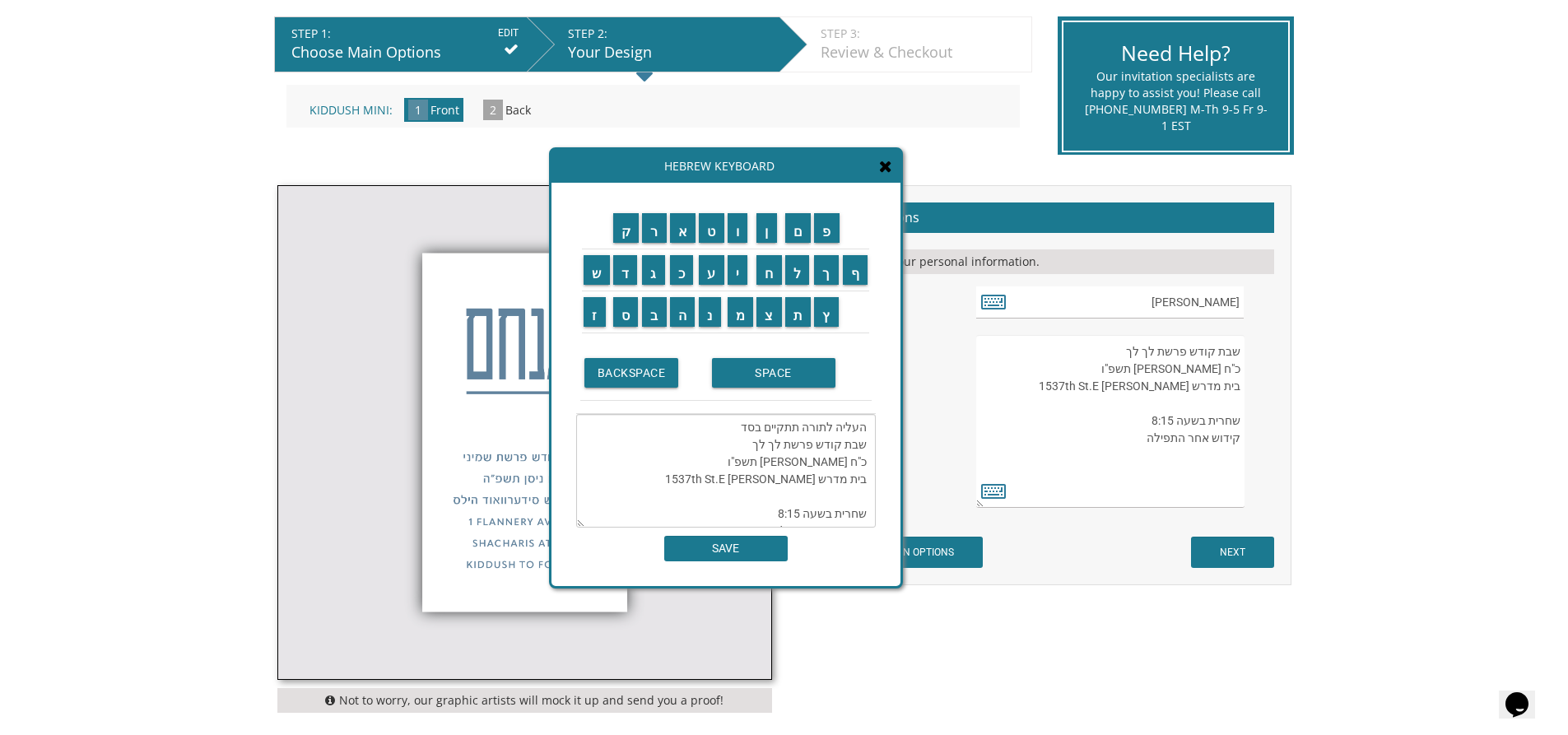
type textarea "העליה לתורה תתקיים בסד שבת קודש פרשת לך לך כ"ח [PERSON_NAME] תשפ"ו בית מדרש [PE…"
click at [748, 552] on input "SAVE" at bounding box center [726, 548] width 124 height 25
type textarea "העליה לתורה תתקיים בסד שבת קודש פרשת לך לך כ"ח [PERSON_NAME] תשפ"ו בית מדרש [PE…"
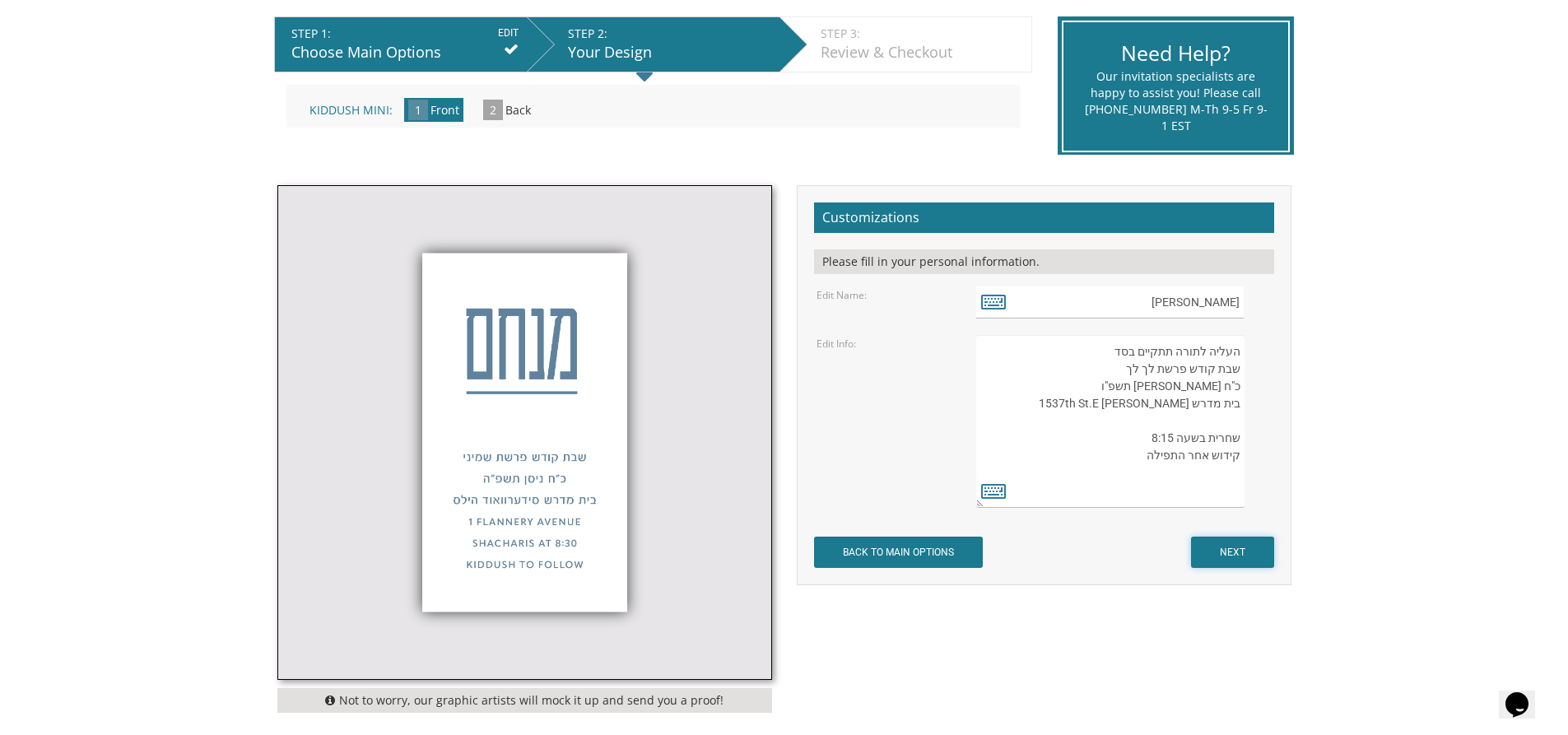
click at [1226, 550] on input "NEXT" at bounding box center [1232, 551] width 83 height 31
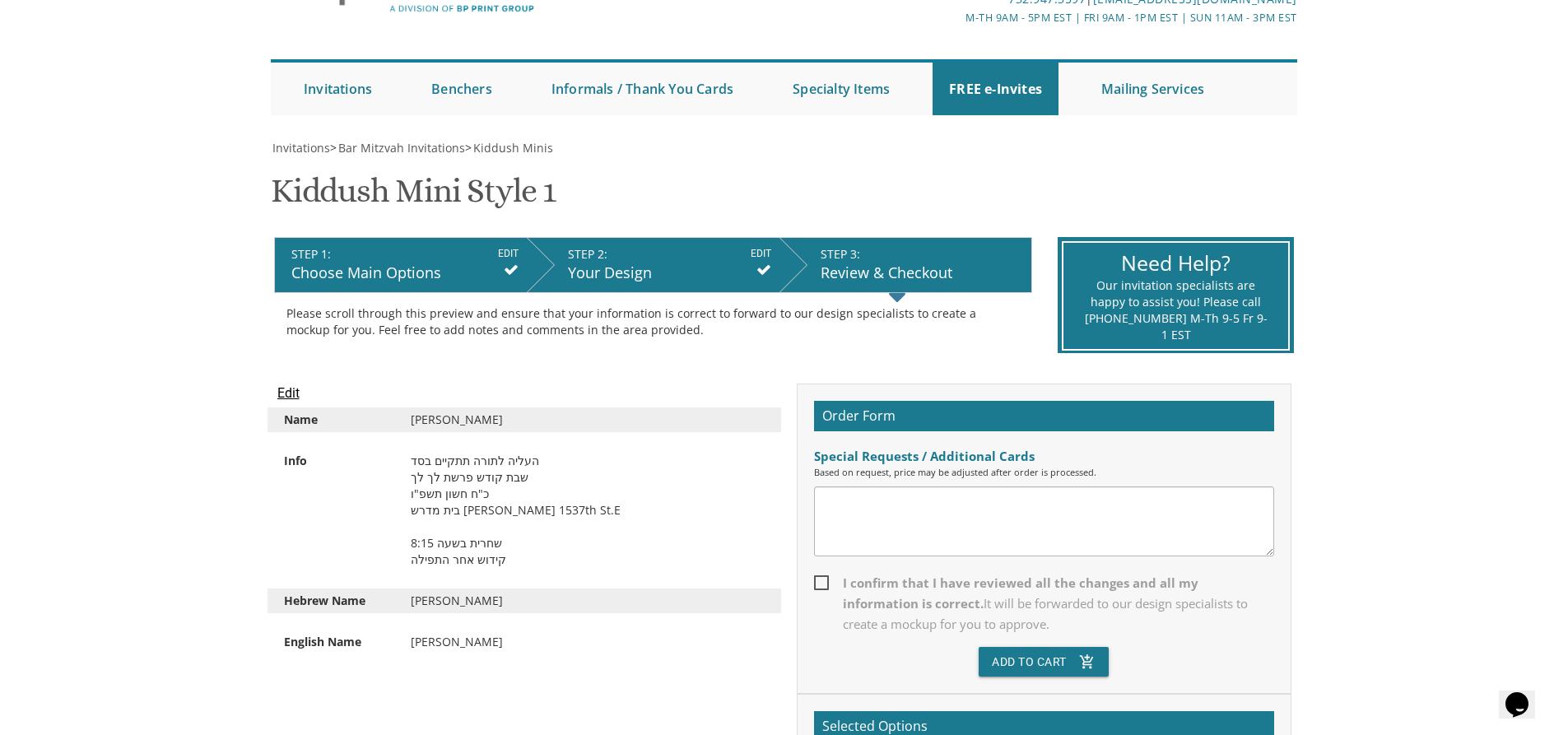
scroll to position [83, 0]
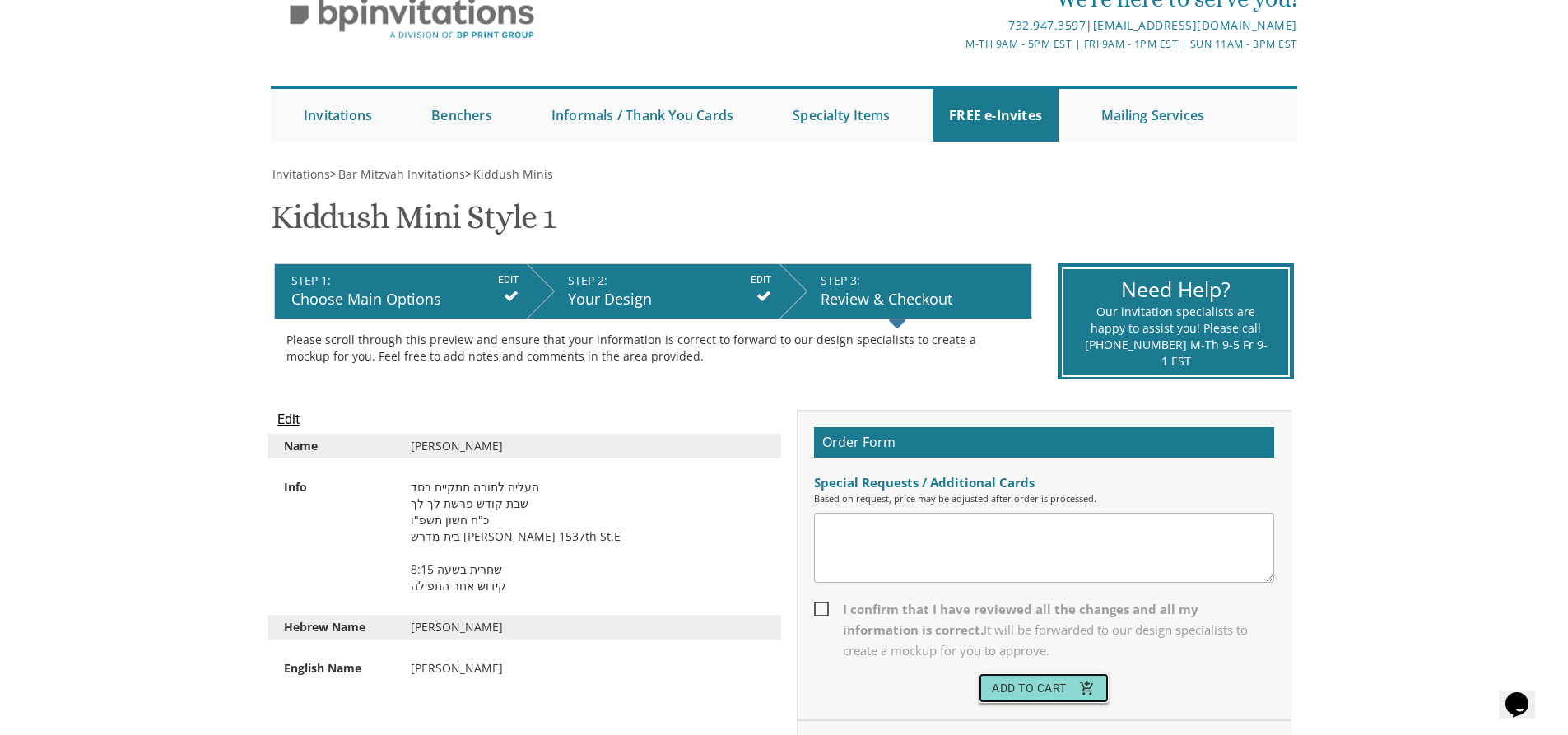
click at [1055, 690] on button "Add To Cart add_shopping_cart" at bounding box center [1043, 688] width 130 height 29
drag, startPoint x: 824, startPoint y: 611, endPoint x: 829, endPoint y: 621, distance: 11.2
click at [824, 611] on span "I confirm that I have reviewed all the changes and all my information is correc…" at bounding box center [1044, 630] width 460 height 61
click at [824, 611] on input "I confirm that I have reviewed all the changes and all my information is correc…" at bounding box center [819, 607] width 11 height 11
checkbox input "true"
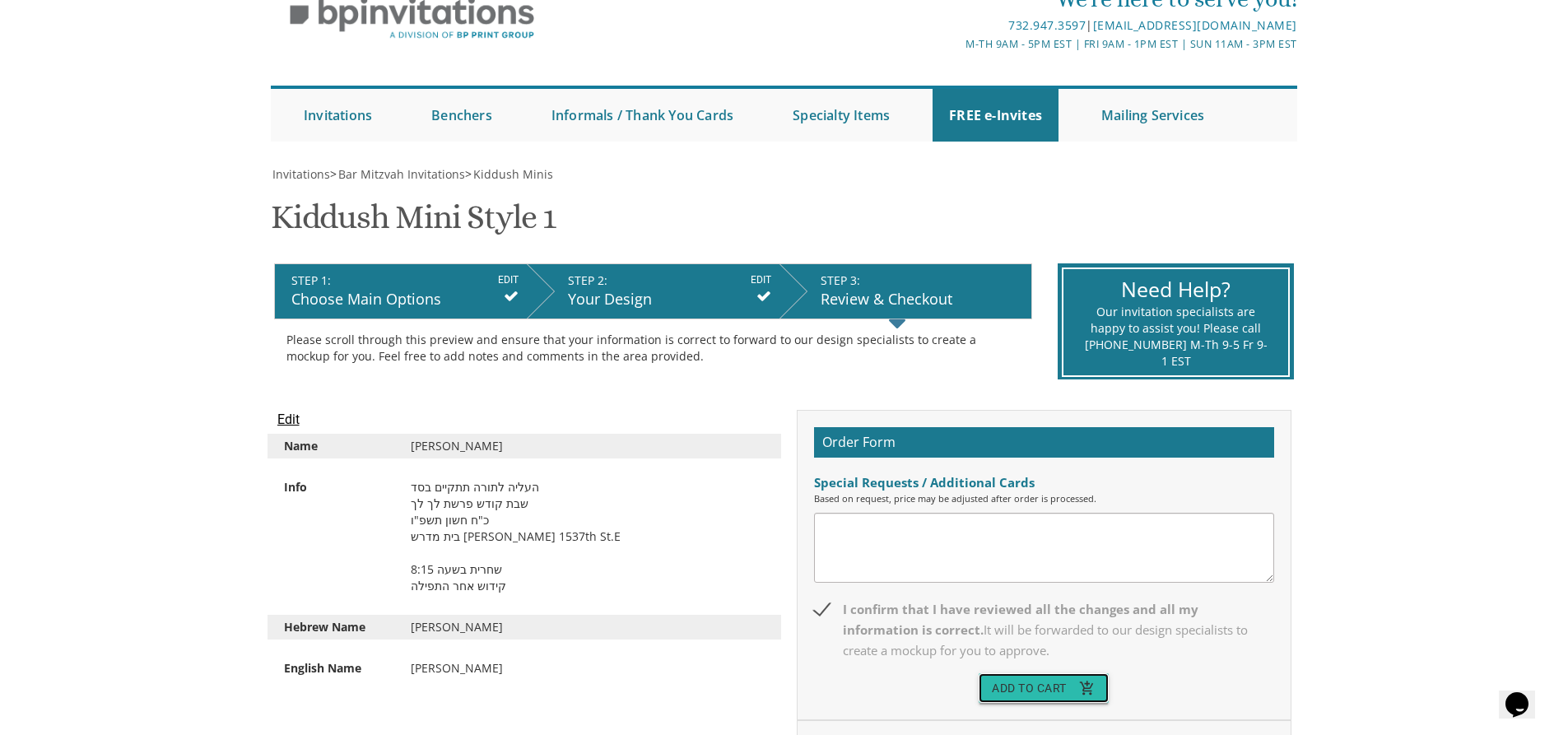
click at [1059, 693] on button "Add To Cart add_shopping_cart" at bounding box center [1043, 688] width 130 height 29
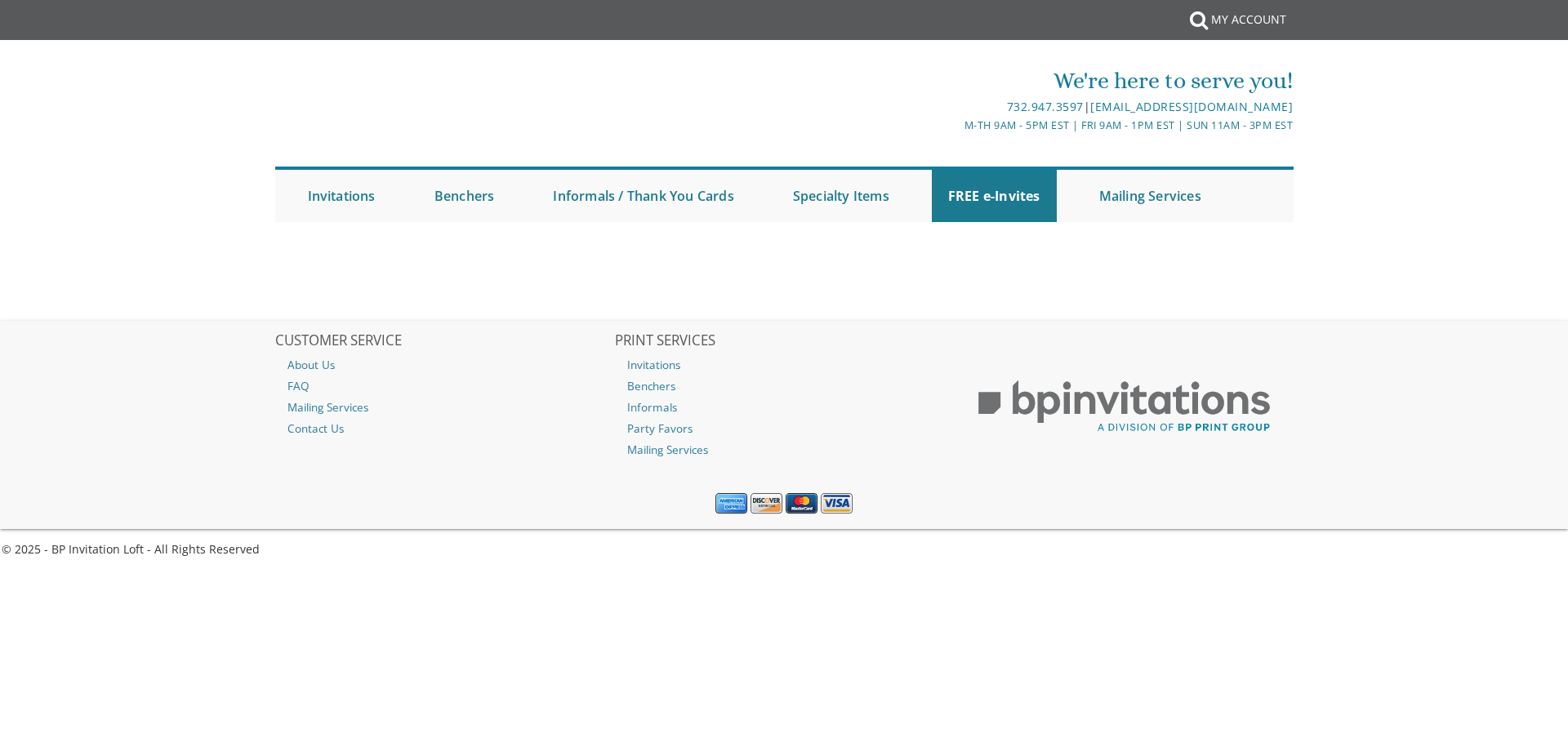
select select
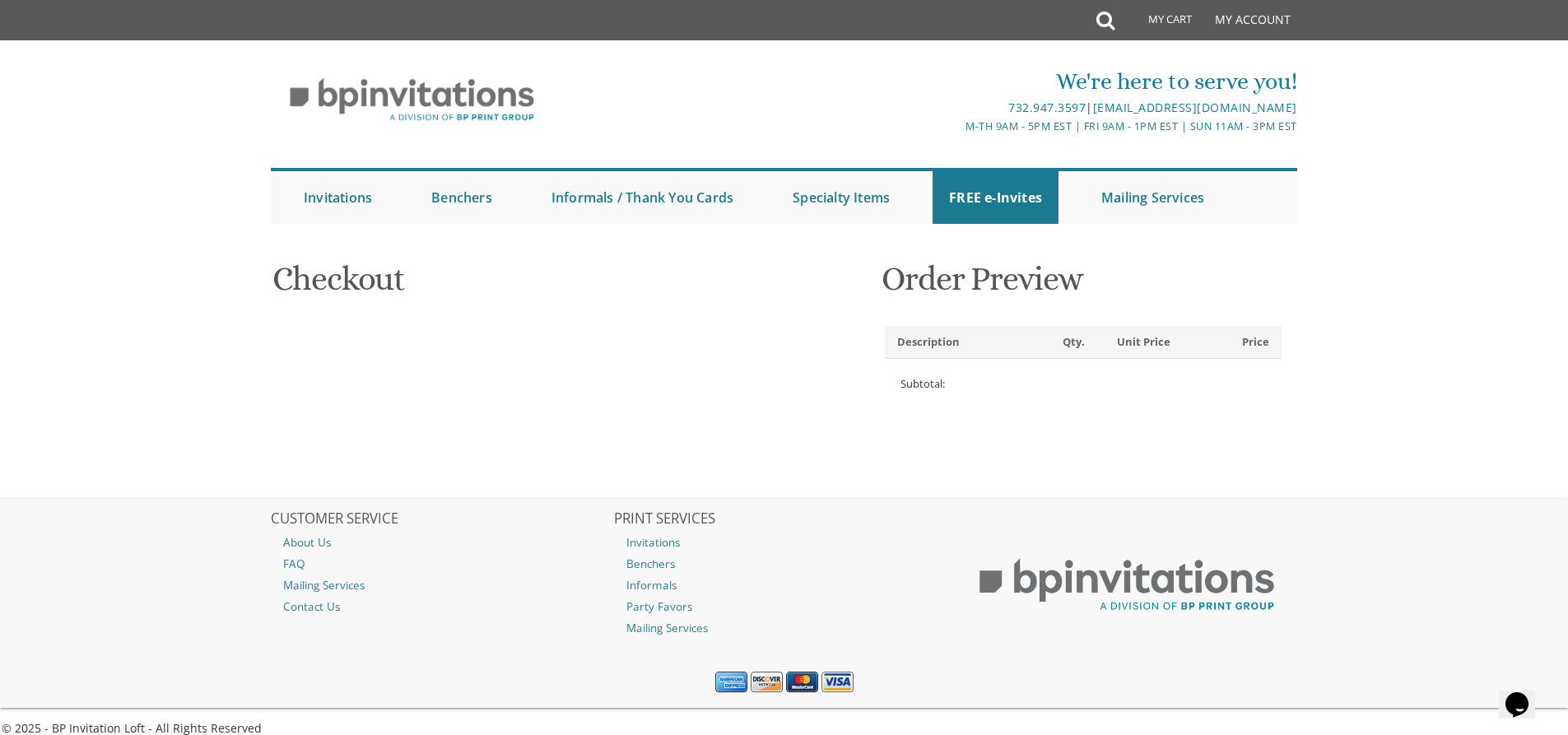
type input "chani"
type input "[PERSON_NAME]"
type input "[STREET_ADDRESS]"
type input "lakewood"
type input "08701"
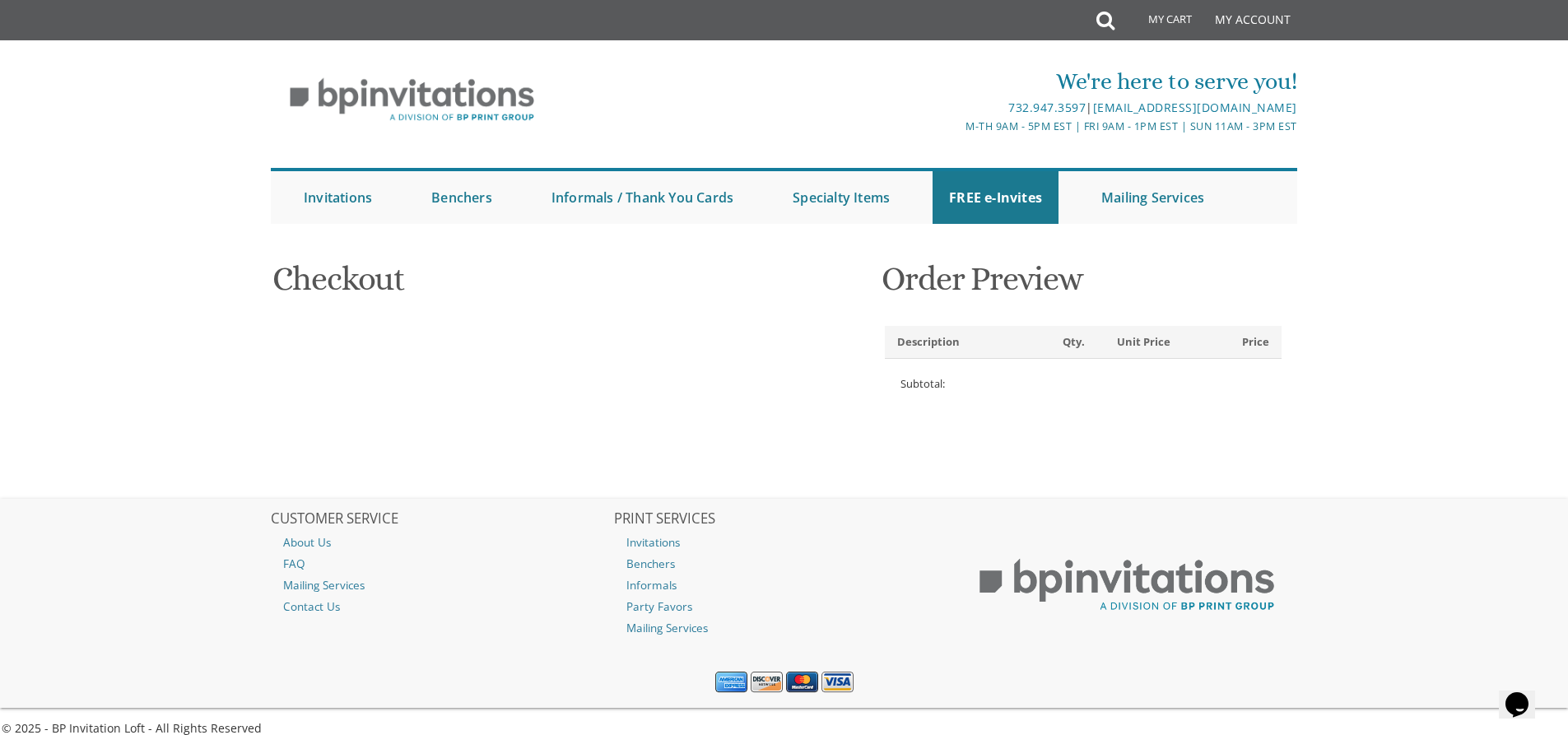
select select "US"
select select "NJ"
type input "[PHONE_NUMBER]"
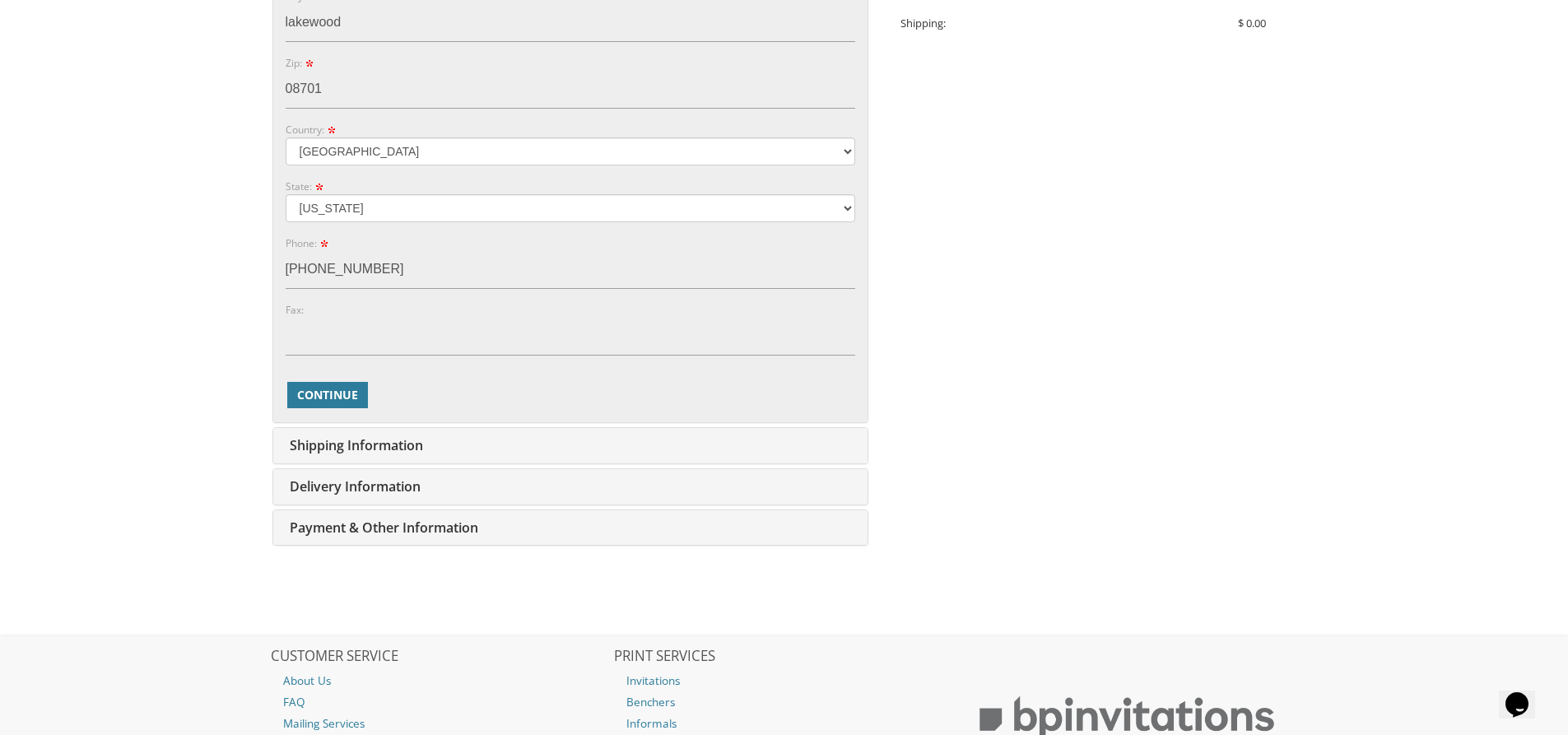
scroll to position [576, 0]
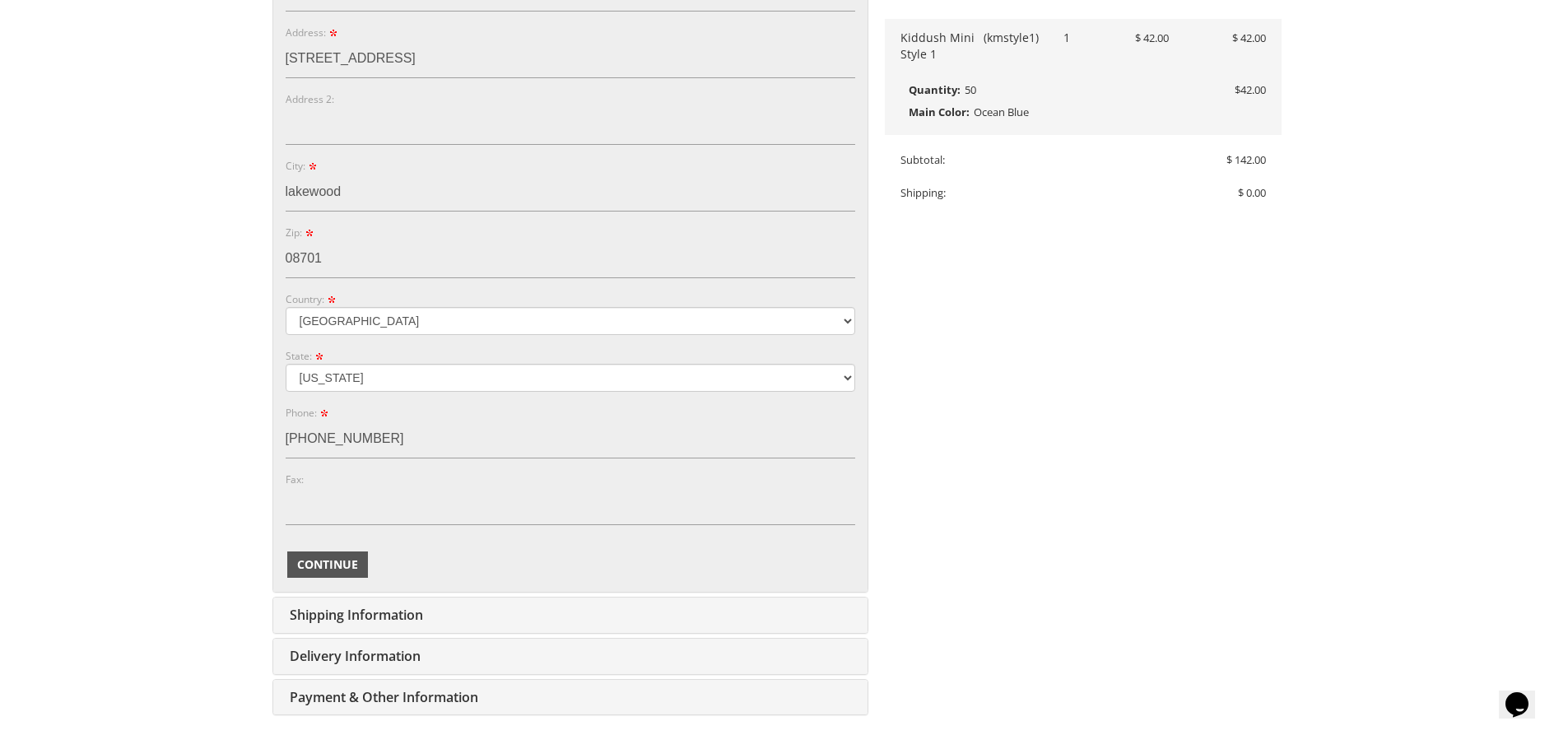
click at [340, 557] on span "Continue" at bounding box center [328, 565] width 61 height 17
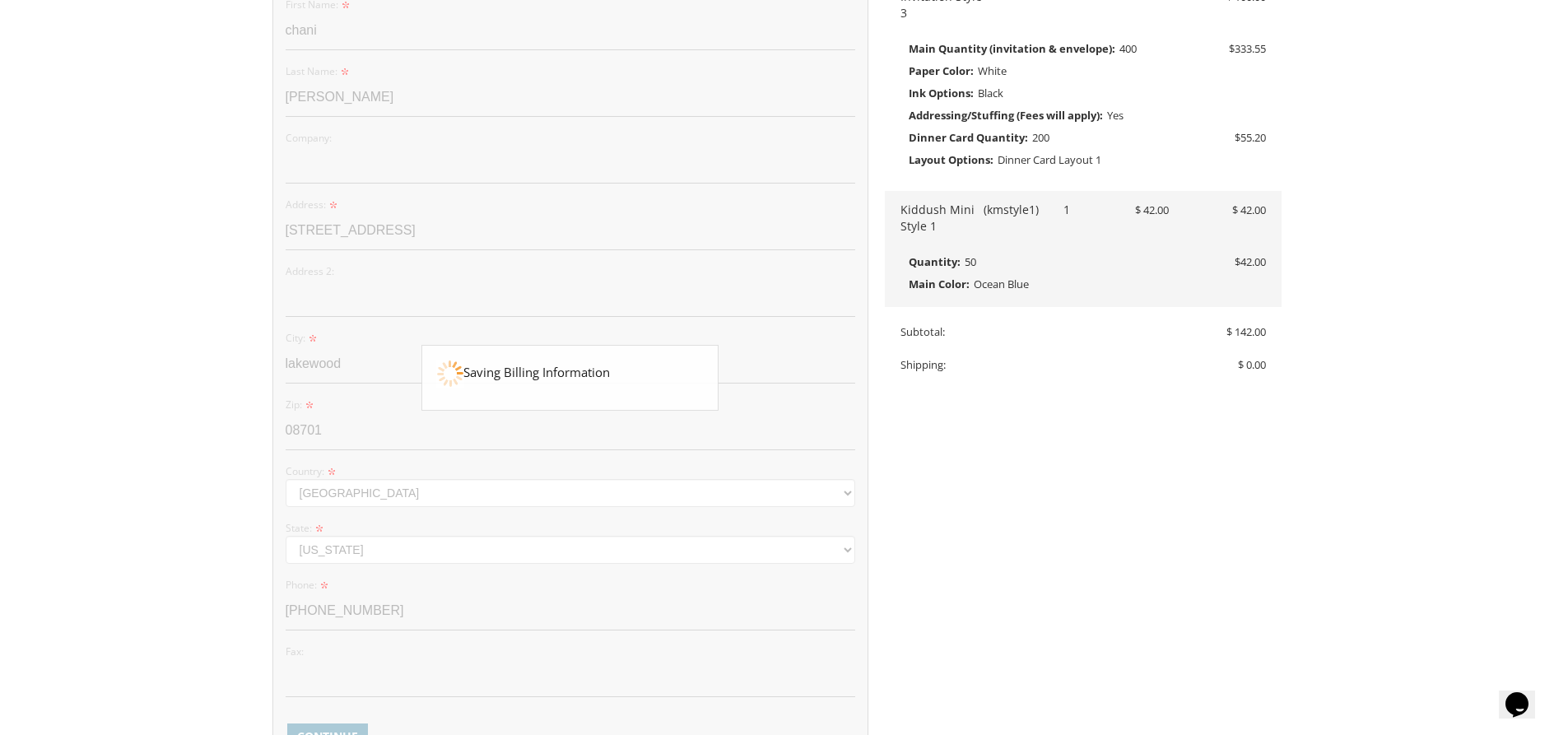
type input "[EMAIL_ADDRESS][DOMAIN_NAME]"
type input "[STREET_ADDRESS]"
type input "lakewood"
type input "08701"
select select "US"
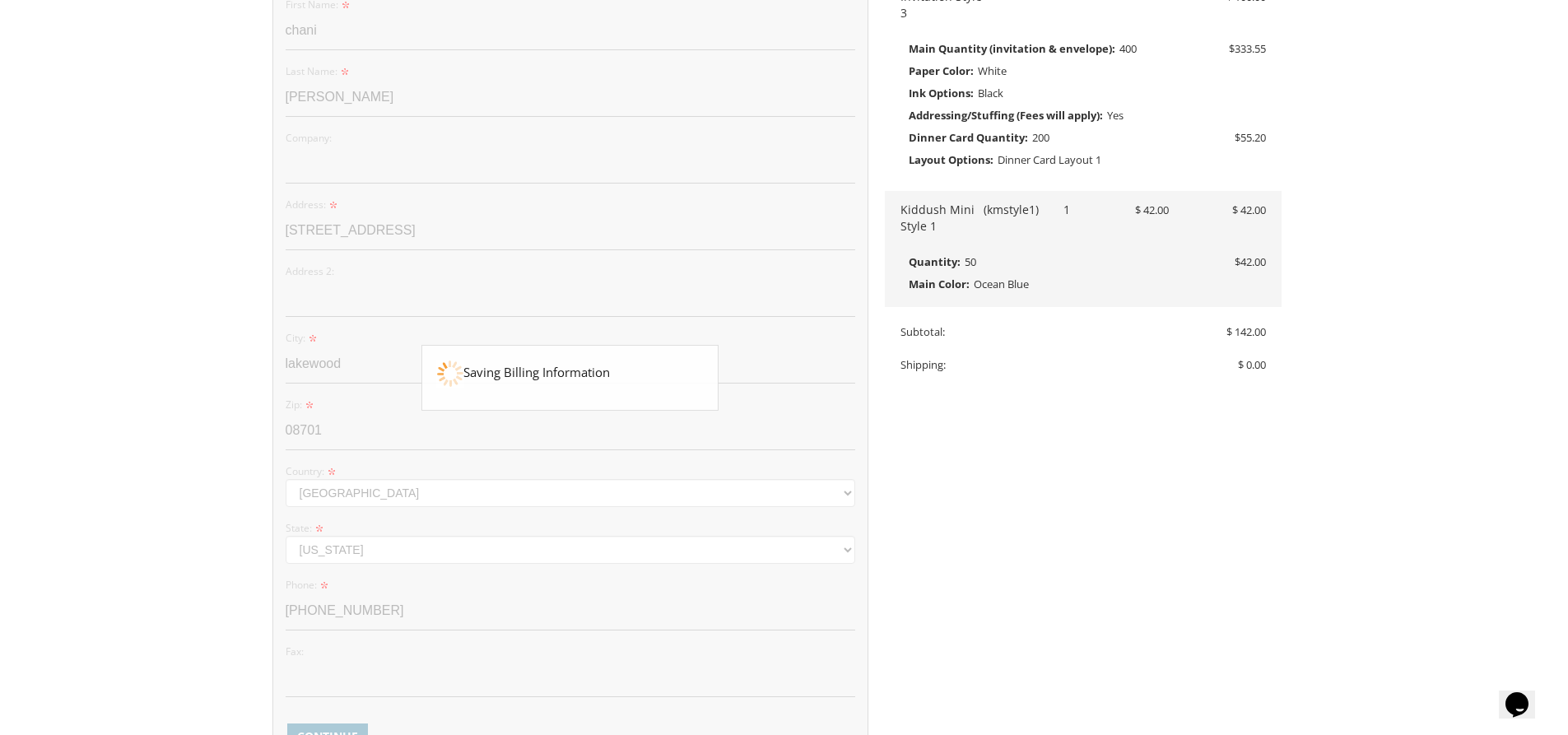
type input "[PHONE_NUMBER]"
select select "NJ"
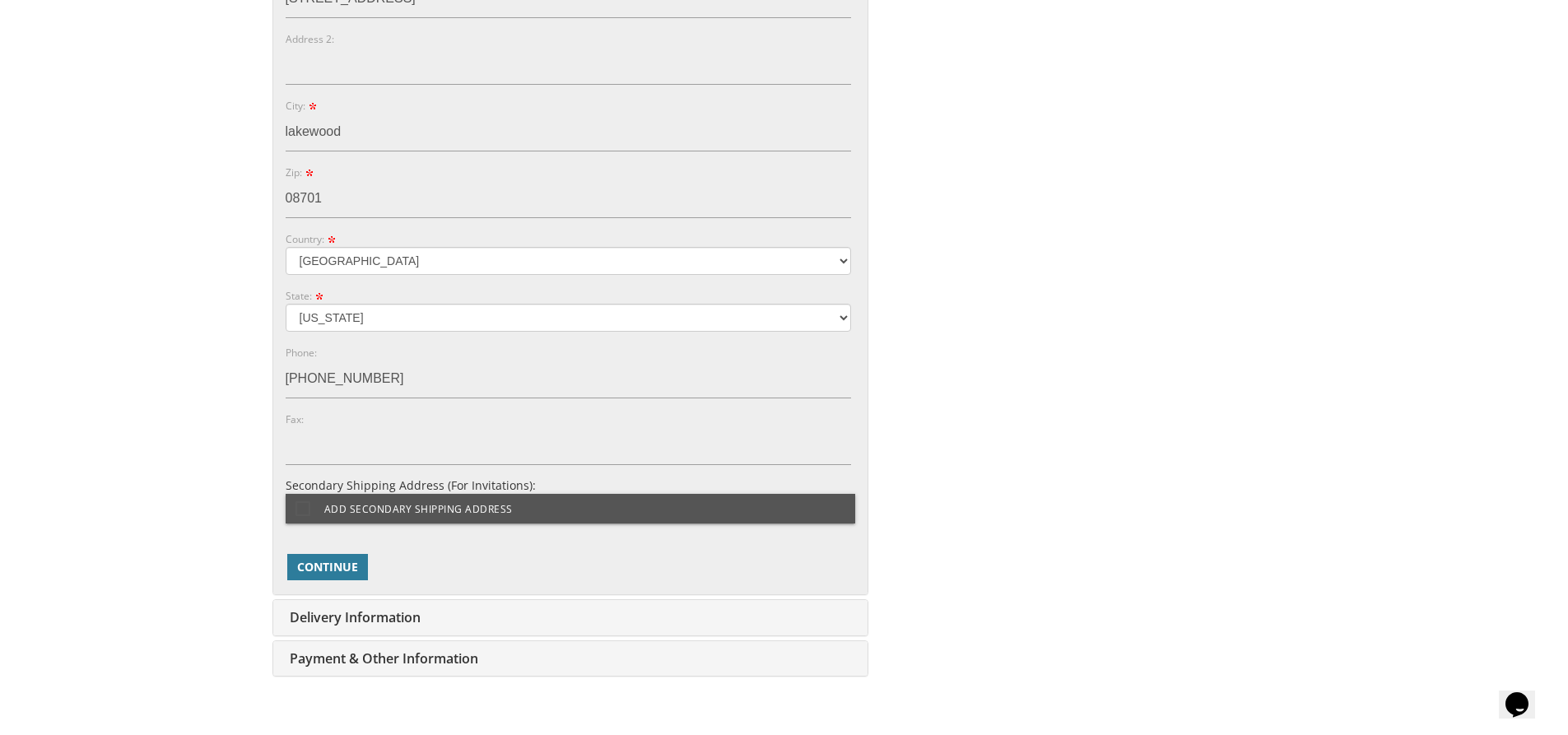
scroll to position [919, 0]
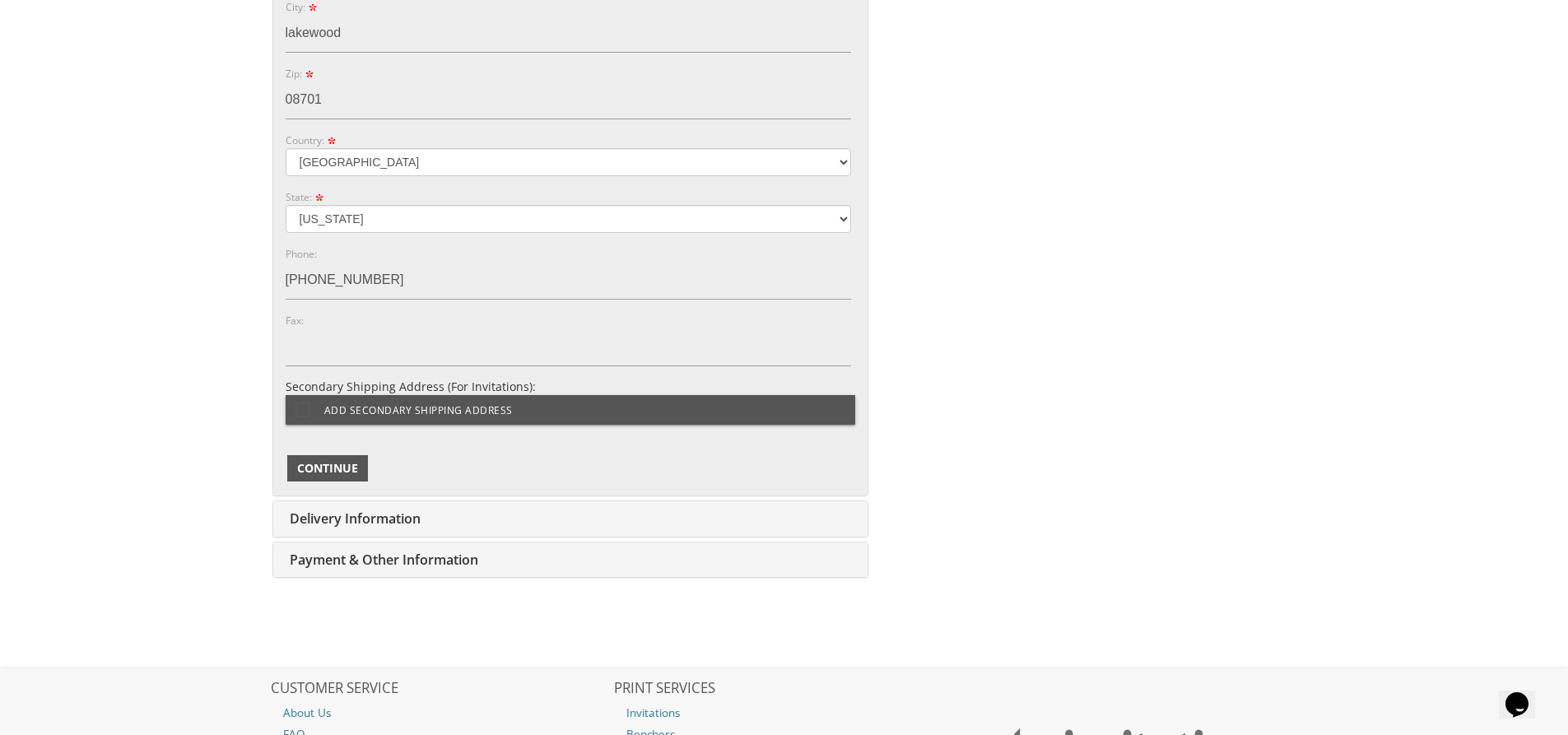
click at [346, 467] on span "Continue" at bounding box center [328, 468] width 61 height 17
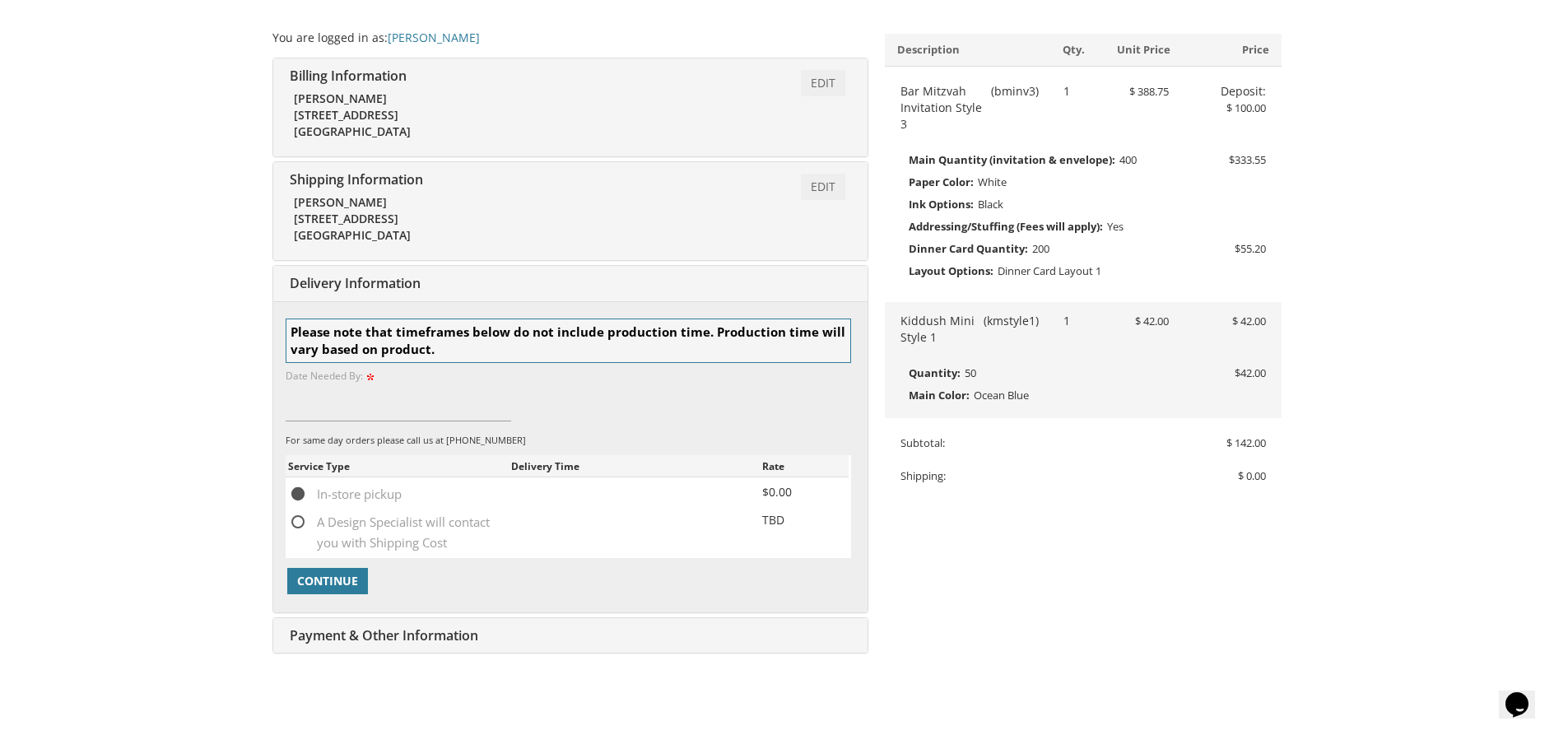
scroll to position [200, 0]
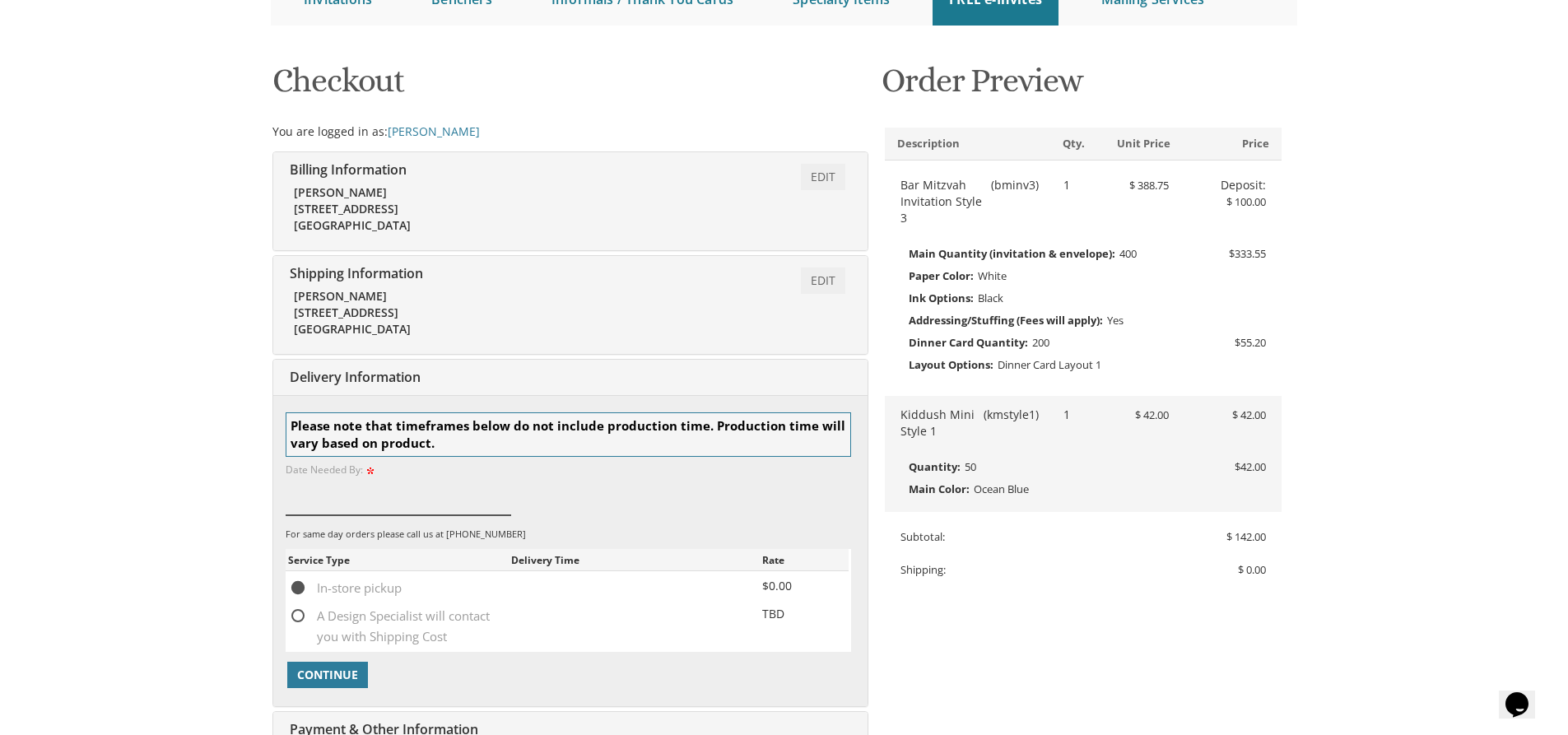
click at [328, 503] on input at bounding box center [398, 496] width 227 height 38
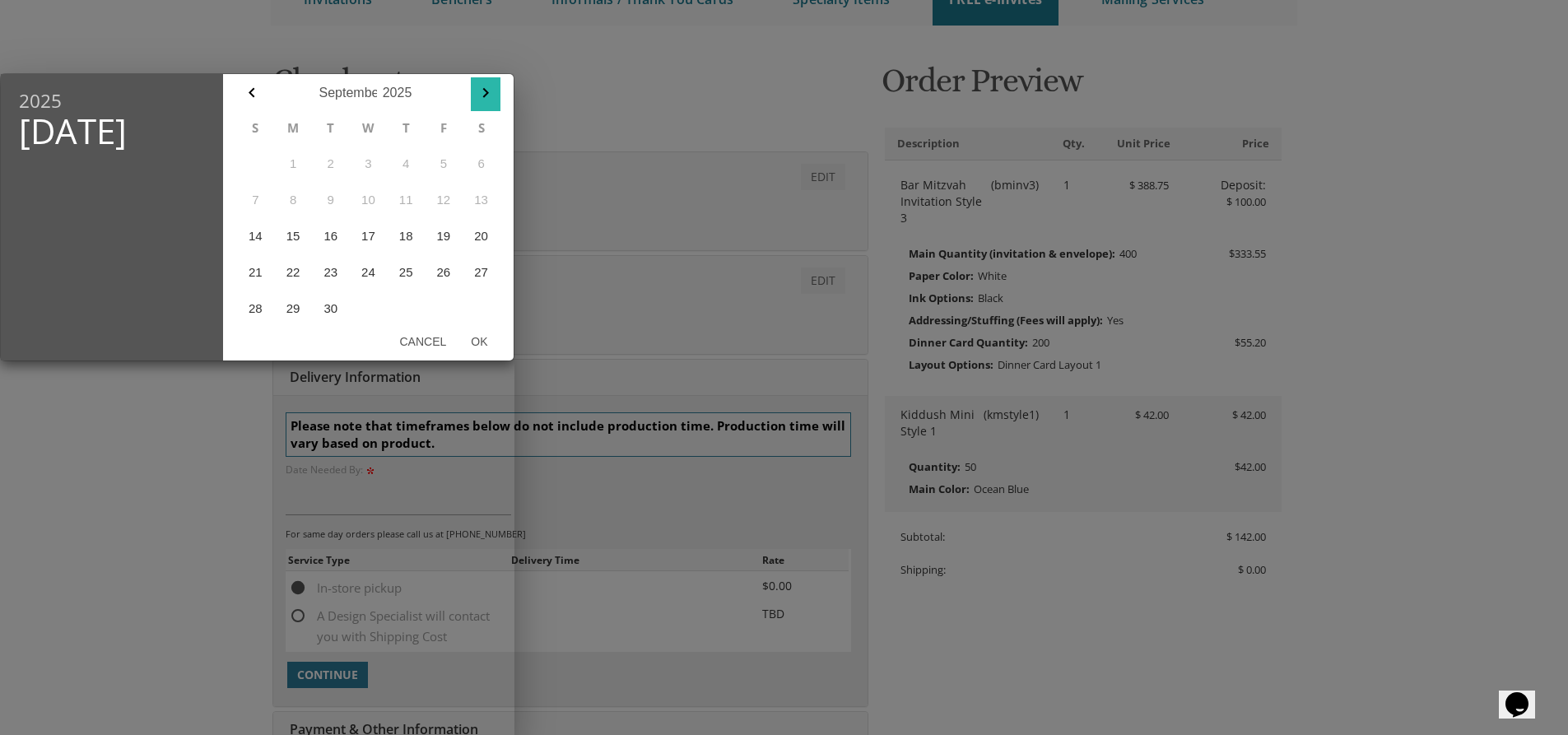
click at [488, 93] on icon "button" at bounding box center [485, 93] width 6 height 10
click at [252, 89] on icon "button" at bounding box center [251, 93] width 19 height 19
click at [490, 92] on icon "button" at bounding box center [485, 93] width 19 height 19
click at [255, 91] on icon "button" at bounding box center [251, 93] width 19 height 19
click at [331, 305] on button "30" at bounding box center [330, 308] width 38 height 36
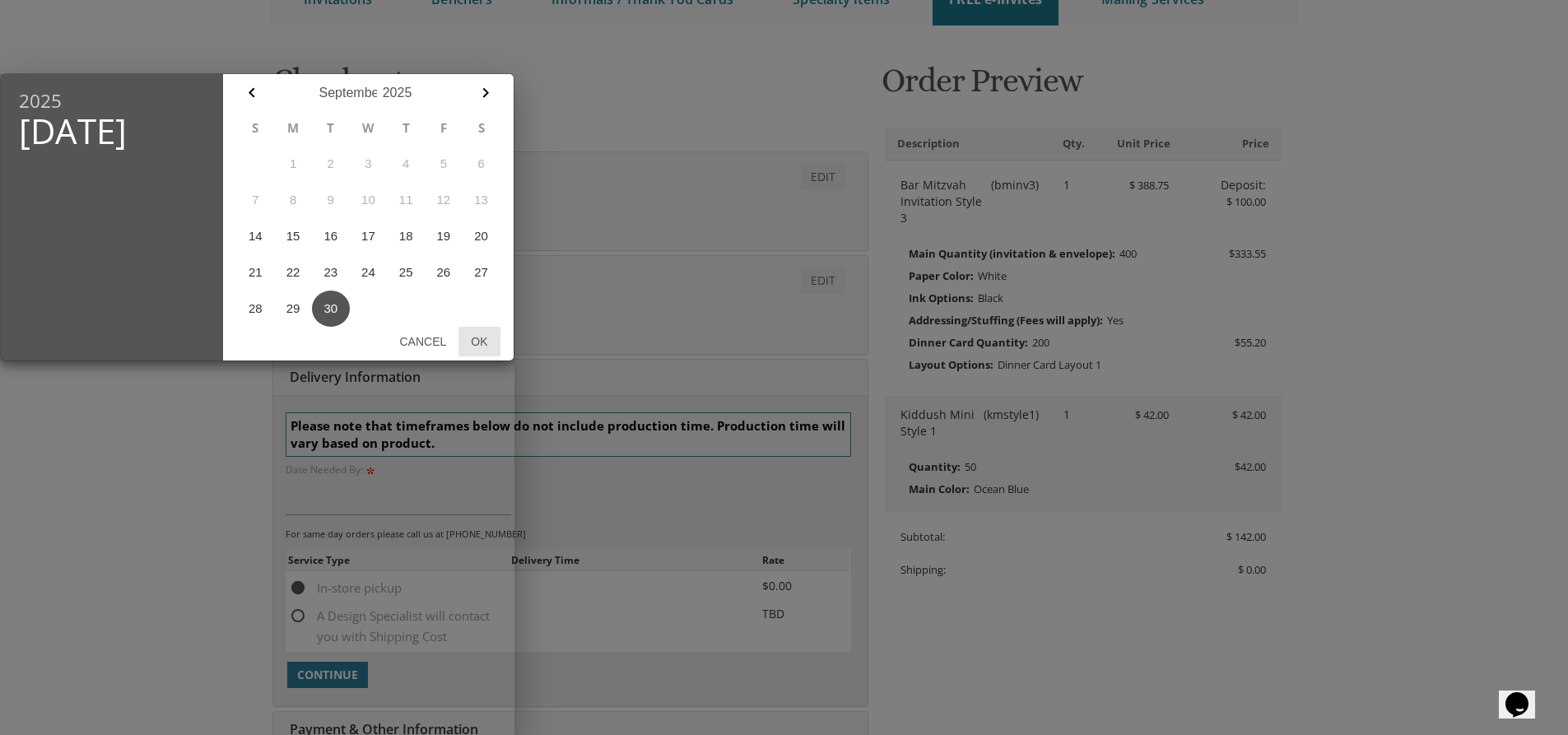
click at [486, 339] on button "Ok" at bounding box center [478, 341] width 41 height 29
type input "[DATE]"
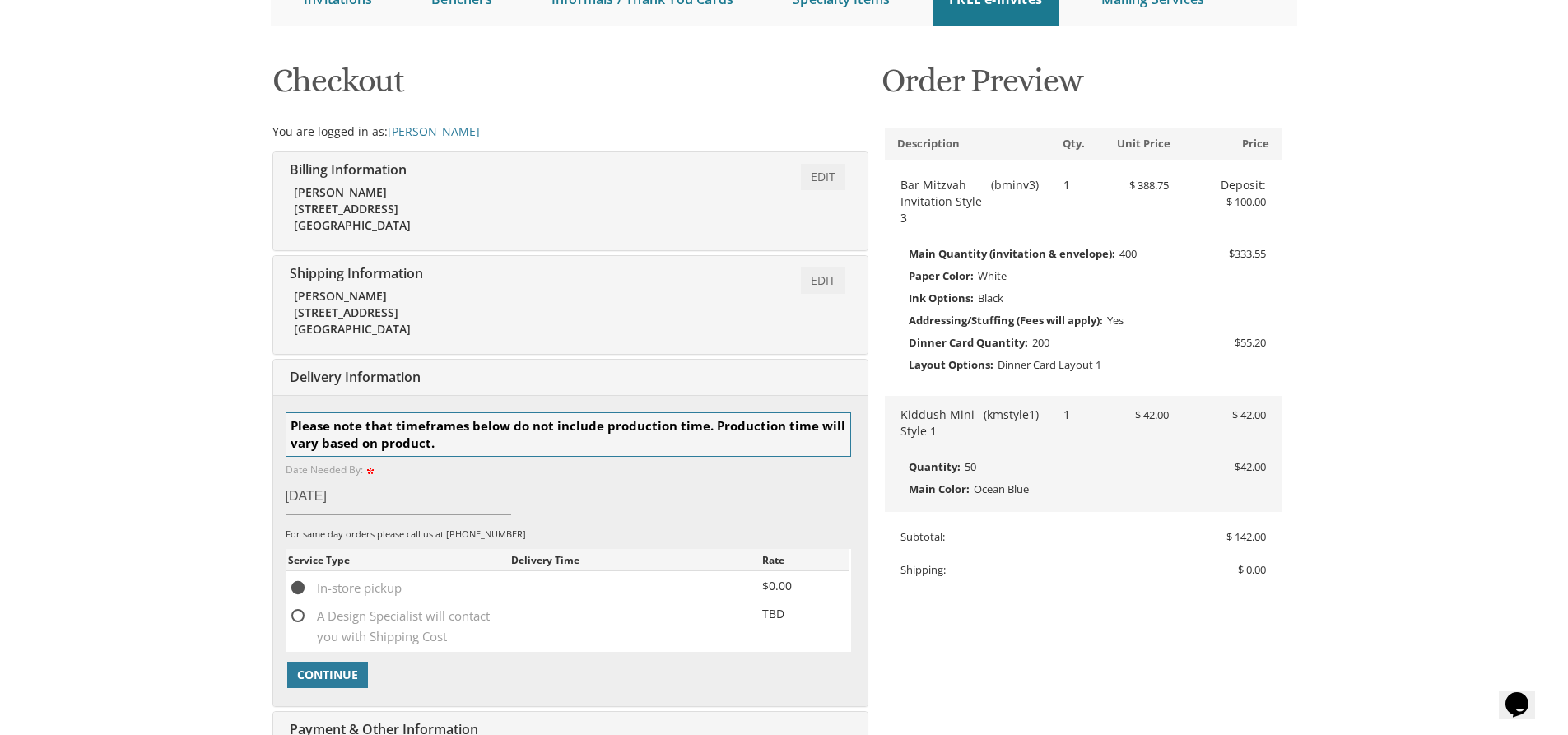
scroll to position [446, 0]
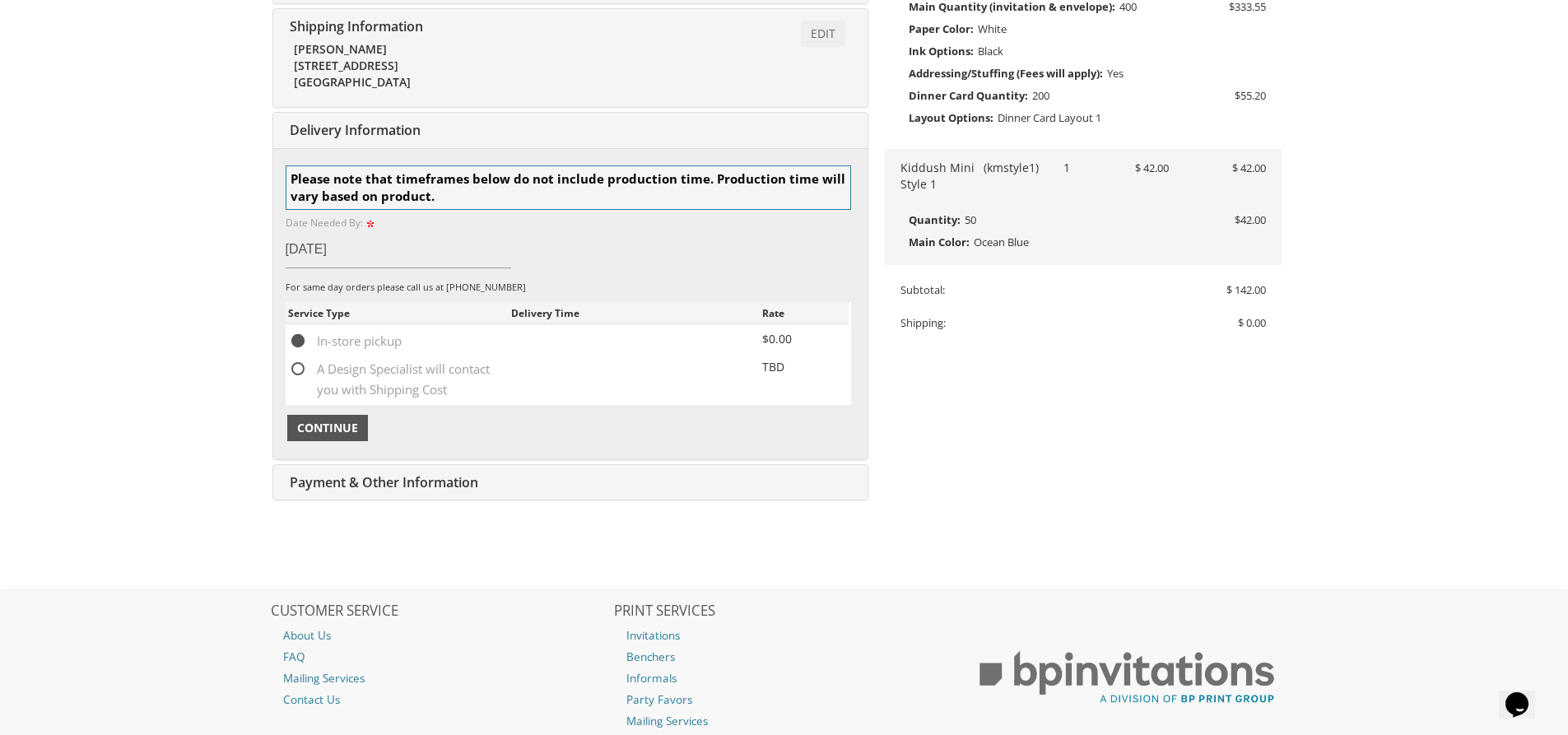
click at [333, 429] on span "Continue" at bounding box center [328, 428] width 61 height 17
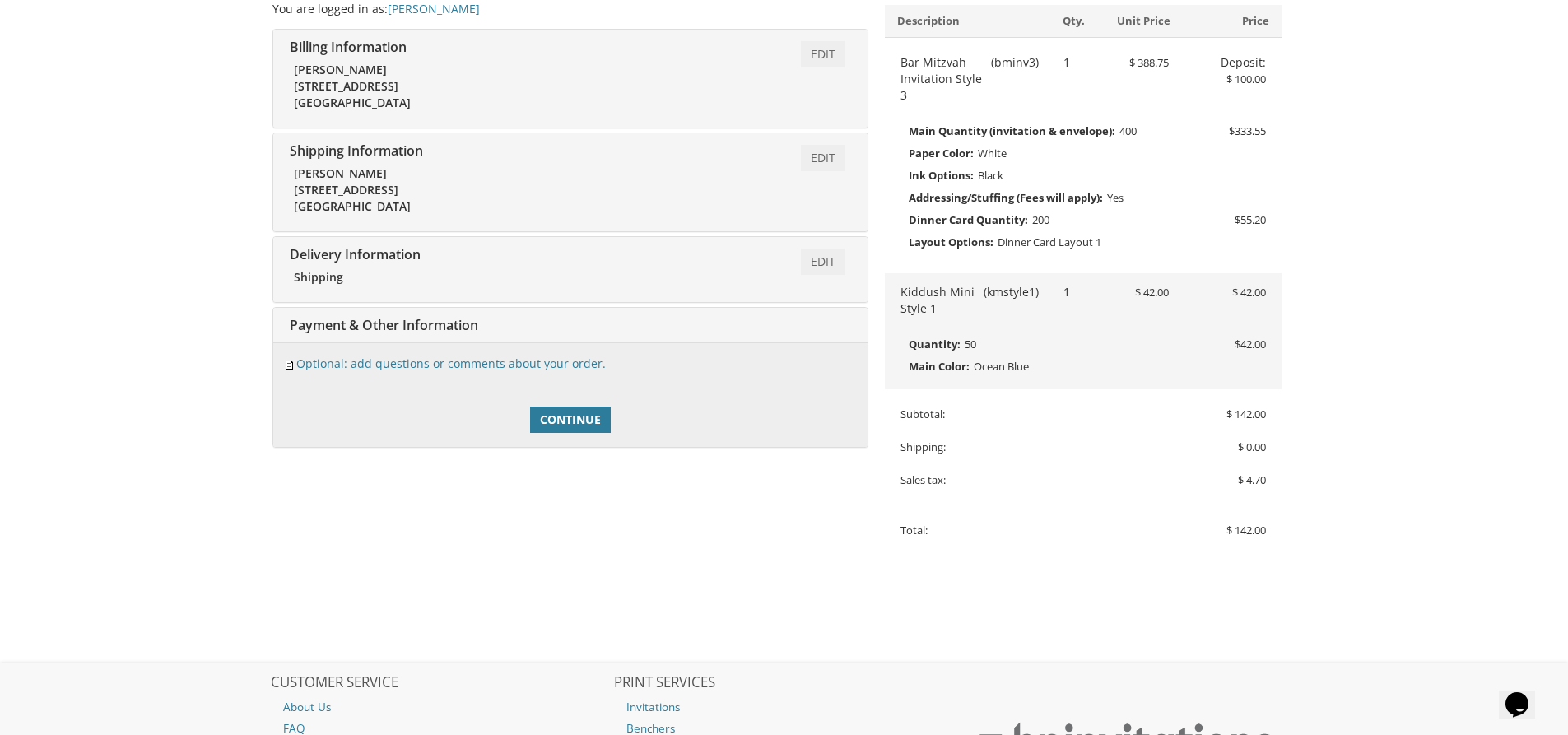
scroll to position [258, 0]
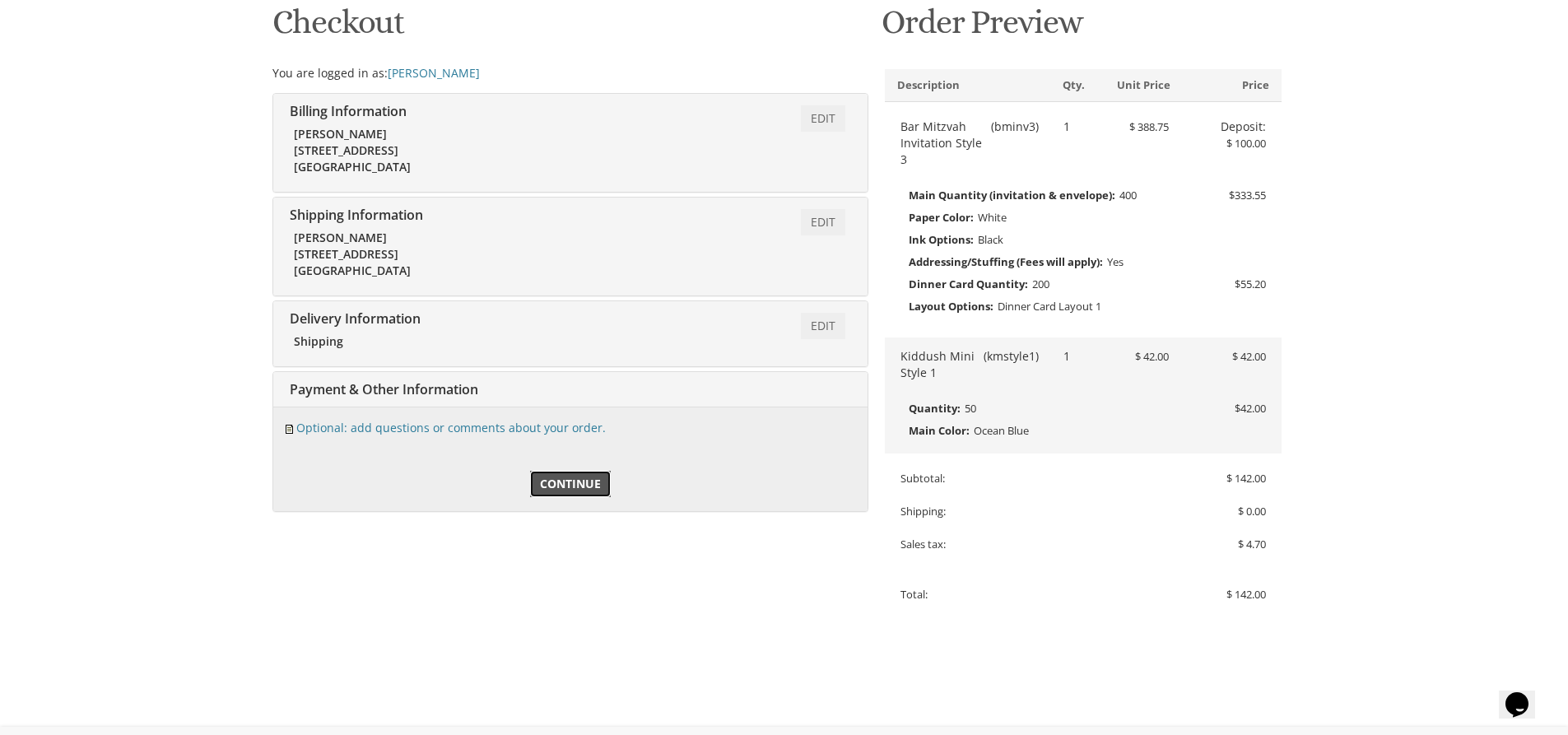
click at [589, 476] on span "Continue" at bounding box center [570, 484] width 61 height 17
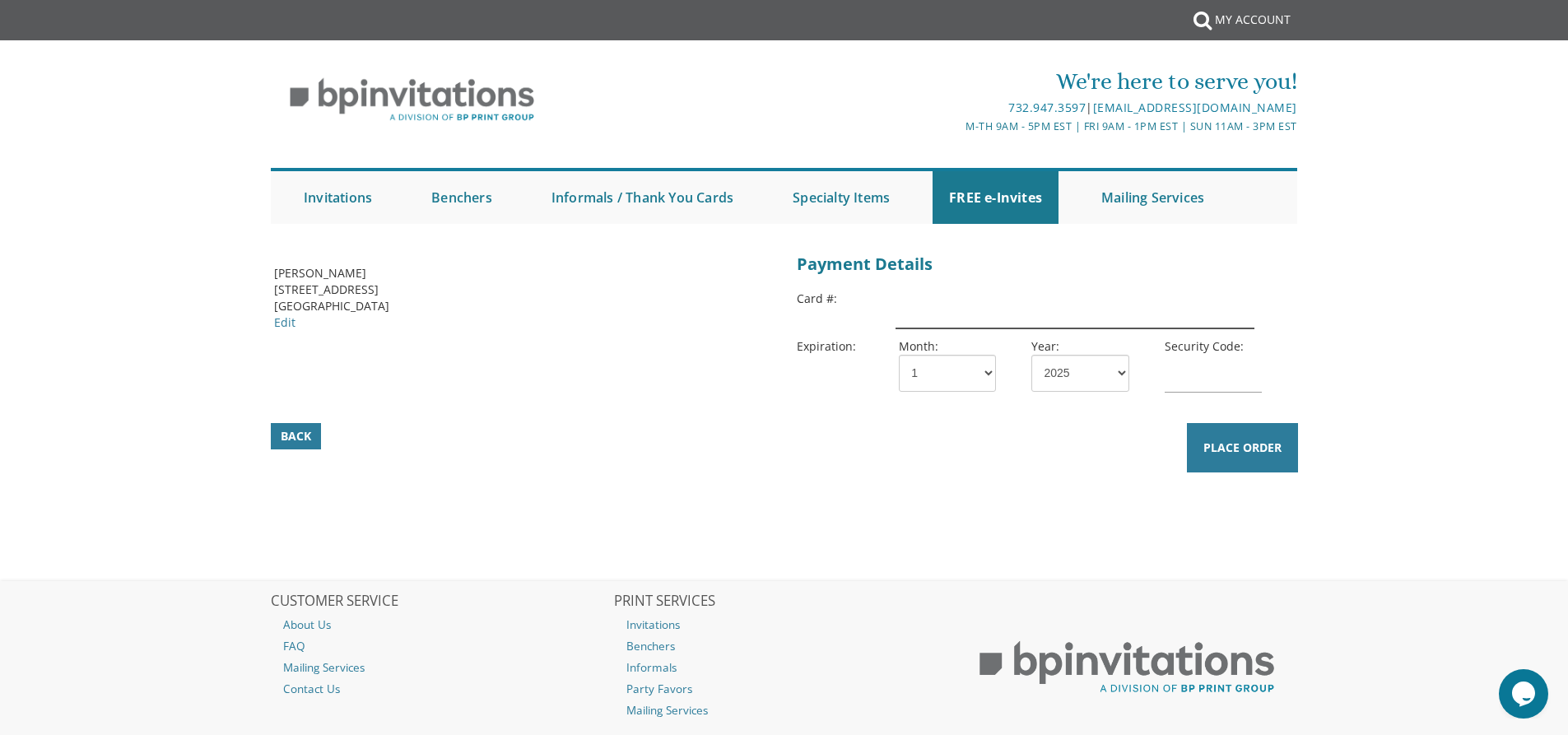
click at [1015, 310] on input "text" at bounding box center [1074, 309] width 358 height 38
type input "[CREDIT_CARD_NUMBER]"
click at [925, 370] on select "1 2 3 4 5 6 7 8 9 10 11 12" at bounding box center [947, 373] width 97 height 37
select select "02"
click at [899, 354] on select "1 2 3 4 5 6 7 8 9 10 11 12" at bounding box center [947, 373] width 97 height 37
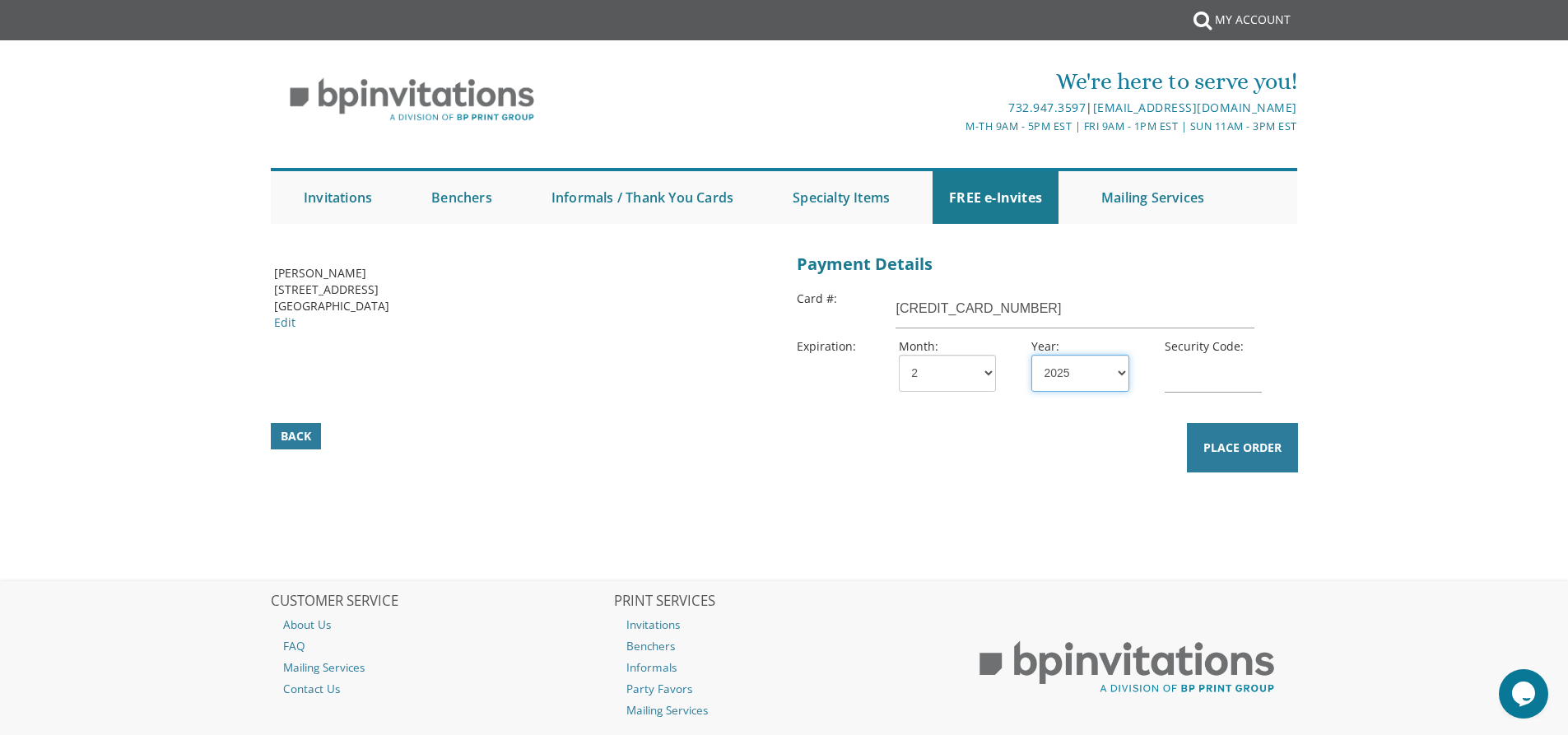
click at [1117, 375] on select "2025 2026 2027 2028 2029 2030 2031 2032 2033 2034 2035" at bounding box center [1080, 373] width 97 height 37
select select "30"
click at [1032, 354] on select "2025 2026 2027 2028 2029 2030 2031 2032 2033 2034 2035" at bounding box center [1080, 373] width 97 height 37
click at [1240, 371] on input "text" at bounding box center [1213, 373] width 97 height 38
type input "694"
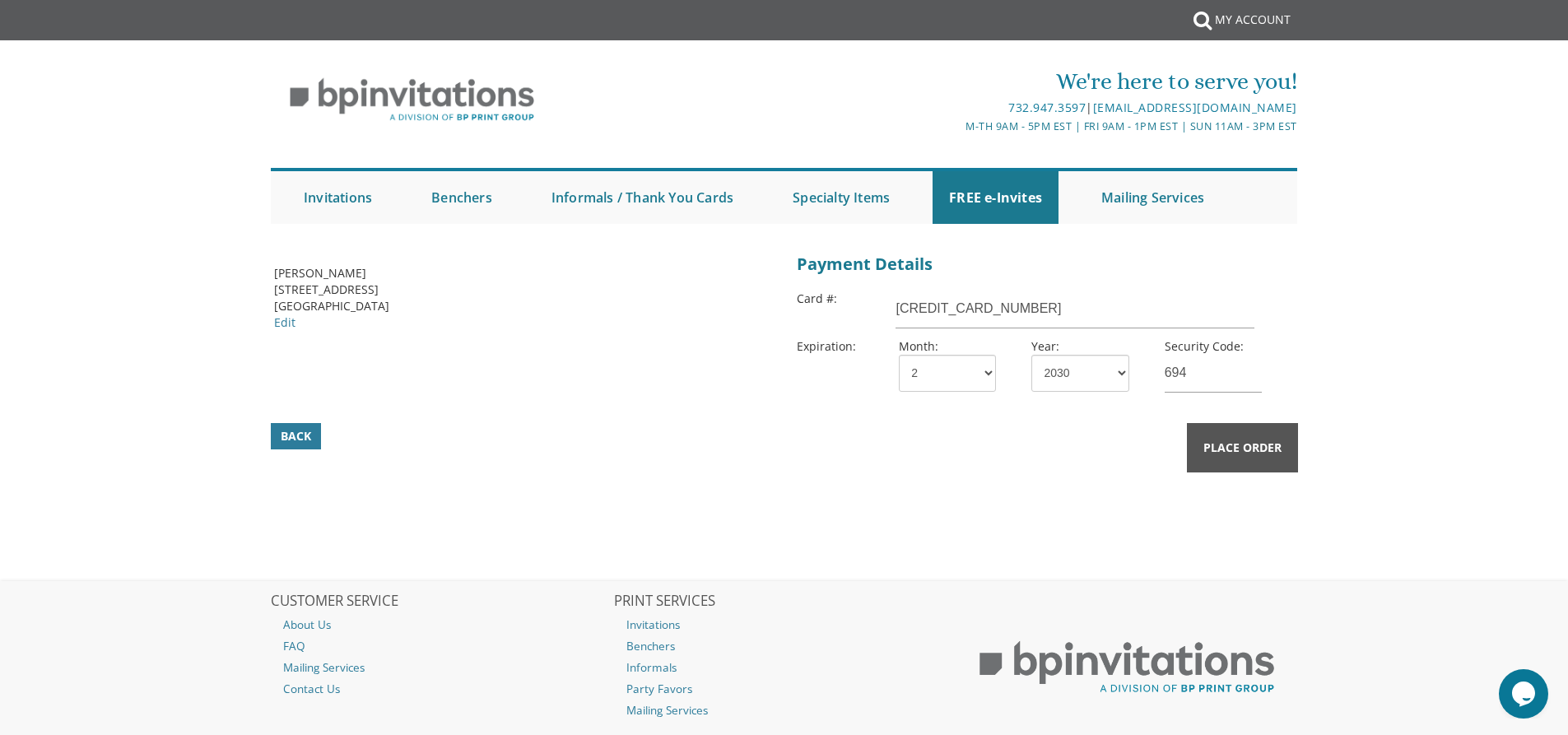
click at [1233, 435] on button "Place Order" at bounding box center [1242, 447] width 111 height 50
